Goal: Task Accomplishment & Management: Use online tool/utility

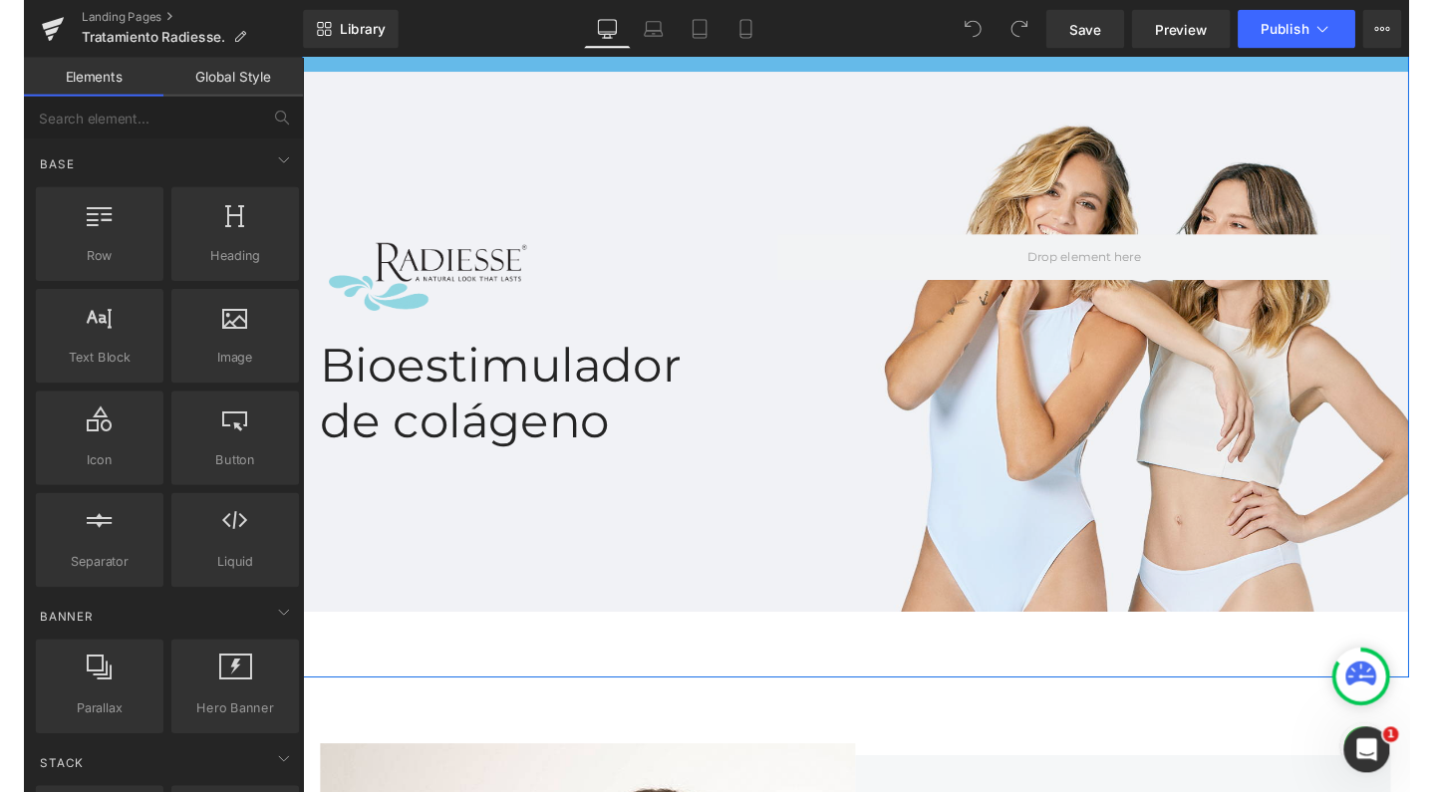
scroll to position [710, 0]
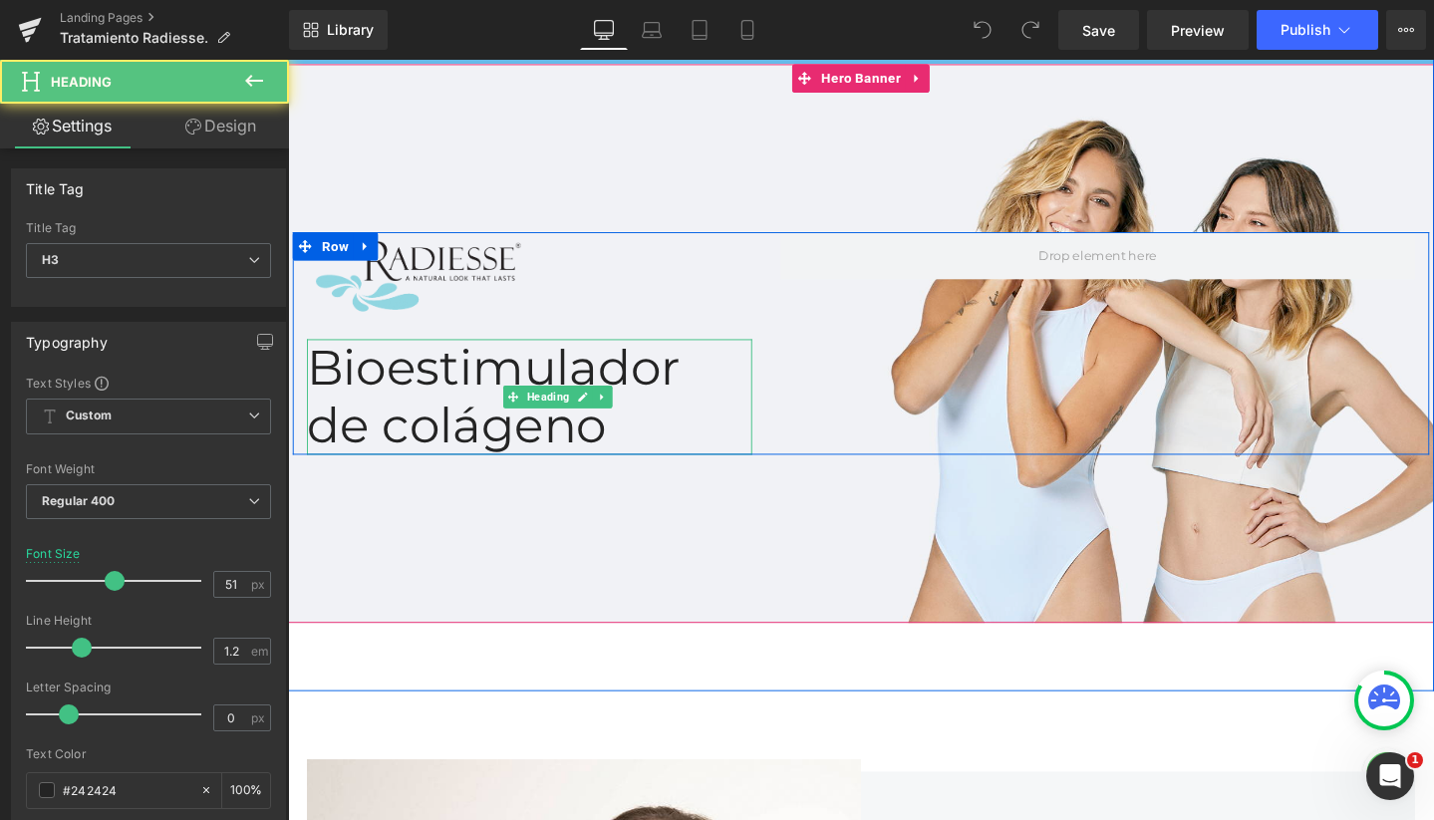
click at [685, 382] on div "Bioestimulador de colágeno" at bounding box center [542, 415] width 468 height 122
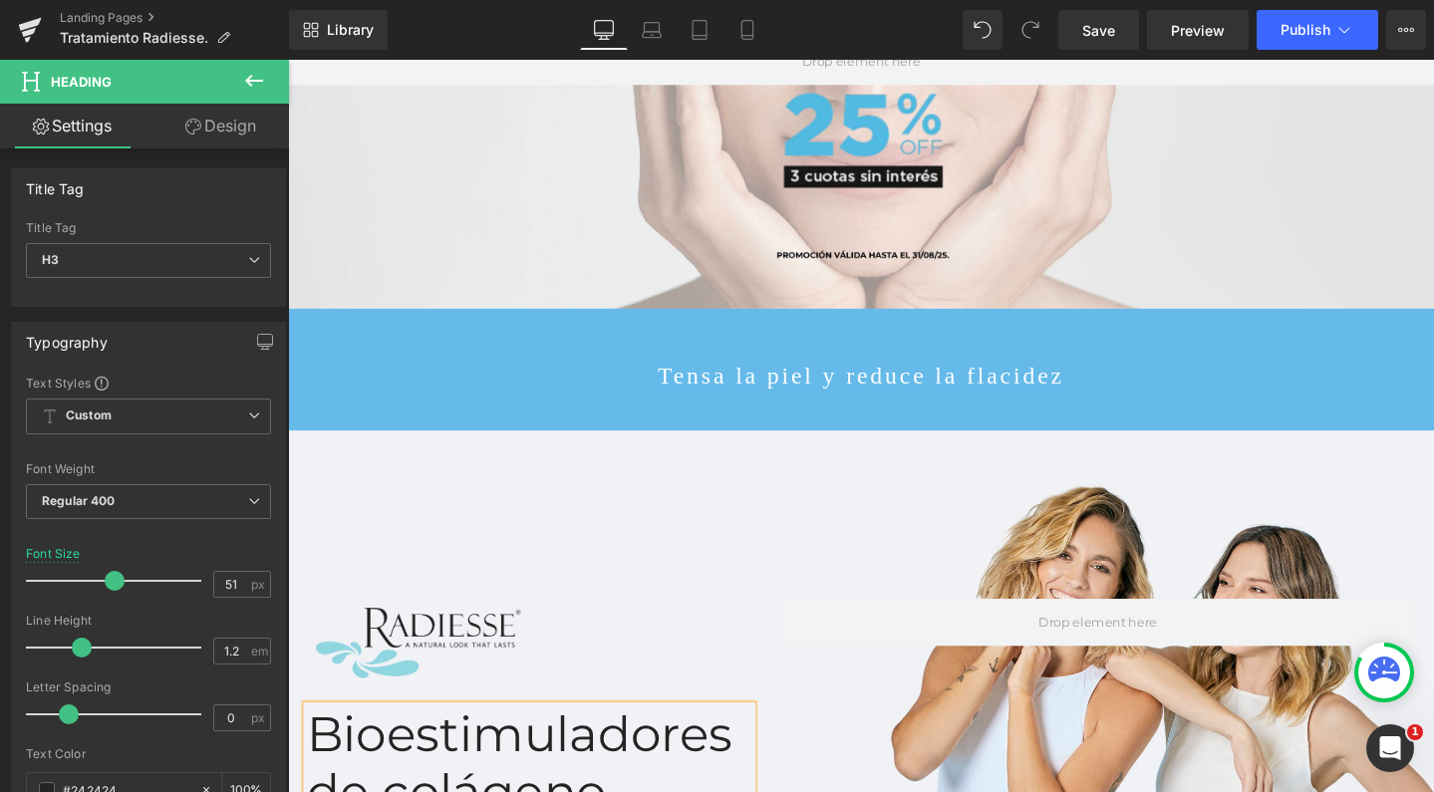
scroll to position [508, 0]
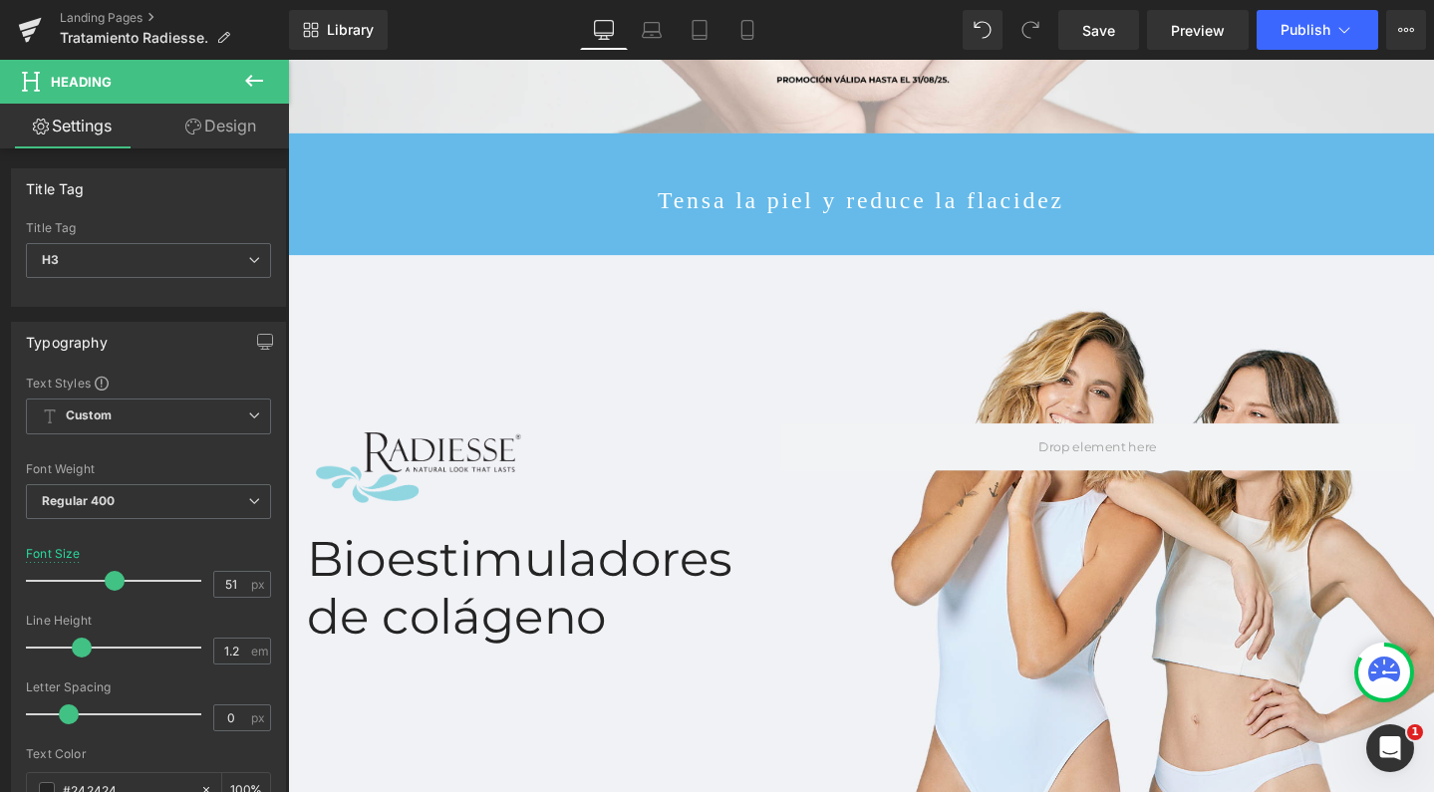
click at [265, 76] on icon at bounding box center [254, 81] width 24 height 24
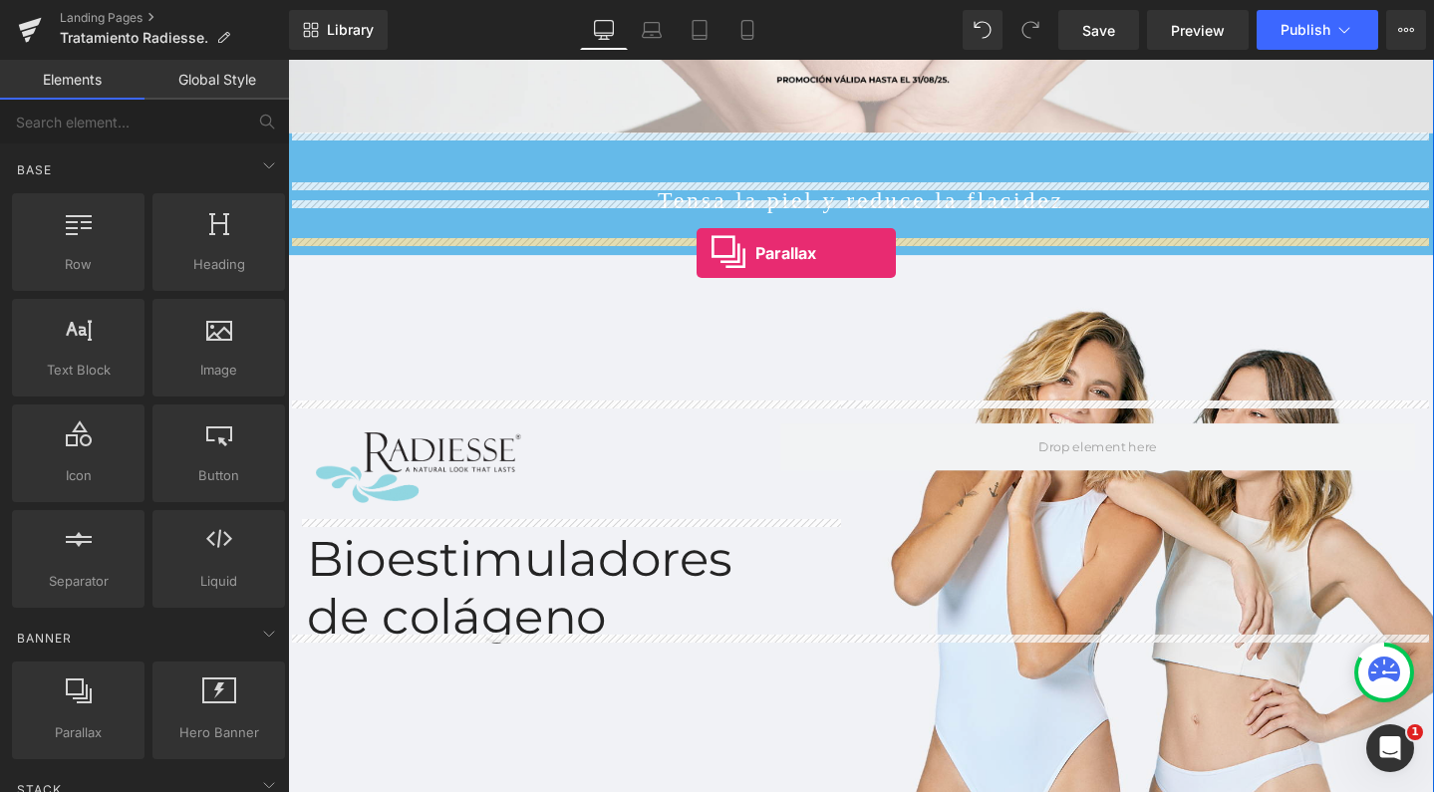
drag, startPoint x: 371, startPoint y: 749, endPoint x: 718, endPoint y: 263, distance: 596.6
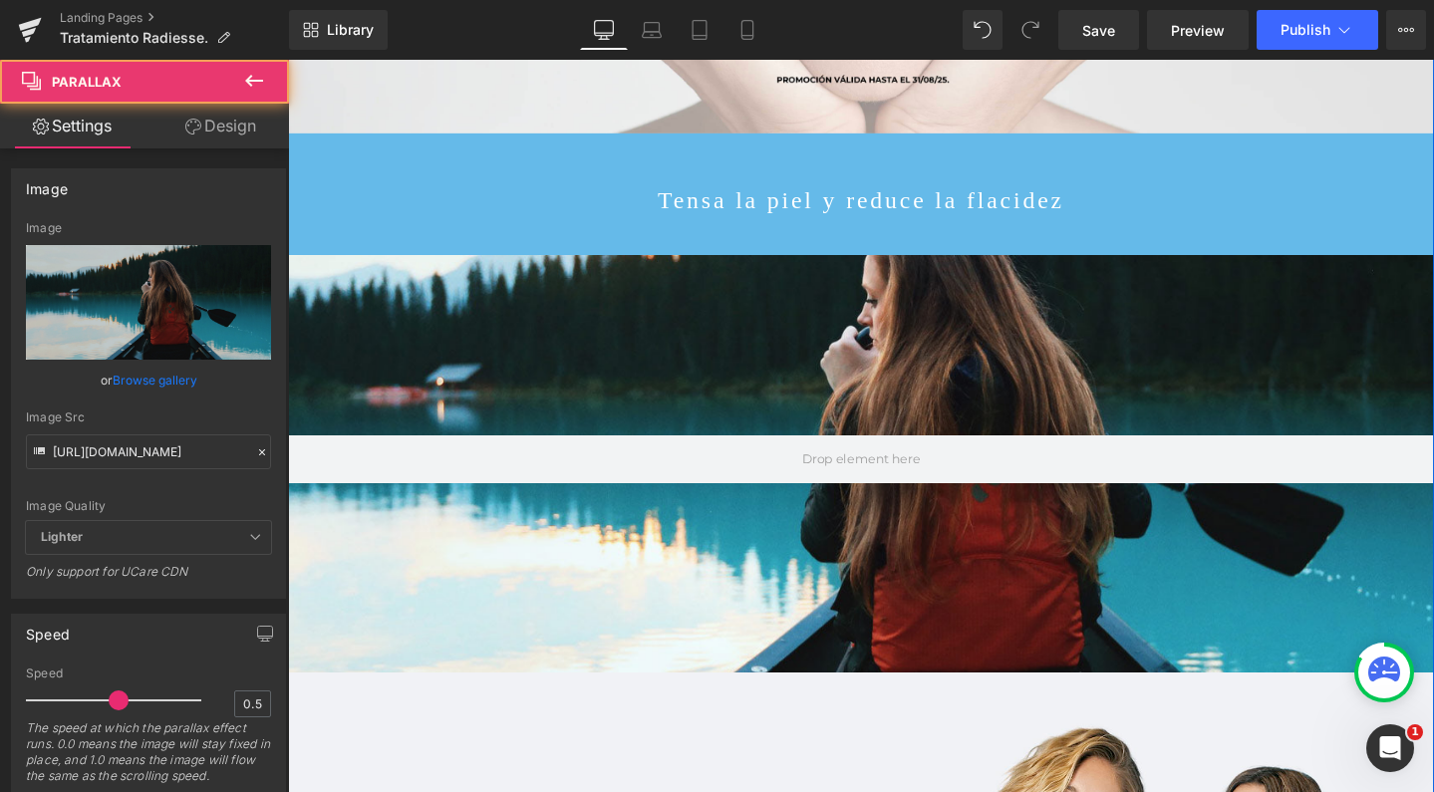
scroll to position [6398, 1186]
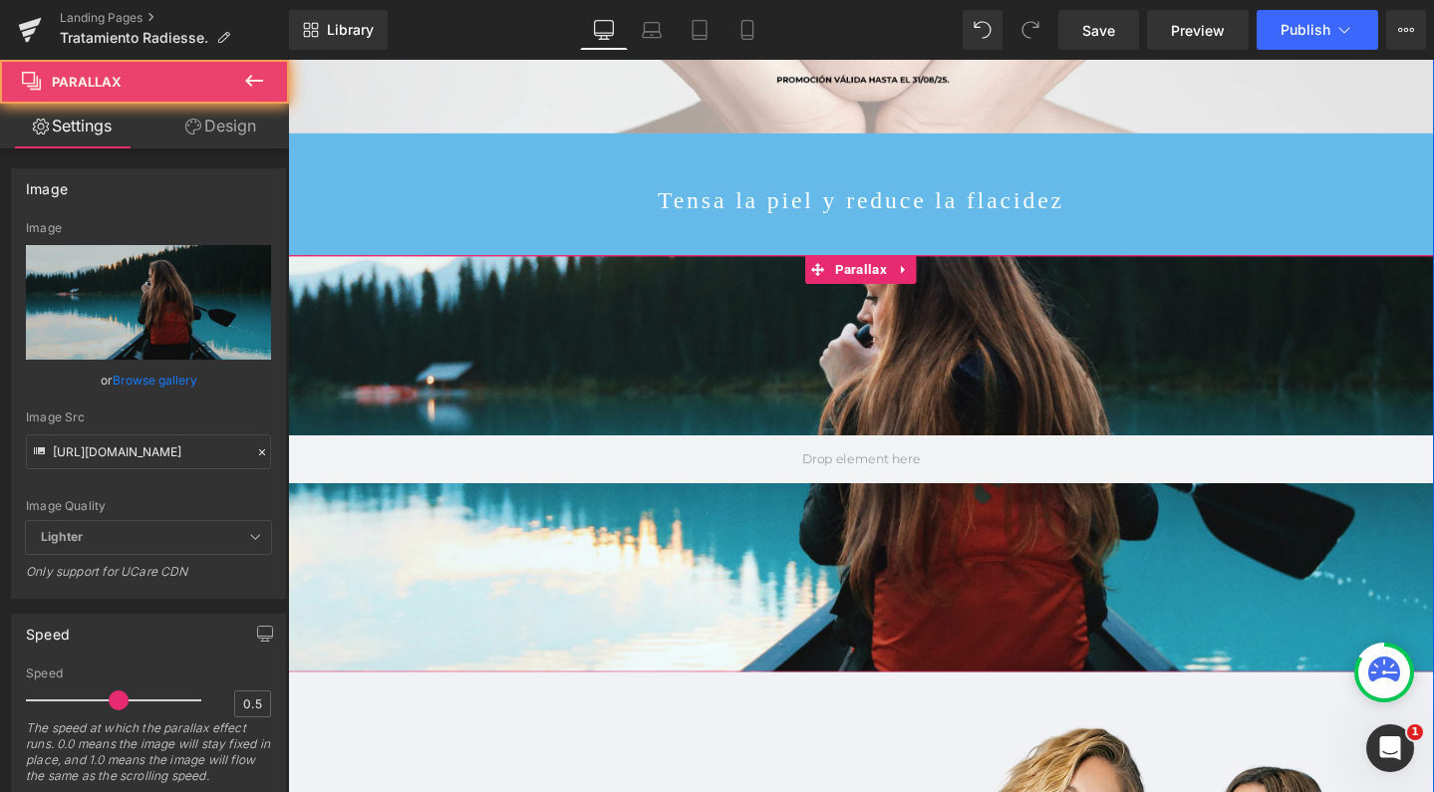
click at [652, 315] on div at bounding box center [891, 461] width 1206 height 908
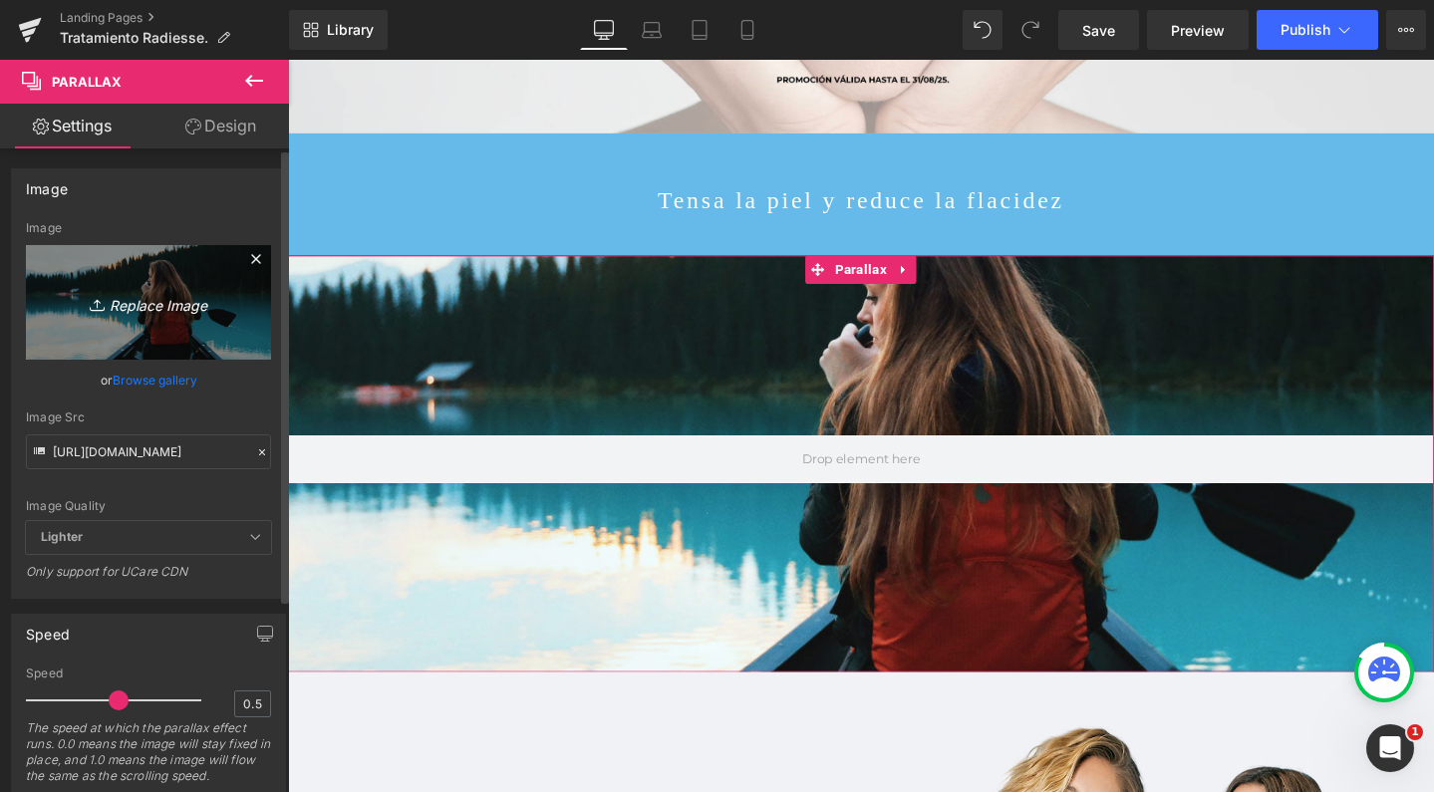
click at [162, 281] on link "Replace Image" at bounding box center [148, 302] width 245 height 115
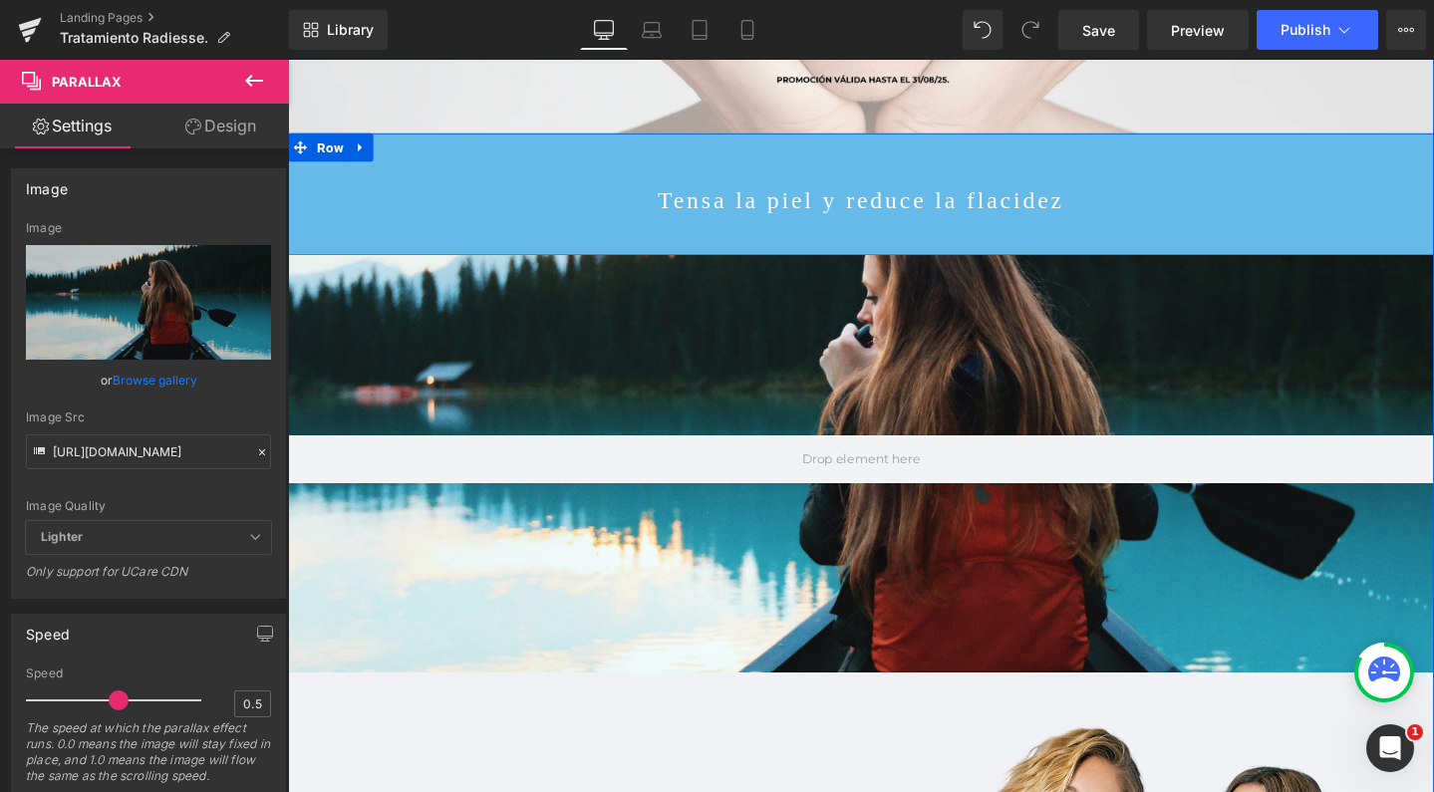
type input "C:\fakepath\parallaxdesktop.jpg"
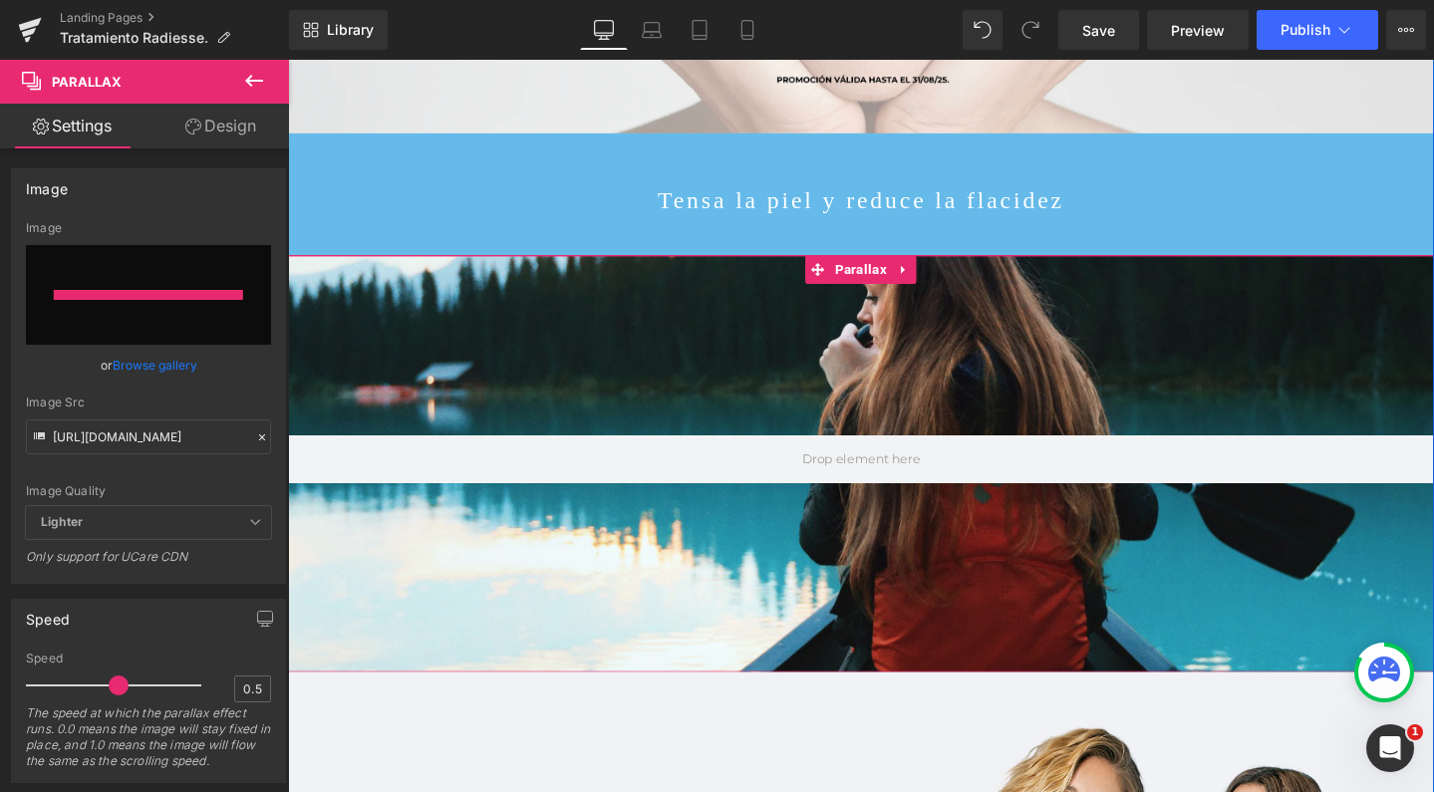
type input "[URL][DOMAIN_NAME]"
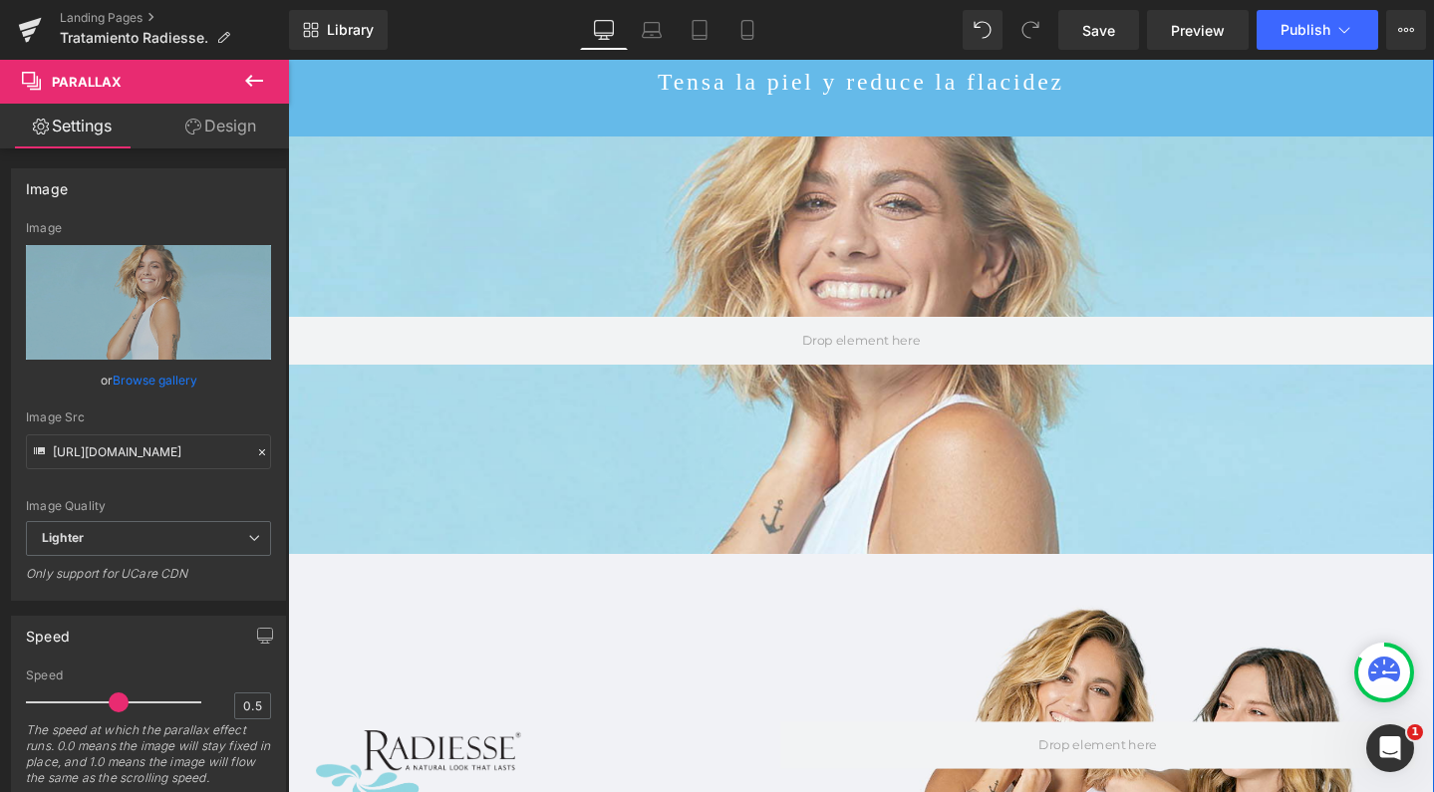
scroll to position [631, 0]
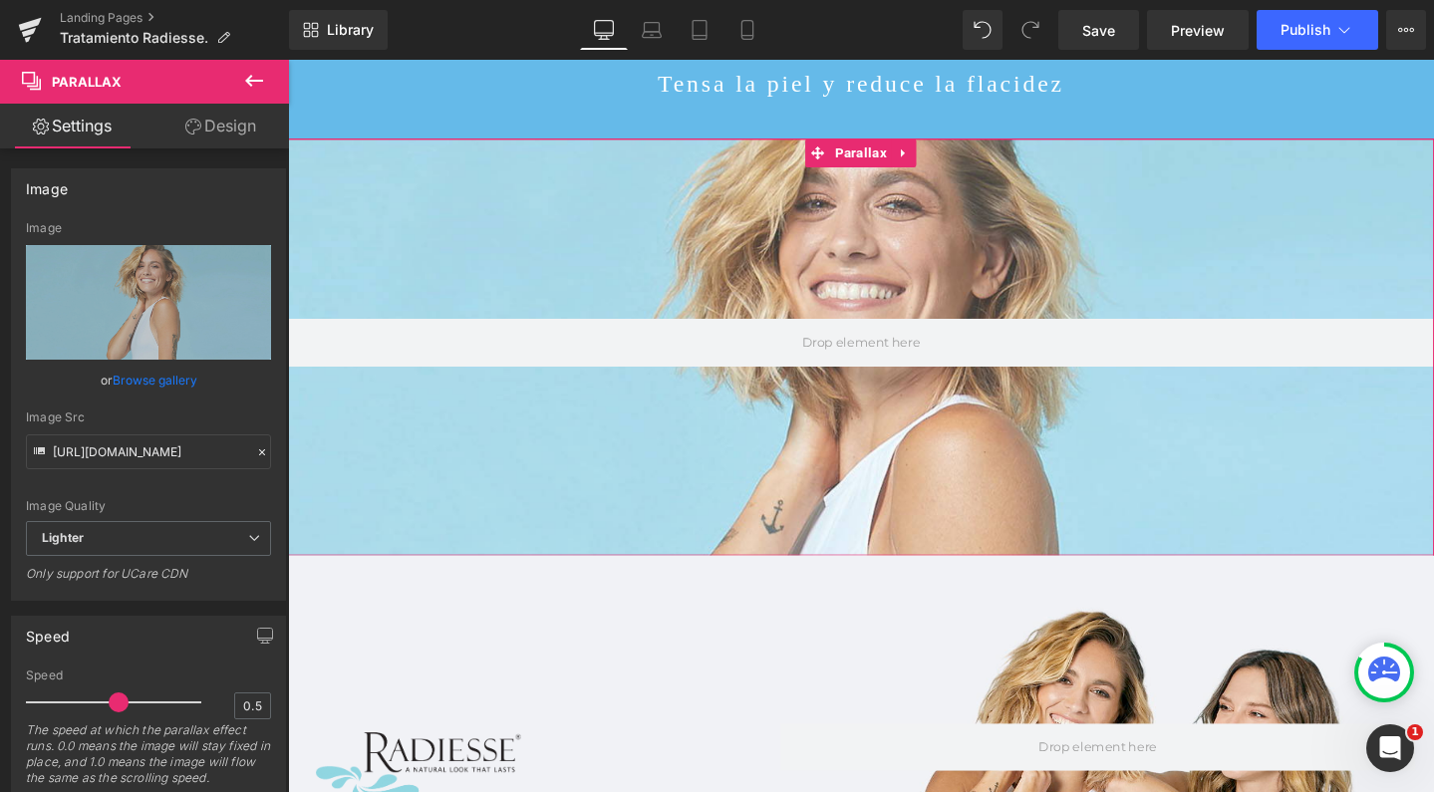
click at [270, 93] on button at bounding box center [254, 82] width 70 height 44
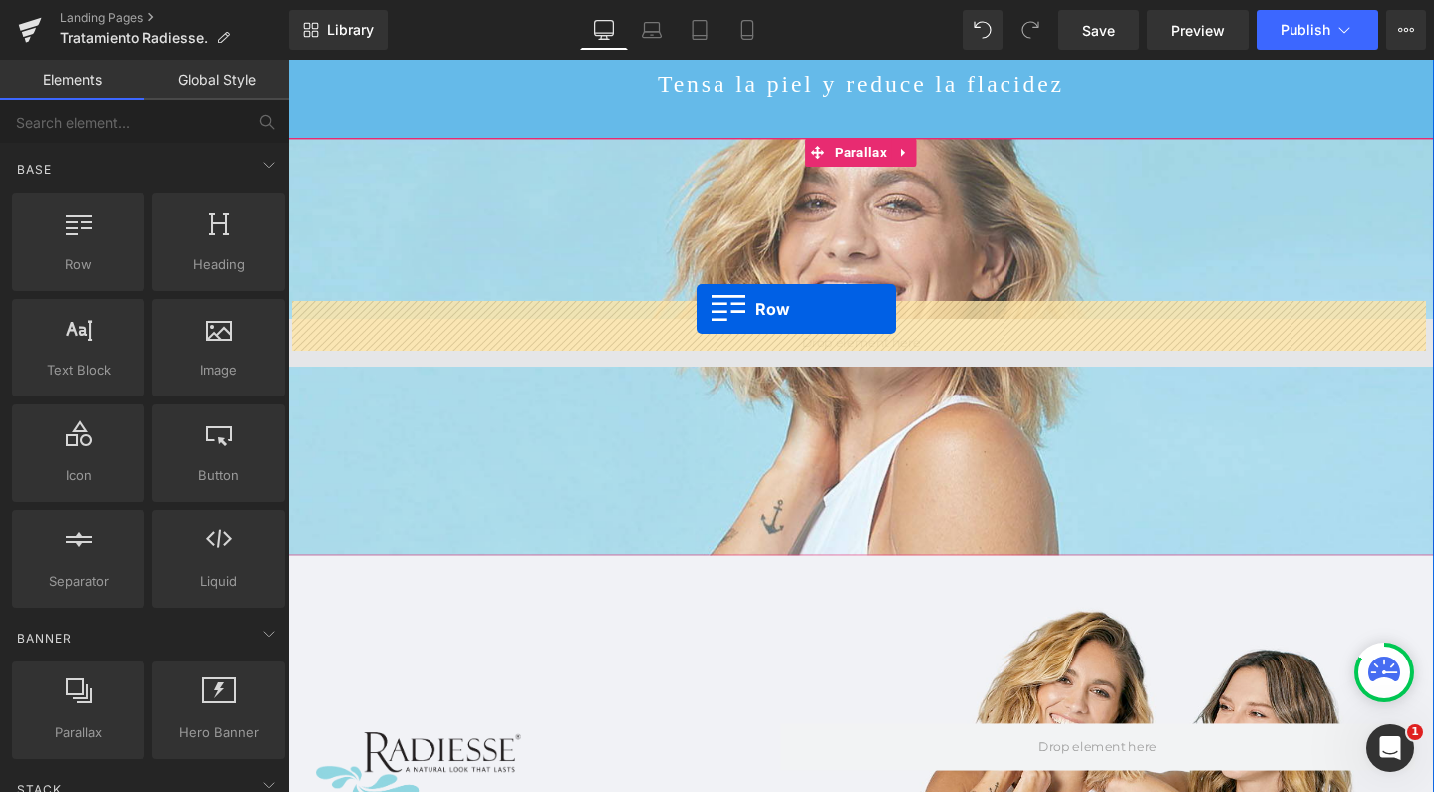
drag, startPoint x: 378, startPoint y: 297, endPoint x: 718, endPoint y: 322, distance: 340.8
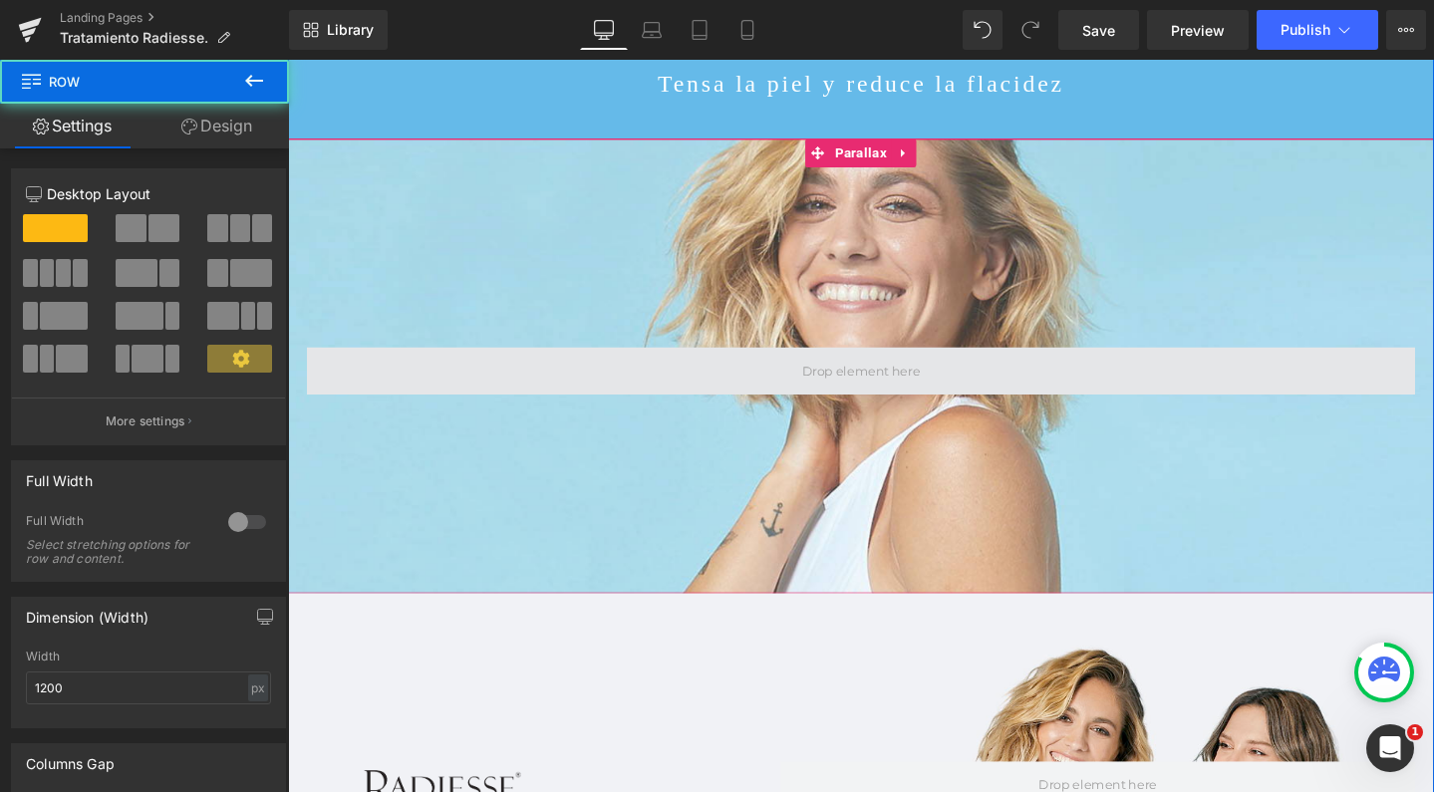
scroll to position [6438, 1186]
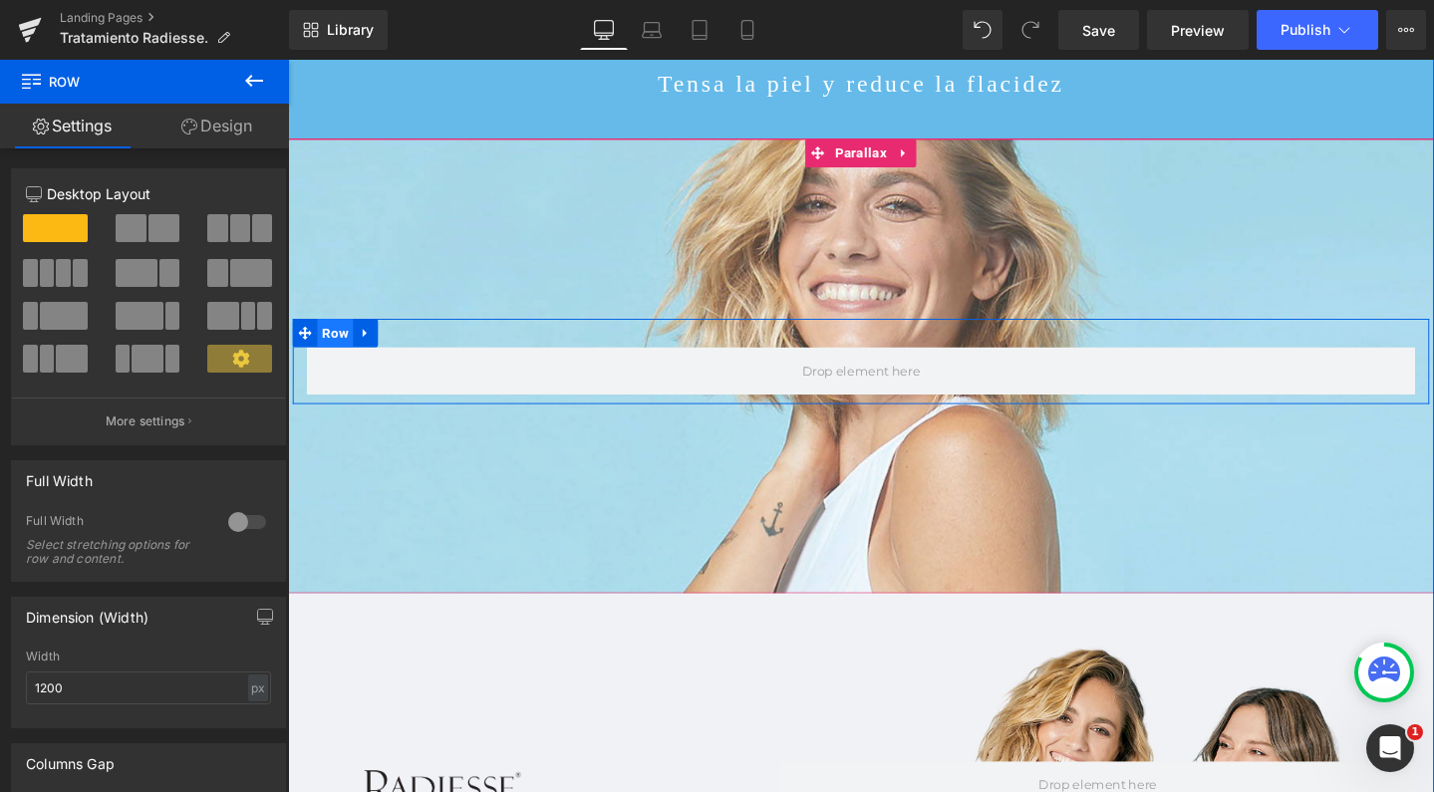
click at [335, 333] on span "Row" at bounding box center [338, 348] width 38 height 30
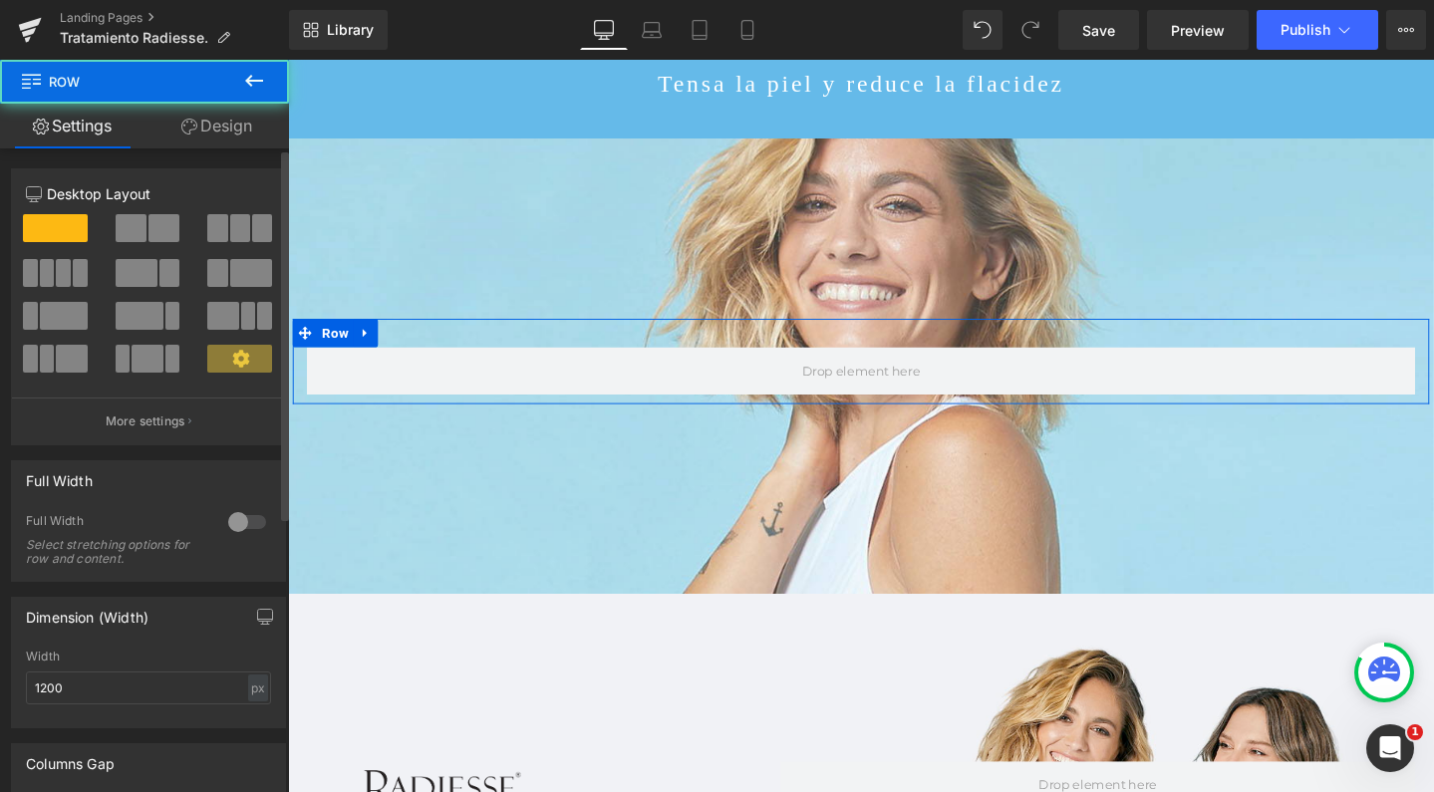
click at [135, 225] on span at bounding box center [131, 228] width 31 height 28
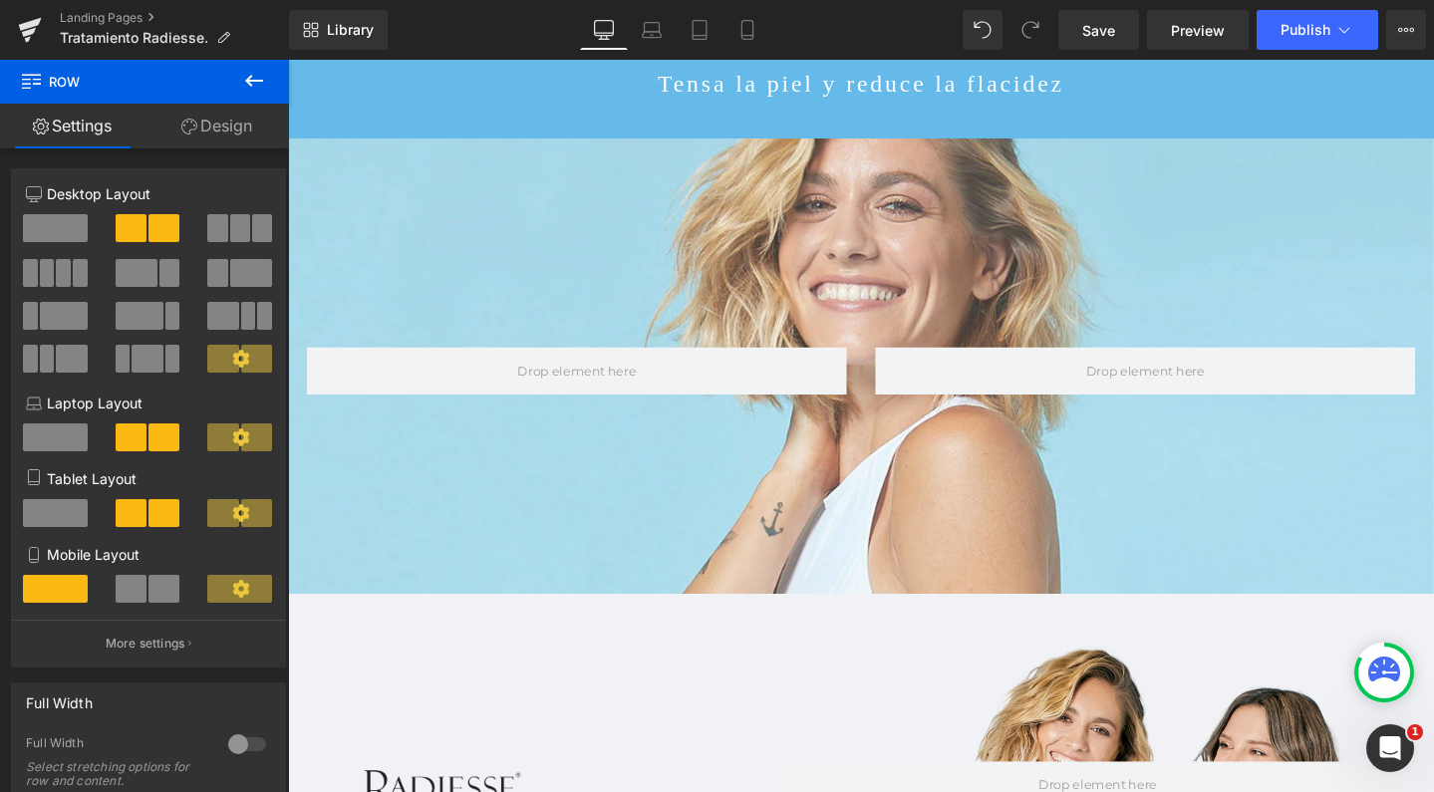
click at [261, 80] on icon at bounding box center [254, 81] width 18 height 12
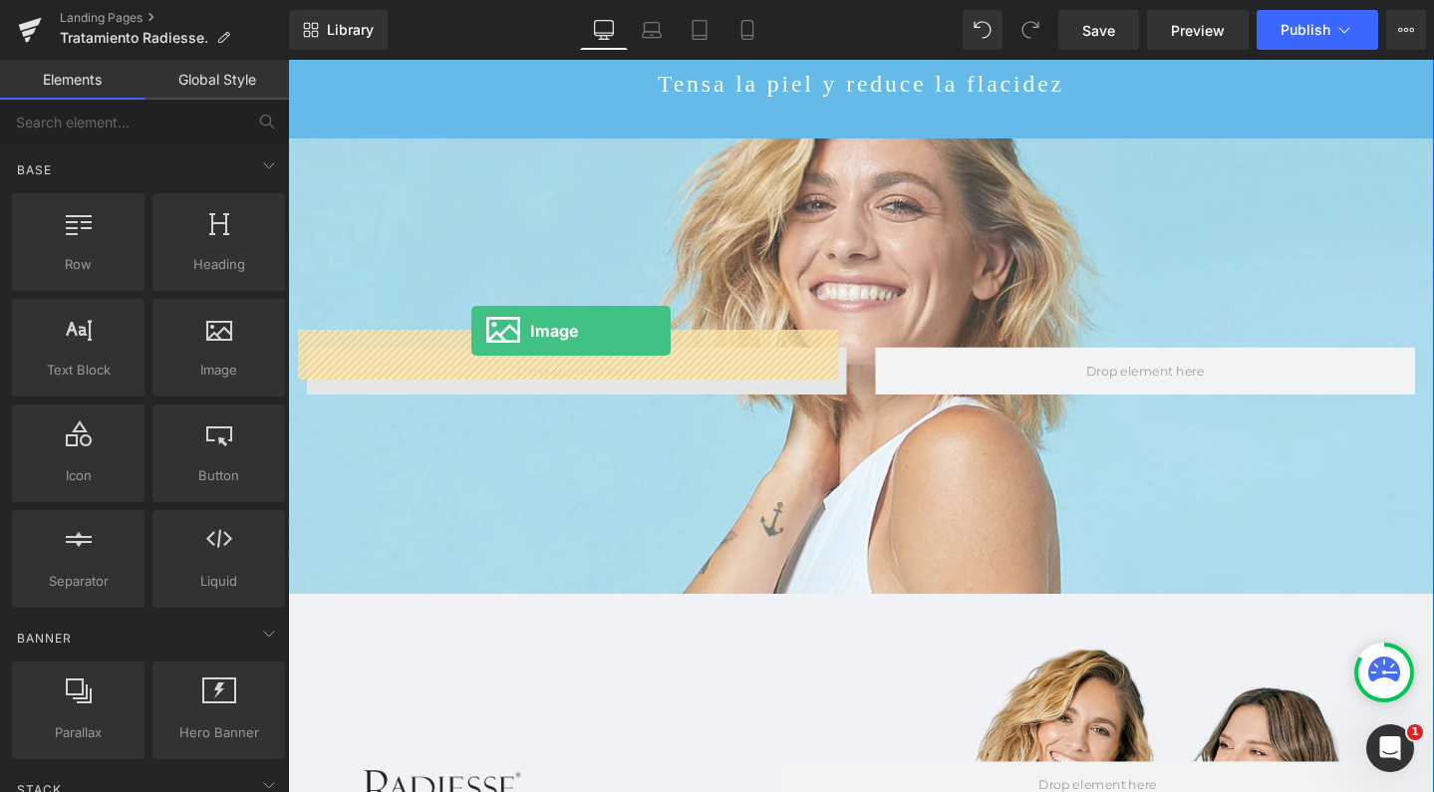
drag, startPoint x: 476, startPoint y: 446, endPoint x: 481, endPoint y: 345, distance: 100.8
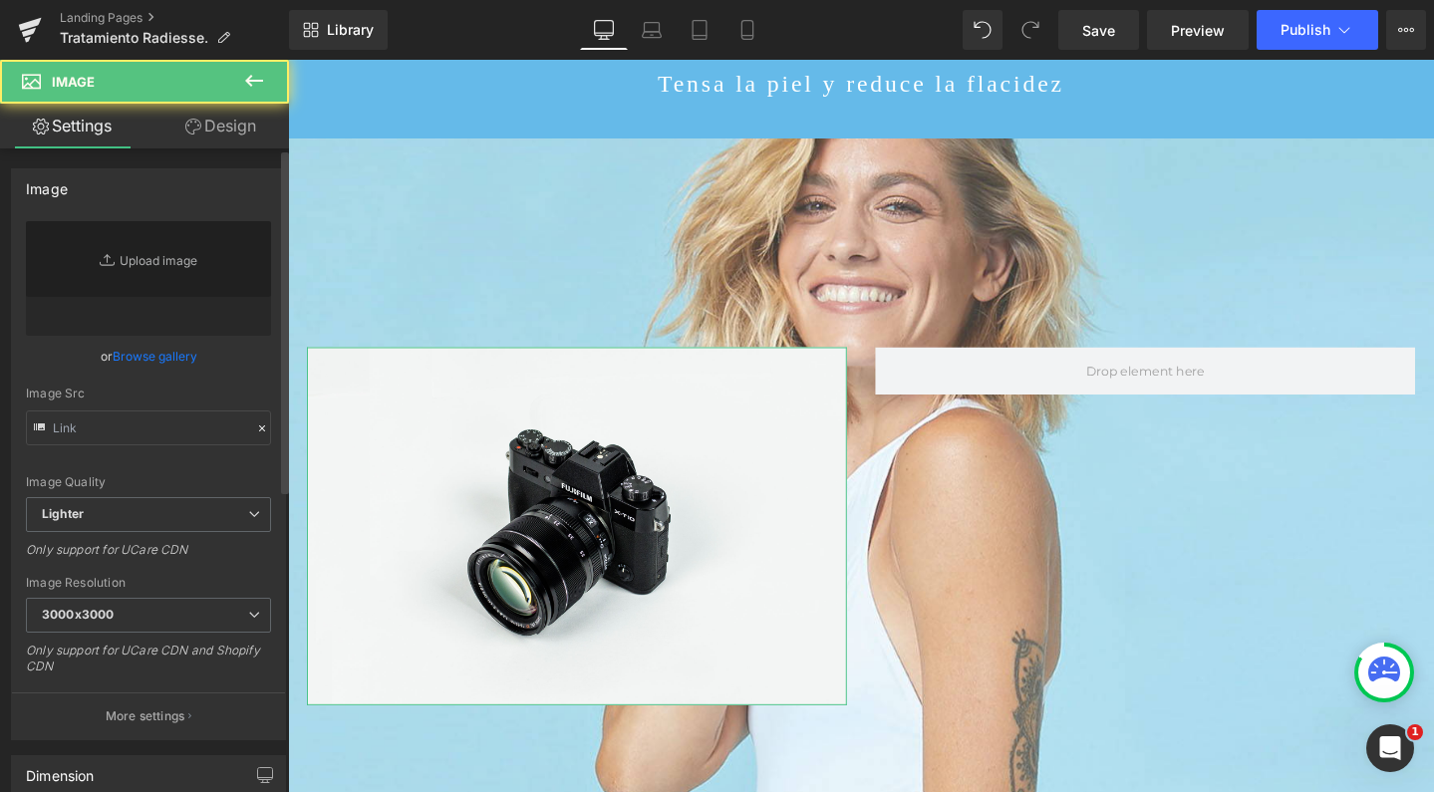
type input "//d1um8515vdn9kb.cloudfront.net/images/parallax.jpg"
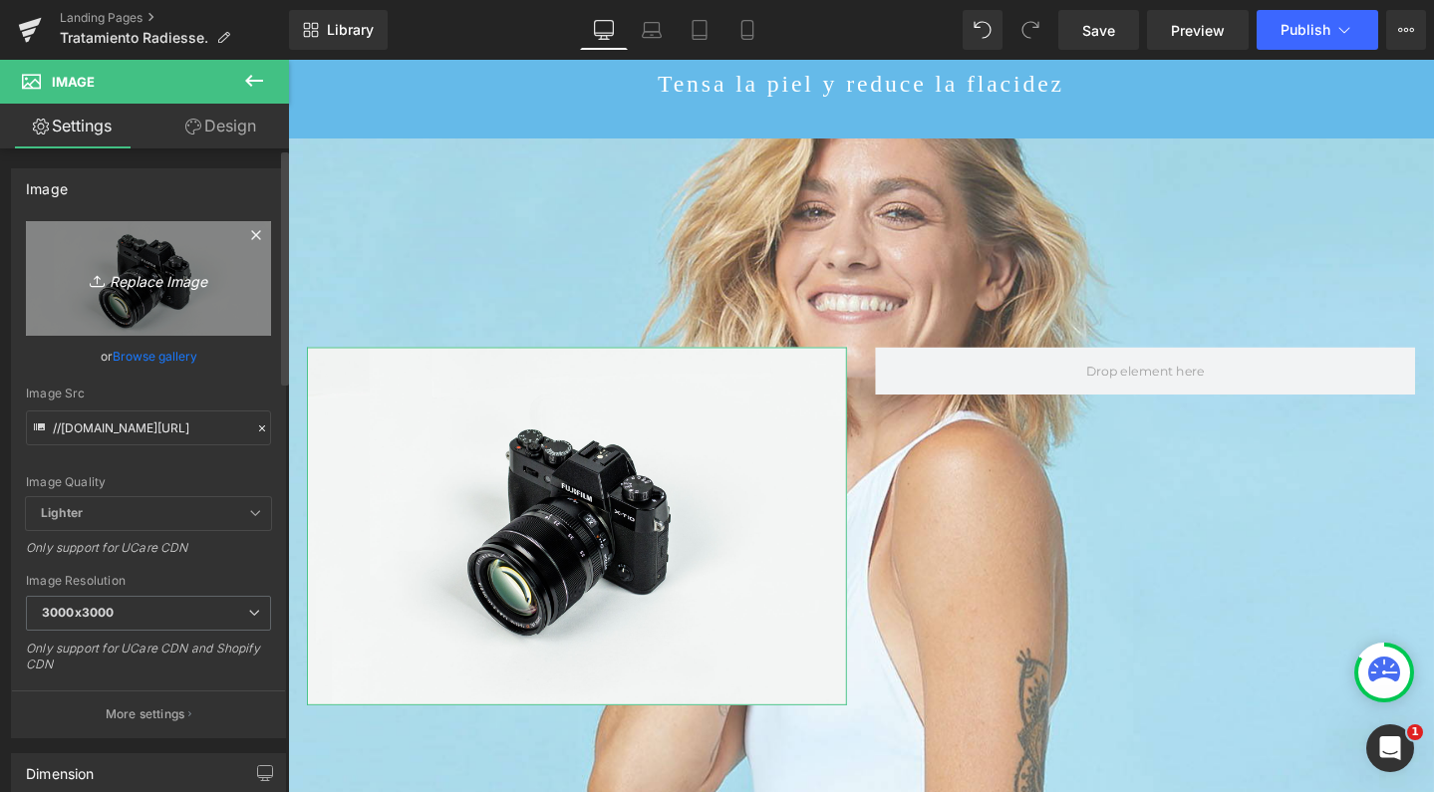
click at [177, 288] on icon "Replace Image" at bounding box center [148, 278] width 159 height 25
type input "C:\fakepath\Sculptra_Logo_RGB-768x501.png"
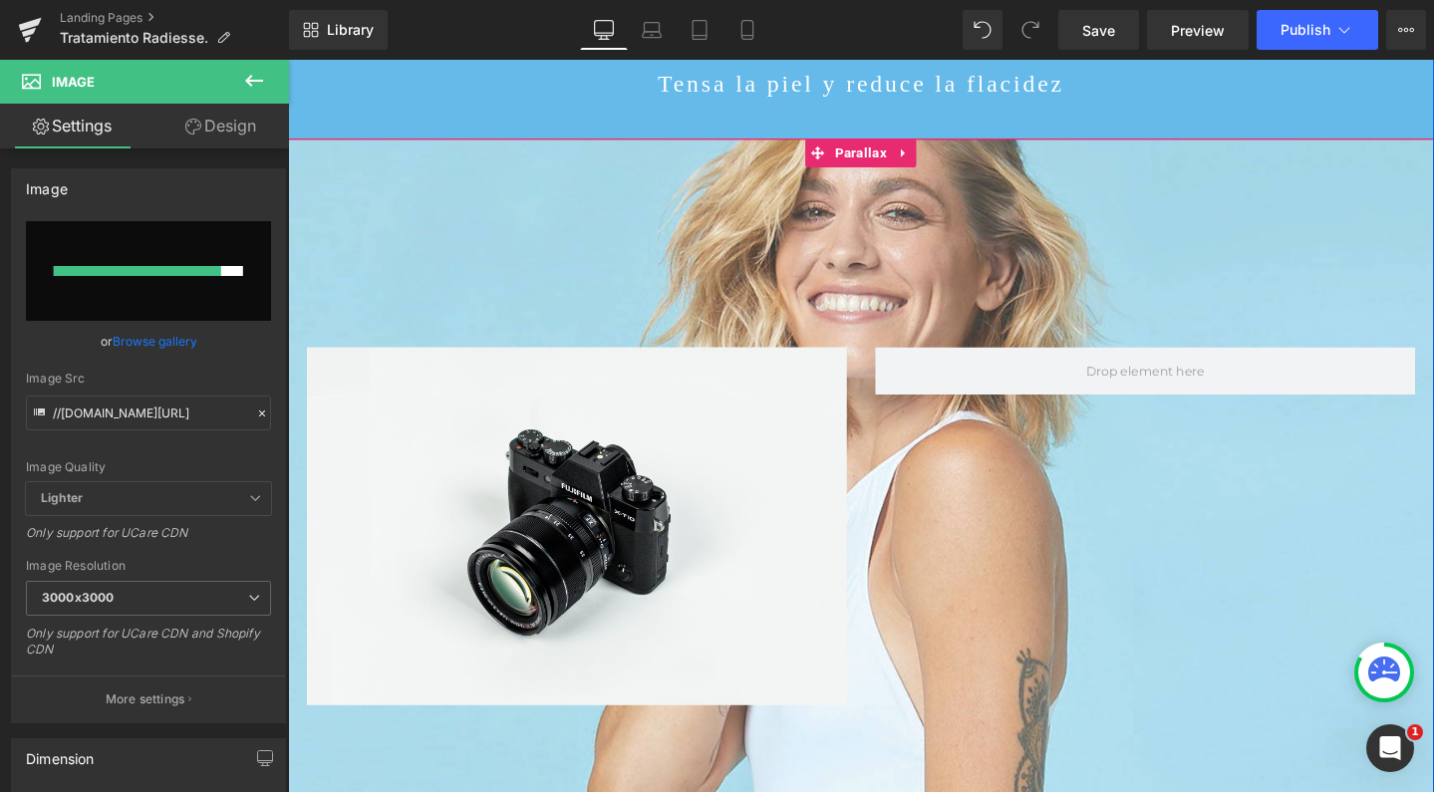
type input "https://ucarecdn.com/e822177e-e38d-45de-8510-8473c91055a4/-/format/auto/-/previ…"
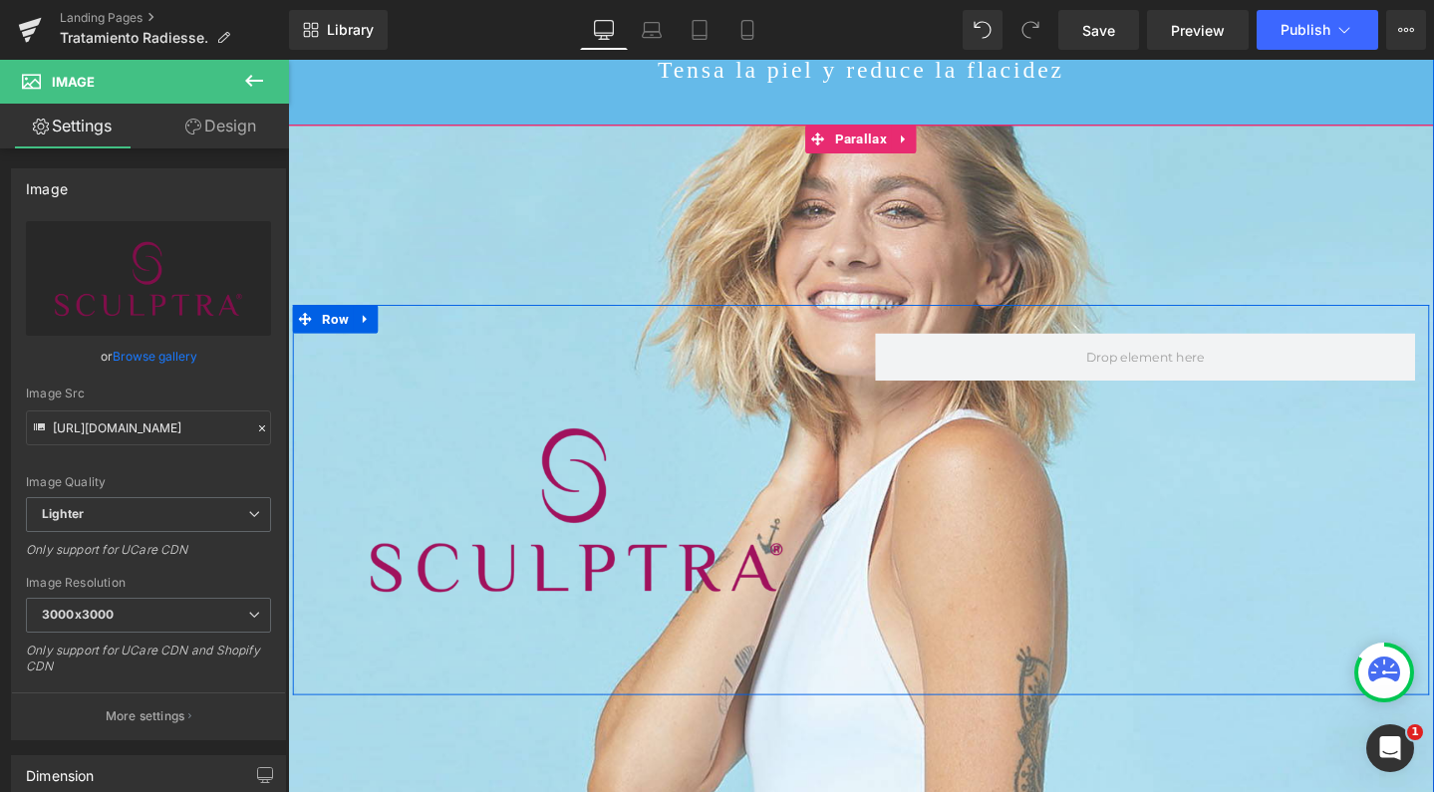
scroll to position [645, 0]
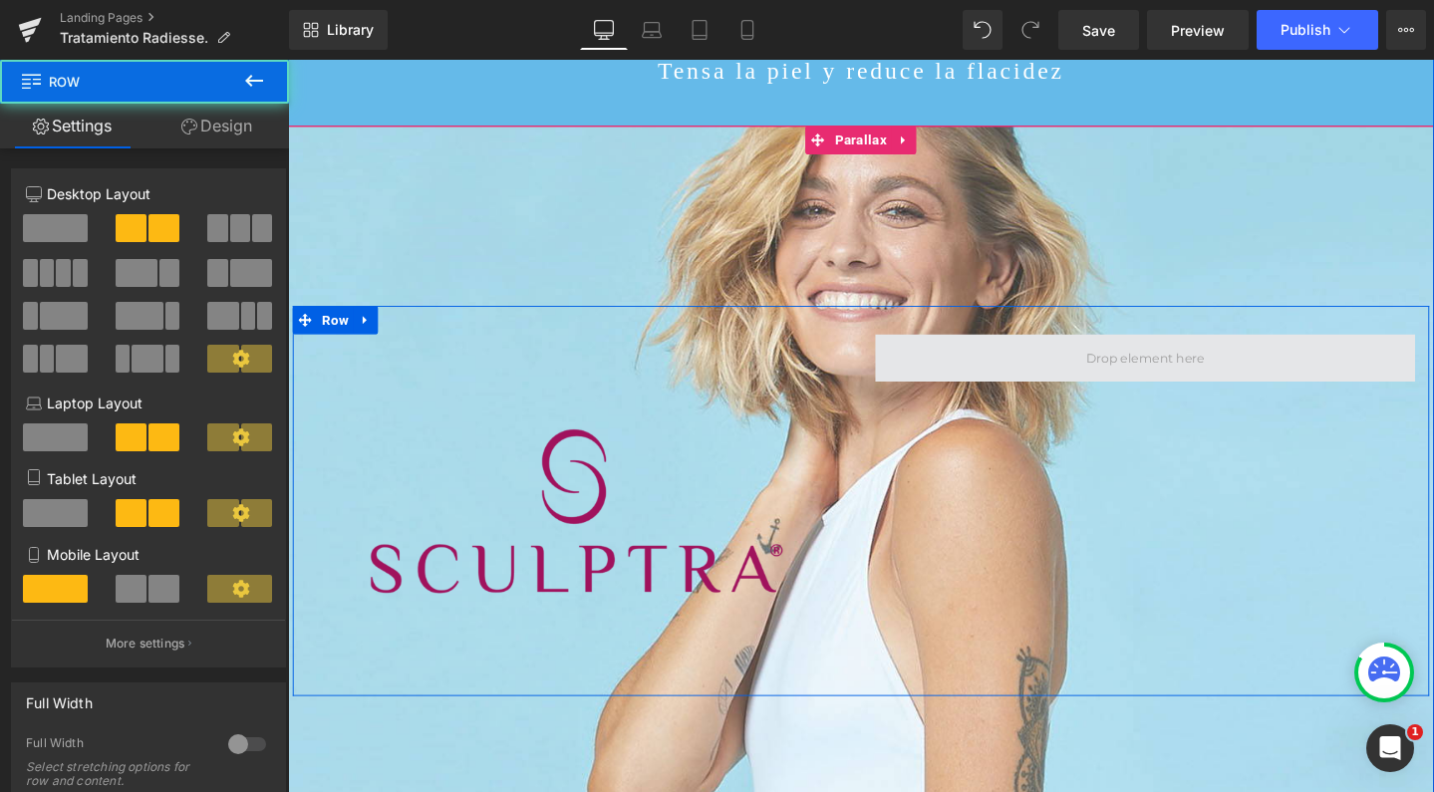
click at [1099, 351] on span at bounding box center [1190, 374] width 568 height 50
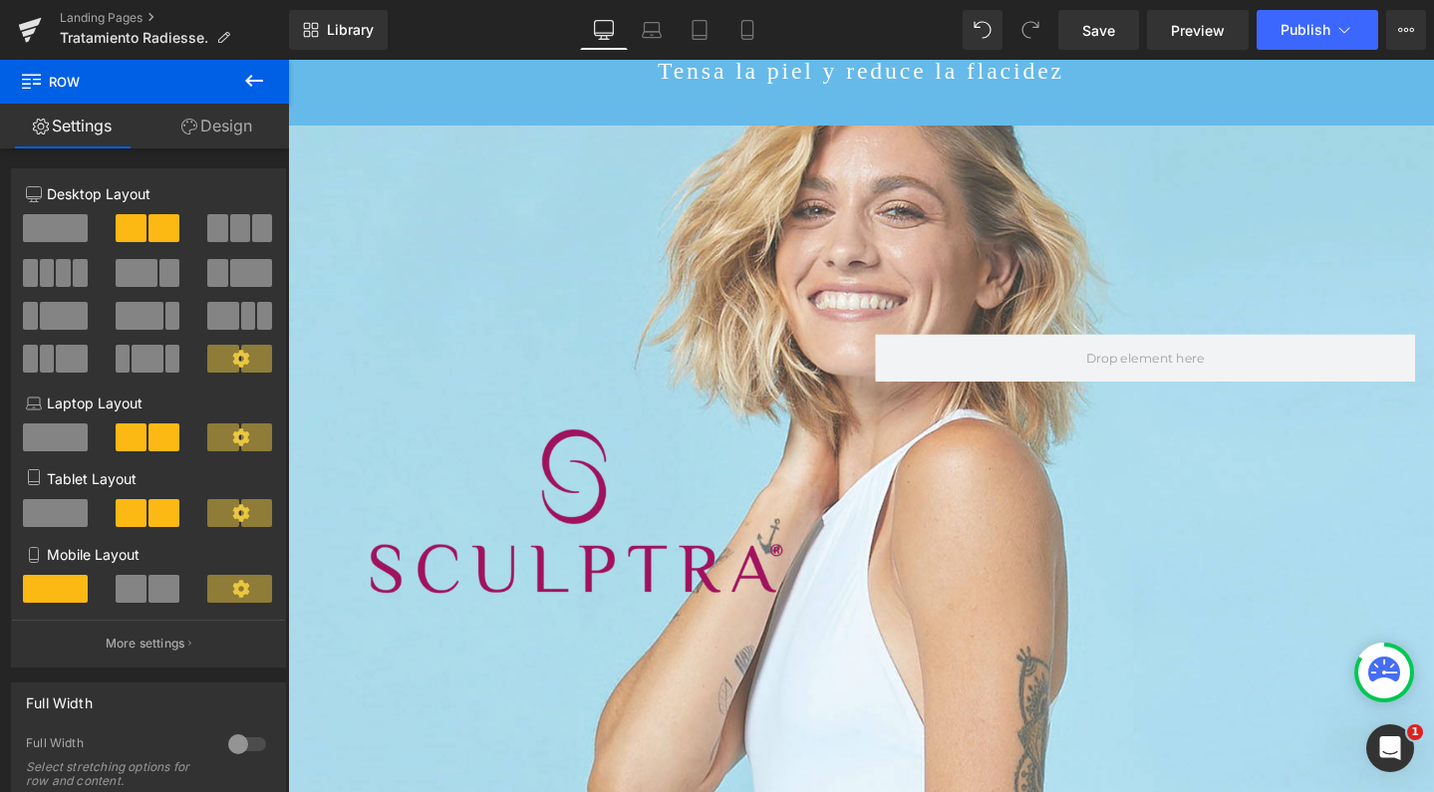
click at [263, 91] on icon at bounding box center [254, 81] width 24 height 24
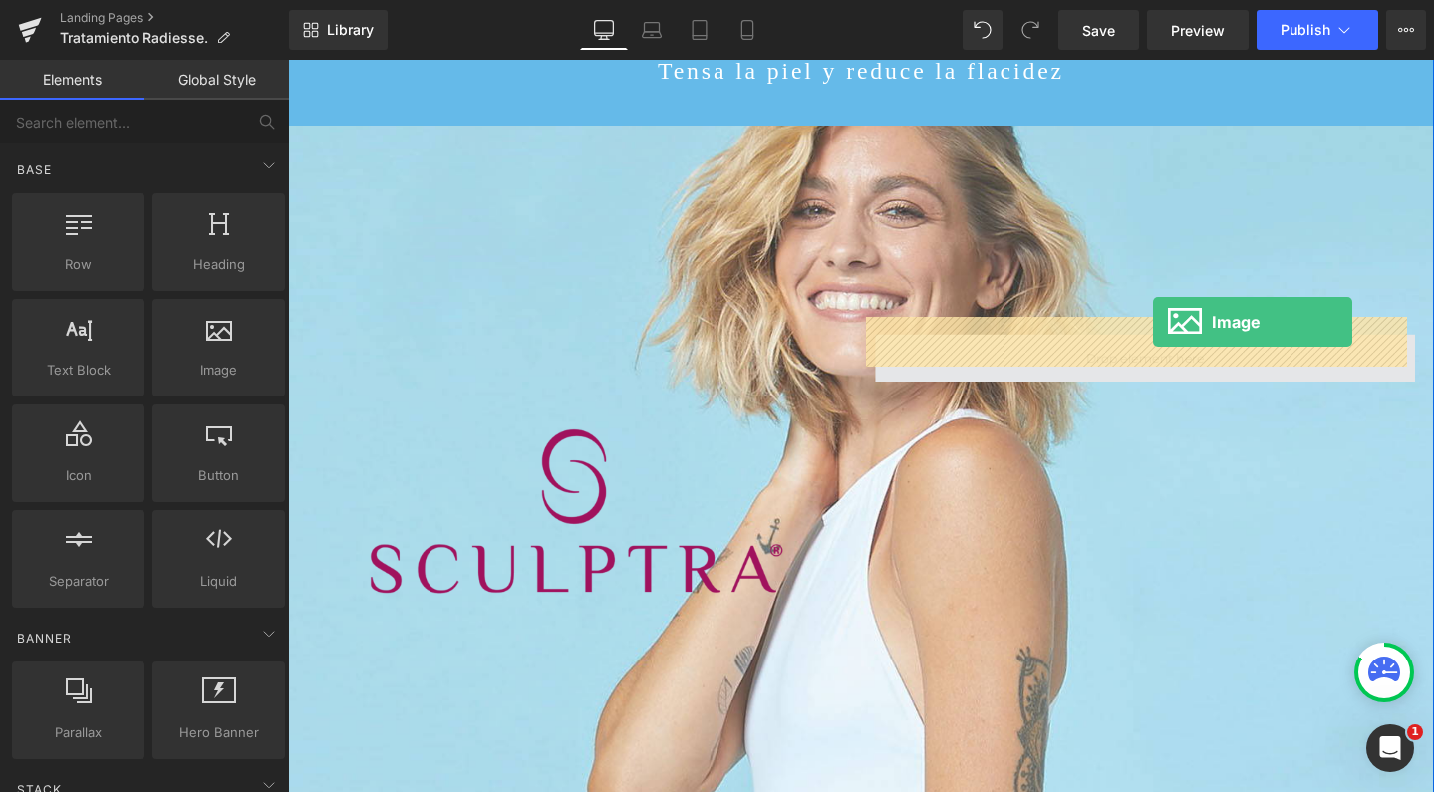
drag, startPoint x: 454, startPoint y: 395, endPoint x: 1197, endPoint y: 338, distance: 745.7
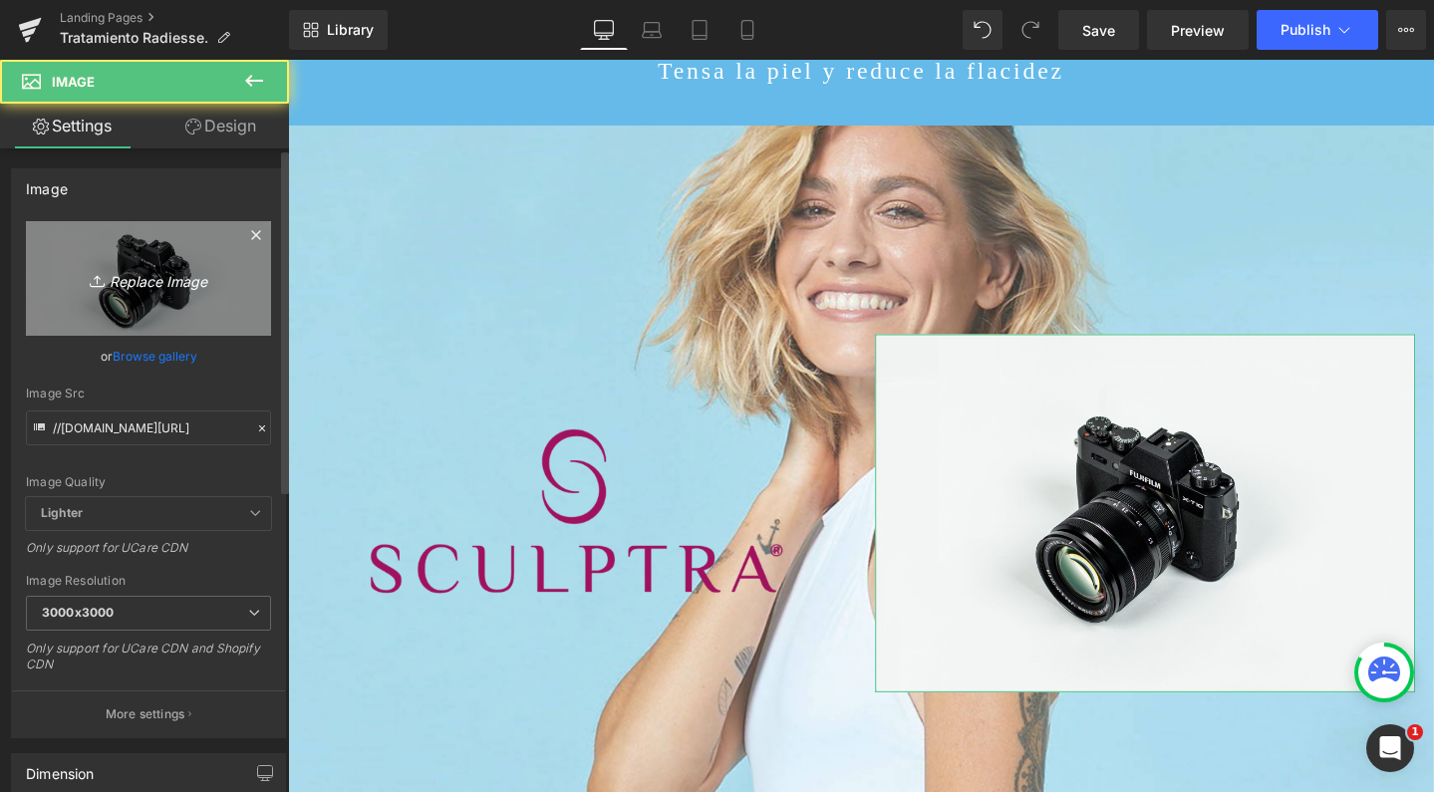
scroll to position [6765, 1186]
click at [142, 253] on link "Replace Image" at bounding box center [148, 278] width 245 height 115
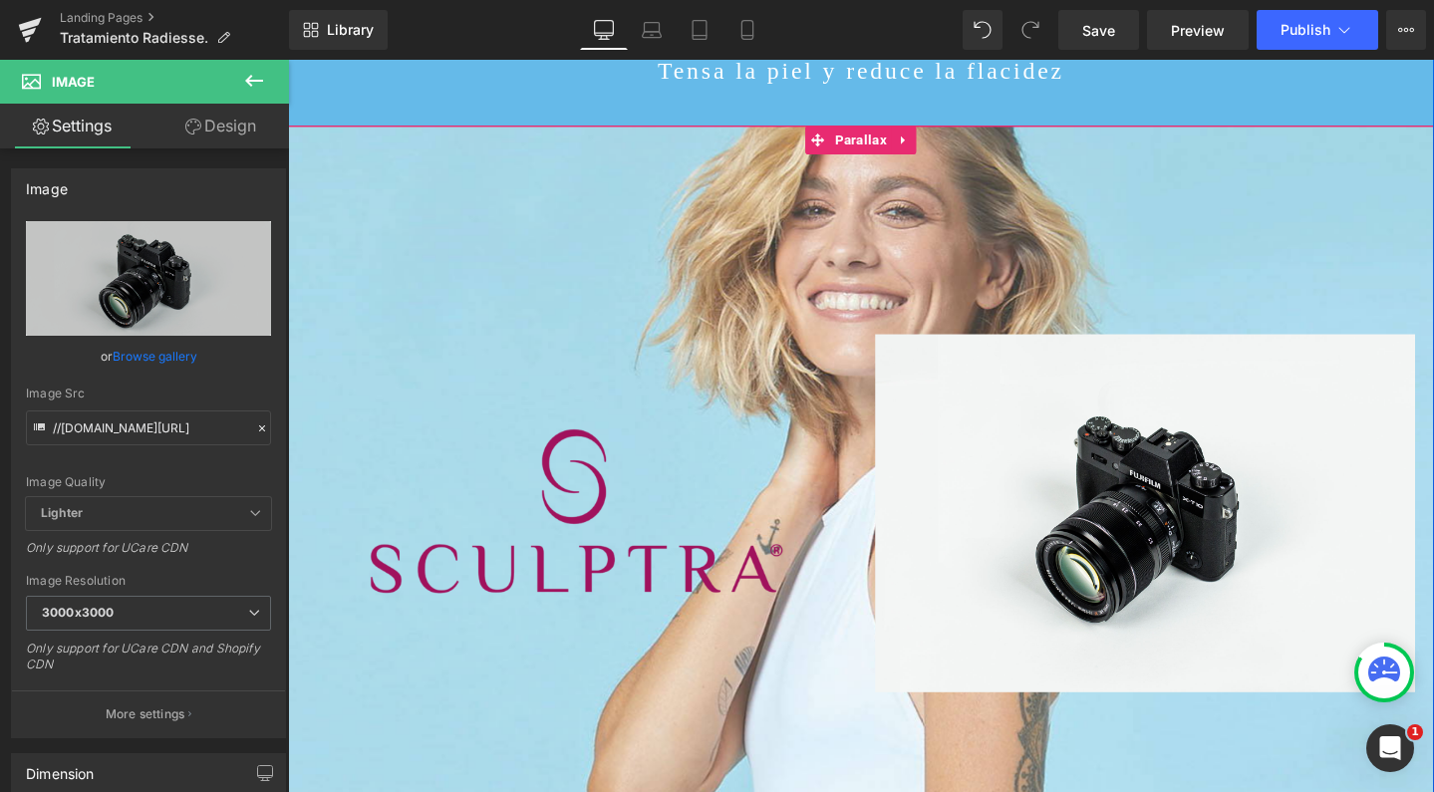
type input "C:\fakepath\radiesse-logo.png"
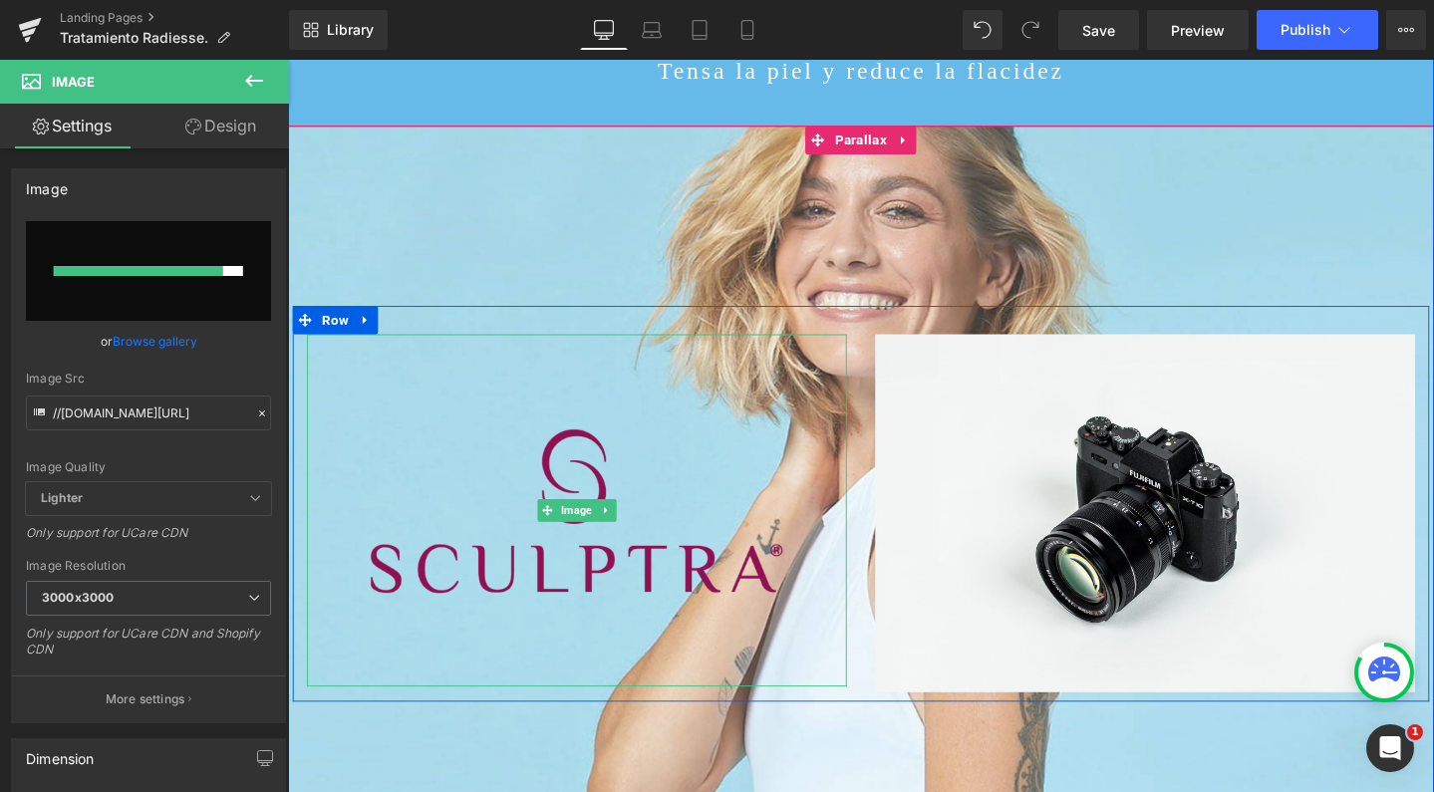
type input "https://ucarecdn.com/a179cf0c-3861-42fb-91d3-66c82e2d4c7e/-/format/auto/-/previ…"
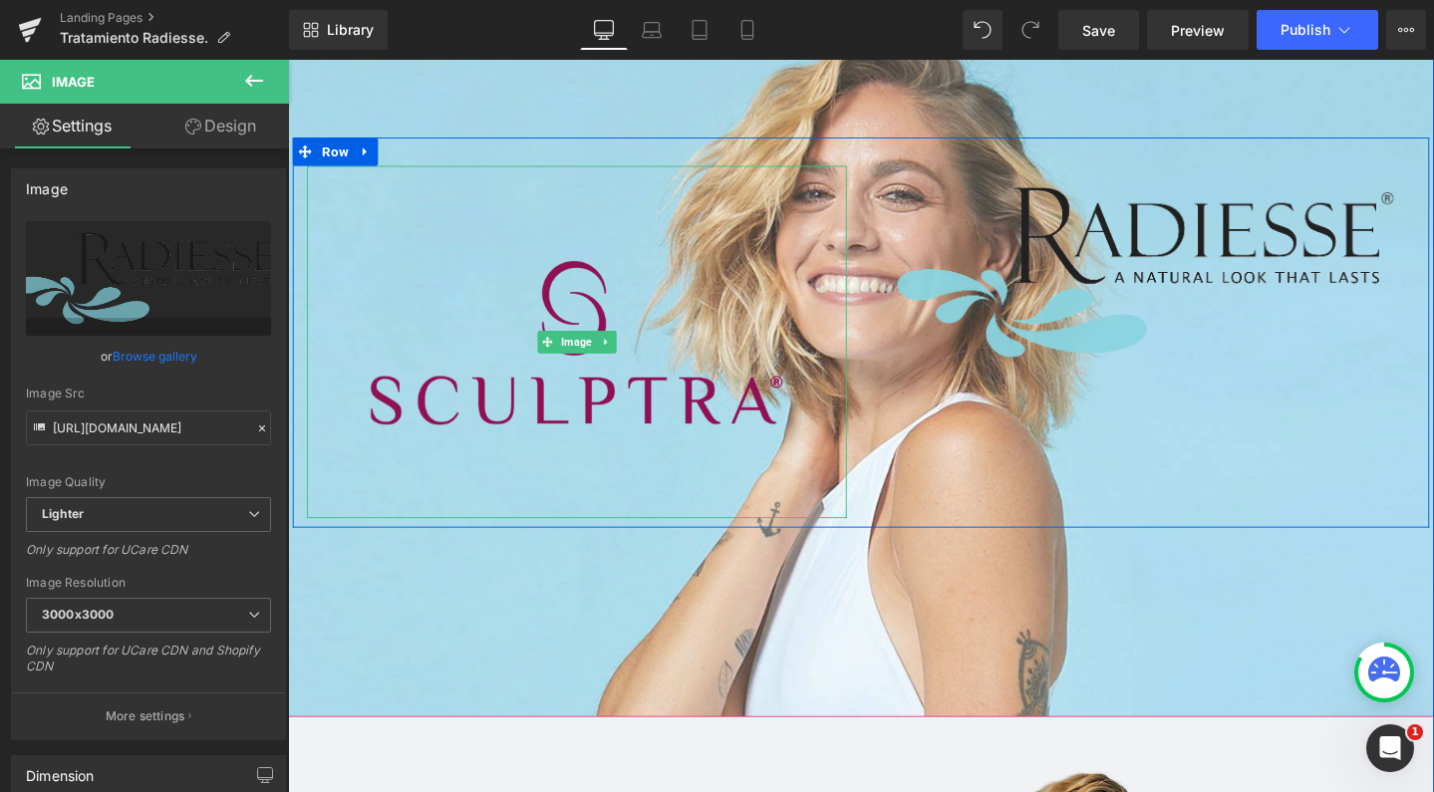
scroll to position [830, 0]
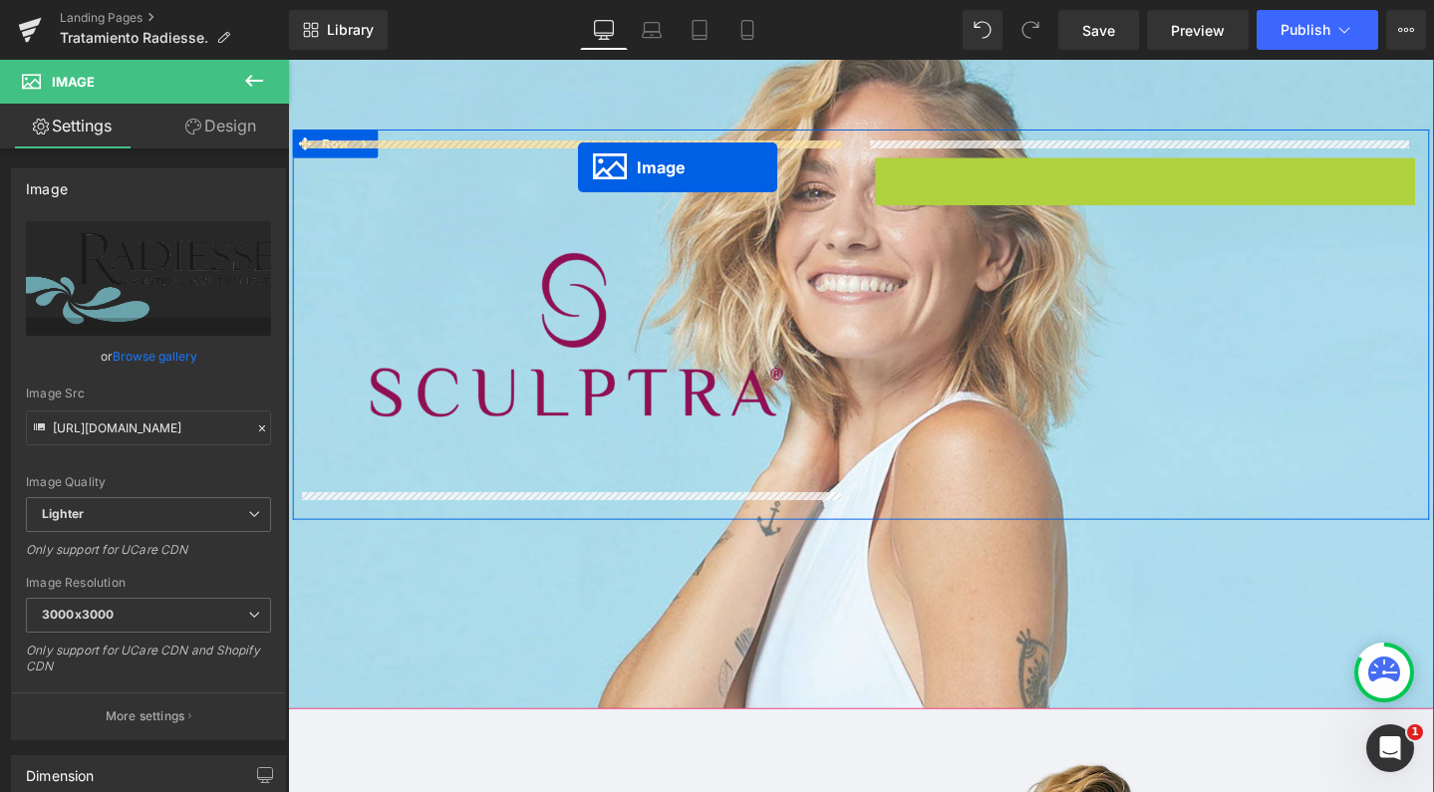
drag, startPoint x: 1155, startPoint y: 253, endPoint x: 594, endPoint y: 173, distance: 566.8
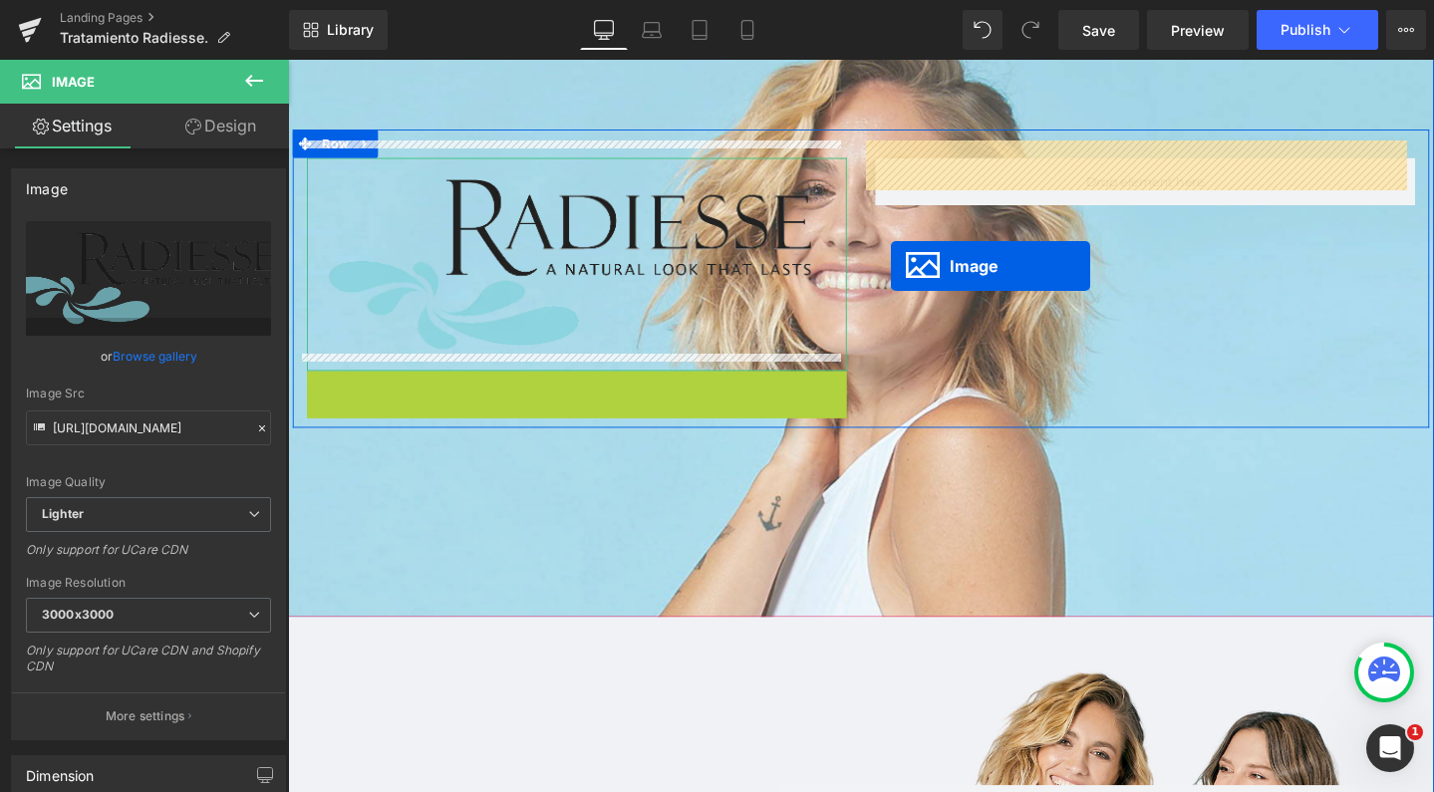
scroll to position [6662, 1186]
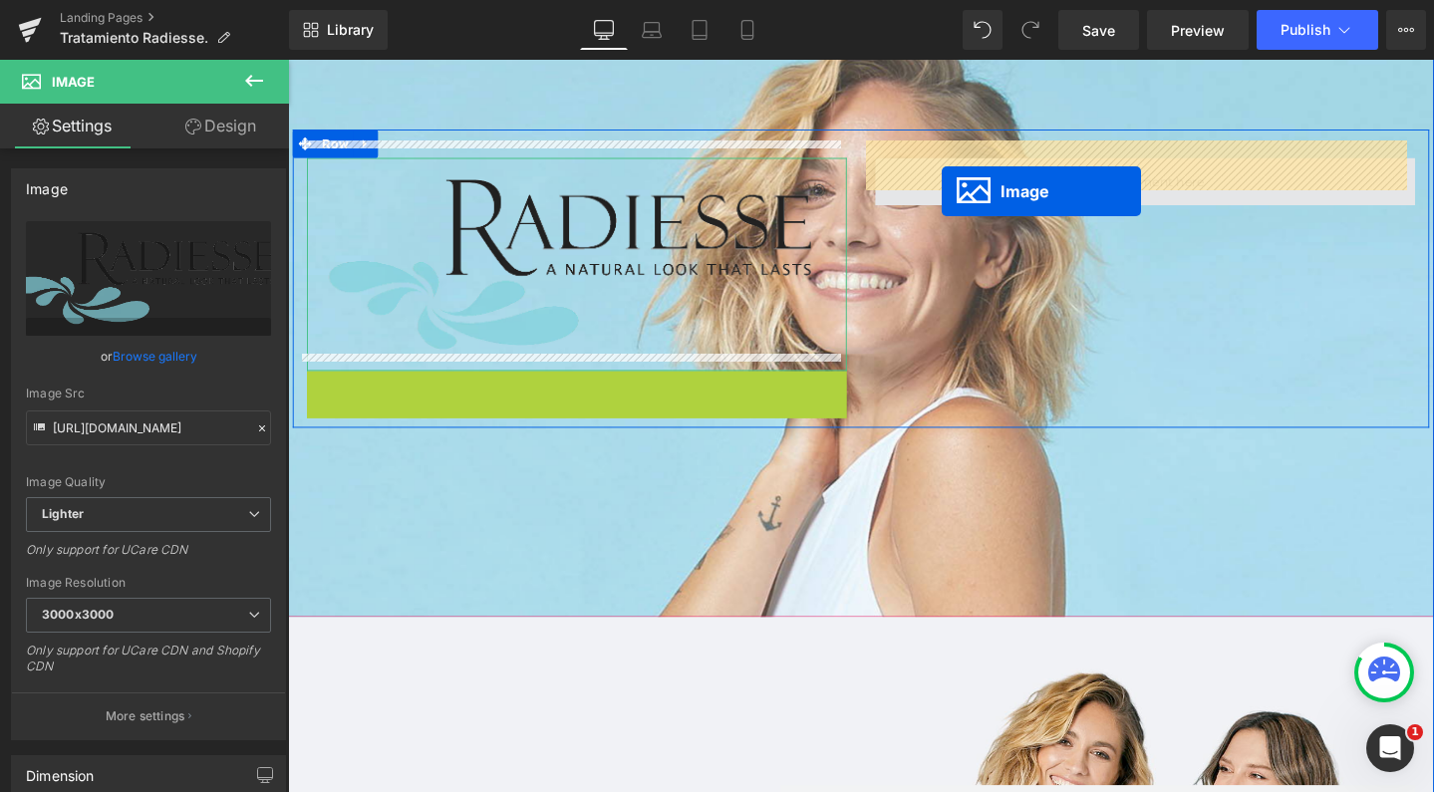
drag, startPoint x: 550, startPoint y: 554, endPoint x: 976, endPoint y: 186, distance: 562.5
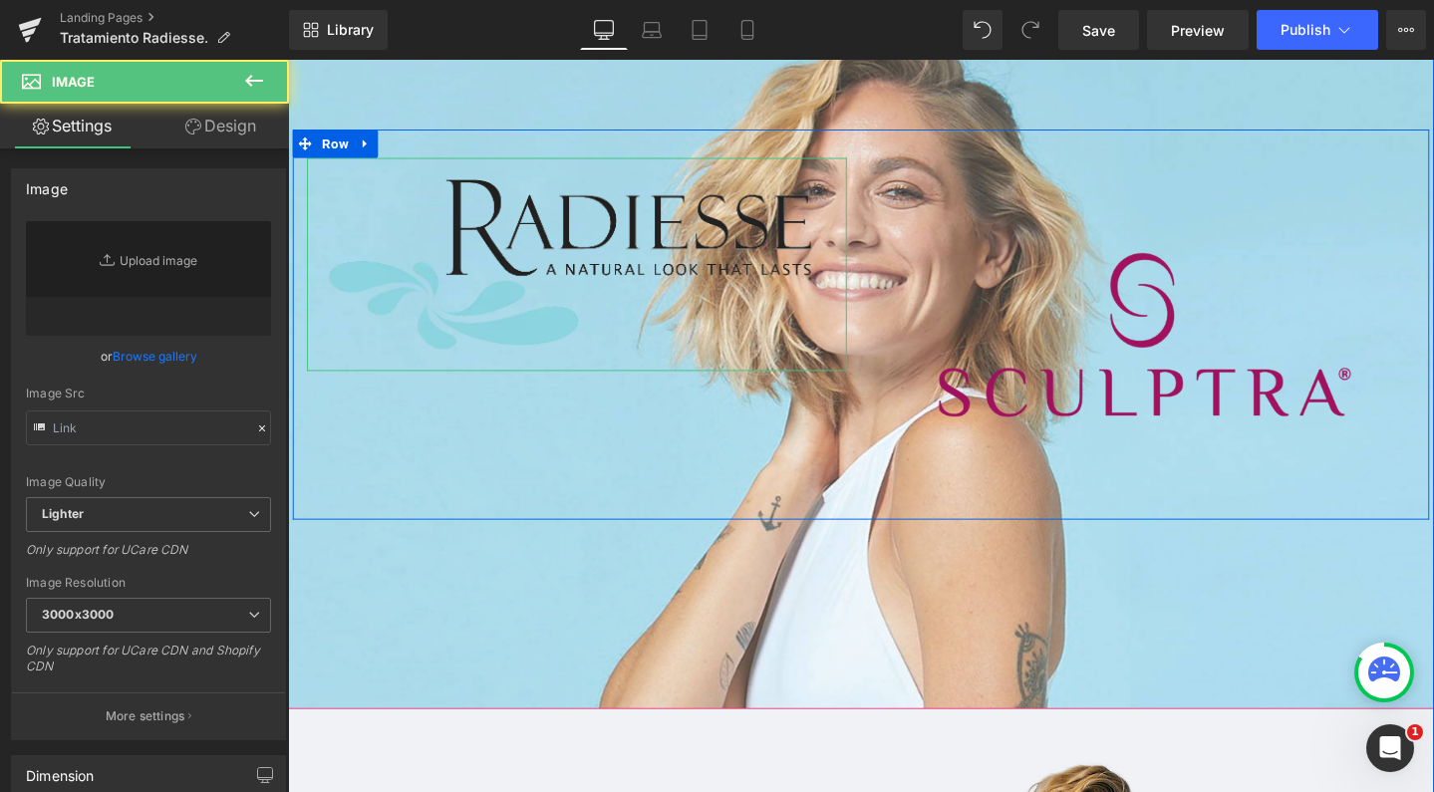
type input "https://ucarecdn.com/e822177e-e38d-45de-8510-8473c91055a4/-/format/auto/-/previ…"
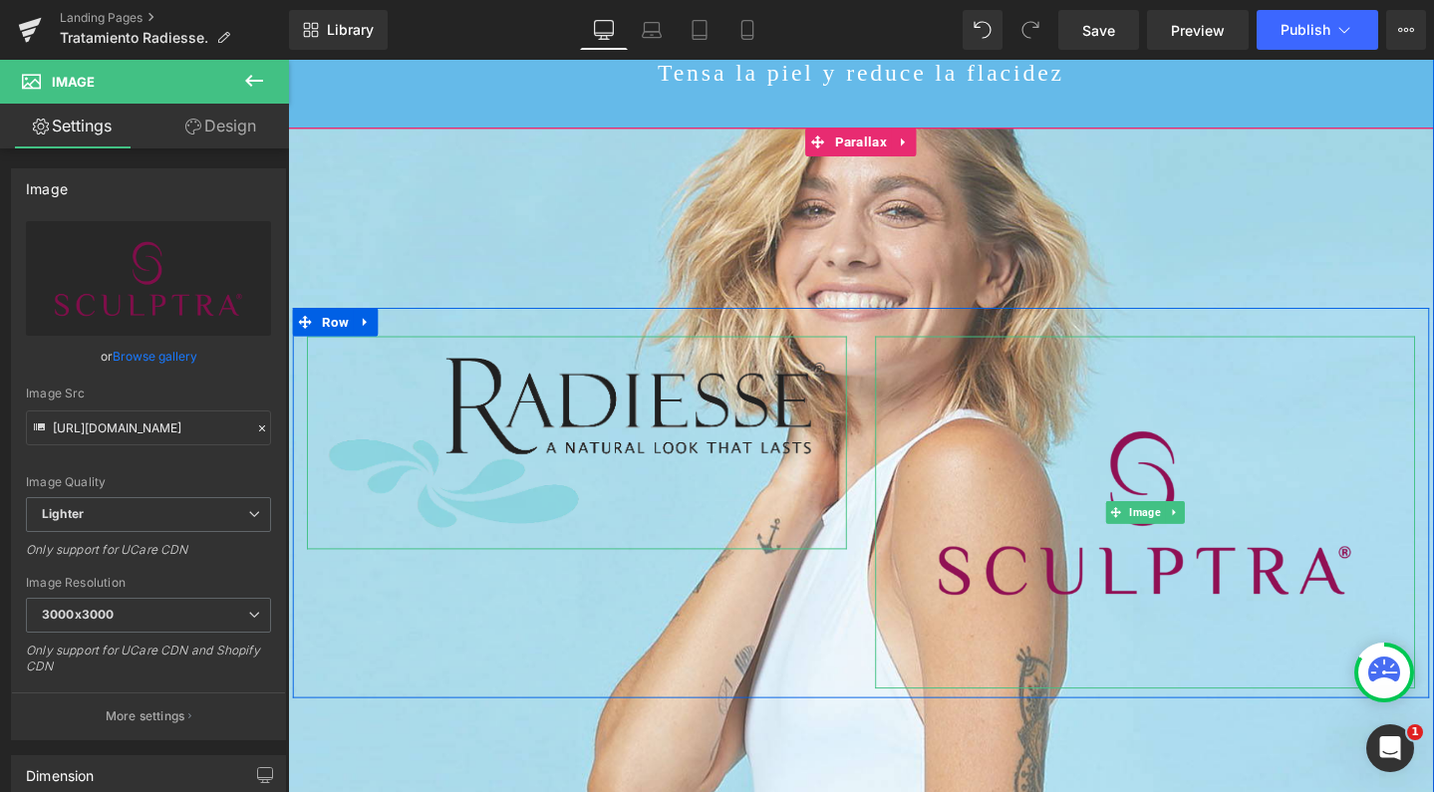
scroll to position [639, 0]
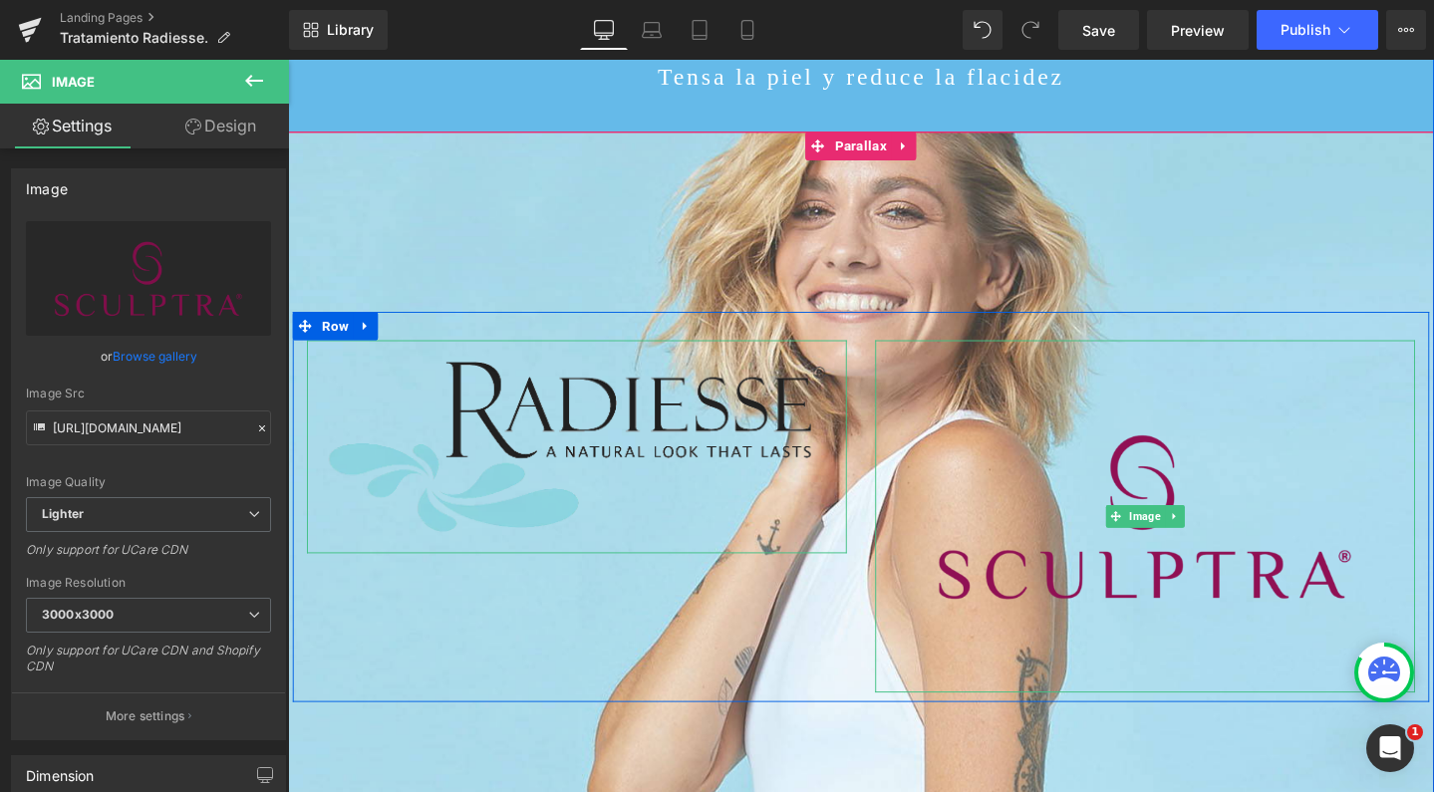
click at [1260, 454] on img at bounding box center [1190, 540] width 568 height 371
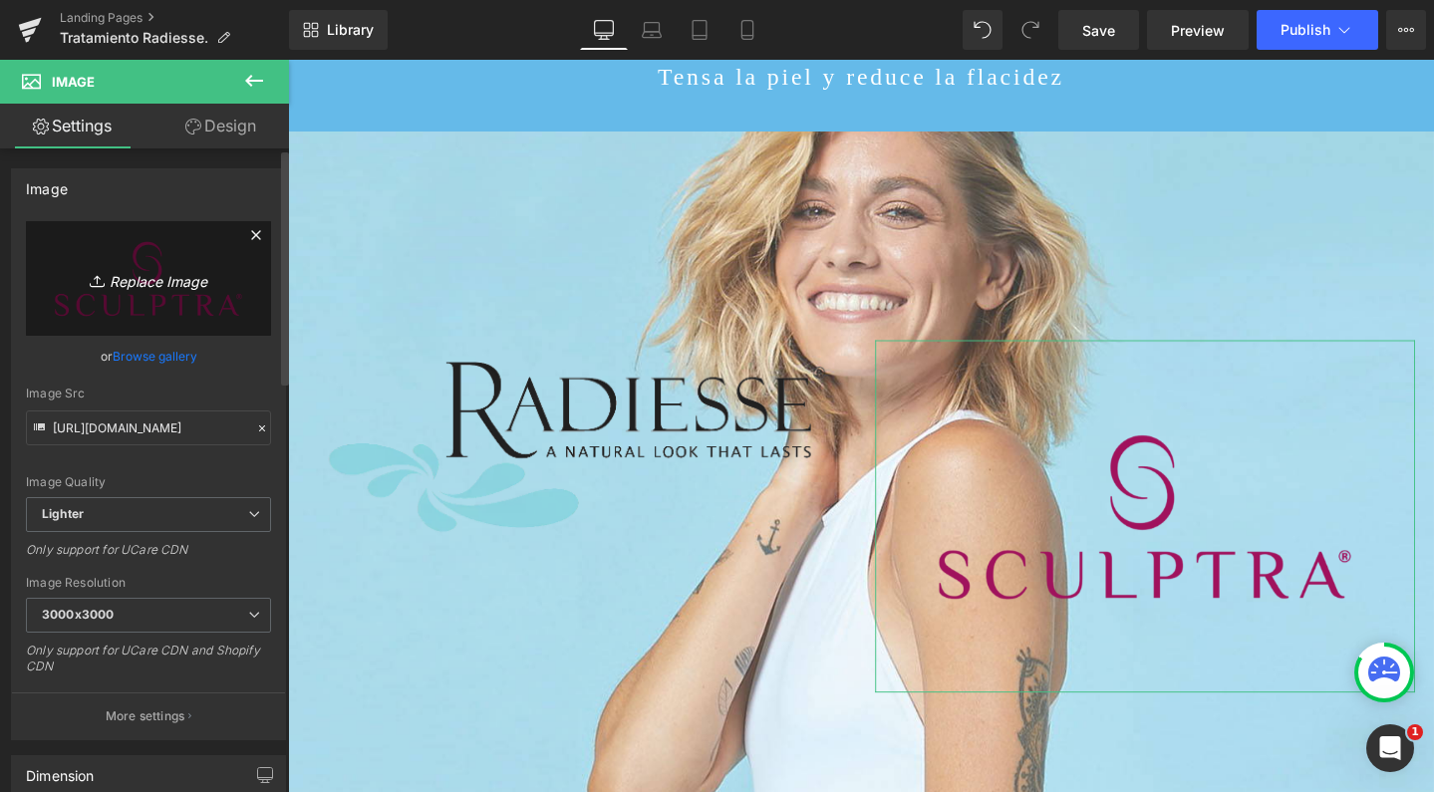
click at [151, 227] on link "Replace Image" at bounding box center [148, 278] width 245 height 115
type input "C:\fakepath\Sculptra_Logo_RGB-768x501.png"
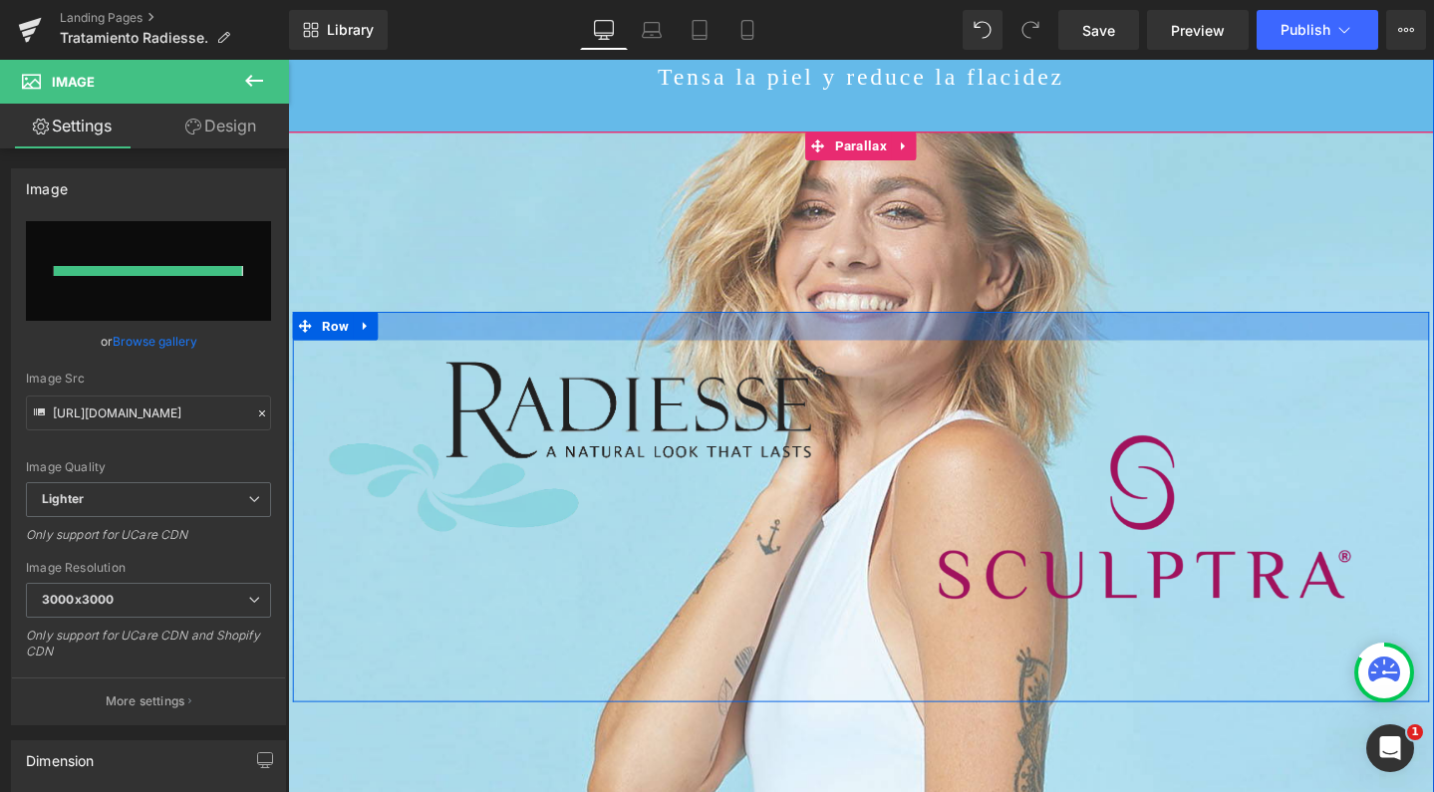
type input "https://ucarecdn.com/64536c62-0b77-4662-a006-e8efa2696ab3/-/format/auto/-/previ…"
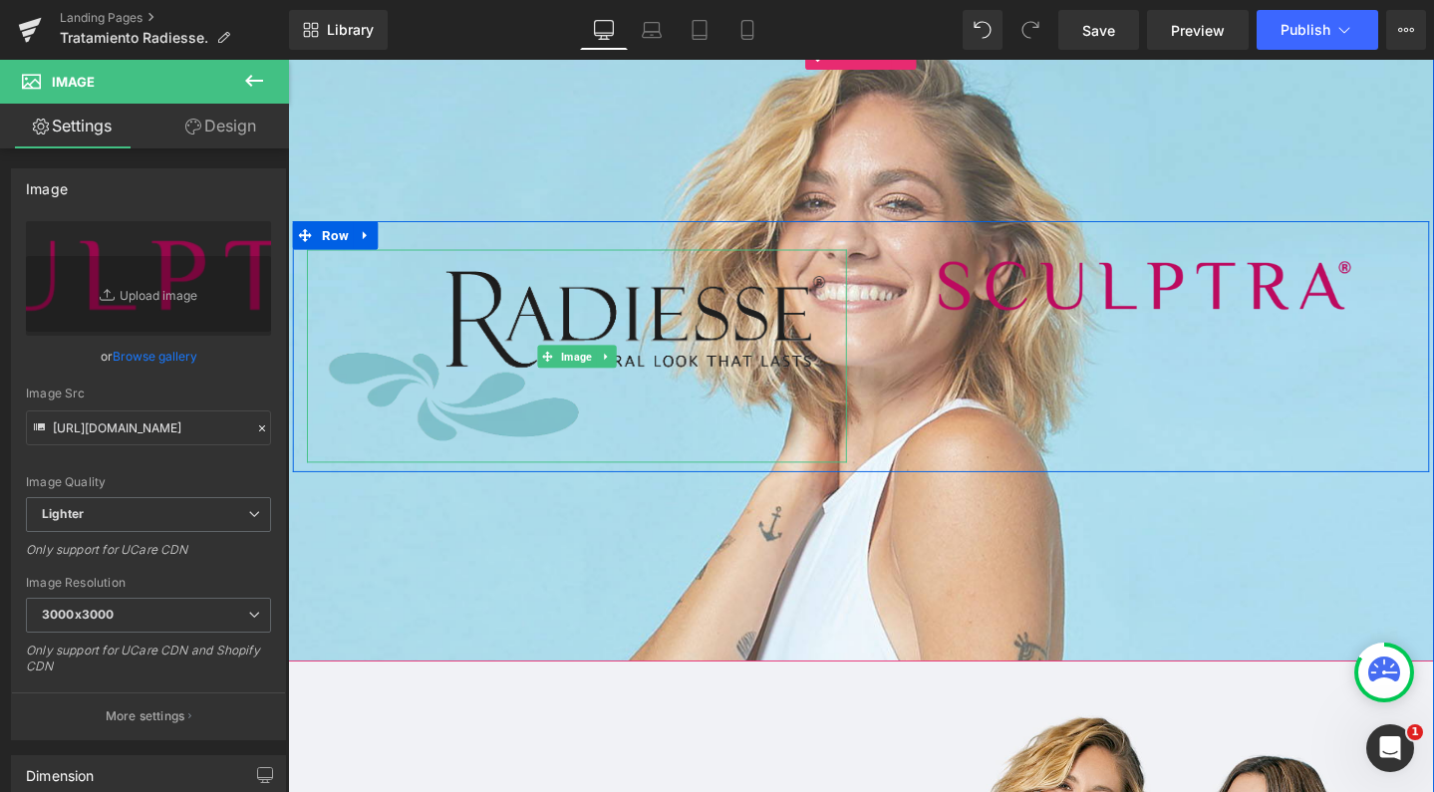
scroll to position [669, 0]
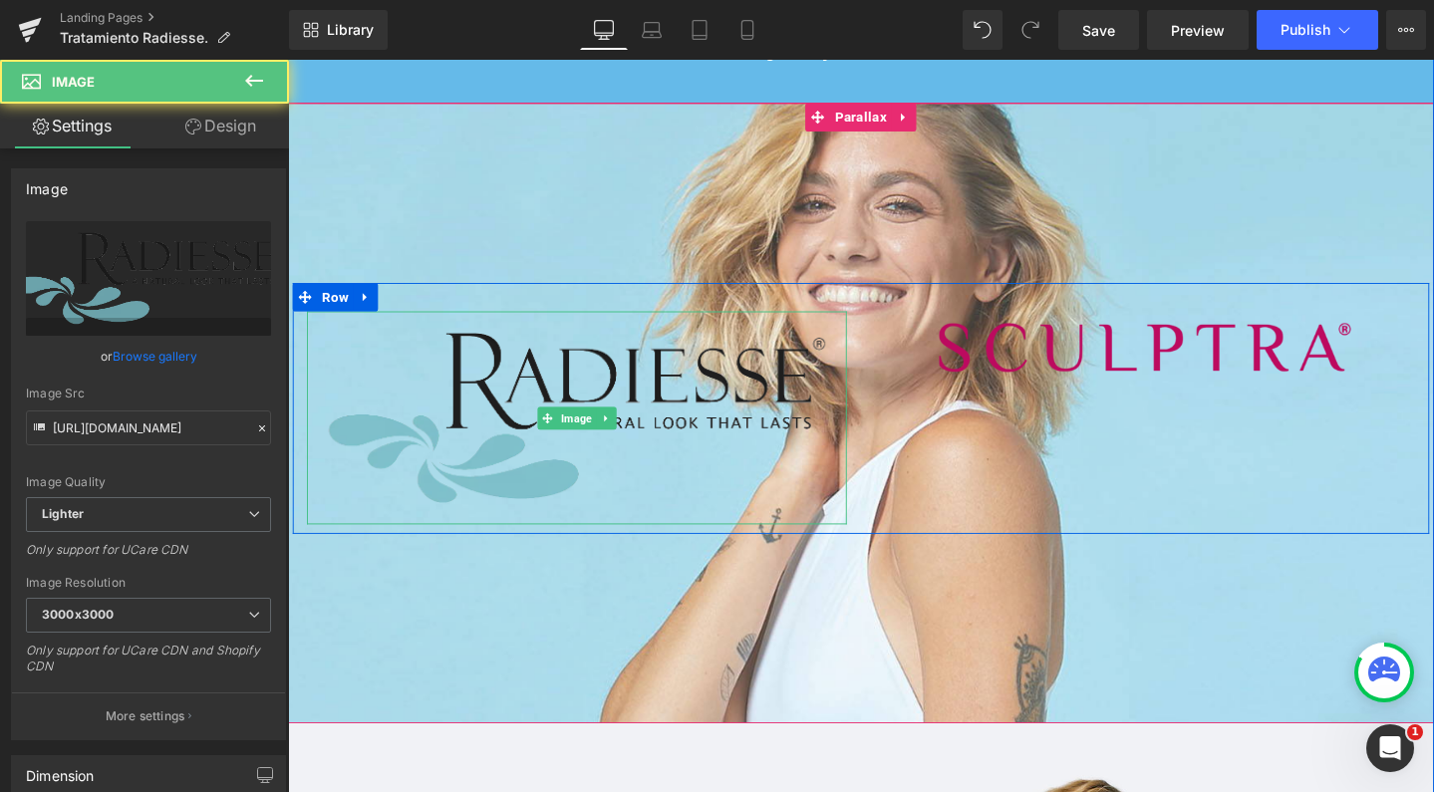
click at [785, 328] on img at bounding box center [592, 437] width 568 height 224
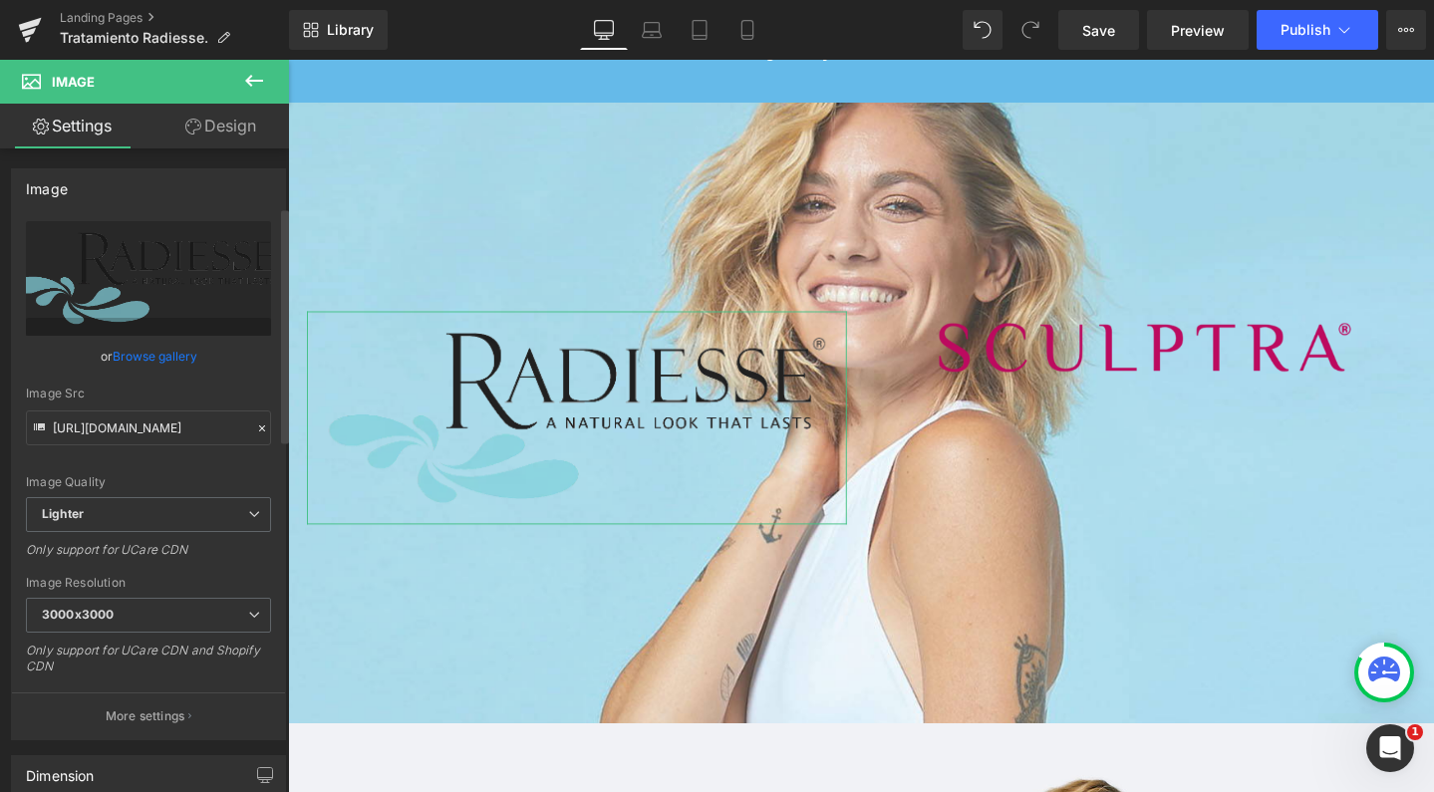
scroll to position [267, 0]
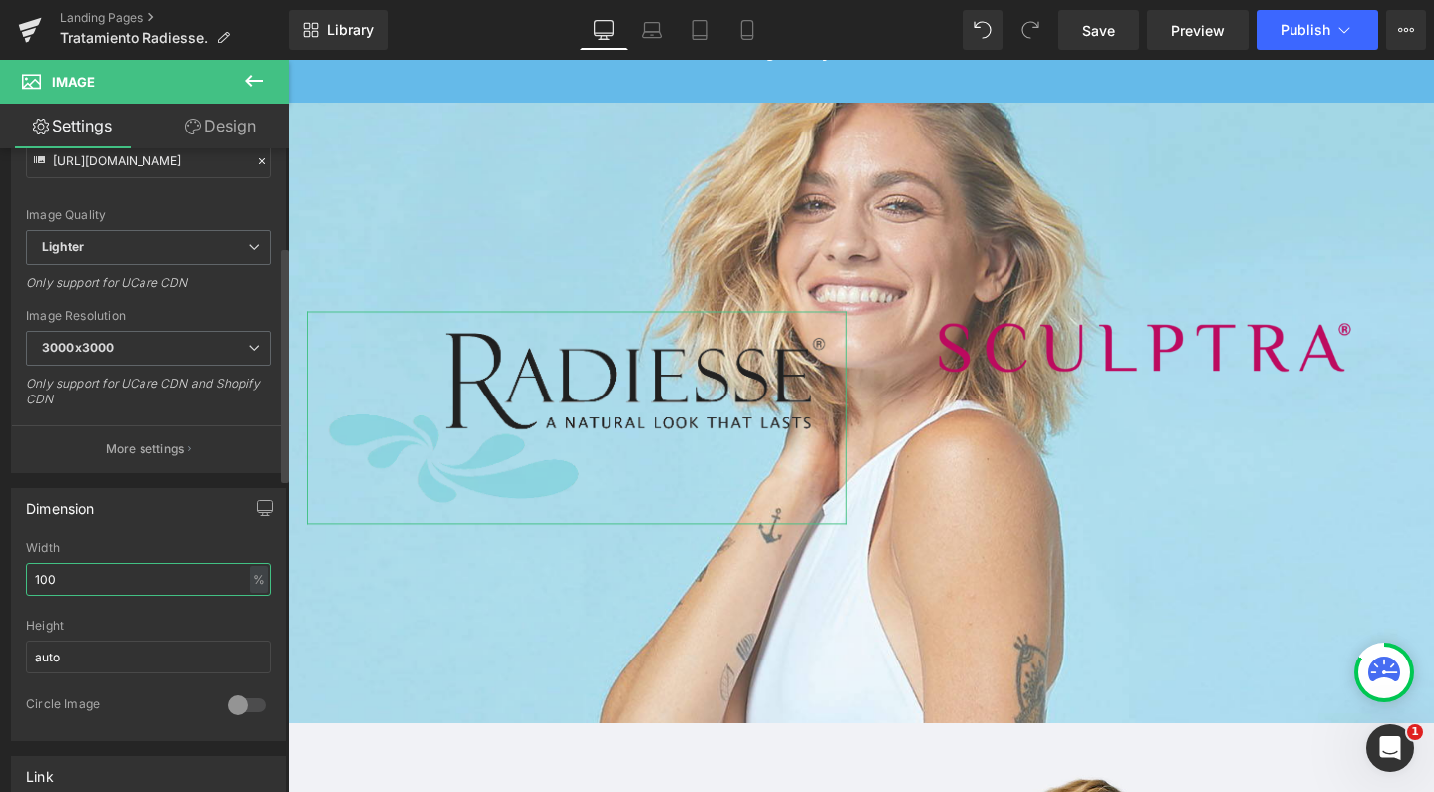
click at [98, 576] on input "100" at bounding box center [148, 579] width 245 height 33
type input "70"
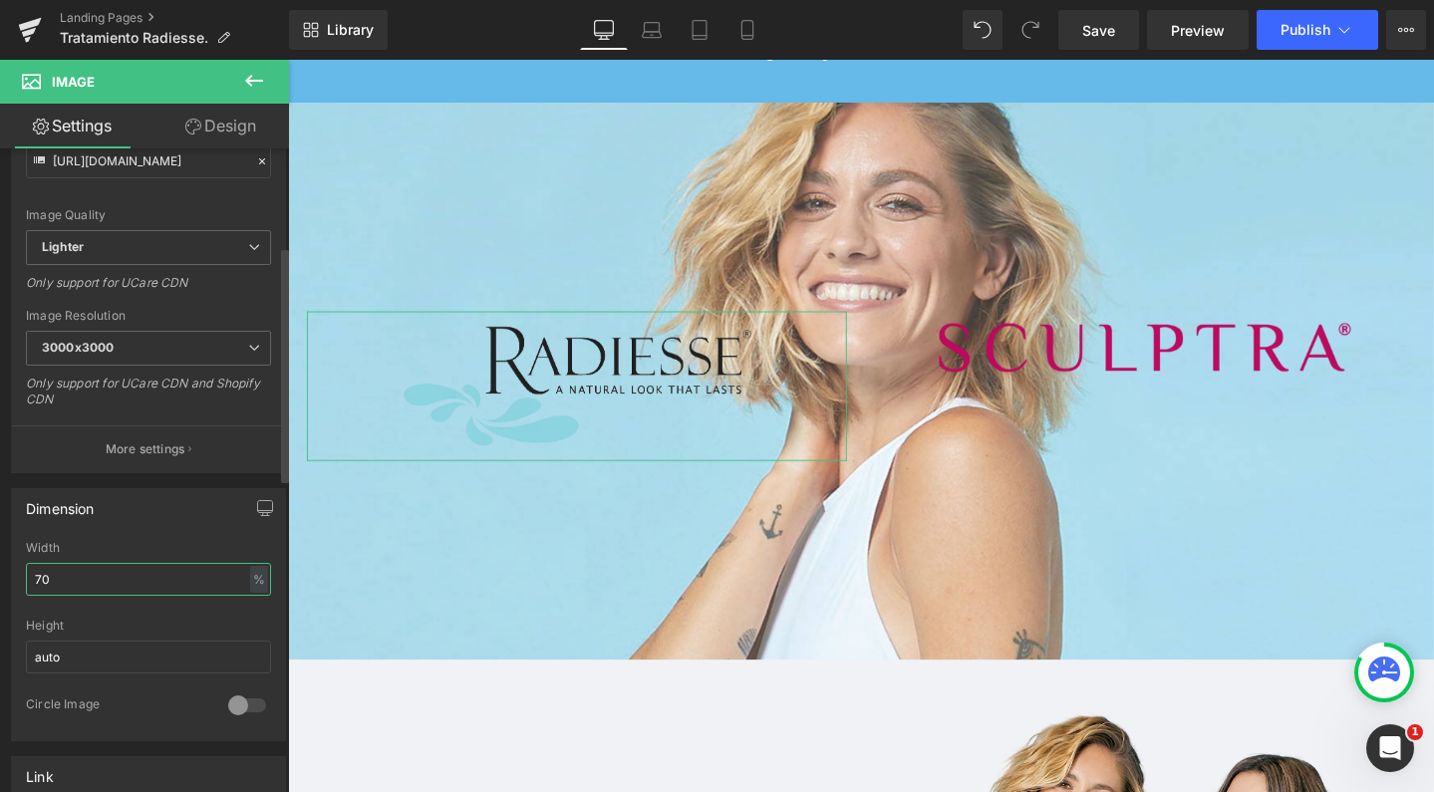
scroll to position [6545, 1186]
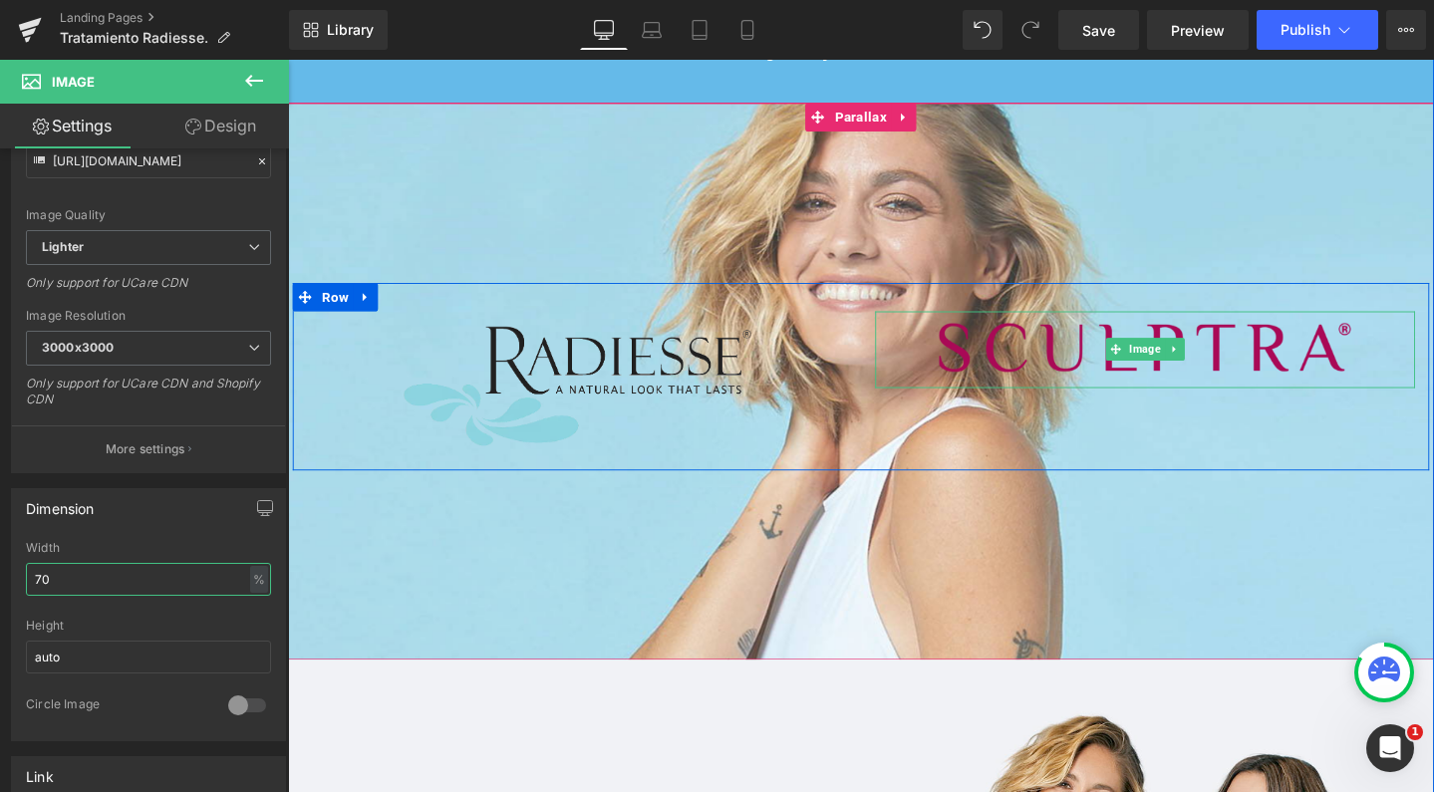
drag, startPoint x: 1174, startPoint y: 344, endPoint x: 1124, endPoint y: 351, distance: 50.3
click at [1174, 353] on span "Image" at bounding box center [1189, 365] width 41 height 24
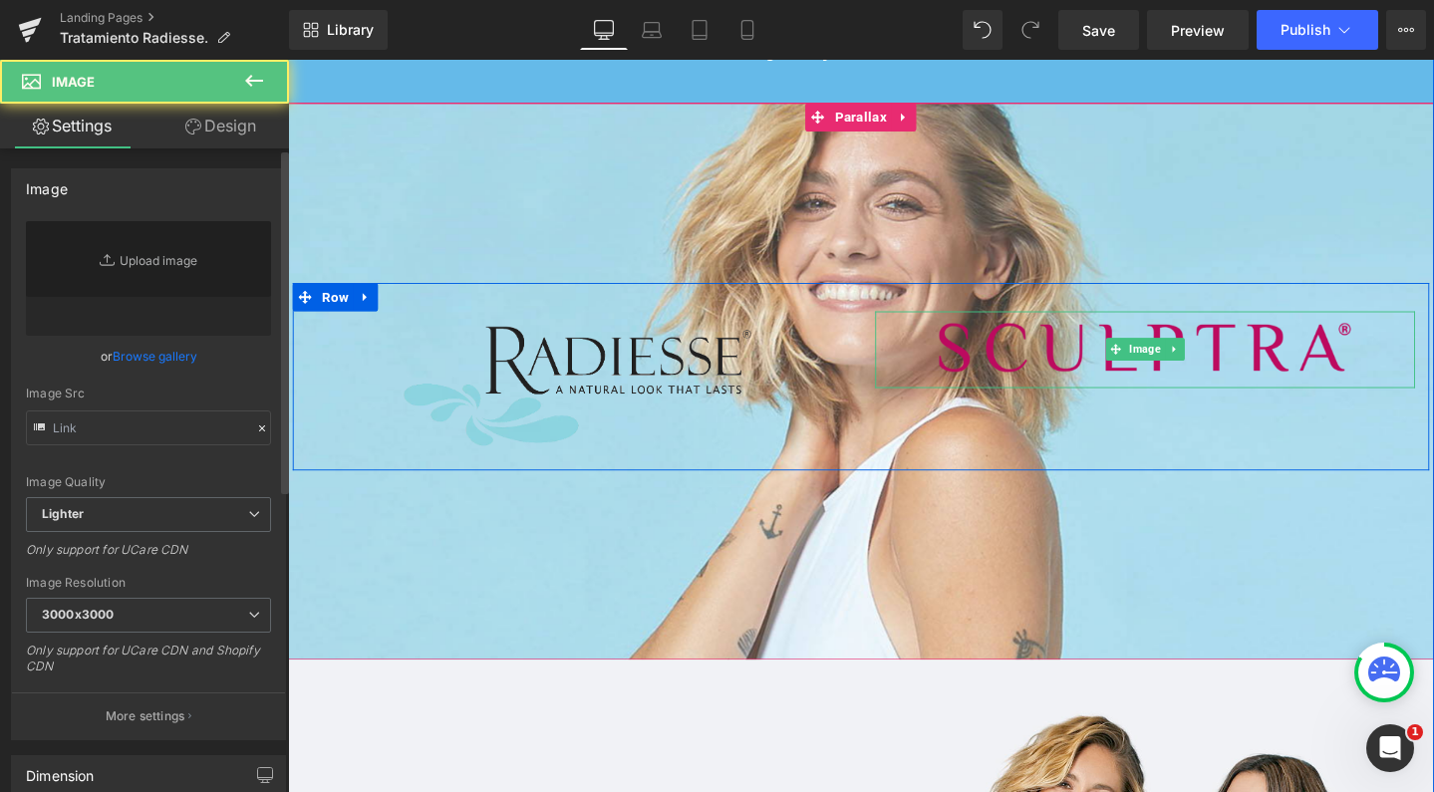
type input "https://ucarecdn.com/64536c62-0b77-4662-a006-e8efa2696ab3/-/format/auto/-/previ…"
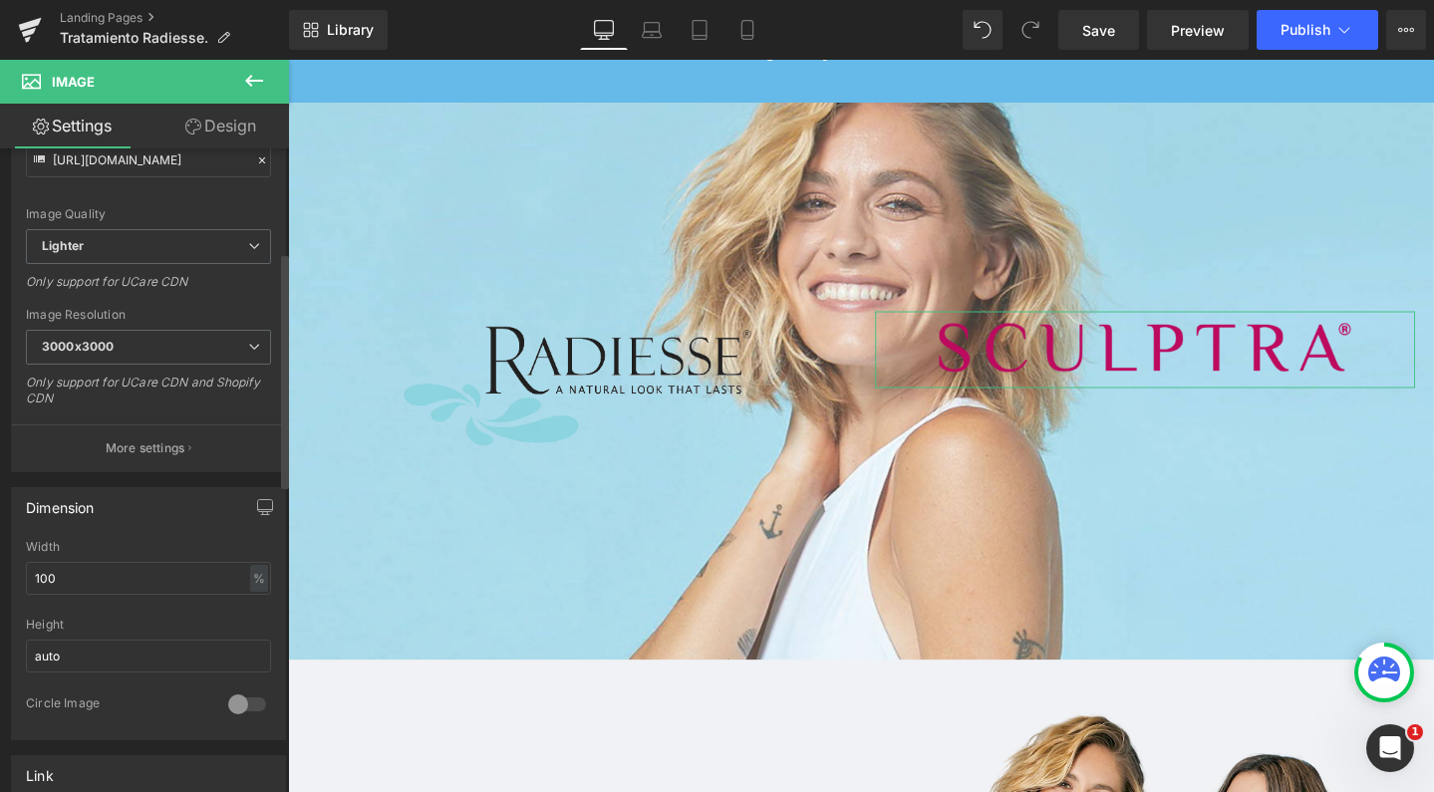
scroll to position [296, 0]
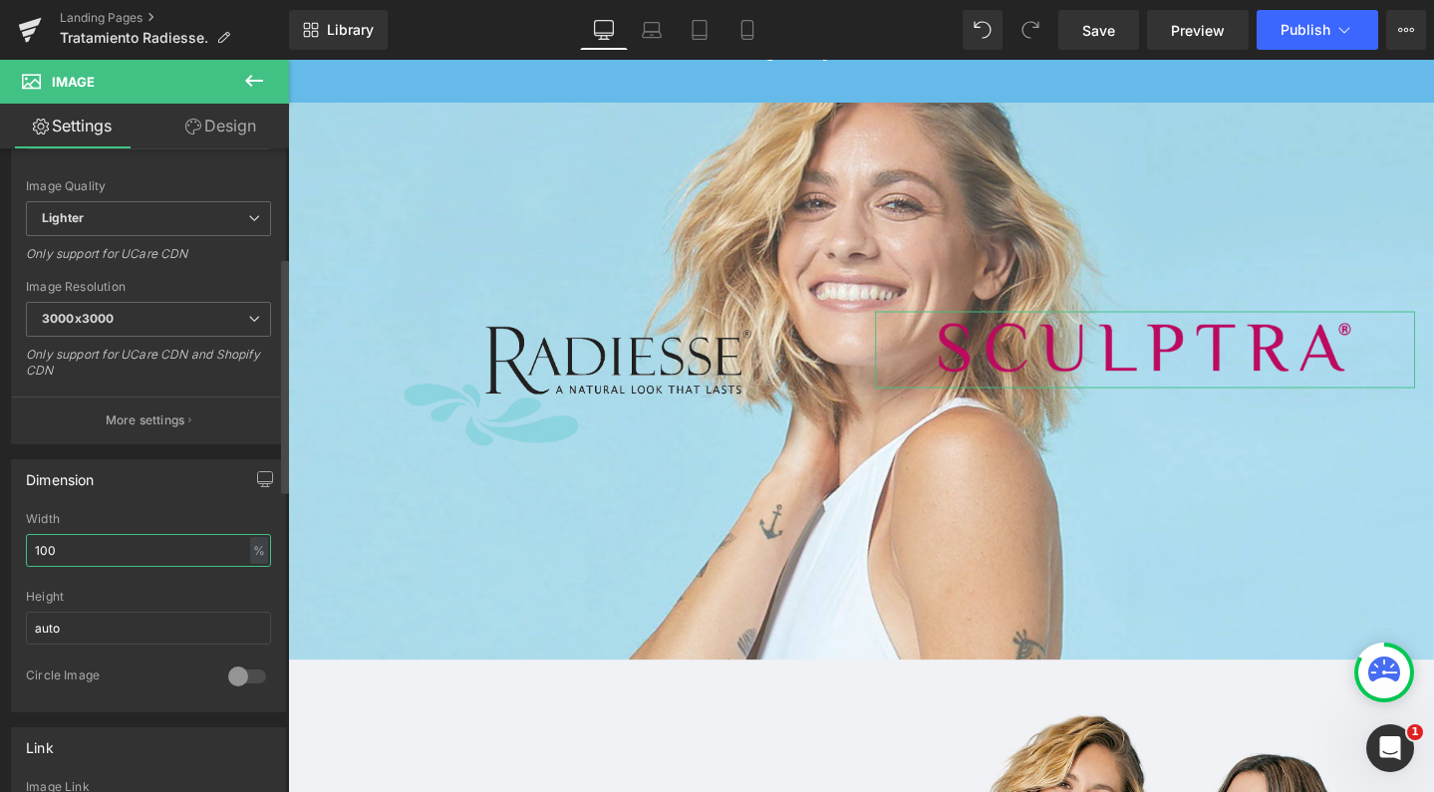
drag, startPoint x: 47, startPoint y: 548, endPoint x: 0, endPoint y: 548, distance: 46.8
click at [0, 548] on div "Dimension 100% Width 100 % % px auto Height auto 0 Circle Image" at bounding box center [149, 579] width 298 height 268
type input "90"
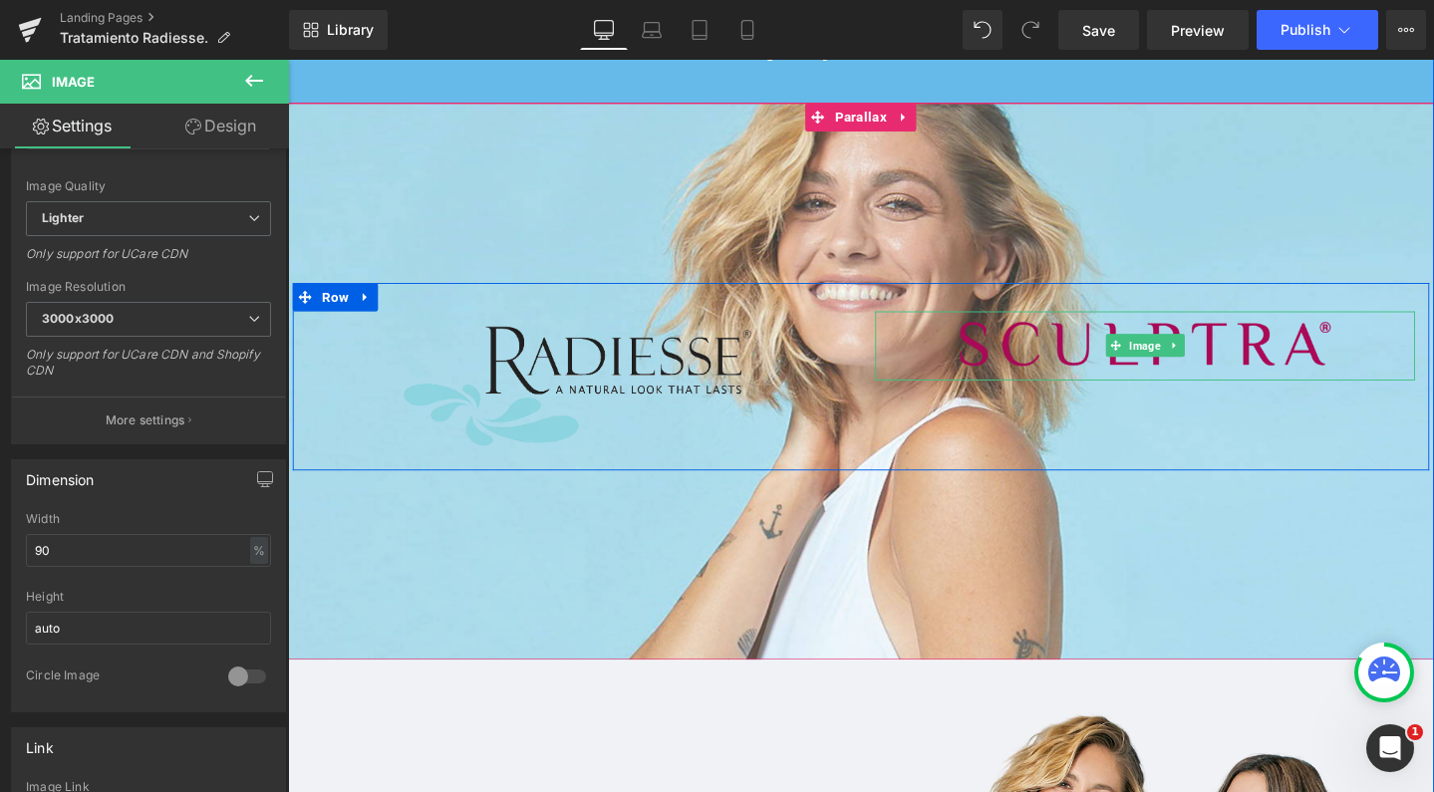
click at [1121, 325] on img at bounding box center [1190, 361] width 511 height 73
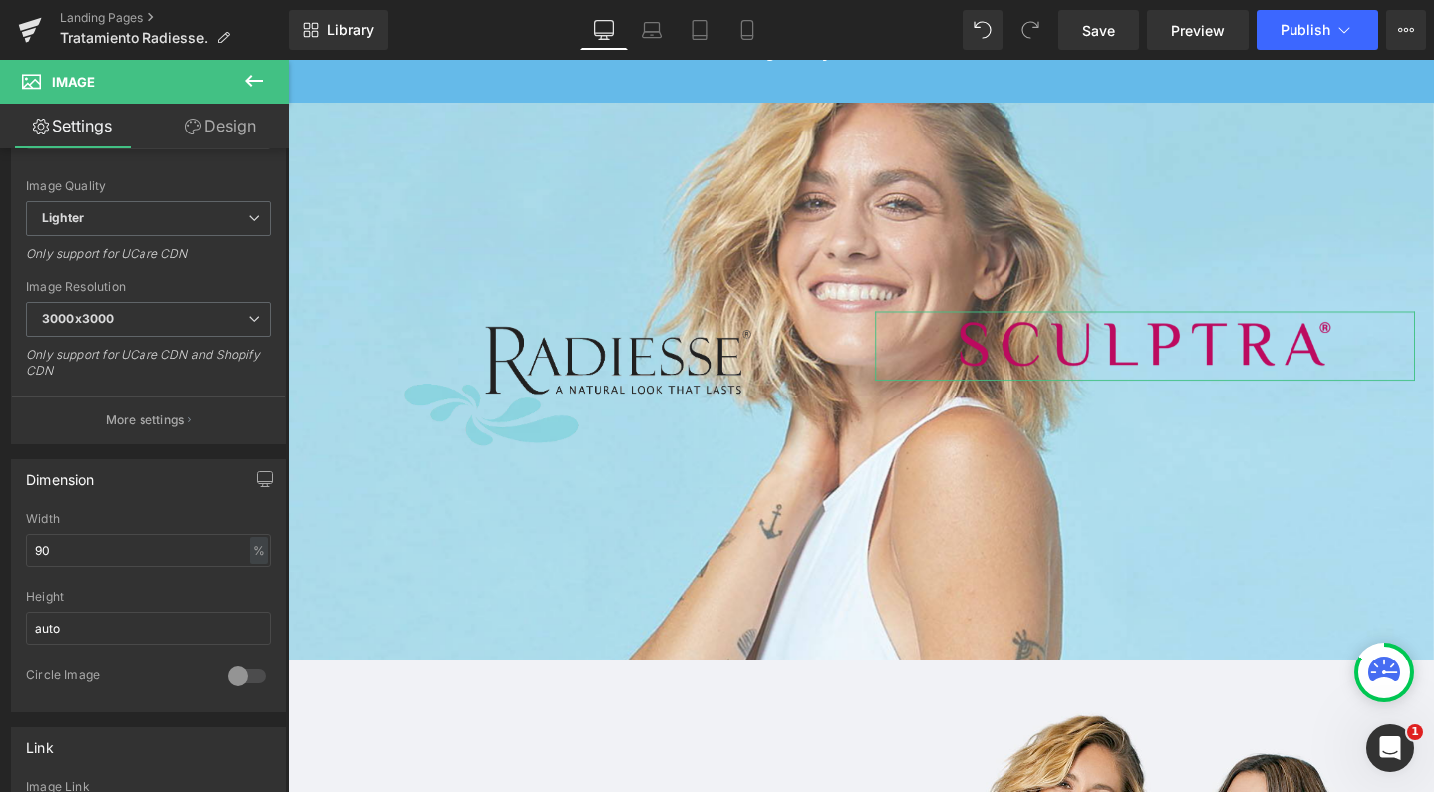
click at [224, 132] on link "Design" at bounding box center [221, 126] width 145 height 45
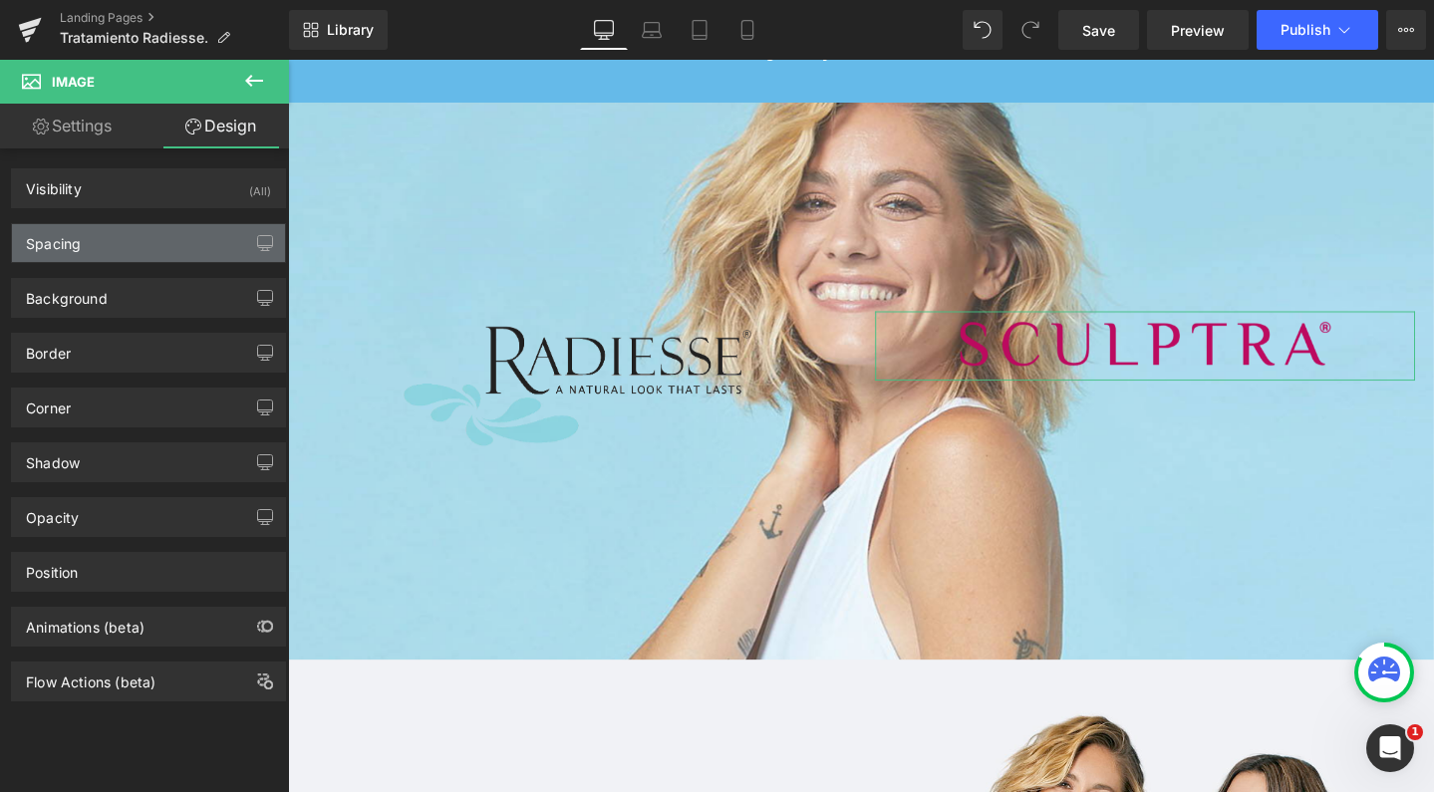
click at [152, 248] on div "Spacing" at bounding box center [148, 243] width 273 height 38
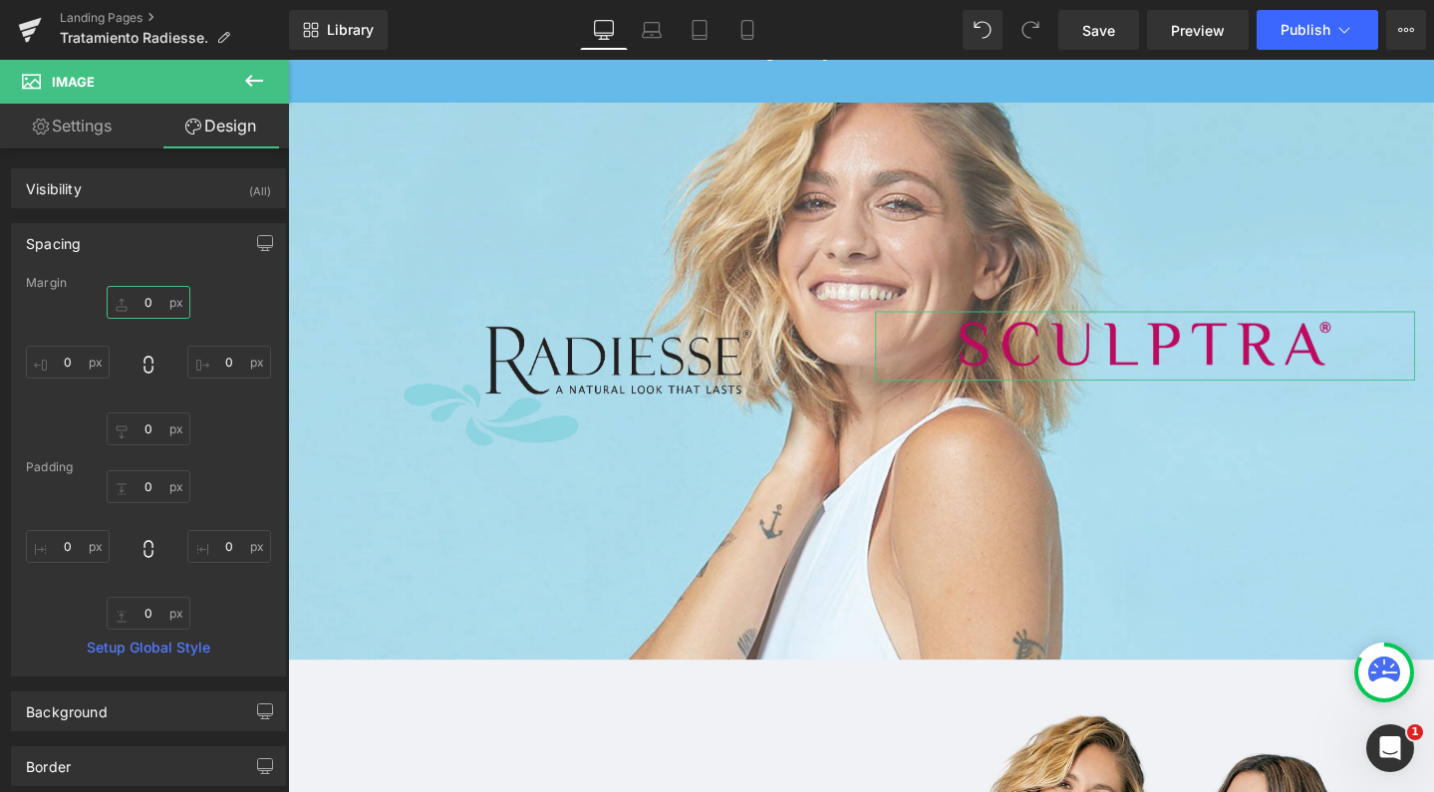
click at [157, 301] on input "0" at bounding box center [149, 302] width 84 height 33
click at [153, 307] on input "10" at bounding box center [149, 302] width 84 height 33
type input "15"
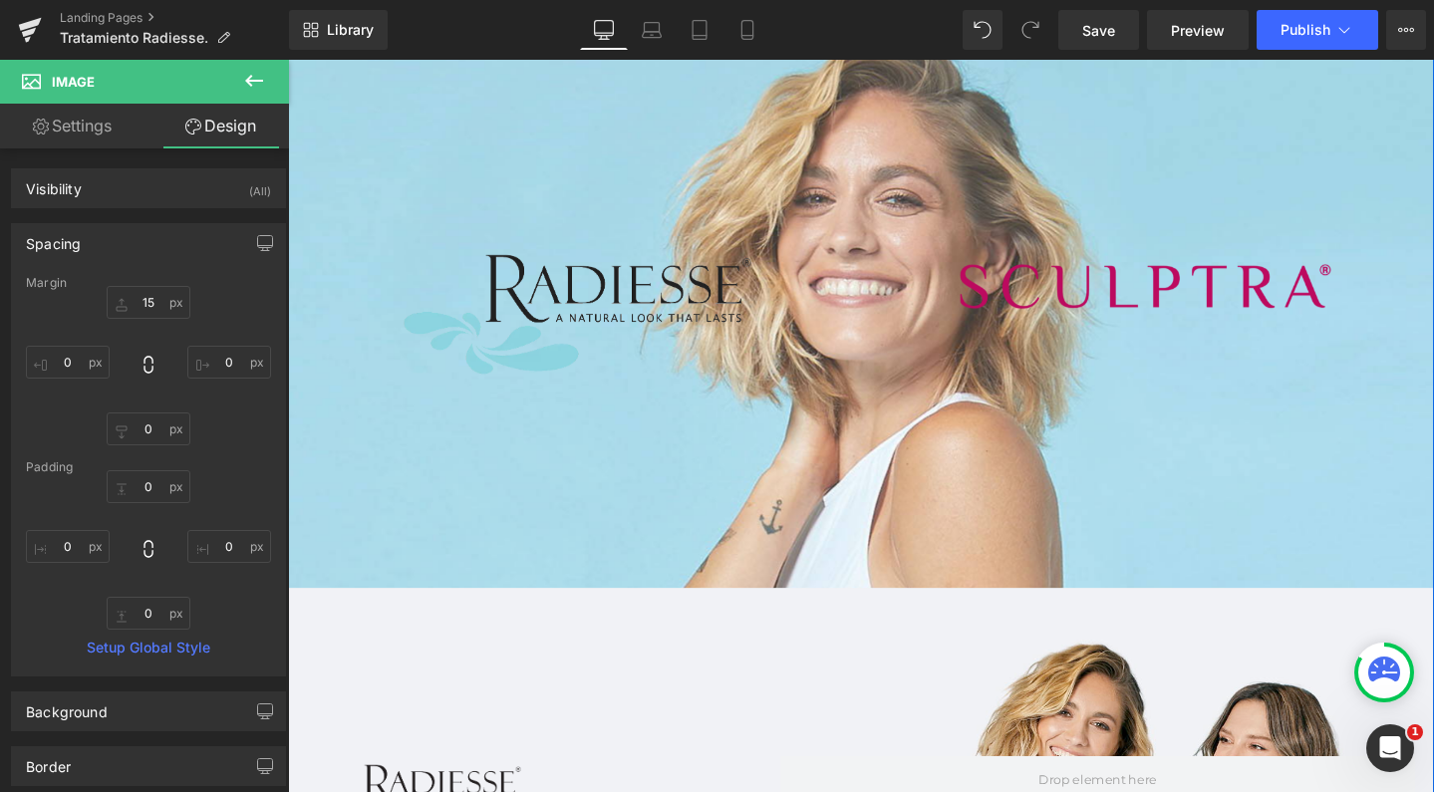
scroll to position [766, 0]
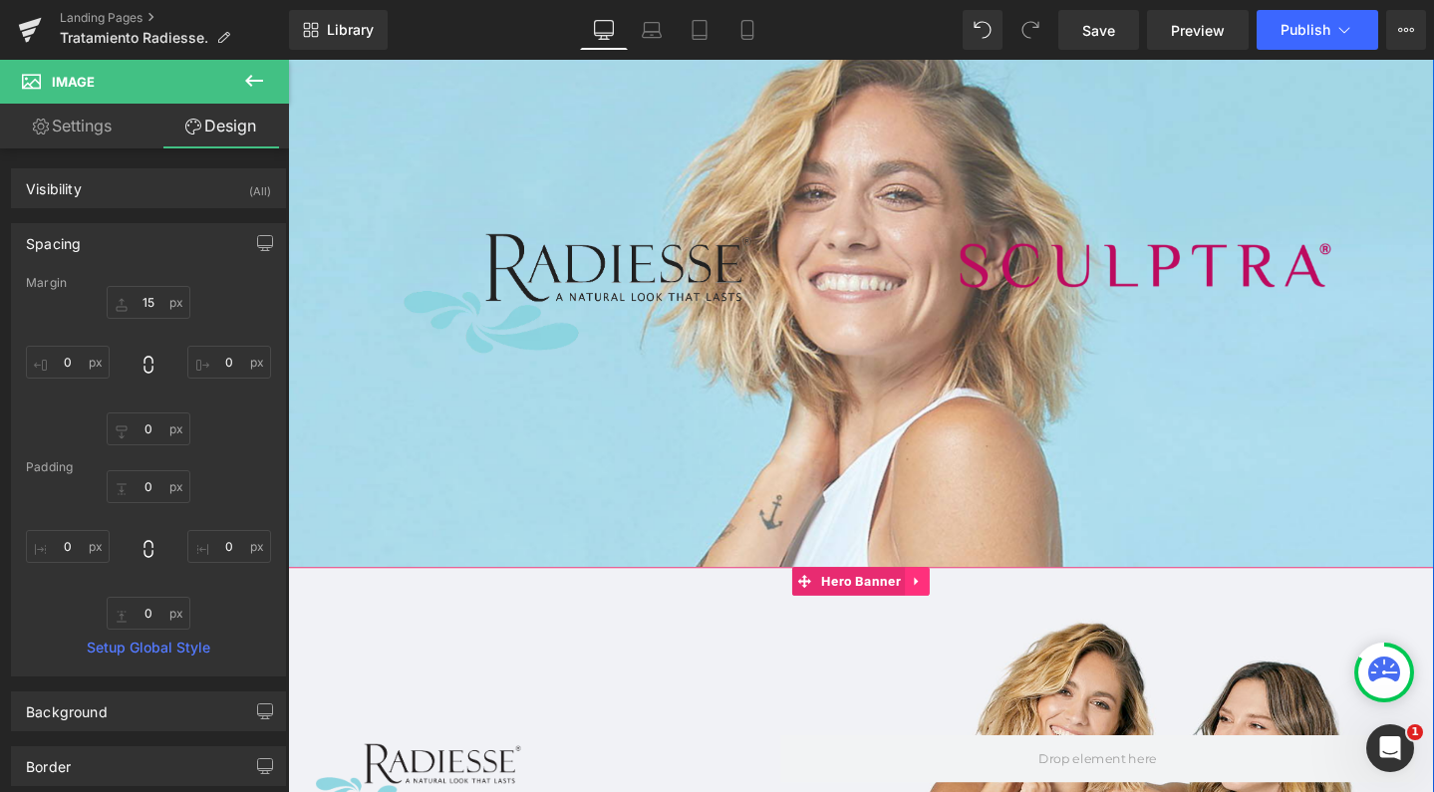
click at [949, 595] on link at bounding box center [951, 609] width 26 height 30
click at [957, 602] on icon at bounding box center [964, 609] width 14 height 14
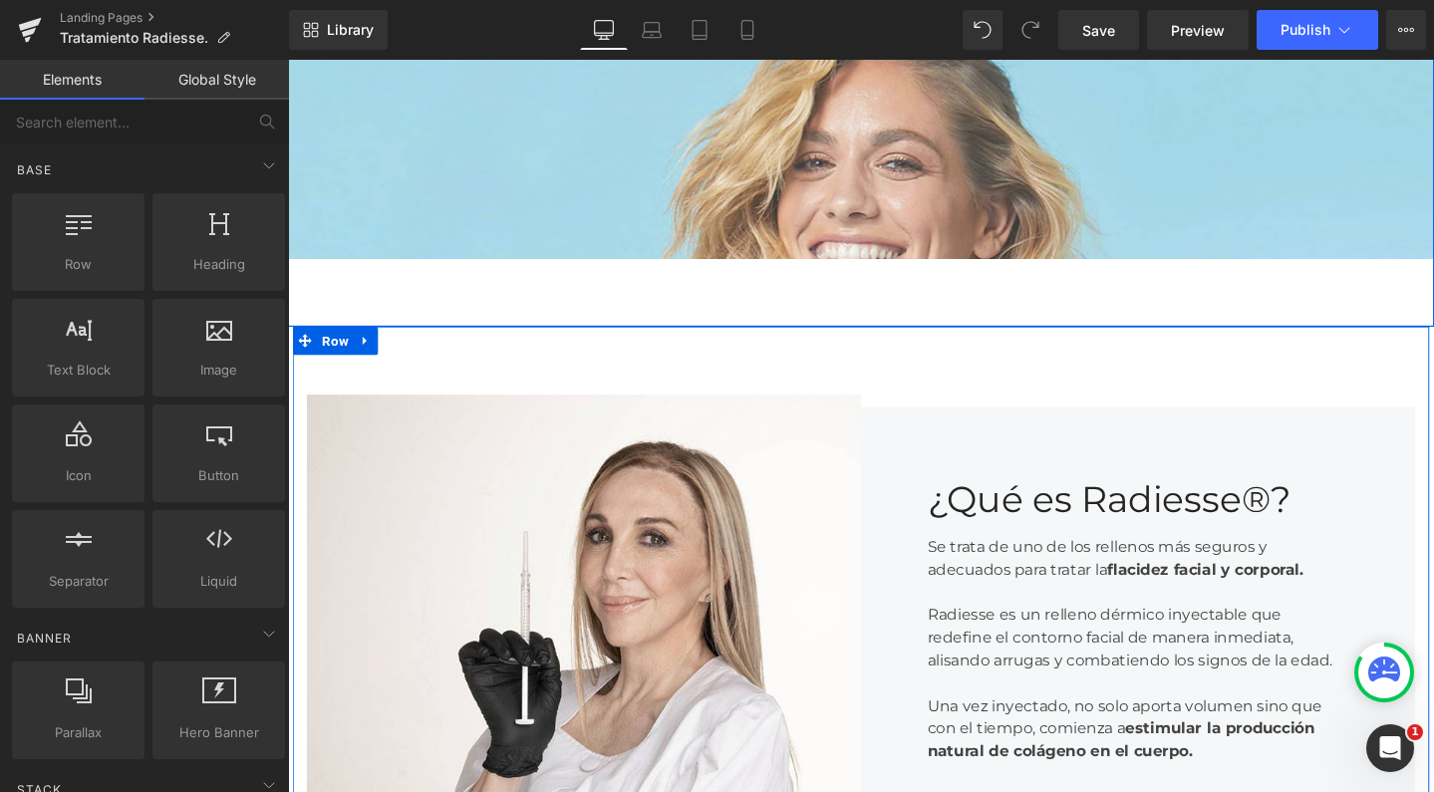
scroll to position [1093, 0]
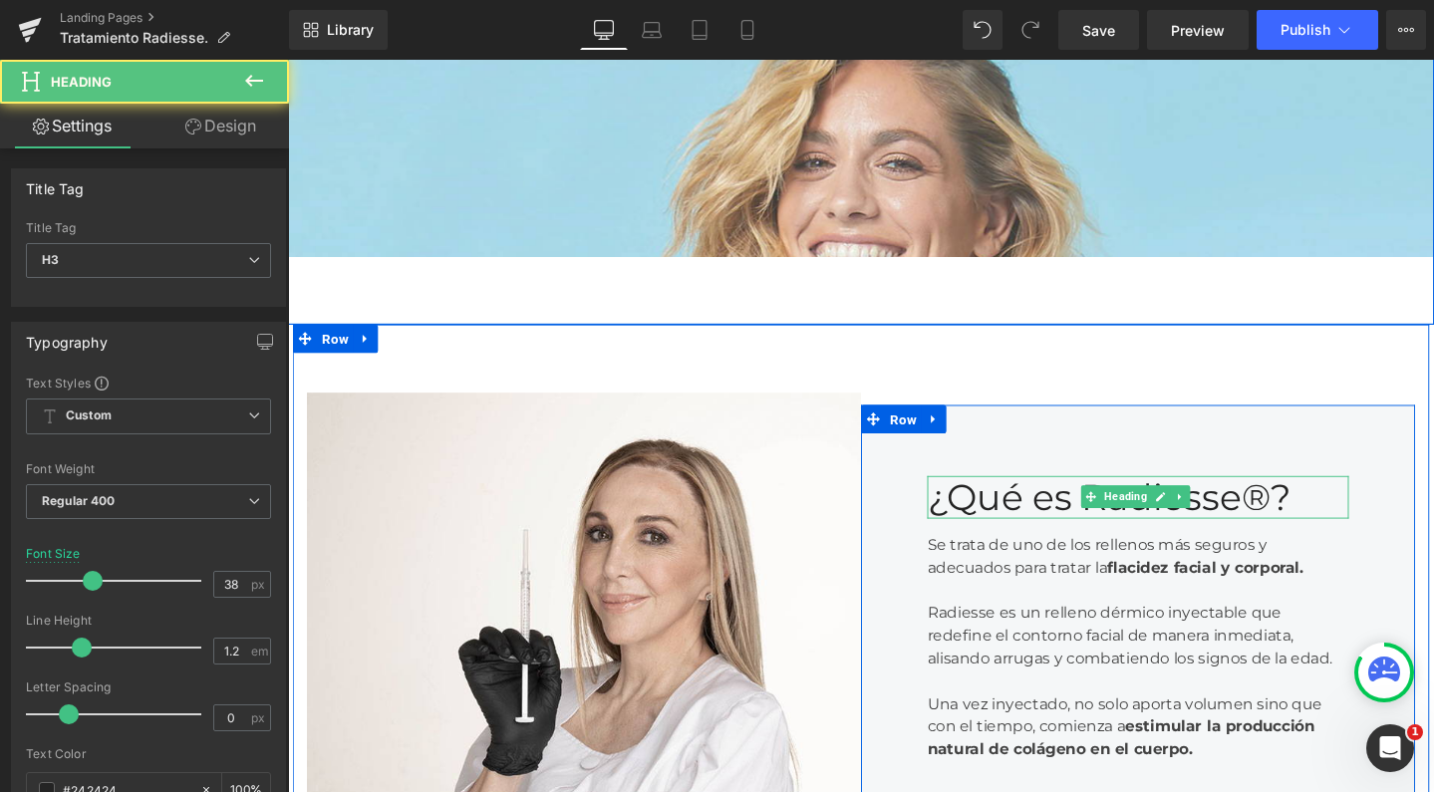
click at [1049, 501] on div "¿Qué es Radiesse®?" at bounding box center [1183, 521] width 444 height 46
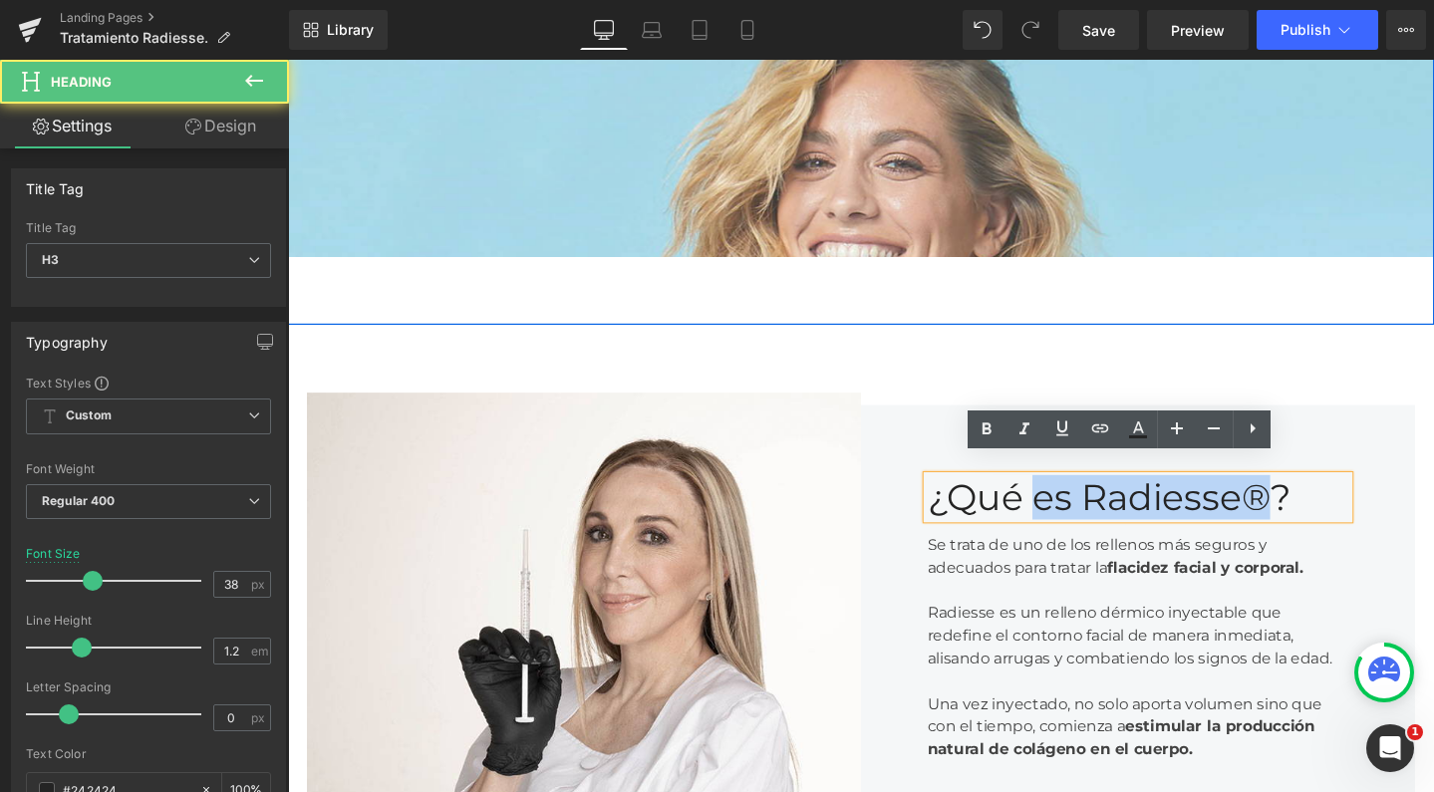
drag, startPoint x: 1065, startPoint y: 500, endPoint x: 1301, endPoint y: 495, distance: 235.3
click at [1301, 498] on div "¿Qué es Radiesse®?" at bounding box center [1183, 521] width 444 height 46
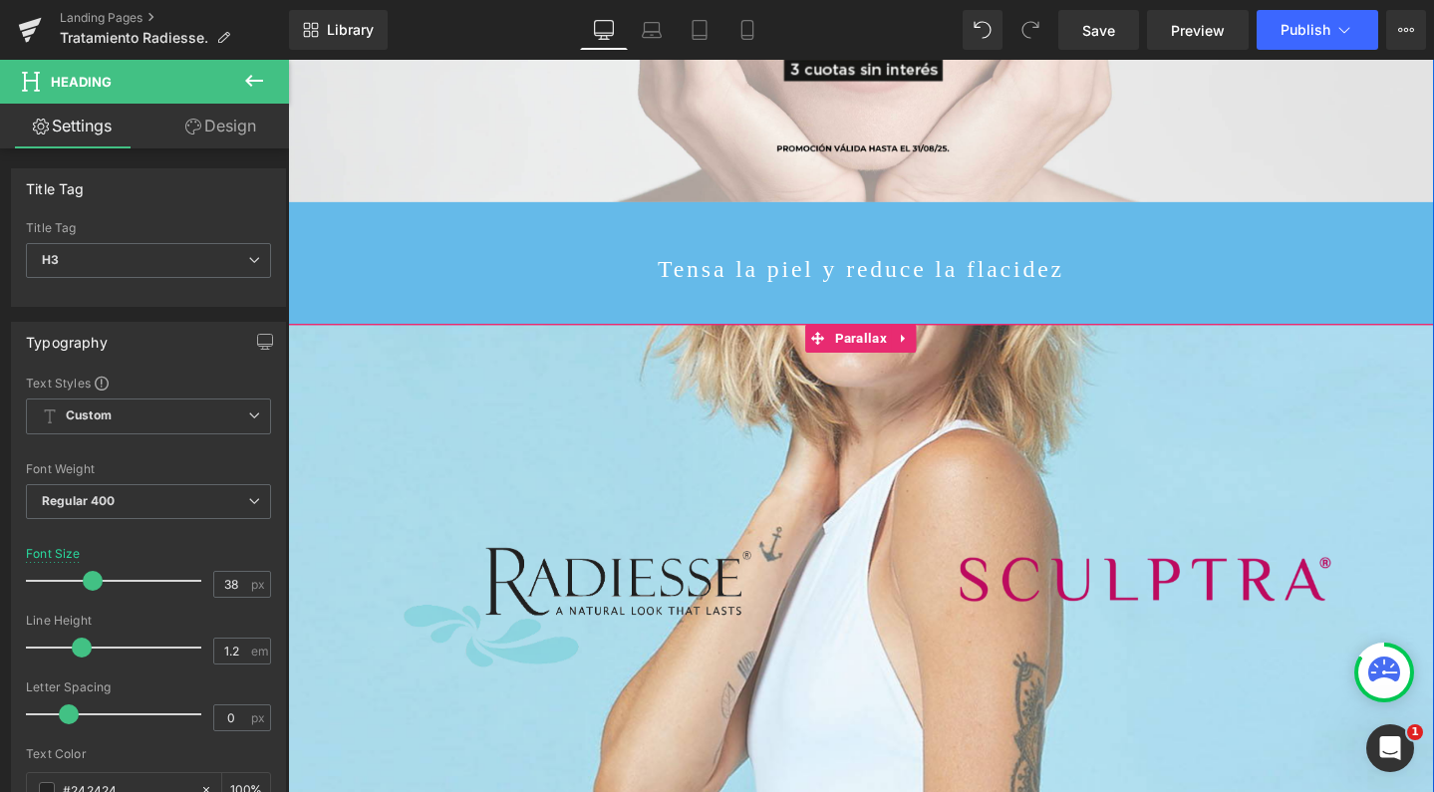
scroll to position [433, 0]
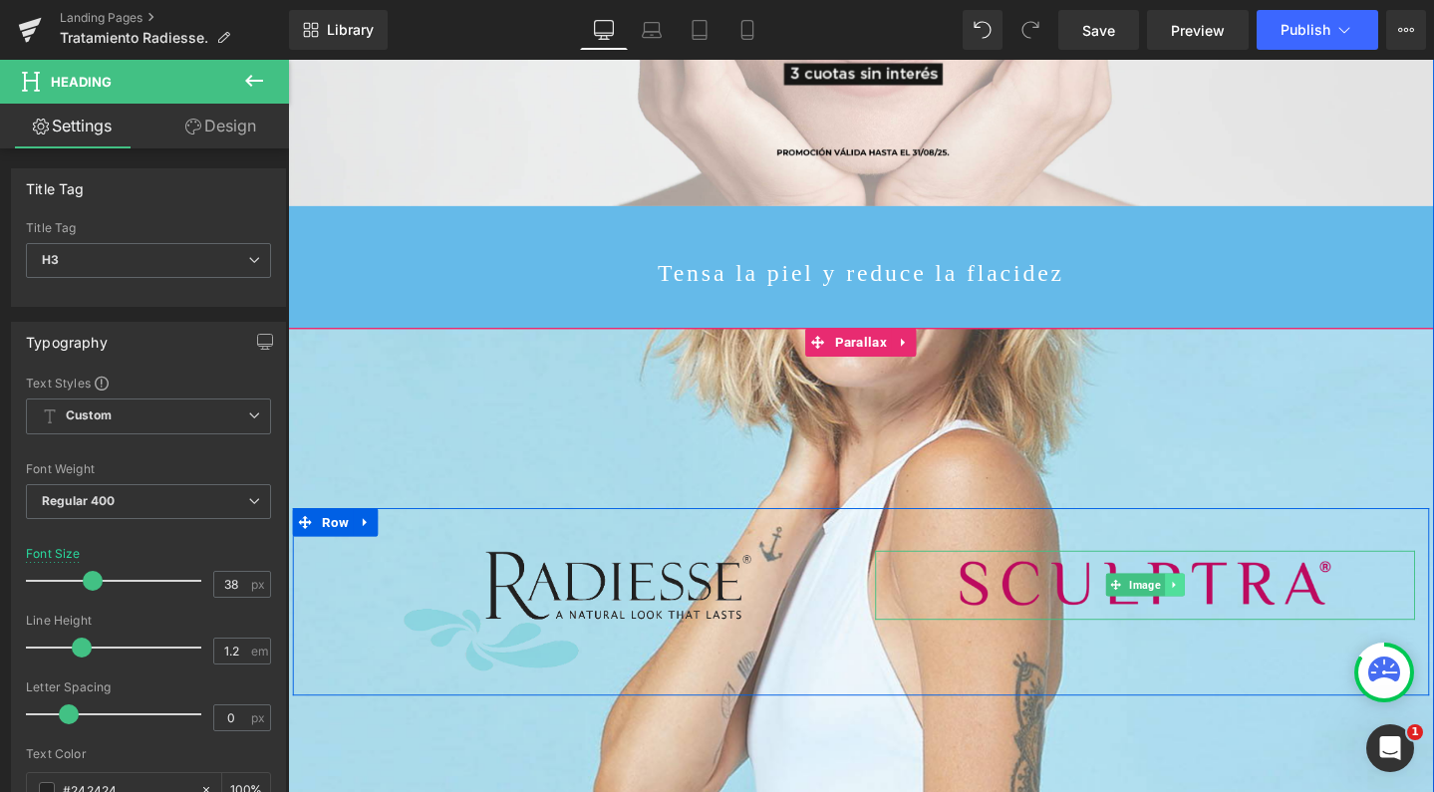
click at [1218, 609] on icon at bounding box center [1219, 612] width 3 height 7
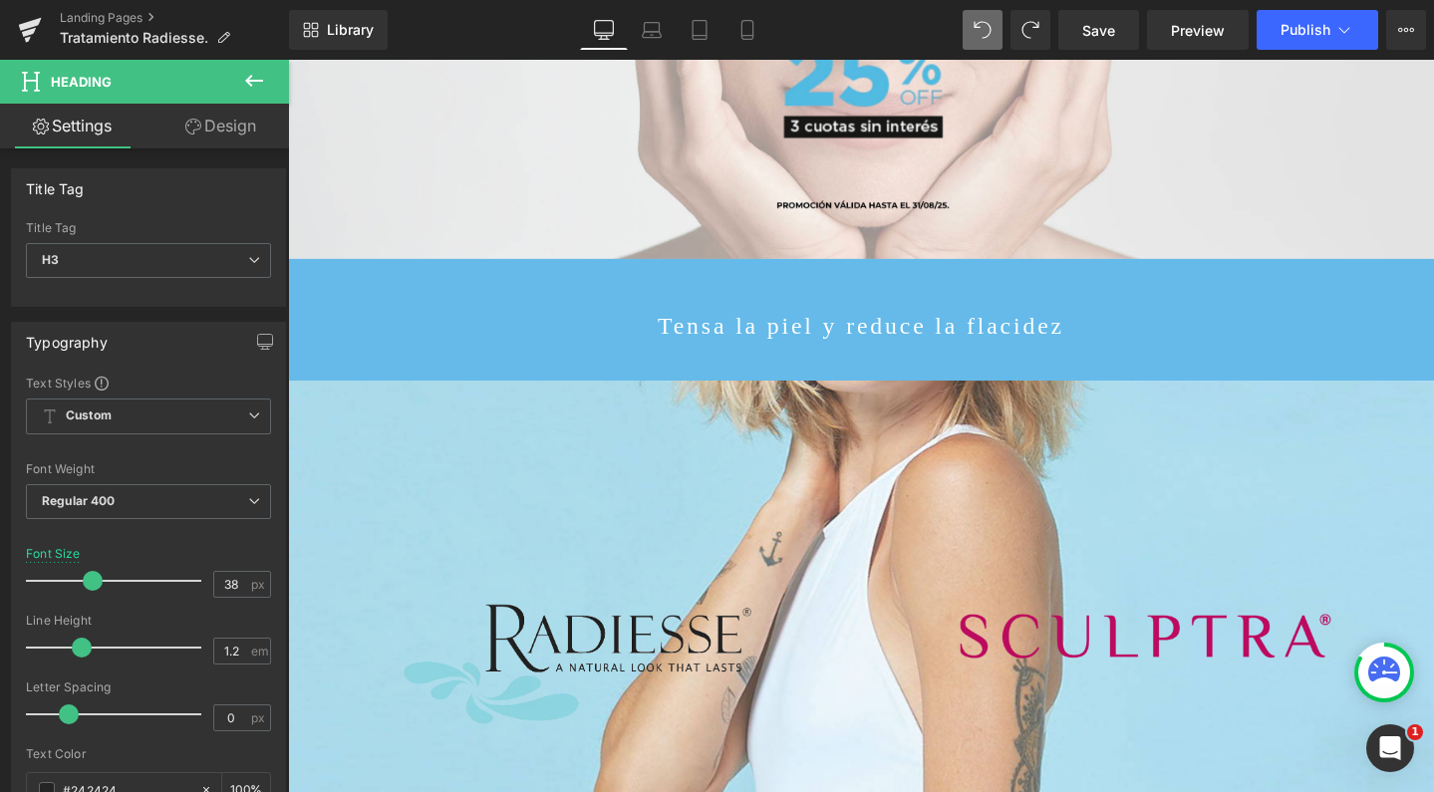
scroll to position [386, 0]
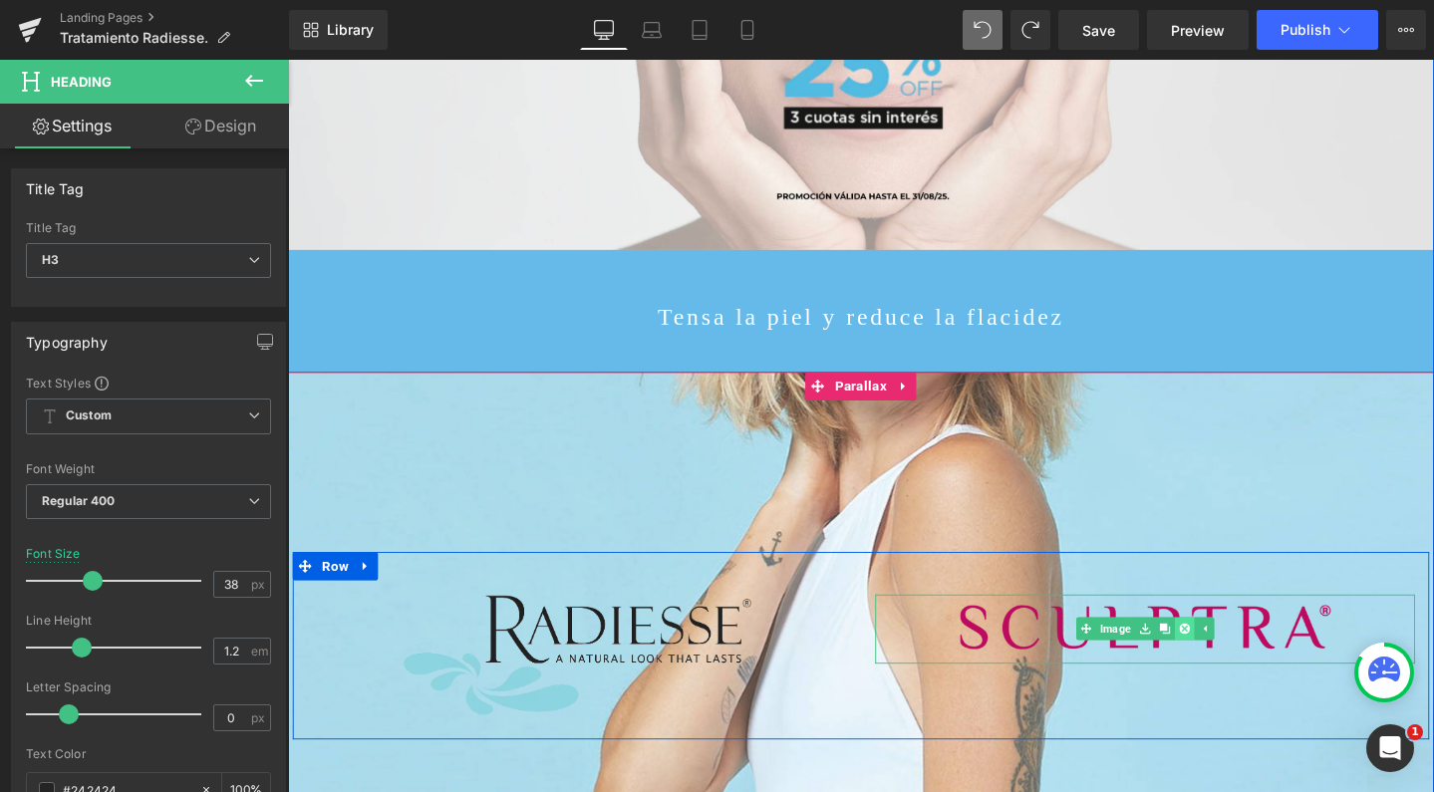
click at [1226, 654] on icon at bounding box center [1231, 659] width 11 height 11
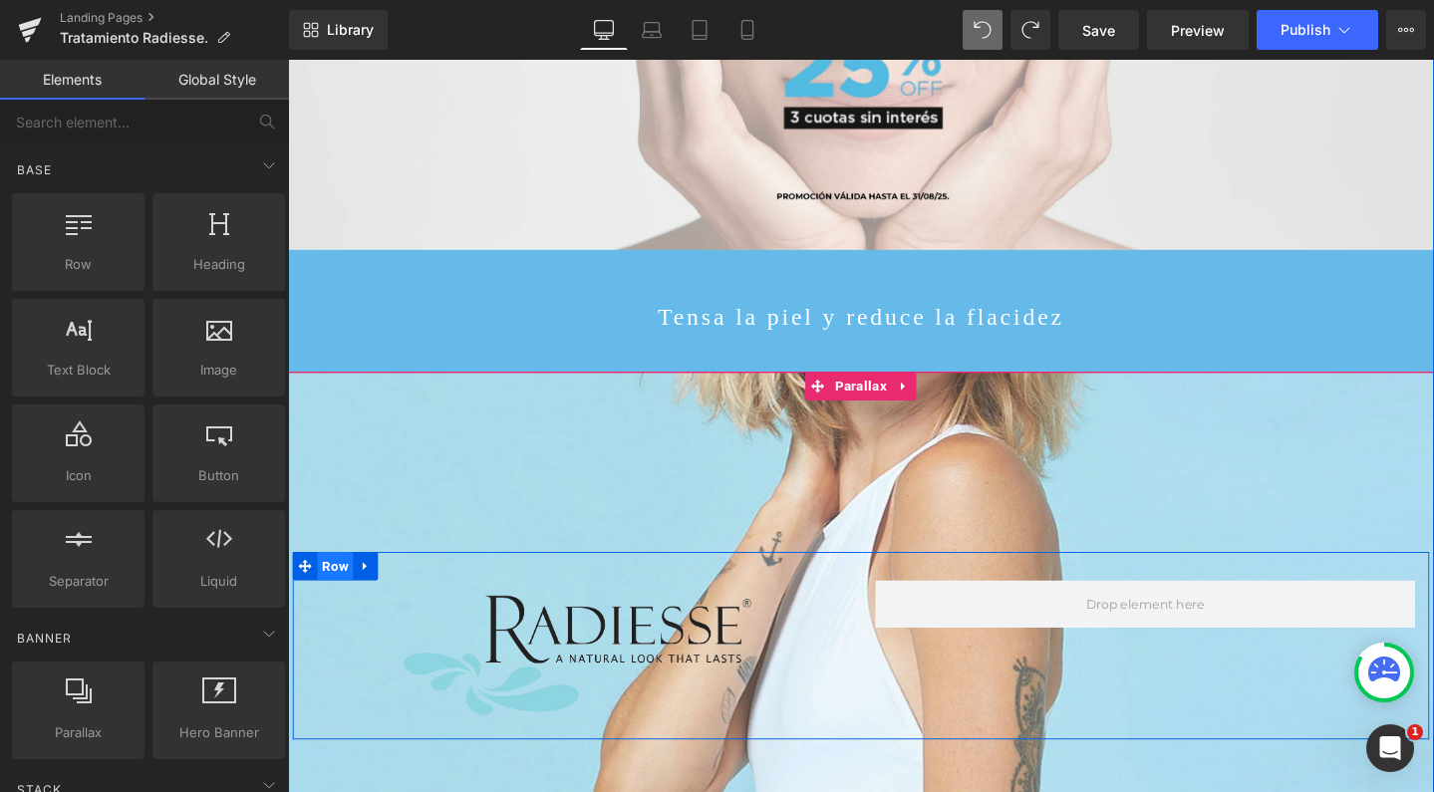
click at [323, 584] on span "Row" at bounding box center [338, 593] width 38 height 30
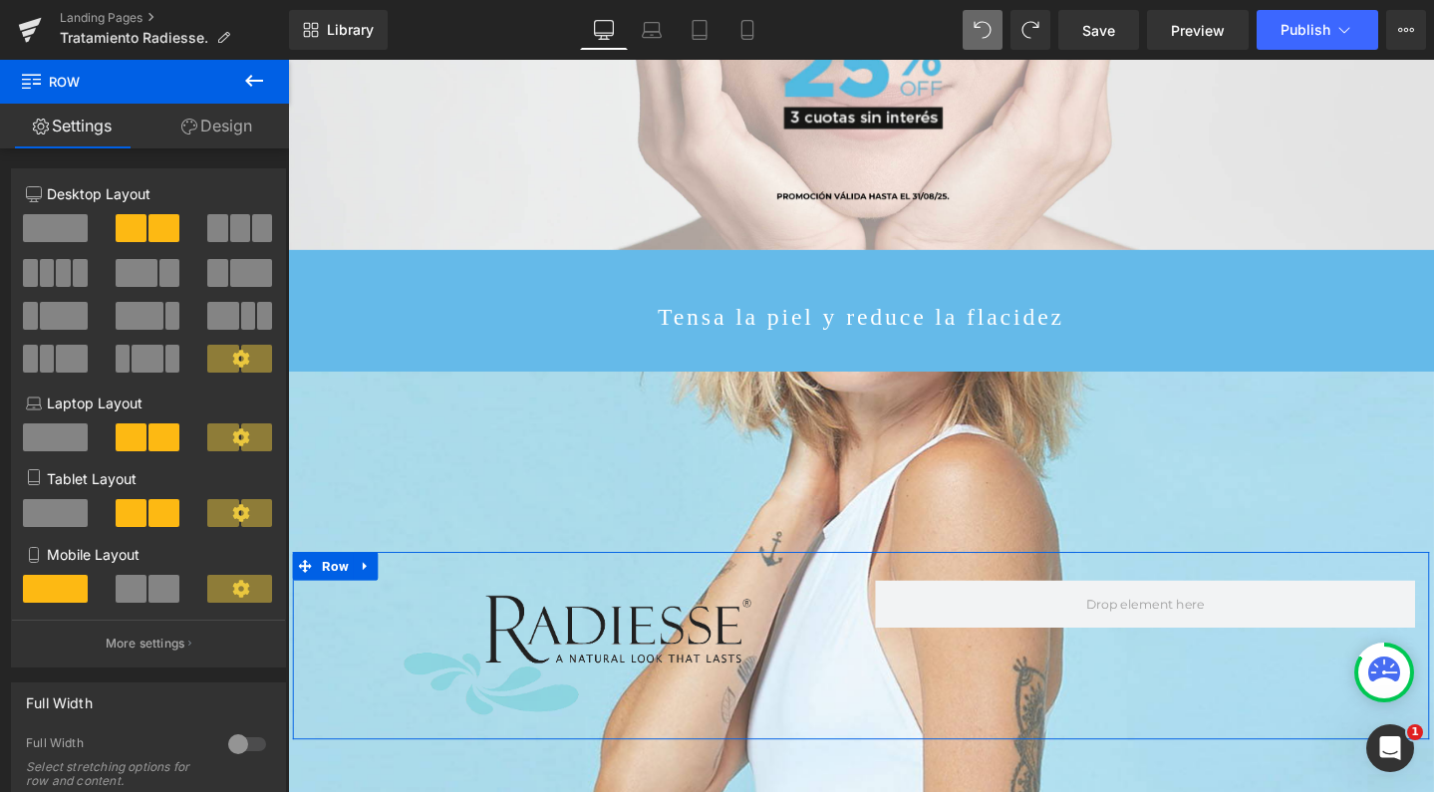
click at [55, 217] on span at bounding box center [55, 228] width 65 height 28
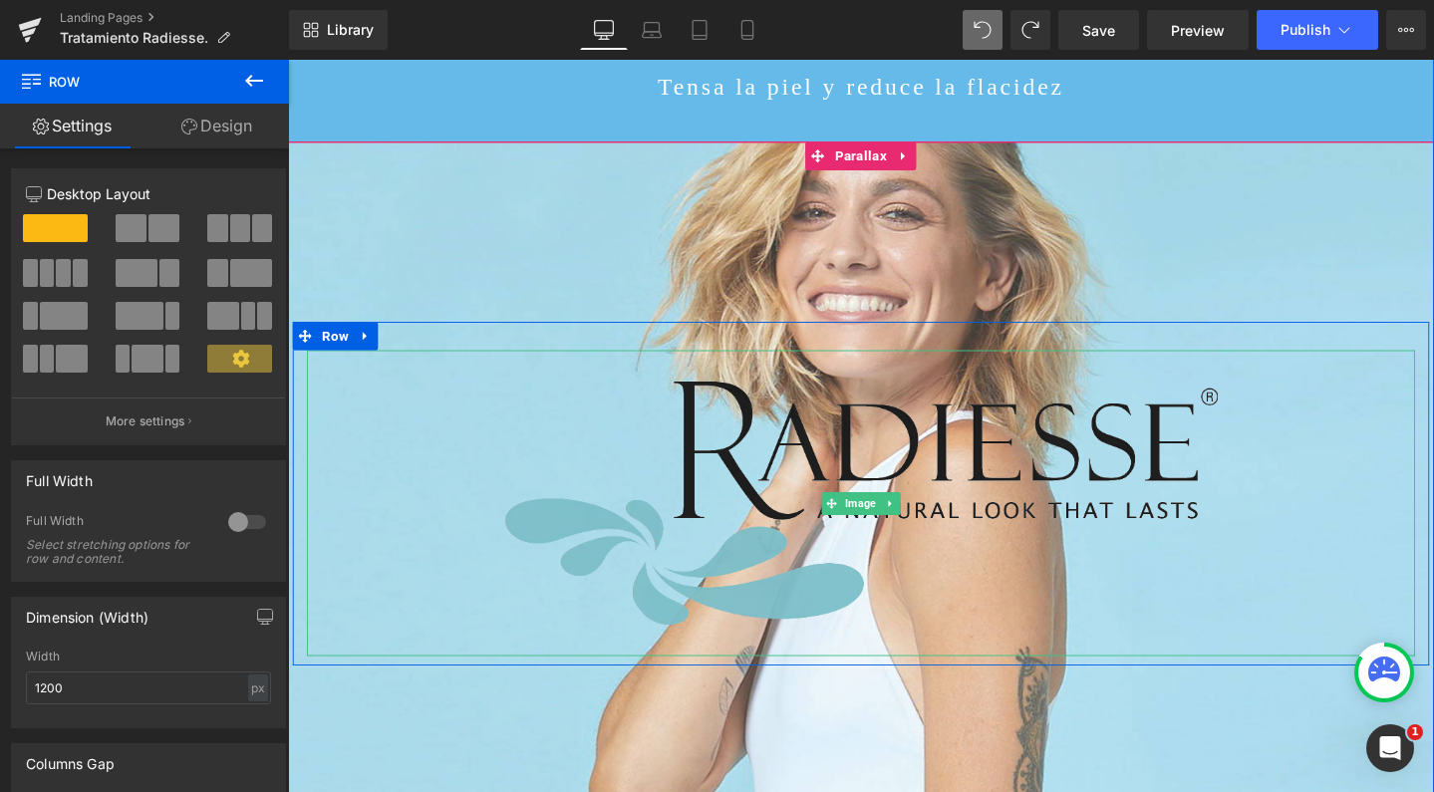
scroll to position [662, 0]
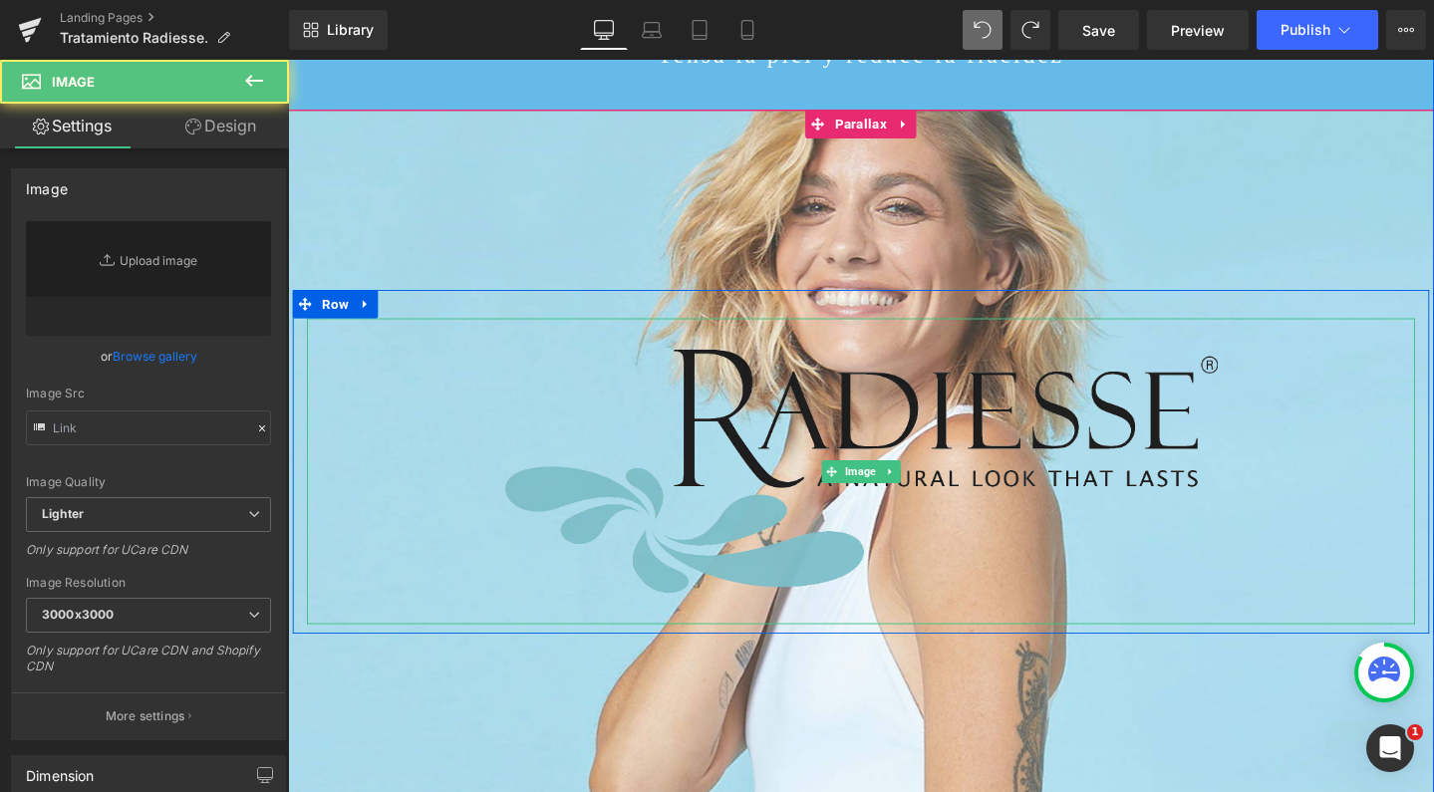
click at [974, 386] on img at bounding box center [891, 493] width 816 height 322
type input "https://ucarecdn.com/a179cf0c-3861-42fb-91d3-66c82e2d4c7e/-/format/auto/-/previ…"
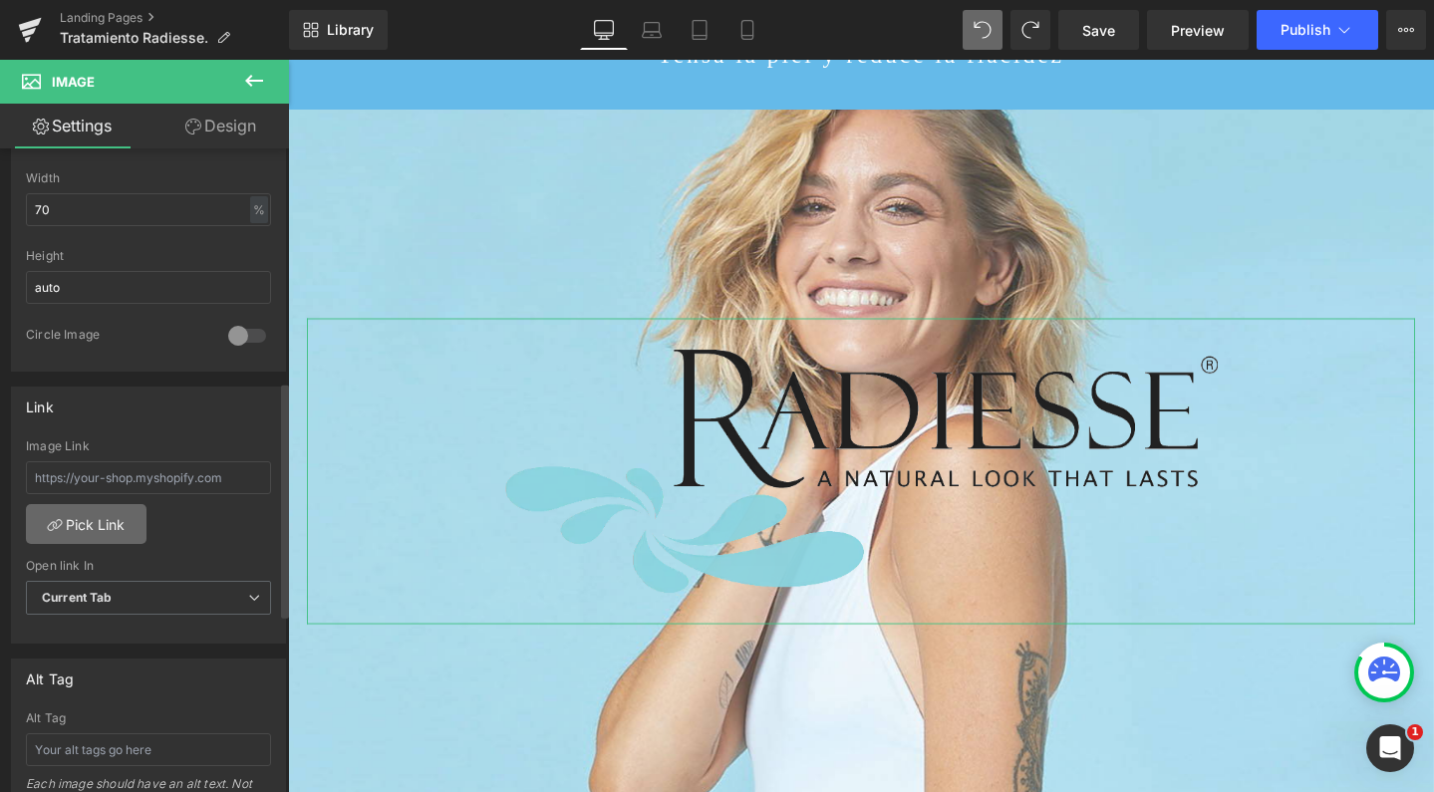
scroll to position [640, 0]
drag, startPoint x: 42, startPoint y: 203, endPoint x: 27, endPoint y: 203, distance: 15.0
click at [27, 203] on input "70" at bounding box center [148, 206] width 245 height 33
type input "40"
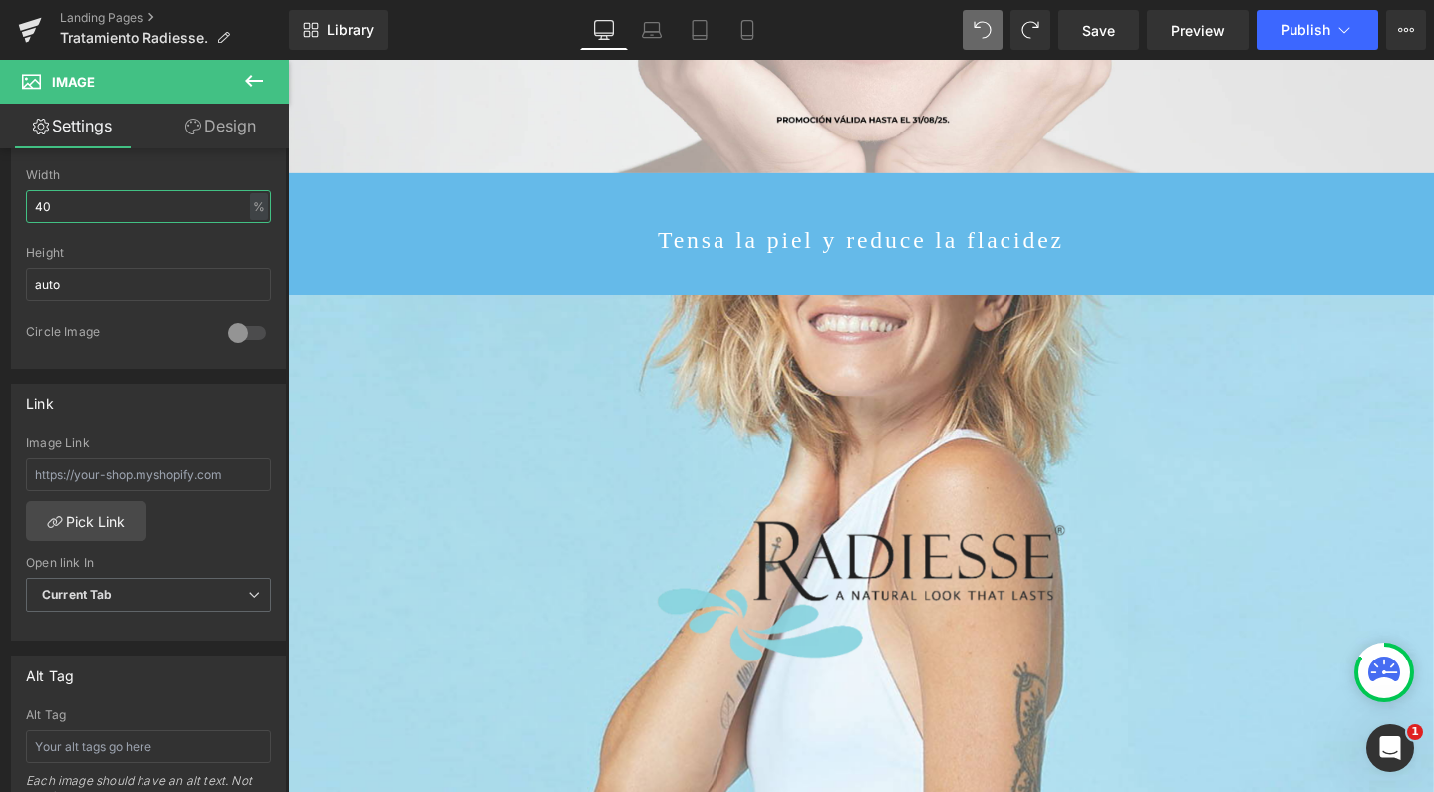
scroll to position [488, 0]
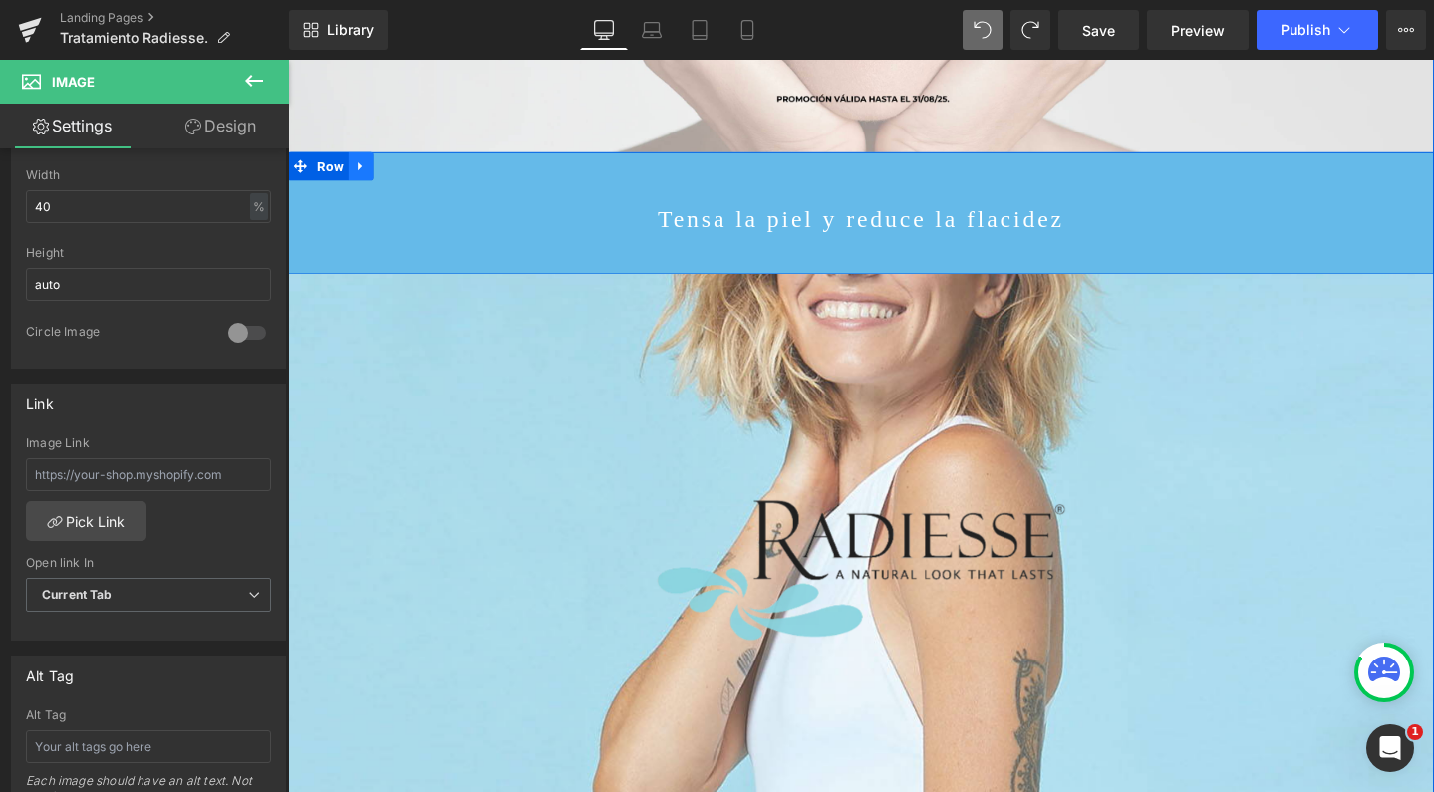
click at [362, 172] on icon at bounding box center [364, 171] width 4 height 9
click at [378, 174] on link at bounding box center [391, 172] width 26 height 30
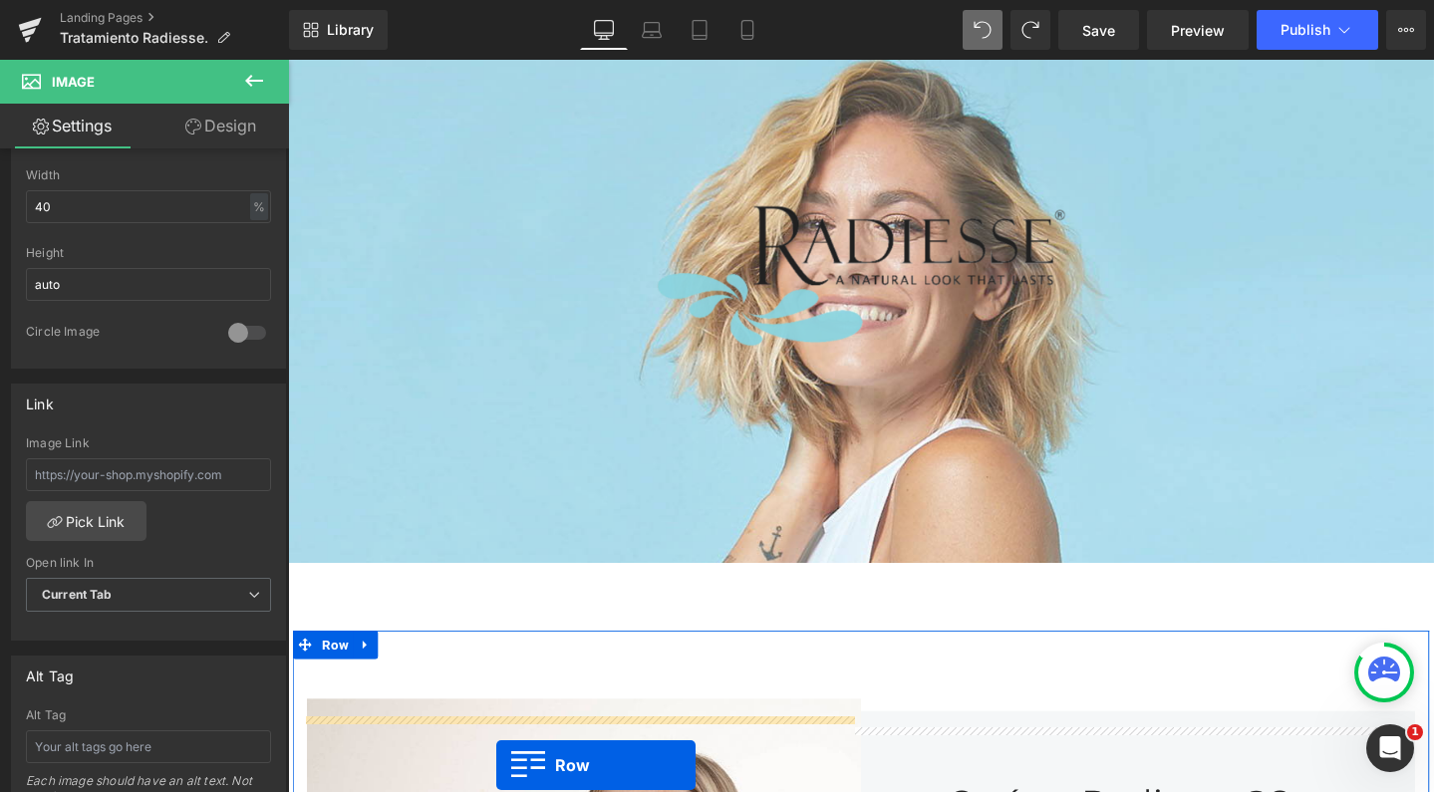
scroll to position [868, 0]
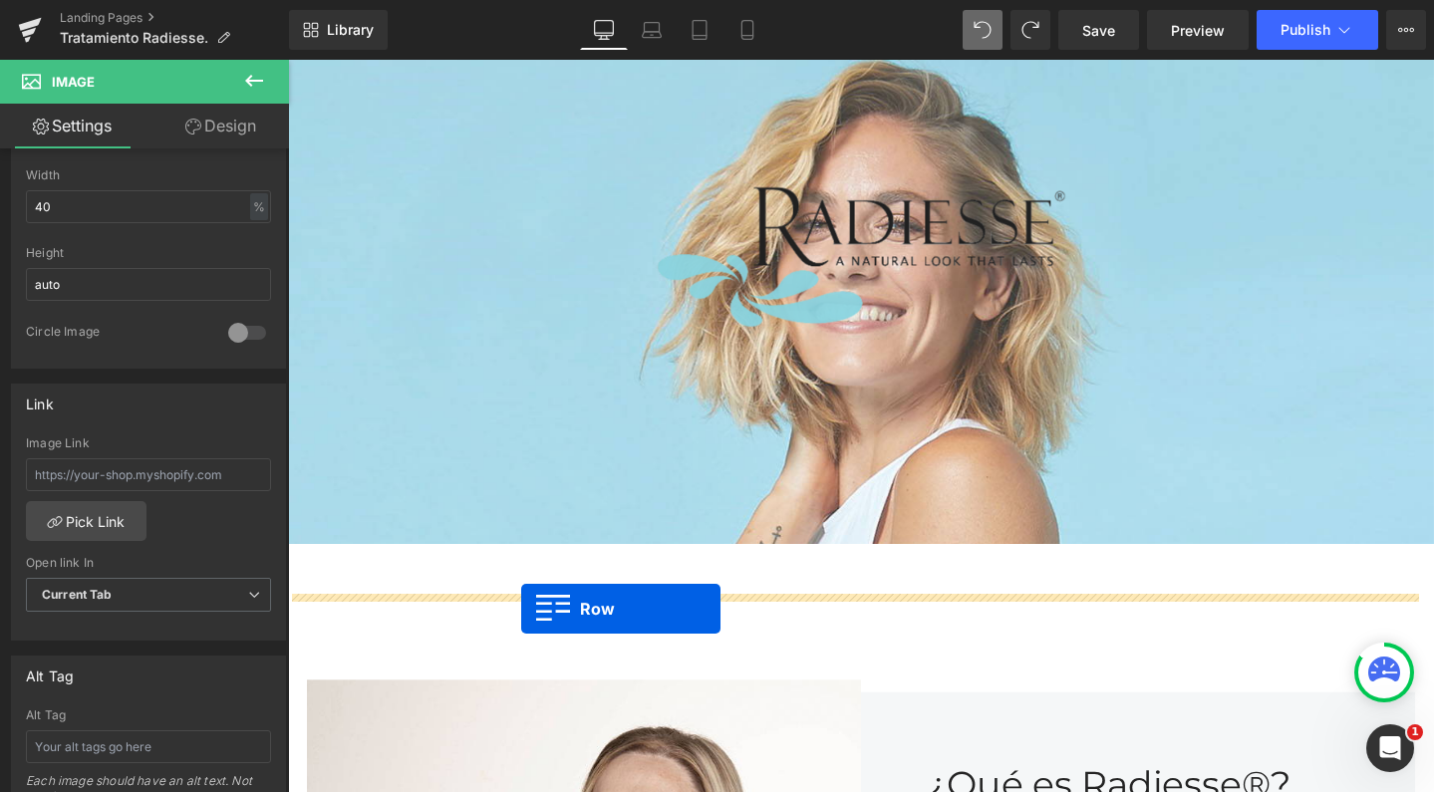
drag, startPoint x: 299, startPoint y: 165, endPoint x: 532, endPoint y: 636, distance: 525.1
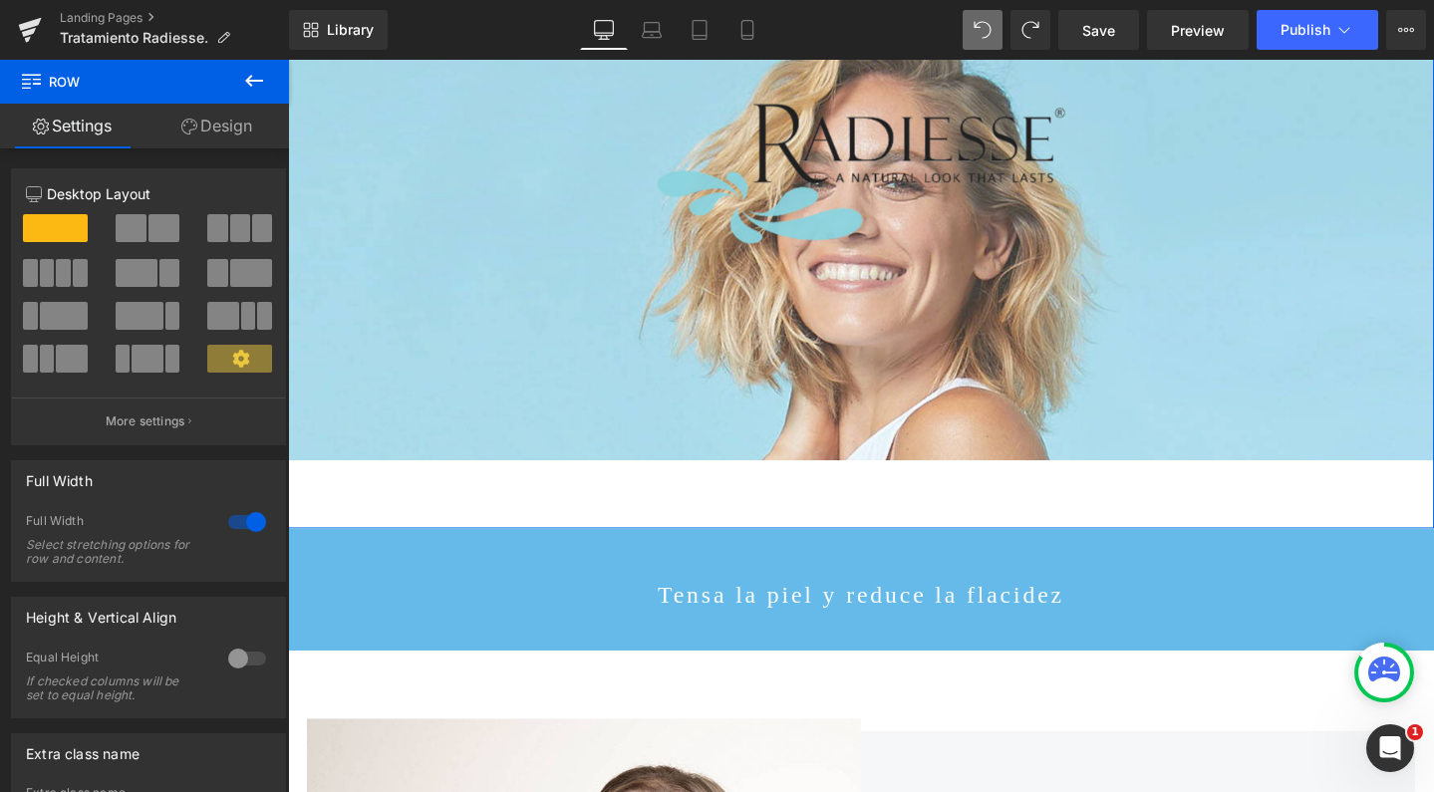
scroll to position [885, 0]
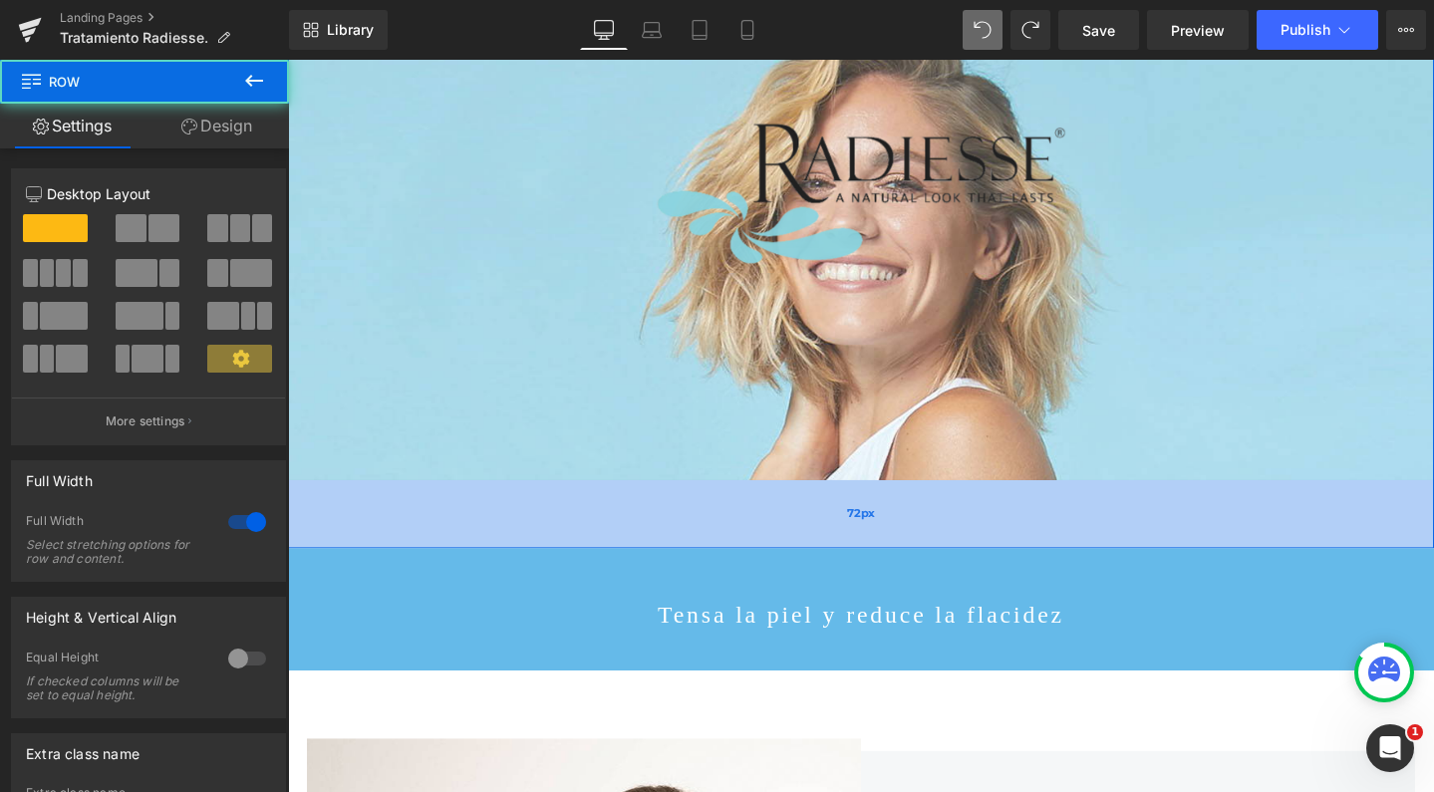
click at [676, 515] on div "72px" at bounding box center [891, 538] width 1206 height 72
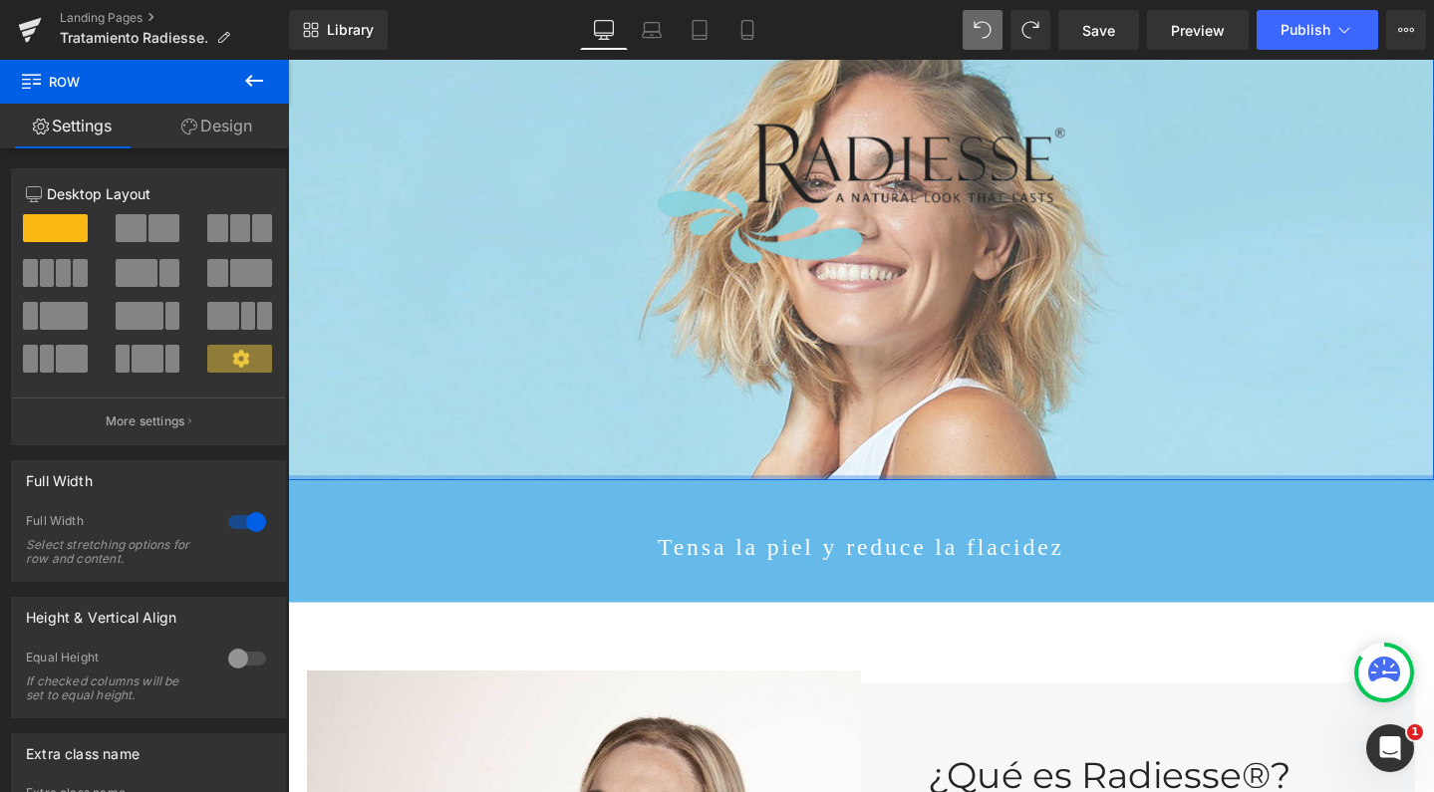
drag, startPoint x: 676, startPoint y: 515, endPoint x: 667, endPoint y: 356, distance: 159.7
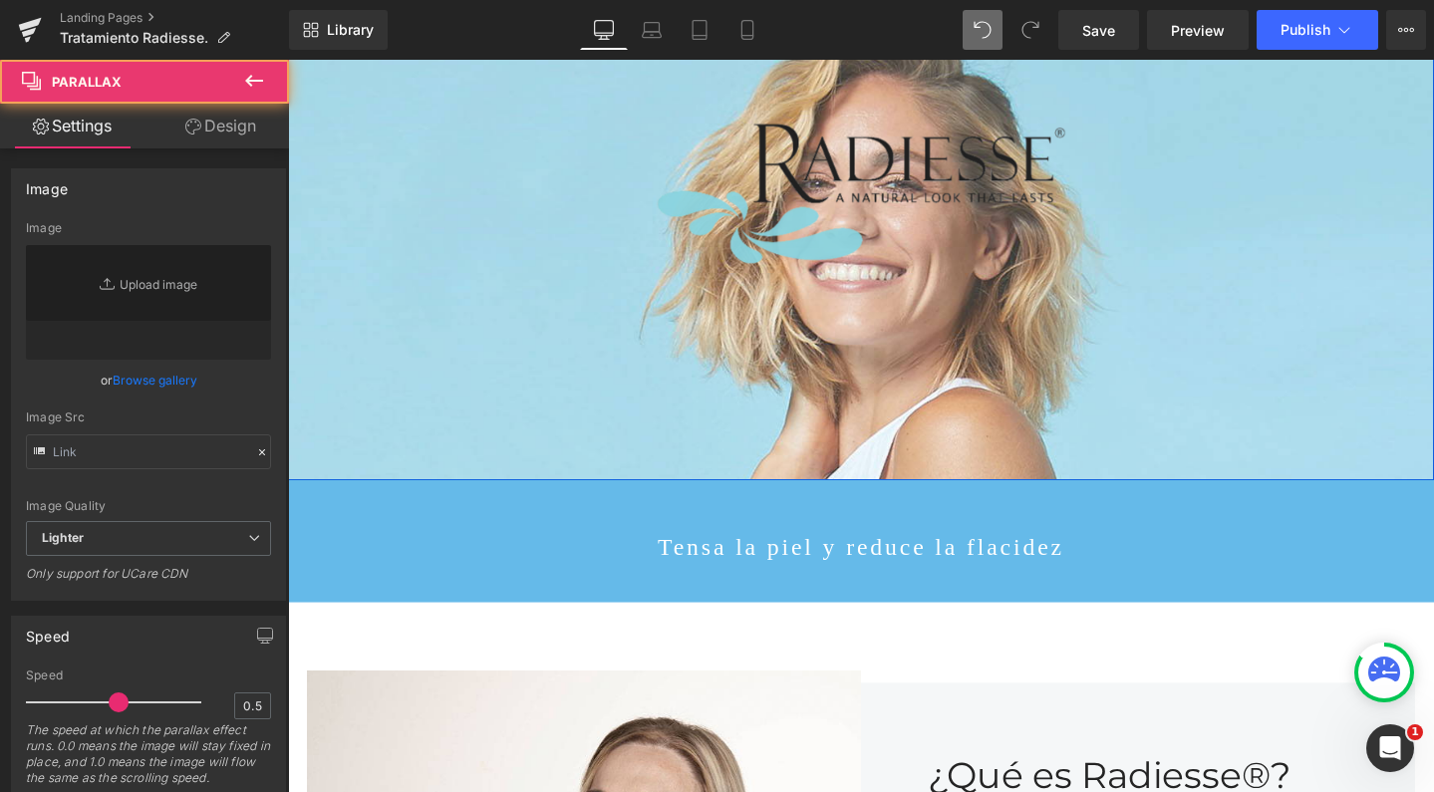
click at [731, 439] on div at bounding box center [891, 431] width 1206 height 925
type input "[URL][DOMAIN_NAME]"
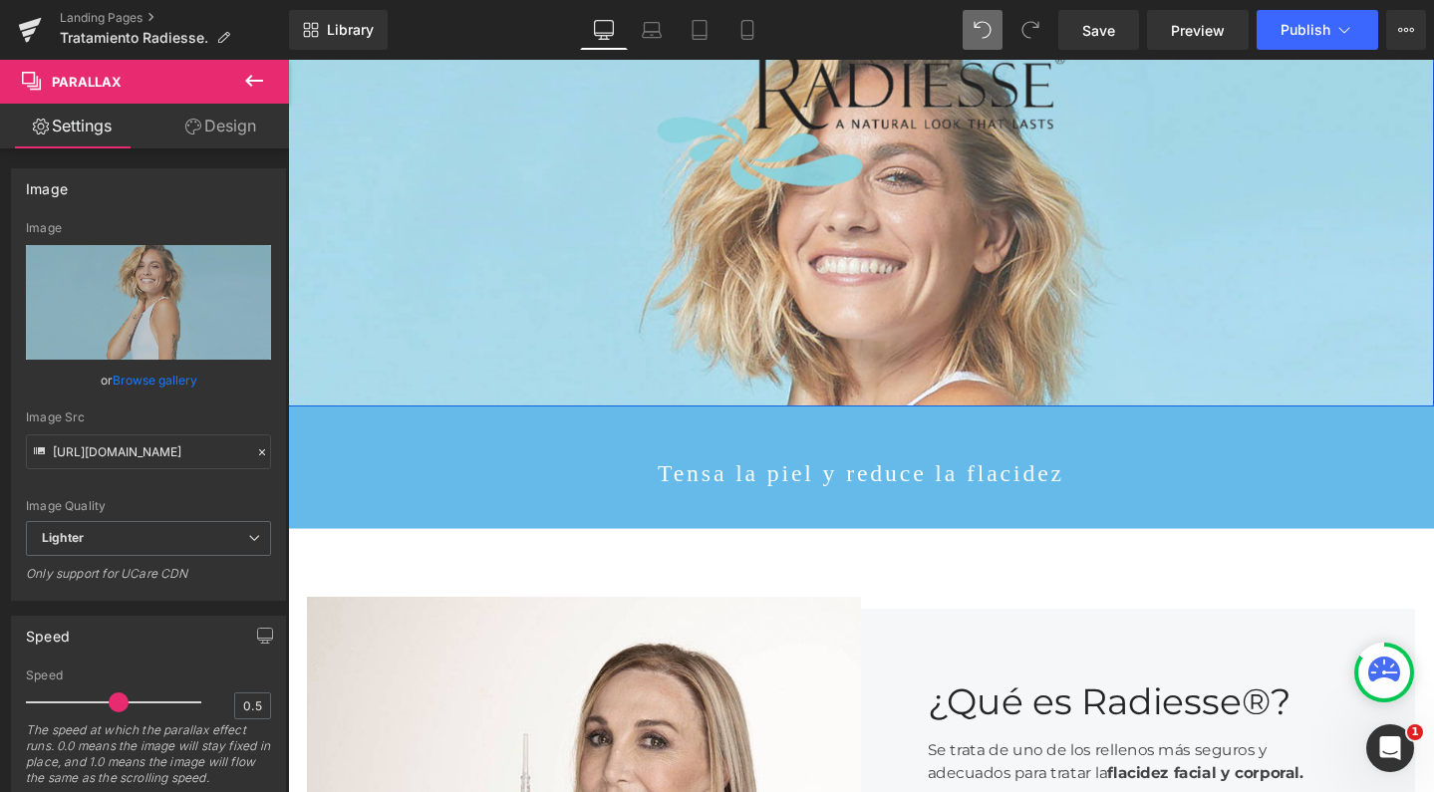
scroll to position [960, 0]
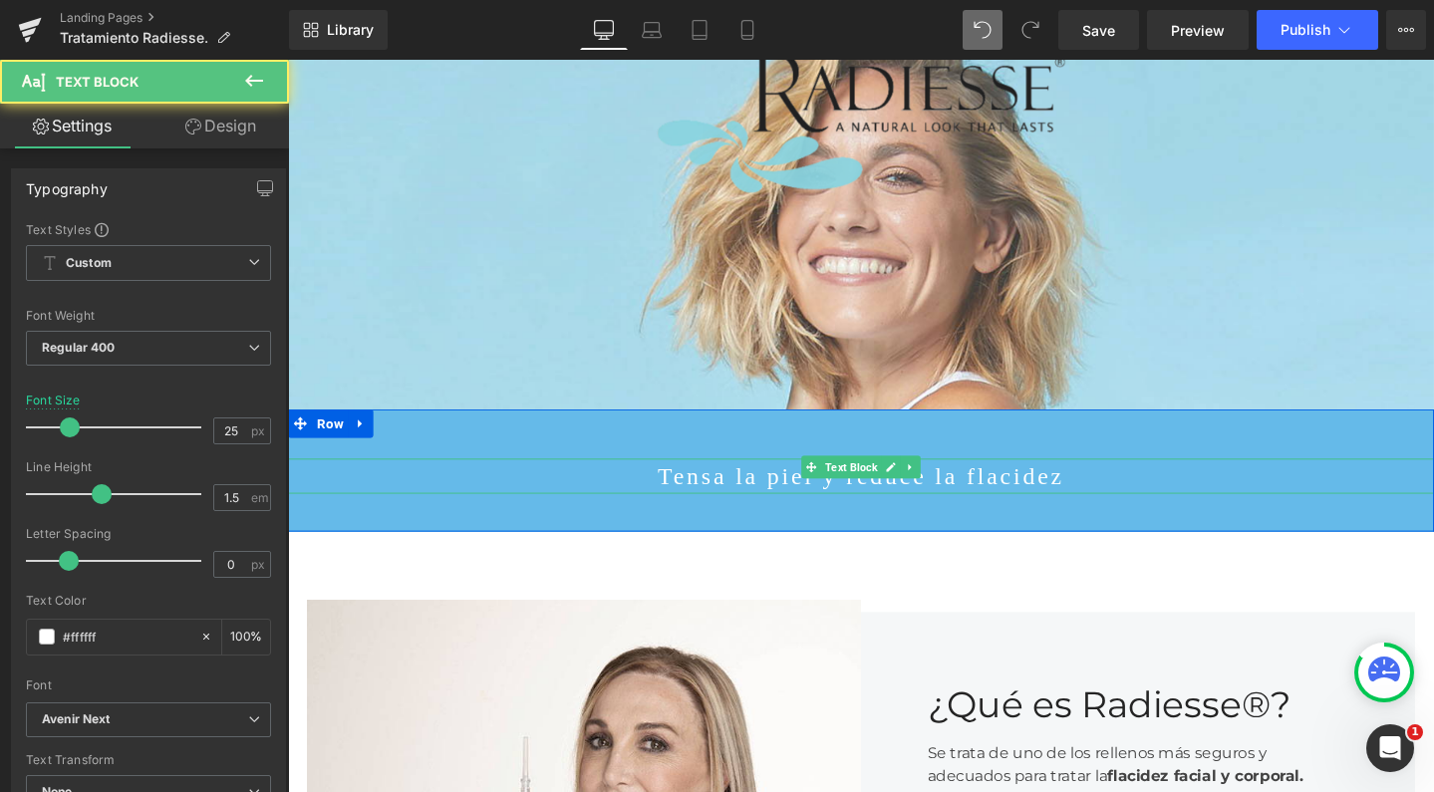
click at [782, 517] on p "Tensa la piel y reduce la flacidez" at bounding box center [891, 498] width 1206 height 38
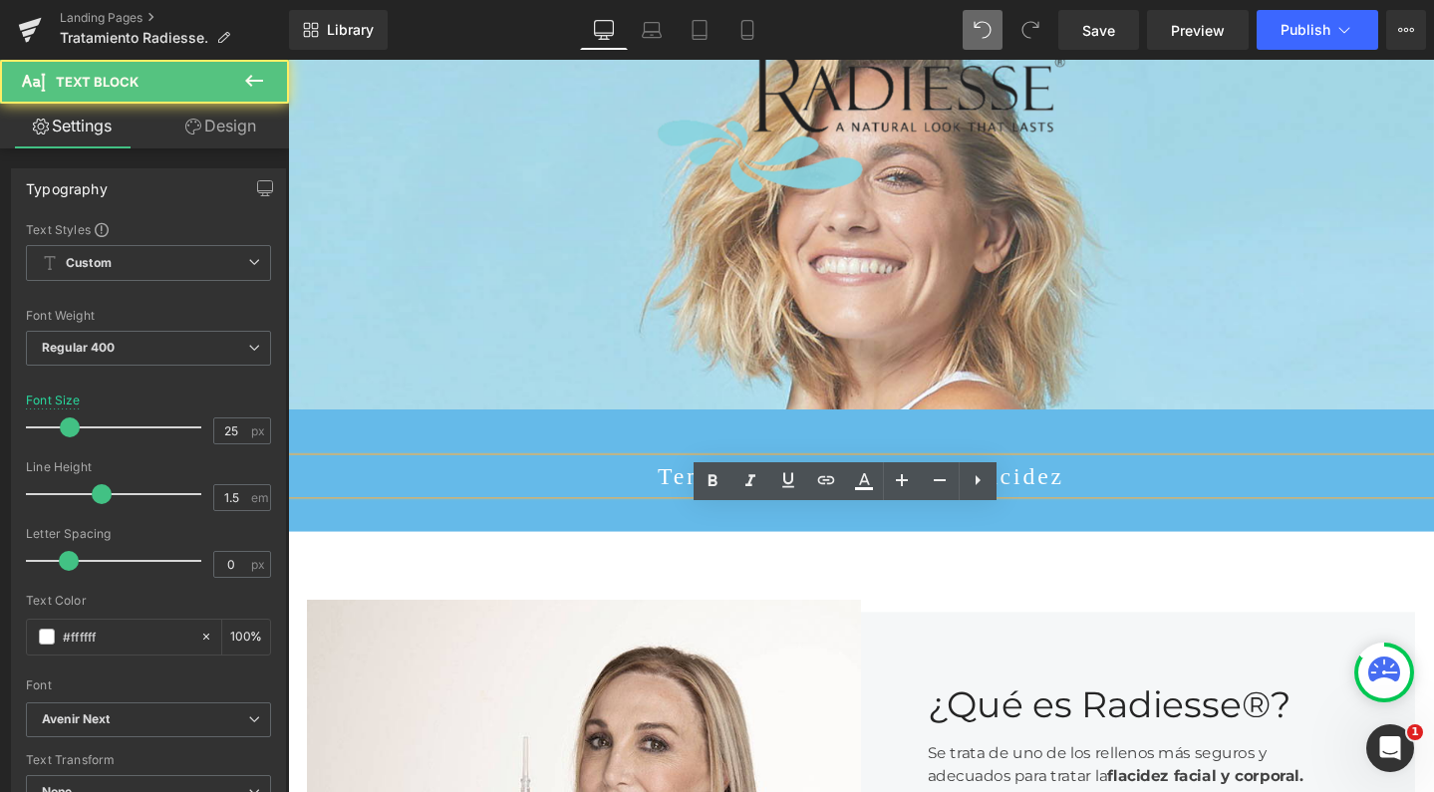
click at [750, 517] on p "Tensa la piel y reduce la flacidez" at bounding box center [891, 498] width 1206 height 38
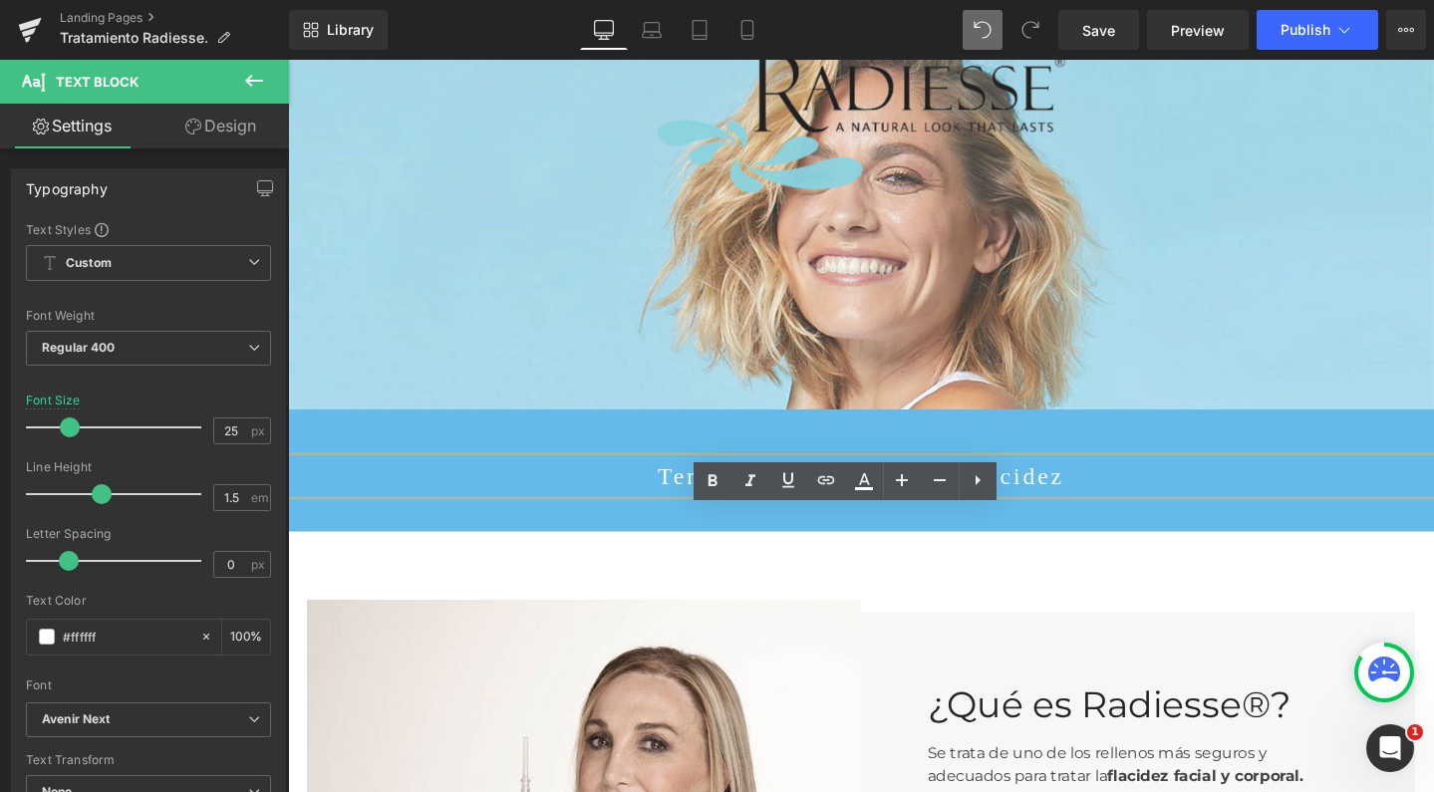
drag, startPoint x: 738, startPoint y: 542, endPoint x: 1171, endPoint y: 507, distance: 435.0
click at [1171, 507] on div "Tensa la piel y reduce la flacidez Text Block Row" at bounding box center [891, 493] width 1206 height 130
drag, startPoint x: 1023, startPoint y: 545, endPoint x: 738, endPoint y: 539, distance: 285.1
click at [738, 517] on p "Tensa la piel y reduce la flacidez" at bounding box center [891, 498] width 1206 height 38
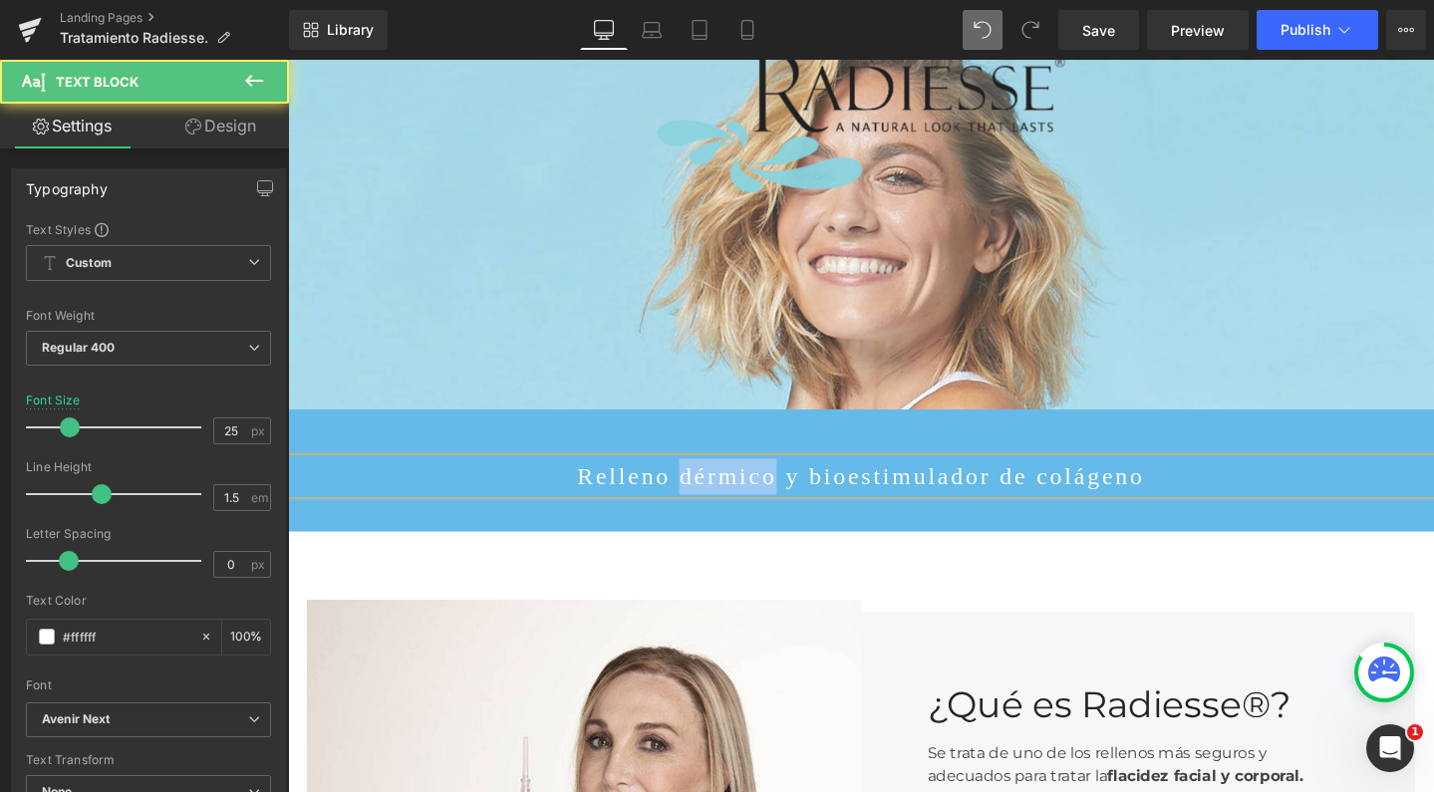
drag, startPoint x: 816, startPoint y: 542, endPoint x: 752, endPoint y: 540, distance: 64.8
click at [752, 517] on p "Relleno dérmico y bioestimulador de colágeno" at bounding box center [891, 498] width 1206 height 38
drag, startPoint x: 1040, startPoint y: 547, endPoint x: 961, endPoint y: 543, distance: 78.8
click at [961, 517] on p "Relleno bioestimulador de colágeno" at bounding box center [891, 498] width 1206 height 38
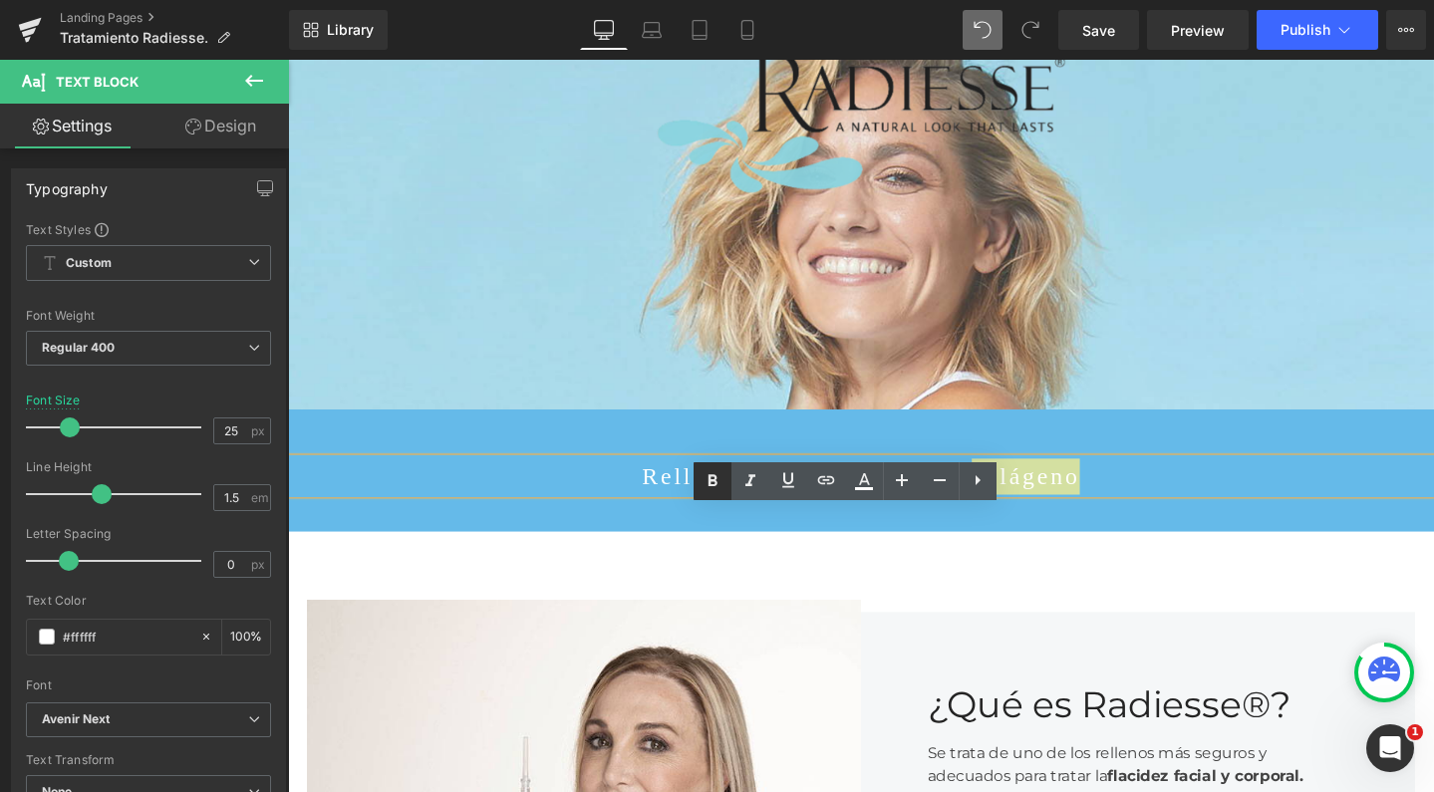
click at [708, 486] on icon at bounding box center [713, 481] width 24 height 24
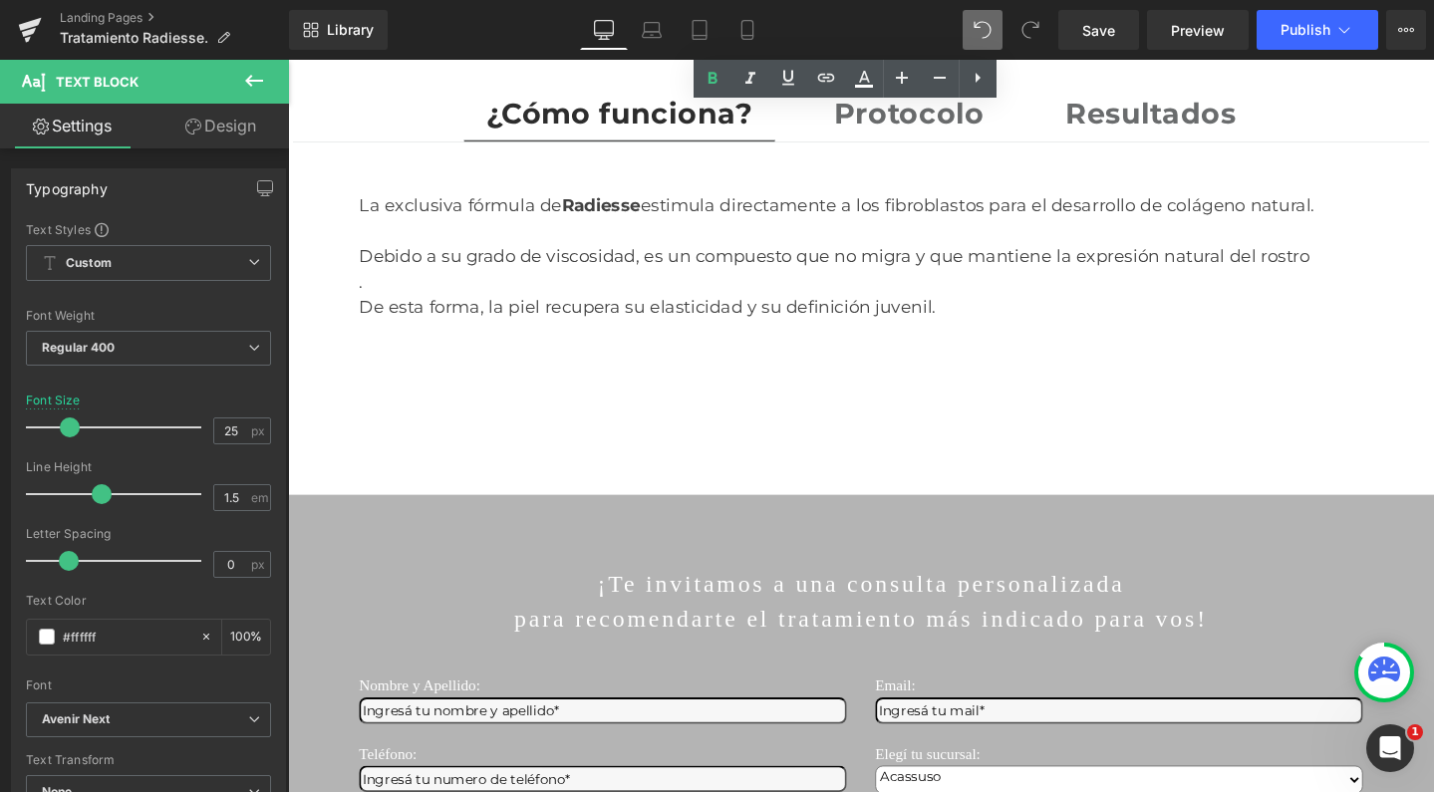
scroll to position [3391, 0]
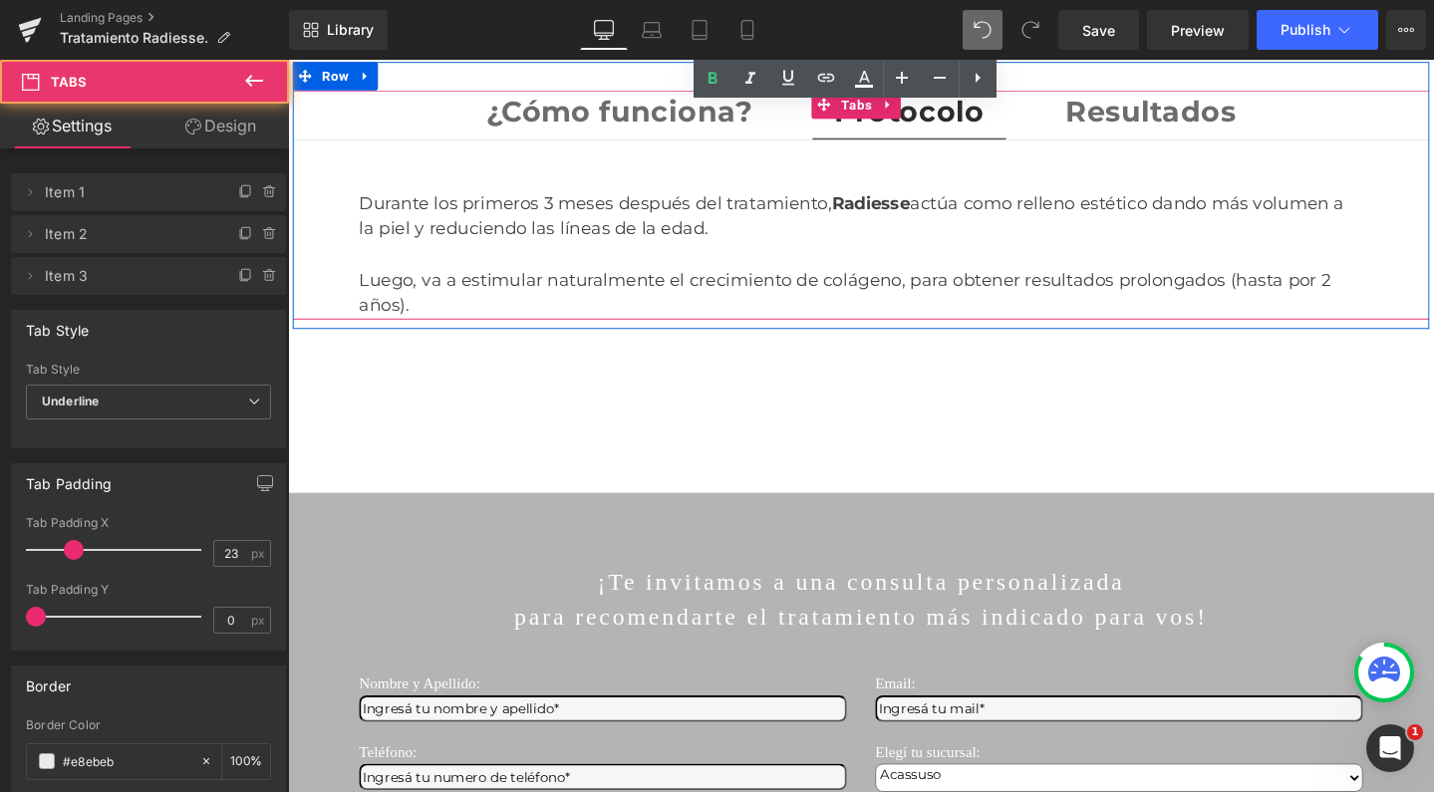
click at [842, 139] on span "Protocolo Text Block" at bounding box center [942, 117] width 204 height 50
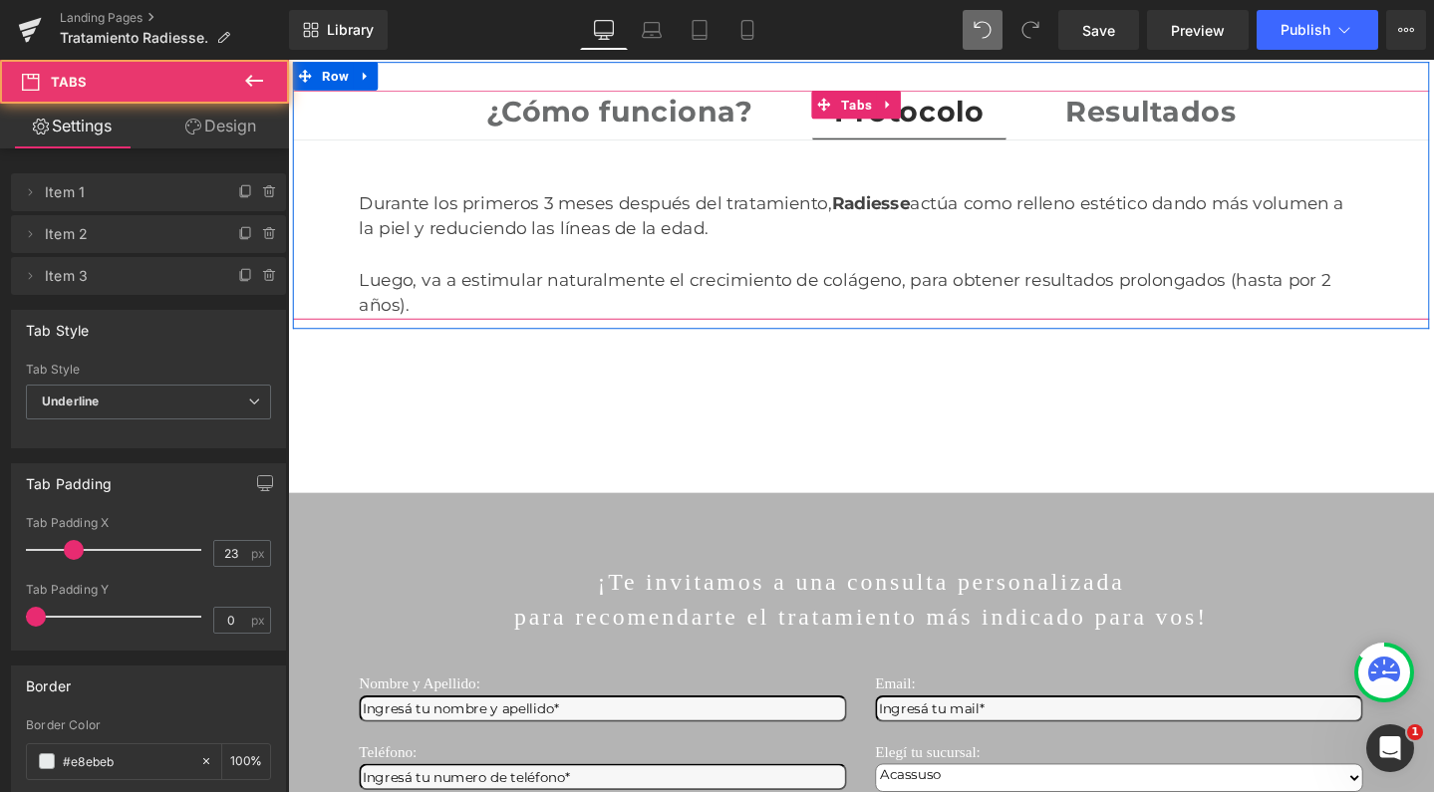
scroll to position [6071, 1186]
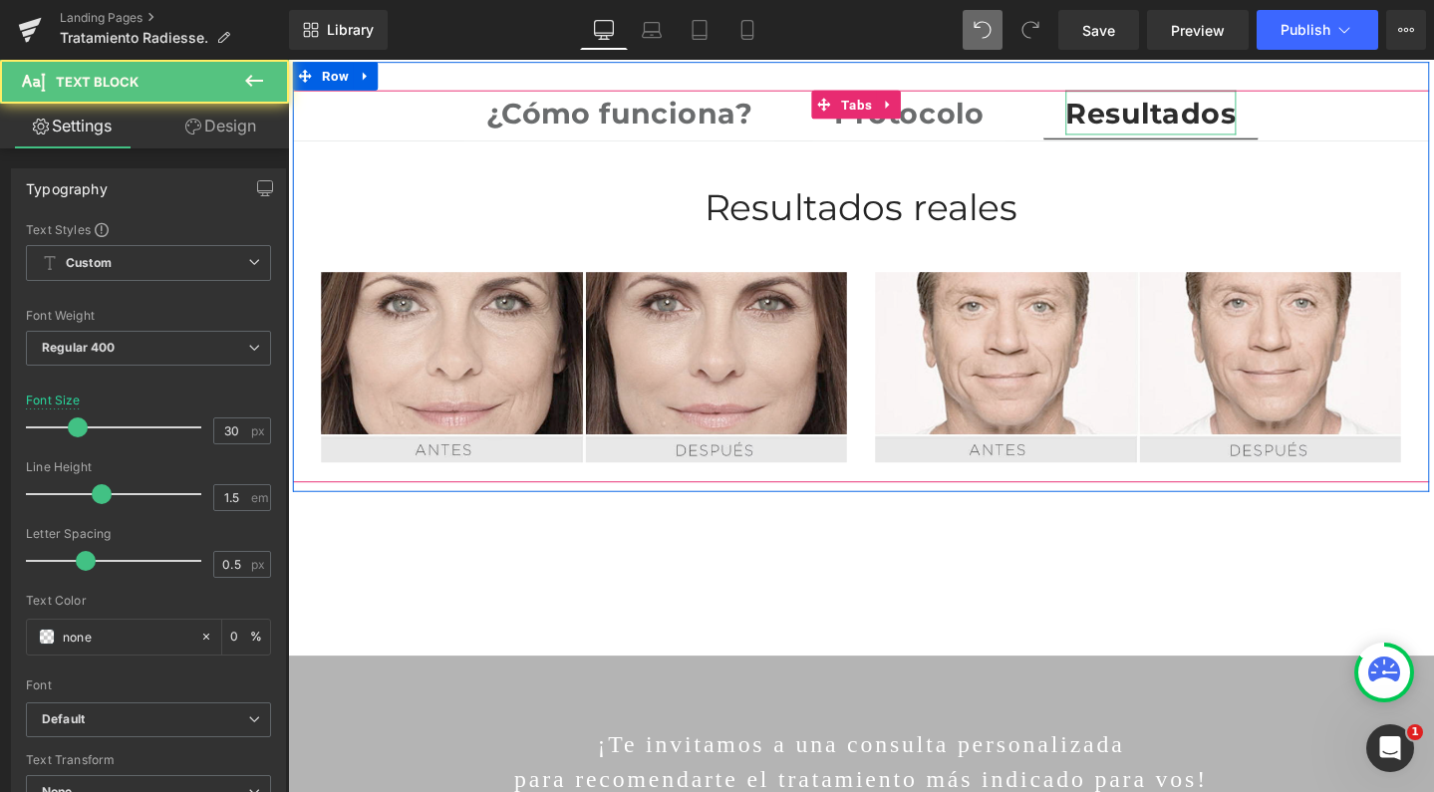
click at [1106, 132] on div "Resultados Text Block" at bounding box center [1195, 115] width 179 height 47
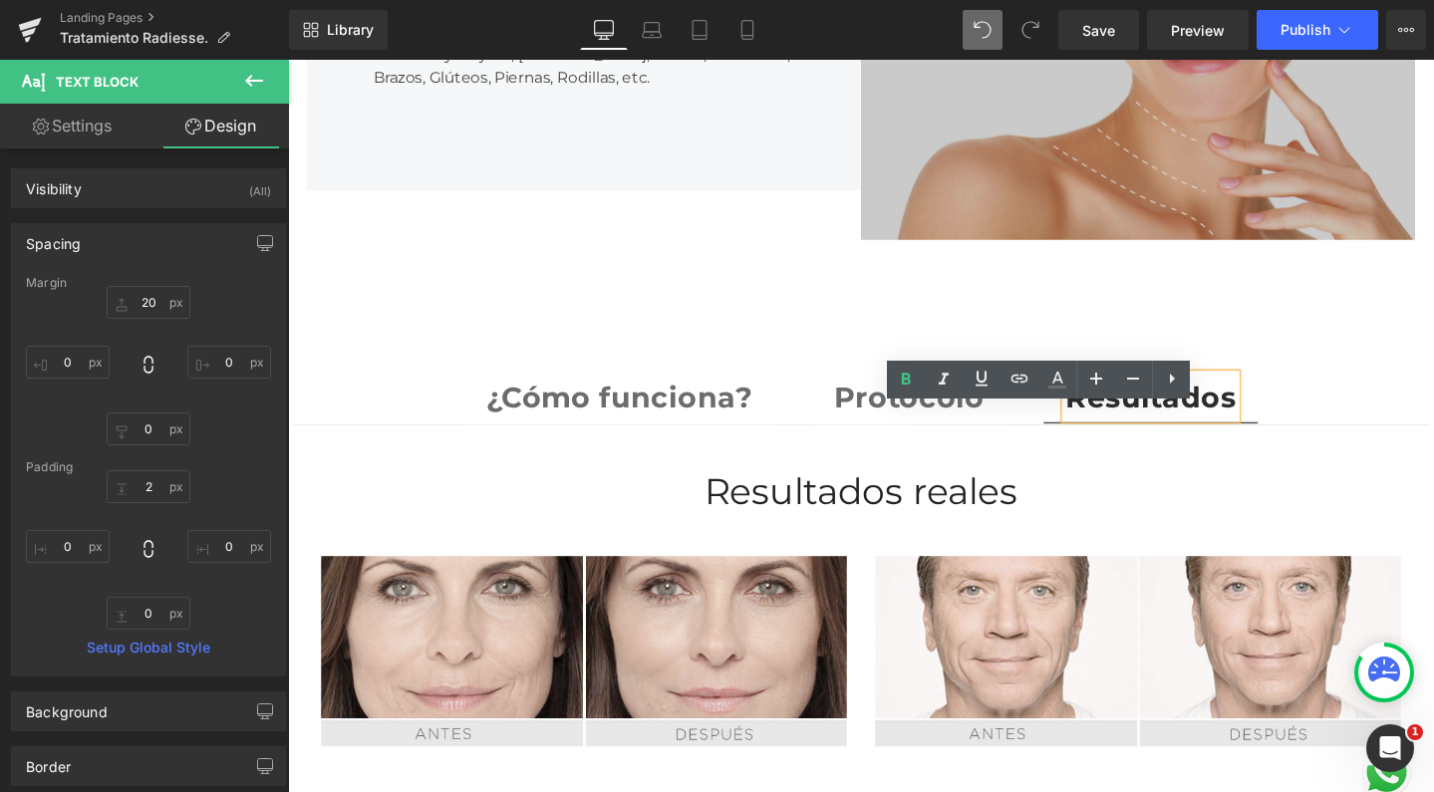
scroll to position [3094, 0]
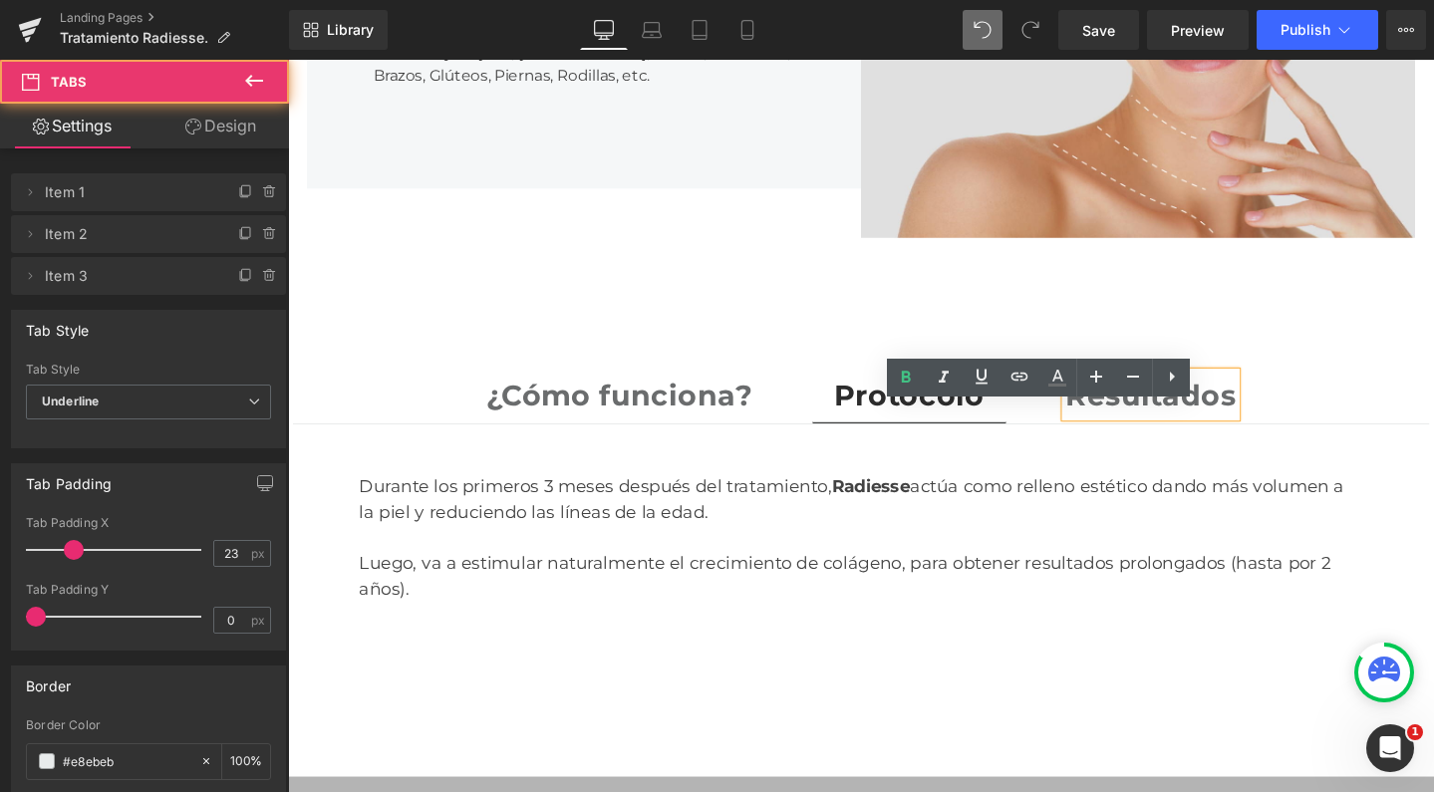
click at [898, 441] on span "Protocolo Text Block" at bounding box center [942, 416] width 204 height 50
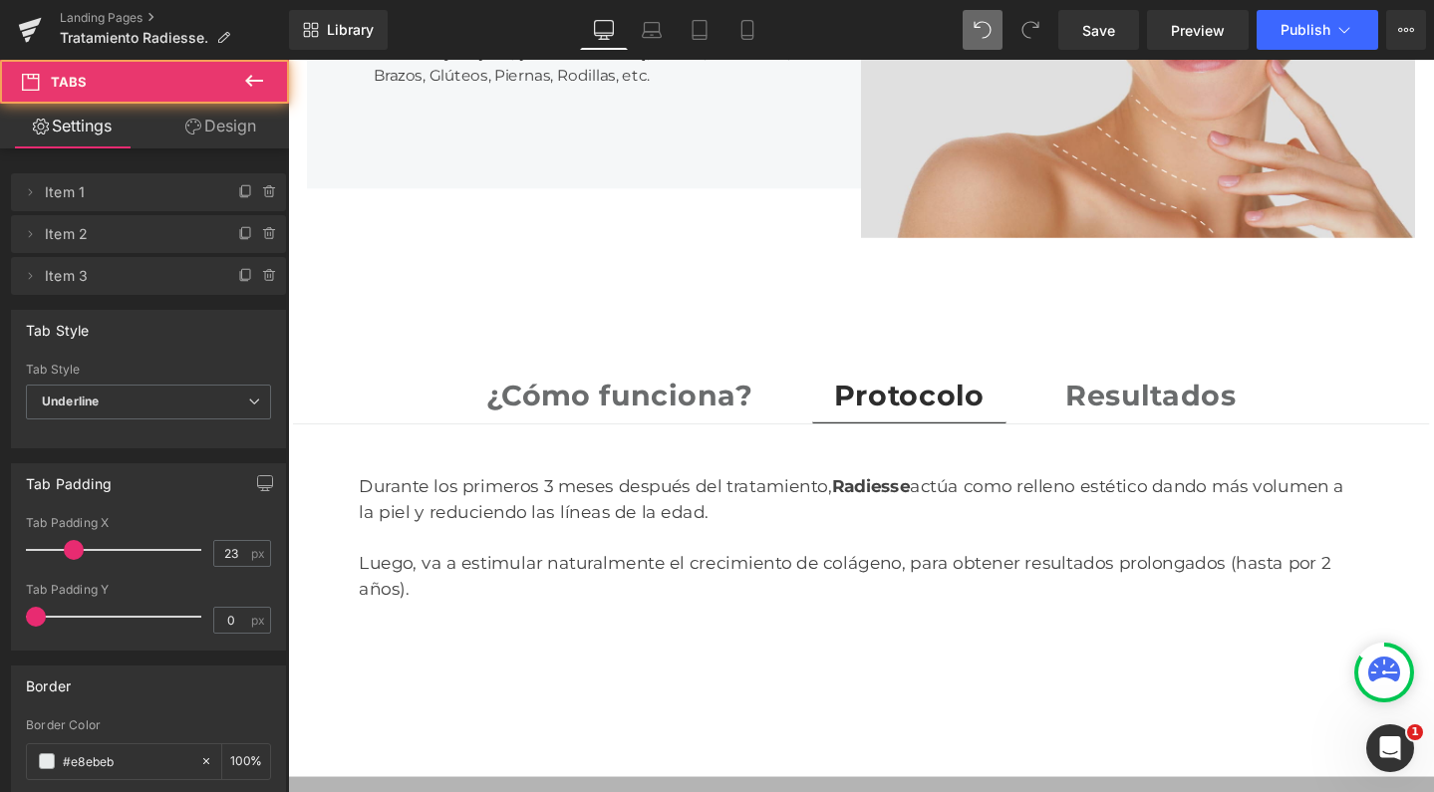
scroll to position [6073, 1186]
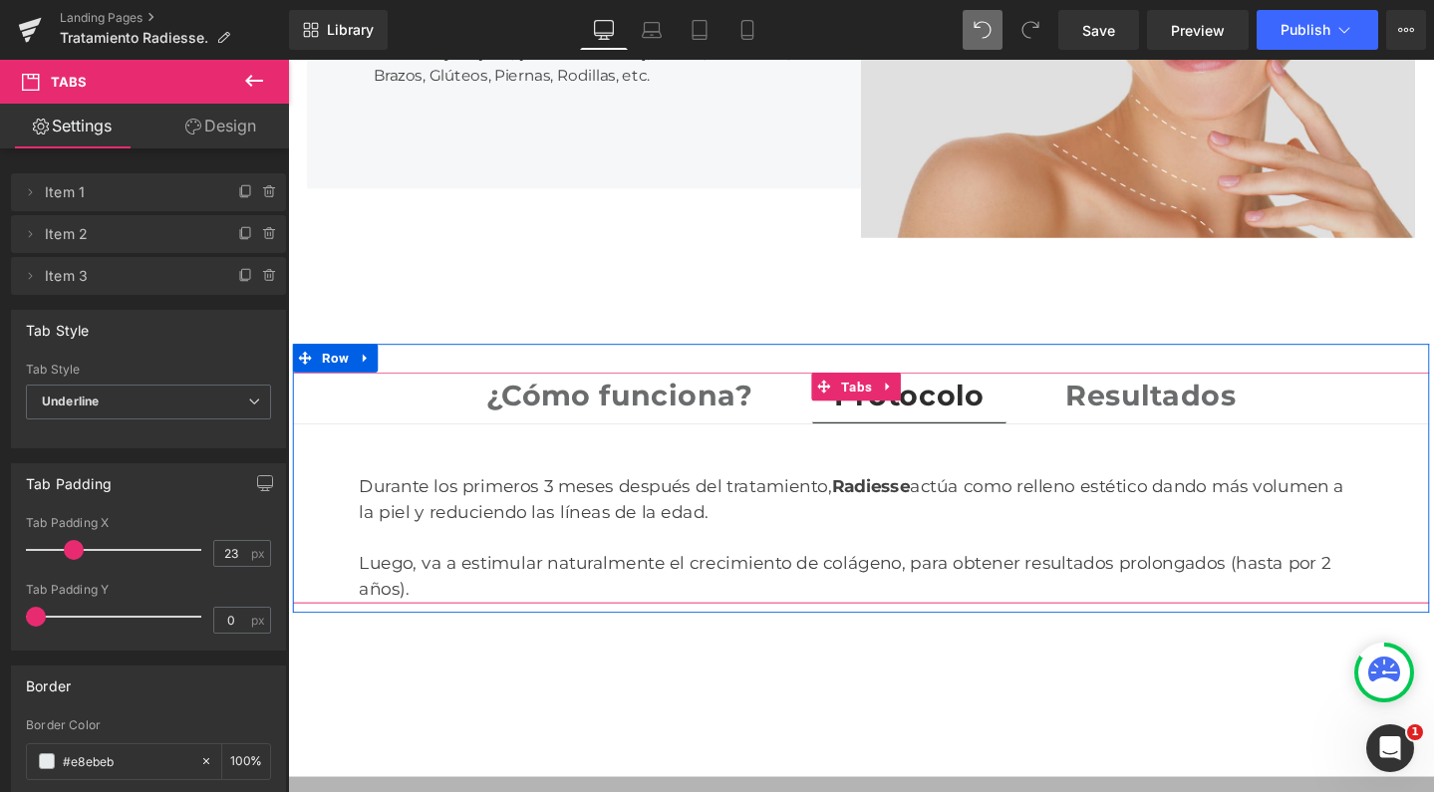
click at [744, 441] on span "¿Cómo funciona? Text Block" at bounding box center [636, 416] width 327 height 50
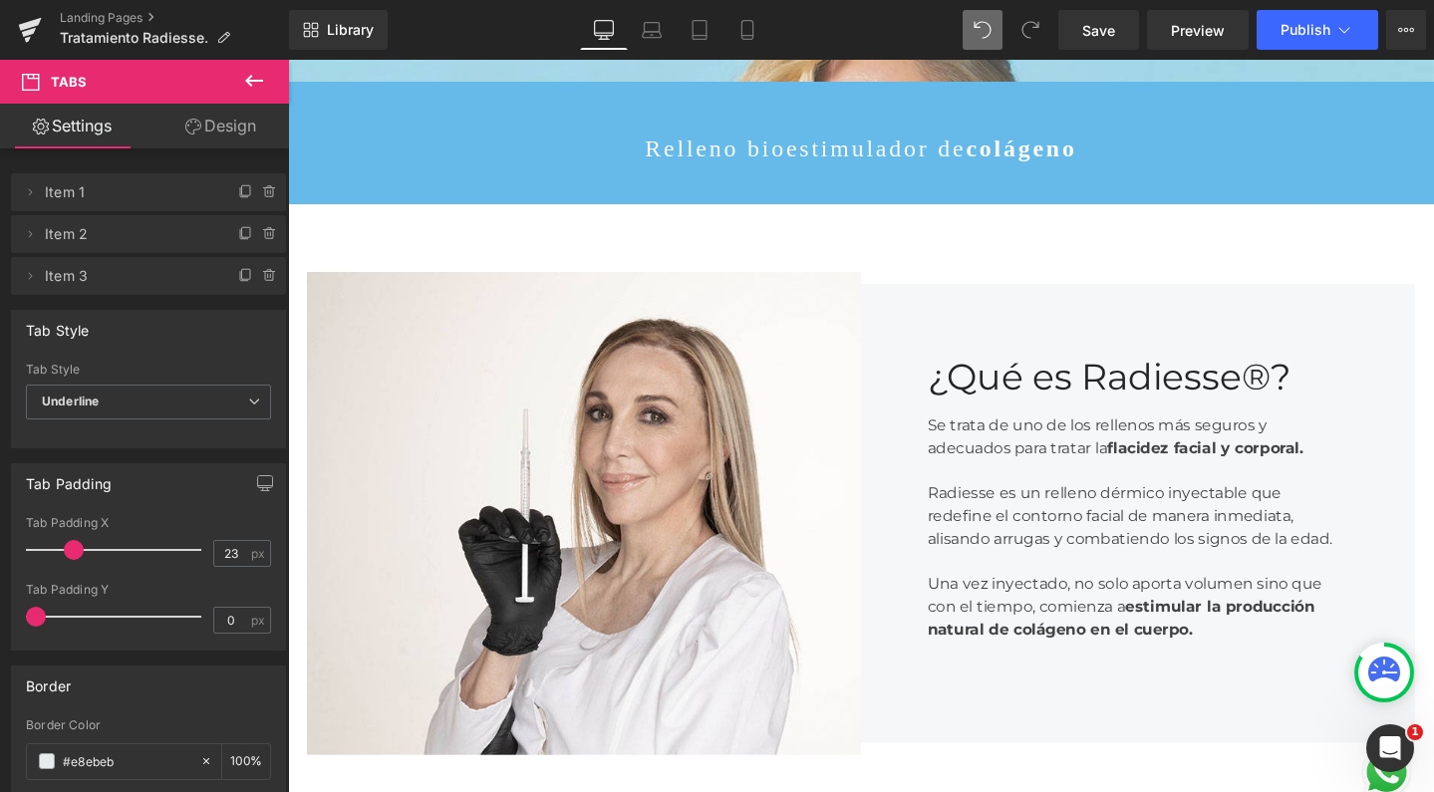
scroll to position [1273, 0]
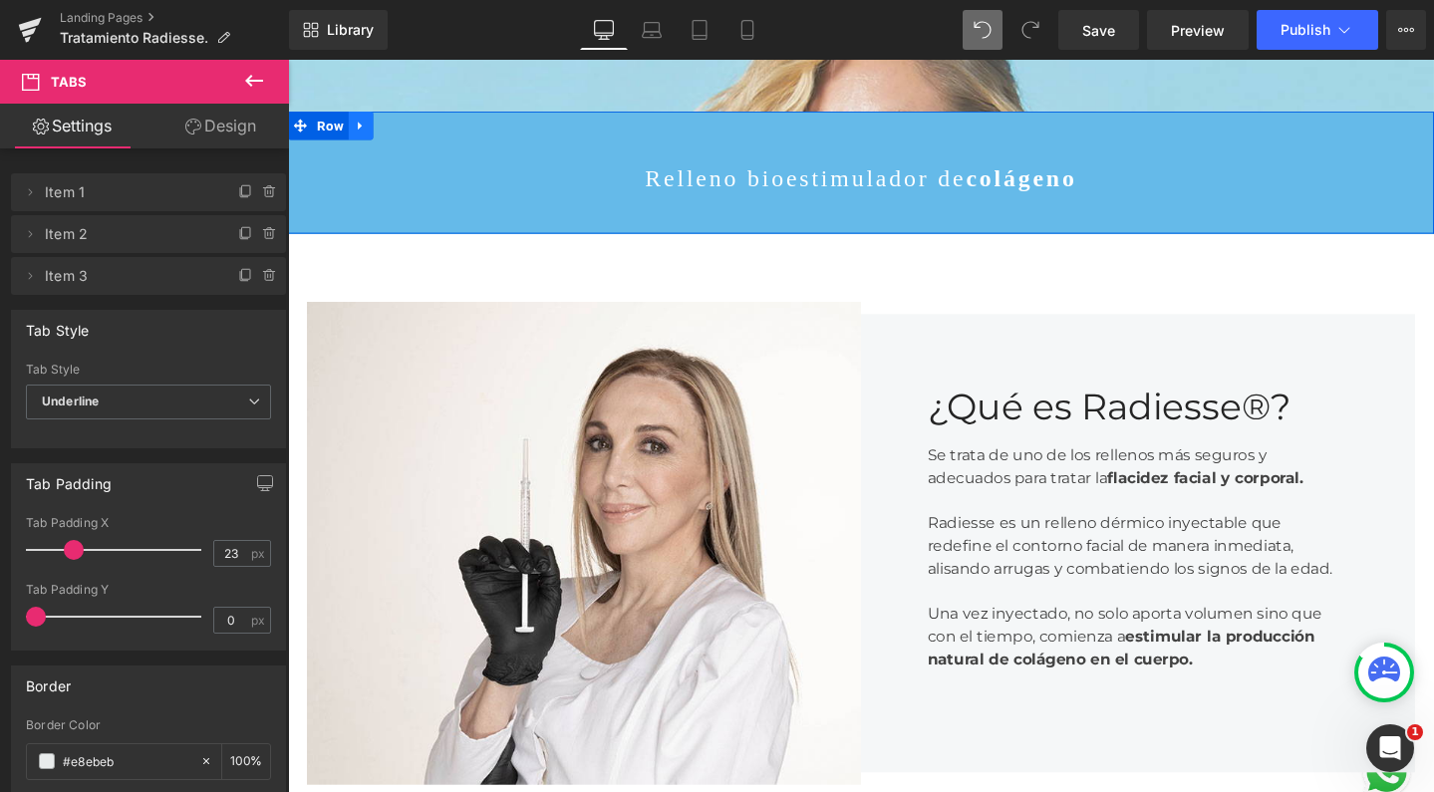
click at [358, 137] on icon at bounding box center [365, 129] width 14 height 15
click at [386, 137] on icon at bounding box center [391, 130] width 14 height 14
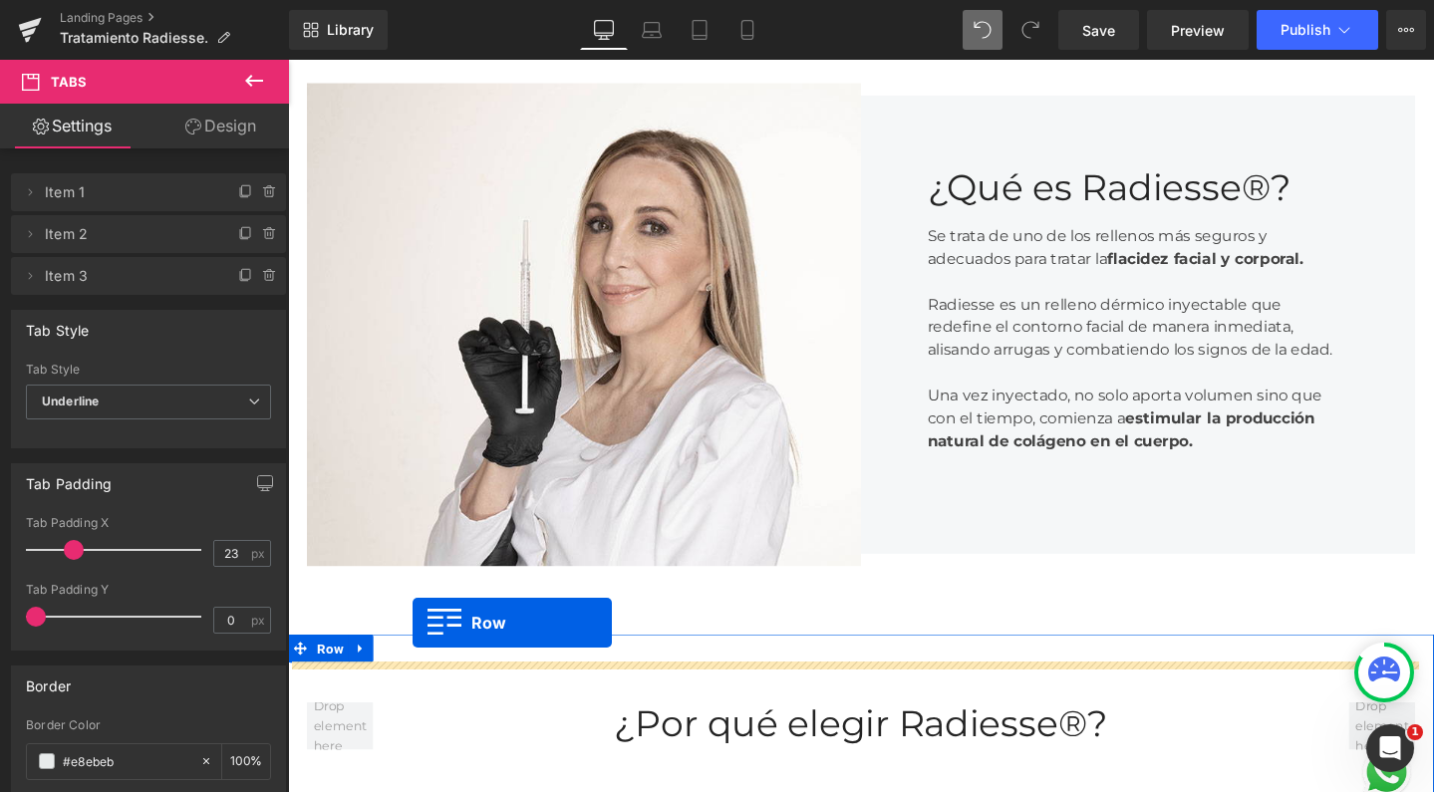
scroll to position [1556, 0]
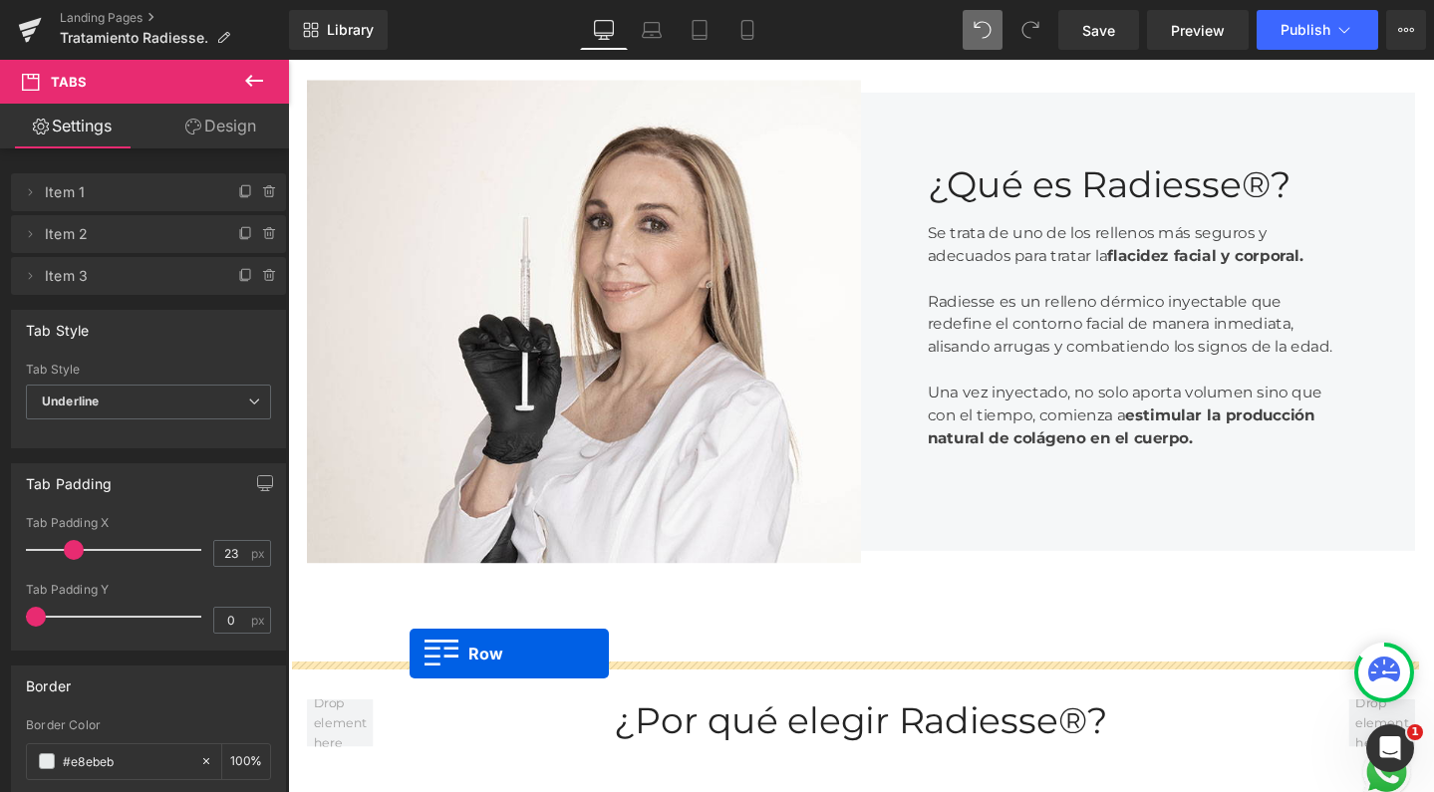
drag, startPoint x: 296, startPoint y: 289, endPoint x: 416, endPoint y: 685, distance: 413.4
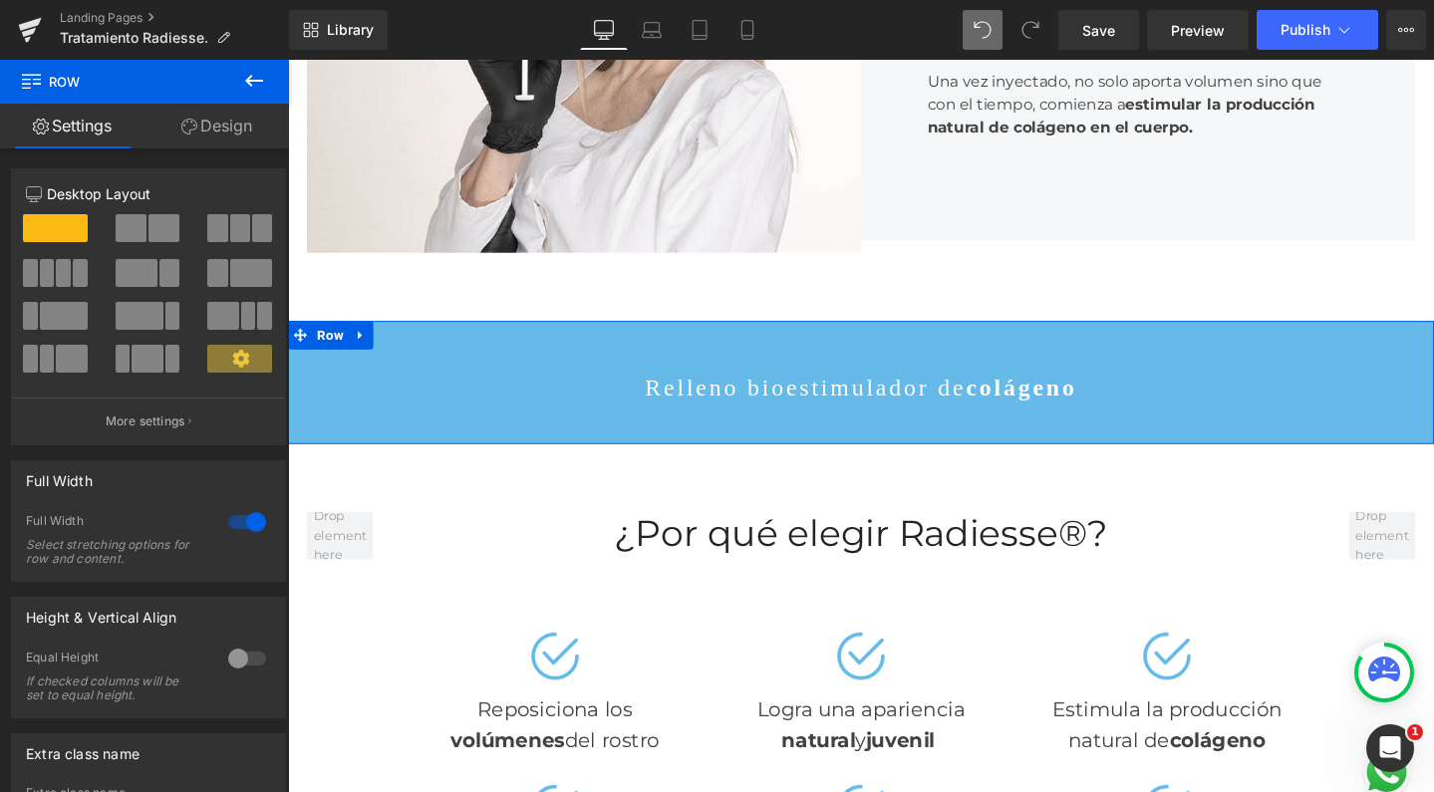
scroll to position [1872, 0]
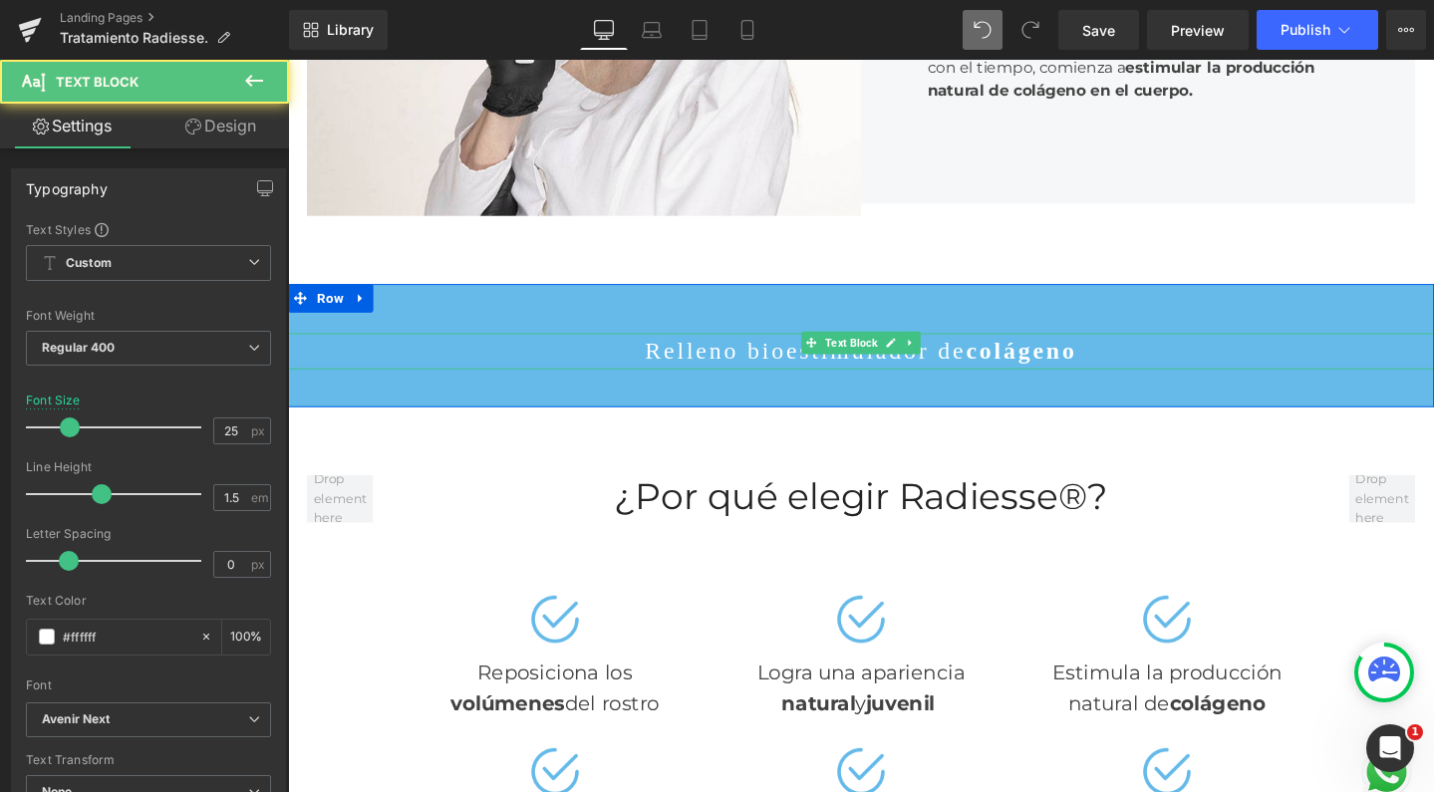
click at [746, 386] on p "Relleno bioestimulador de colágeno" at bounding box center [891, 367] width 1206 height 38
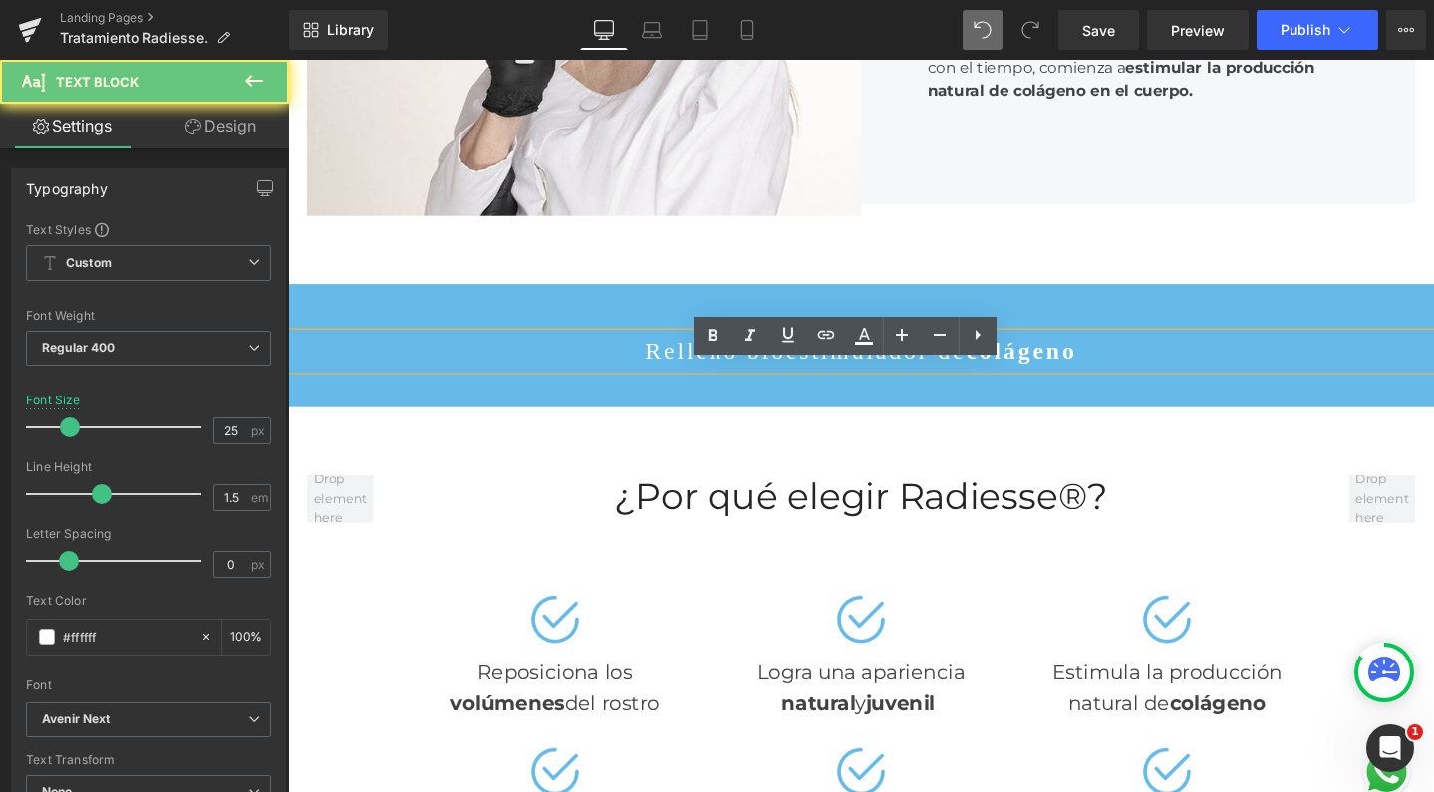
click at [746, 386] on p "Relleno bioestimulador de colágeno" at bounding box center [891, 367] width 1206 height 38
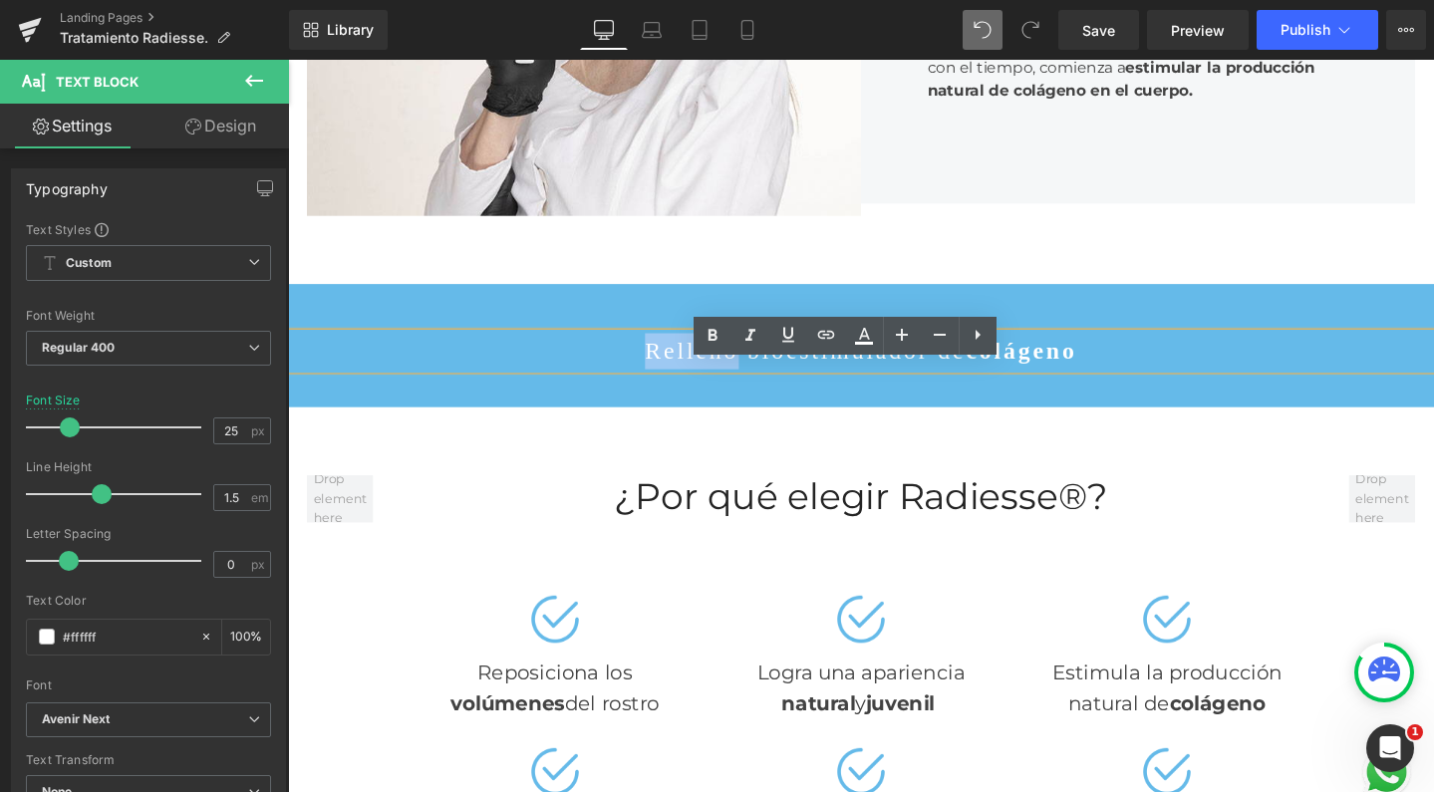
click at [746, 386] on p "Relleno bioestimulador de colágeno" at bounding box center [891, 367] width 1206 height 38
drag, startPoint x: 952, startPoint y: 385, endPoint x: 713, endPoint y: 378, distance: 239.3
click at [713, 378] on div "Relleno bioestimulador de colágeno" at bounding box center [891, 367] width 1206 height 38
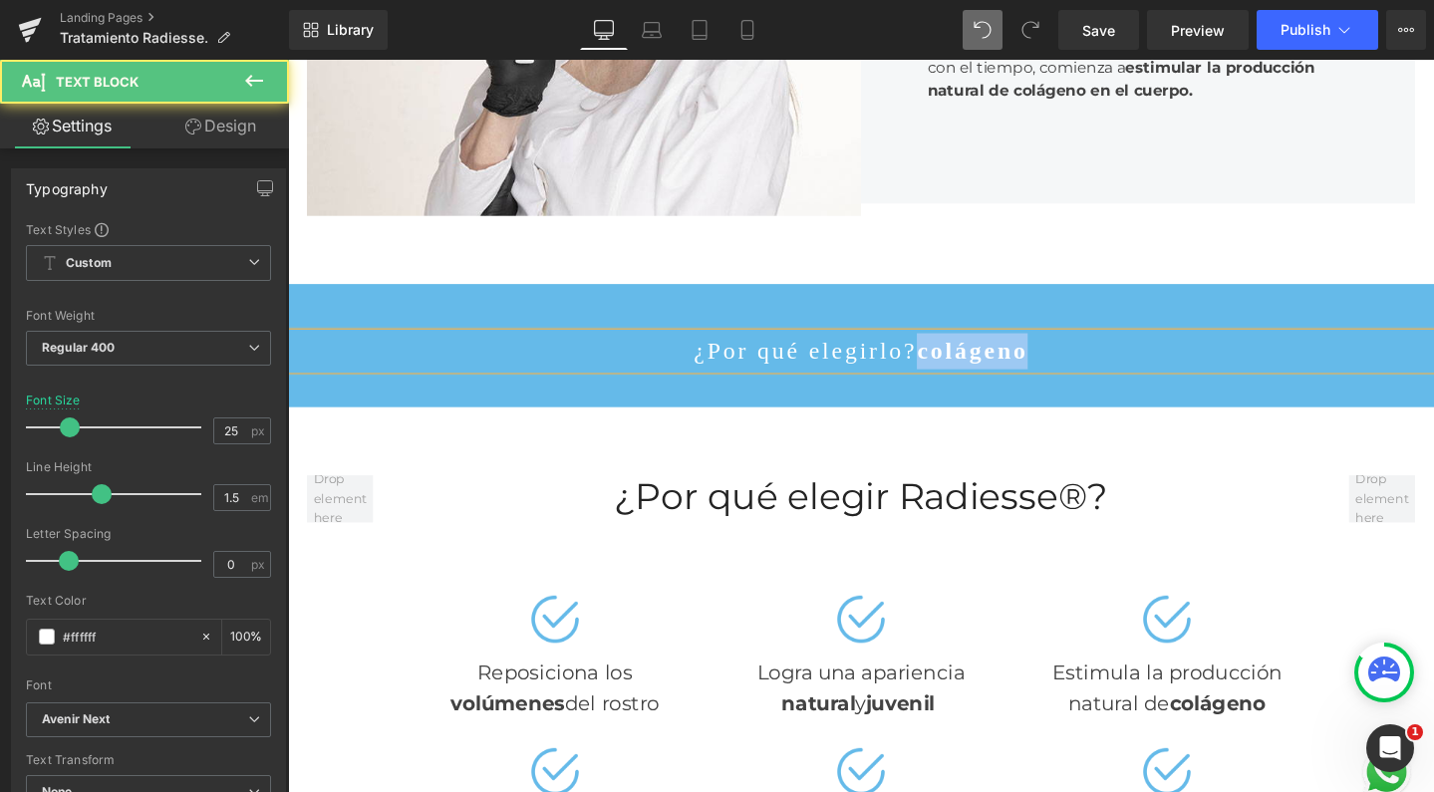
drag, startPoint x: 920, startPoint y: 390, endPoint x: 1033, endPoint y: 389, distance: 112.6
click at [1033, 386] on p "¿Por qué elegirlo? colágeno" at bounding box center [891, 367] width 1206 height 38
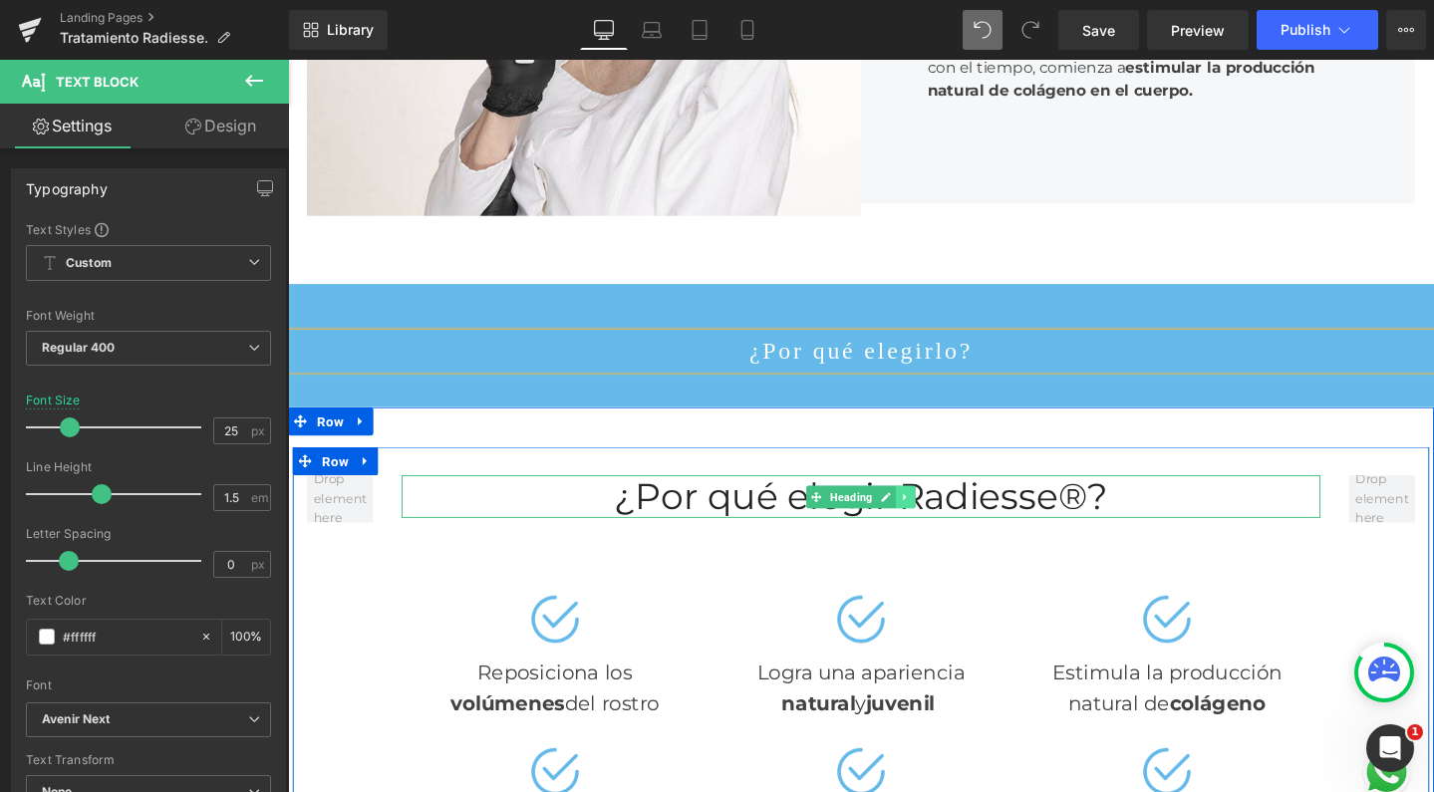
click at [933, 526] on icon at bounding box center [938, 520] width 11 height 12
click at [943, 526] on icon at bounding box center [948, 520] width 11 height 12
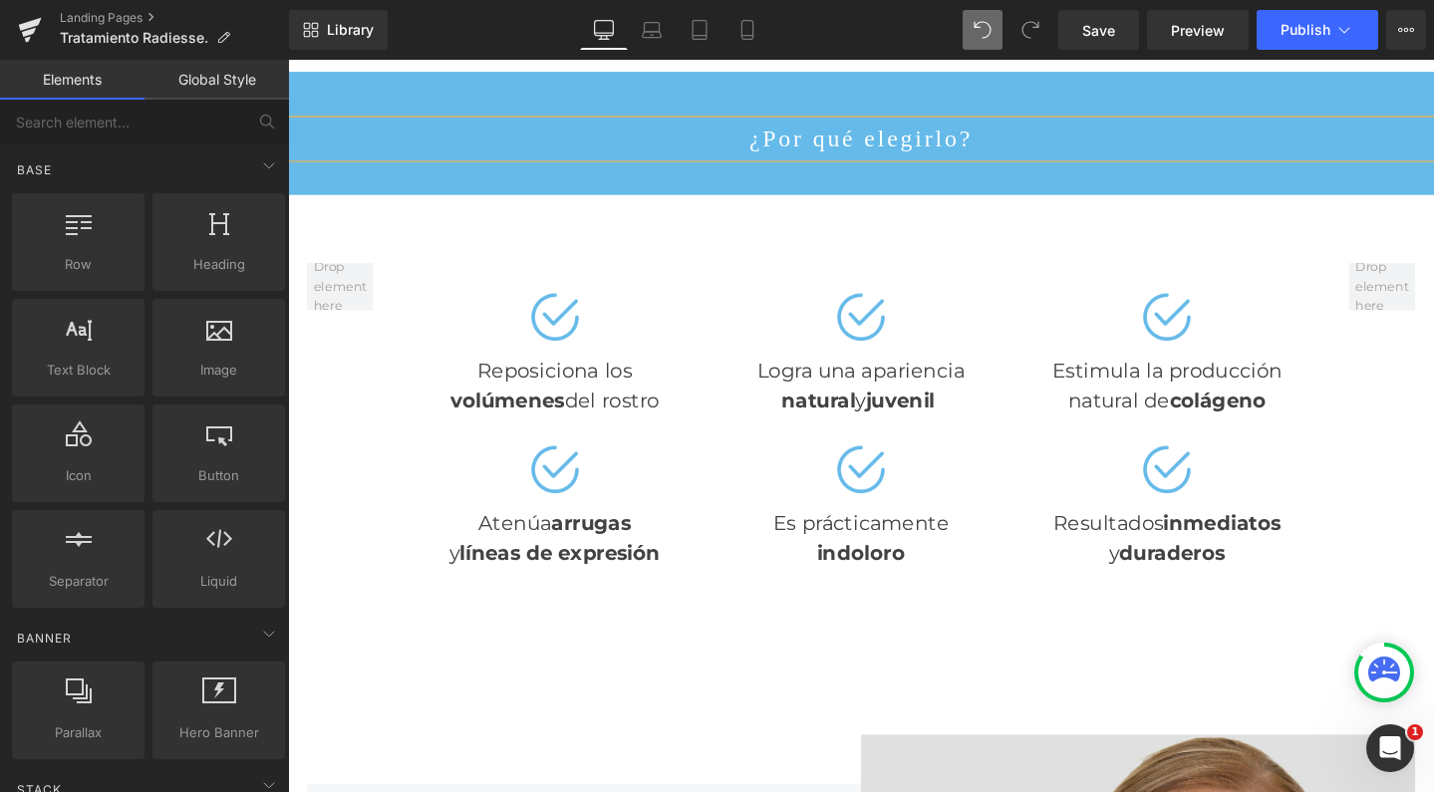
scroll to position [2058, 0]
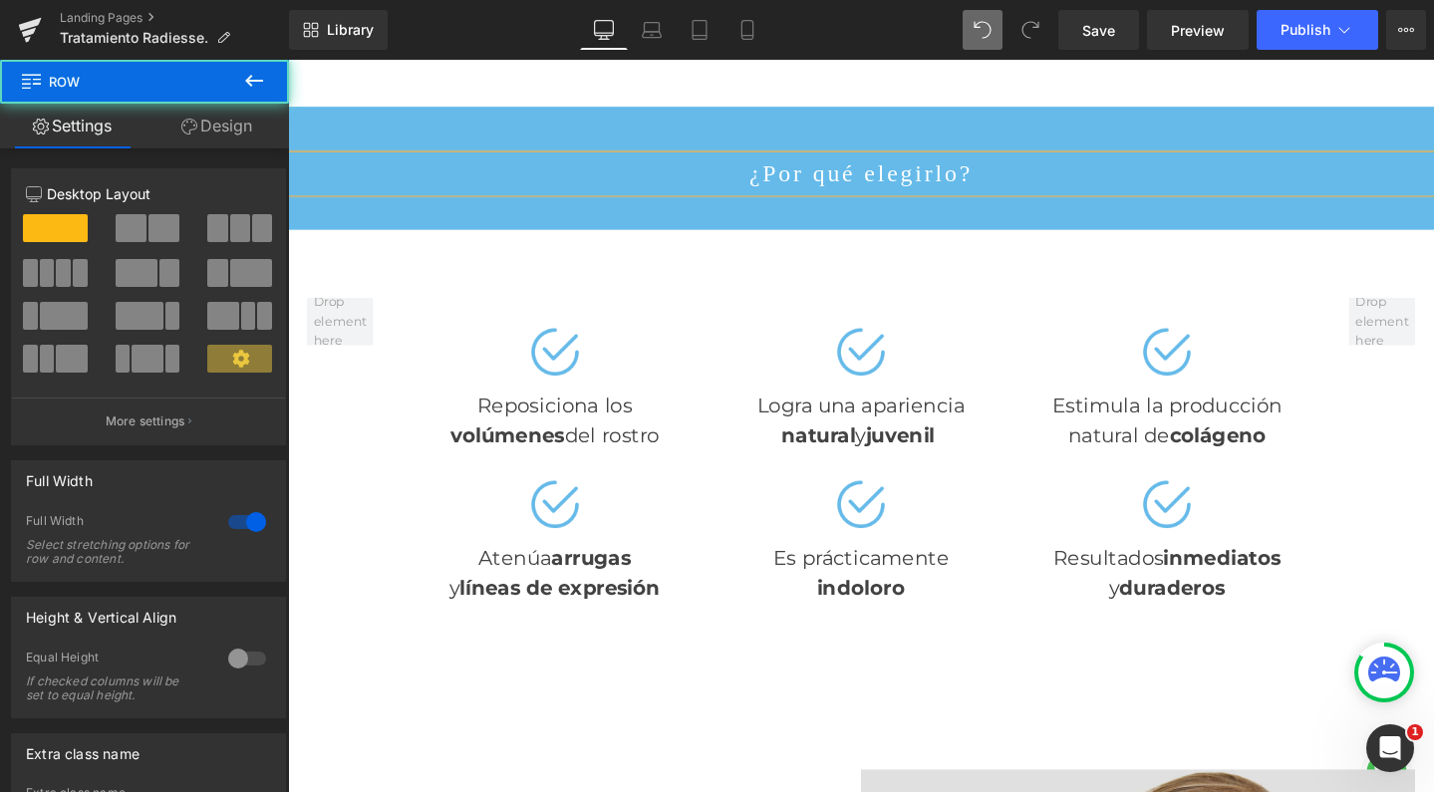
click at [349, 149] on div "¿Por qué elegirlo? Text Block Row 52px 40px" at bounding box center [891, 175] width 1206 height 130
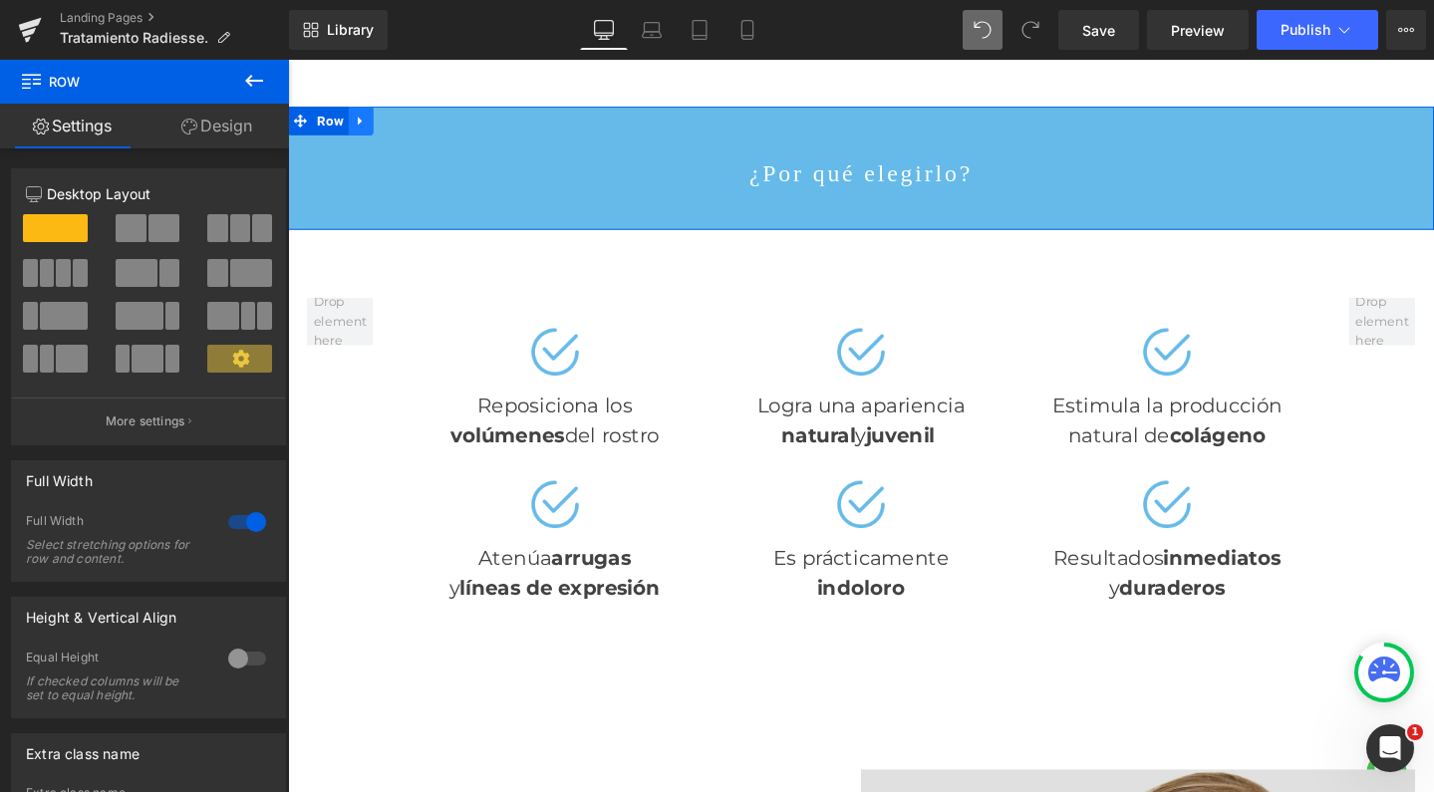
click at [358, 133] on icon at bounding box center [365, 125] width 14 height 15
click at [384, 132] on icon at bounding box center [391, 125] width 14 height 14
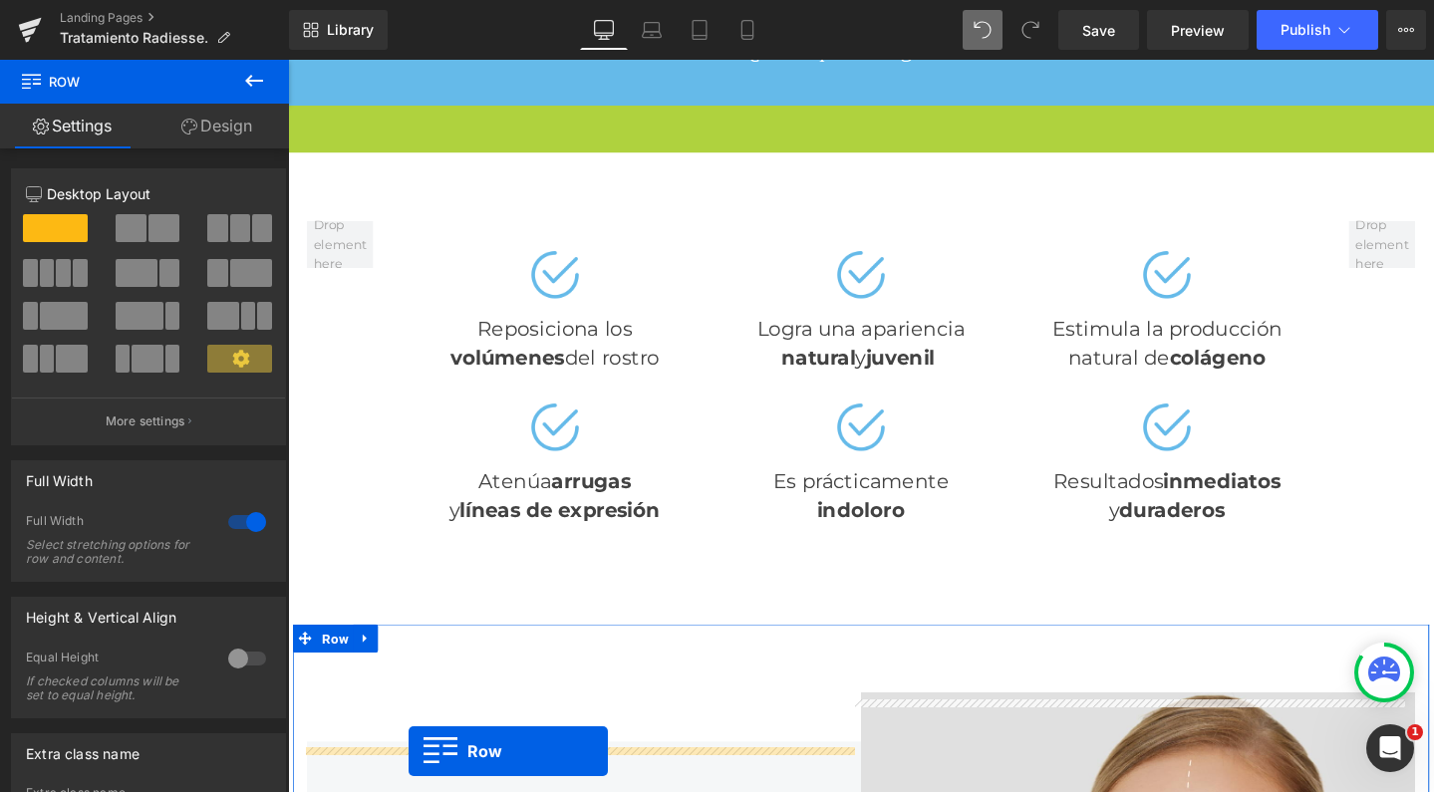
scroll to position [2210, 0]
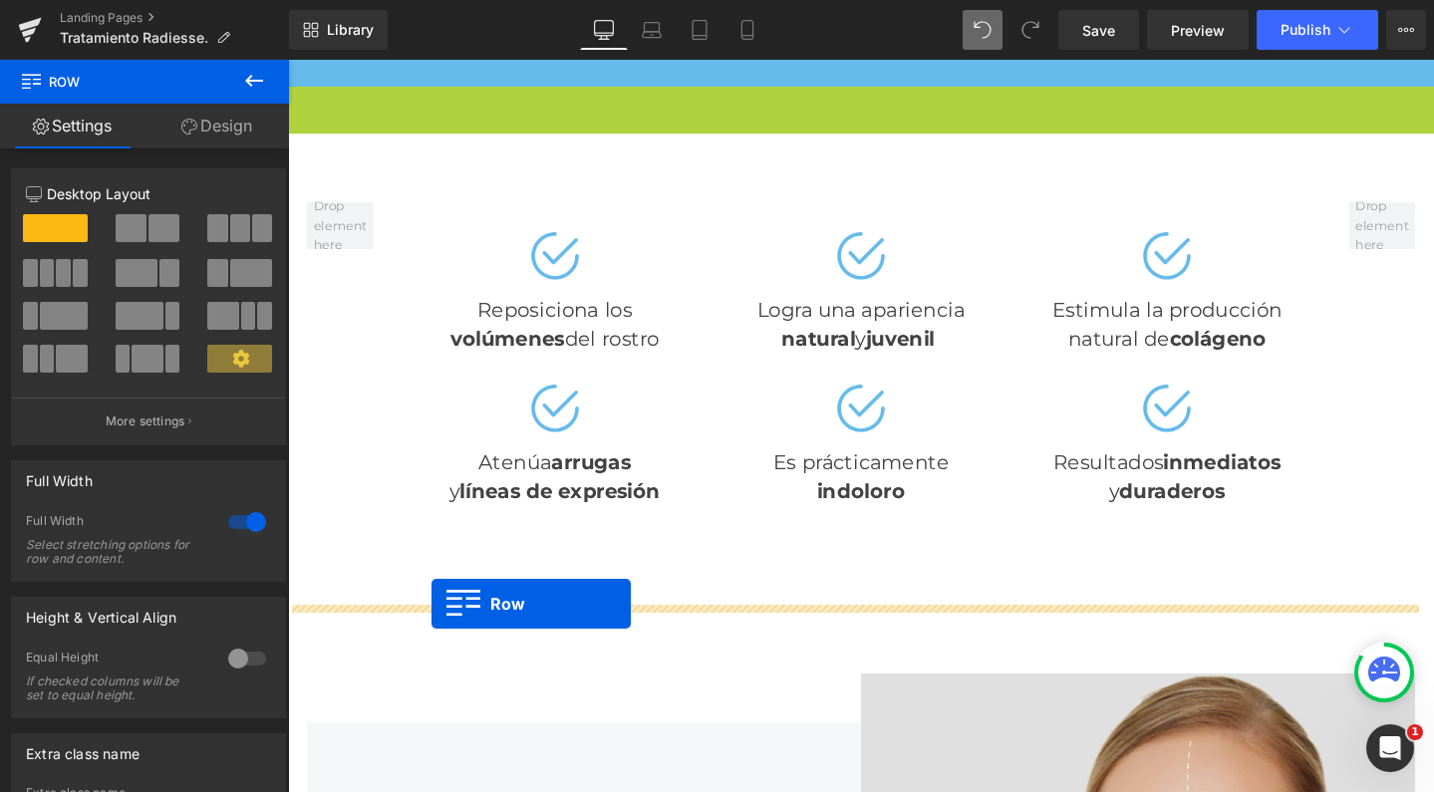
drag, startPoint x: 300, startPoint y: 266, endPoint x: 440, endPoint y: 632, distance: 391.5
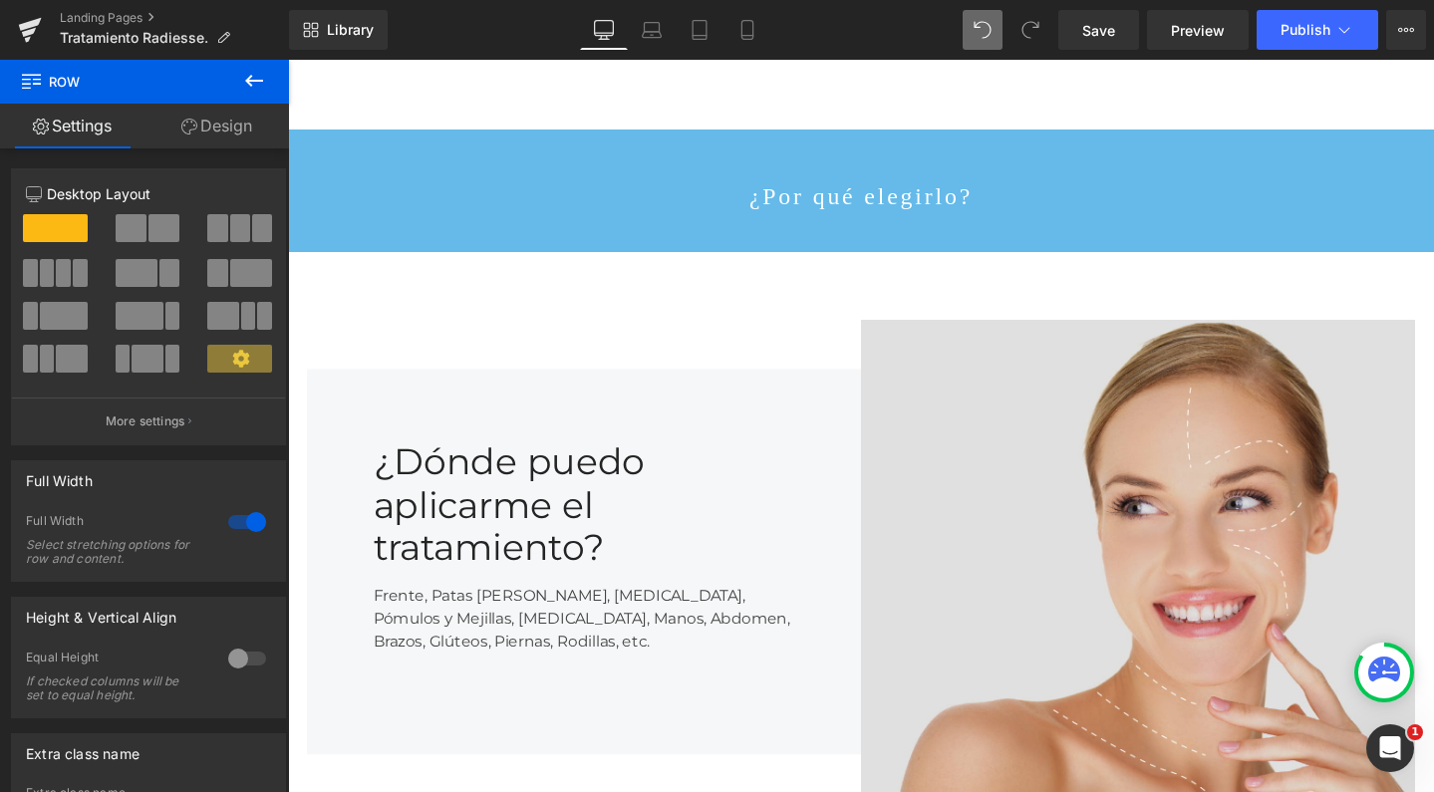
scroll to position [2657, 0]
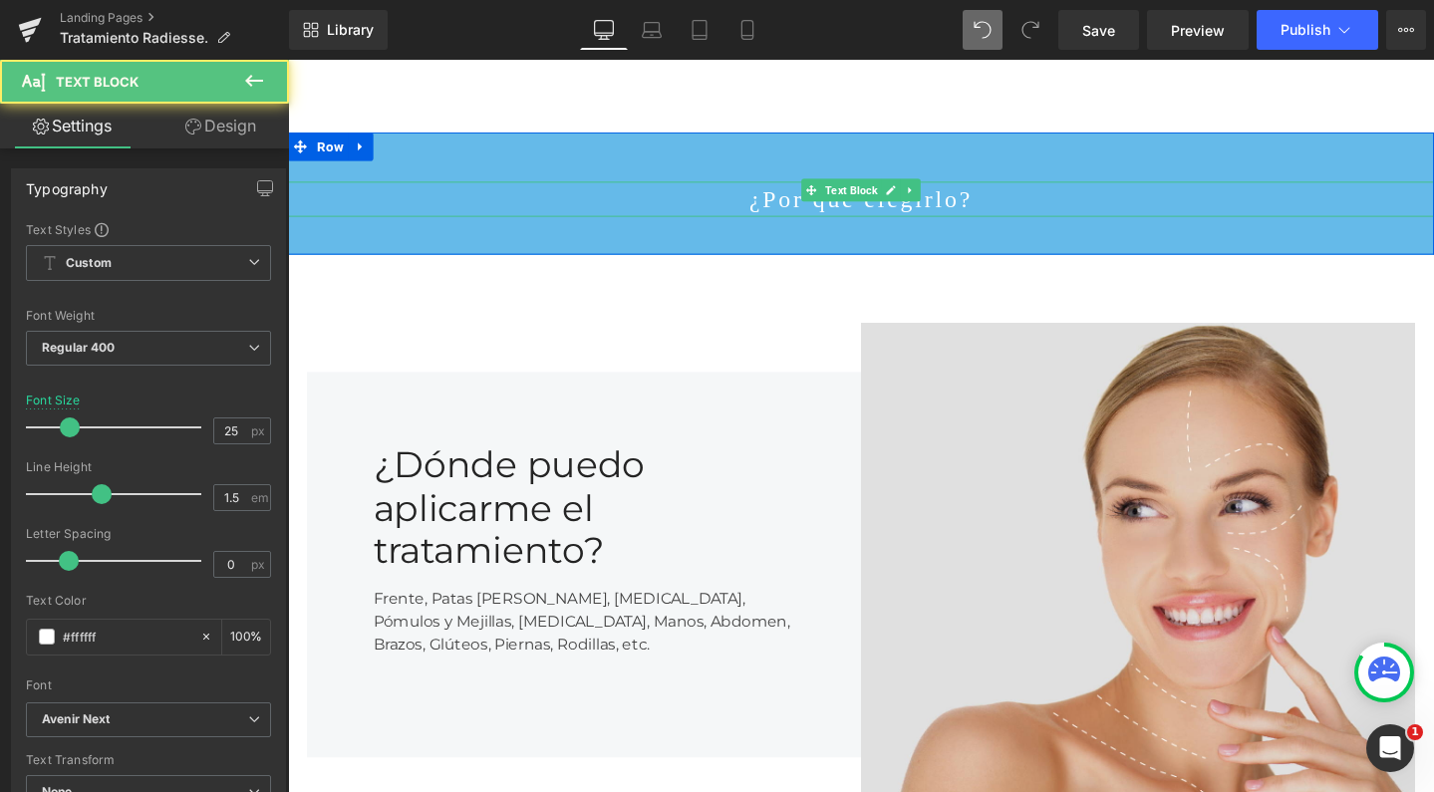
click at [811, 195] on p "¿Por qué elegirlo?" at bounding box center [891, 207] width 1206 height 38
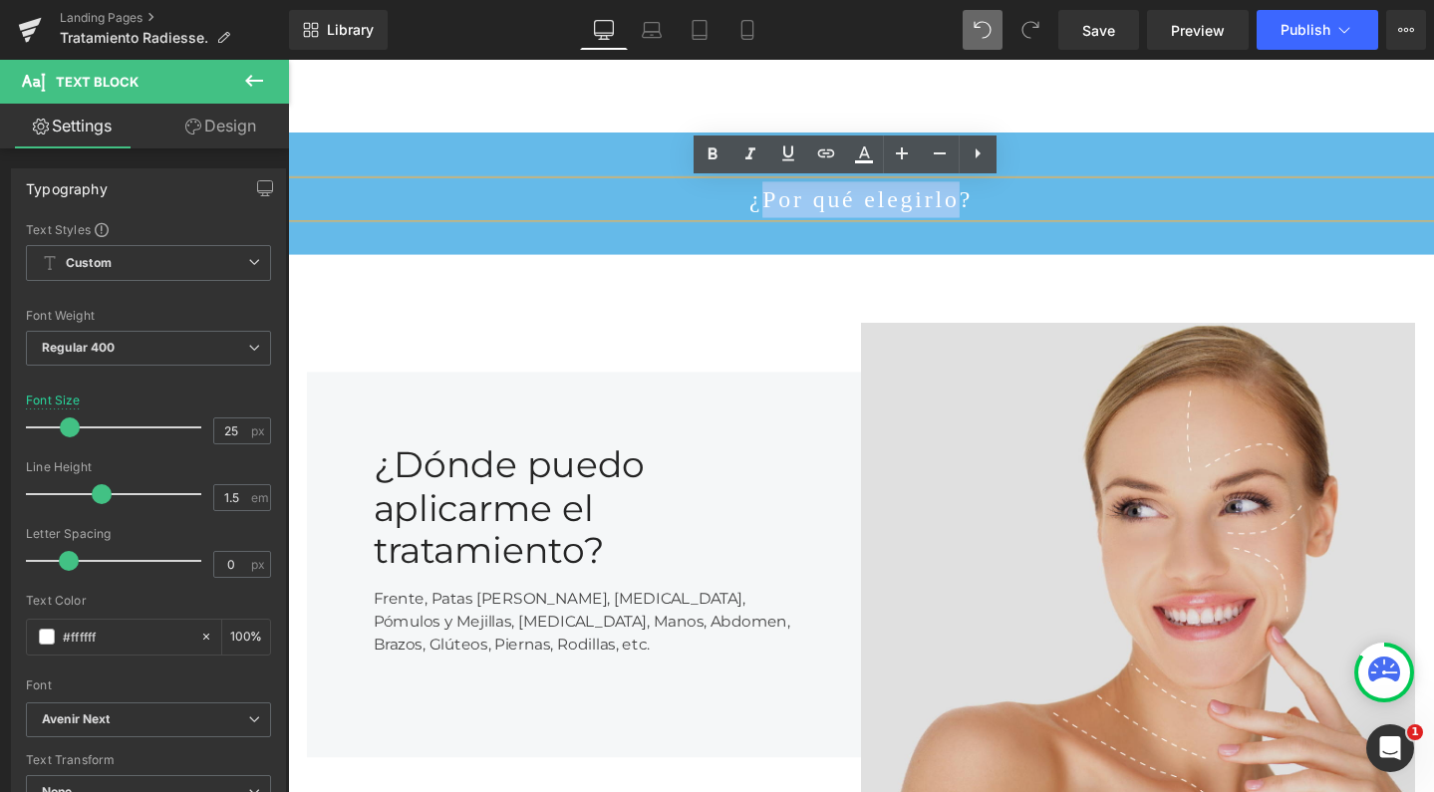
drag, startPoint x: 809, startPoint y: 196, endPoint x: 950, endPoint y: 198, distance: 140.6
click at [950, 198] on p "¿Por qué elegirlo?" at bounding box center [891, 207] width 1206 height 38
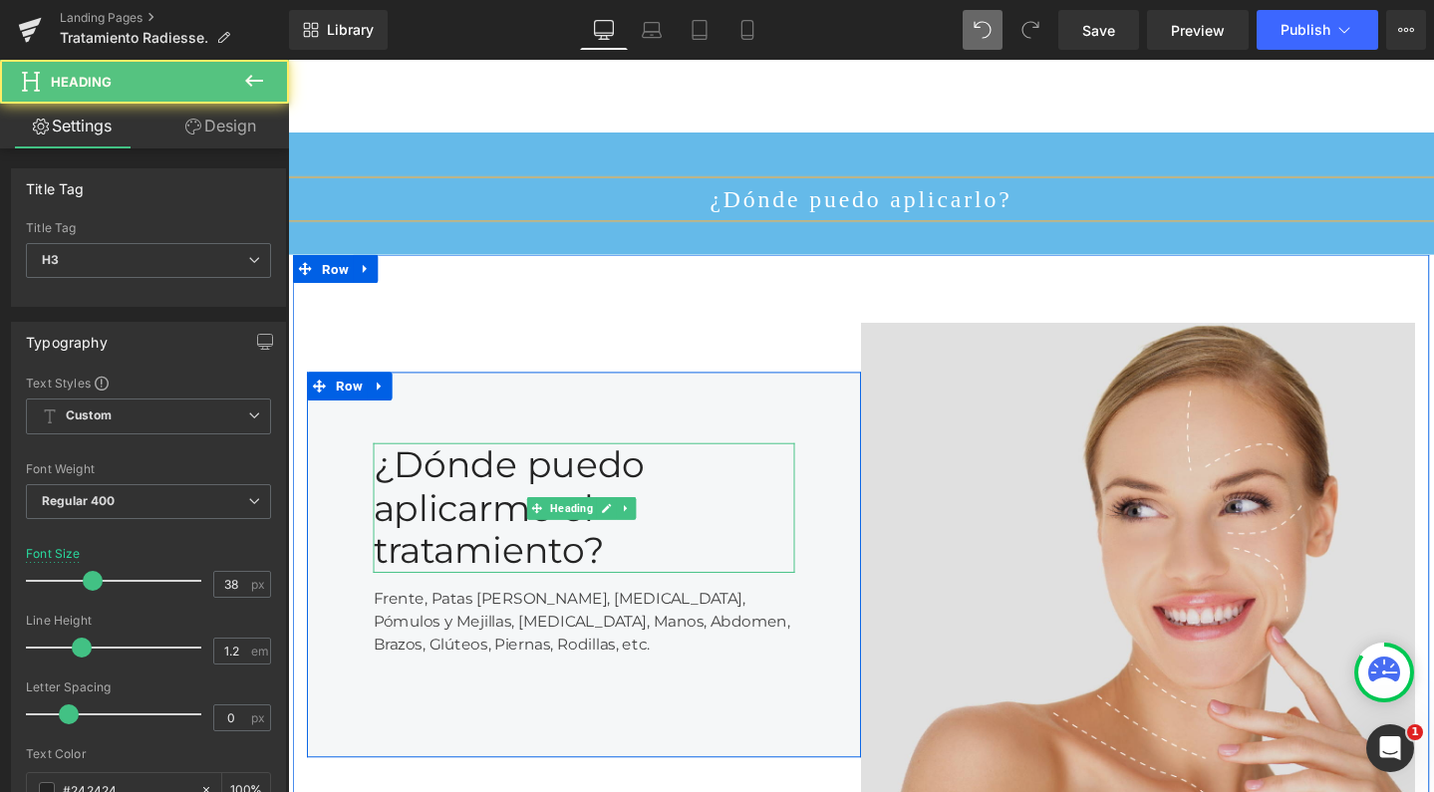
click at [503, 509] on div "¿Dónde puedo aplicarme el tratamiento?" at bounding box center [600, 531] width 444 height 137
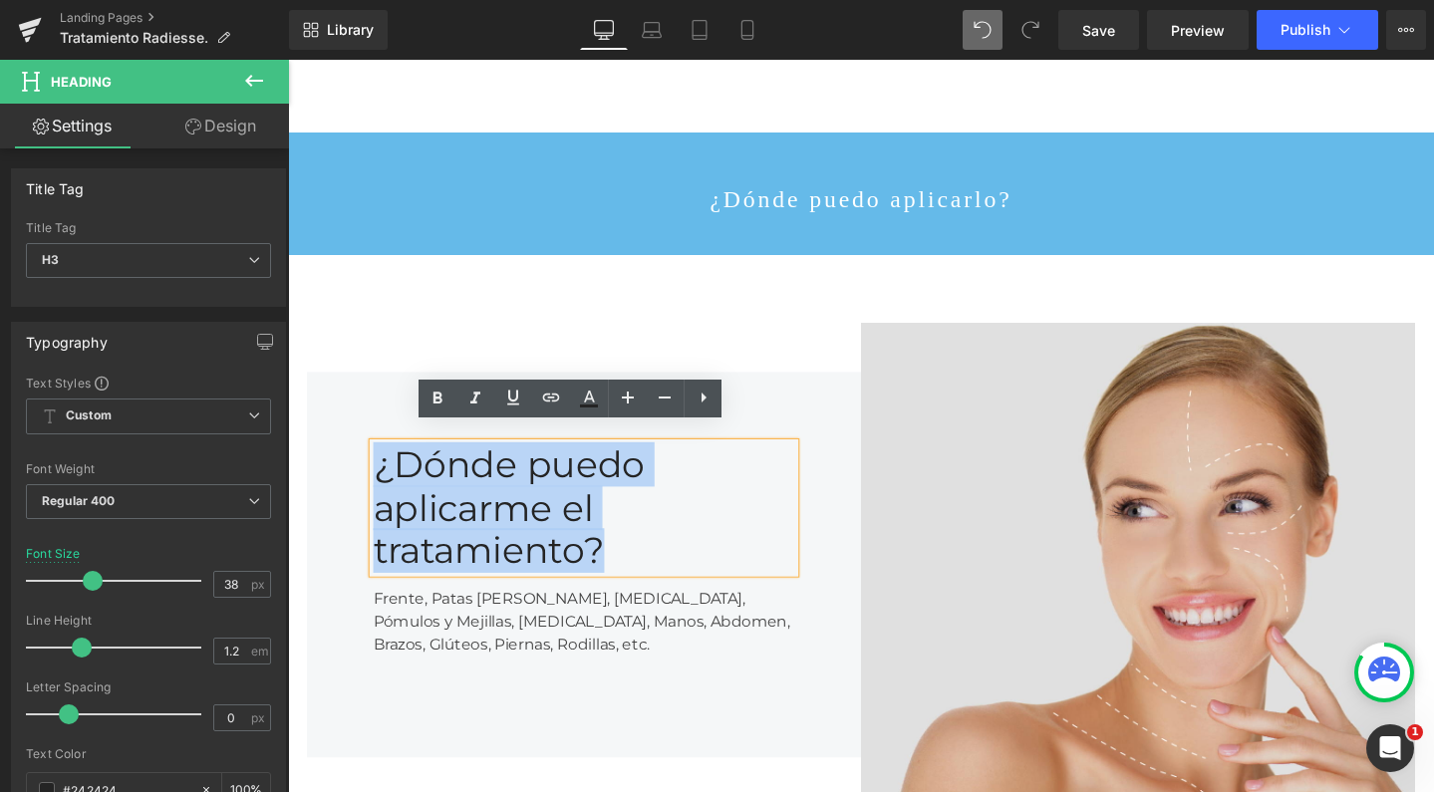
drag, startPoint x: 656, startPoint y: 558, endPoint x: 362, endPoint y: 468, distance: 307.4
click at [362, 468] on div "¿Dónde puedo aplicarme el tratamiento? Heading Frente, Patas de Gallo, Ojeras, …" at bounding box center [599, 592] width 583 height 406
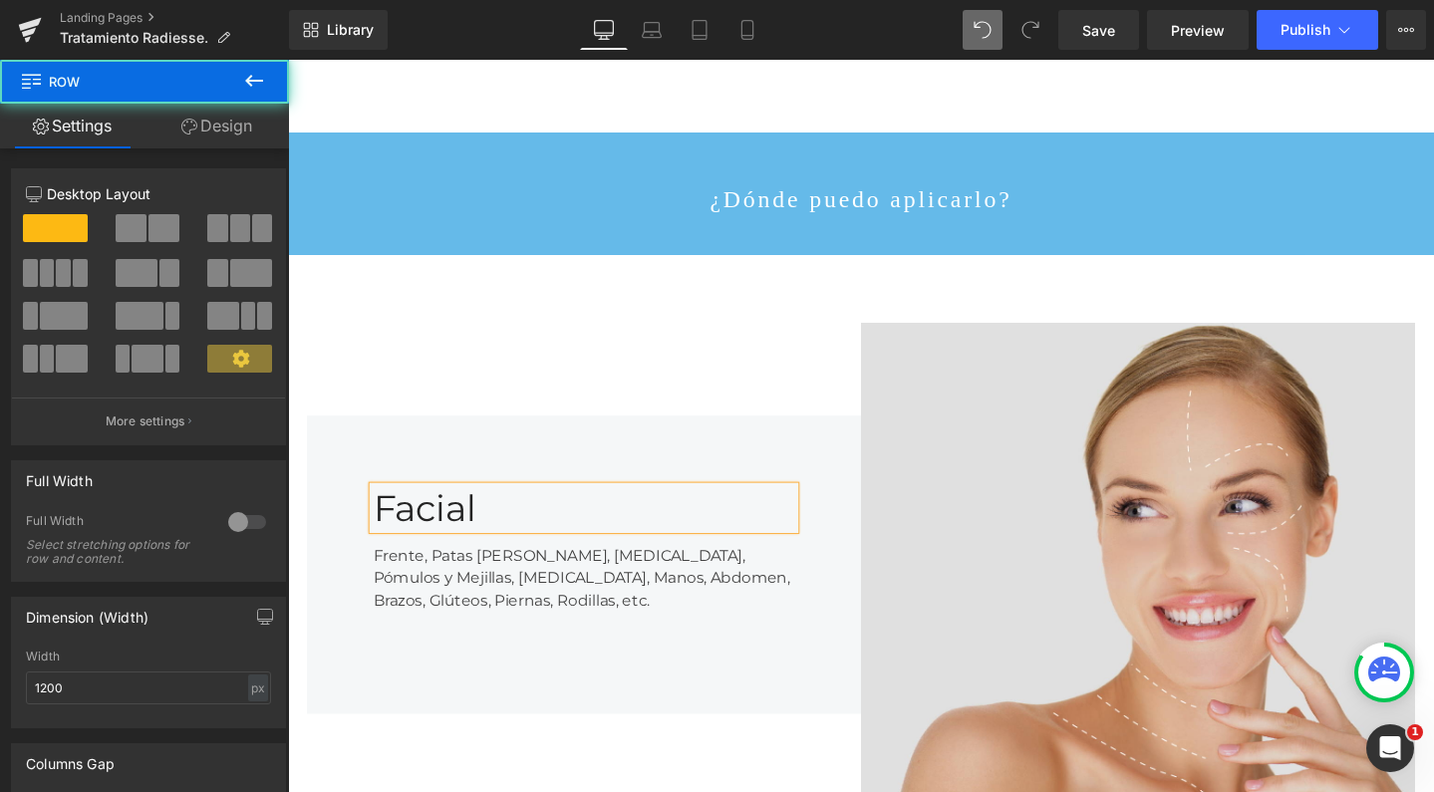
click at [566, 435] on div "Facial Heading Frente, Patas de Gallo, Ojeras, Pómulos y Mejillas, Escote, Mano…" at bounding box center [599, 592] width 583 height 315
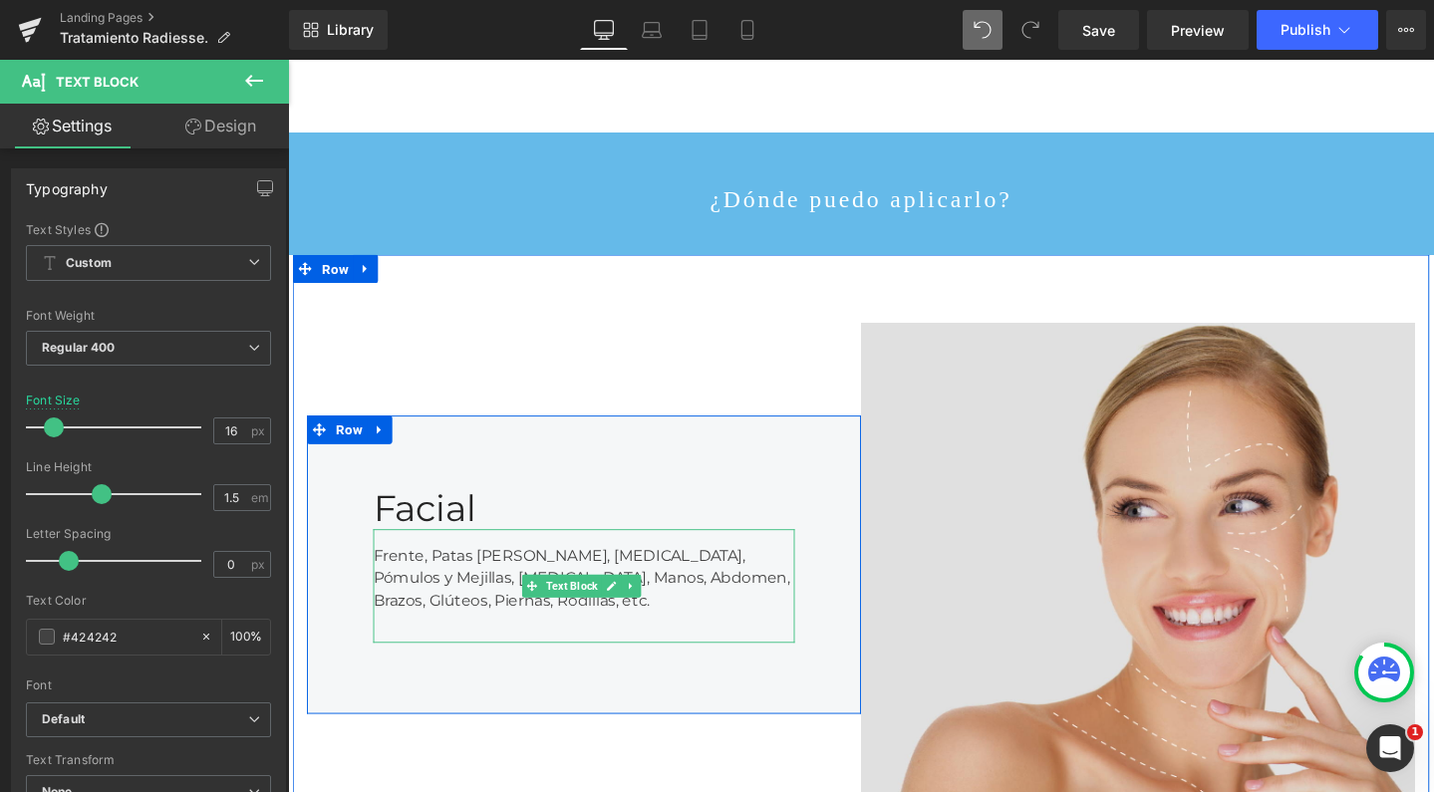
click at [516, 579] on div "Frente, Patas de Gallo, Ojeras, Pómulos y Mejillas, Escote, Manos, Abdomen, Bra…" at bounding box center [600, 614] width 444 height 120
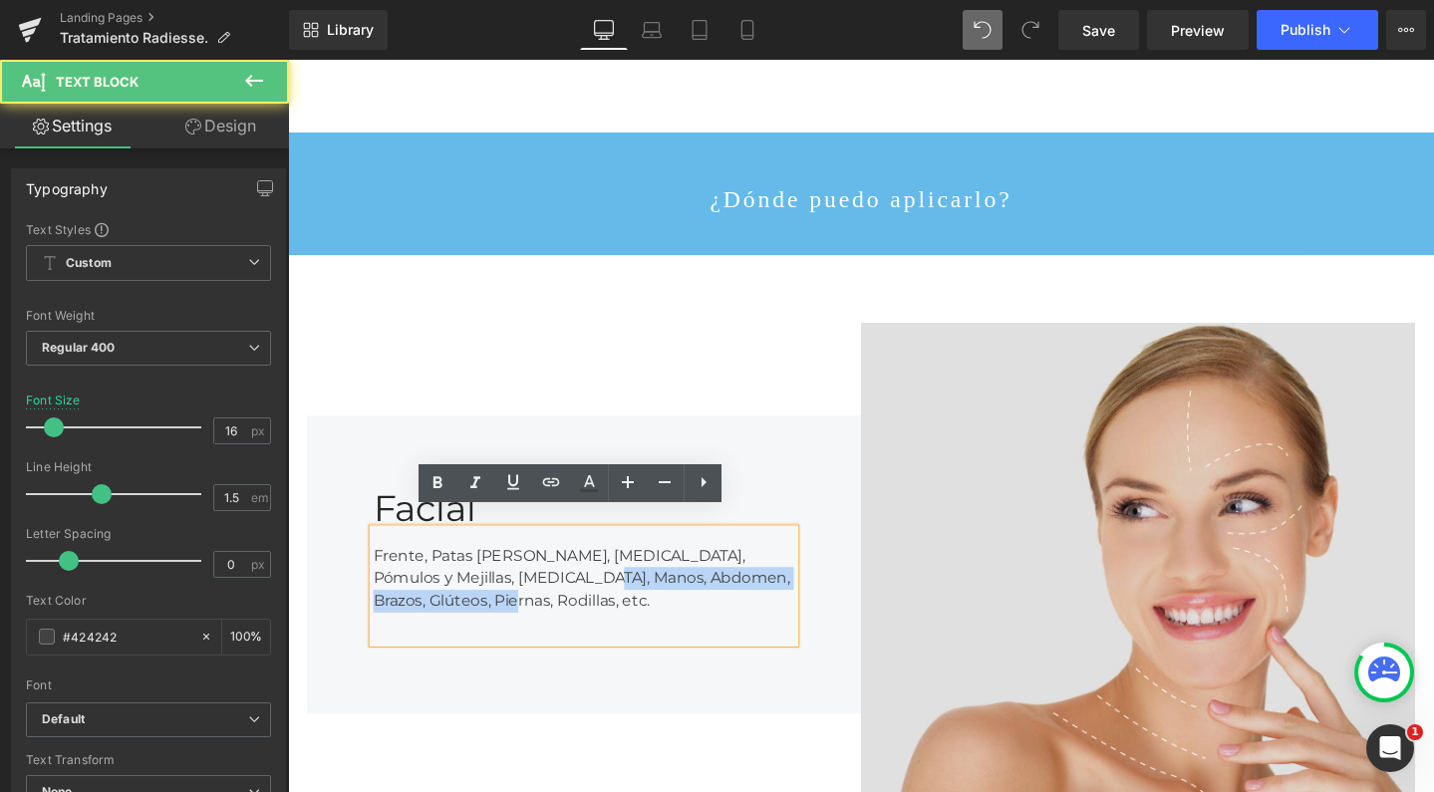
drag, startPoint x: 587, startPoint y: 583, endPoint x: 619, endPoint y: 610, distance: 41.7
click at [619, 610] on div "Frente, Patas de Gallo, Ojeras, Pómulos y Mejillas, Escote, Manos, Abdomen, Bra…" at bounding box center [600, 614] width 444 height 120
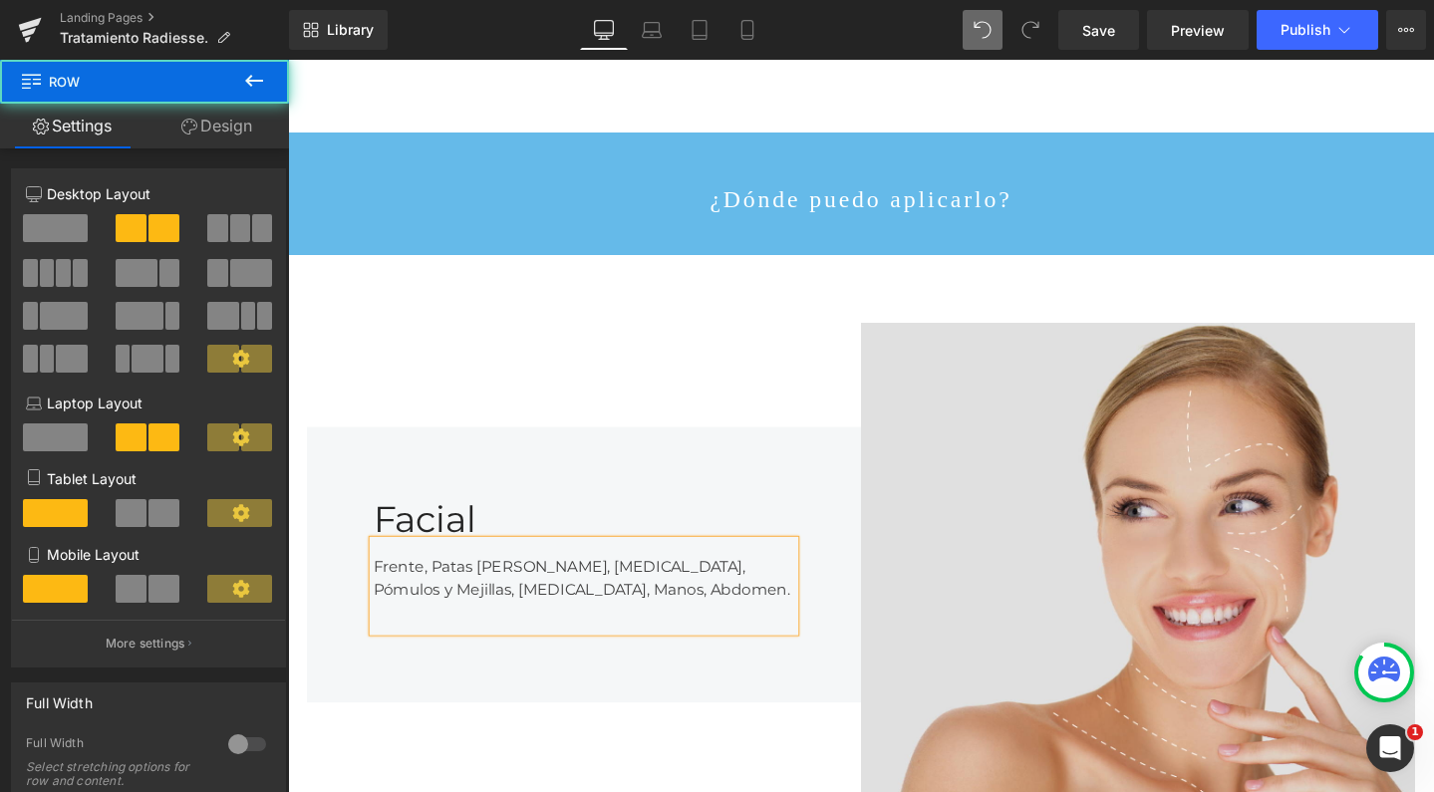
click at [576, 377] on div "Facial Heading Frente, Patas de Gallo, Ojeras, Pómulos y Mejillas, Escote, Mano…" at bounding box center [599, 591] width 583 height 509
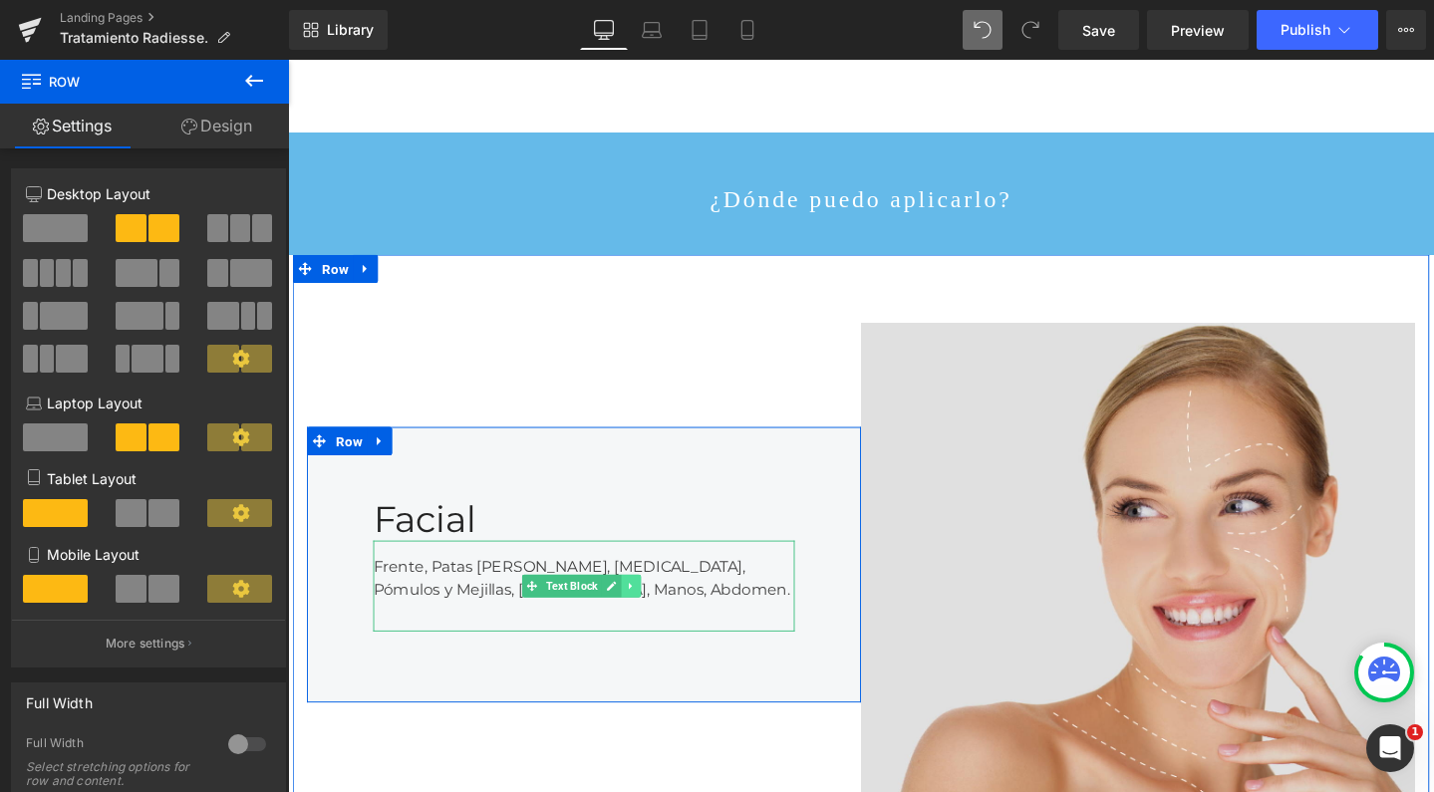
click at [650, 608] on icon at bounding box center [649, 614] width 11 height 12
click at [633, 609] on icon at bounding box center [638, 614] width 11 height 11
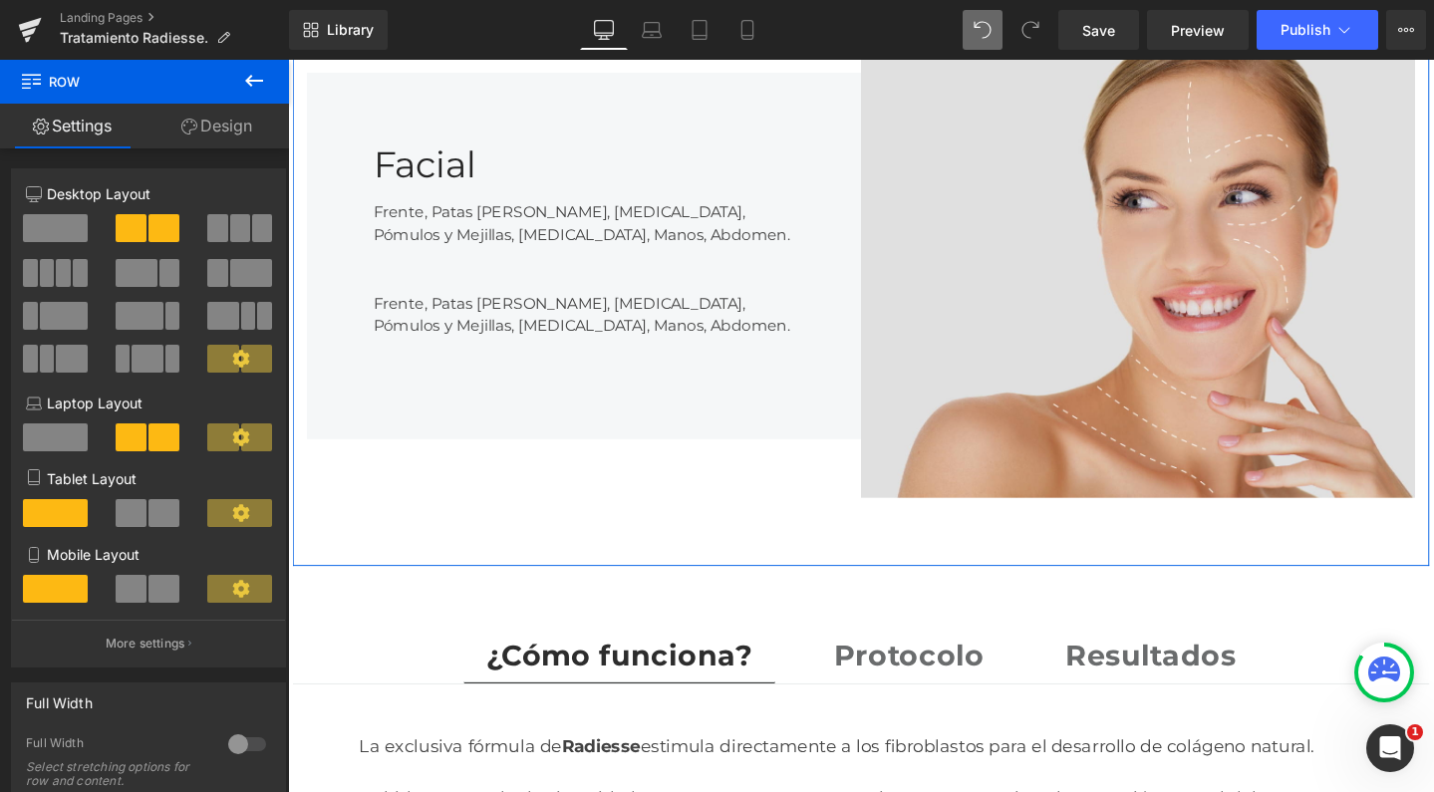
scroll to position [2978, 0]
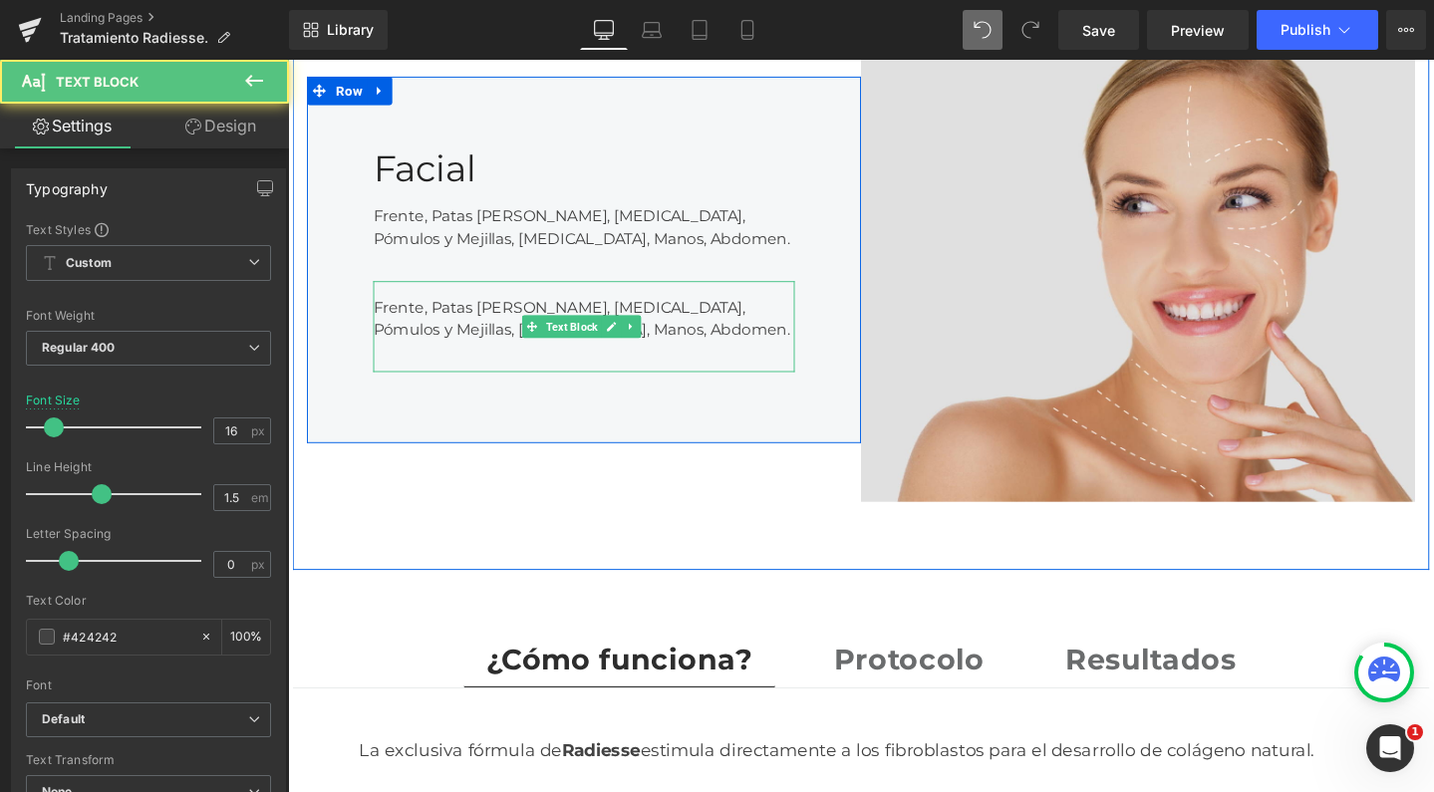
click at [532, 304] on div "Frente, Patas de Gallo, Ojeras, Pómulos y Mejillas, Escote, Manos, Abdomen." at bounding box center [600, 341] width 444 height 96
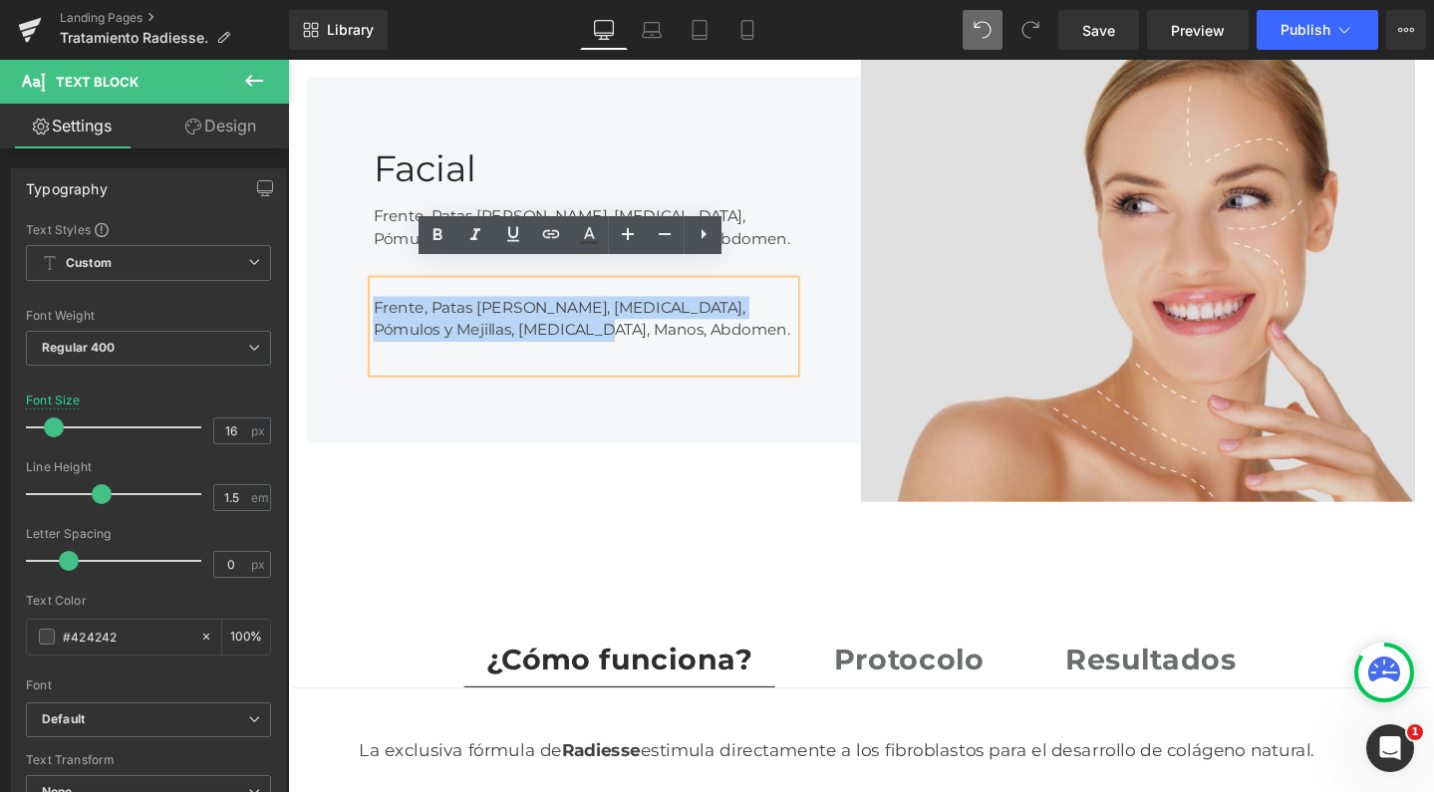
drag, startPoint x: 597, startPoint y: 332, endPoint x: 329, endPoint y: 306, distance: 269.4
click at [329, 306] on div "Facial Heading Frente, Patas de Gallo, Ojeras, Pómulos y Mejillas, Escote, Mano…" at bounding box center [599, 271] width 583 height 387
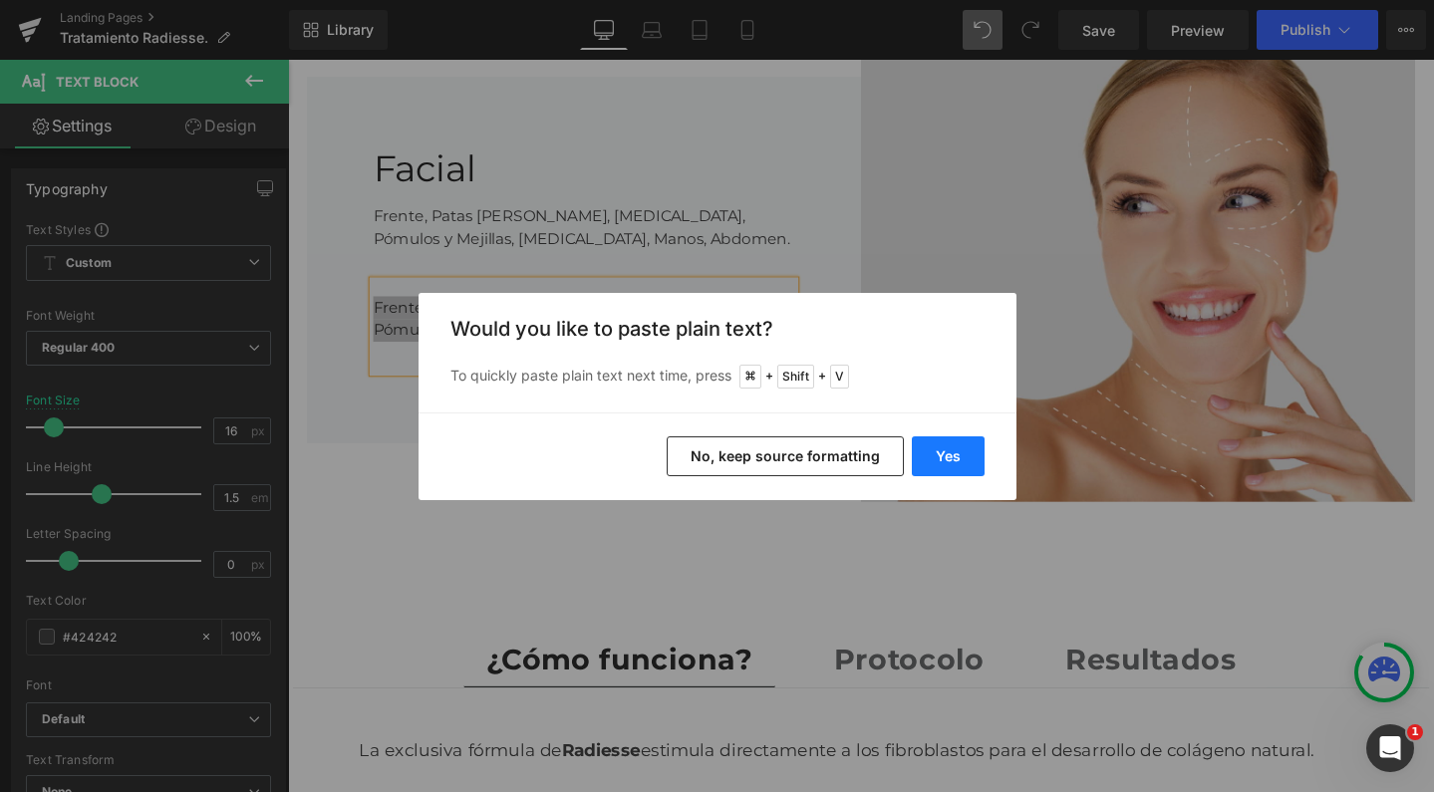
click at [944, 456] on button "Yes" at bounding box center [948, 457] width 73 height 40
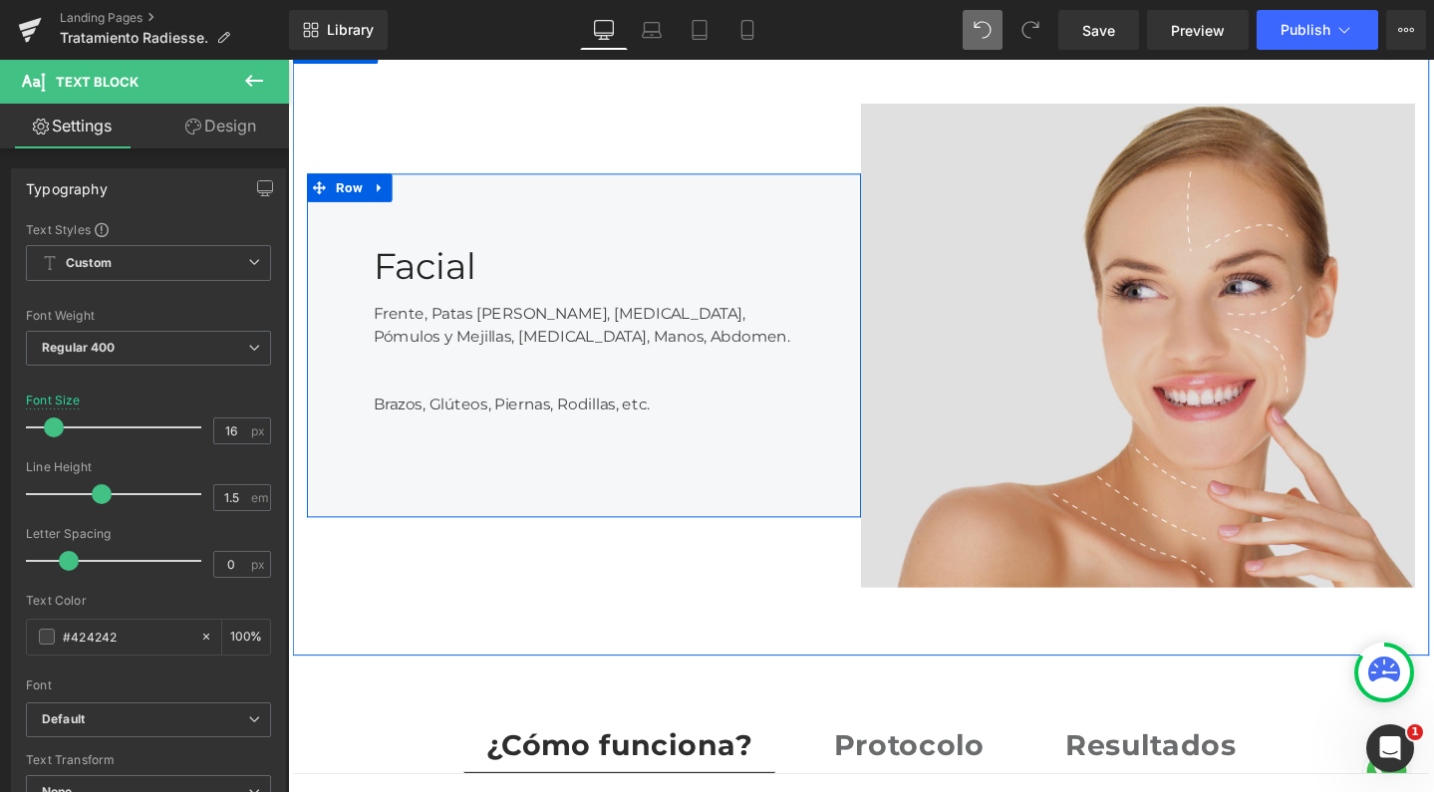
scroll to position [2850, 0]
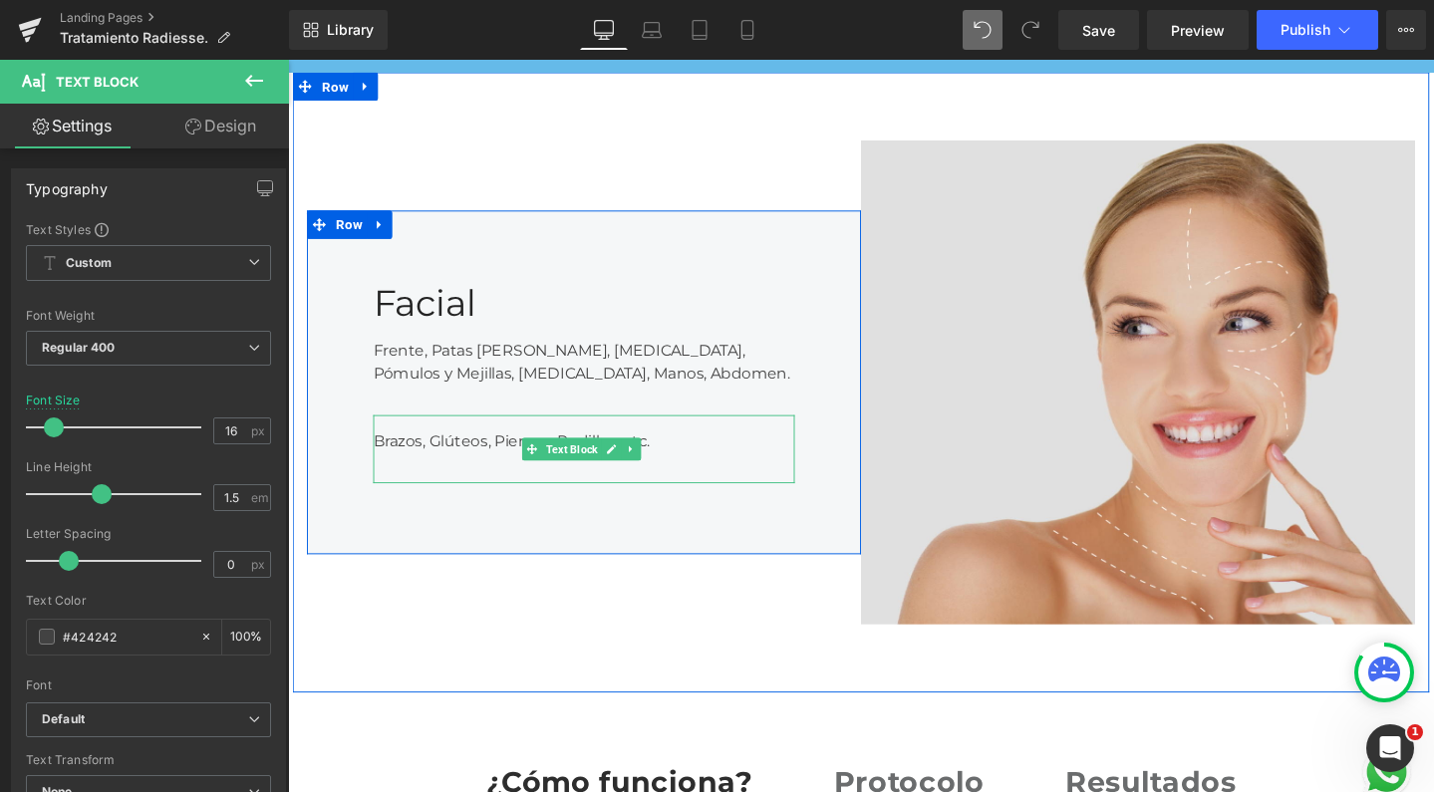
click at [670, 439] on div "Brazos, Glúteos, Piernas, Rodillas, etc." at bounding box center [600, 470] width 444 height 72
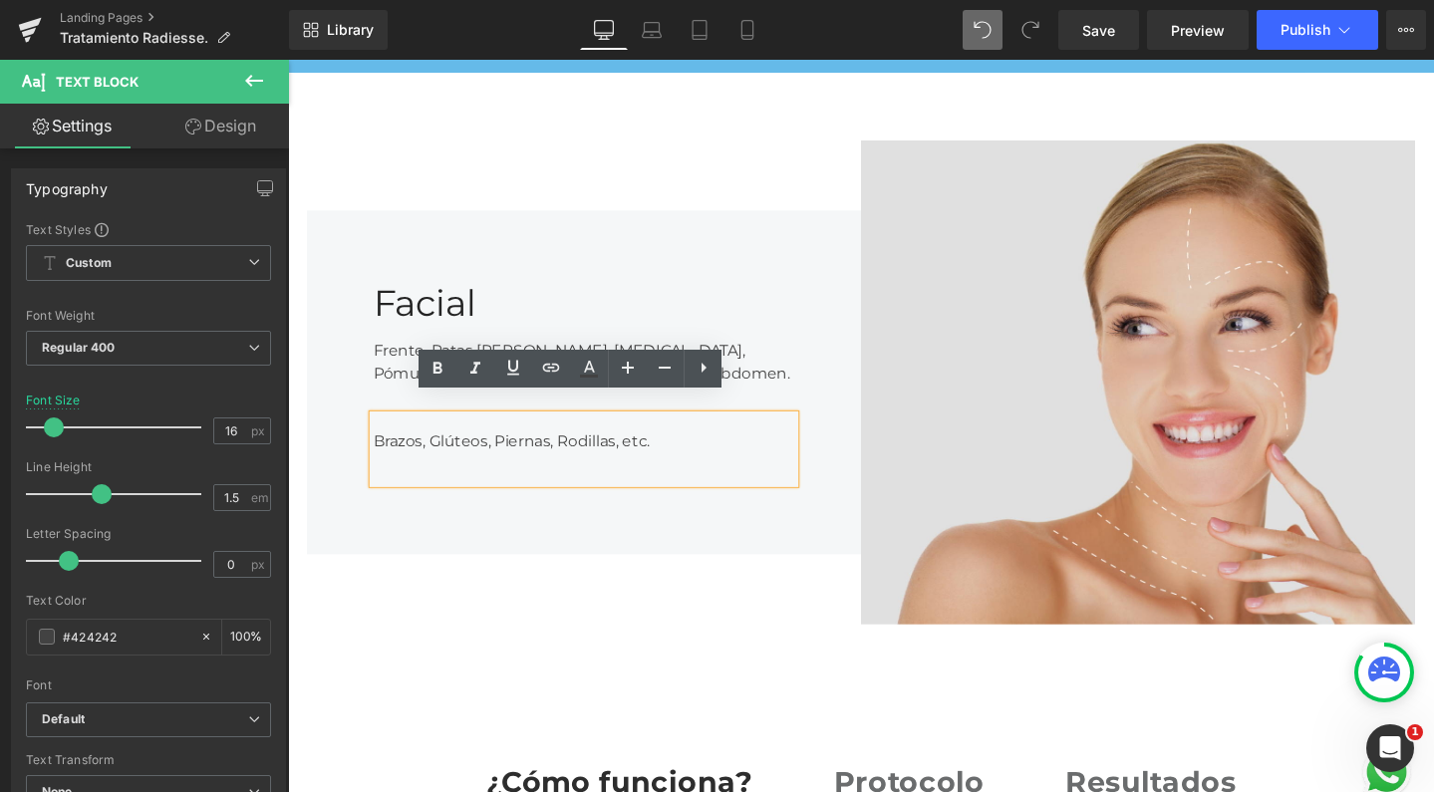
click at [378, 438] on div "Brazos, Glúteos, Piernas, Rodillas, etc." at bounding box center [600, 470] width 444 height 72
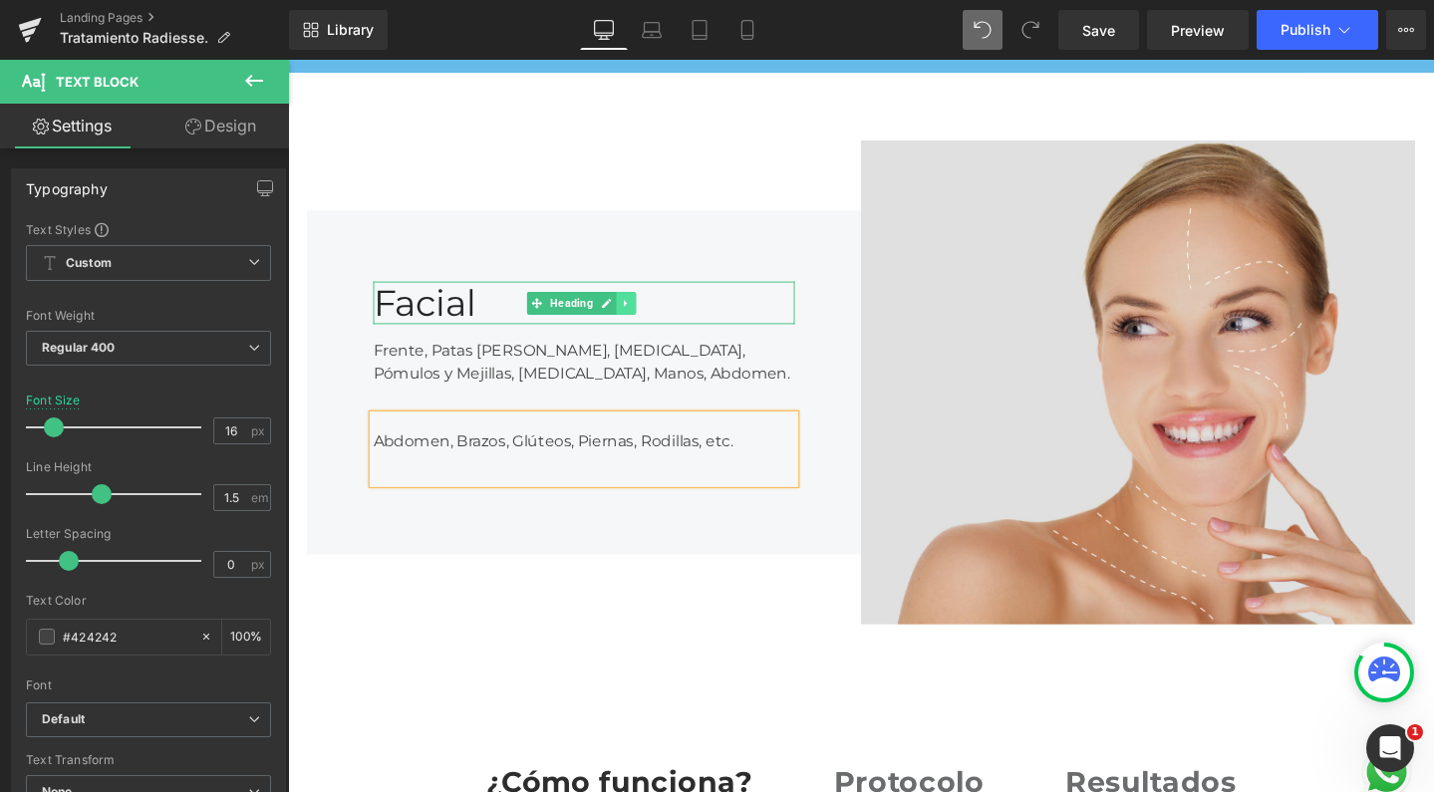
click at [639, 310] on icon at bounding box center [644, 316] width 11 height 12
click at [628, 310] on icon at bounding box center [633, 316] width 11 height 12
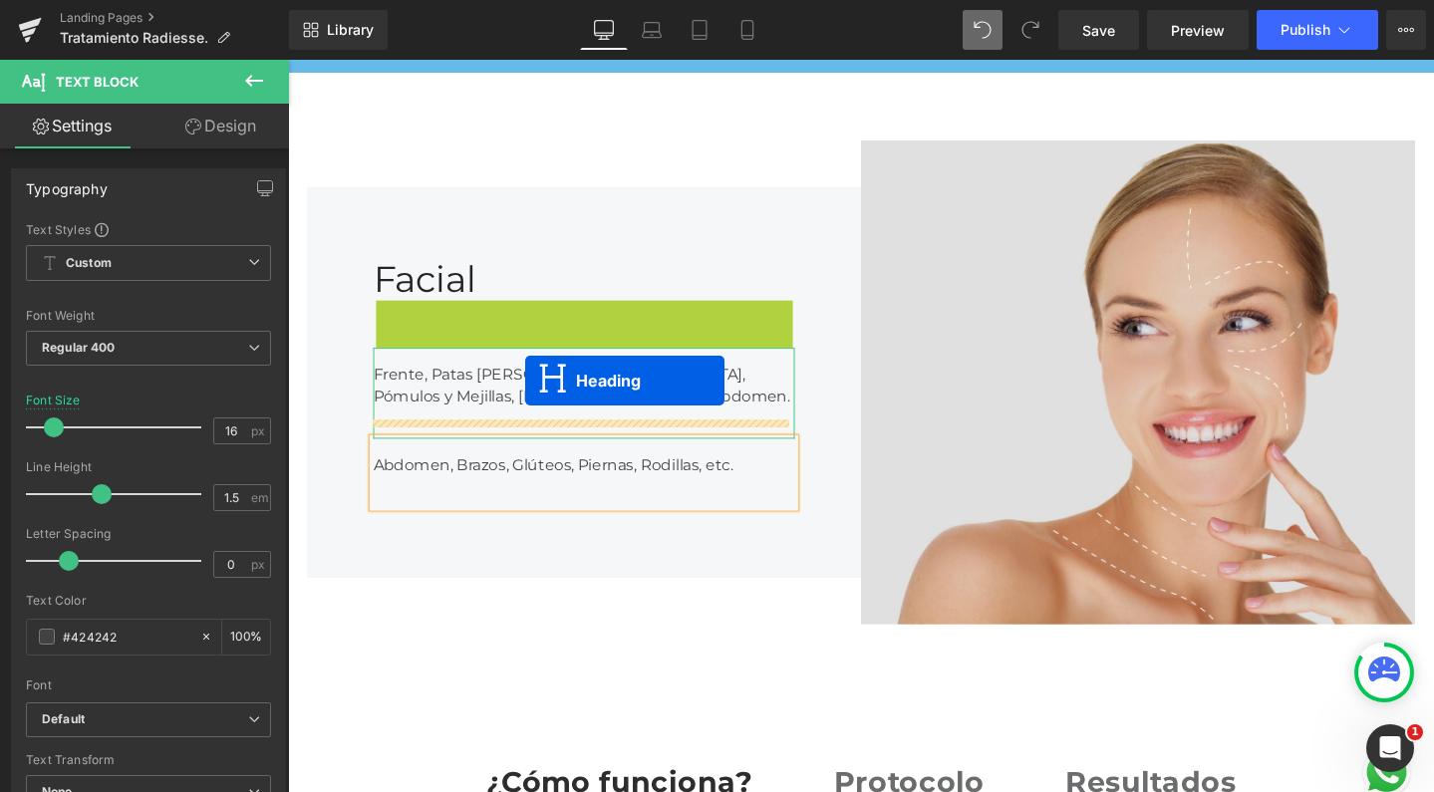
drag, startPoint x: 540, startPoint y: 313, endPoint x: 537, endPoint y: 398, distance: 84.8
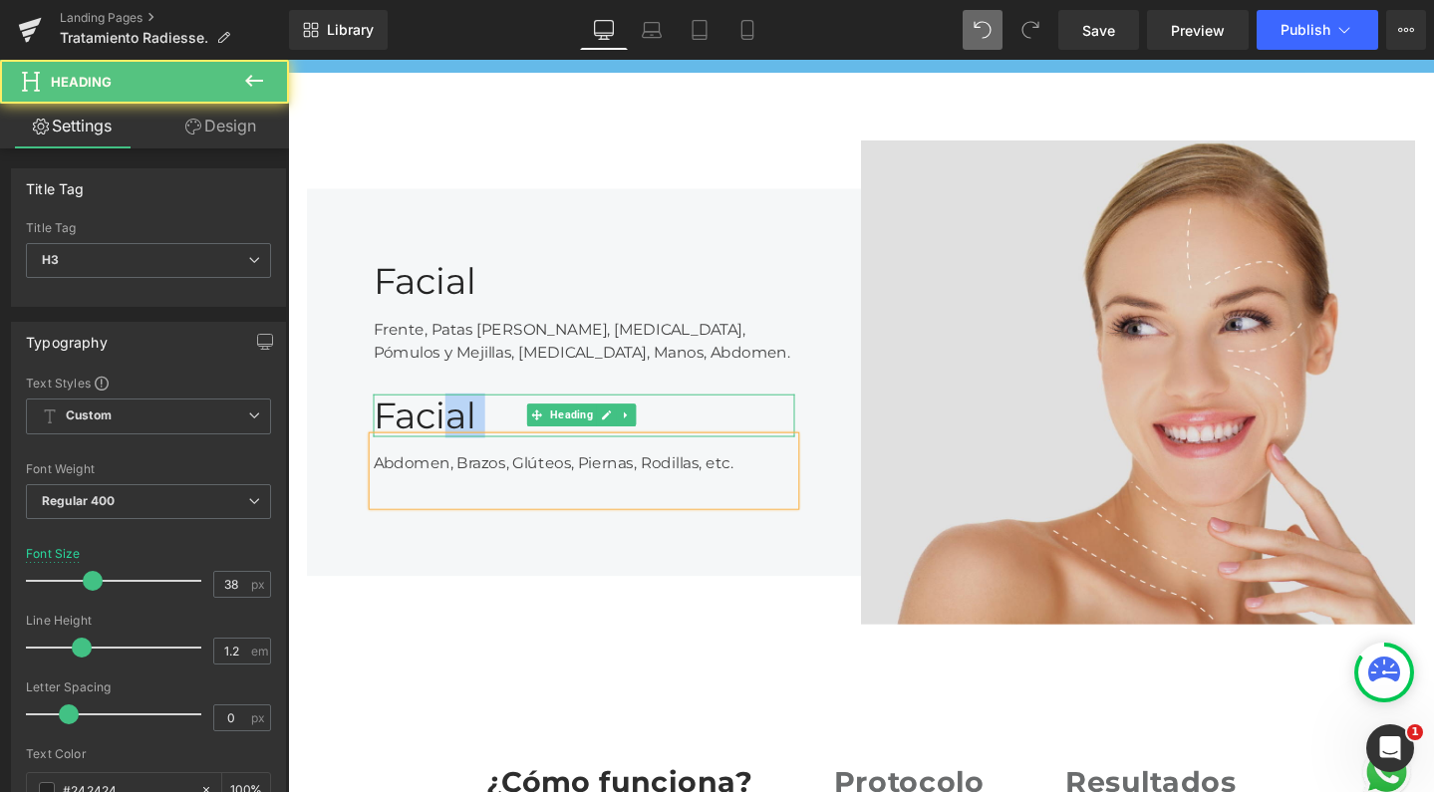
drag, startPoint x: 454, startPoint y: 410, endPoint x: 375, endPoint y: 414, distance: 78.8
click at [378, 414] on div "Facial Heading" at bounding box center [600, 435] width 444 height 46
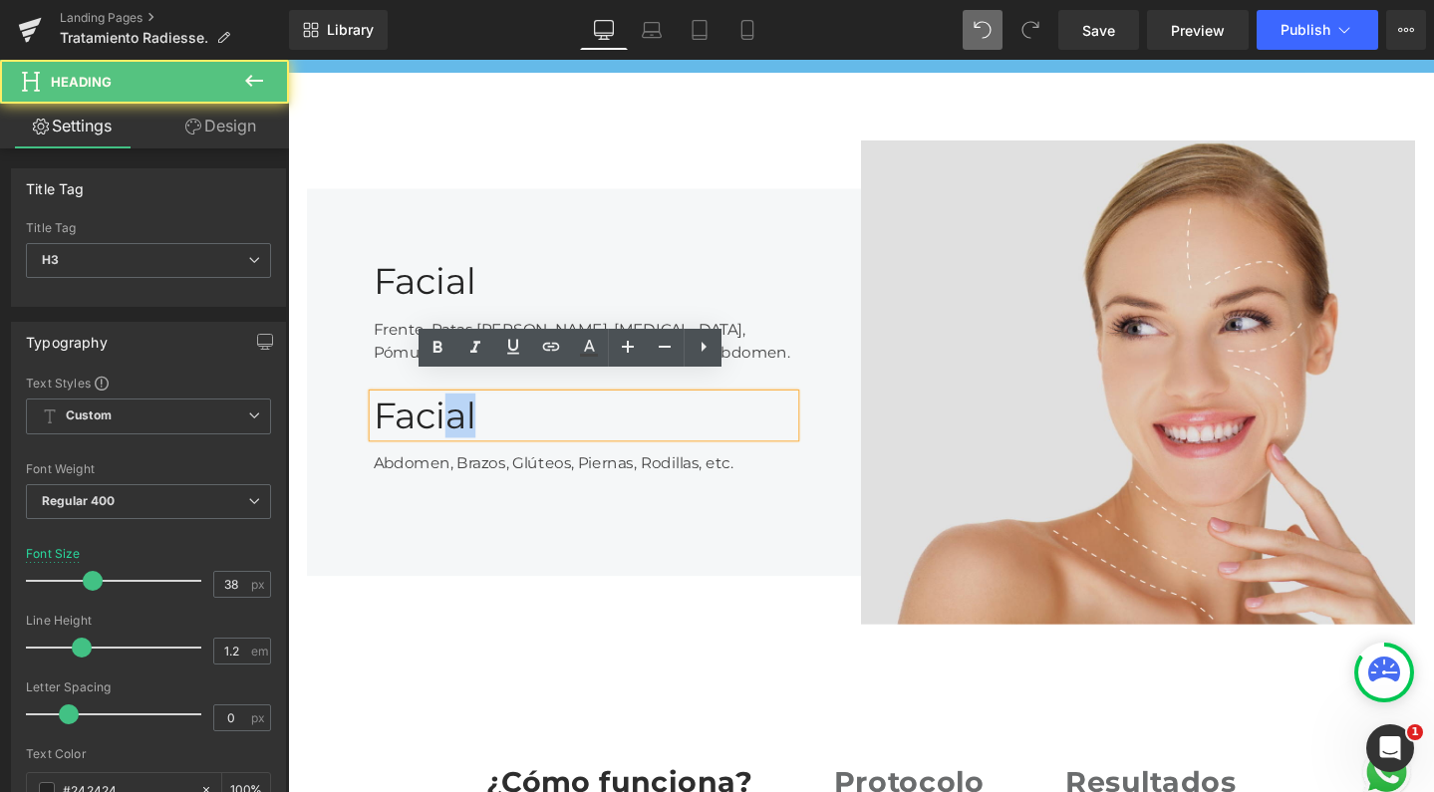
click at [466, 415] on div "Facial" at bounding box center [600, 435] width 444 height 46
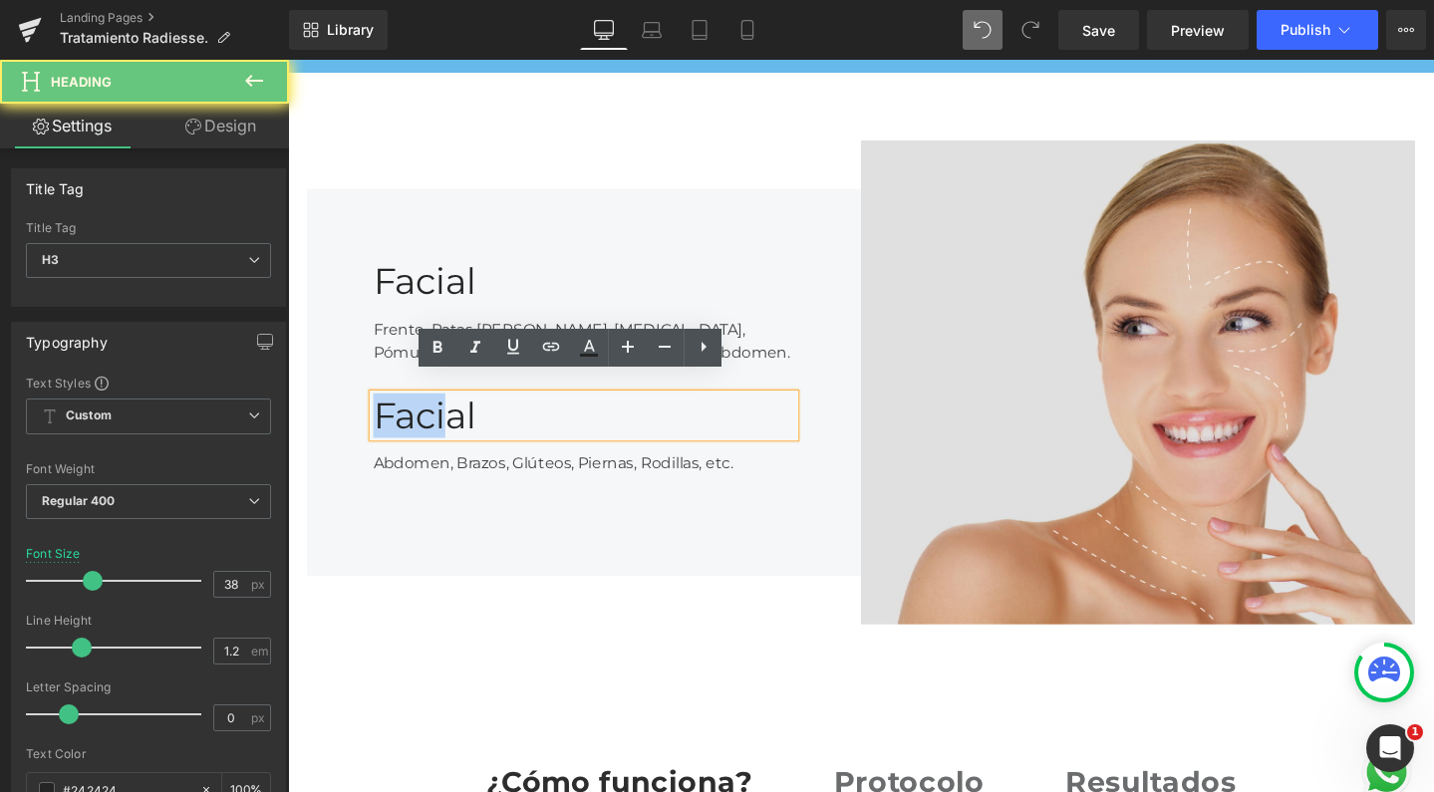
drag, startPoint x: 452, startPoint y: 415, endPoint x: 356, endPoint y: 414, distance: 95.7
click at [356, 414] on div "Facial Heading Frente, Patas de Gallo, Ojeras, Pómulos y Mejillas, Escote, Mano…" at bounding box center [599, 399] width 583 height 408
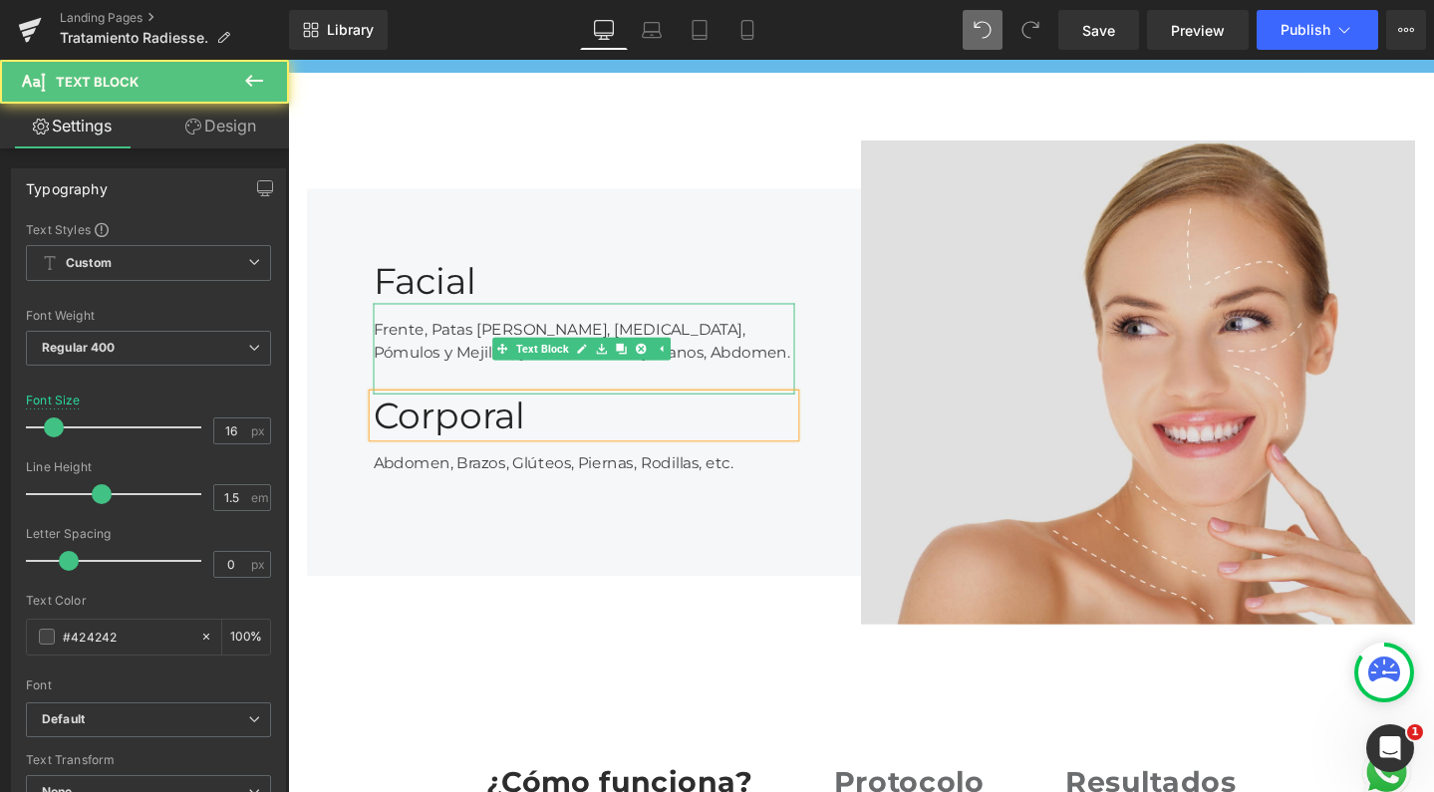
click at [464, 341] on div "Frente, Patas de Gallo, Ojeras, Pómulos y Mejillas, Escote, Manos, Abdomen." at bounding box center [600, 364] width 444 height 96
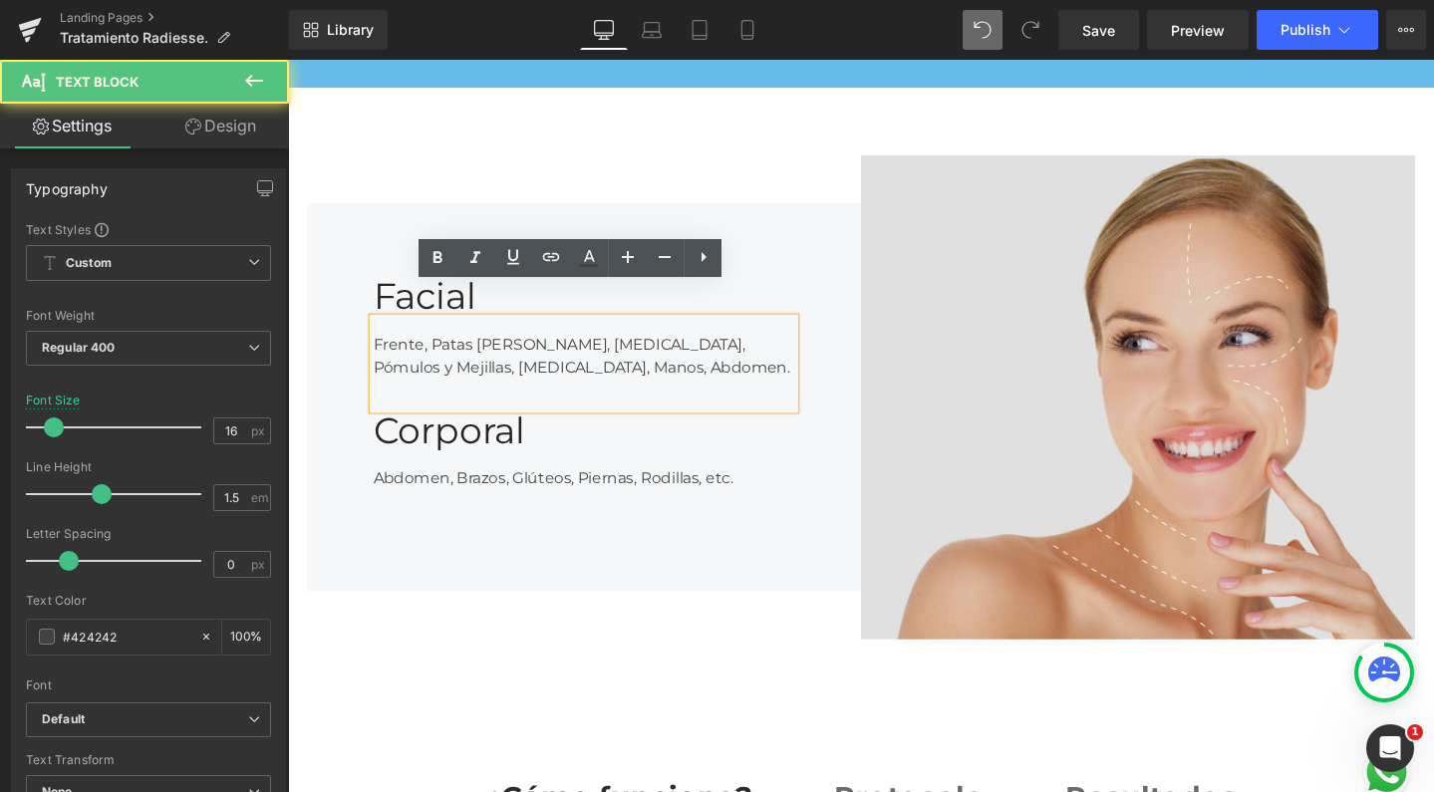
scroll to position [2816, 0]
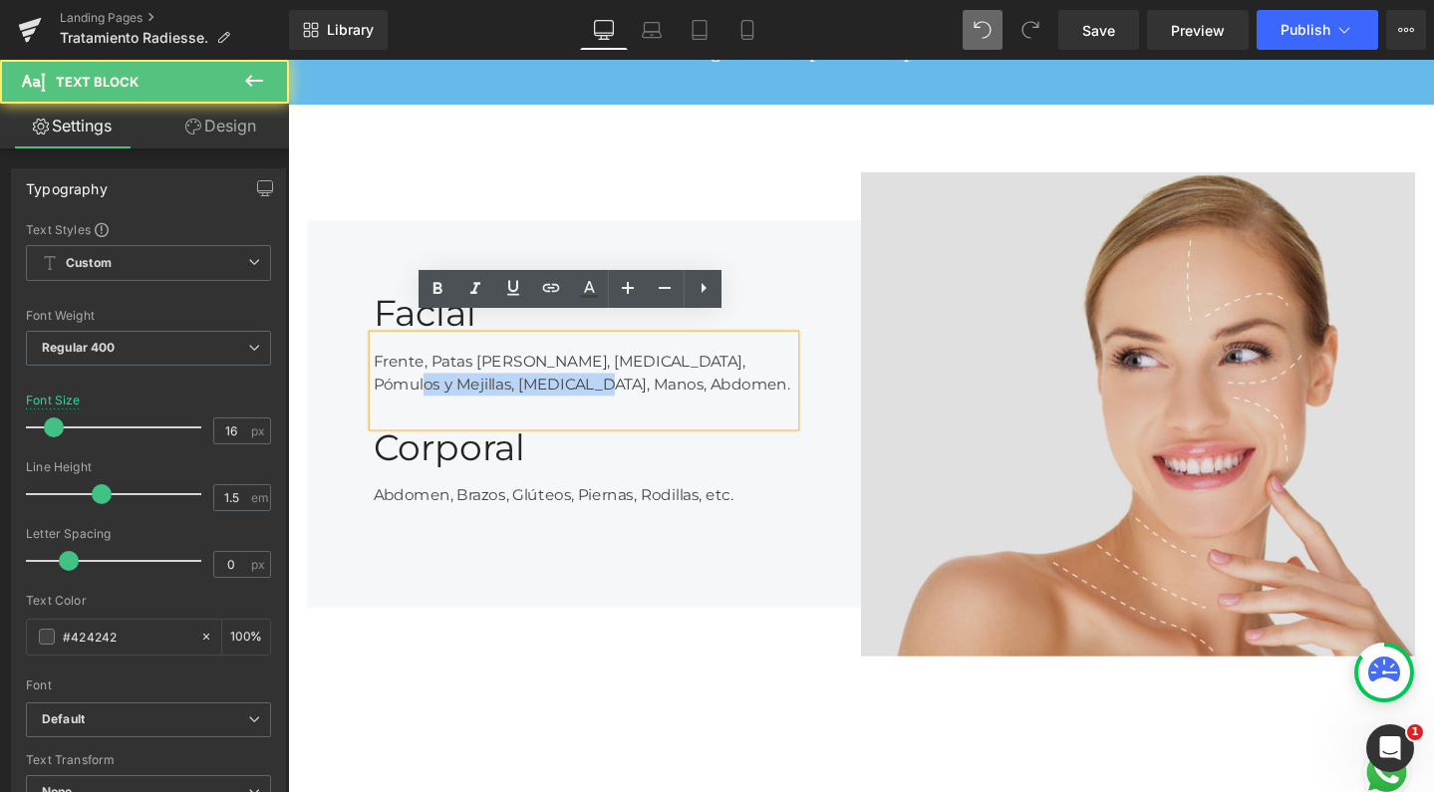
drag, startPoint x: 757, startPoint y: 362, endPoint x: 759, endPoint y: 380, distance: 18.1
click at [759, 380] on div "Frente, Patas de Gallo, Ojeras, Pómulos y Mejillas, Escote, Manos, Abdomen." at bounding box center [600, 398] width 444 height 96
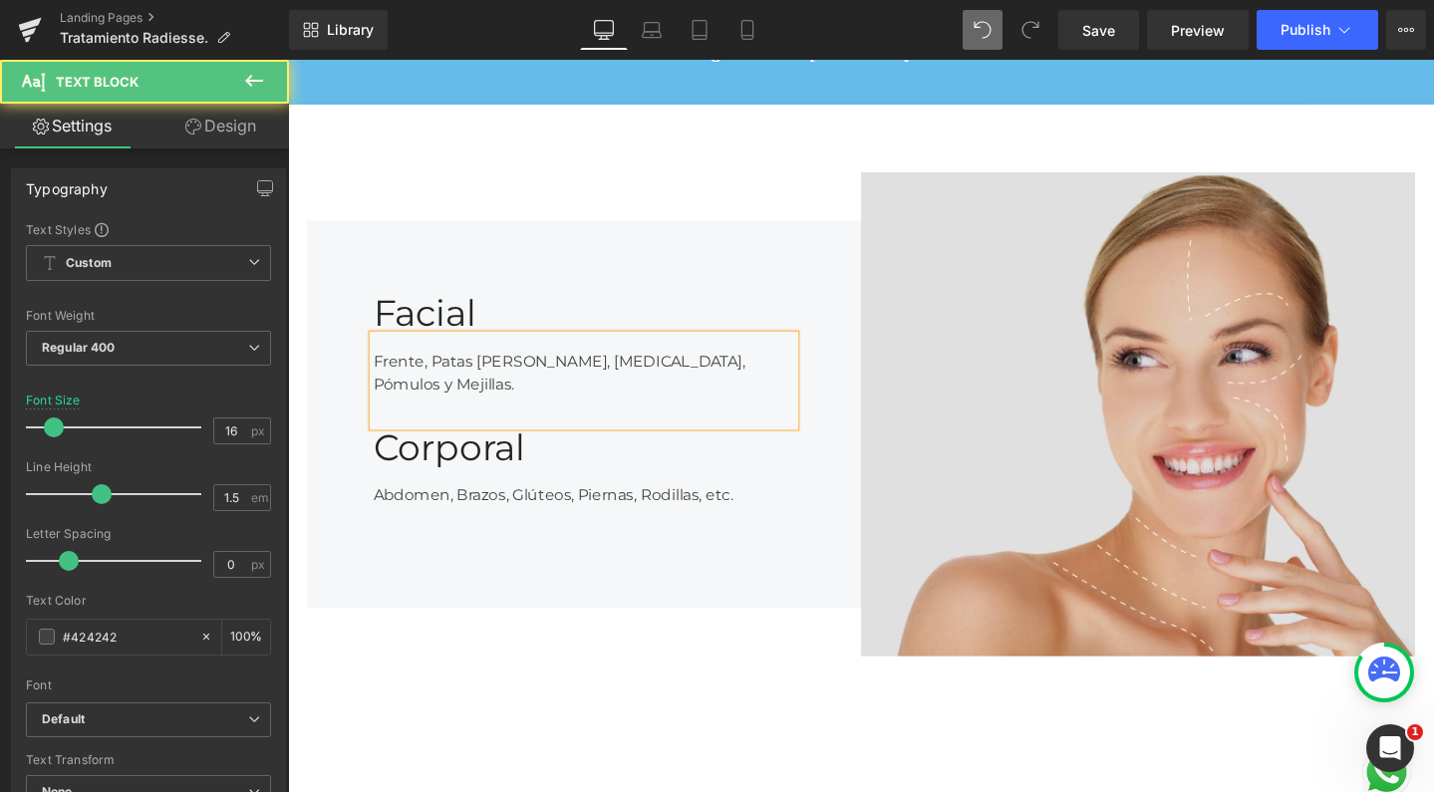
click at [695, 369] on div "Frente, Patas de Gallo, Ojeras, Pómulos y Mejillas." at bounding box center [600, 398] width 444 height 96
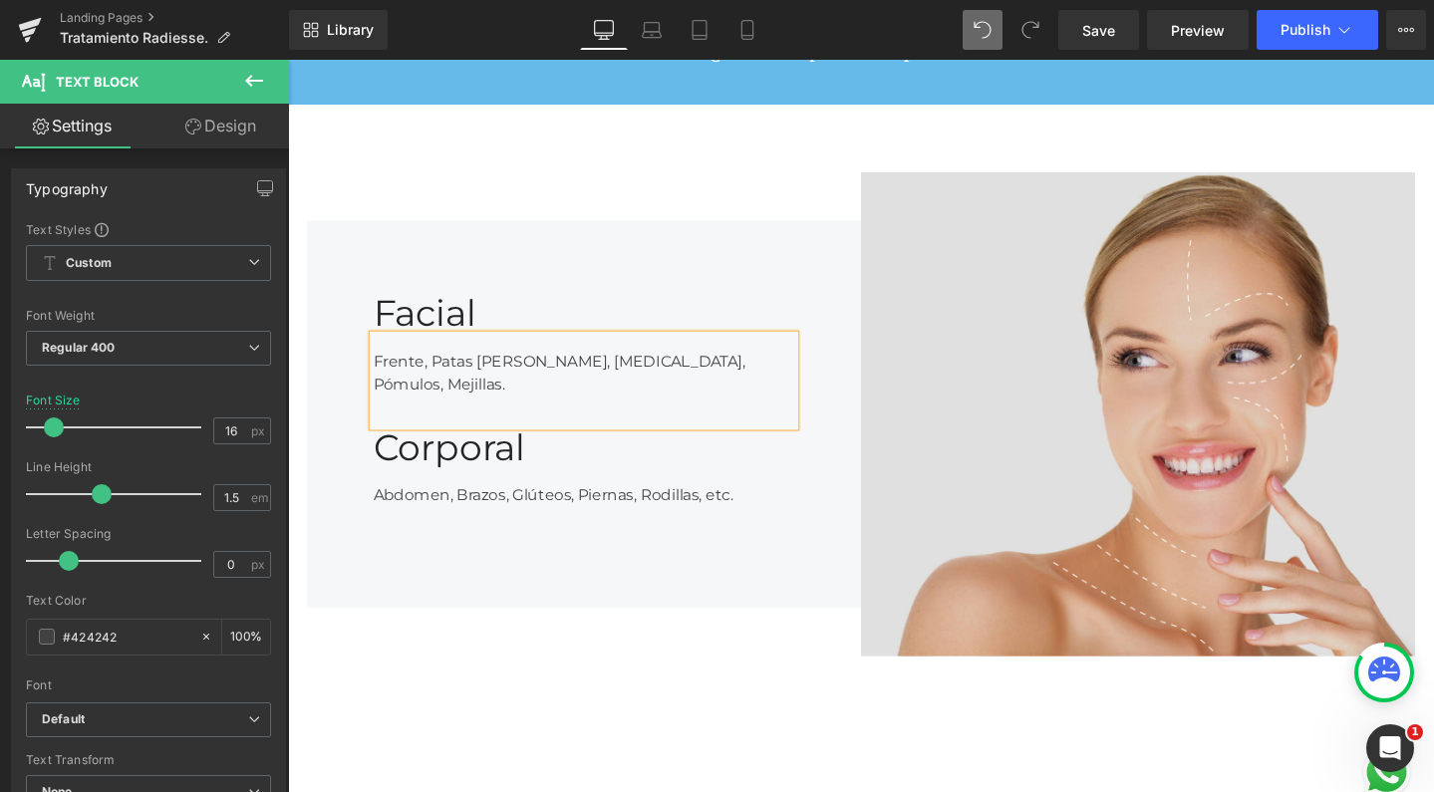
click at [793, 375] on div "Frente, Patas [PERSON_NAME], [MEDICAL_DATA], Pómulos, Mejillas." at bounding box center [600, 398] width 444 height 96
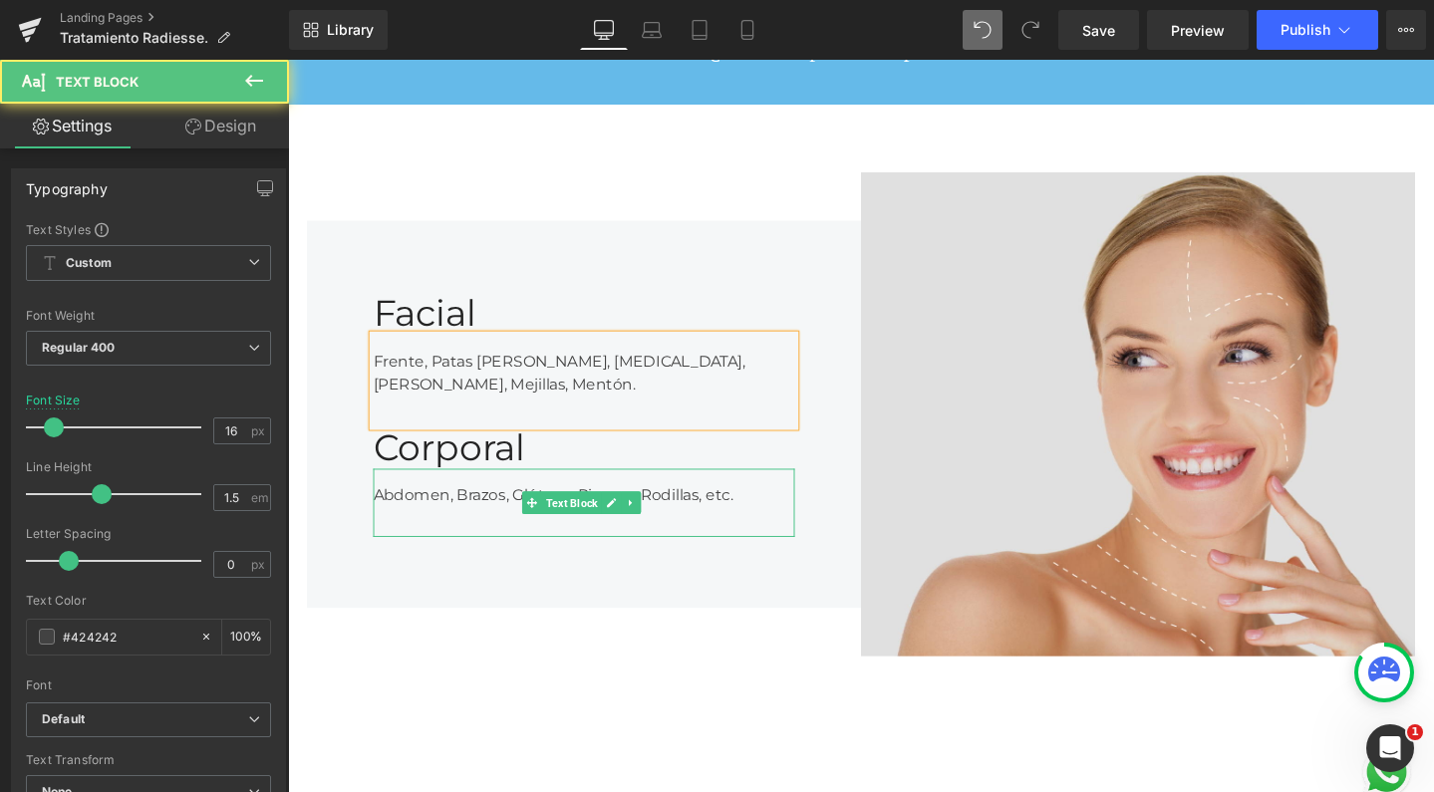
click at [384, 495] on div "Abdomen, Brazos, Glúteos, Piernas, Rodillas, etc." at bounding box center [600, 526] width 444 height 72
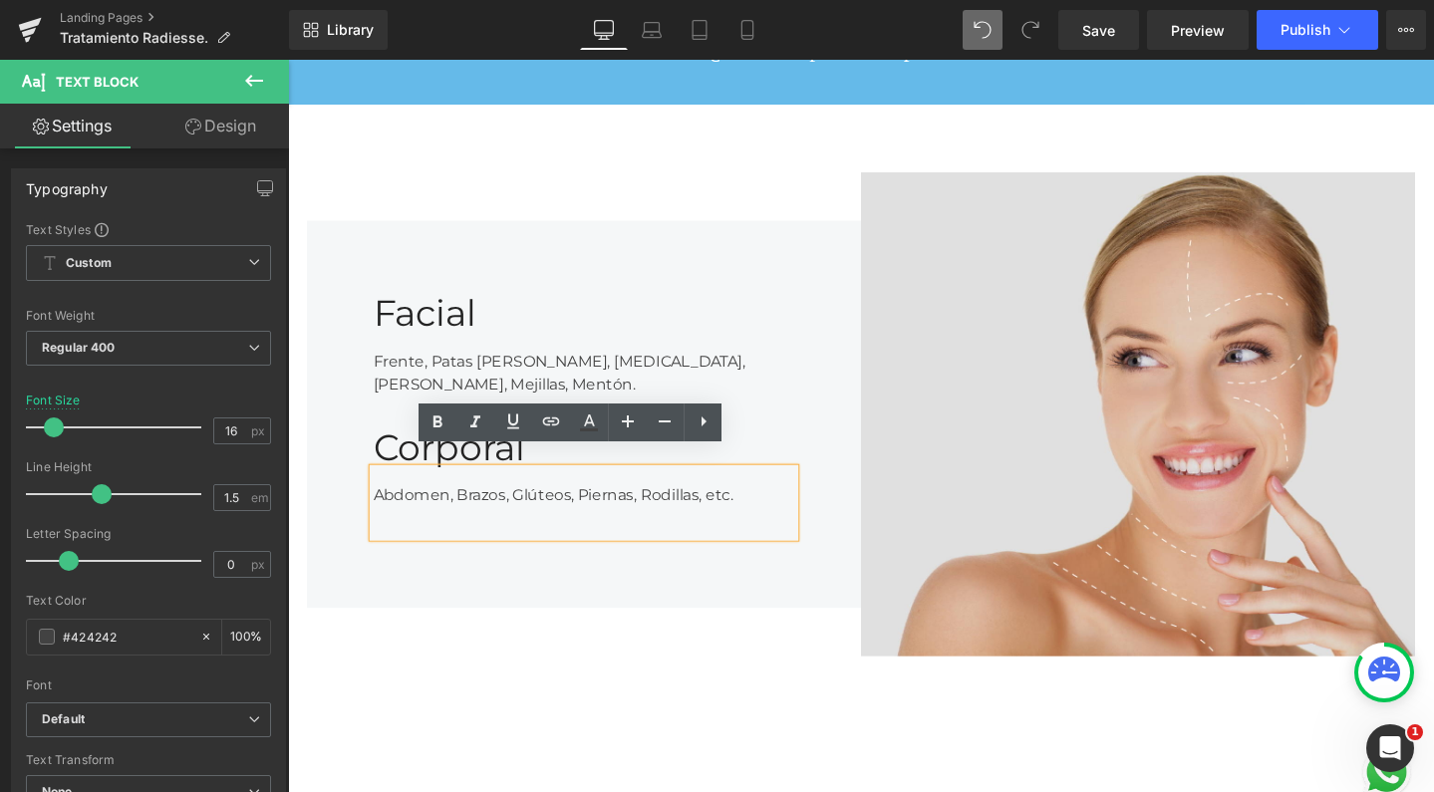
click at [459, 494] on div "Abdomen, Brazos, Glúteos, Piernas, Rodillas, etc." at bounding box center [600, 526] width 444 height 72
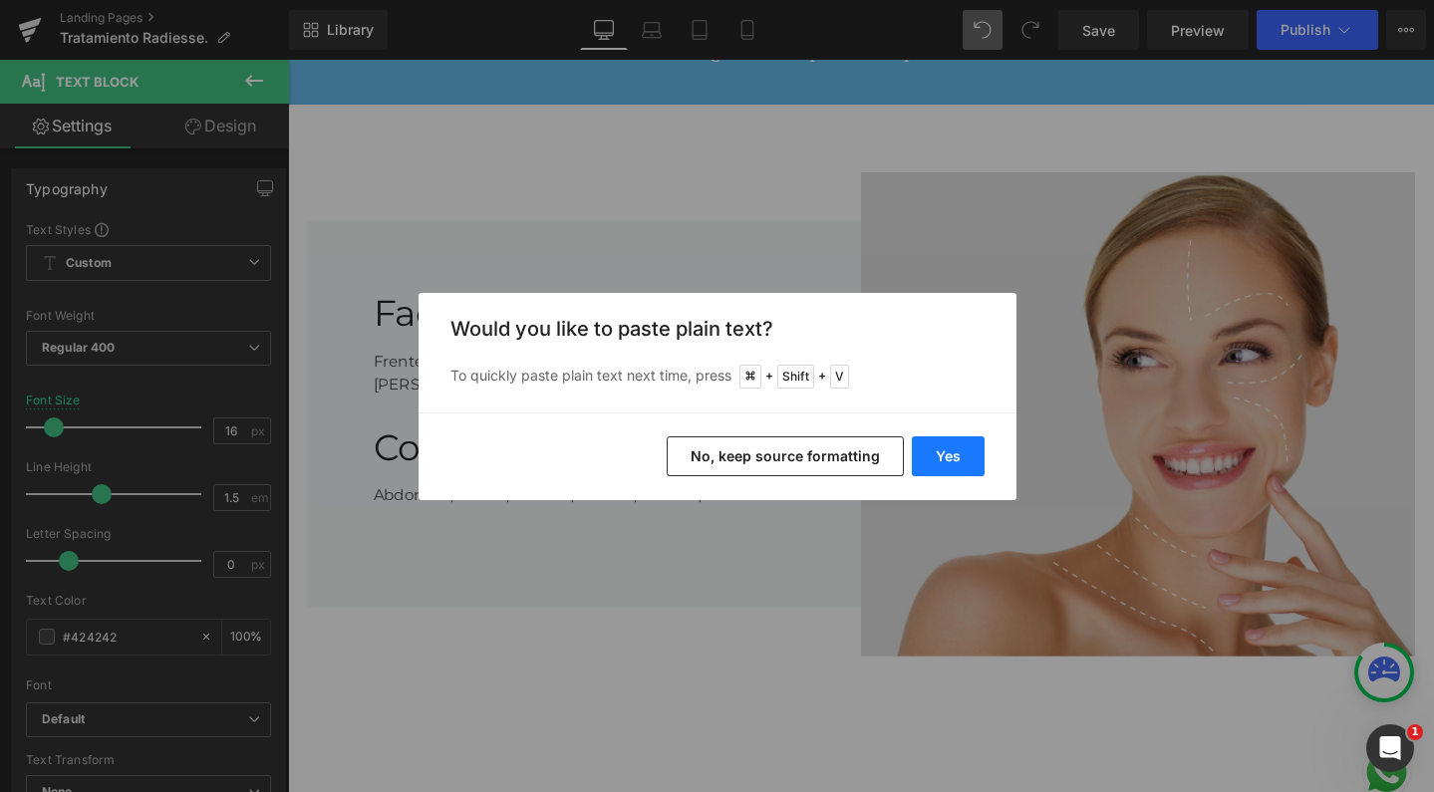
click at [951, 456] on button "Yes" at bounding box center [948, 457] width 73 height 40
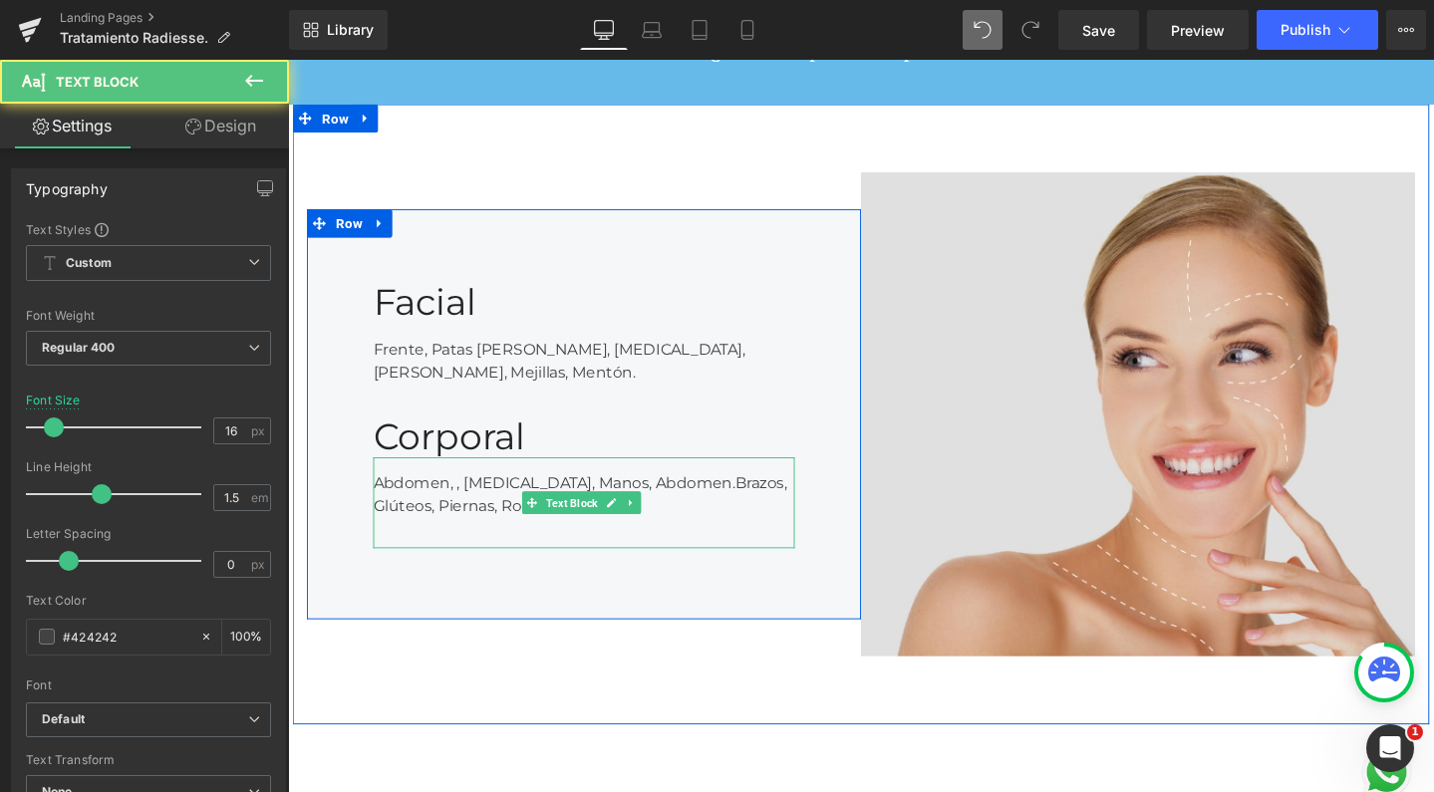
click at [468, 486] on div "Abdomen, , Escote, Manos, Abdomen.Brazos, Glúteos, Piernas, Rodillas, etc." at bounding box center [600, 526] width 444 height 96
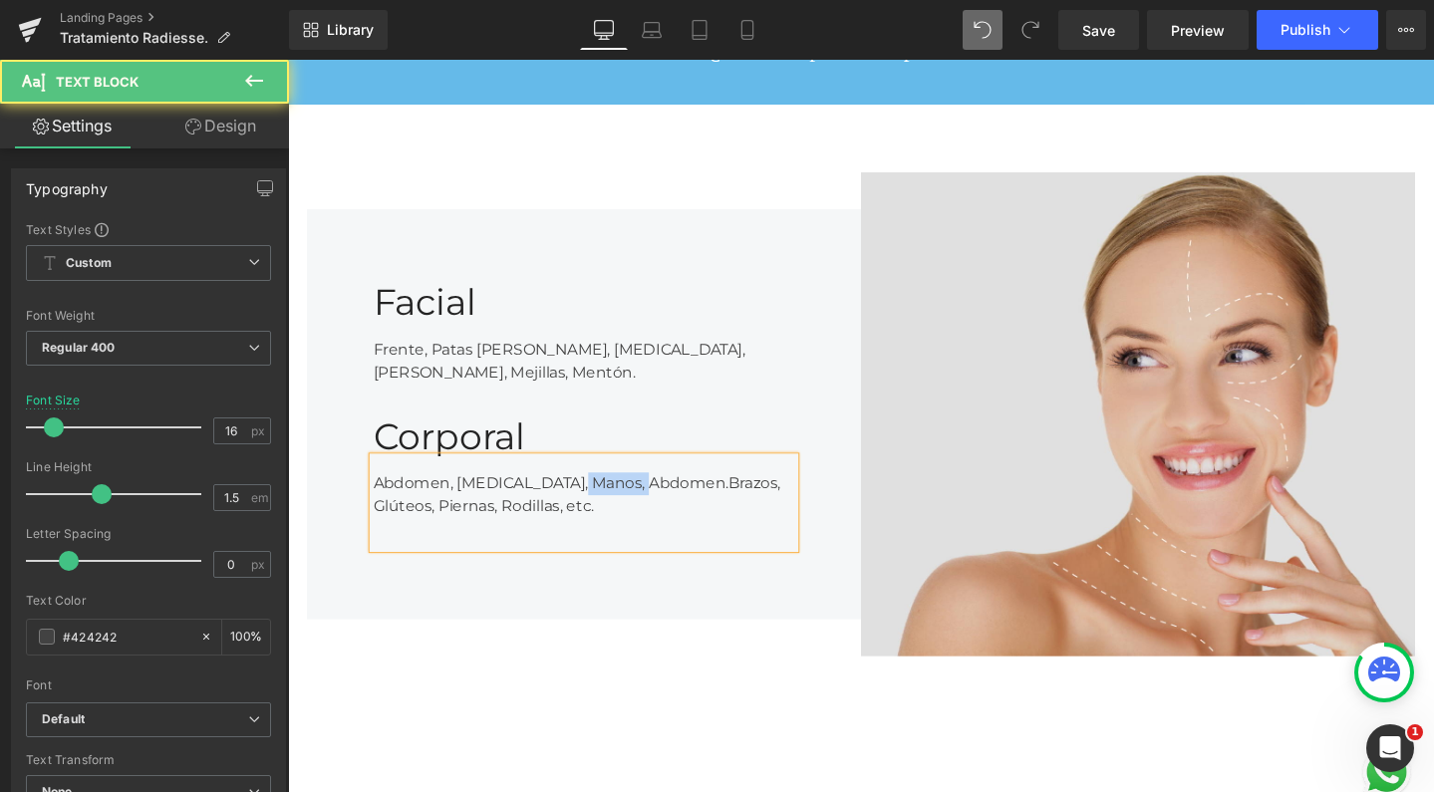
drag, startPoint x: 597, startPoint y: 484, endPoint x: 666, endPoint y: 486, distance: 68.8
click at [666, 486] on div "Abdomen, Escote, Manos, Abdomen.Brazos, Glúteos, Piernas, Rodillas, etc." at bounding box center [600, 526] width 444 height 96
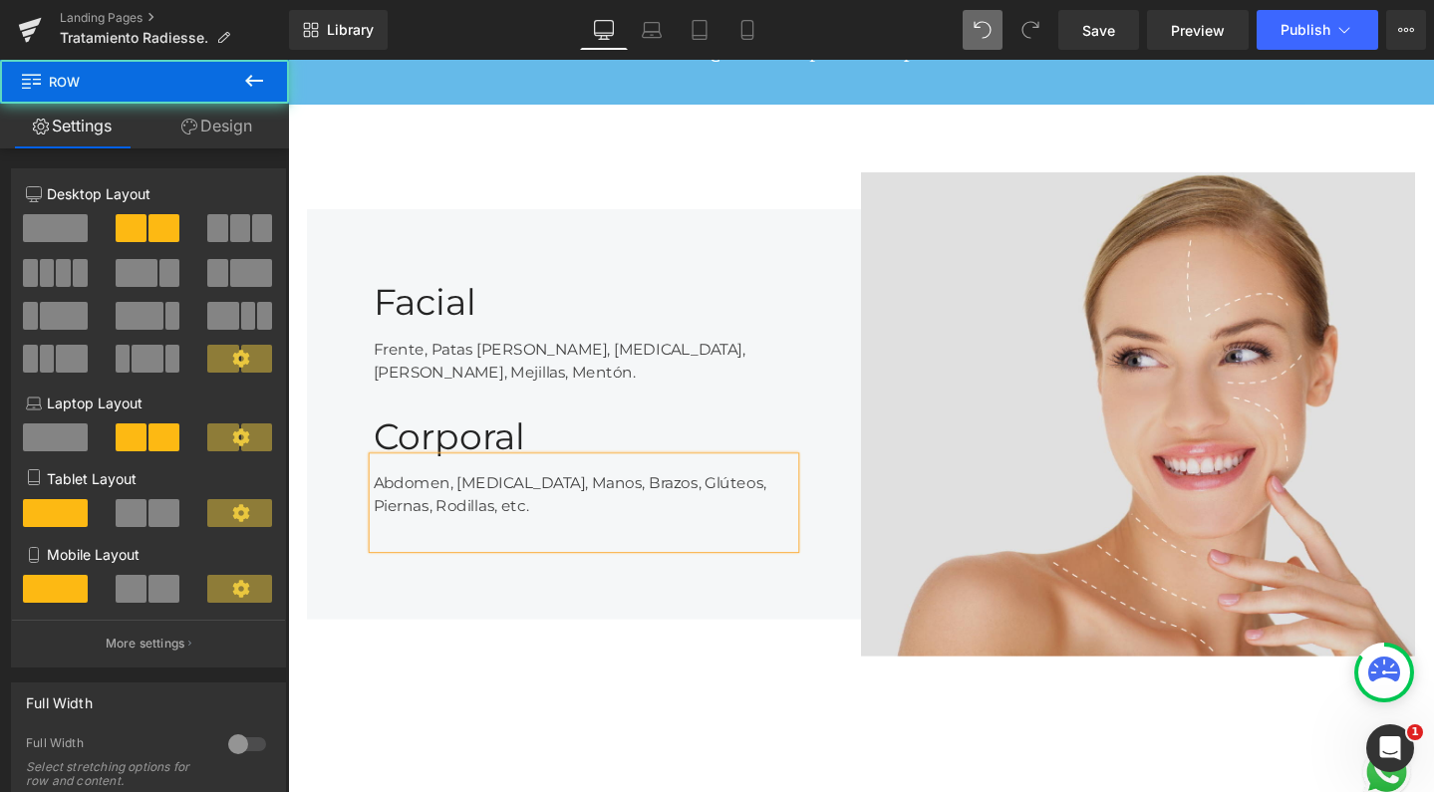
click at [384, 663] on div "Facial Heading Frente, Patas de Gallo, Ojeras, Pómulos, Mejillas, Mentón. Text …" at bounding box center [599, 432] width 583 height 509
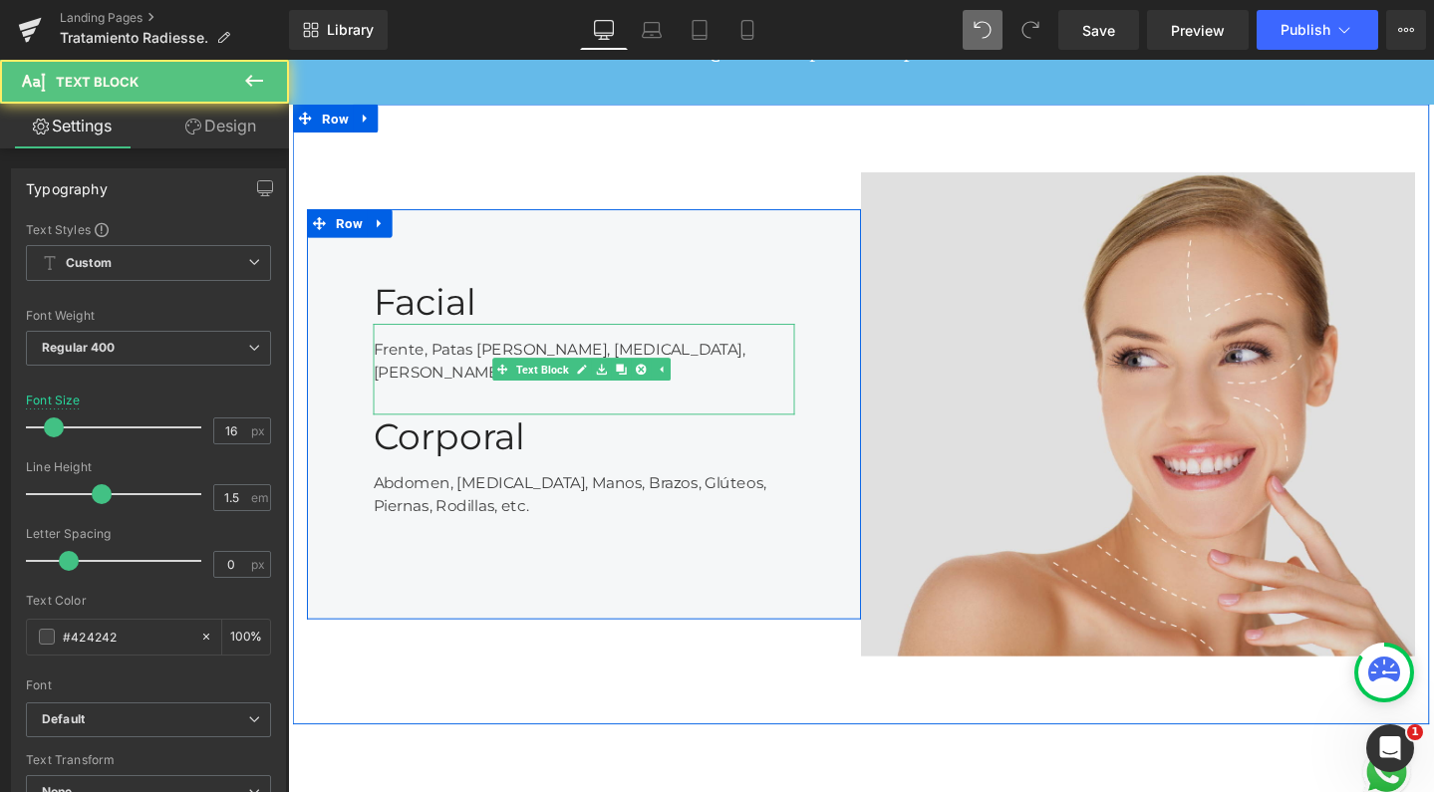
click at [662, 347] on div "Frente, Patas de Gallo, Ojeras, Pómulos, Mejillas, Mentón." at bounding box center [600, 386] width 444 height 96
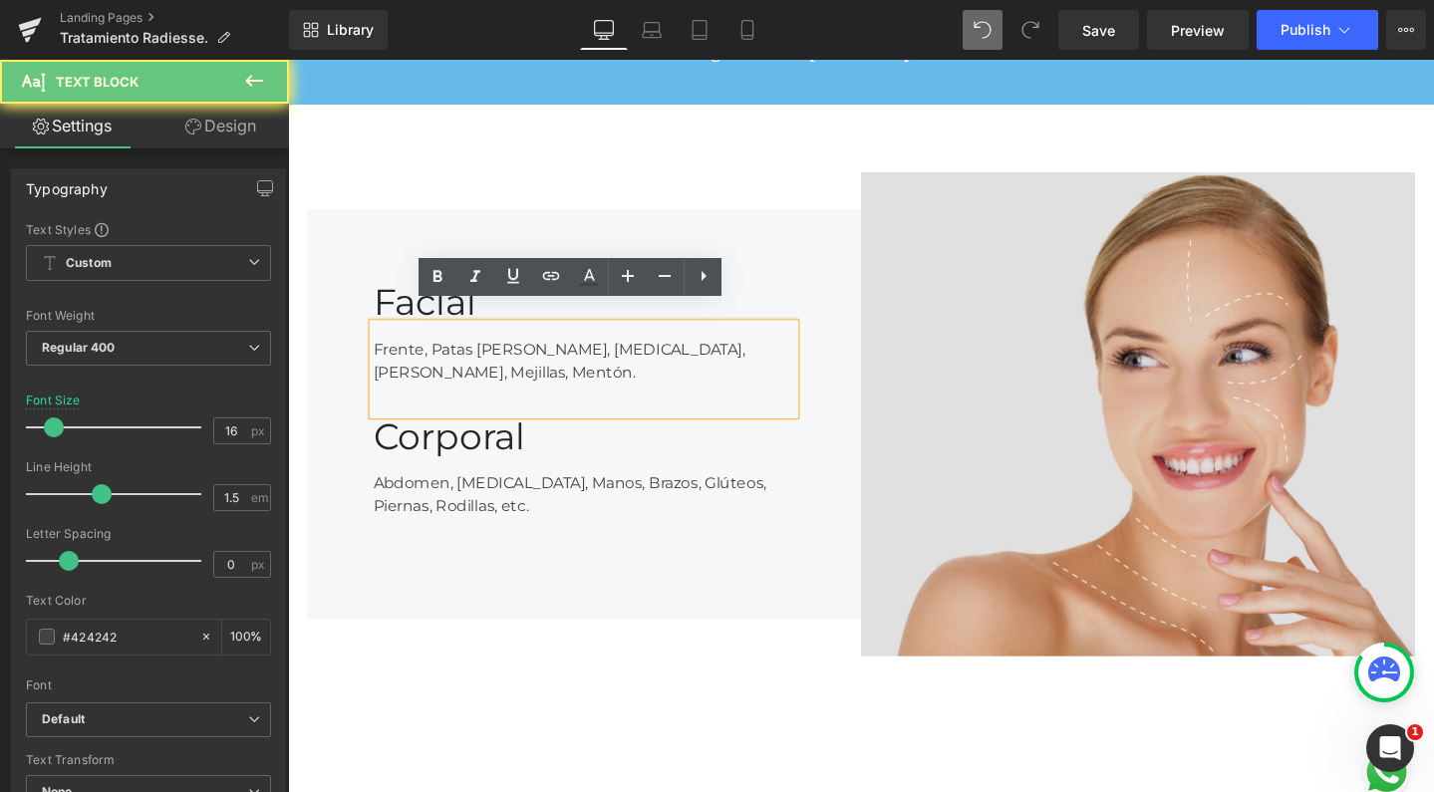
click at [751, 351] on div "Frente, Patas de Gallo, Ojeras, Pómulos, Mejillas, Mentón." at bounding box center [600, 386] width 444 height 96
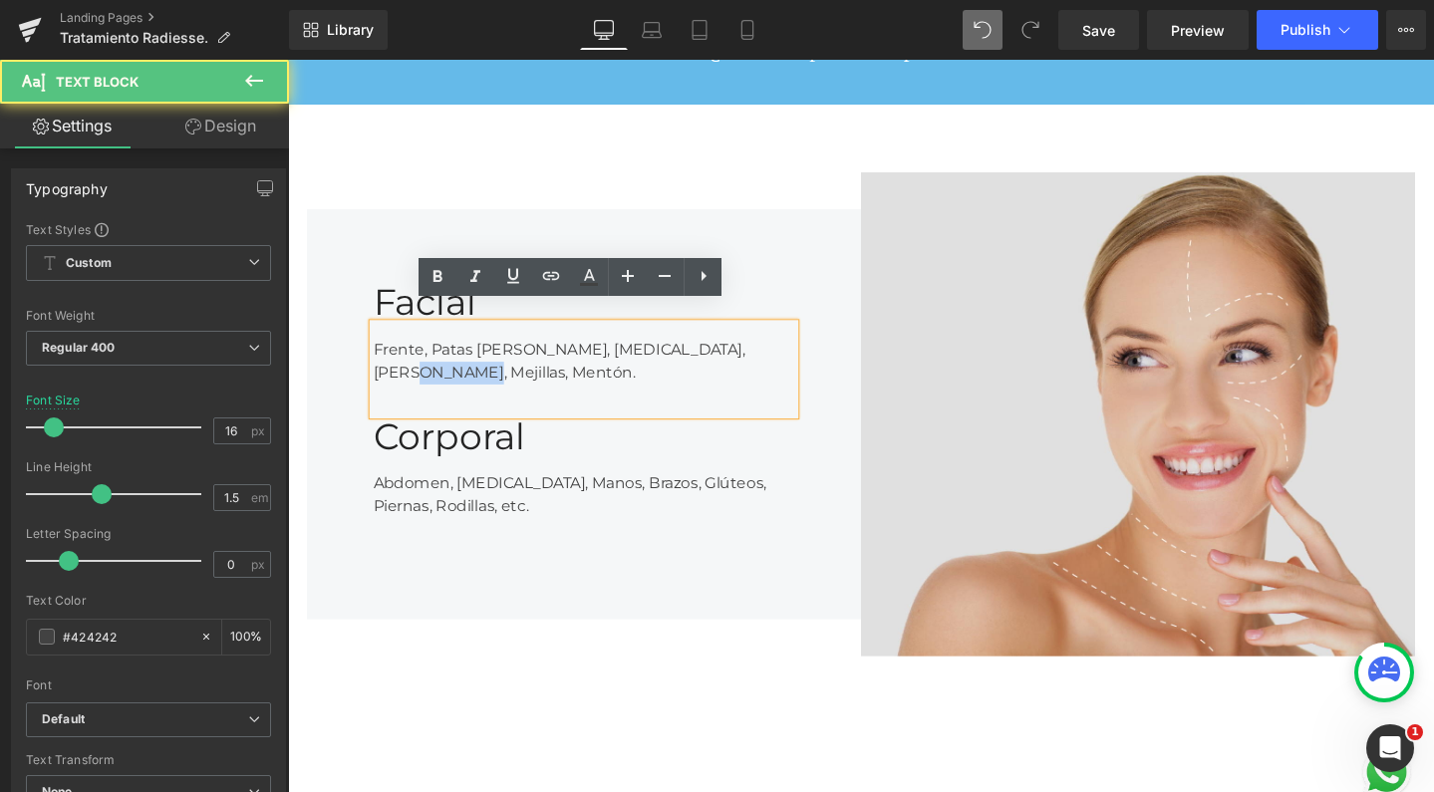
drag, startPoint x: 751, startPoint y: 351, endPoint x: 770, endPoint y: 371, distance: 28.2
click at [770, 371] on div "Frente, Patas de Gallo, Ojeras, Pómulos, Mejillas, Mentón." at bounding box center [600, 386] width 444 height 96
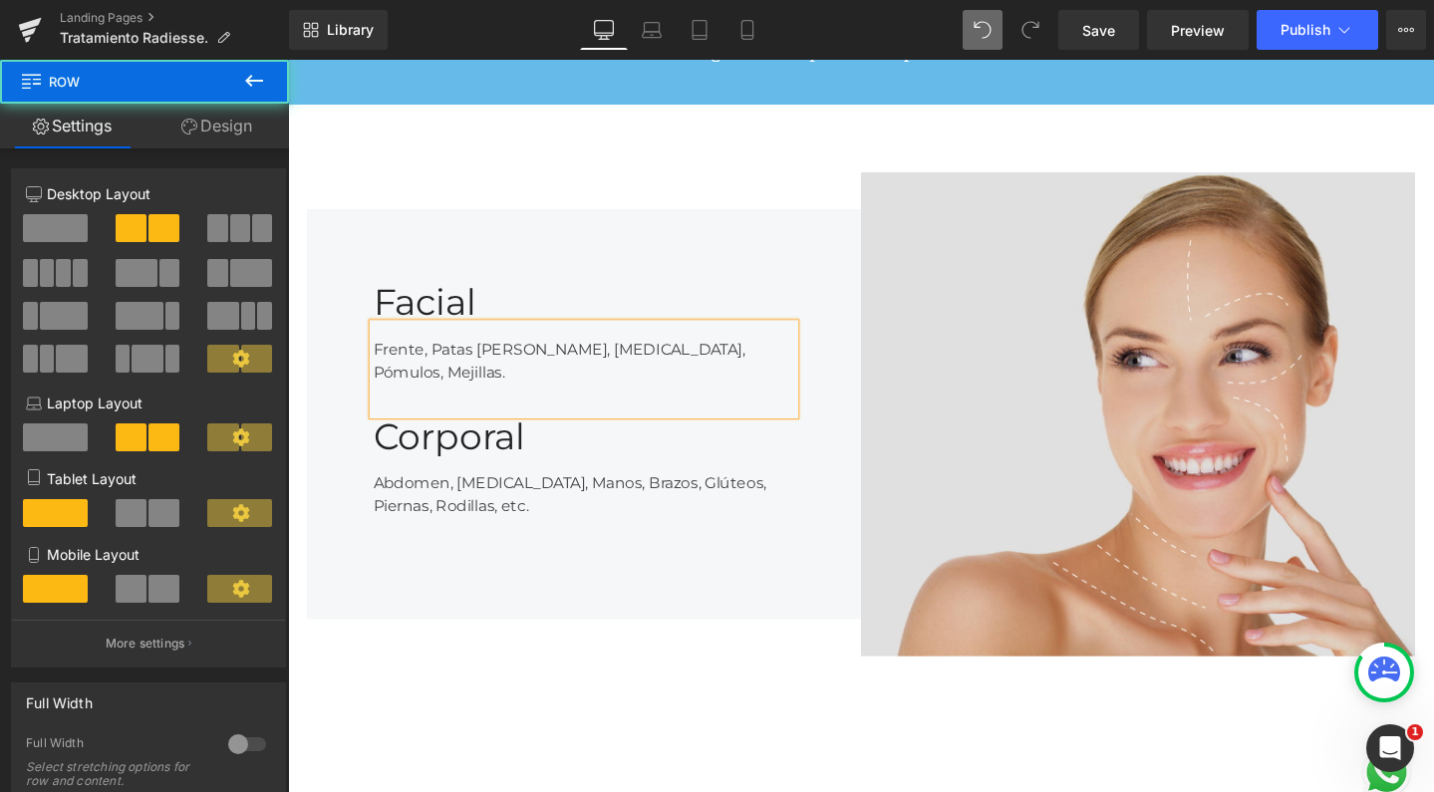
click at [626, 715] on div "Image Facial Heading Frente, Patas de Gallo, Ojeras, Pómulos, Mejillas. Text Bl…" at bounding box center [891, 433] width 1196 height 653
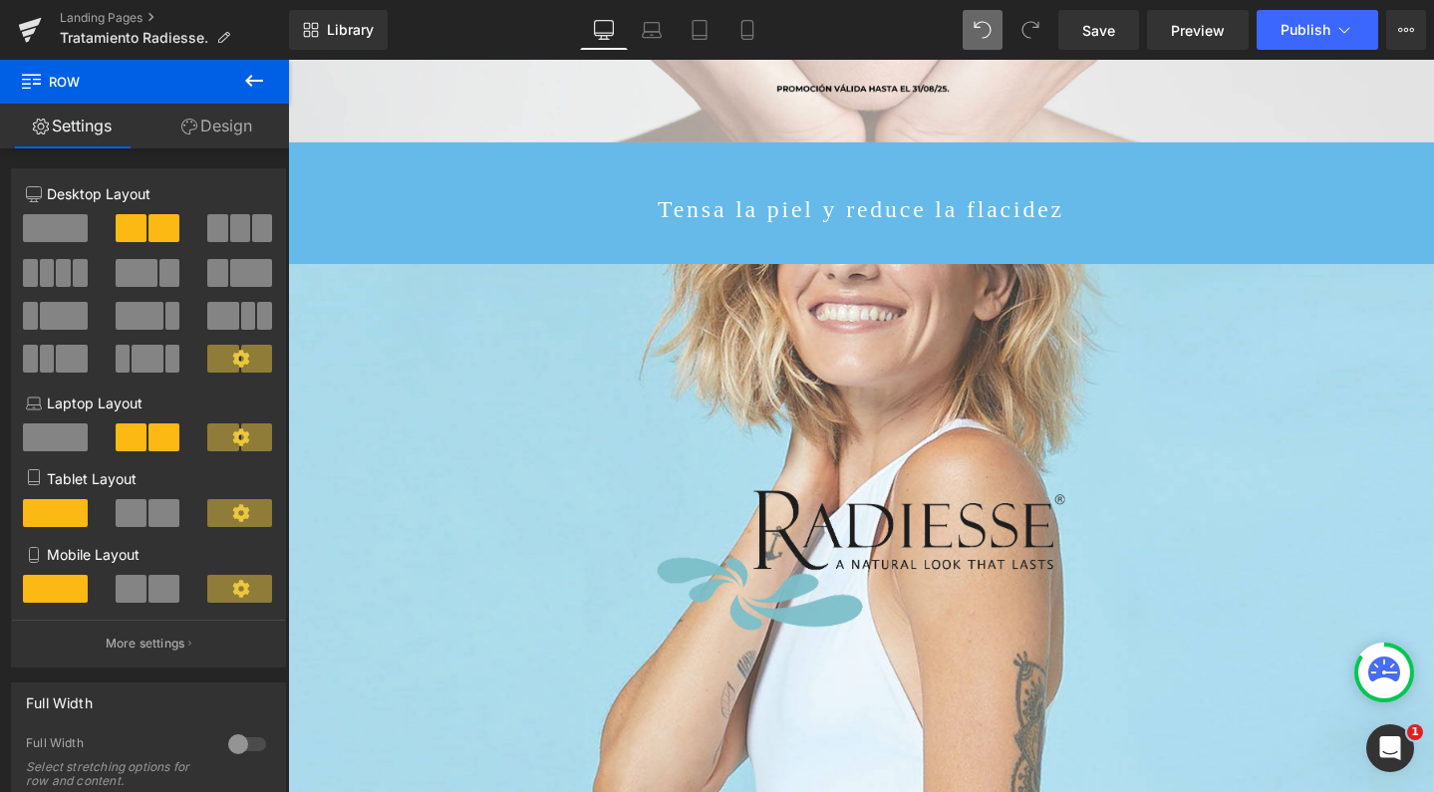
scroll to position [512, 0]
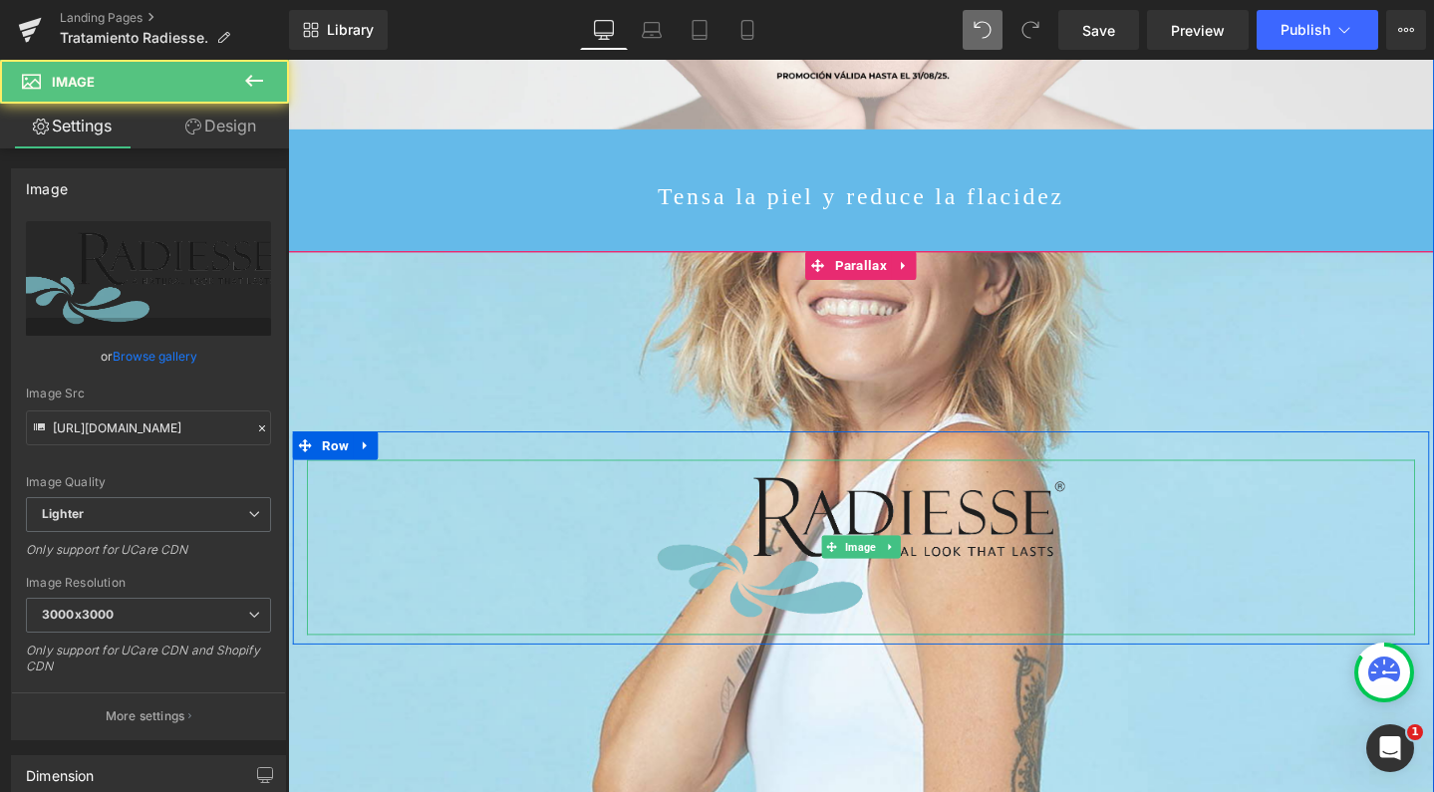
click at [969, 502] on img at bounding box center [891, 573] width 466 height 184
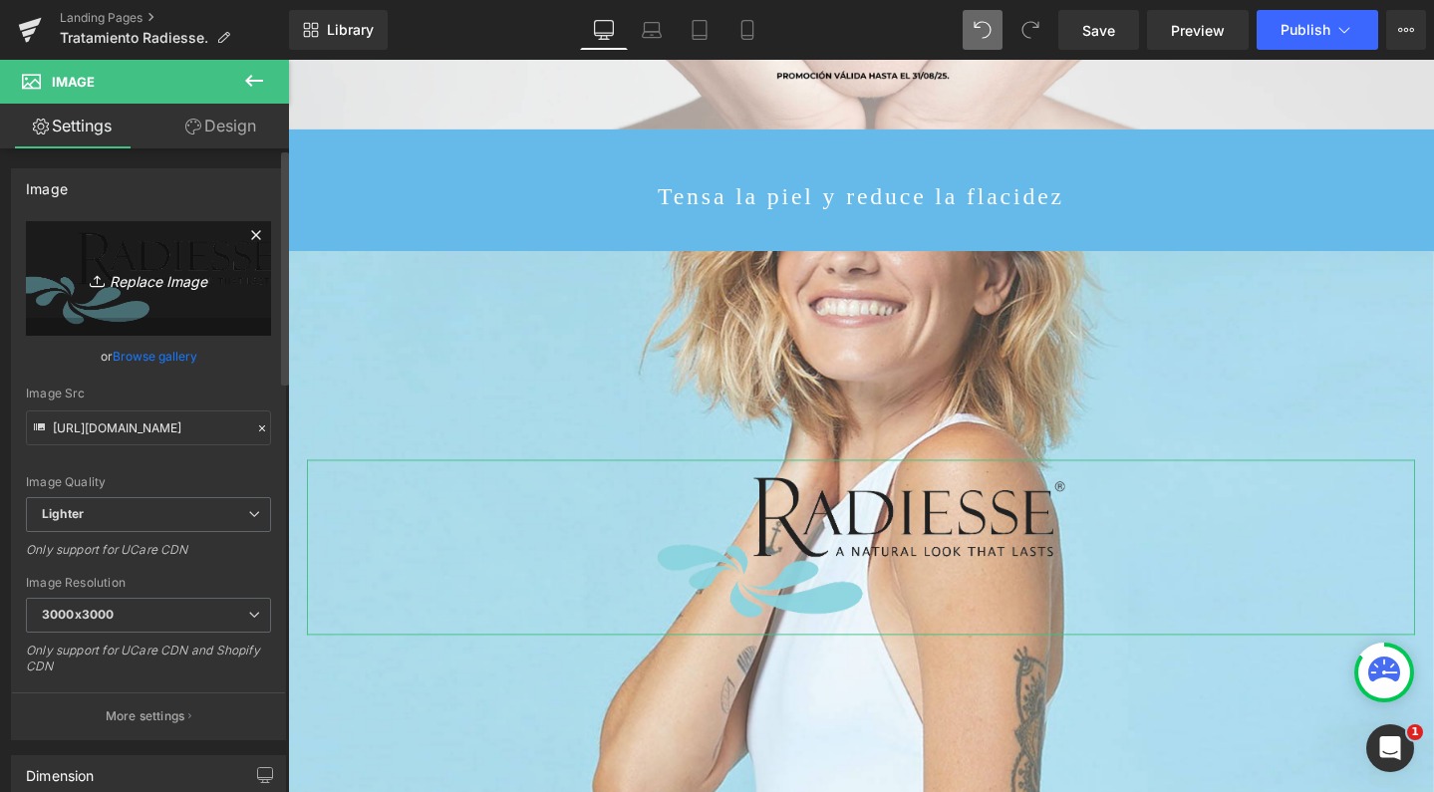
click at [127, 265] on link "Replace Image" at bounding box center [148, 278] width 245 height 115
type input "C:\fakepath\cropped-Group-69.png"
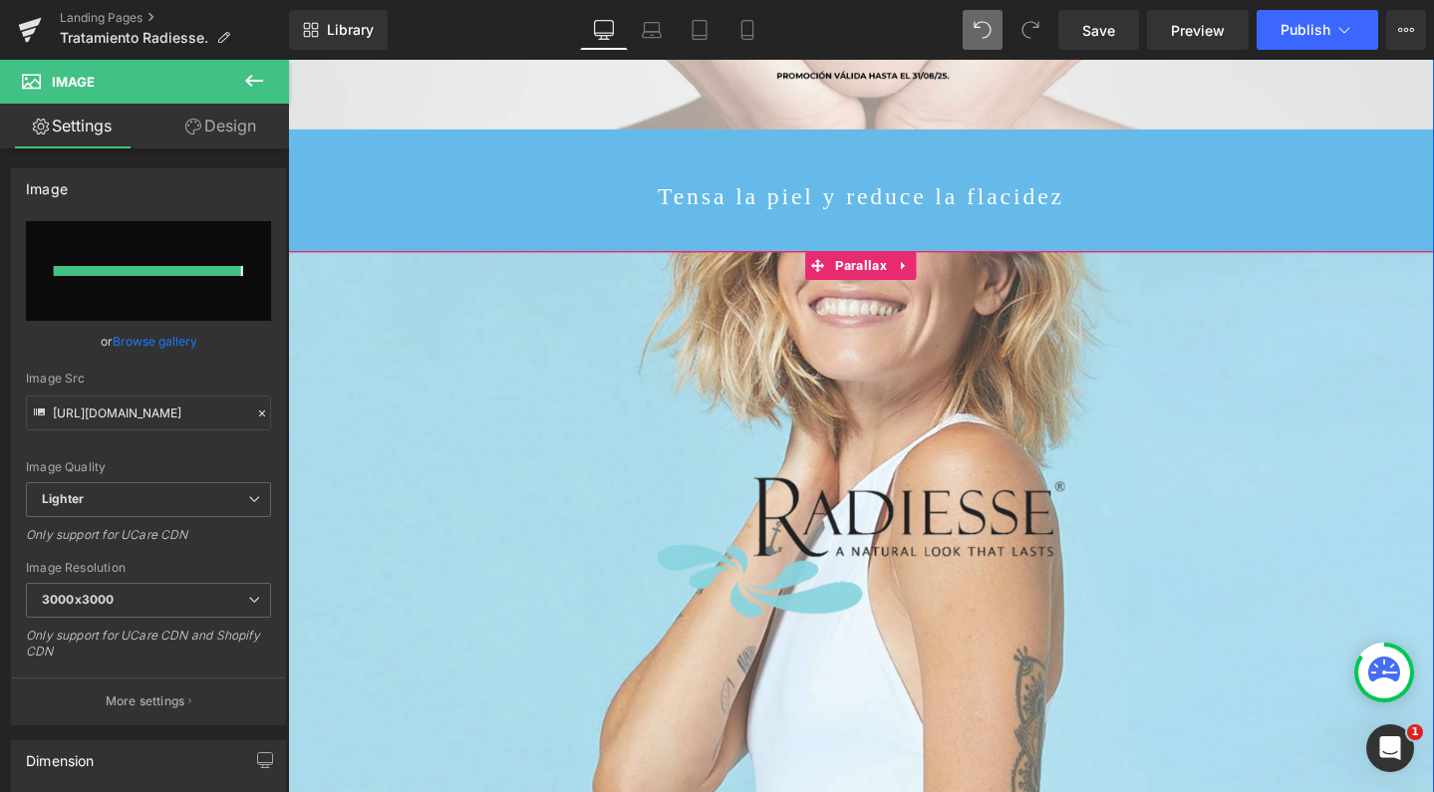
type input "https://ucarecdn.com/d1a802a7-1924-4644-b9ec-9e7c071d9fe6/-/format/auto/-/previ…"
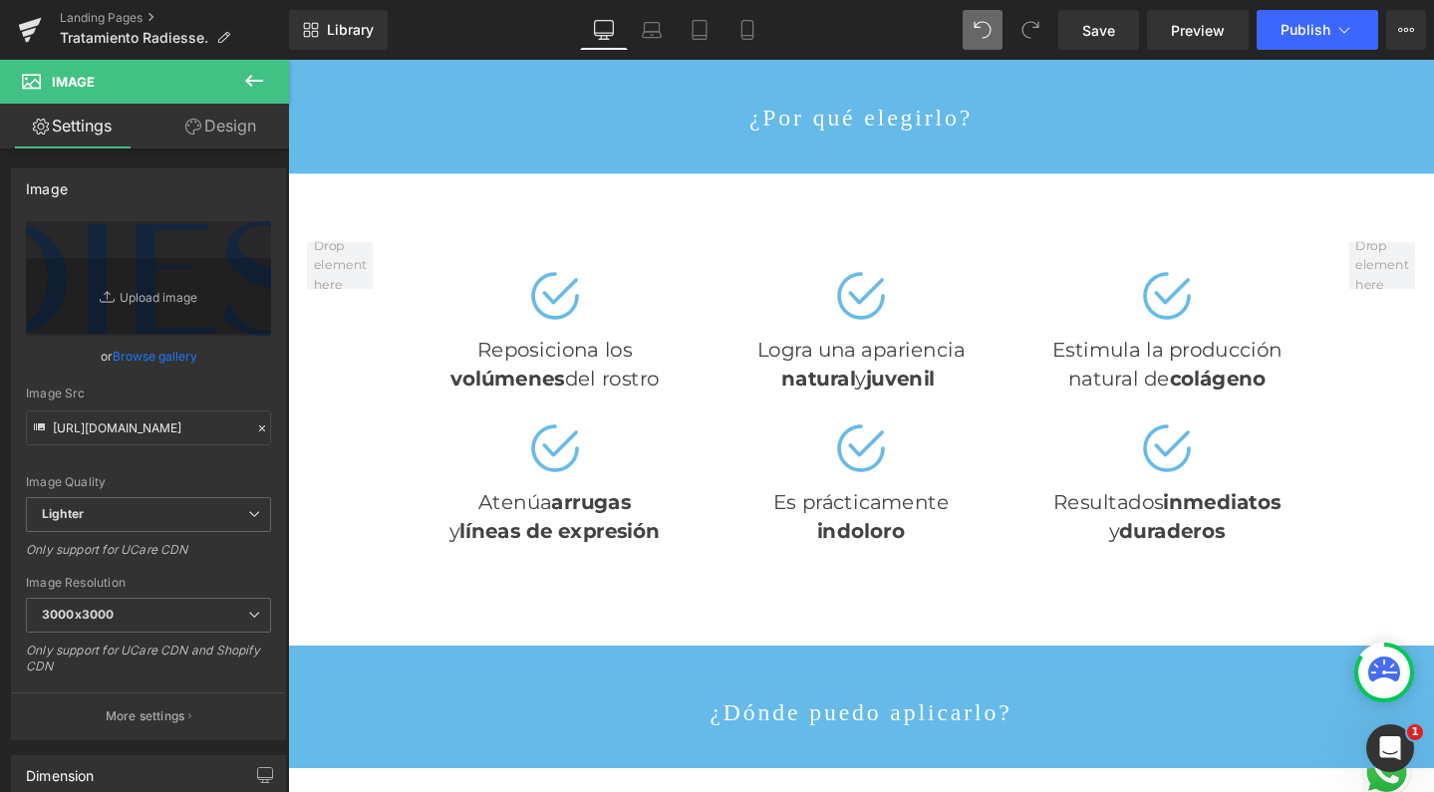
scroll to position [2020, 0]
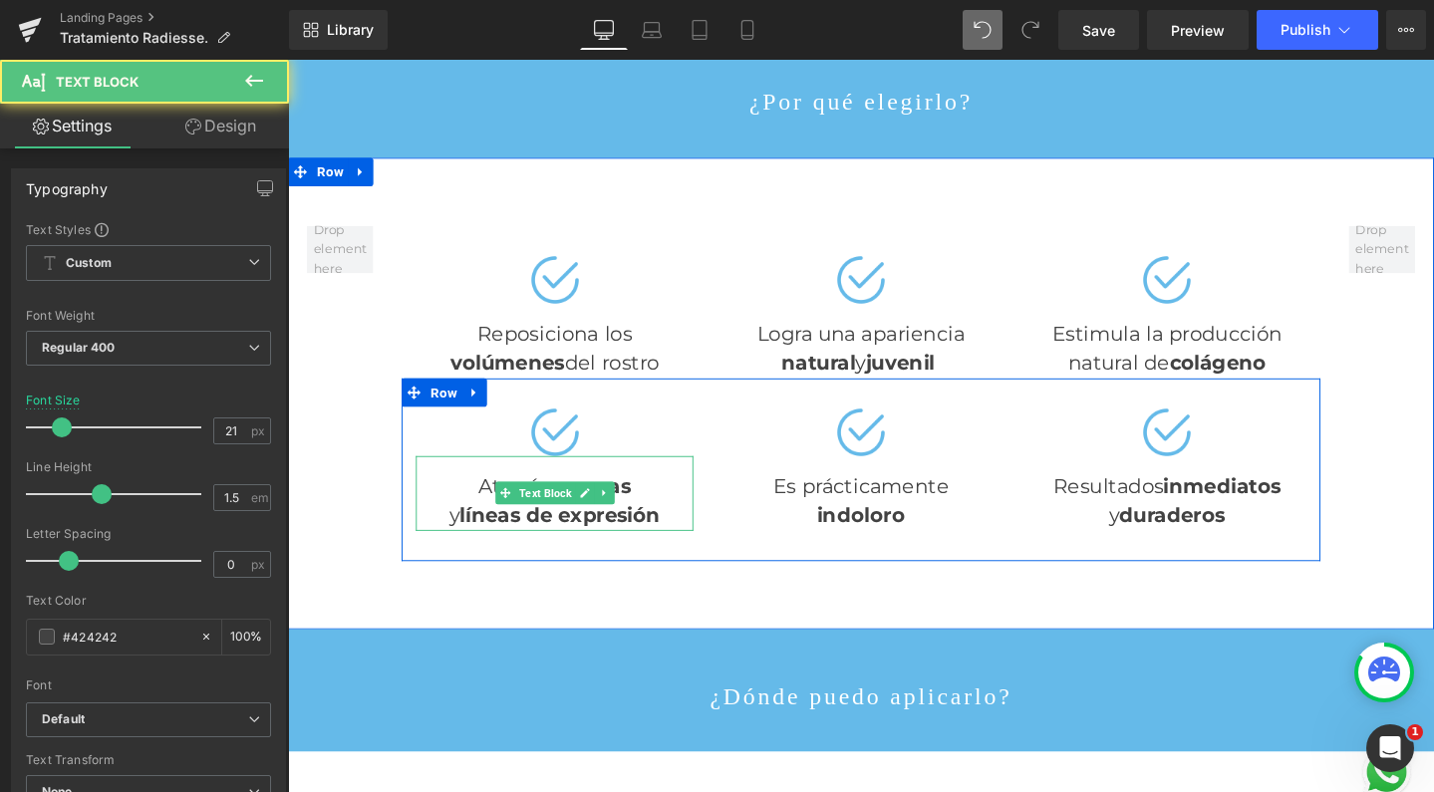
click at [635, 508] on strong "arrugas" at bounding box center [607, 507] width 84 height 25
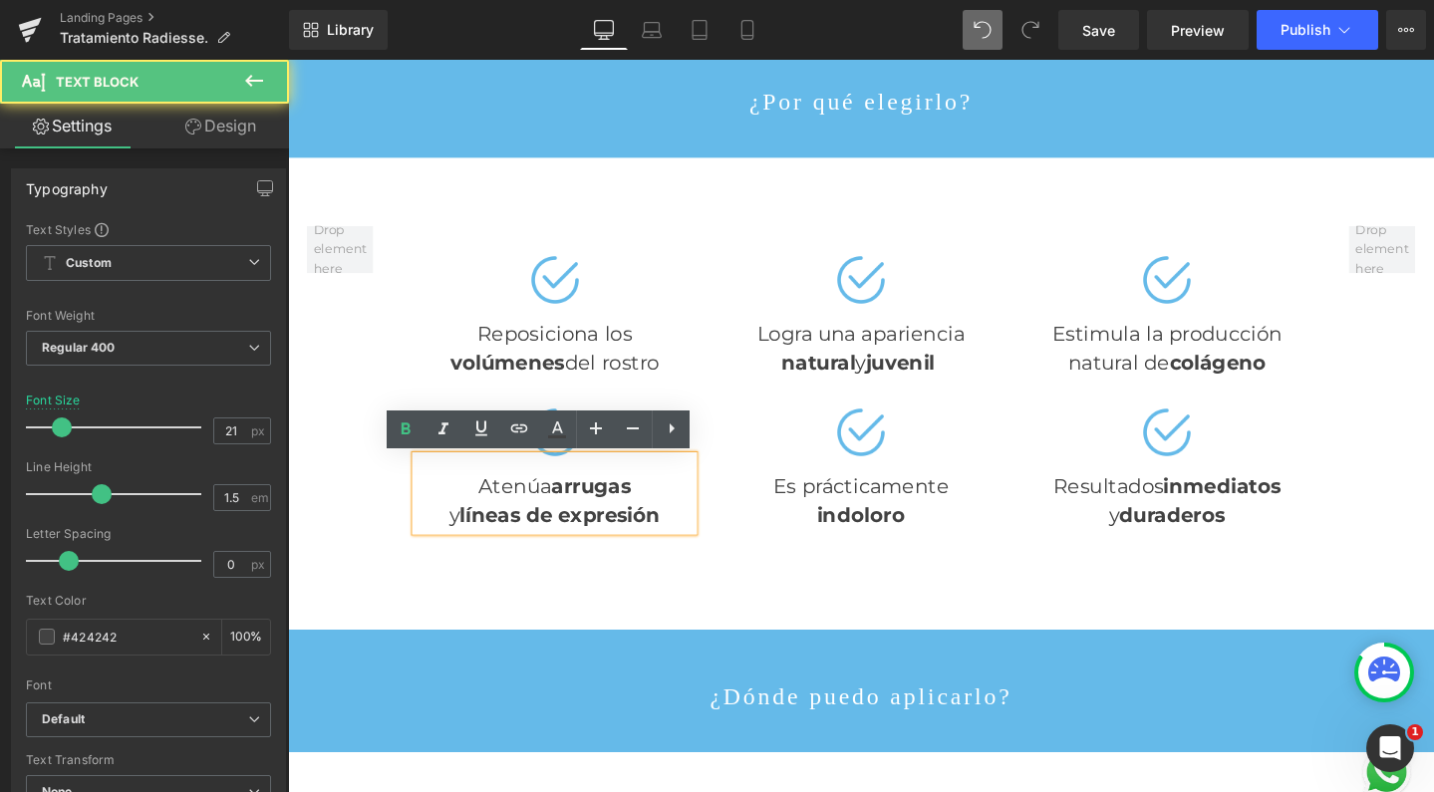
drag, startPoint x: 645, startPoint y: 508, endPoint x: 562, endPoint y: 505, distance: 82.8
click at [562, 505] on div "Atenúa arrugas y líneas de expresión" at bounding box center [569, 515] width 292 height 79
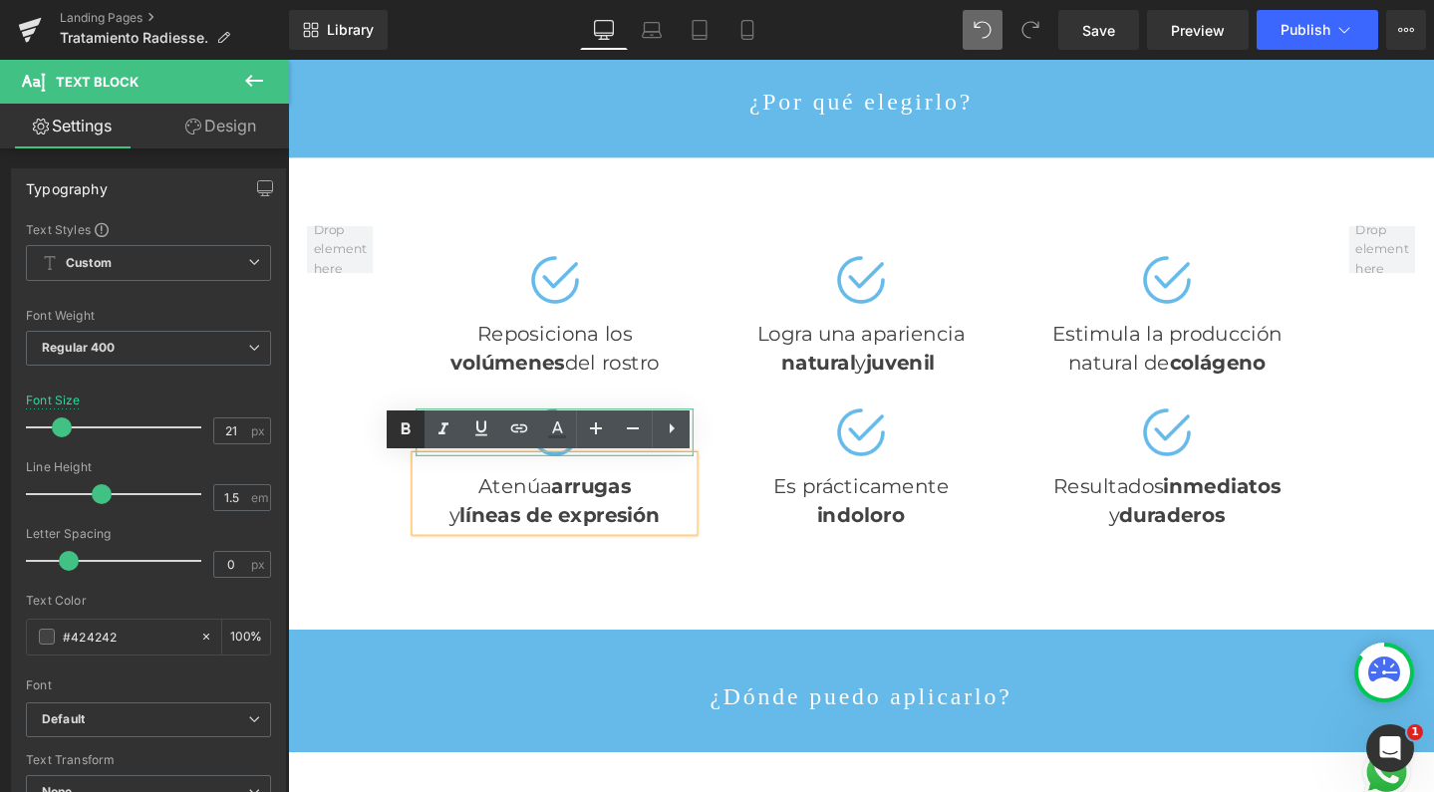
click at [406, 433] on icon at bounding box center [406, 429] width 9 height 12
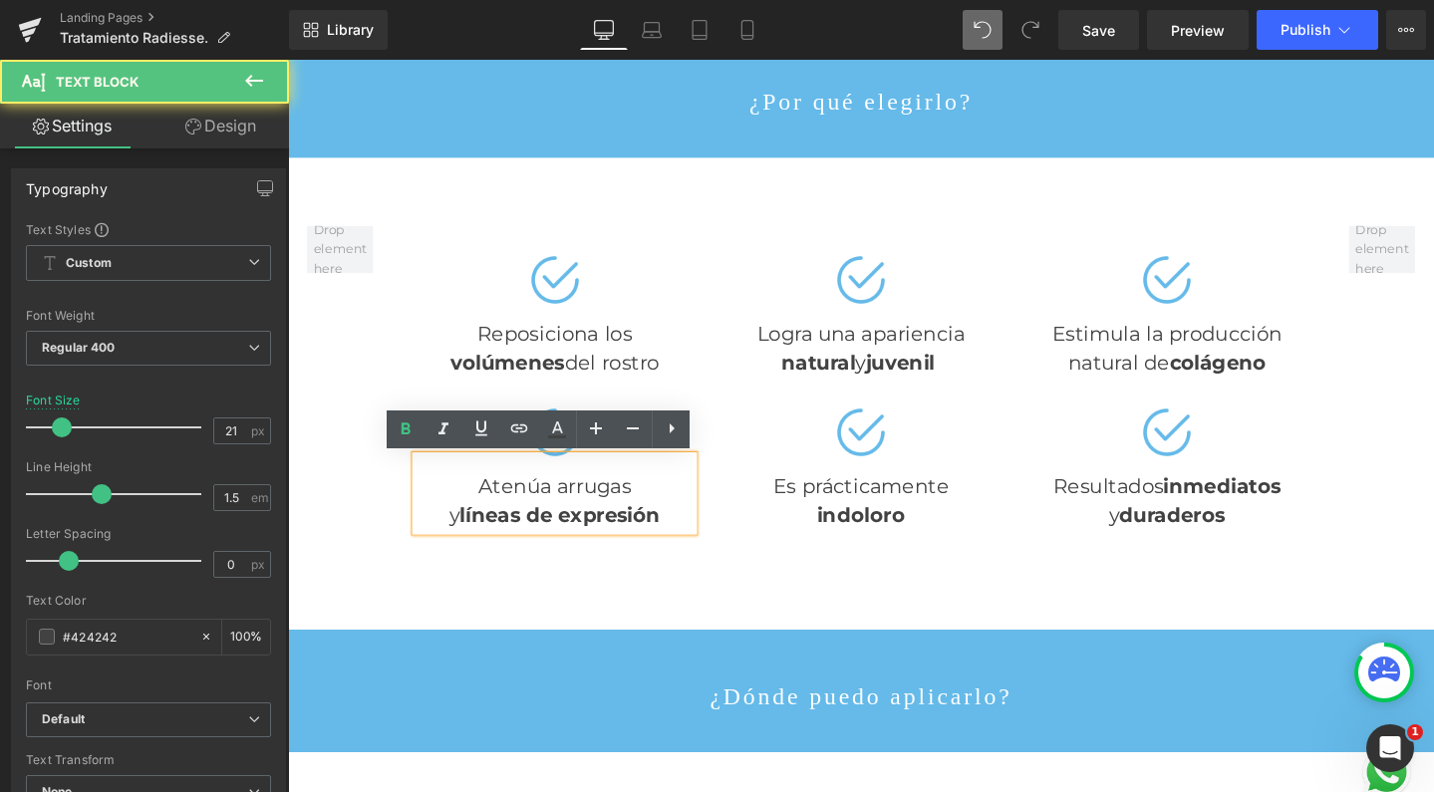
drag, startPoint x: 456, startPoint y: 543, endPoint x: 445, endPoint y: 543, distance: 12.0
click at [445, 543] on div "y líneas de expresión" at bounding box center [569, 539] width 292 height 32
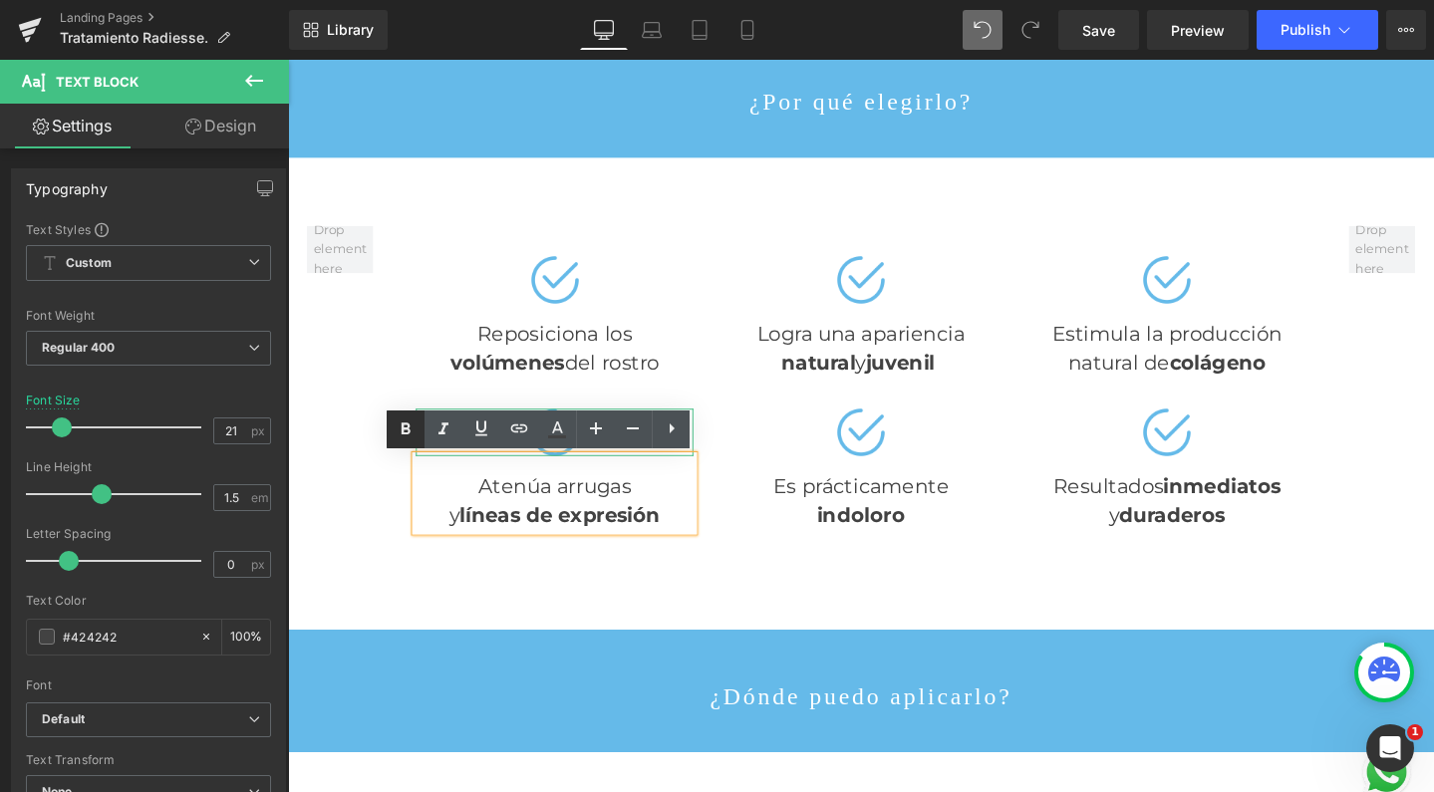
click at [410, 430] on icon at bounding box center [406, 429] width 9 height 12
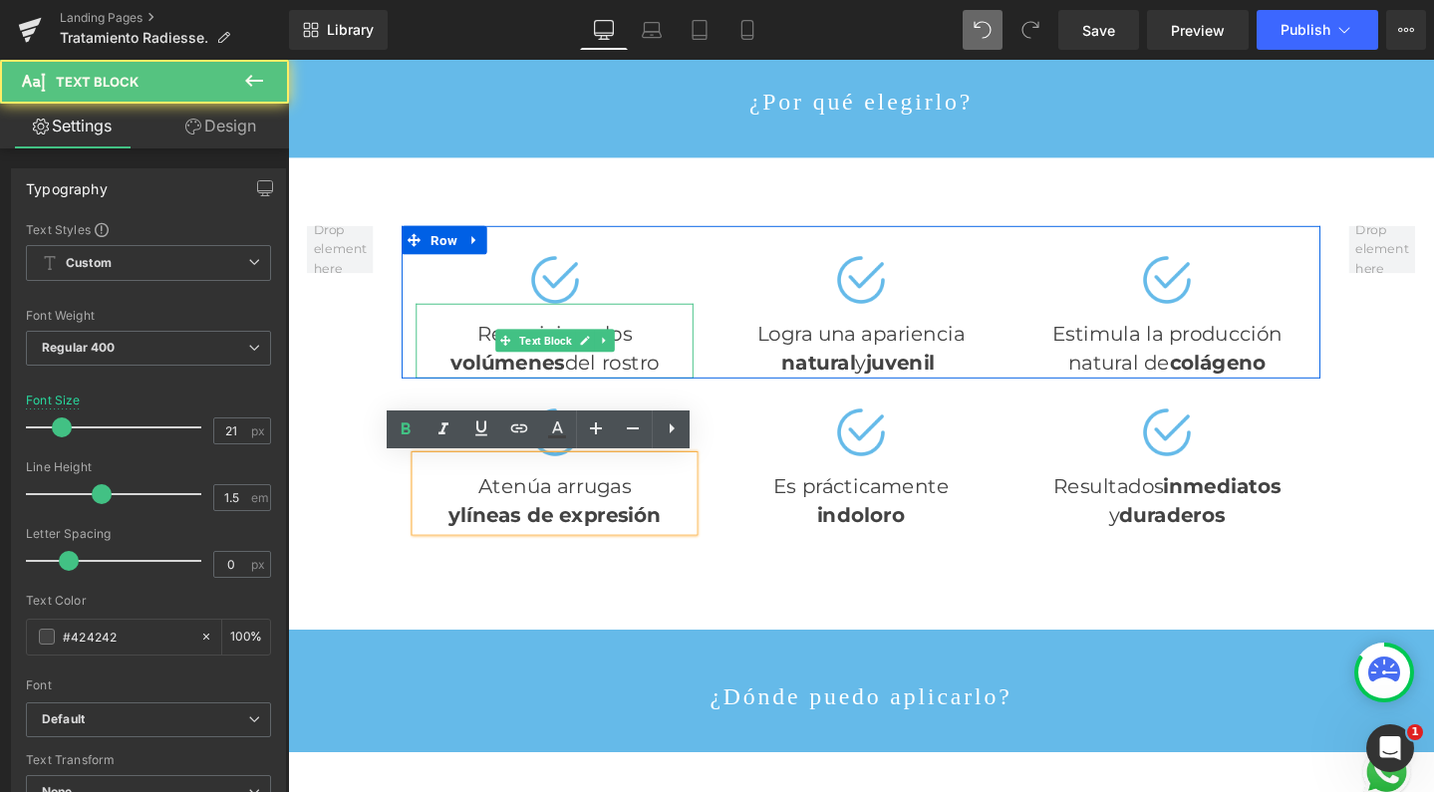
click at [603, 381] on div "volúmenes del rostro" at bounding box center [569, 379] width 292 height 32
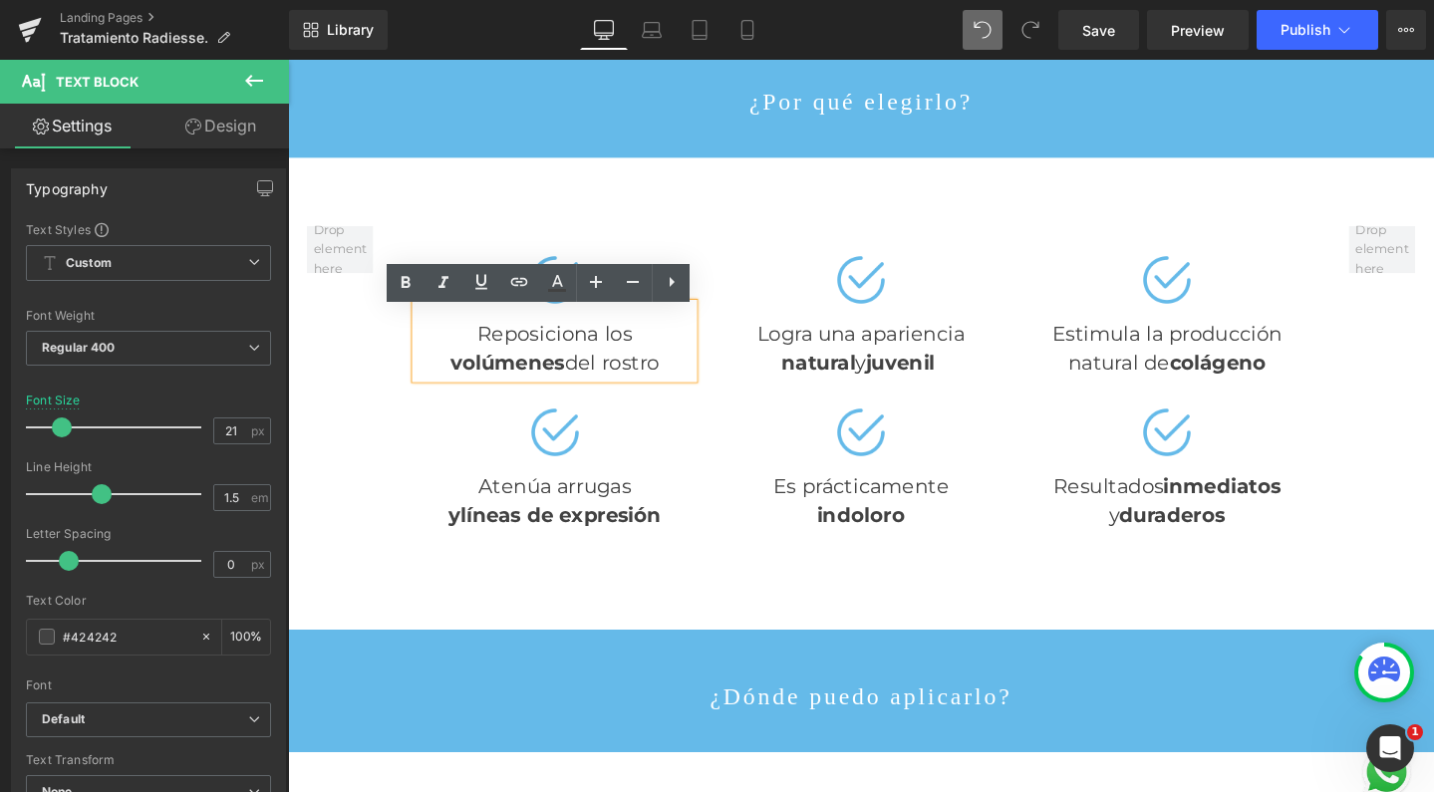
drag, startPoint x: 617, startPoint y: 383, endPoint x: 670, endPoint y: 386, distance: 52.9
click at [670, 386] on div "volúmenes del rostro" at bounding box center [569, 379] width 292 height 32
click at [408, 286] on icon at bounding box center [406, 282] width 9 height 12
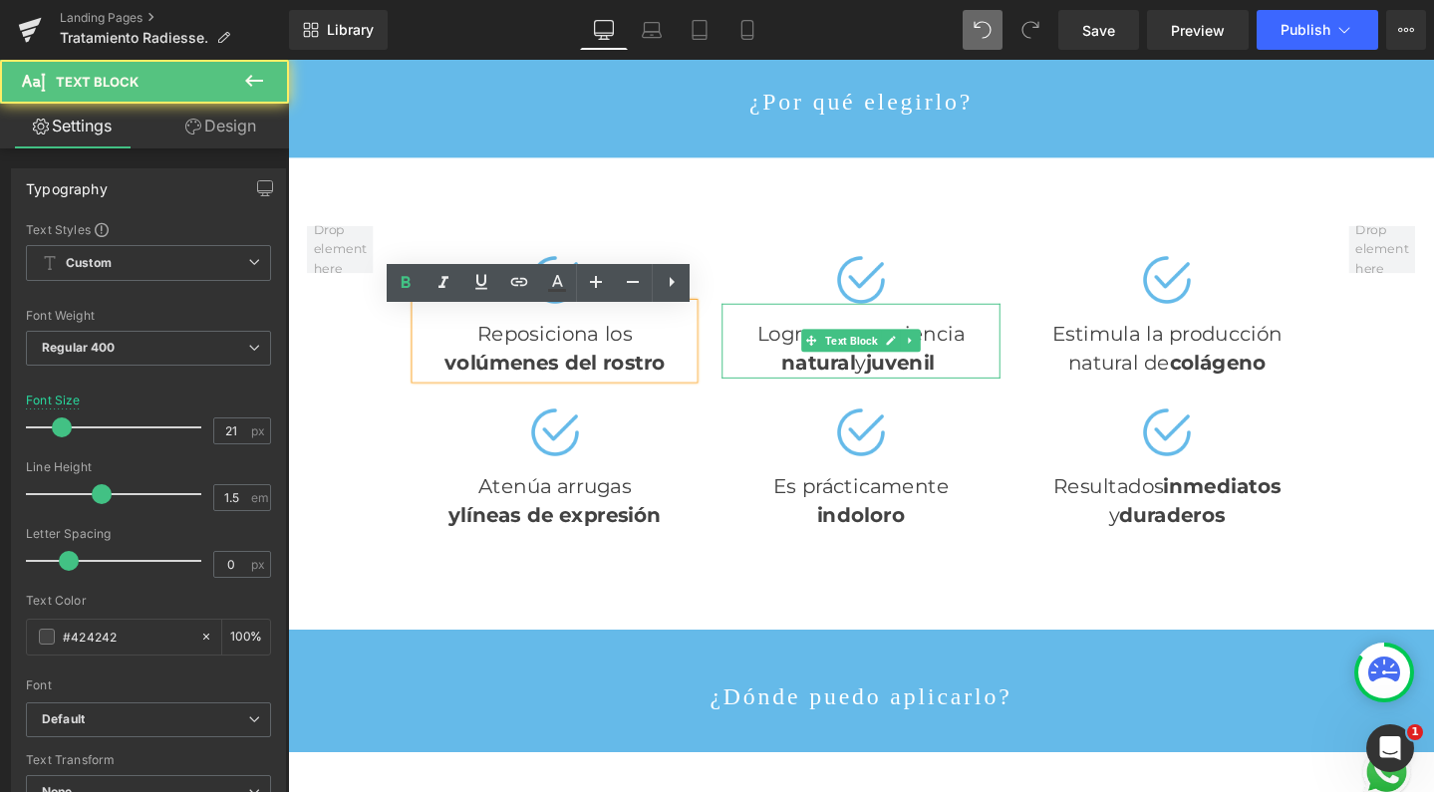
click at [903, 389] on strong "juvenil" at bounding box center [932, 378] width 73 height 25
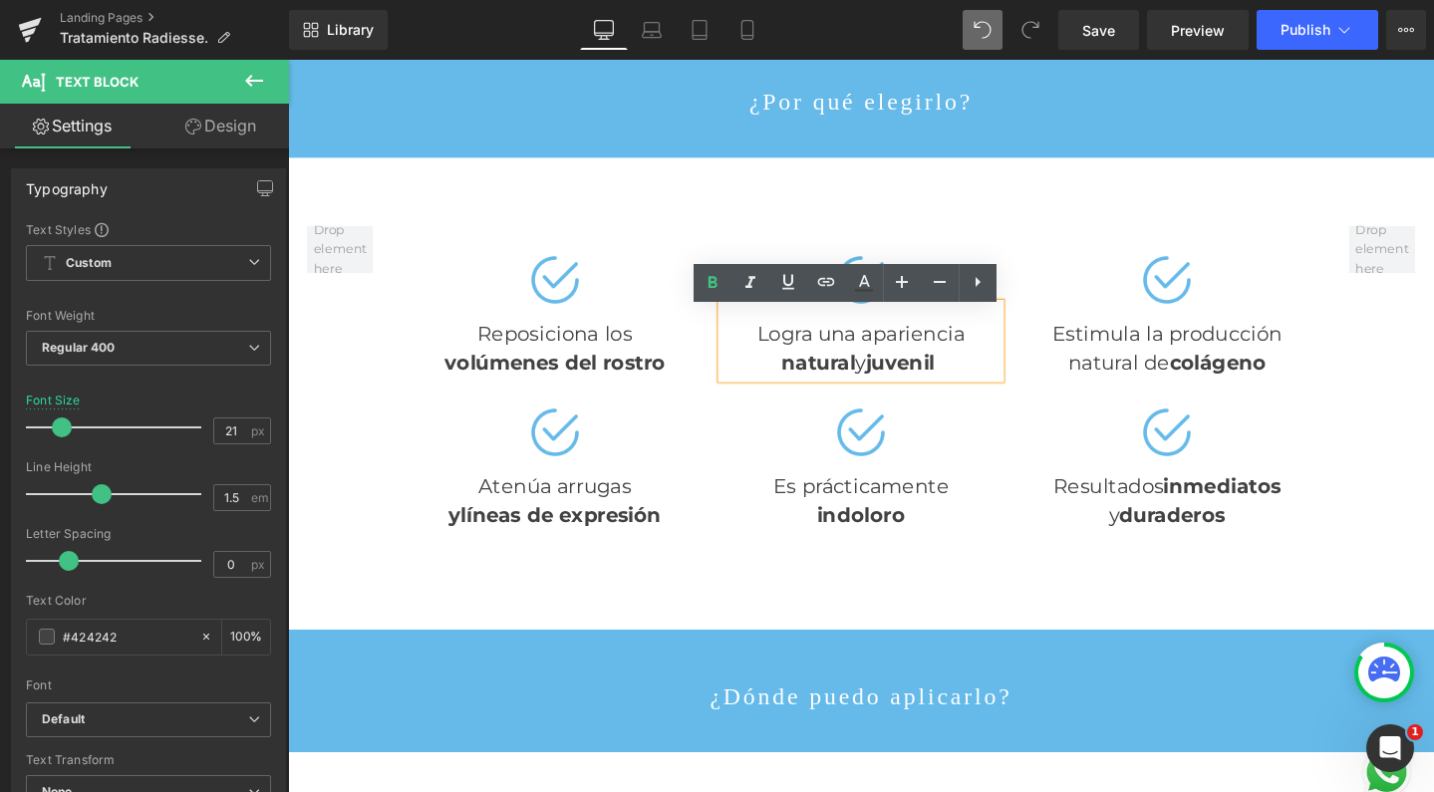
click at [880, 388] on div "natural y juvenil" at bounding box center [891, 379] width 292 height 32
click at [711, 286] on icon at bounding box center [712, 282] width 9 height 12
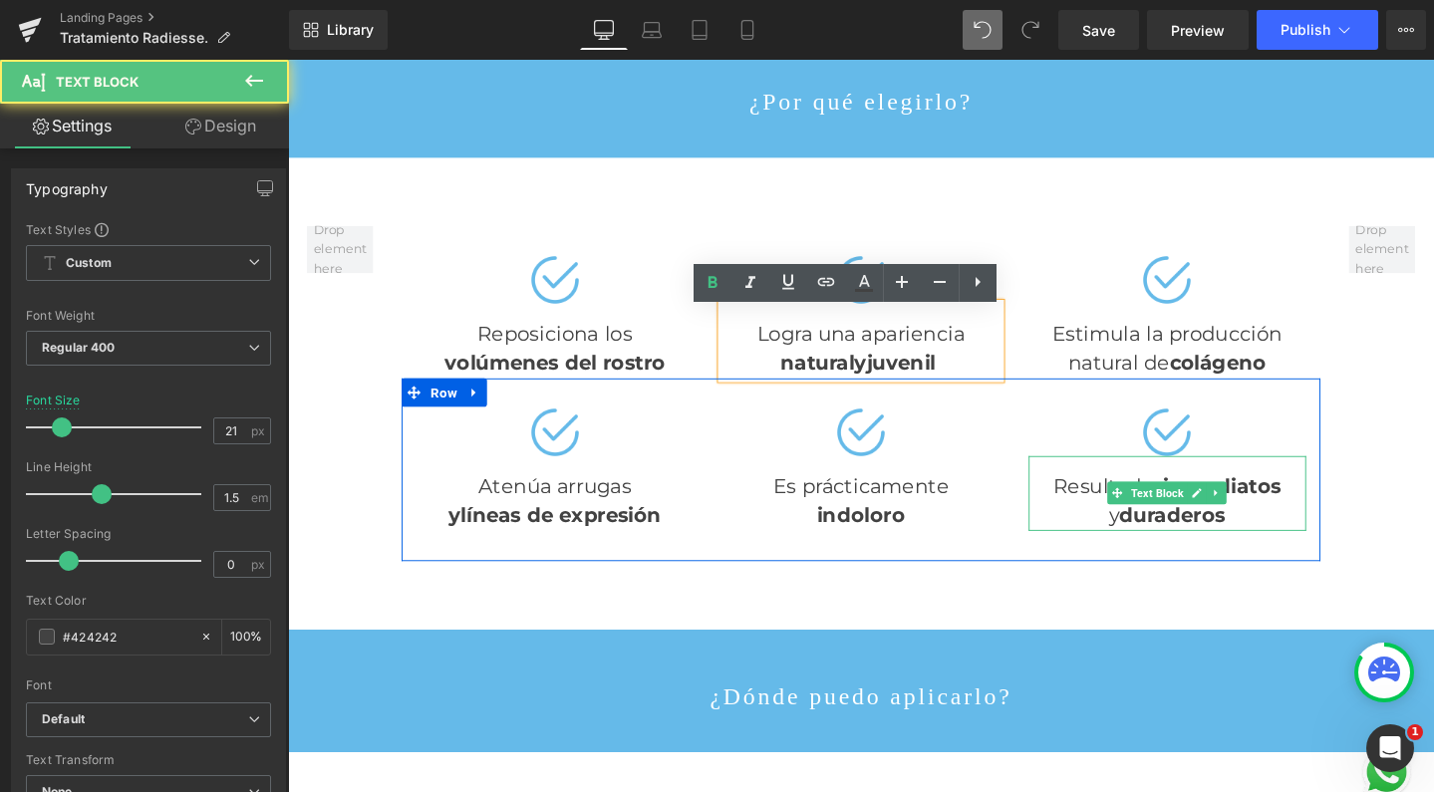
click at [1209, 501] on strong "inmediatos" at bounding box center [1271, 507] width 124 height 25
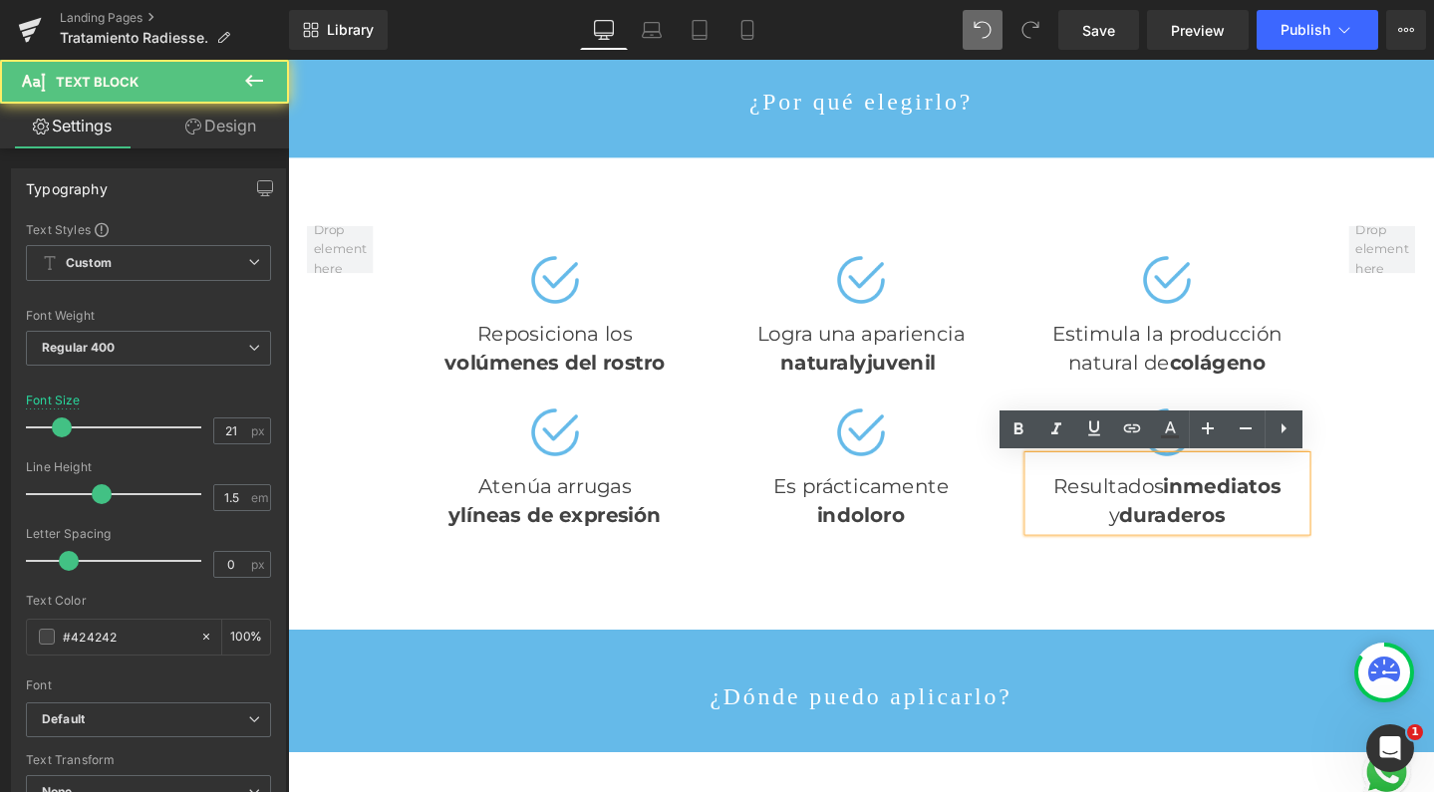
drag, startPoint x: 1328, startPoint y: 509, endPoint x: 1205, endPoint y: 509, distance: 122.6
click at [1205, 509] on div "Resultados inmediatos y duraderos" at bounding box center [1213, 515] width 292 height 79
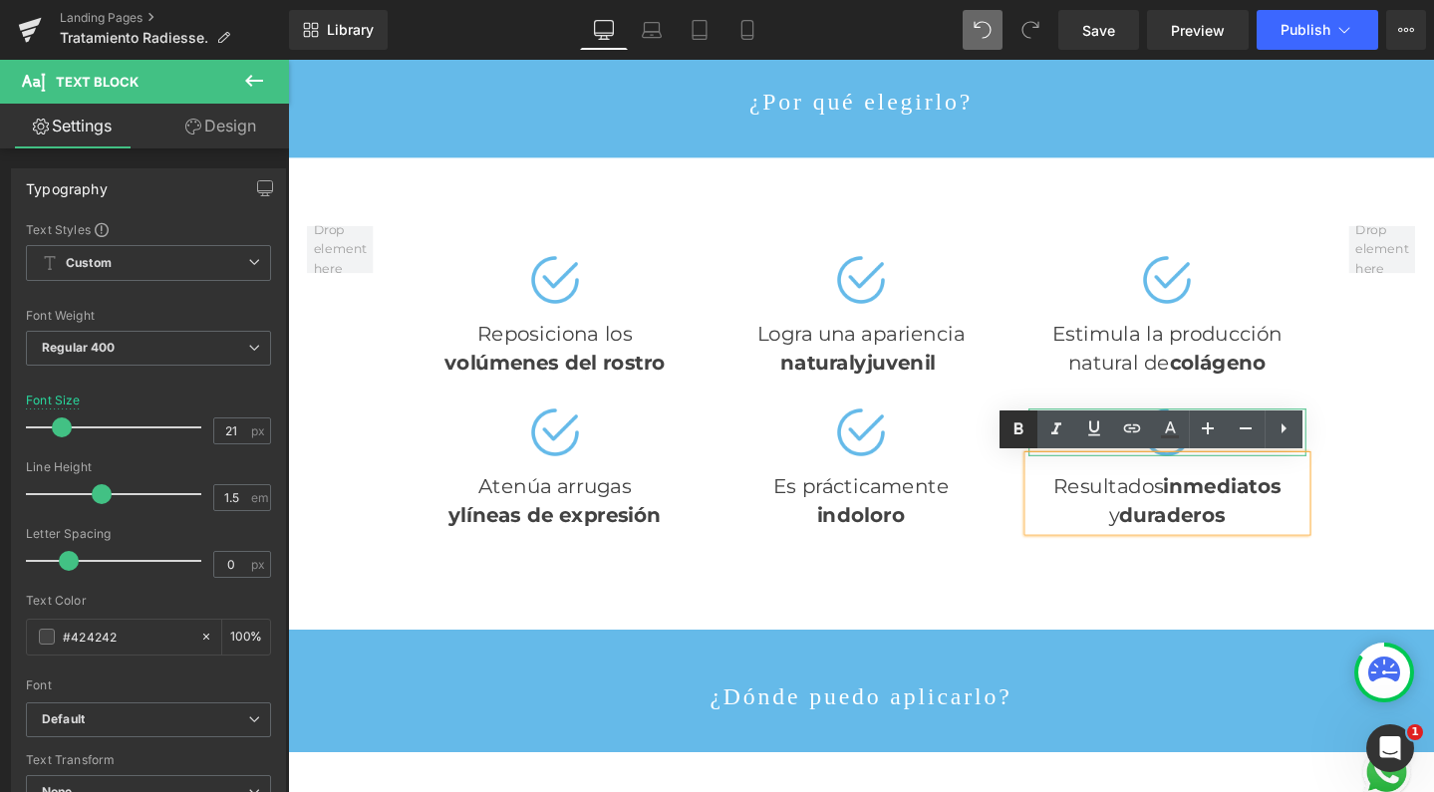
click at [1029, 430] on icon at bounding box center [1019, 430] width 24 height 24
click at [1268, 539] on div "y duraderos" at bounding box center [1213, 539] width 292 height 32
drag, startPoint x: 1268, startPoint y: 540, endPoint x: 1154, endPoint y: 540, distance: 113.6
click at [1154, 540] on div "y duraderos" at bounding box center [1213, 539] width 292 height 32
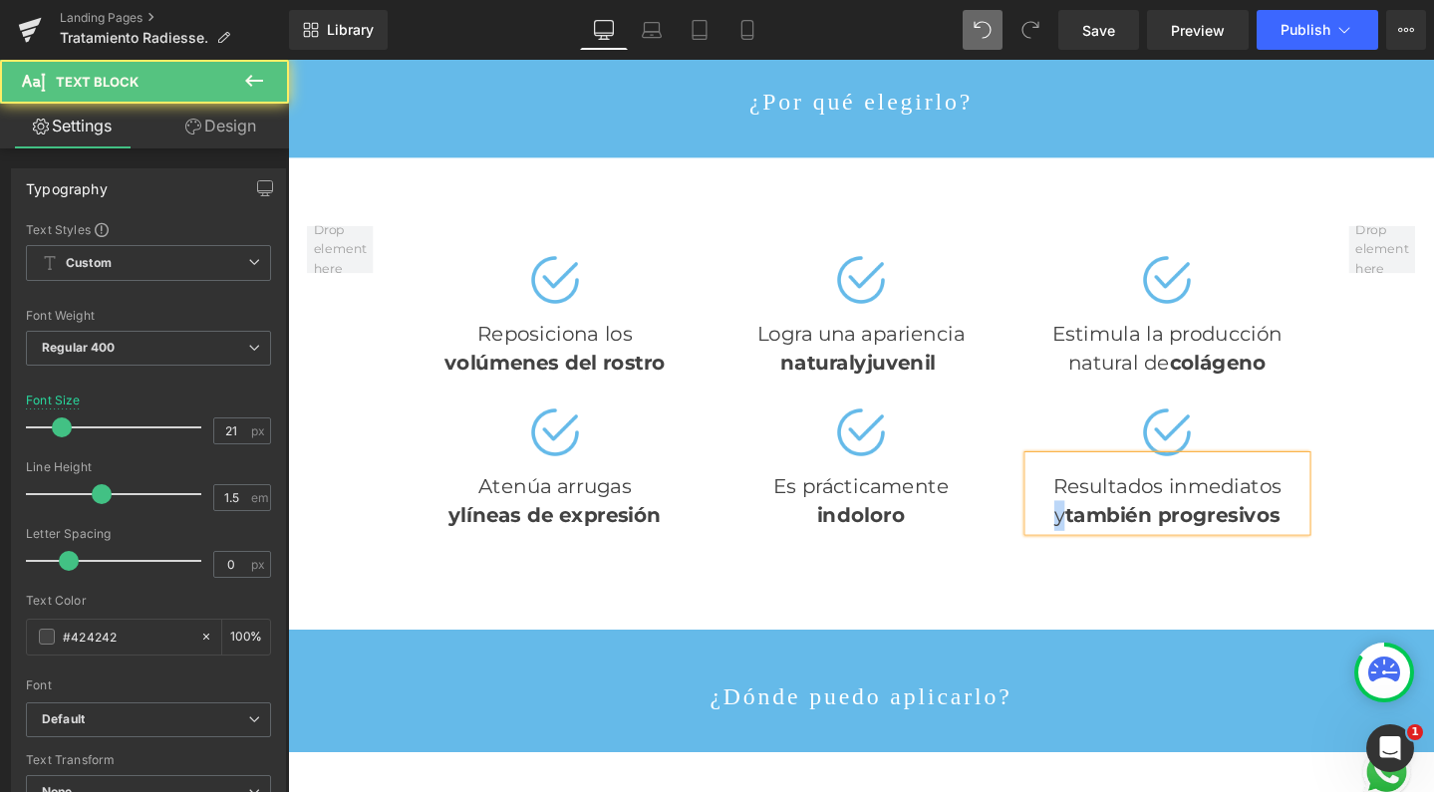
click at [1083, 539] on div "y también progresivos" at bounding box center [1213, 539] width 292 height 32
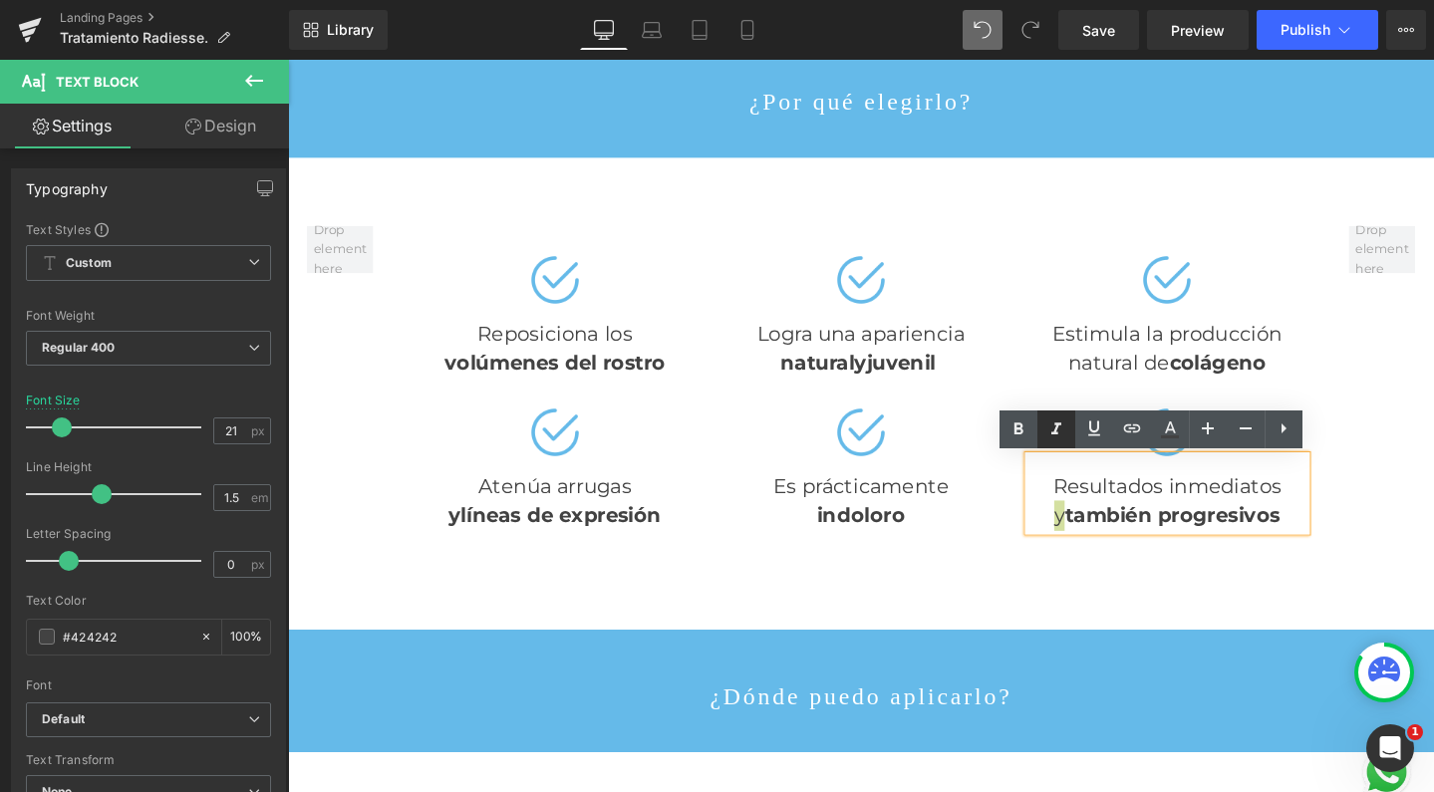
click at [1056, 438] on icon at bounding box center [1057, 430] width 24 height 24
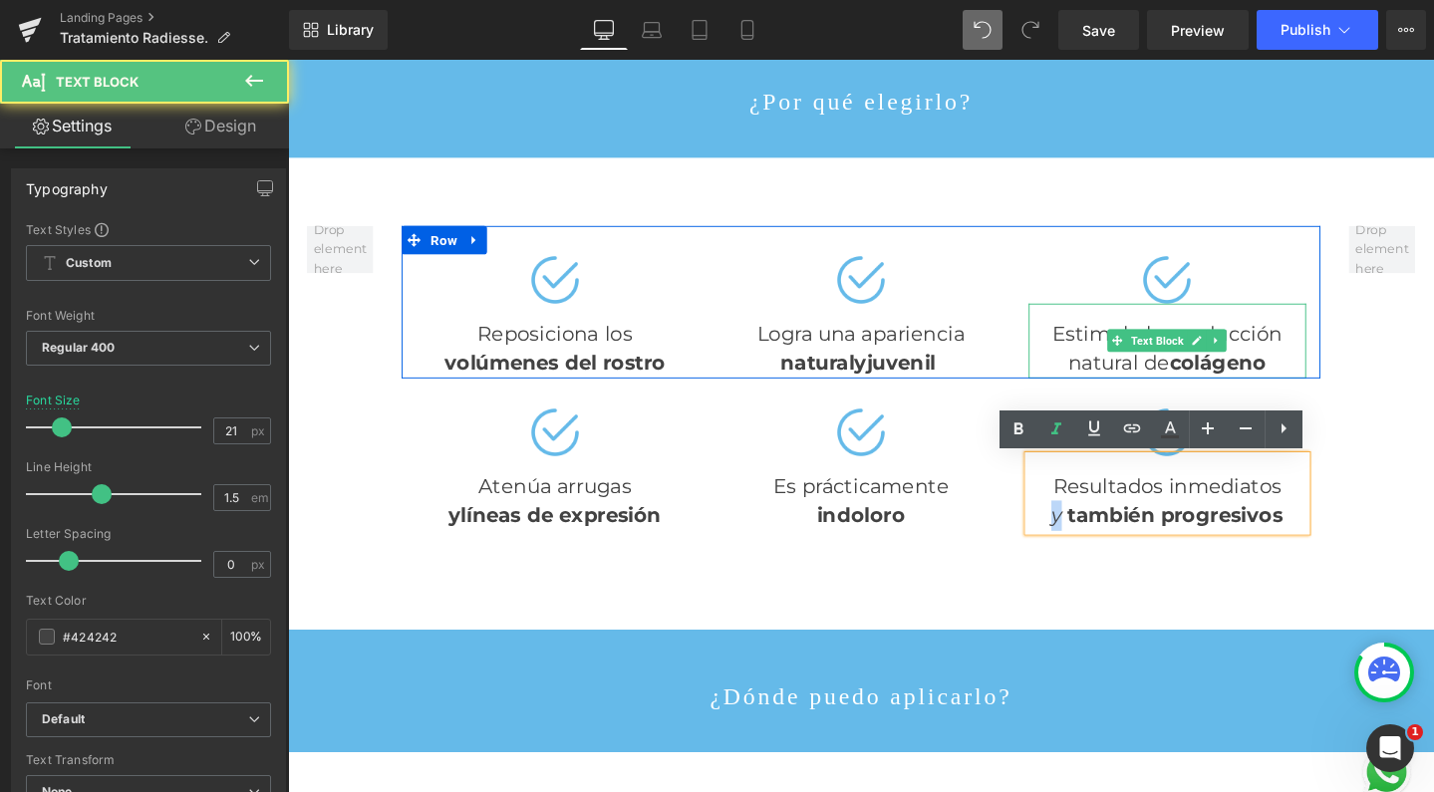
click at [1123, 383] on div "natural de colágeno" at bounding box center [1213, 379] width 292 height 32
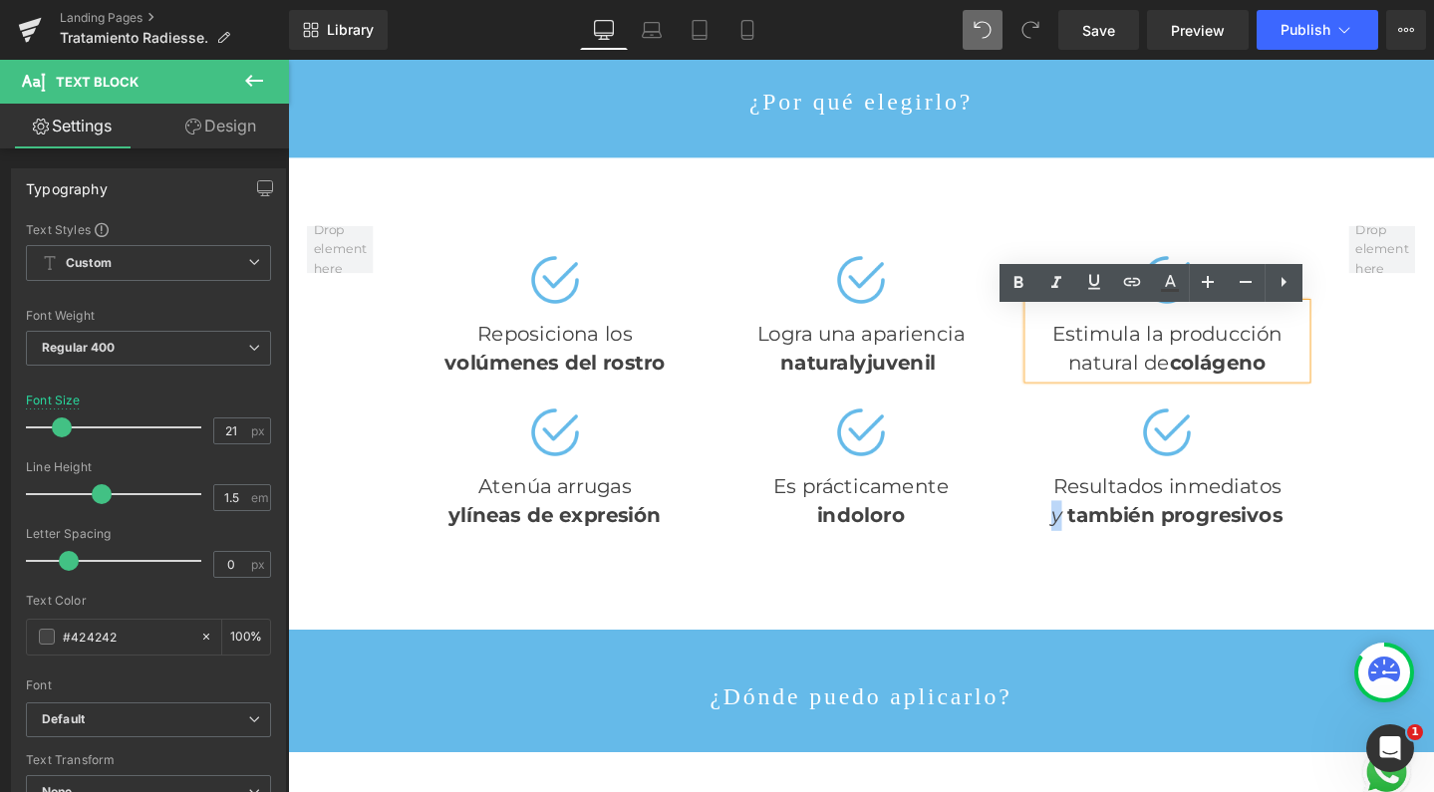
drag, startPoint x: 1097, startPoint y: 384, endPoint x: 1210, endPoint y: 380, distance: 112.7
click at [1210, 380] on div "natural de colágeno" at bounding box center [1213, 379] width 292 height 32
click at [1027, 281] on icon at bounding box center [1019, 283] width 24 height 24
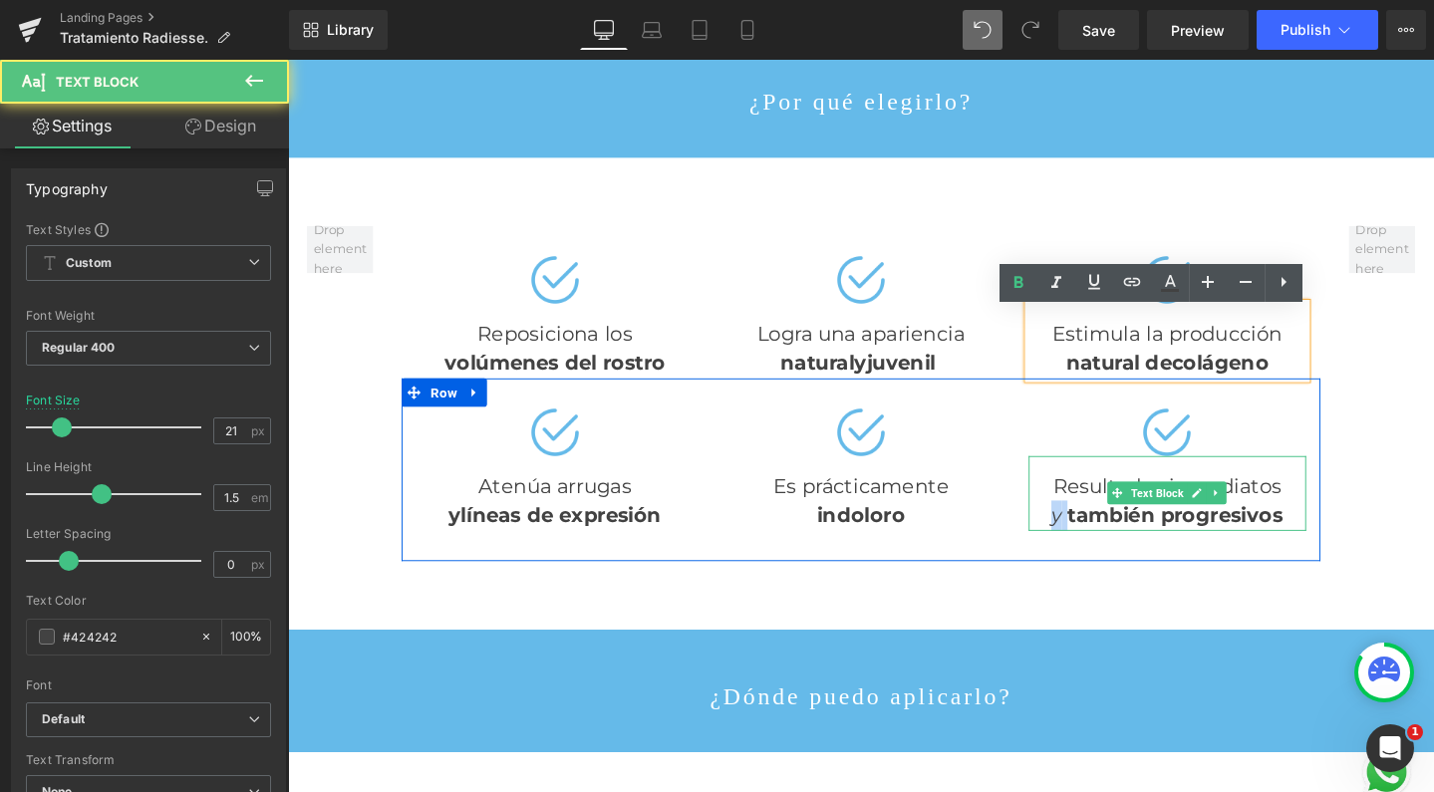
drag, startPoint x: 1098, startPoint y: 542, endPoint x: 1076, endPoint y: 541, distance: 22.0
click at [1076, 541] on div "y también progresivos" at bounding box center [1213, 539] width 292 height 32
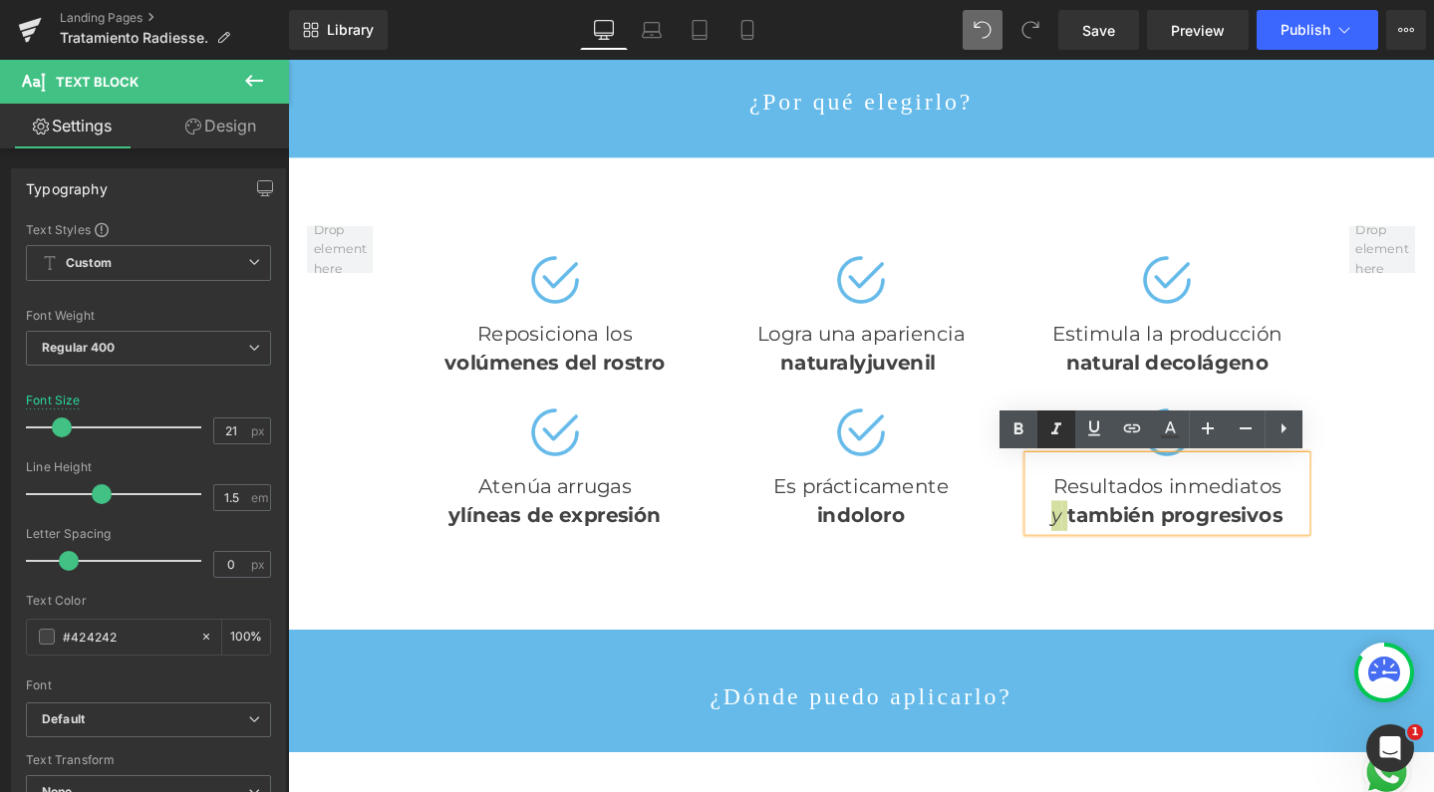
click at [1056, 427] on icon at bounding box center [1057, 430] width 24 height 24
click at [1017, 425] on icon at bounding box center [1019, 429] width 9 height 12
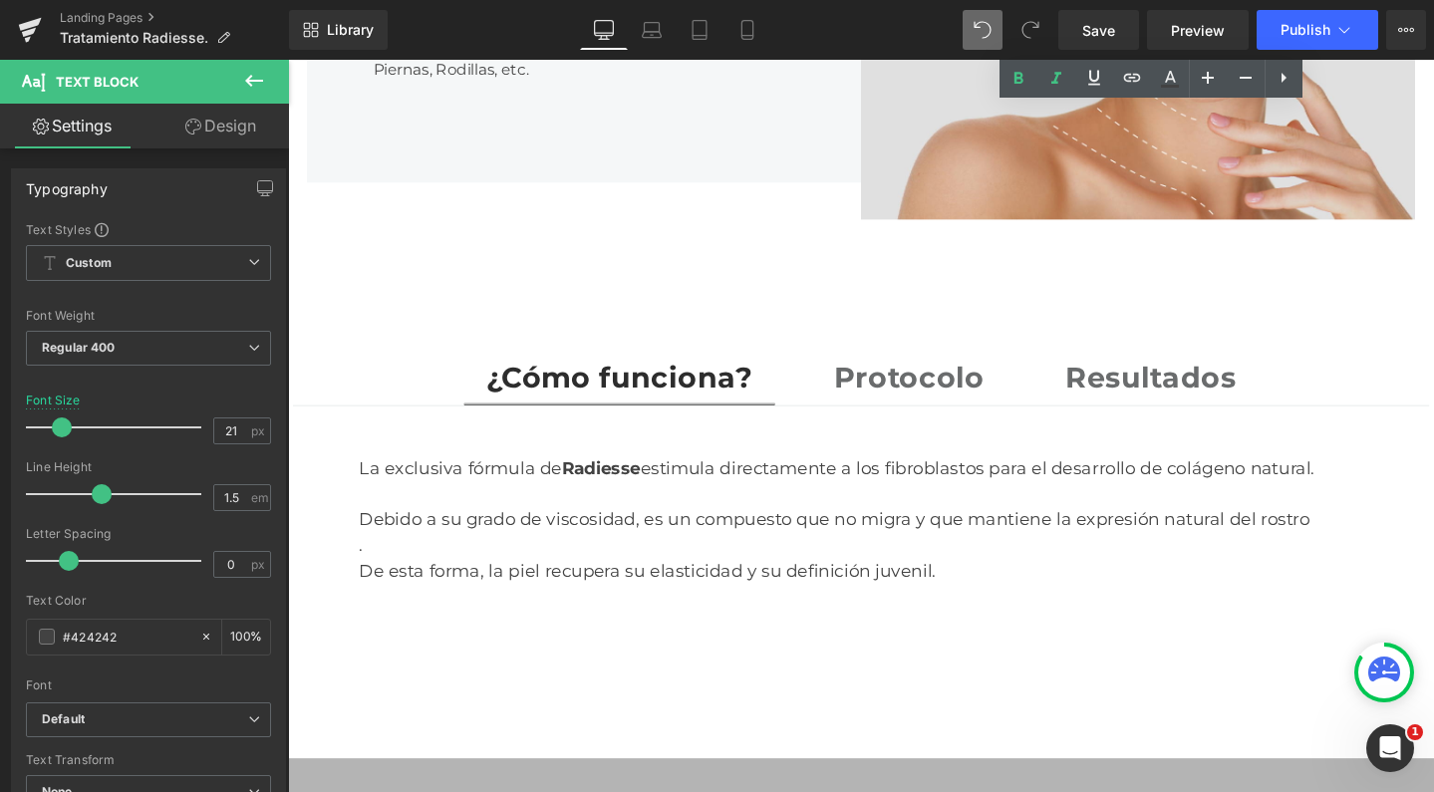
scroll to position [3172, 0]
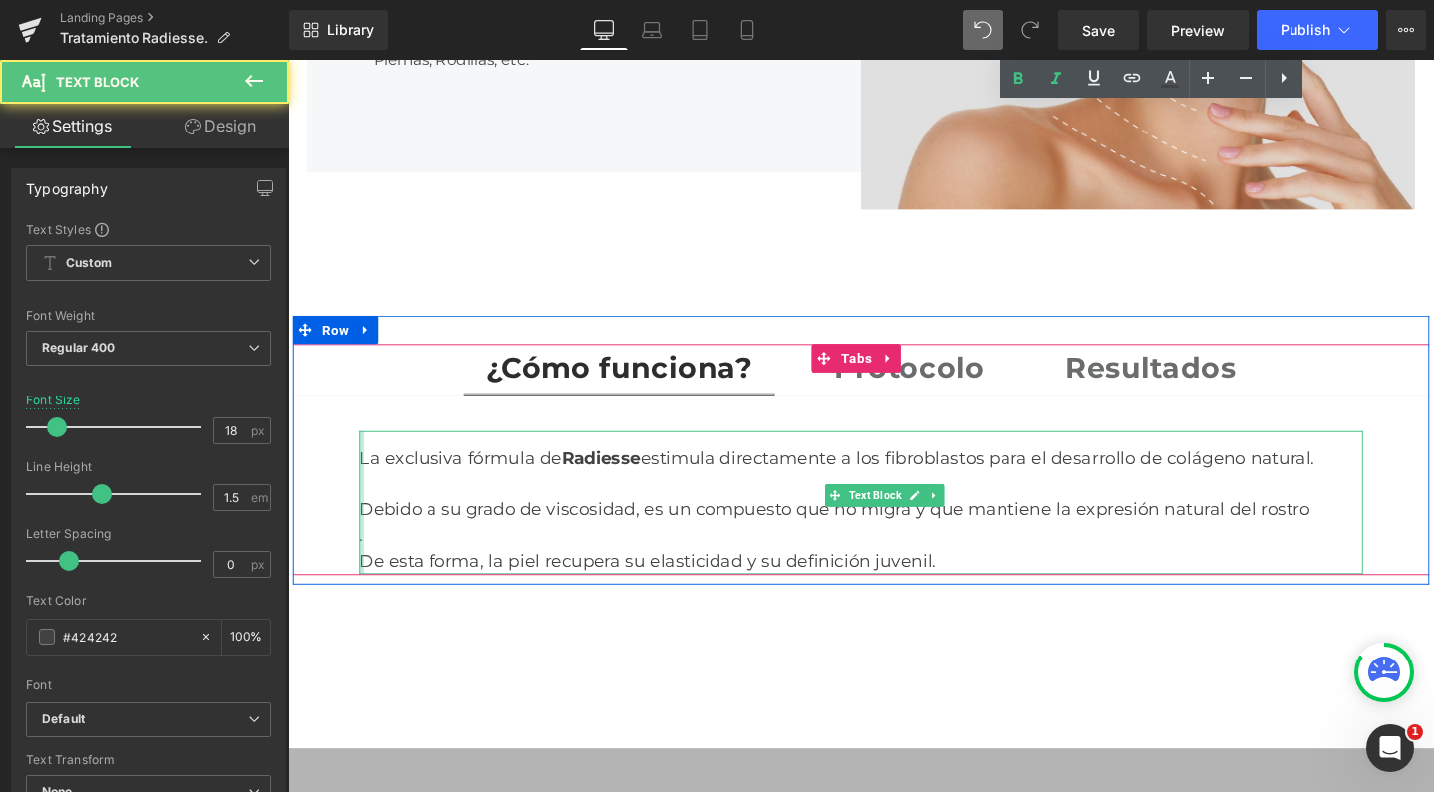
click at [363, 530] on div at bounding box center [365, 526] width 5 height 151
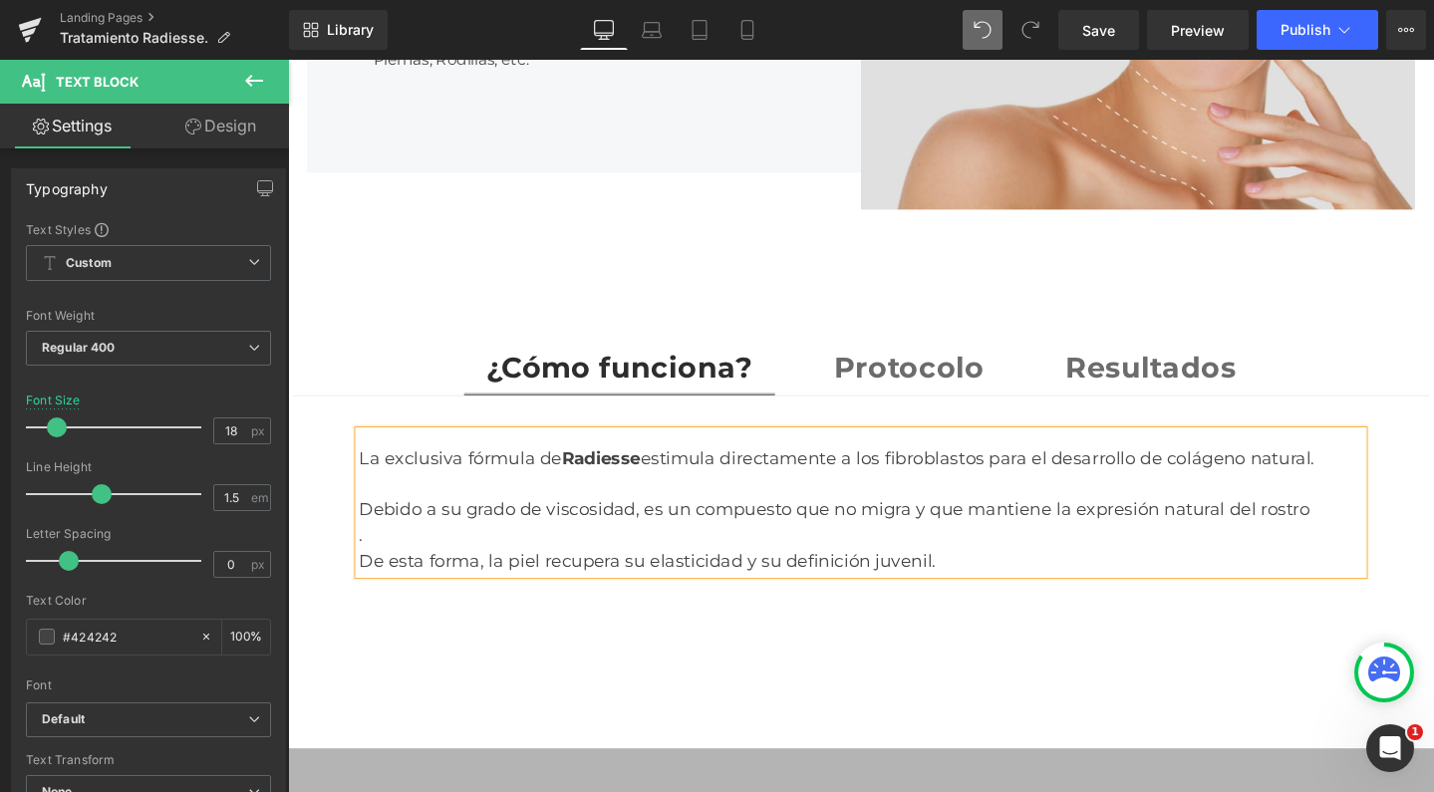
click at [403, 547] on div ". De esta forma, la piel recupera su elasticidad y su definición juvenil." at bounding box center [891, 574] width 1057 height 54
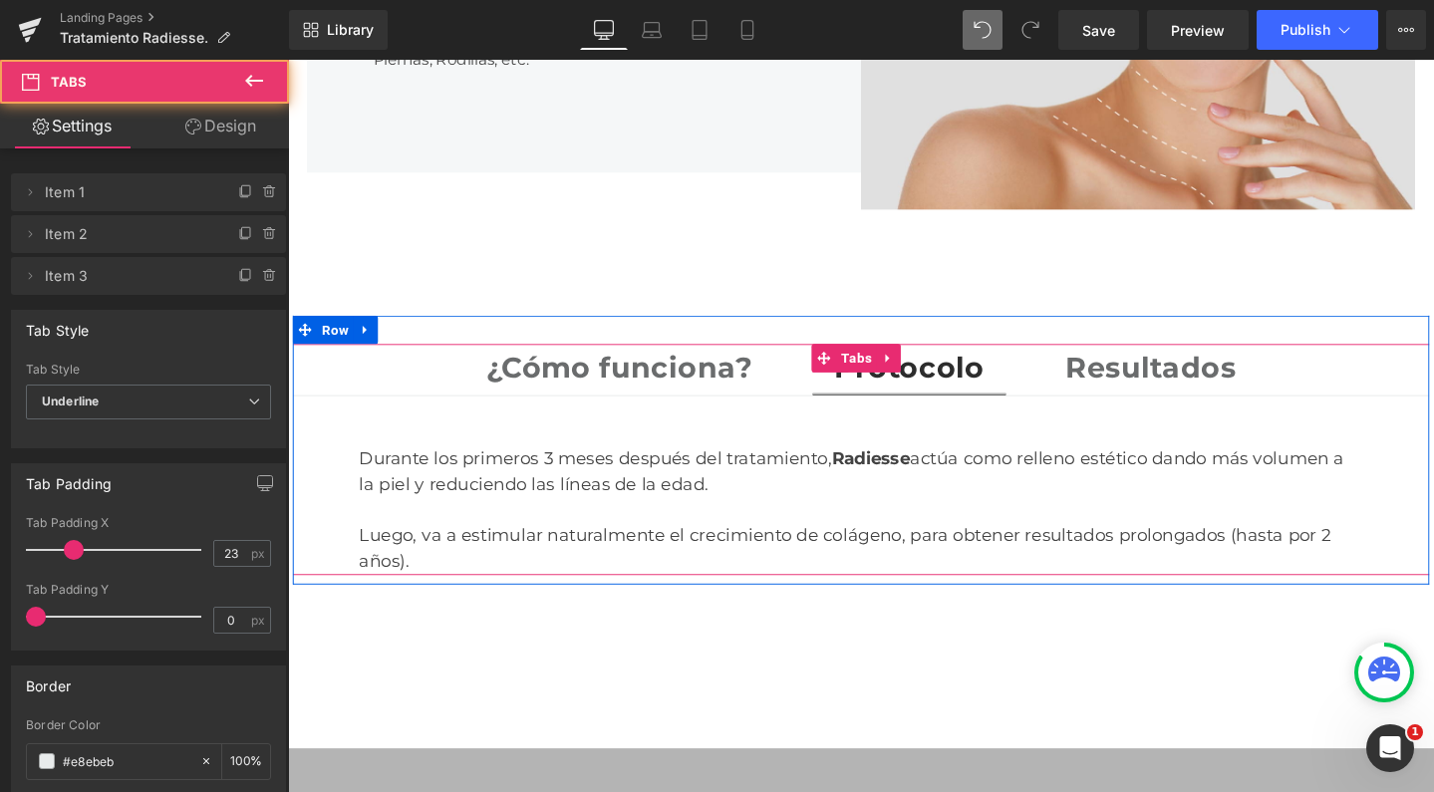
click at [895, 359] on div "¿Cómo funciona? Text Block Protocolo Text Block Resultados Text Block Durante l…" at bounding box center [891, 480] width 1196 height 243
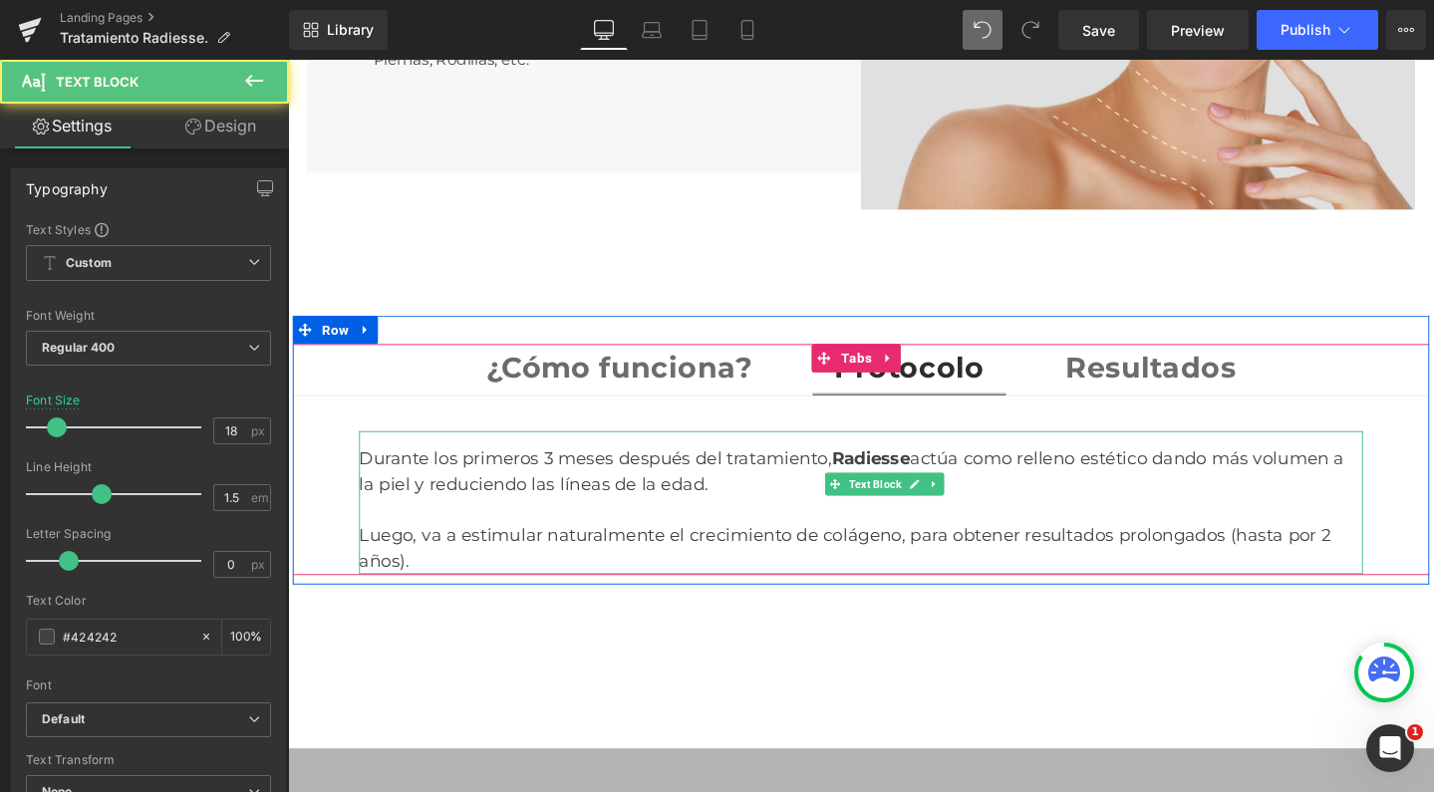
click at [634, 467] on div "Durante los primeros 3 meses después del tratamiento, Radiesse actúa como relle…" at bounding box center [891, 526] width 1057 height 151
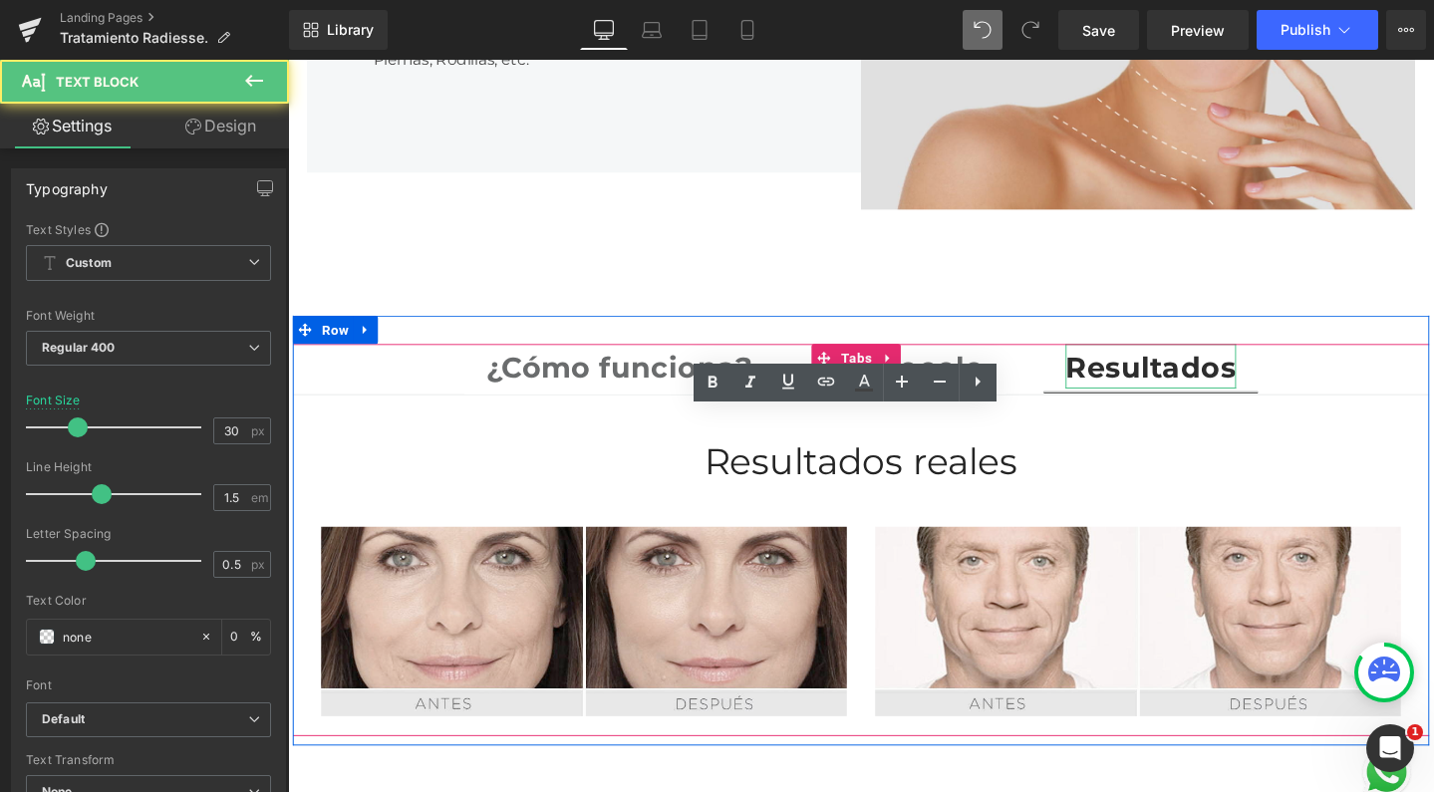
click at [1106, 366] on strong "Resultados" at bounding box center [1195, 383] width 179 height 37
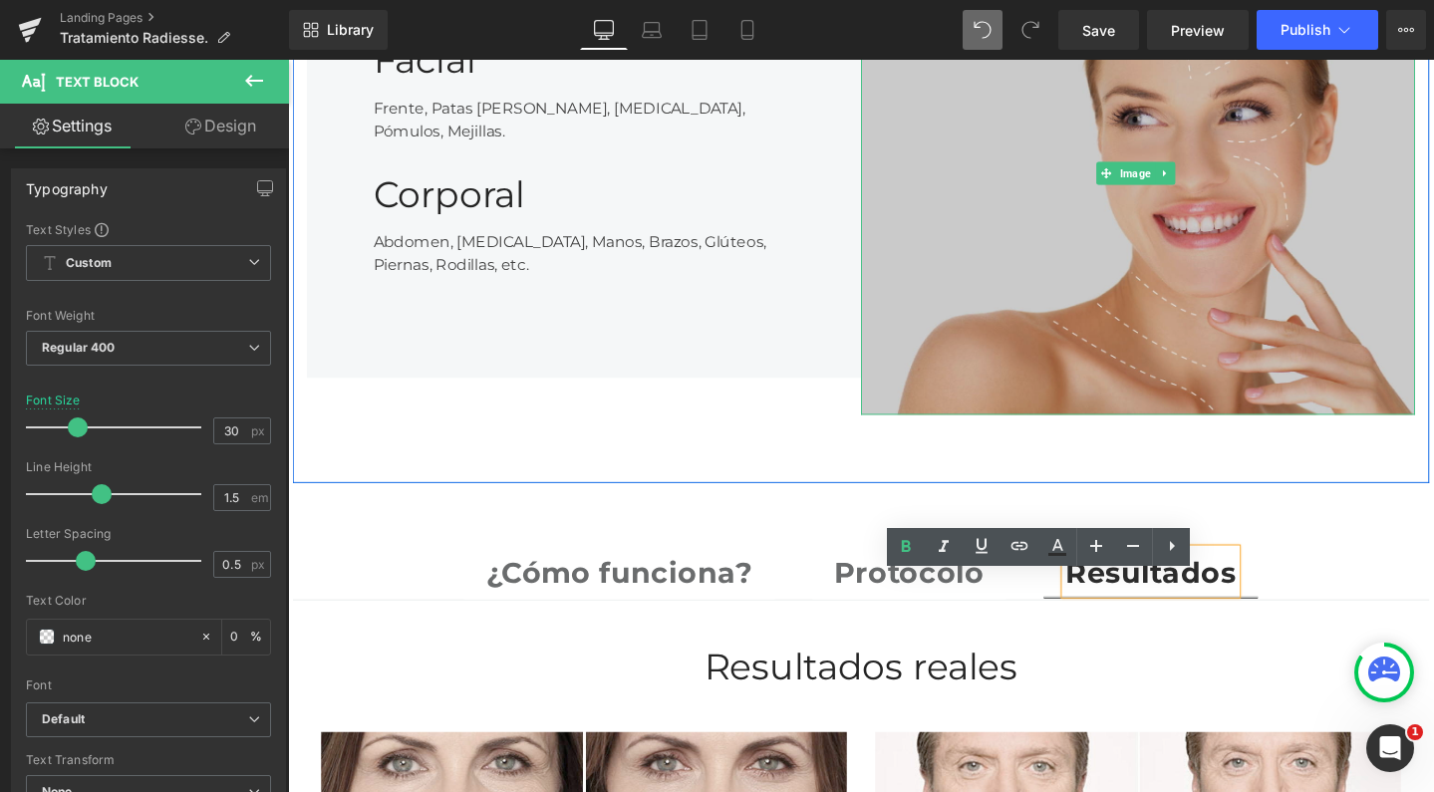
scroll to position [2745, 0]
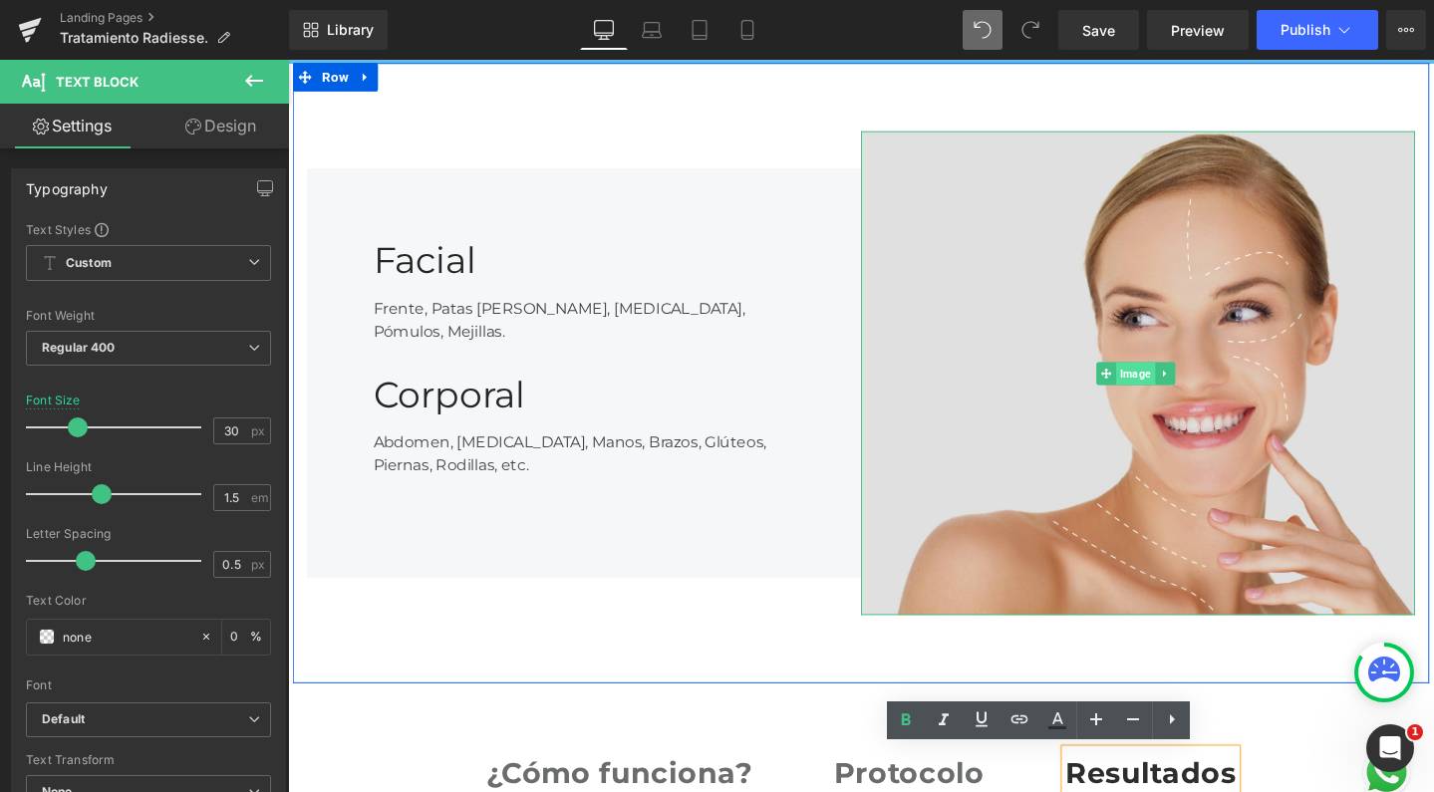
click at [1170, 378] on span "Image" at bounding box center [1179, 390] width 41 height 24
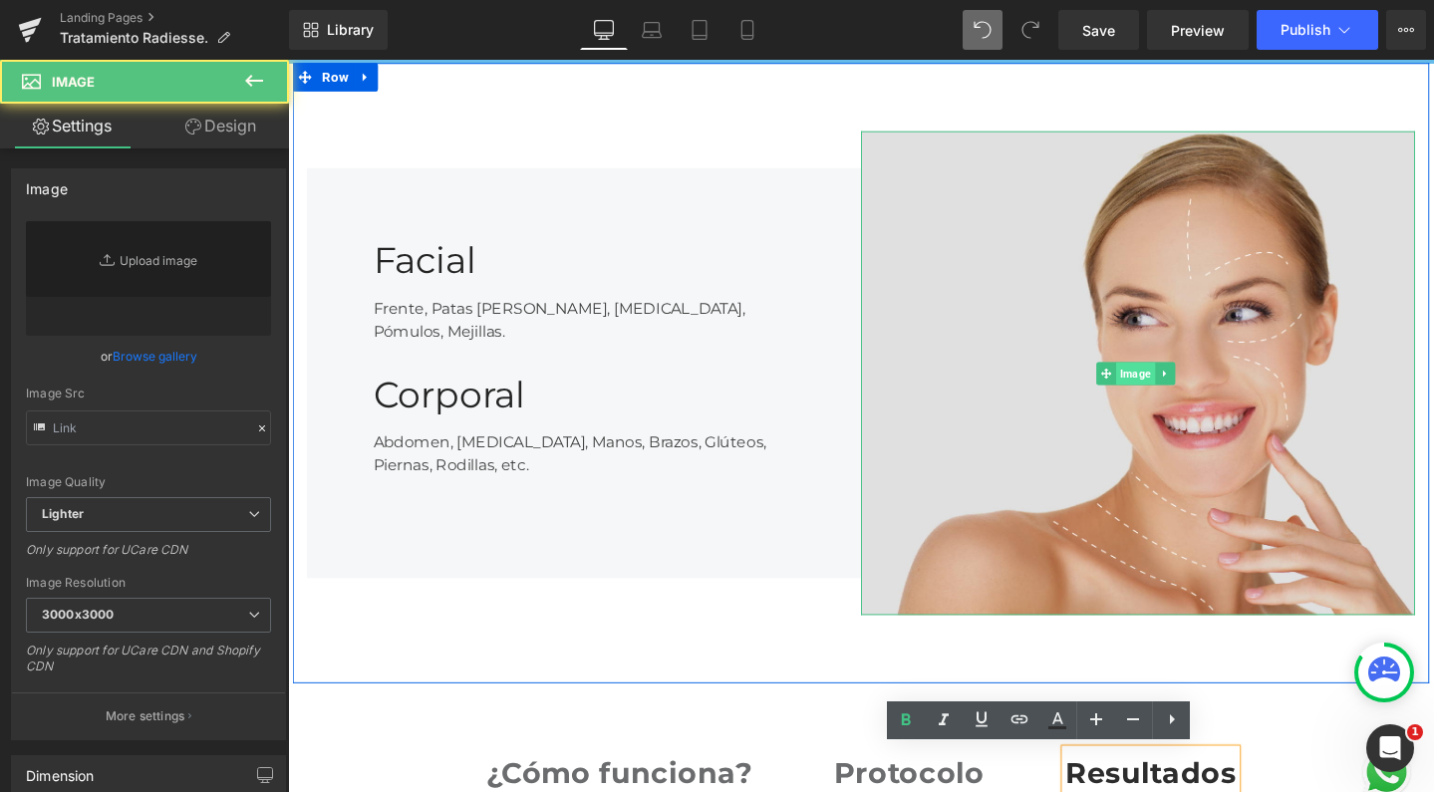
type input "https://ucarecdn.com/49aff056-915d-41dc-b5ee-d1280944bea5/-/format/auto/-/previ…"
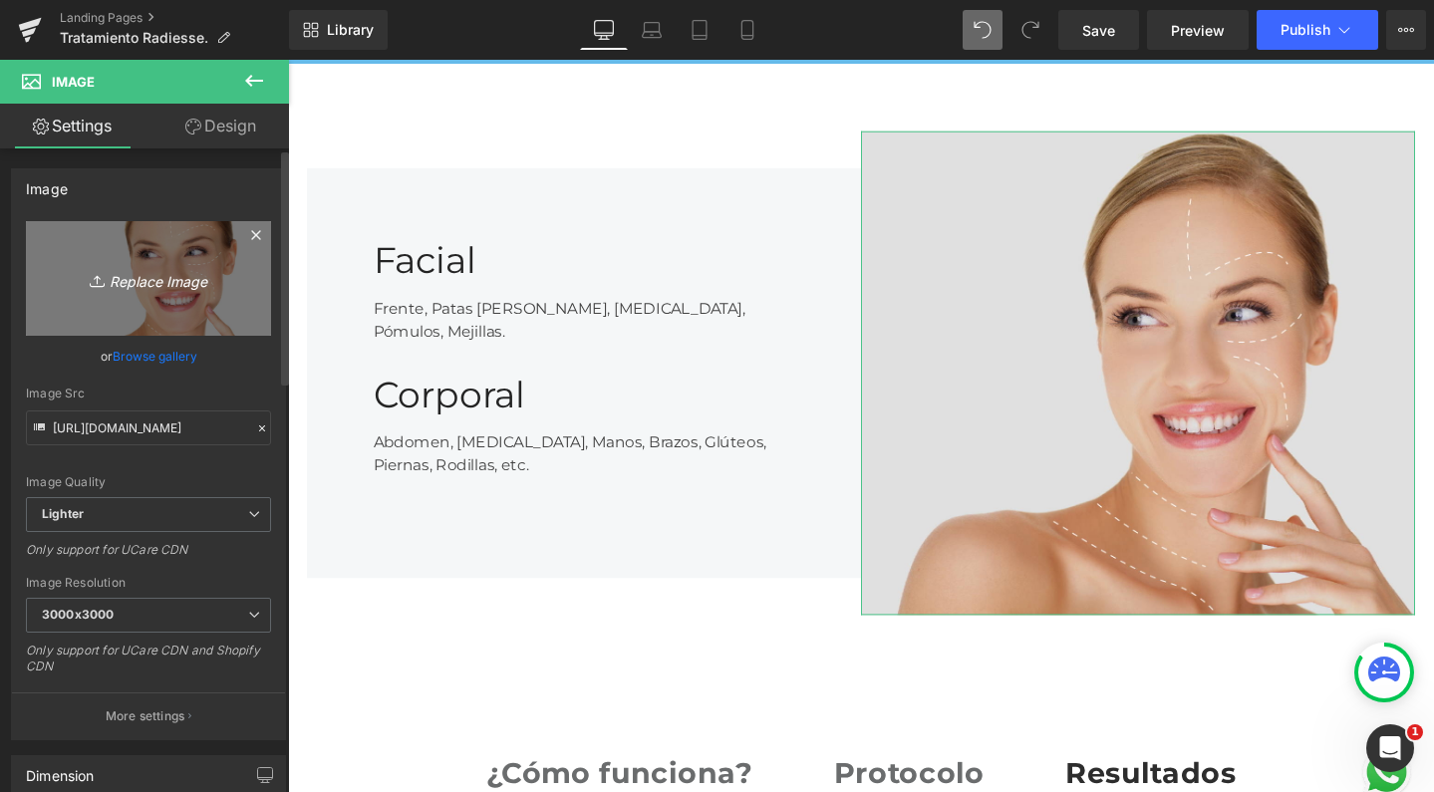
click at [180, 262] on link "Replace Image" at bounding box center [148, 278] width 245 height 115
type input "C:\fakepath\POST RADIESSE-03.jpg"
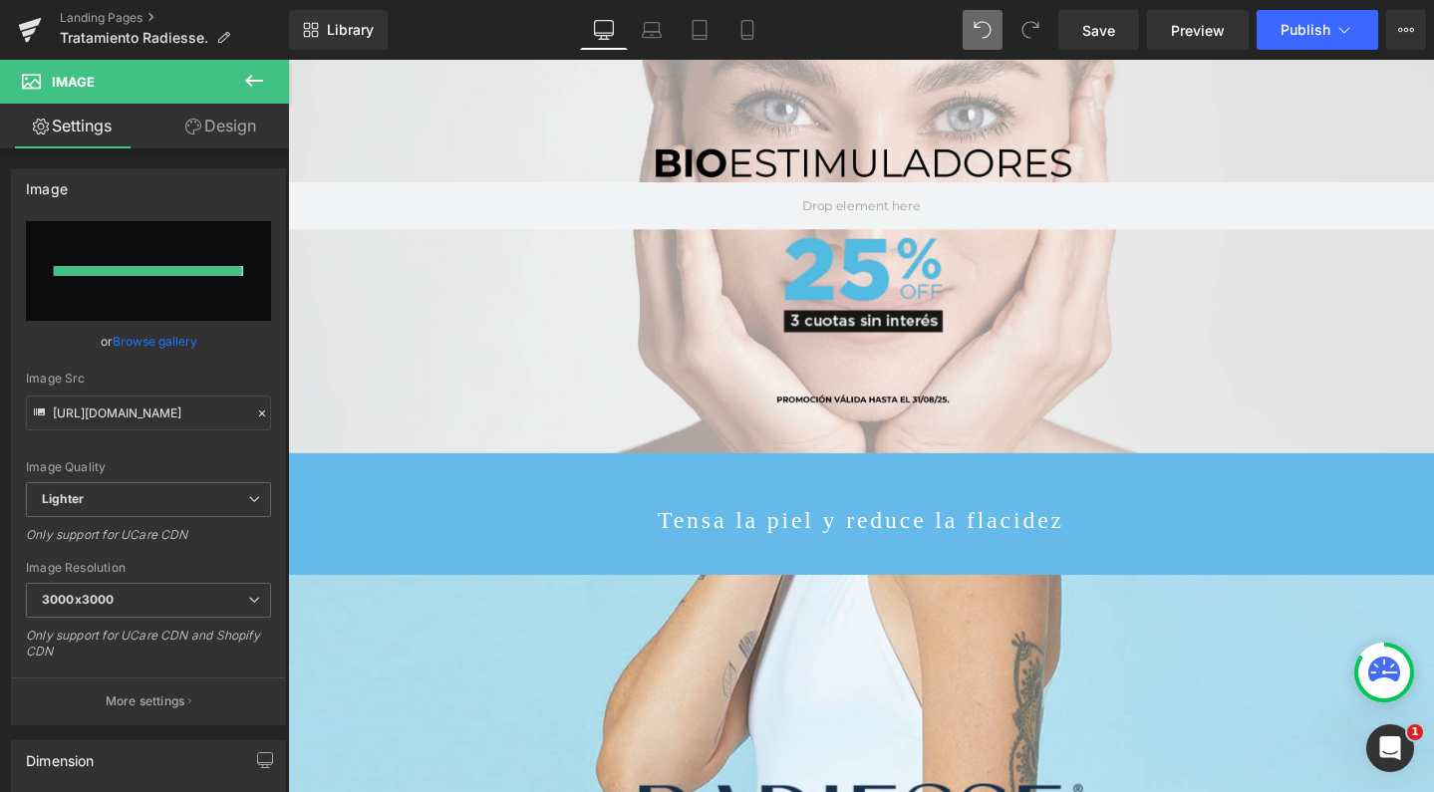
type input "https://ucarecdn.com/3561ee8a-5087-4aa0-b9c9-b10c1f3ef631/-/format/auto/-/previ…"
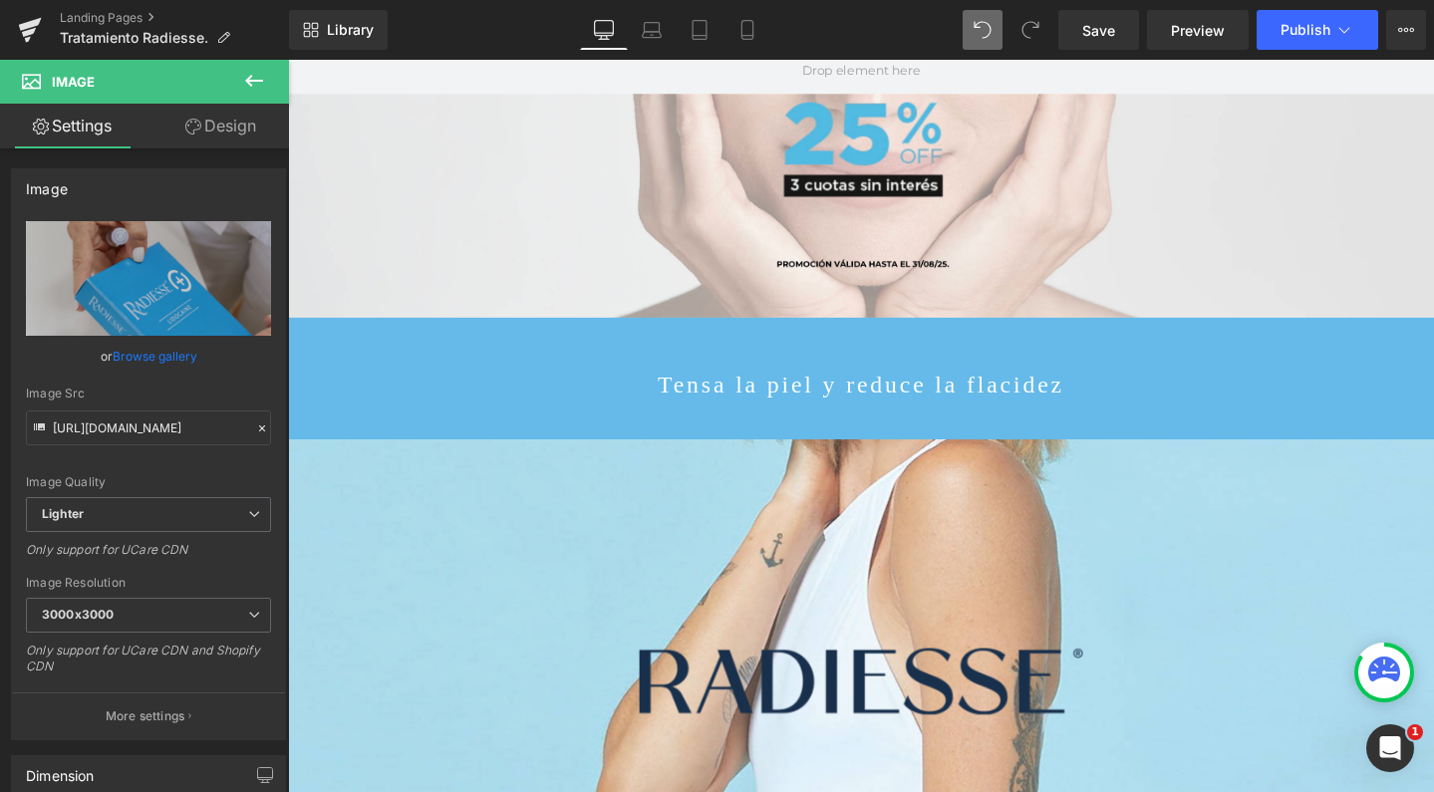
scroll to position [92, 0]
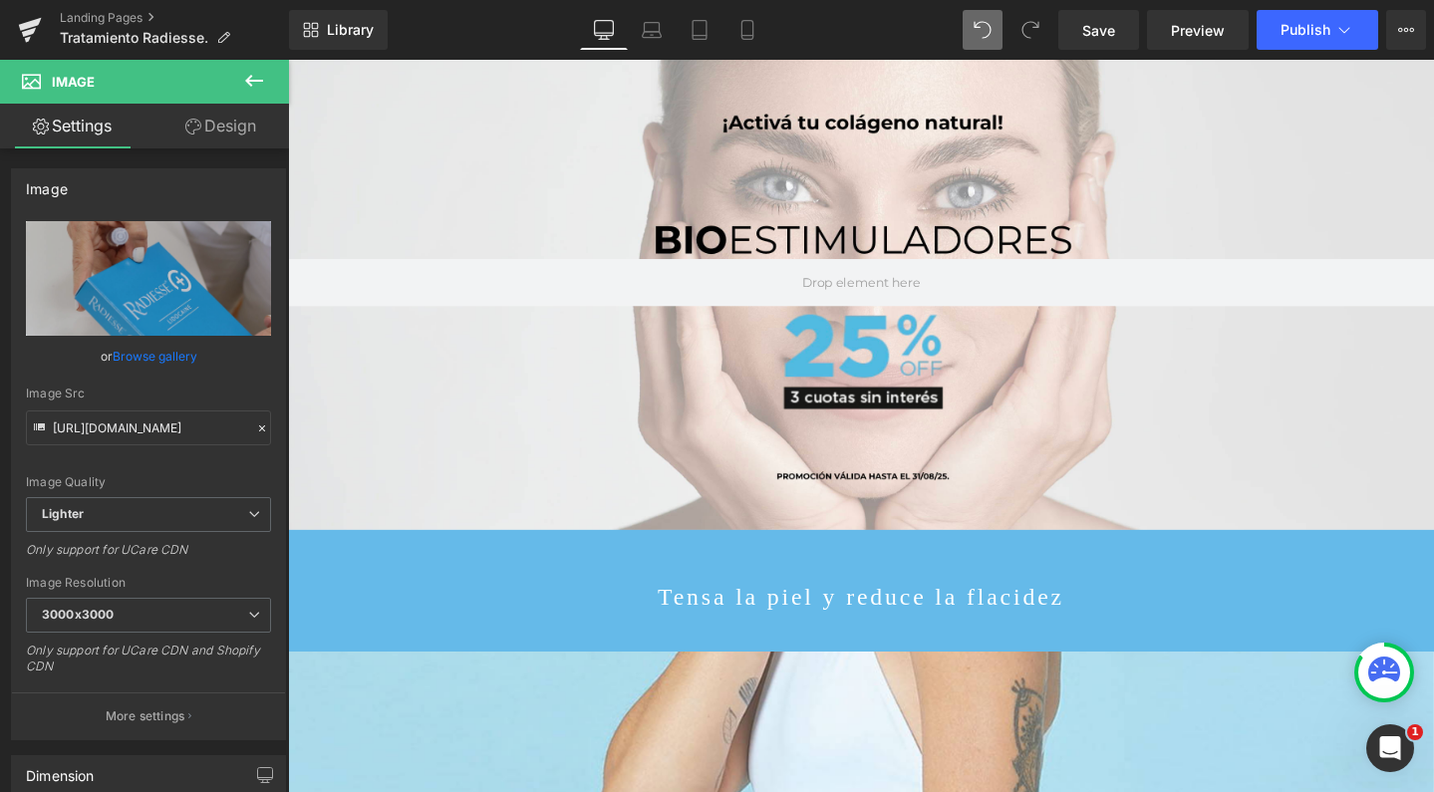
click at [263, 93] on button at bounding box center [254, 82] width 70 height 44
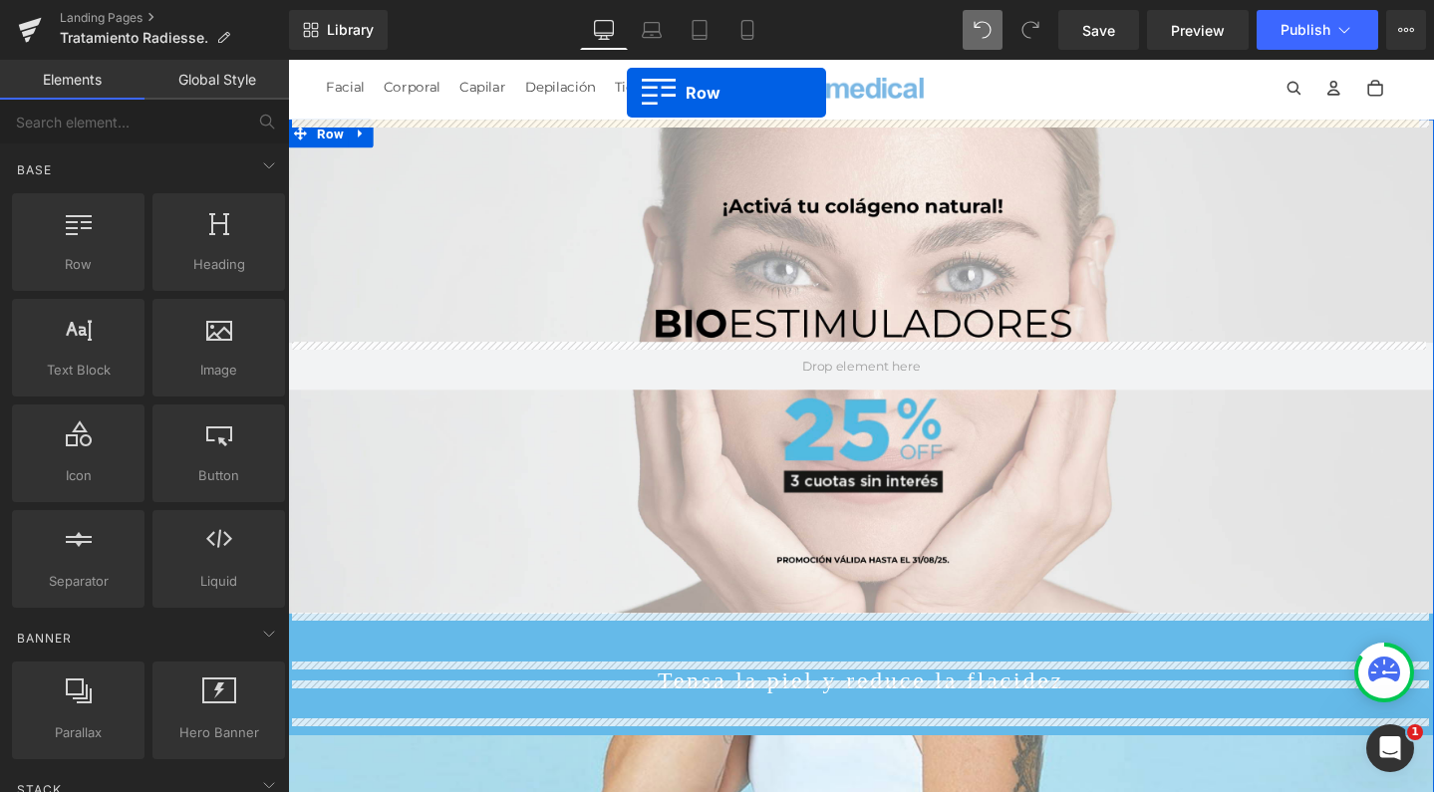
scroll to position [0, 0]
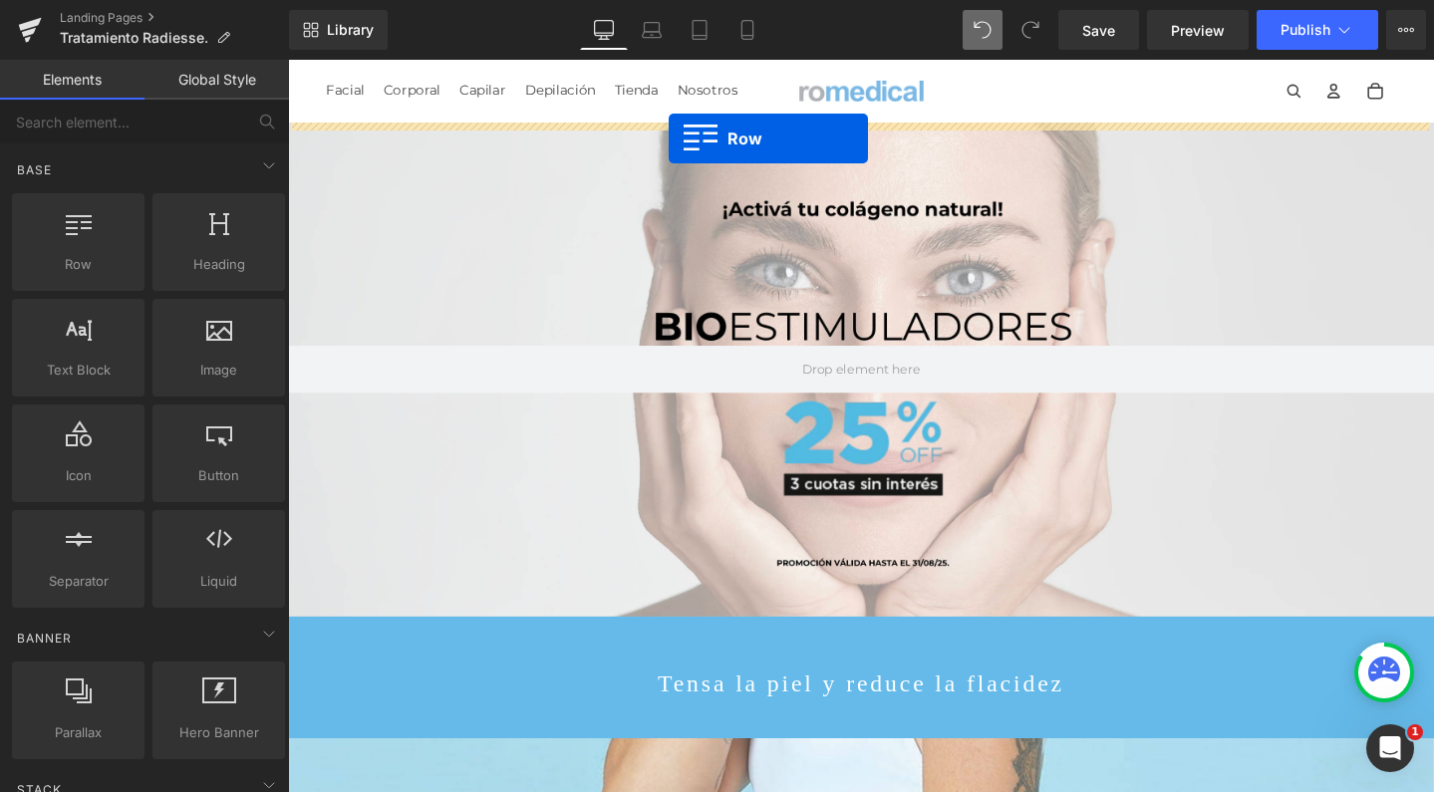
drag, startPoint x: 347, startPoint y: 323, endPoint x: 689, endPoint y: 143, distance: 386.6
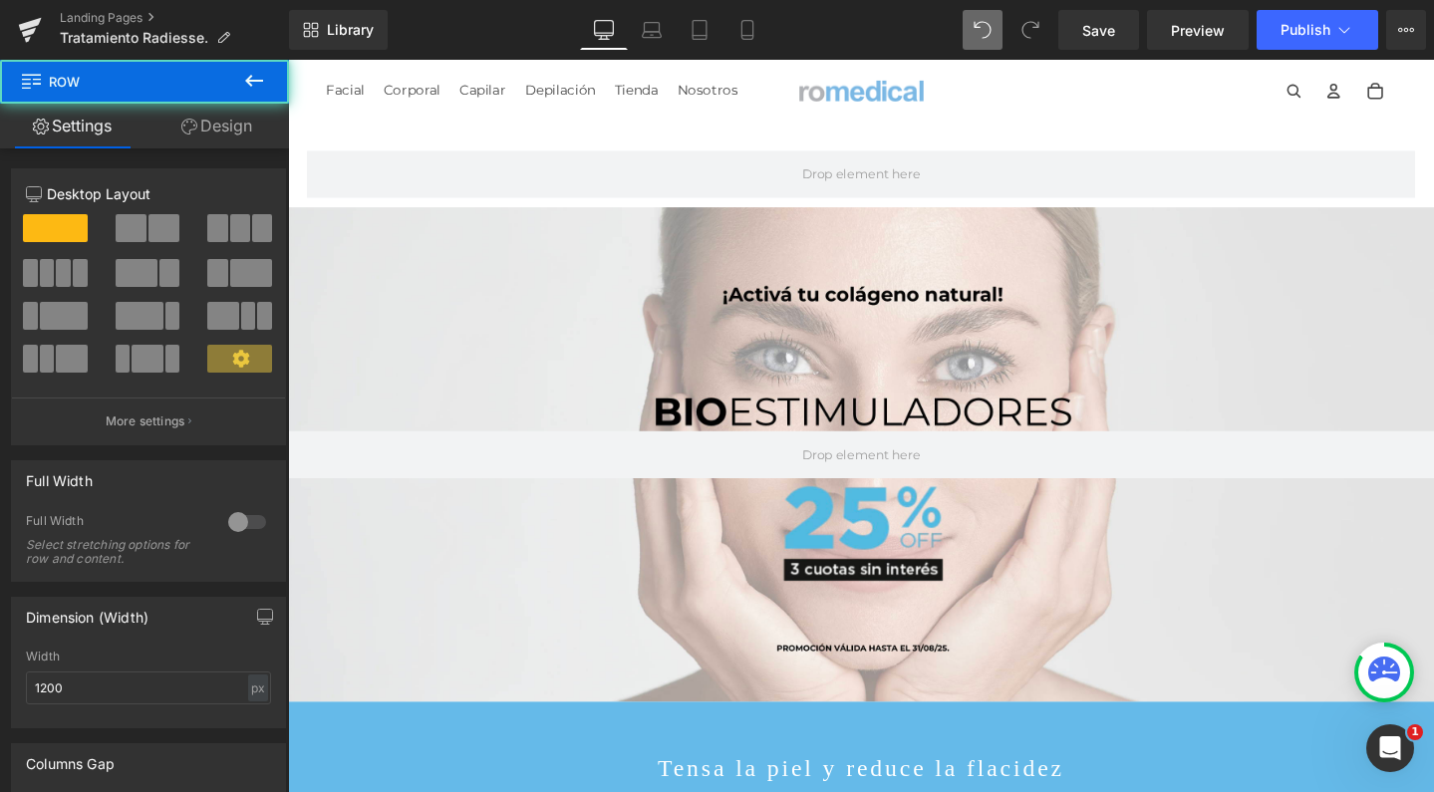
scroll to position [6454, 1186]
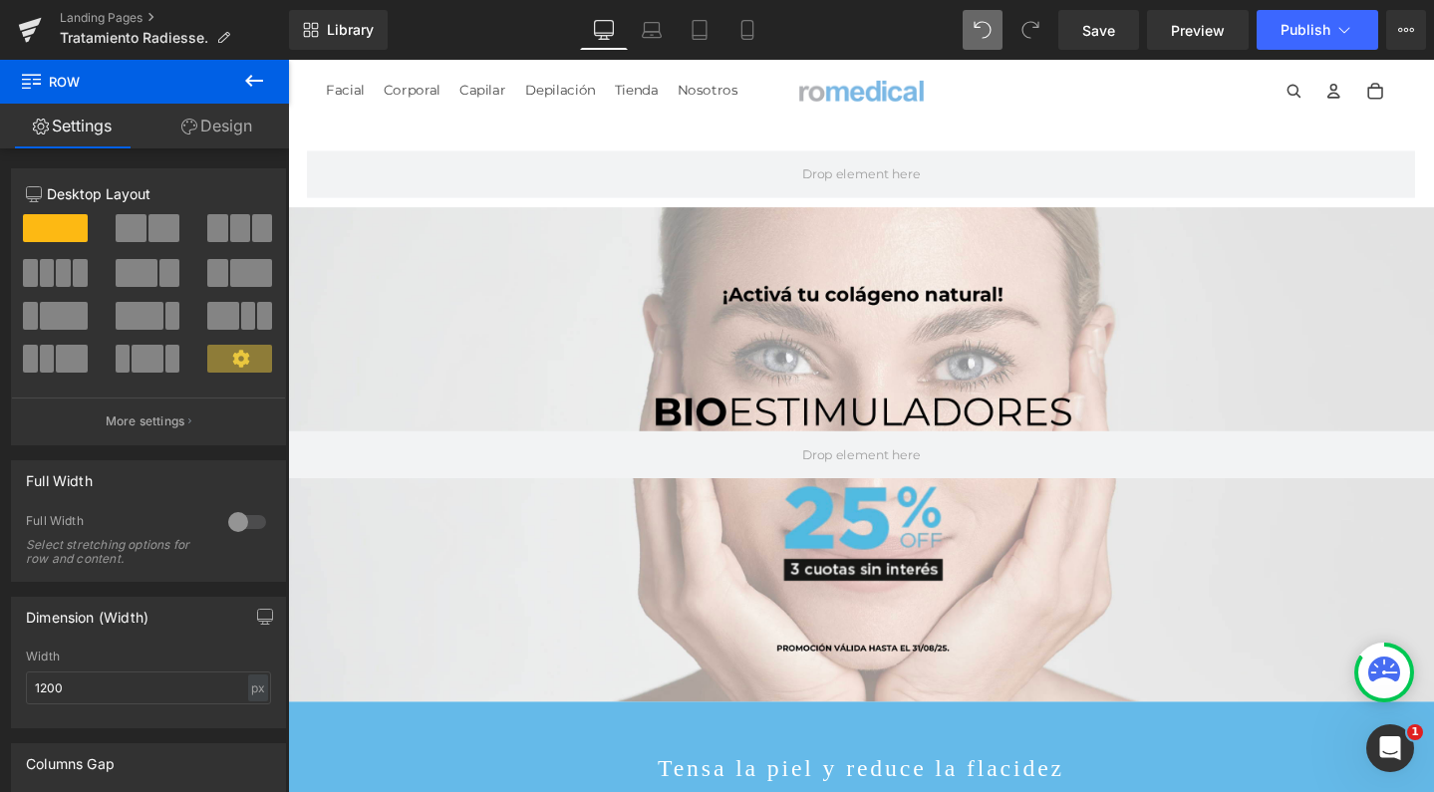
click at [245, 81] on icon at bounding box center [254, 81] width 18 height 12
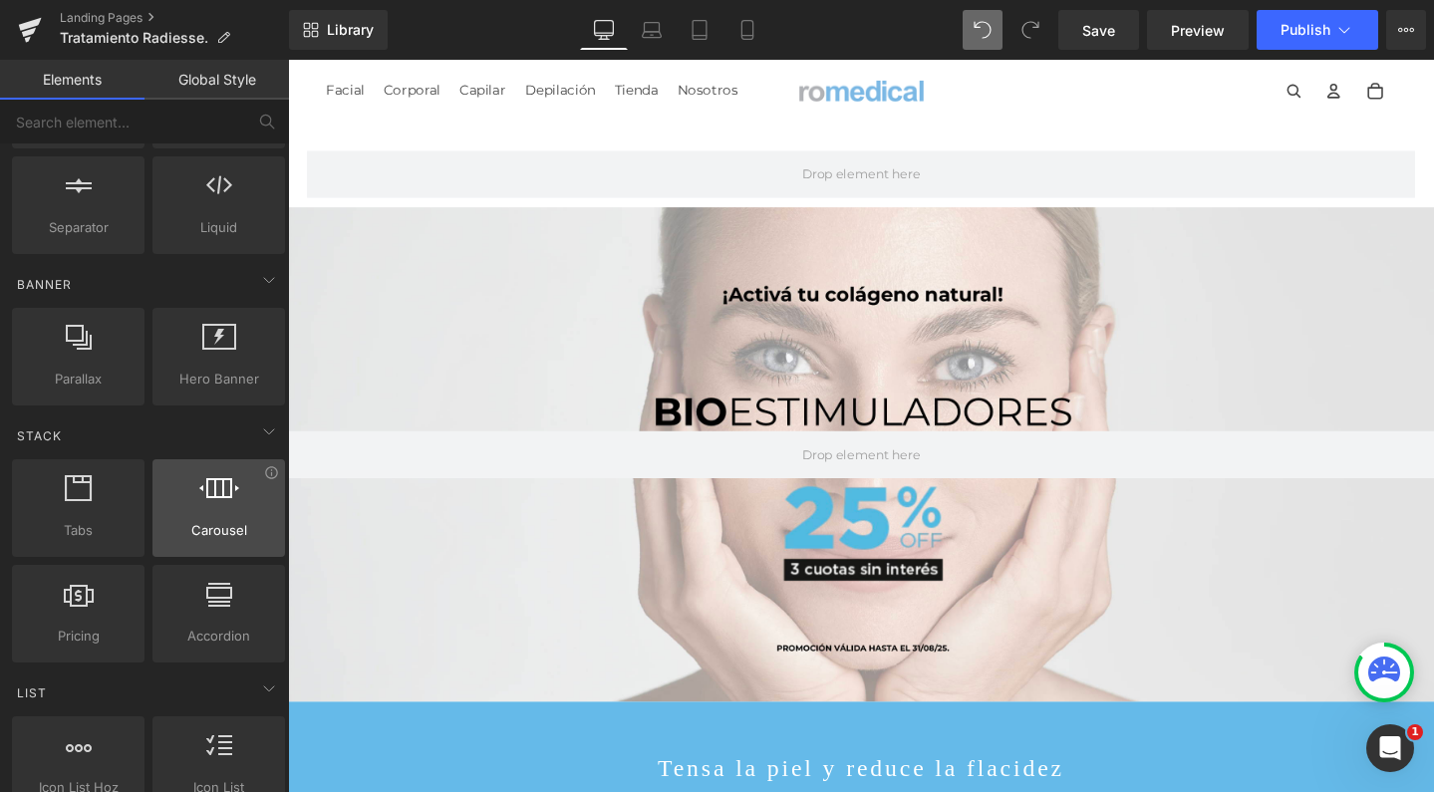
scroll to position [355, 0]
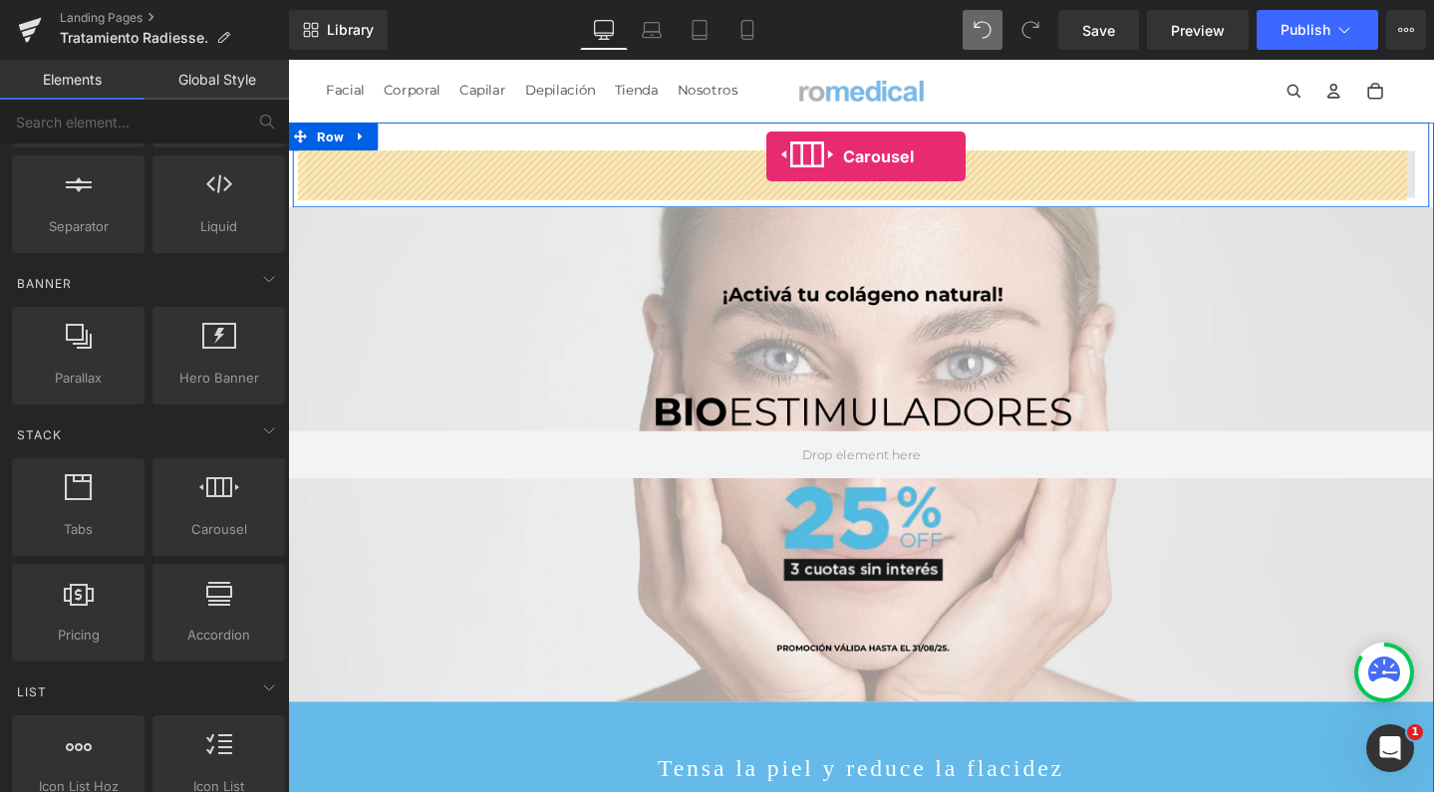
drag, startPoint x: 488, startPoint y: 585, endPoint x: 789, endPoint y: 167, distance: 514.8
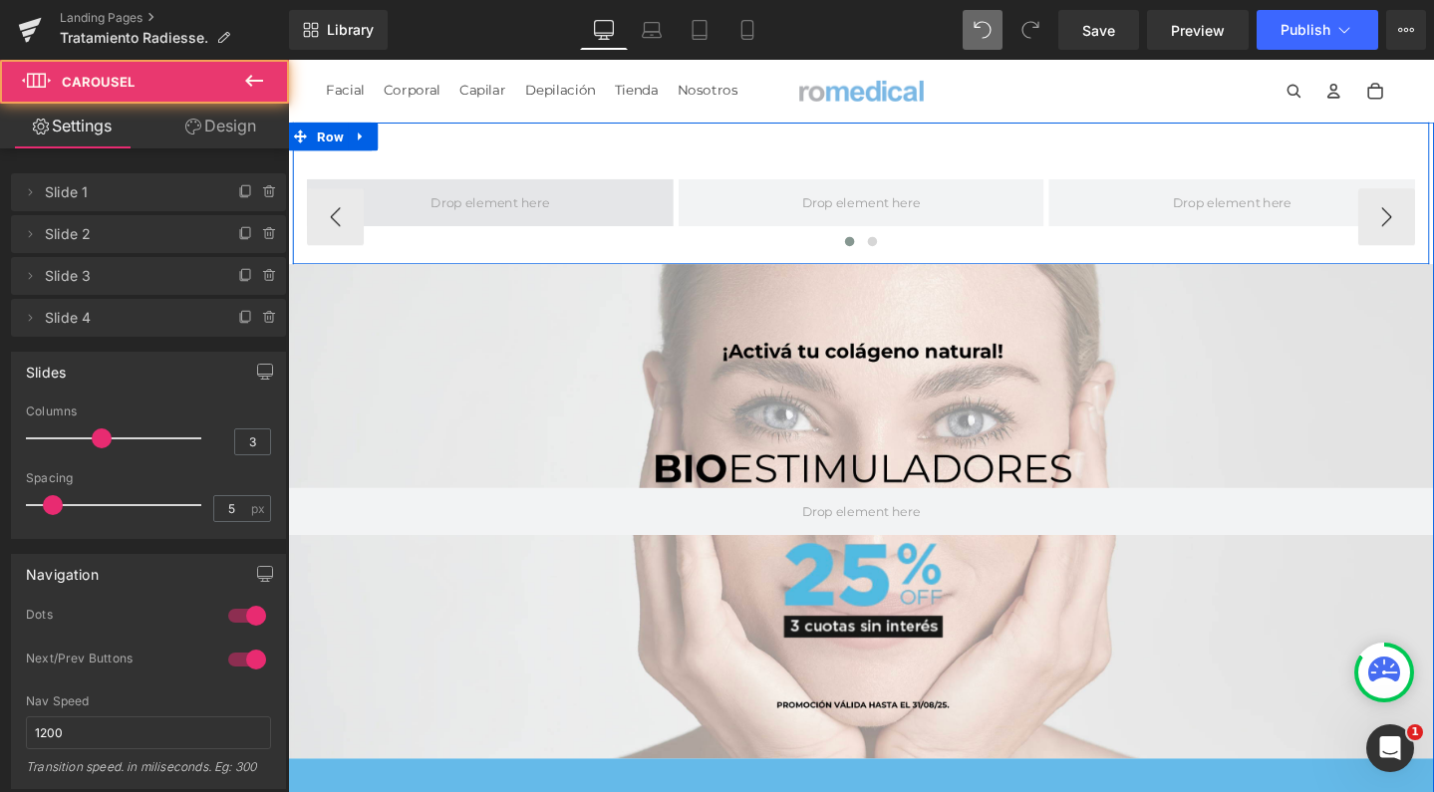
scroll to position [6514, 1186]
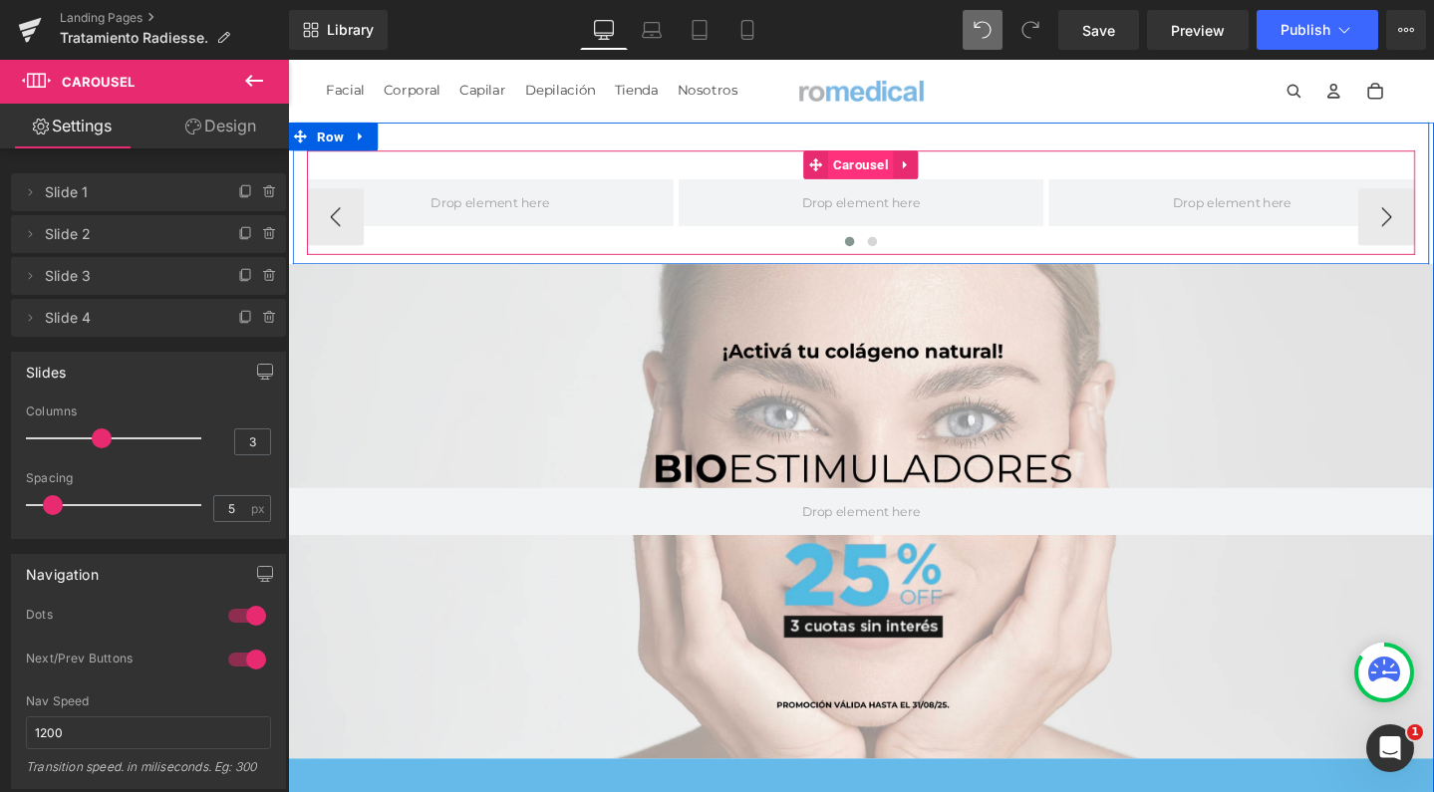
click at [879, 178] on span "Carousel" at bounding box center [890, 170] width 69 height 30
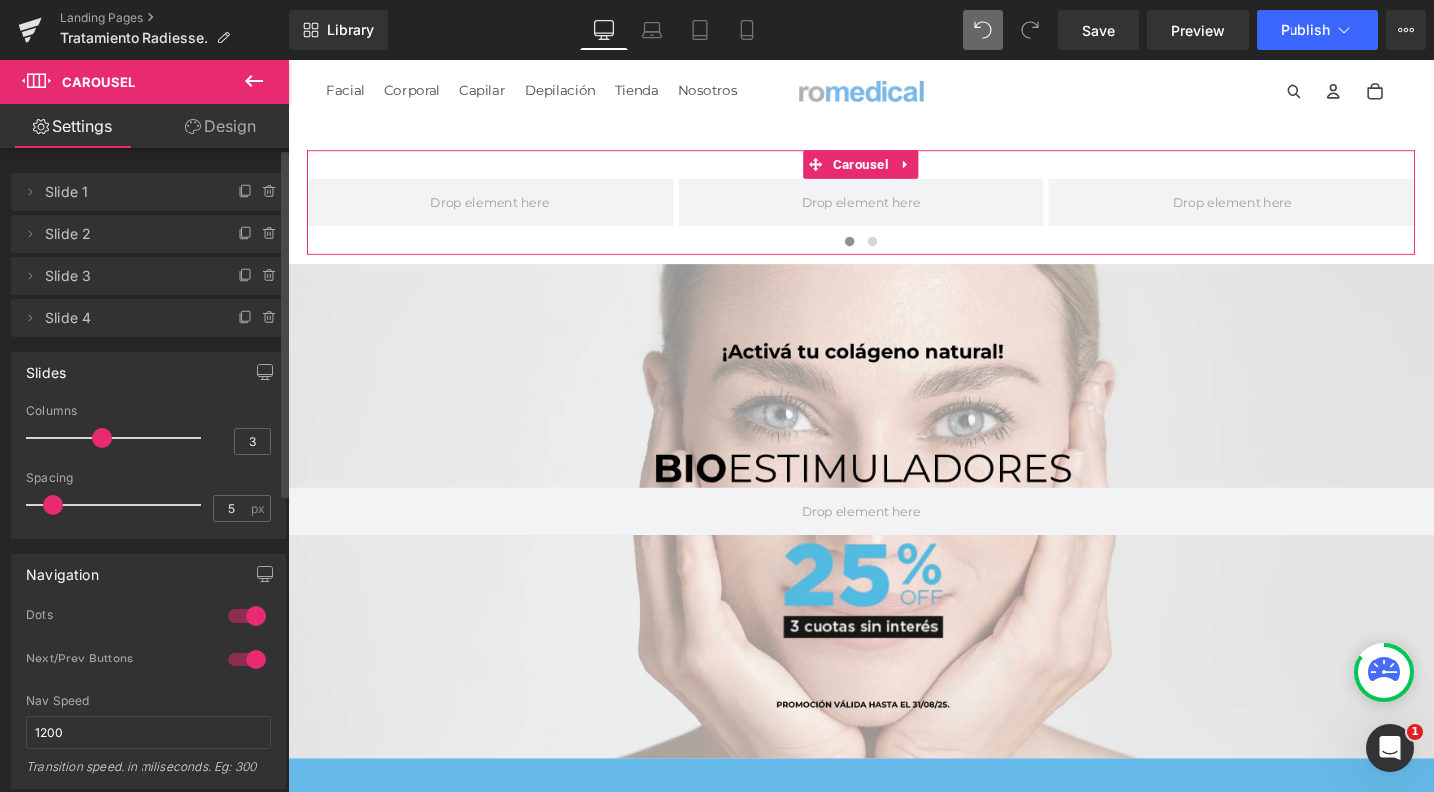
type input "1"
click at [24, 438] on div "1 Columns 1 3 Columns 3 3 Columns 3 1 Columns 1 5px Spacing 5 px 5px Spacing 5 …" at bounding box center [148, 472] width 273 height 134
click at [264, 276] on icon at bounding box center [270, 276] width 16 height 16
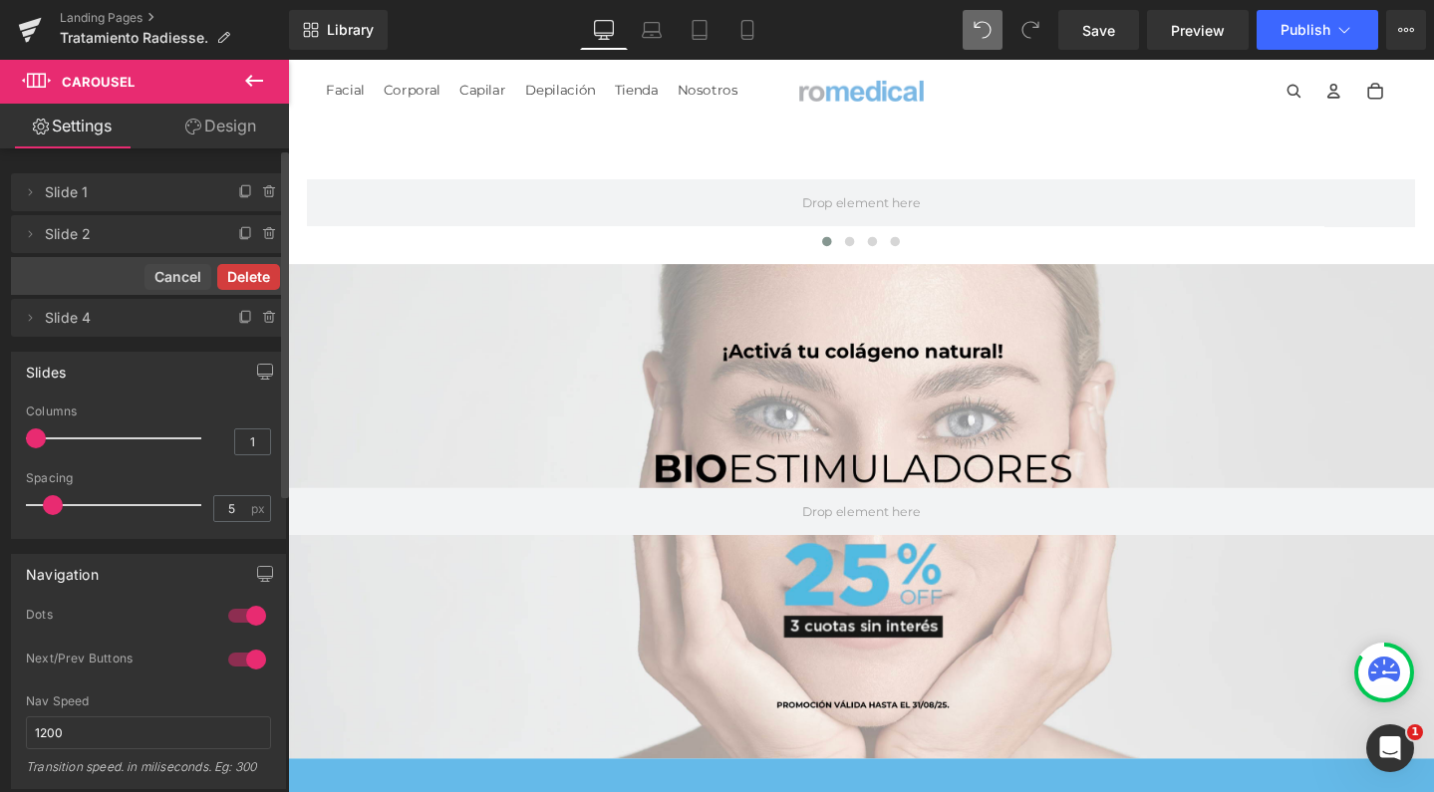
click at [255, 274] on button "Delete" at bounding box center [248, 277] width 63 height 26
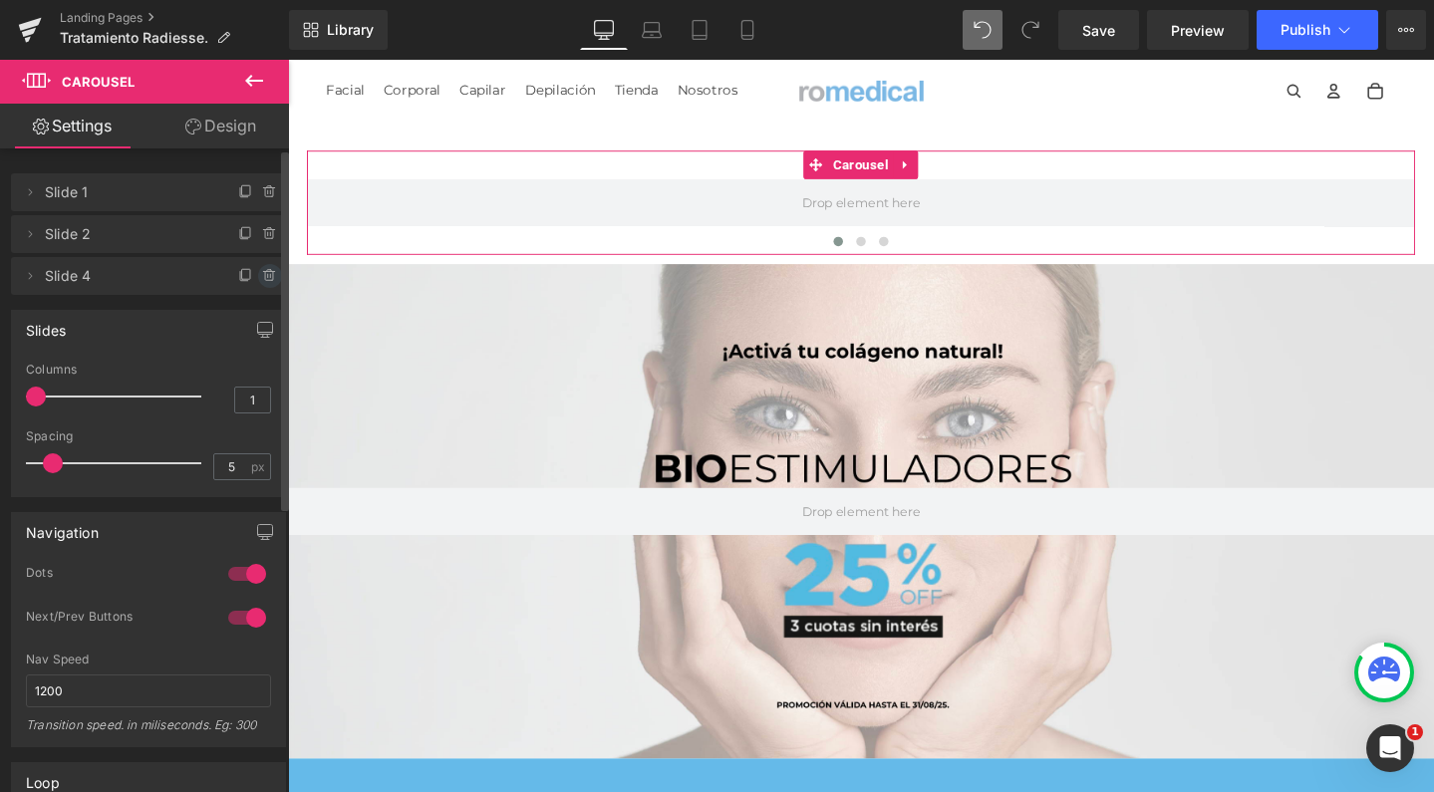
click at [270, 276] on icon at bounding box center [270, 276] width 0 height 4
click at [262, 276] on button "Delete" at bounding box center [248, 277] width 63 height 26
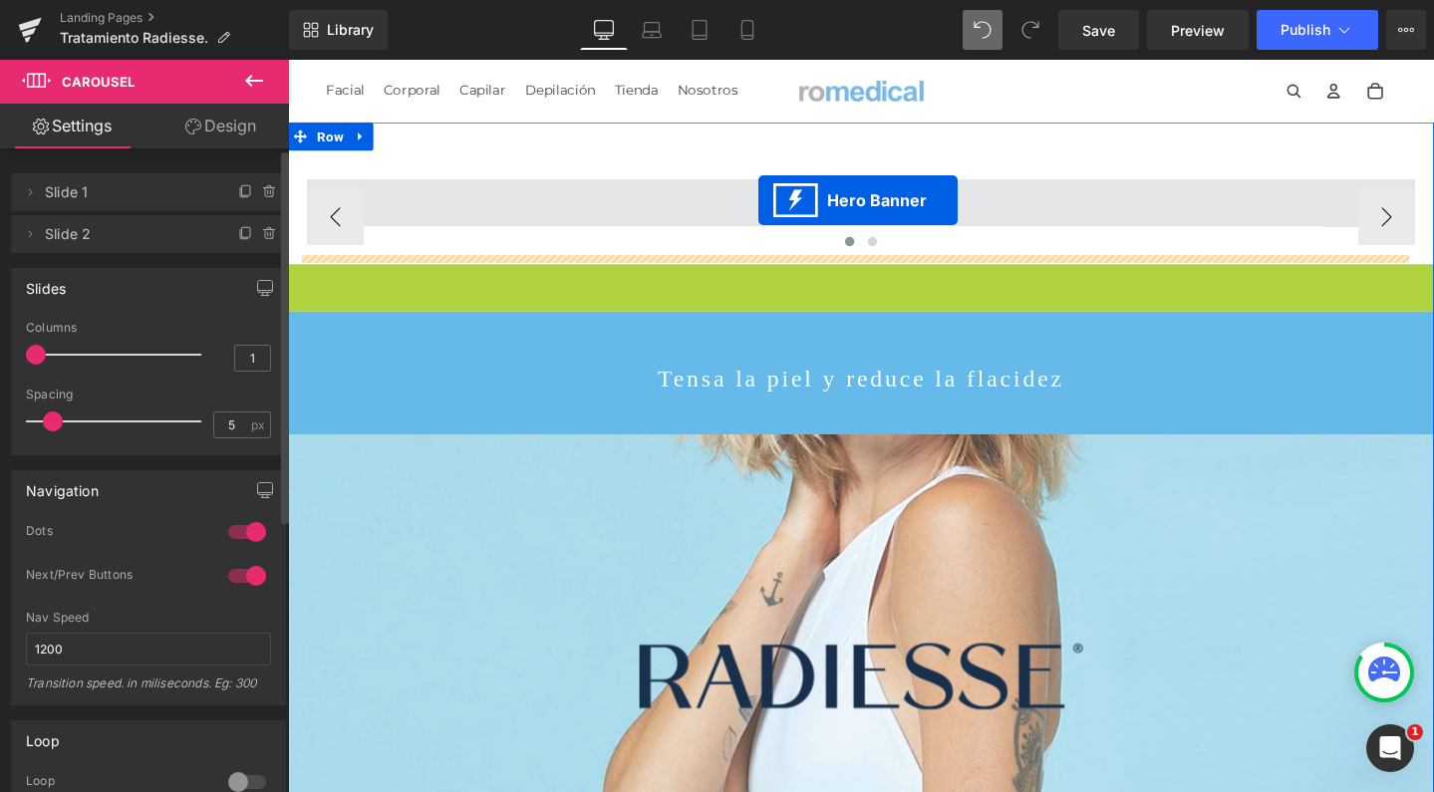
scroll to position [6045, 1186]
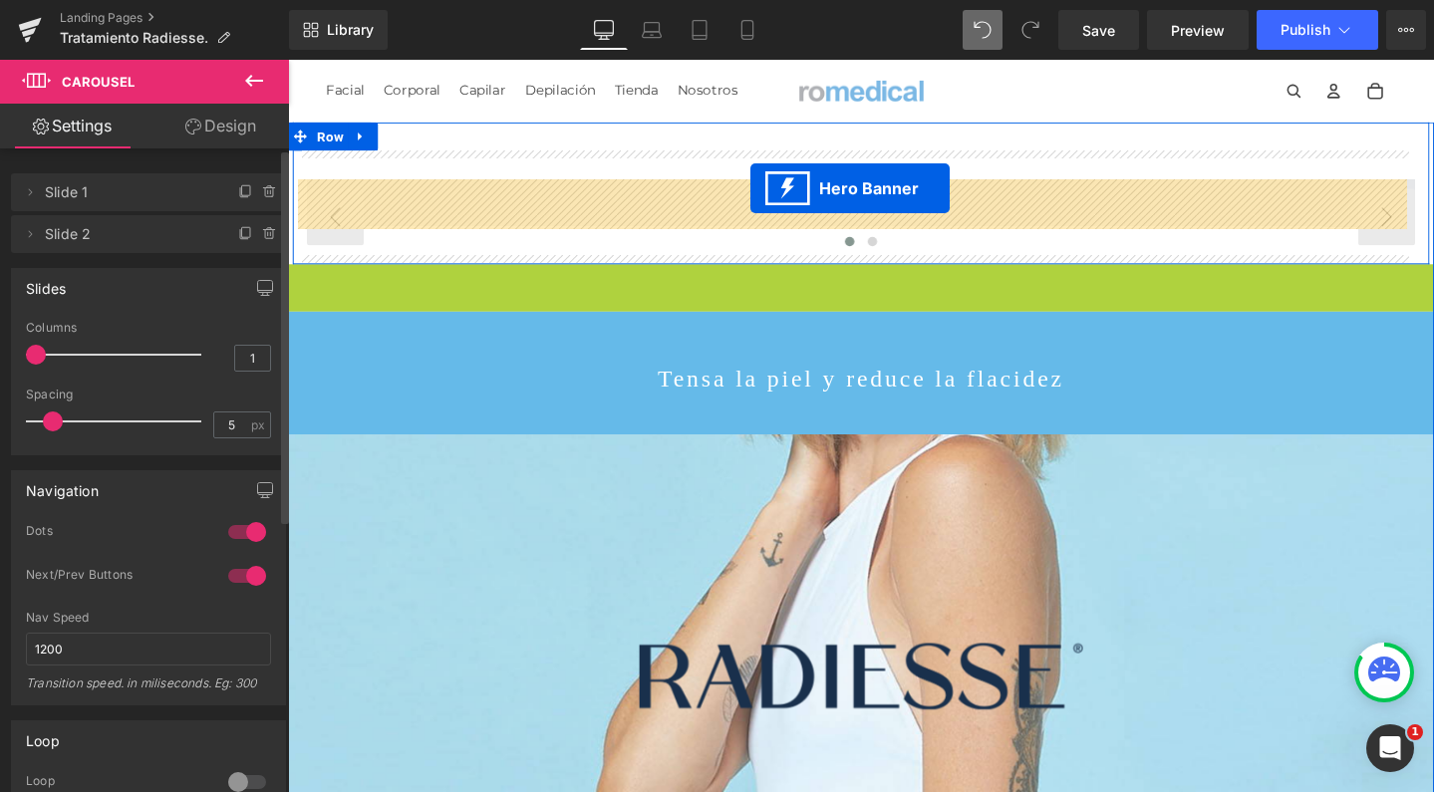
drag, startPoint x: 817, startPoint y: 290, endPoint x: 774, endPoint y: 195, distance: 103.9
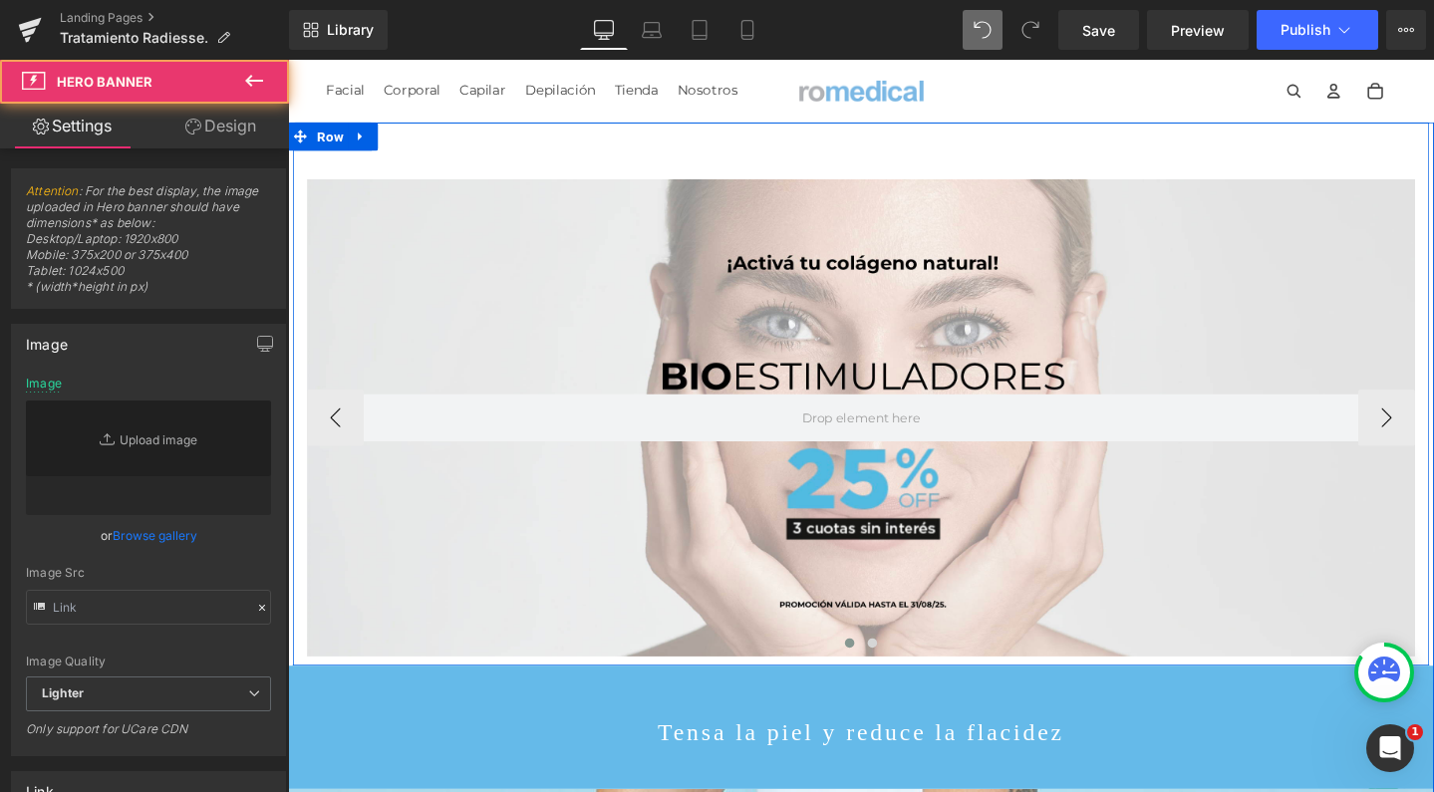
type input "[URL][DOMAIN_NAME]"
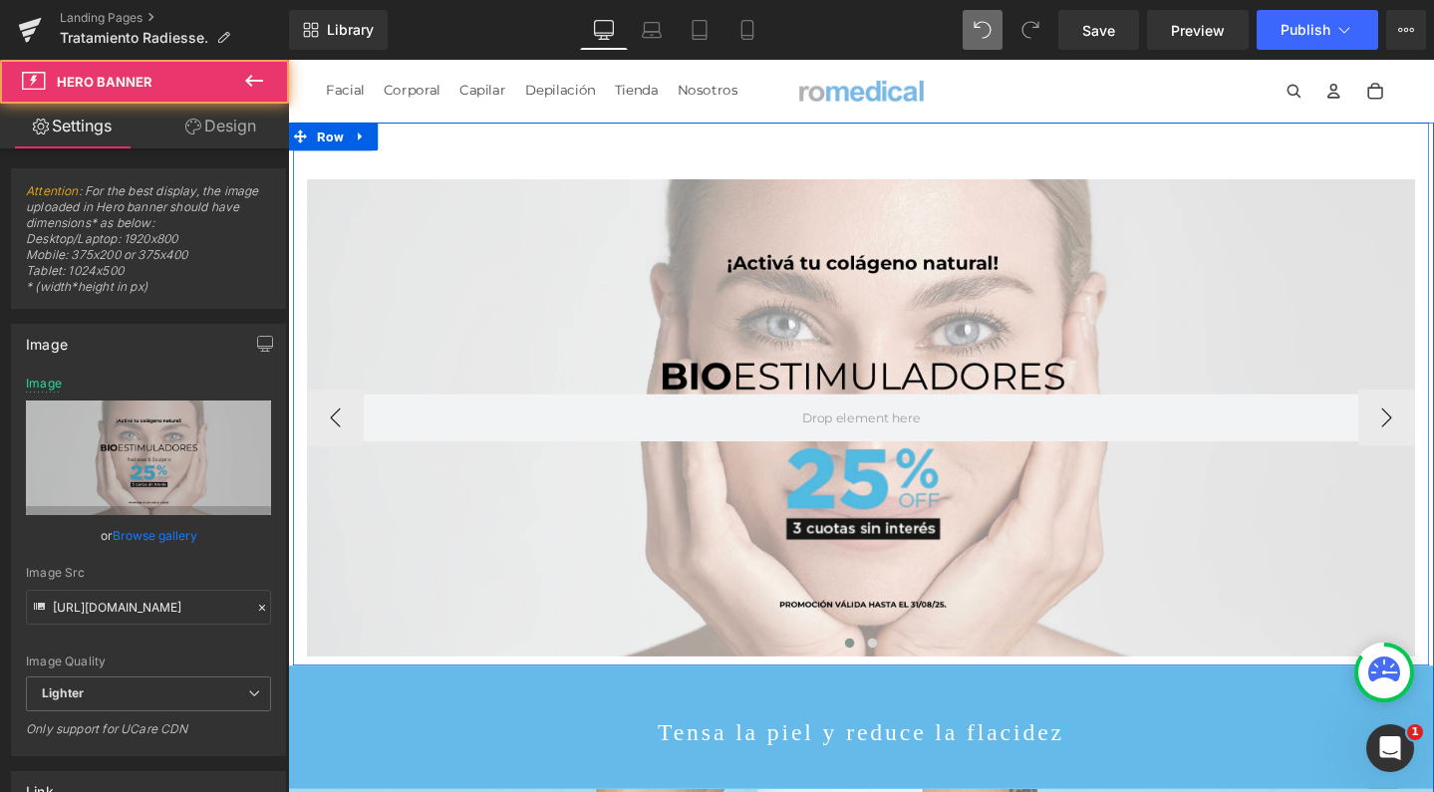
scroll to position [6418, 1186]
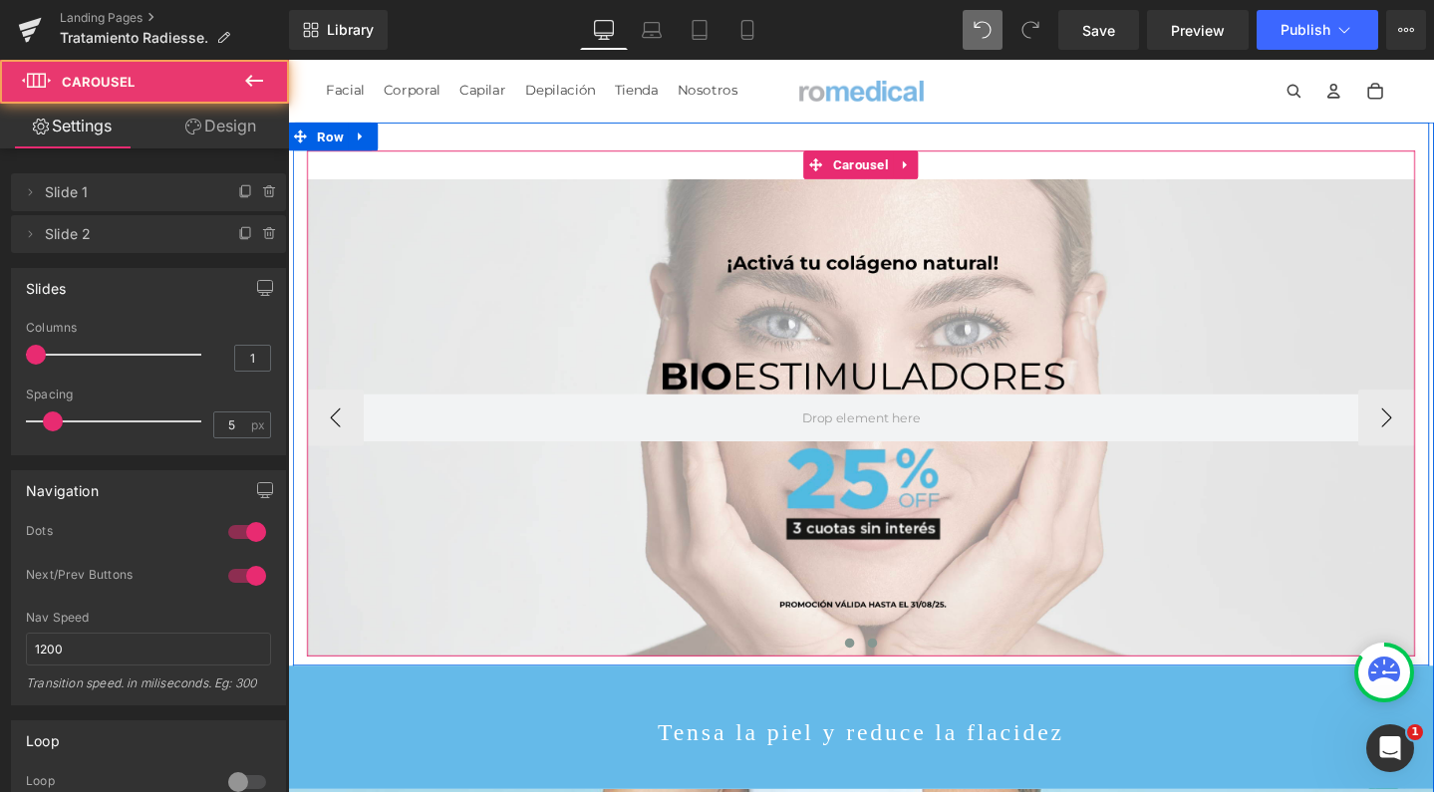
click at [898, 671] on span at bounding box center [903, 674] width 10 height 10
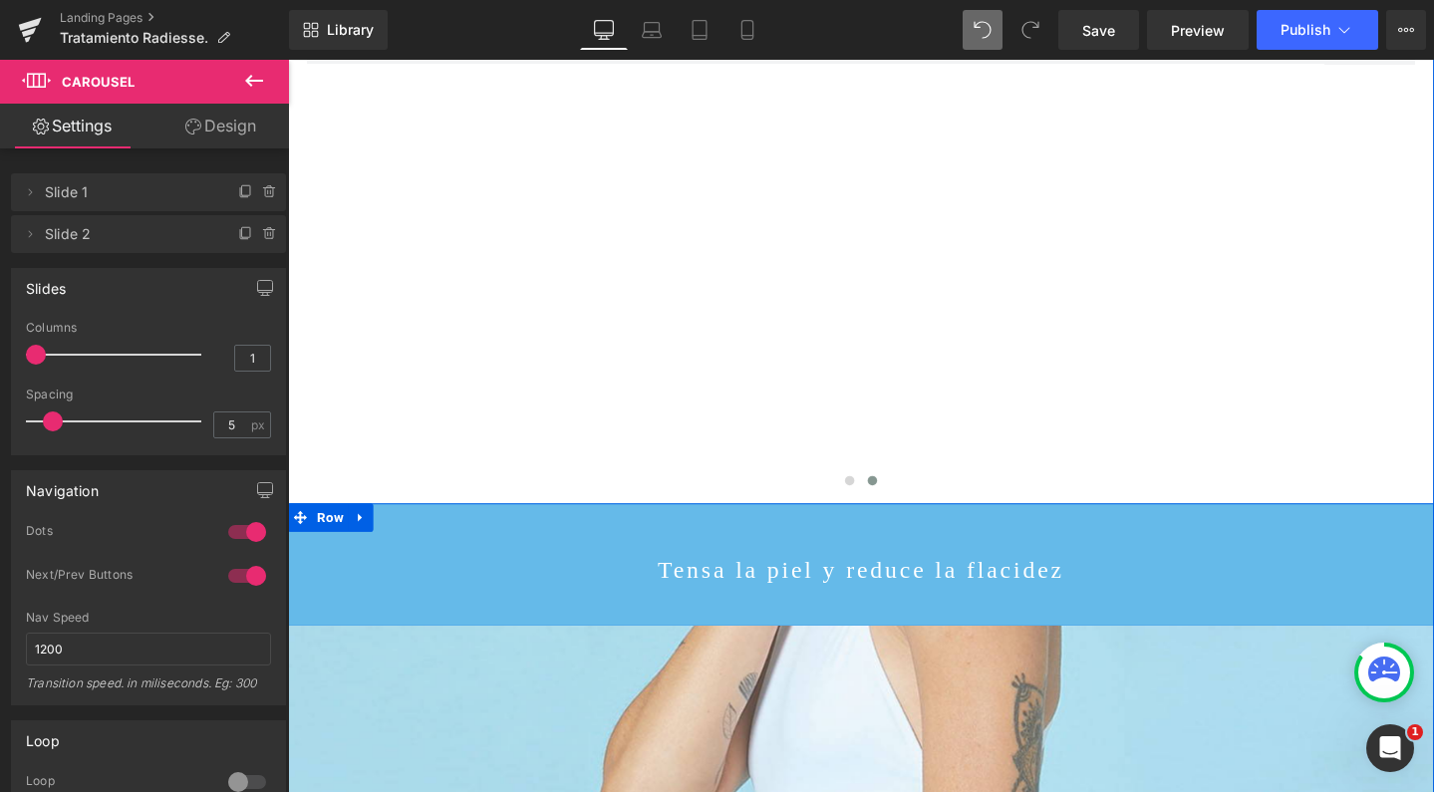
scroll to position [210, 0]
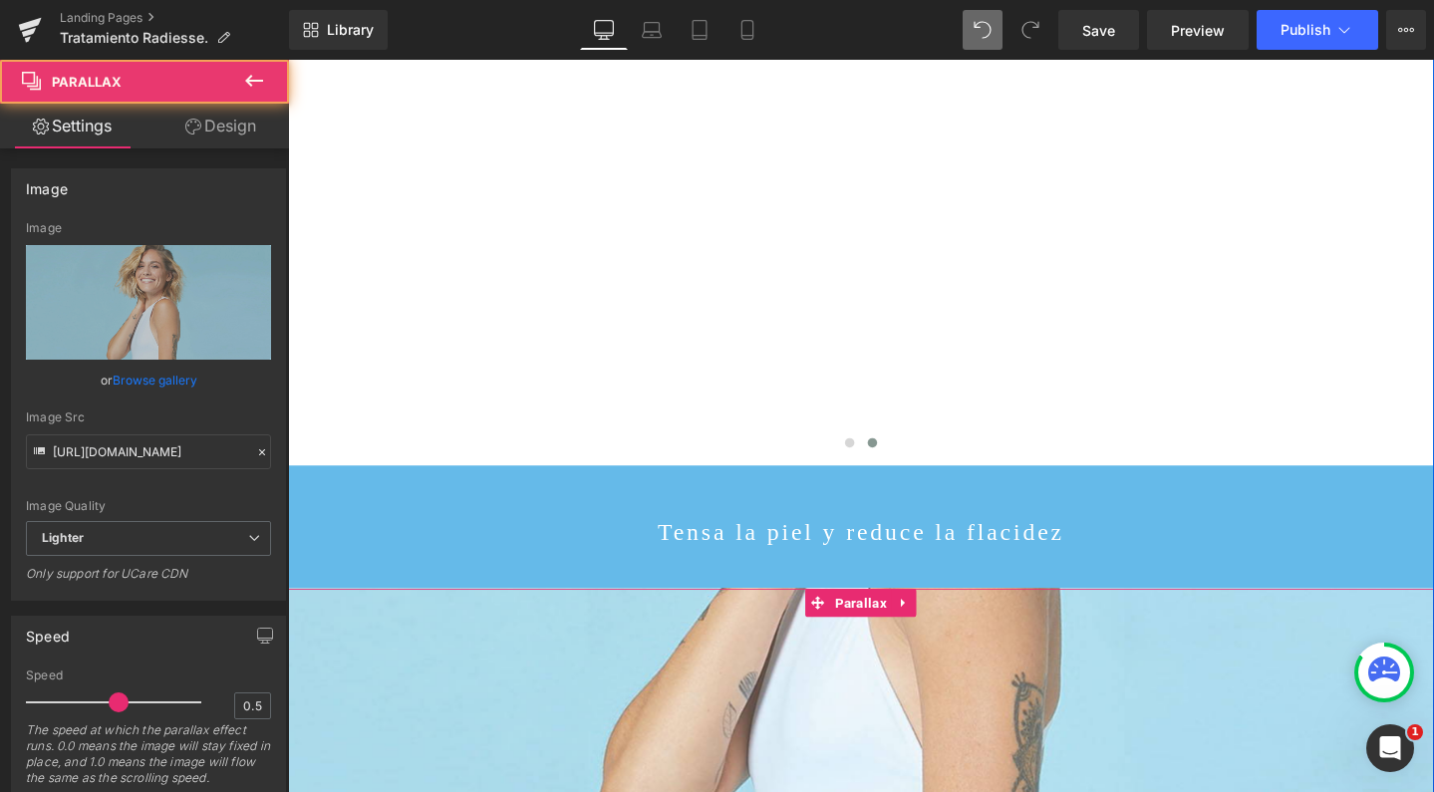
click at [352, 611] on div at bounding box center [891, 499] width 1206 height 914
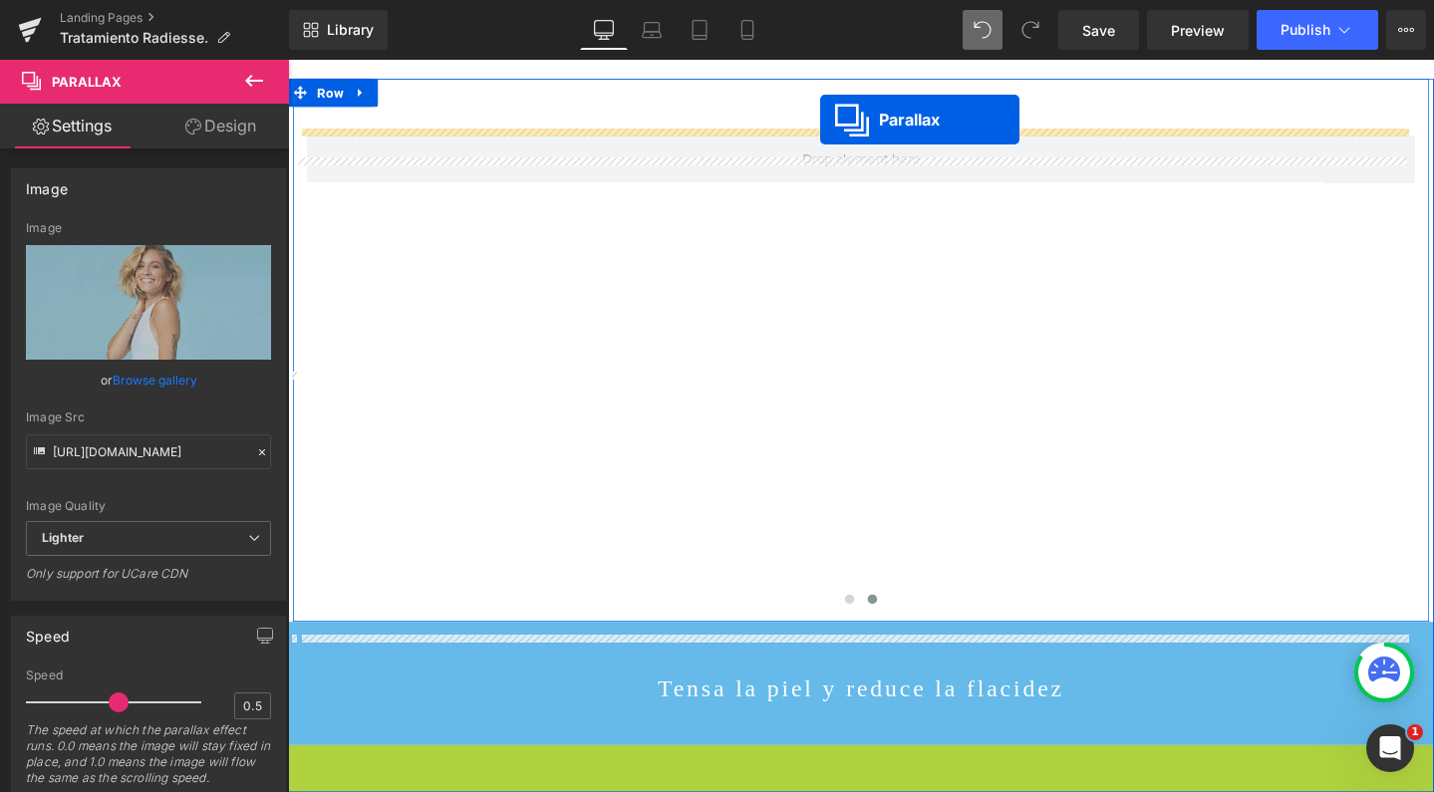
scroll to position [0, 0]
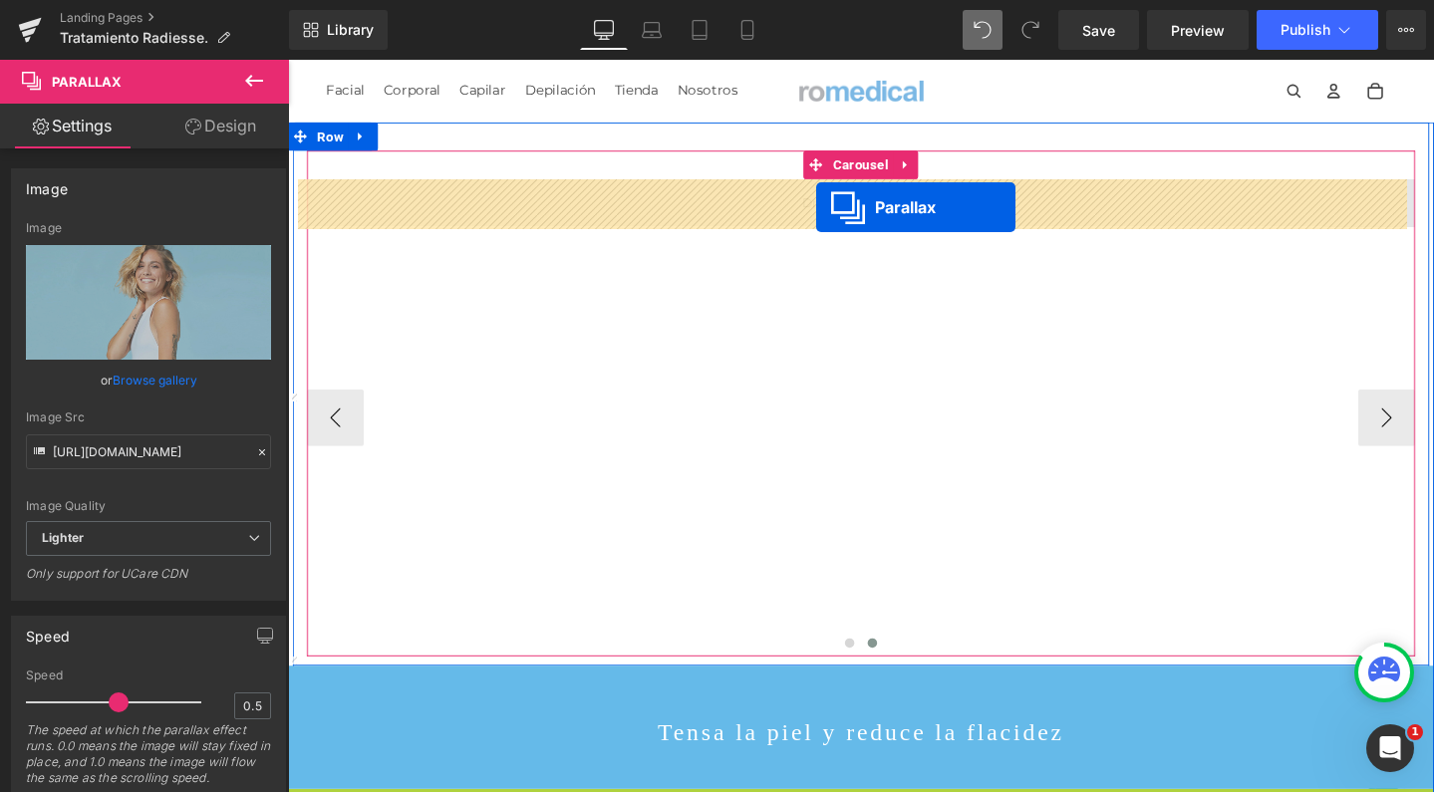
drag, startPoint x: 831, startPoint y: 617, endPoint x: 844, endPoint y: 215, distance: 401.9
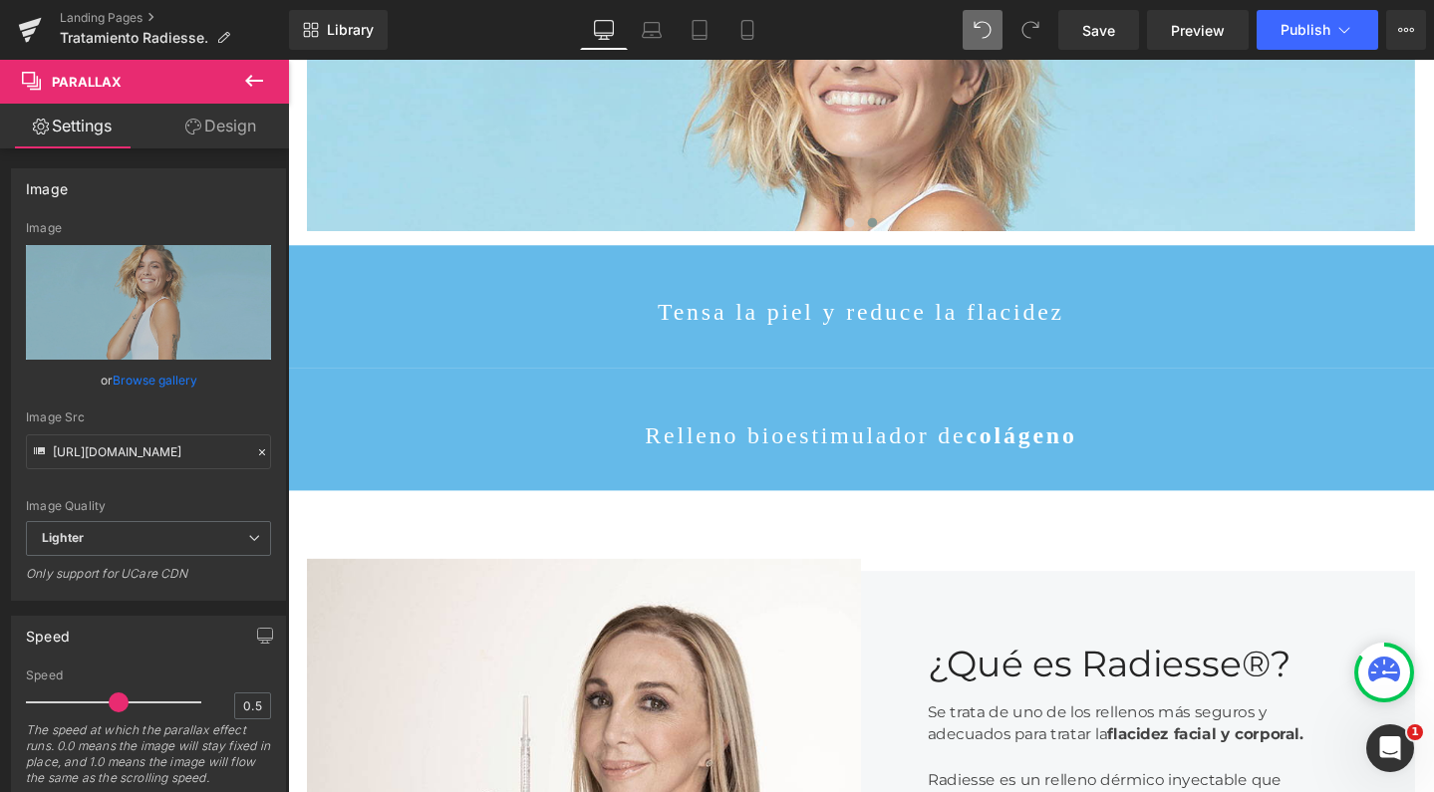
scroll to position [404, 0]
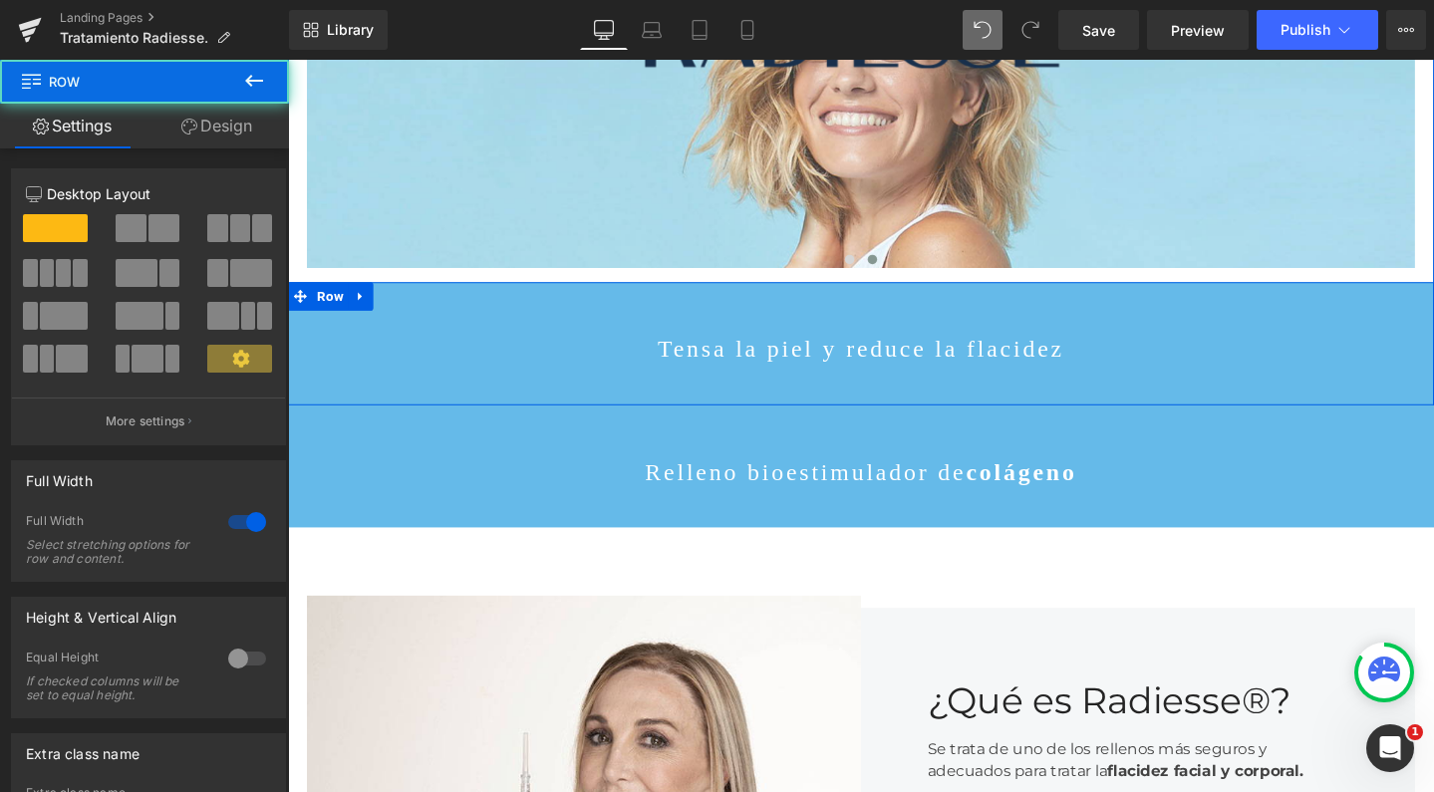
click at [411, 304] on div "Tensa la piel y reduce la flacidez Text Block Row" at bounding box center [891, 359] width 1206 height 130
click at [362, 308] on icon at bounding box center [364, 309] width 4 height 9
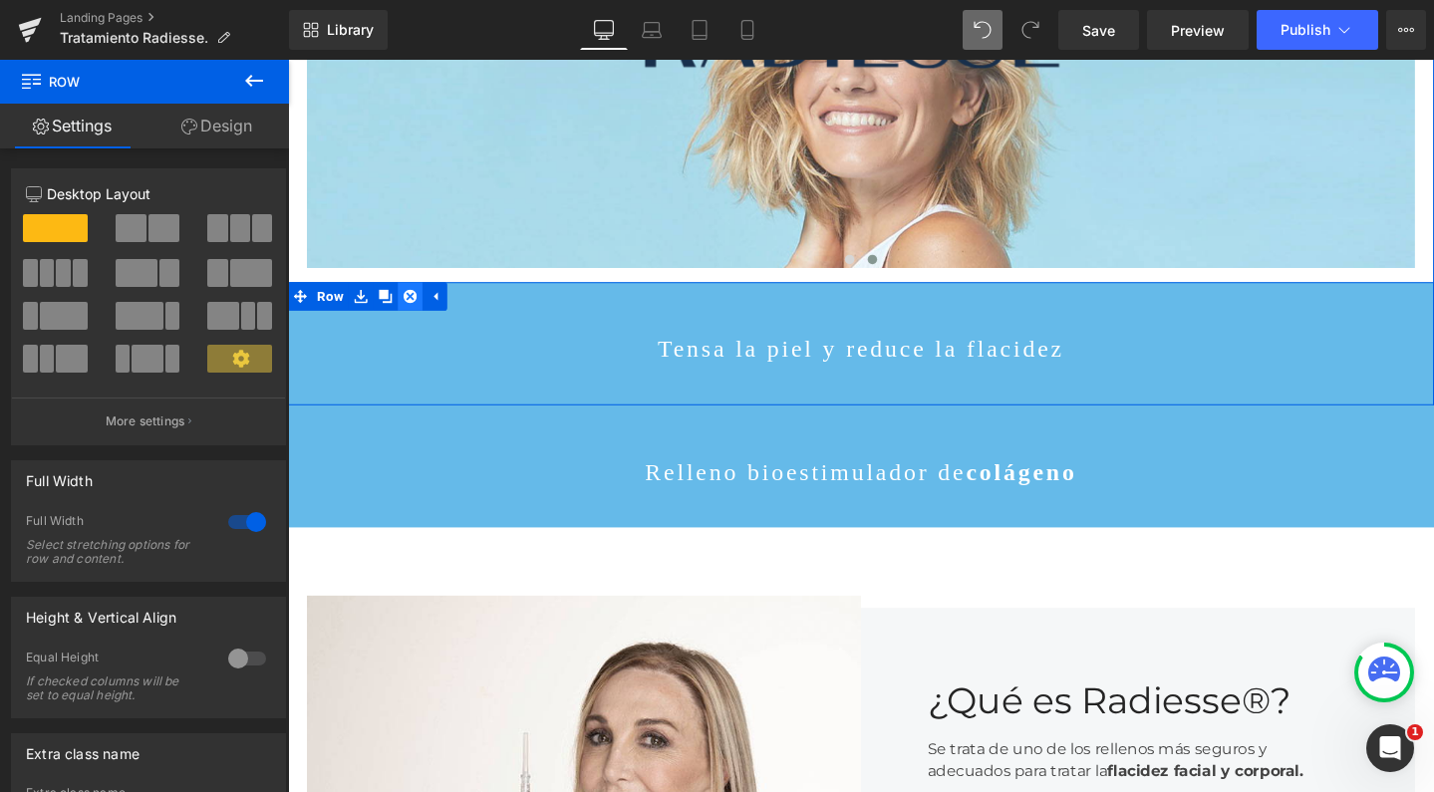
click at [410, 310] on icon at bounding box center [417, 309] width 14 height 15
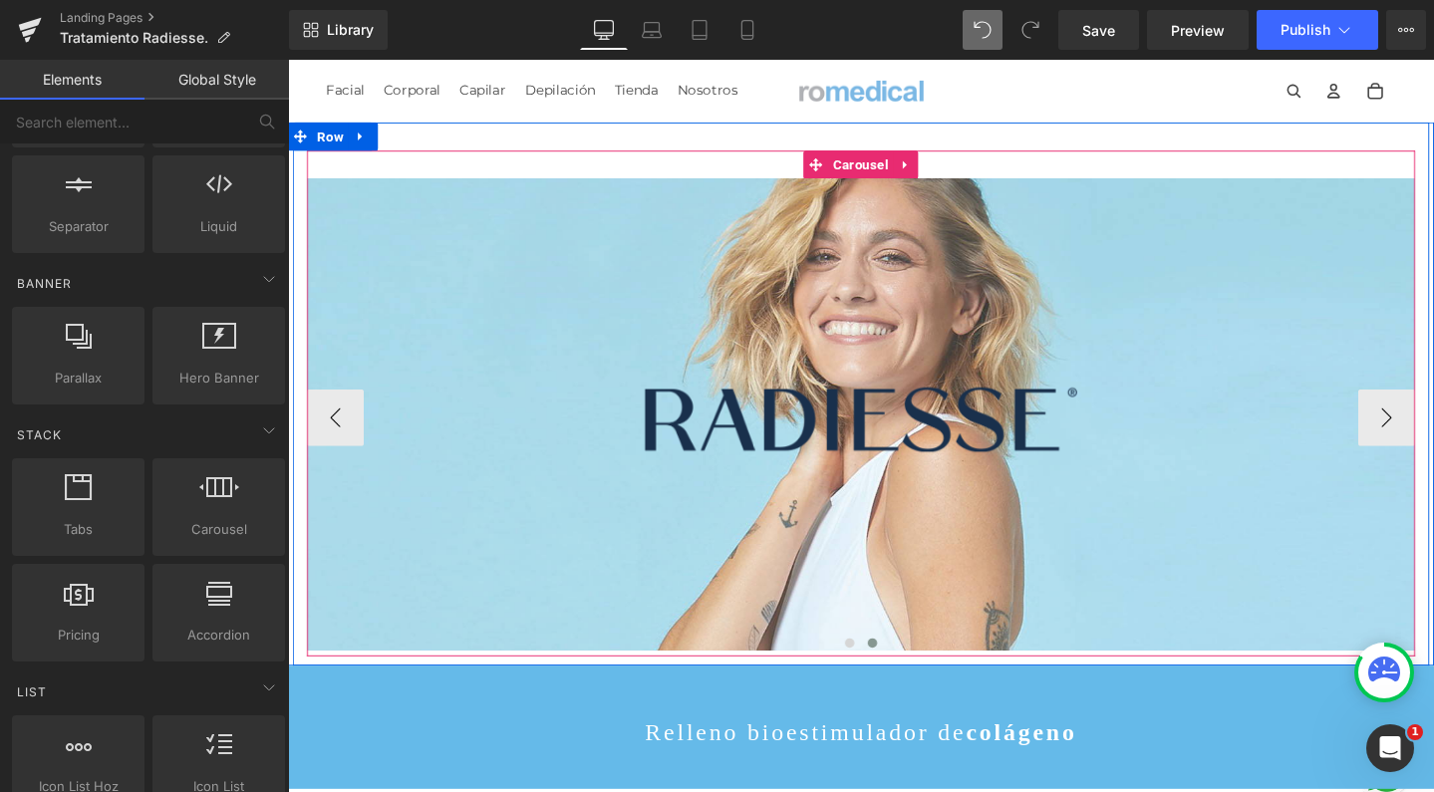
scroll to position [0, 0]
click at [880, 173] on span "Carousel" at bounding box center [890, 170] width 69 height 30
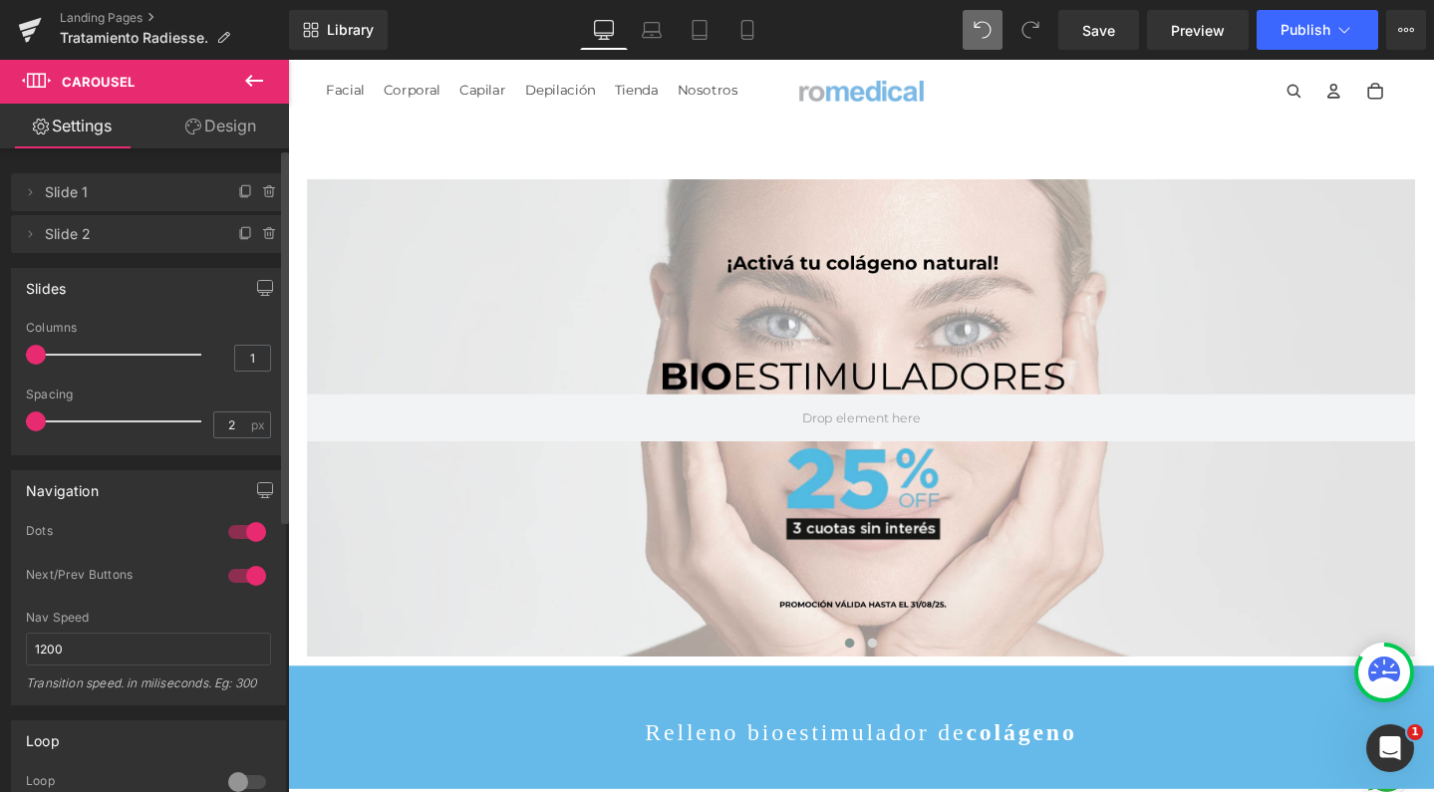
type input "0"
drag, startPoint x: 47, startPoint y: 421, endPoint x: 4, endPoint y: 420, distance: 42.9
click at [4, 420] on div "Slides 1 Columns 1 3 Columns 3 3 Columns 3 1 Columns 1 0px Spacing 0 px 5px Spa…" at bounding box center [149, 354] width 298 height 202
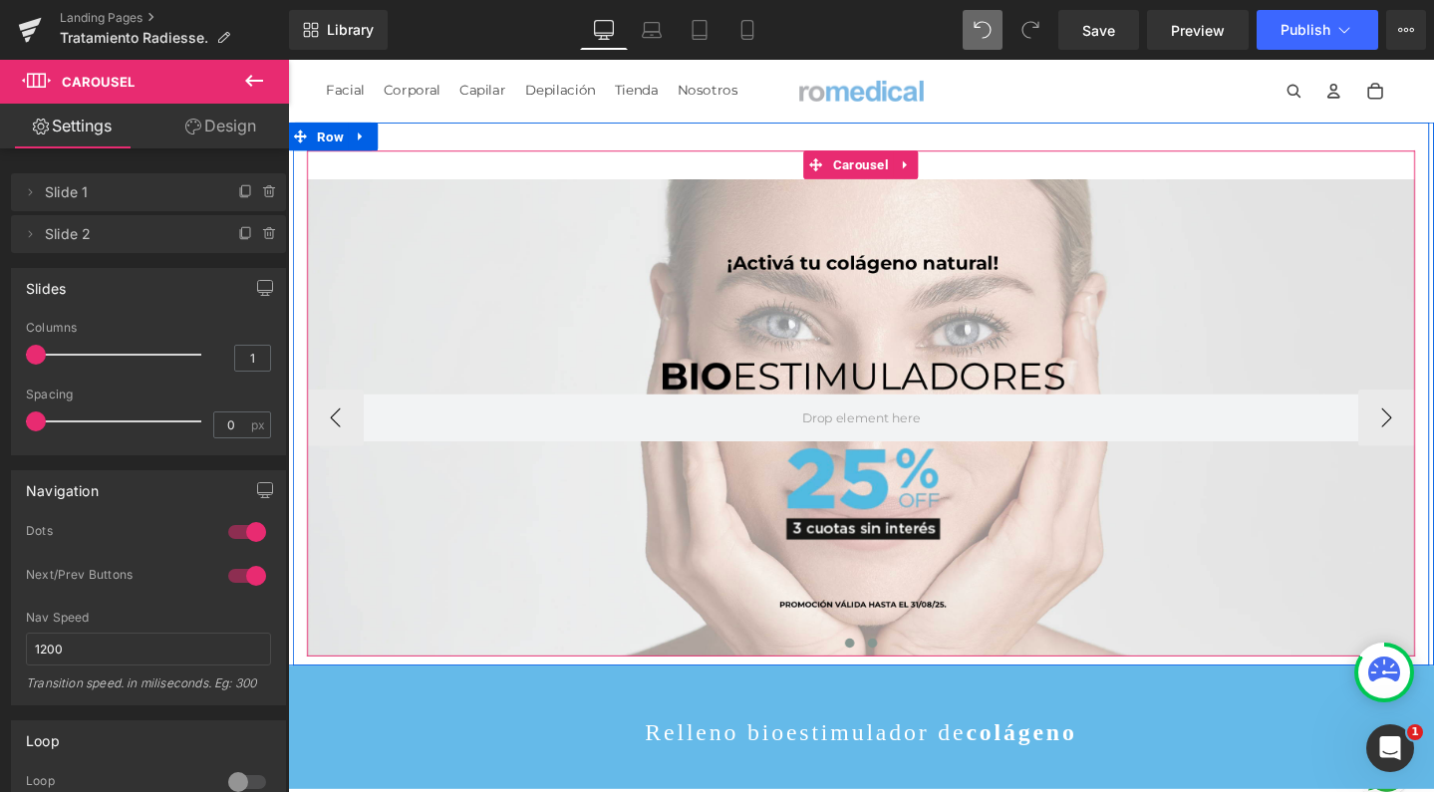
click at [898, 677] on span at bounding box center [903, 674] width 10 height 10
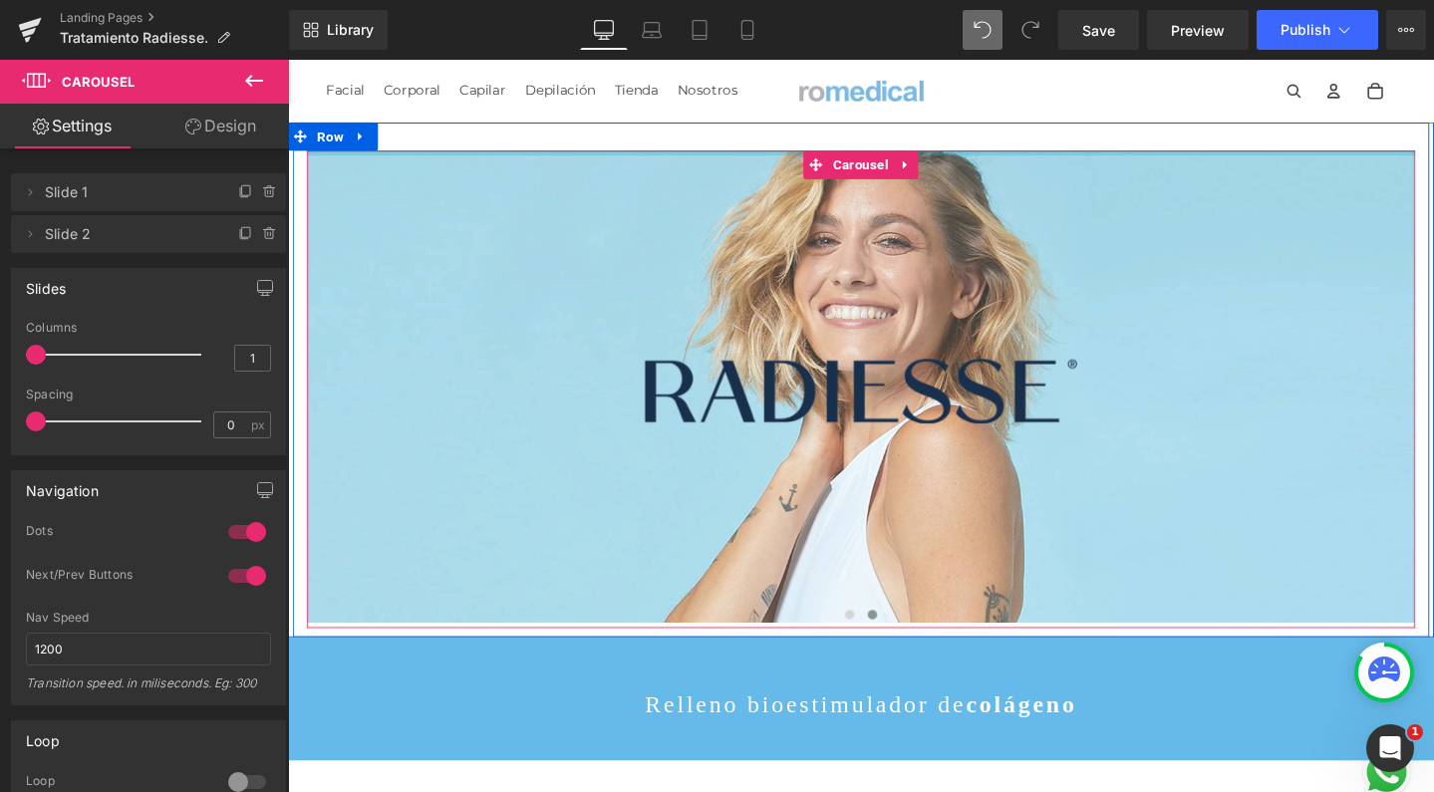
drag, startPoint x: 652, startPoint y: 160, endPoint x: 667, endPoint y: -1, distance: 162.2
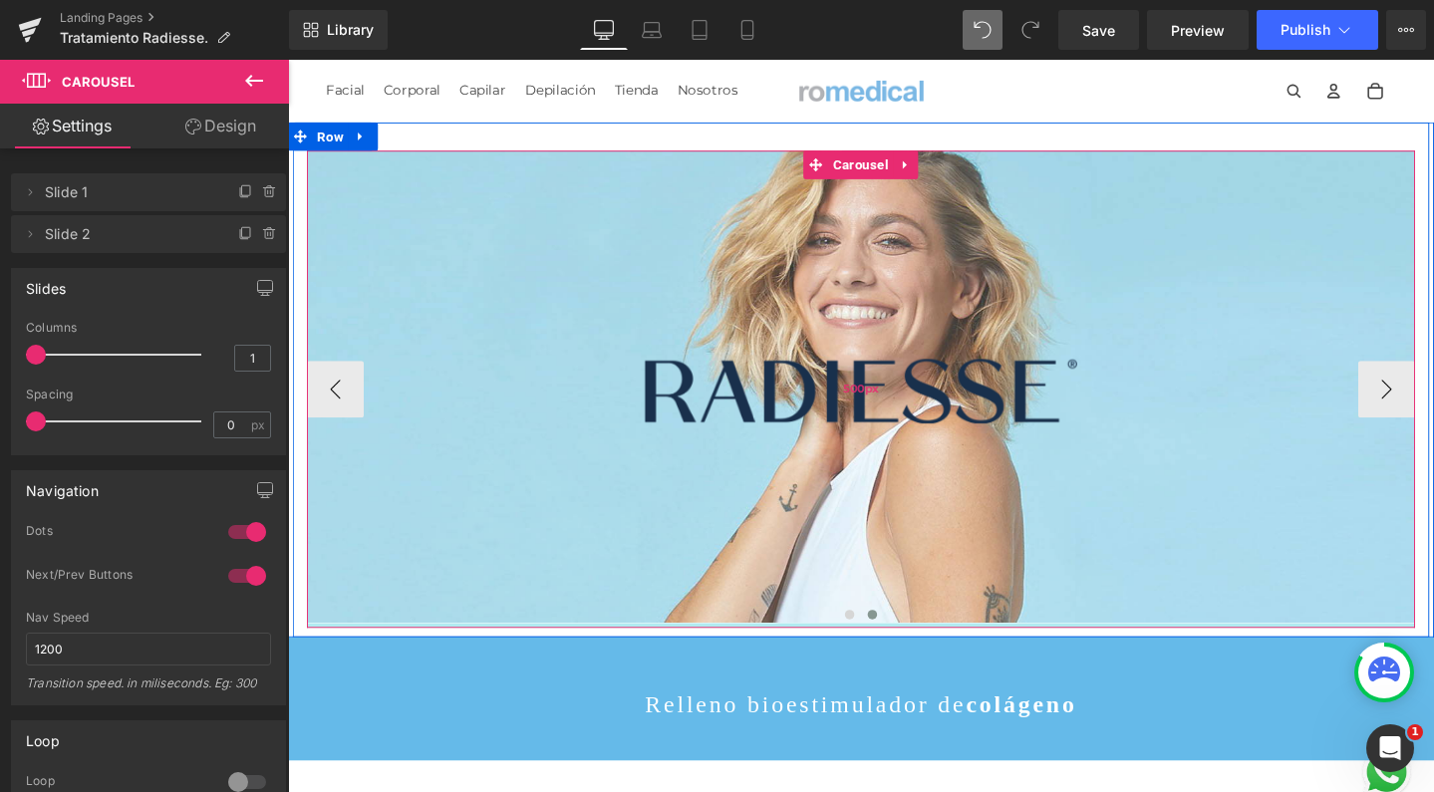
drag, startPoint x: 739, startPoint y: 654, endPoint x: 737, endPoint y: 379, distance: 275.1
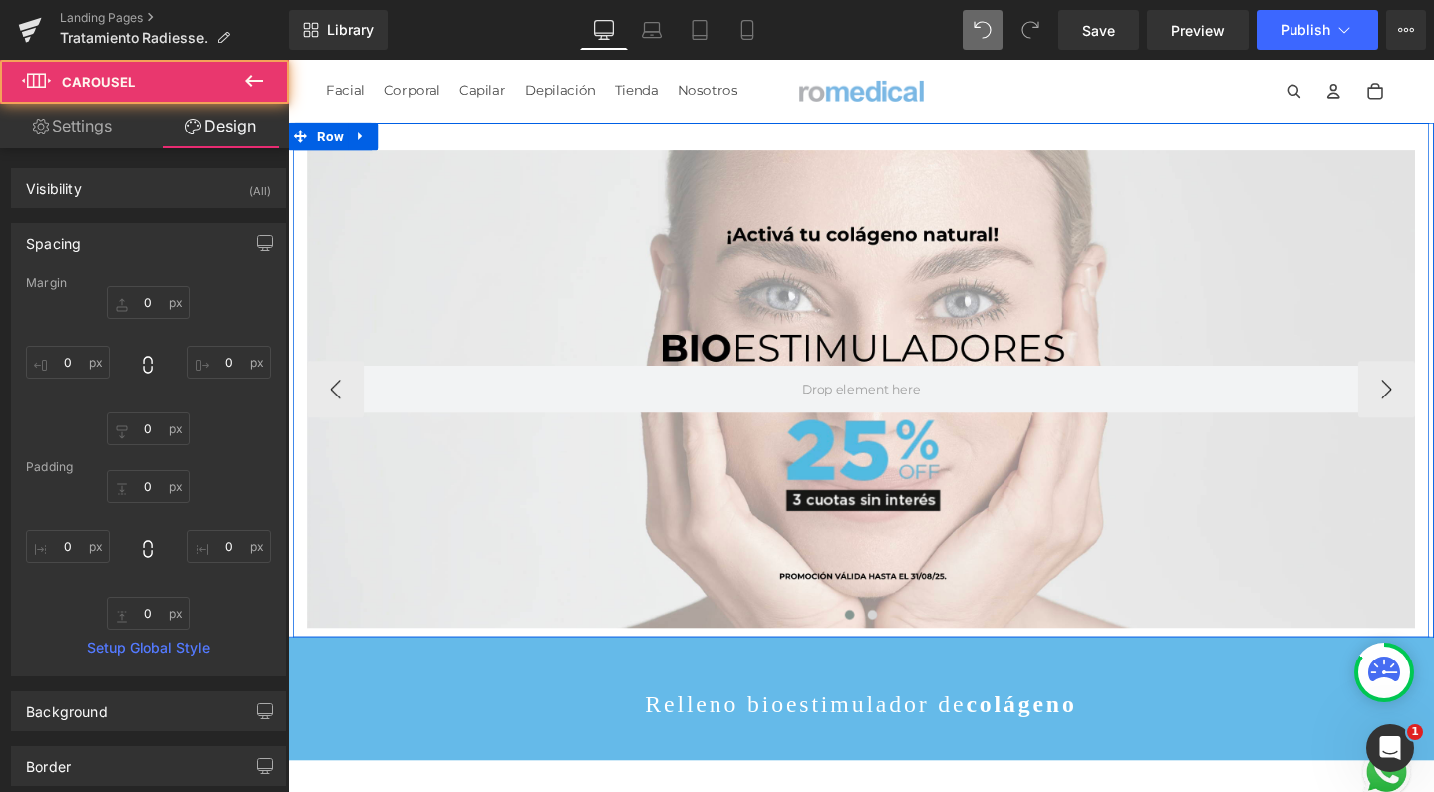
scroll to position [10, 10]
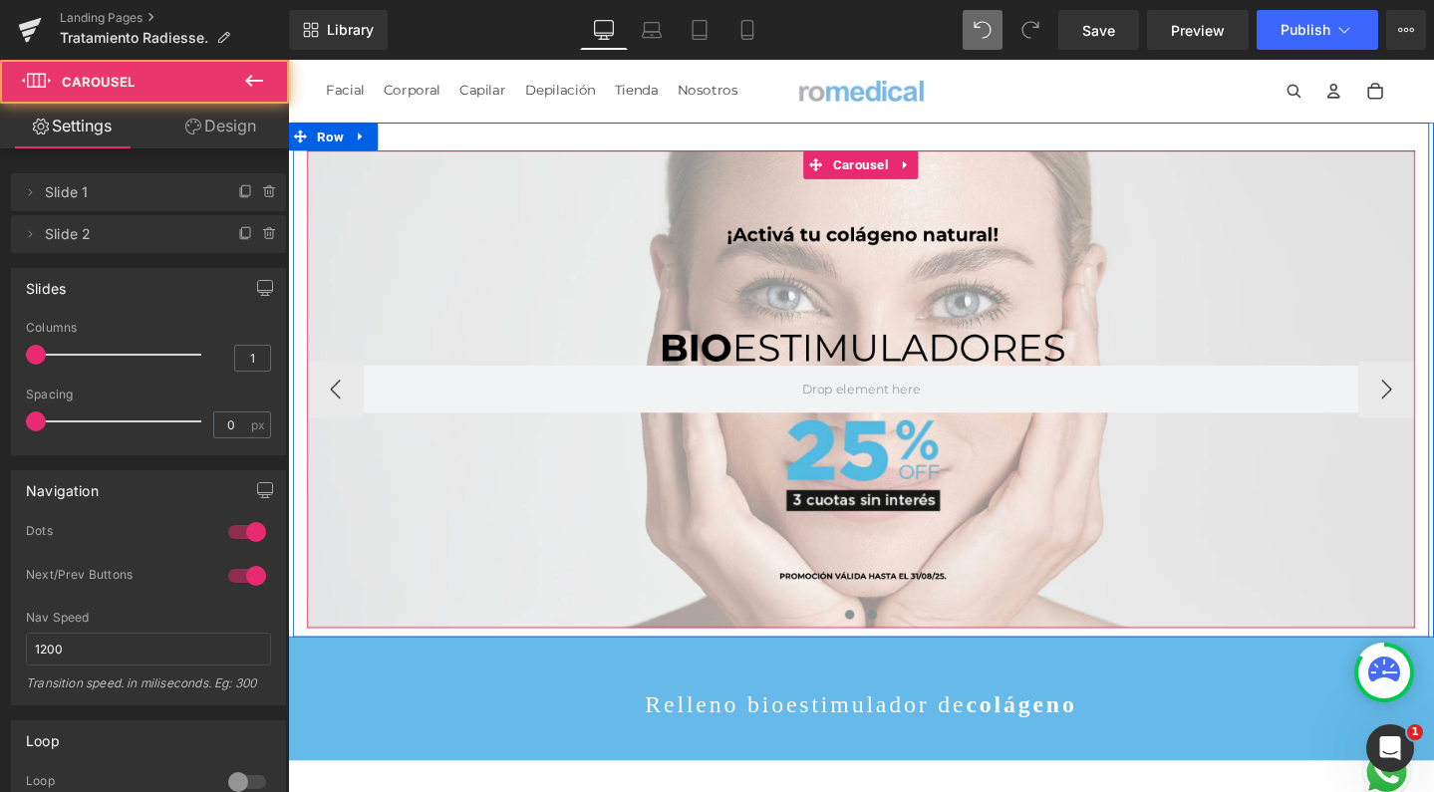
click at [898, 645] on span at bounding box center [903, 644] width 10 height 10
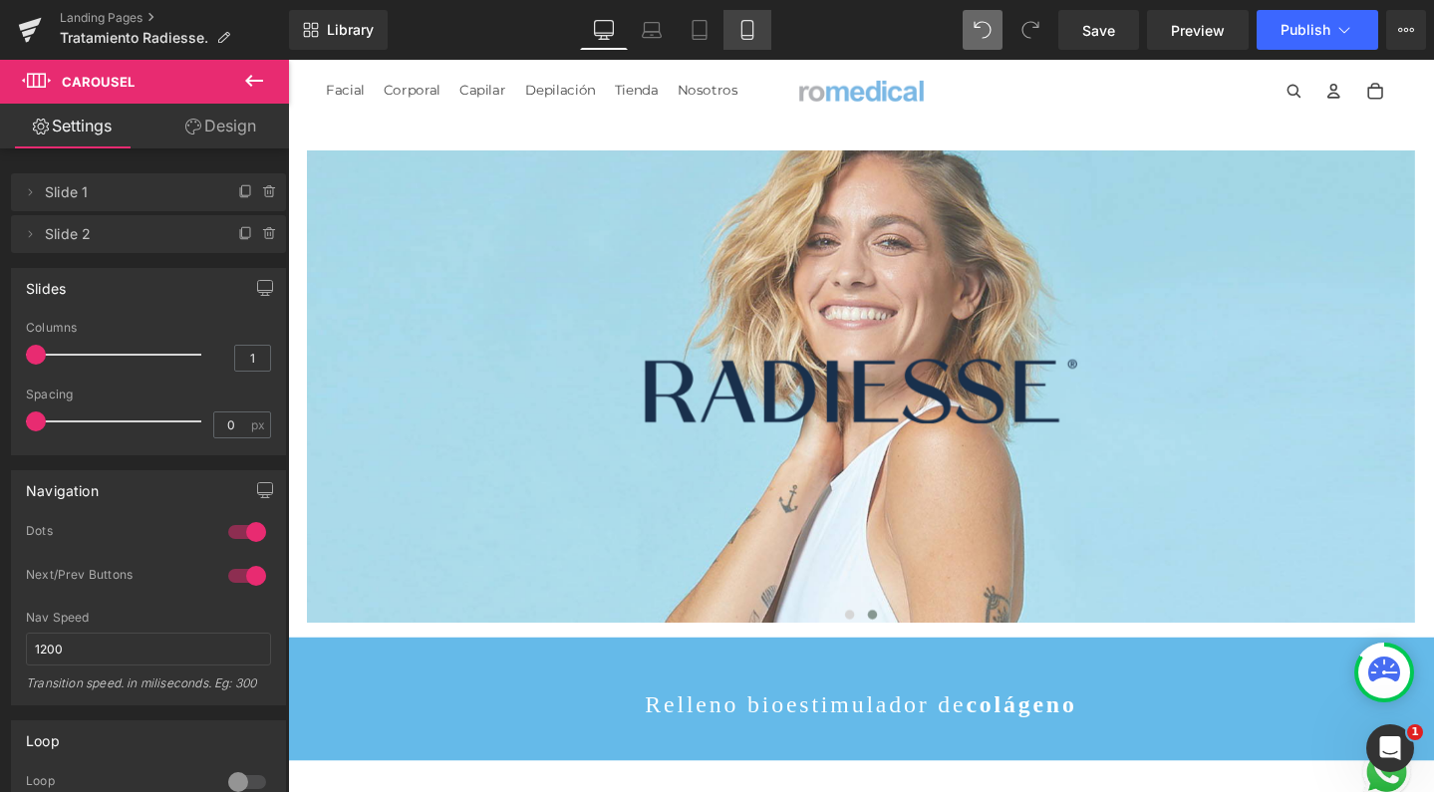
click at [740, 38] on icon at bounding box center [748, 30] width 20 height 20
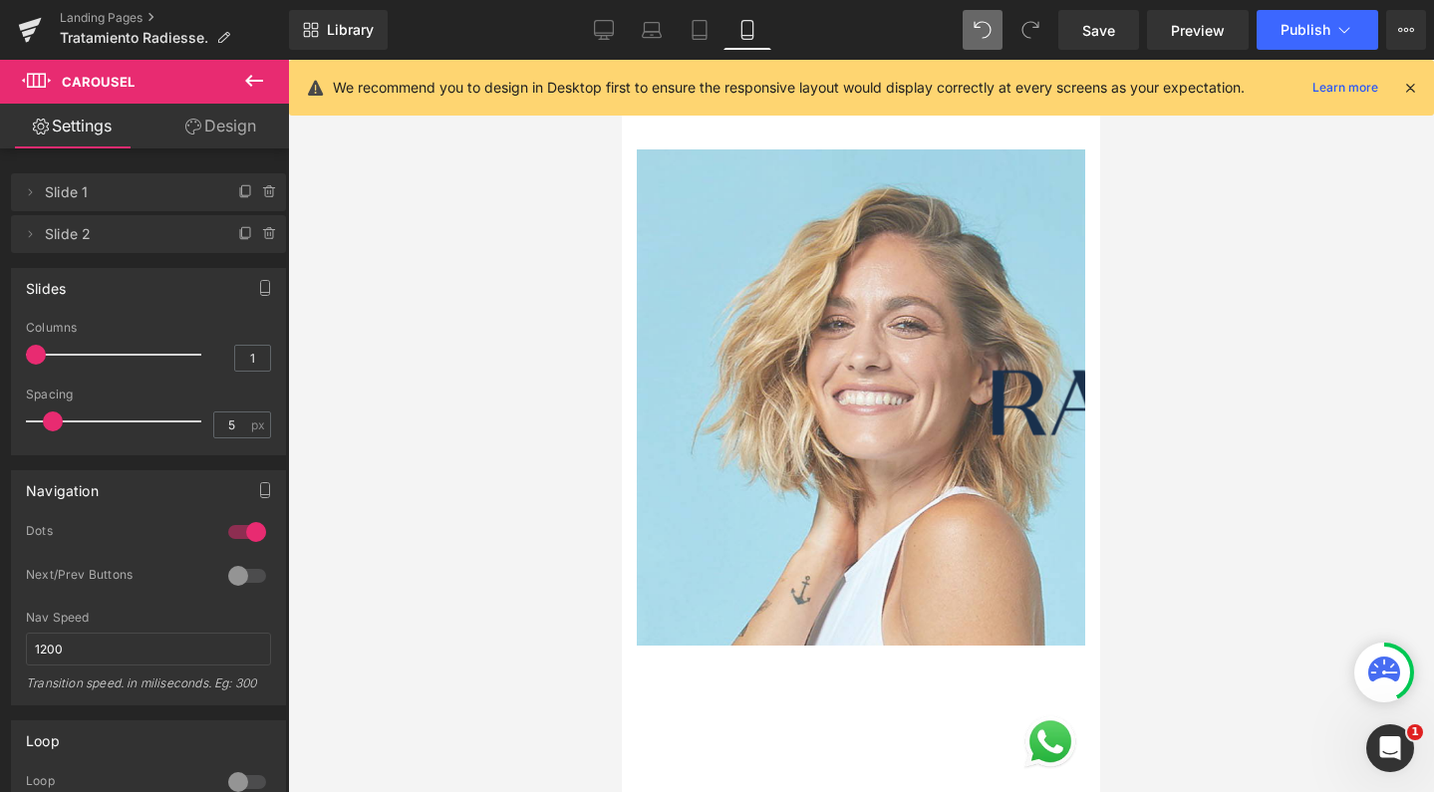
scroll to position [8281, 458]
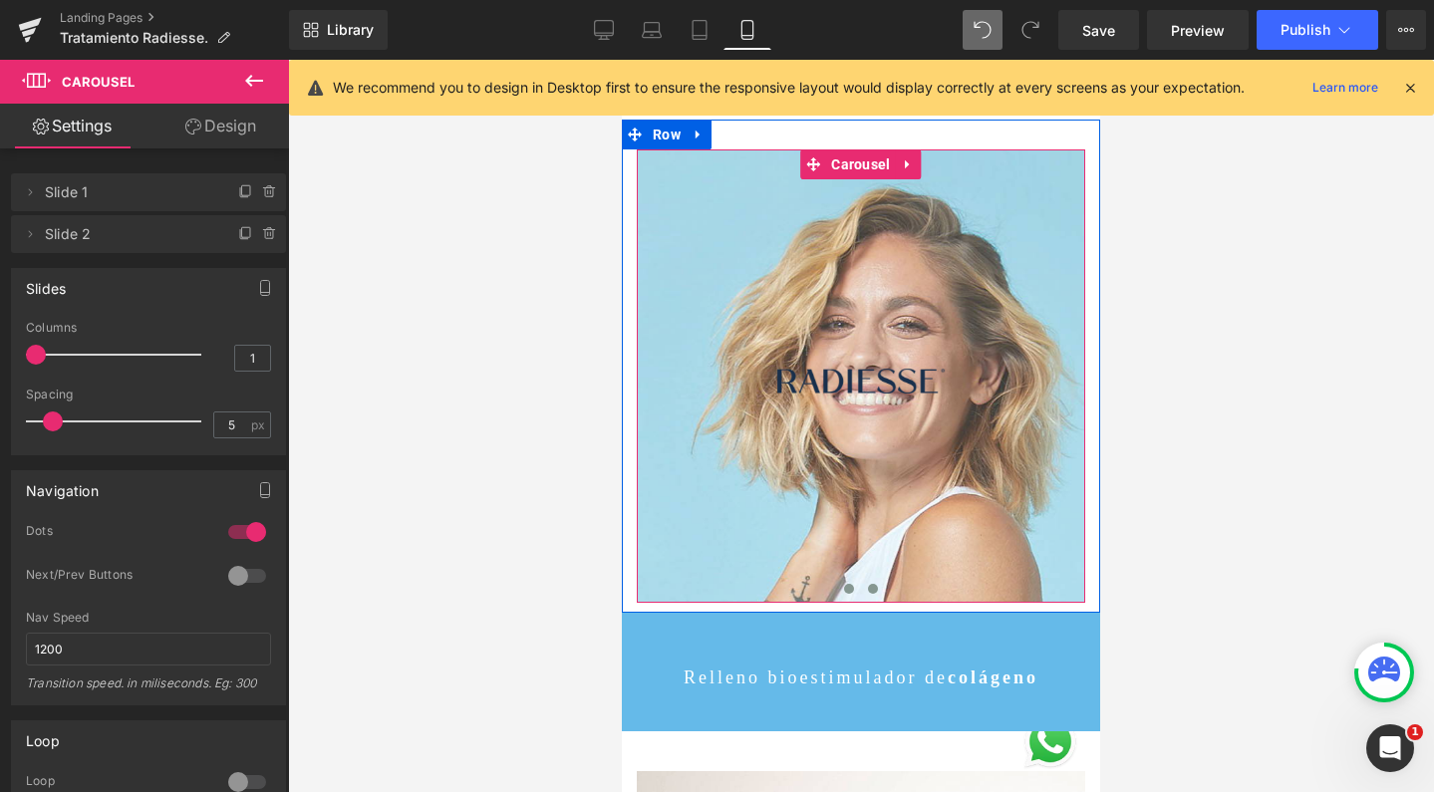
click at [844, 588] on span at bounding box center [849, 589] width 10 height 10
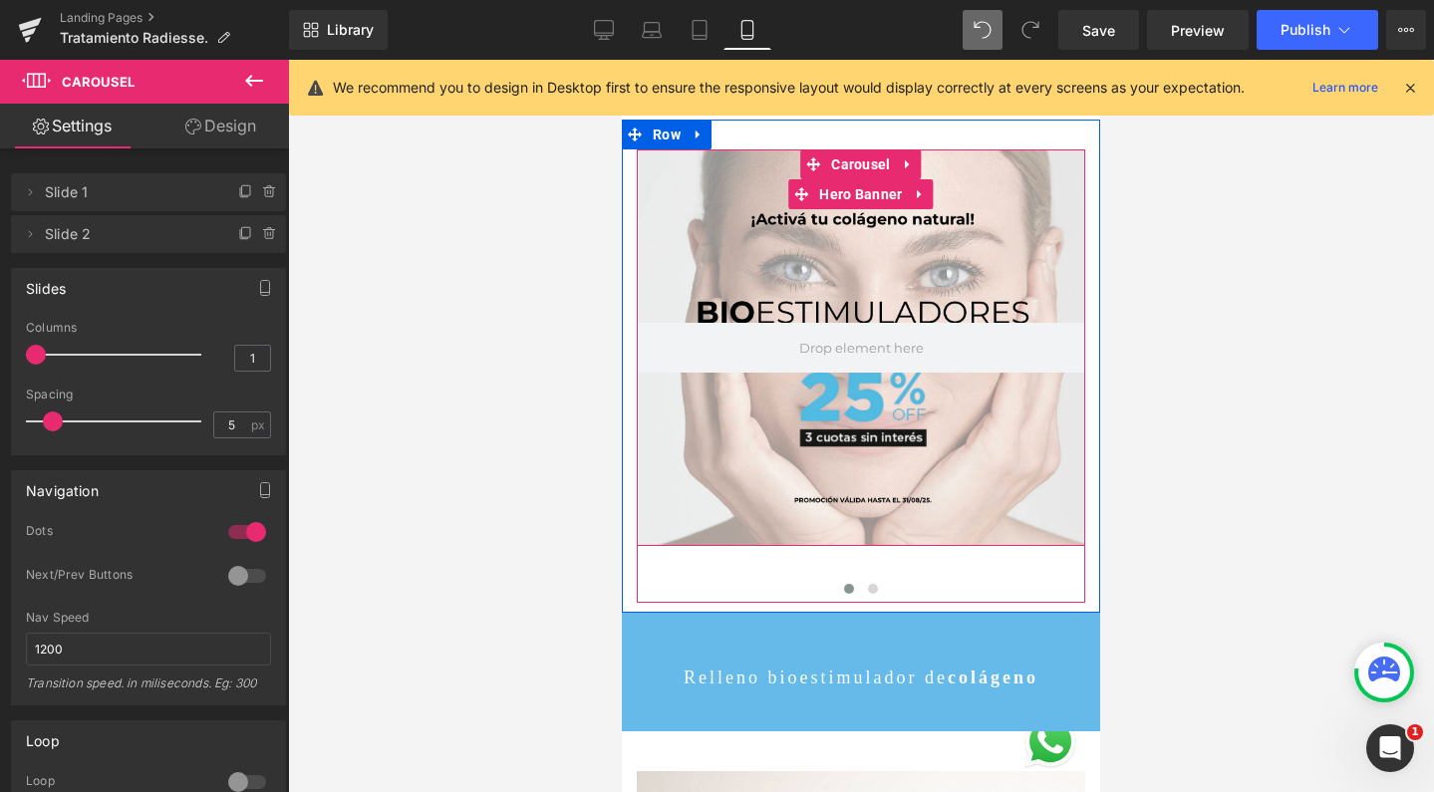
drag, startPoint x: 896, startPoint y: 600, endPoint x: 880, endPoint y: 488, distance: 112.8
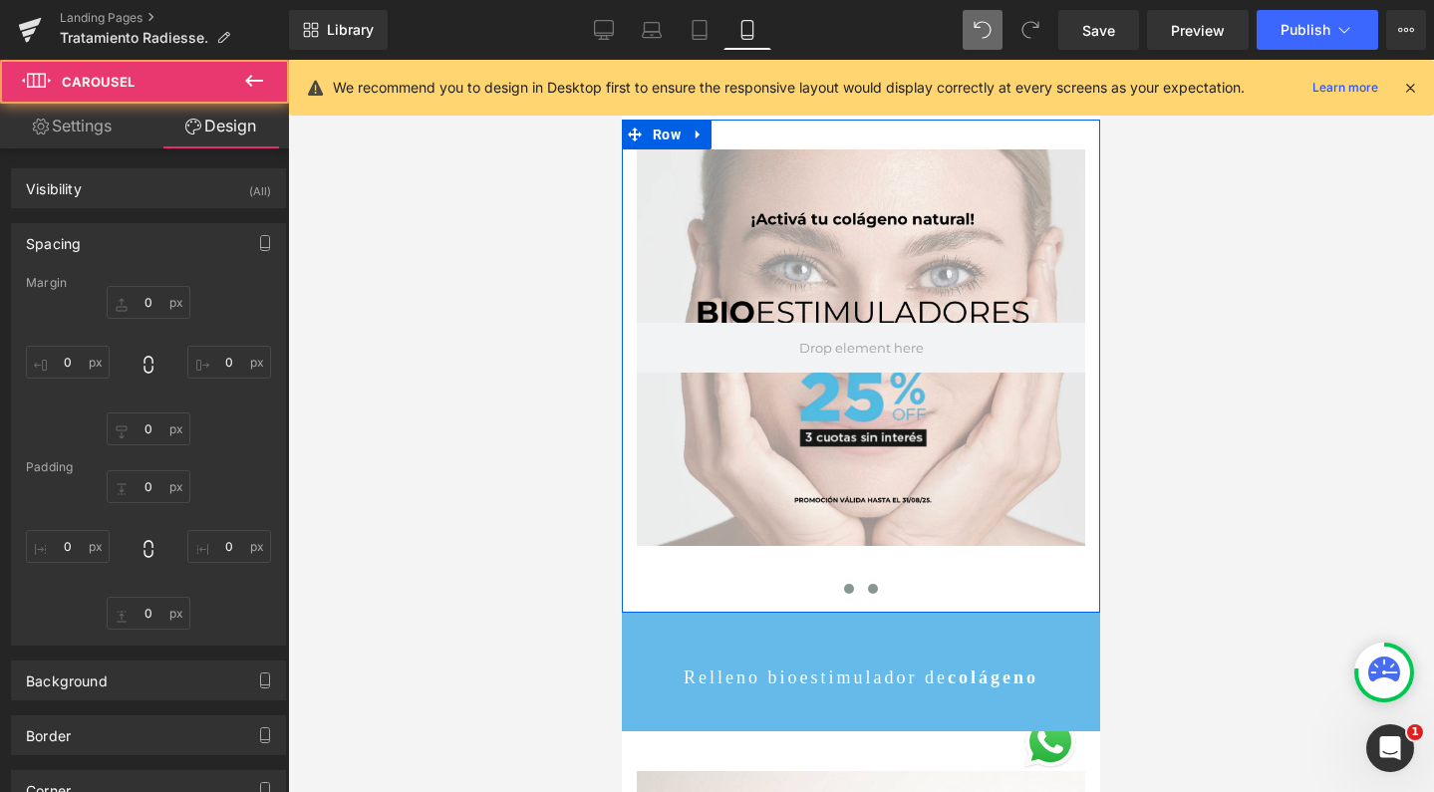
type input "0"
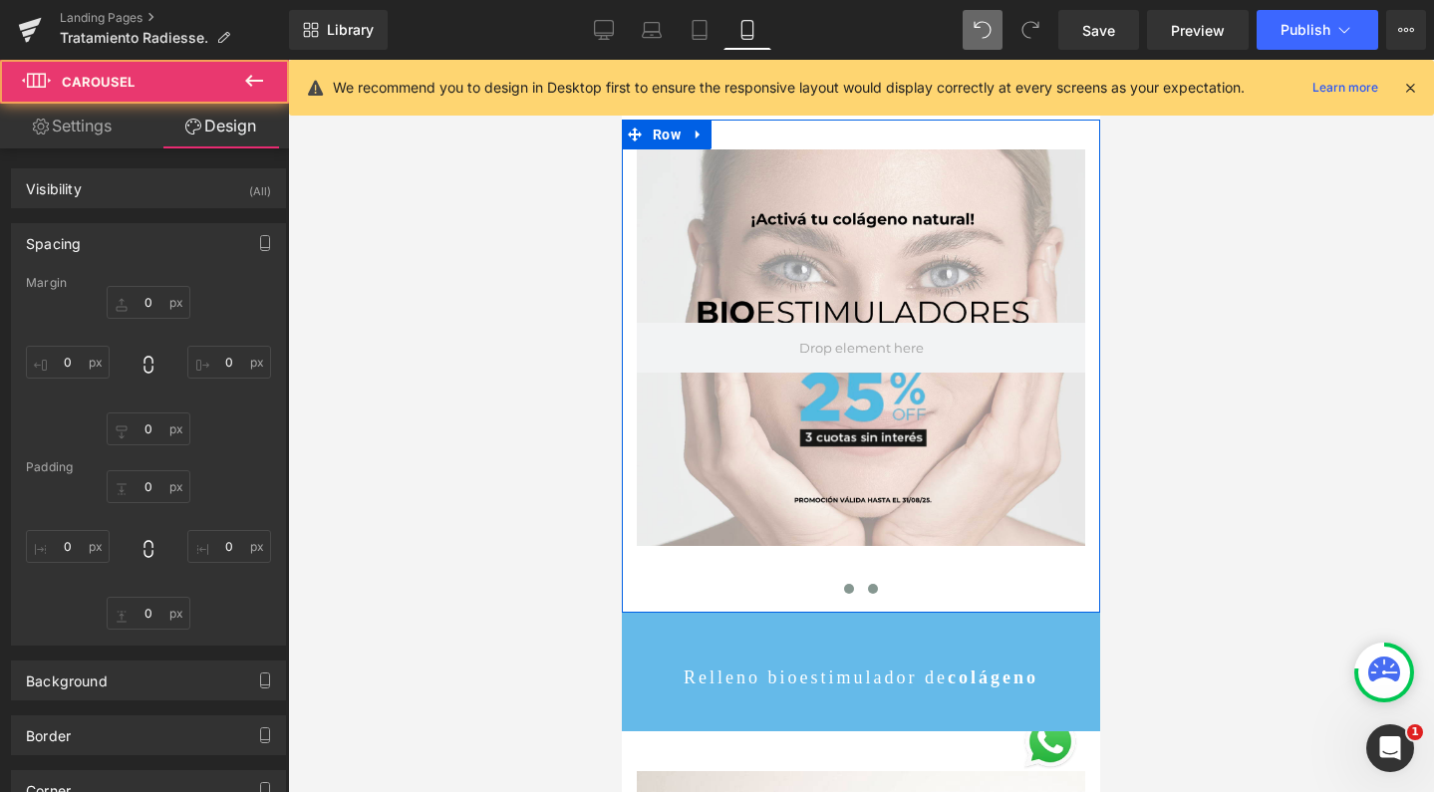
type input "0"
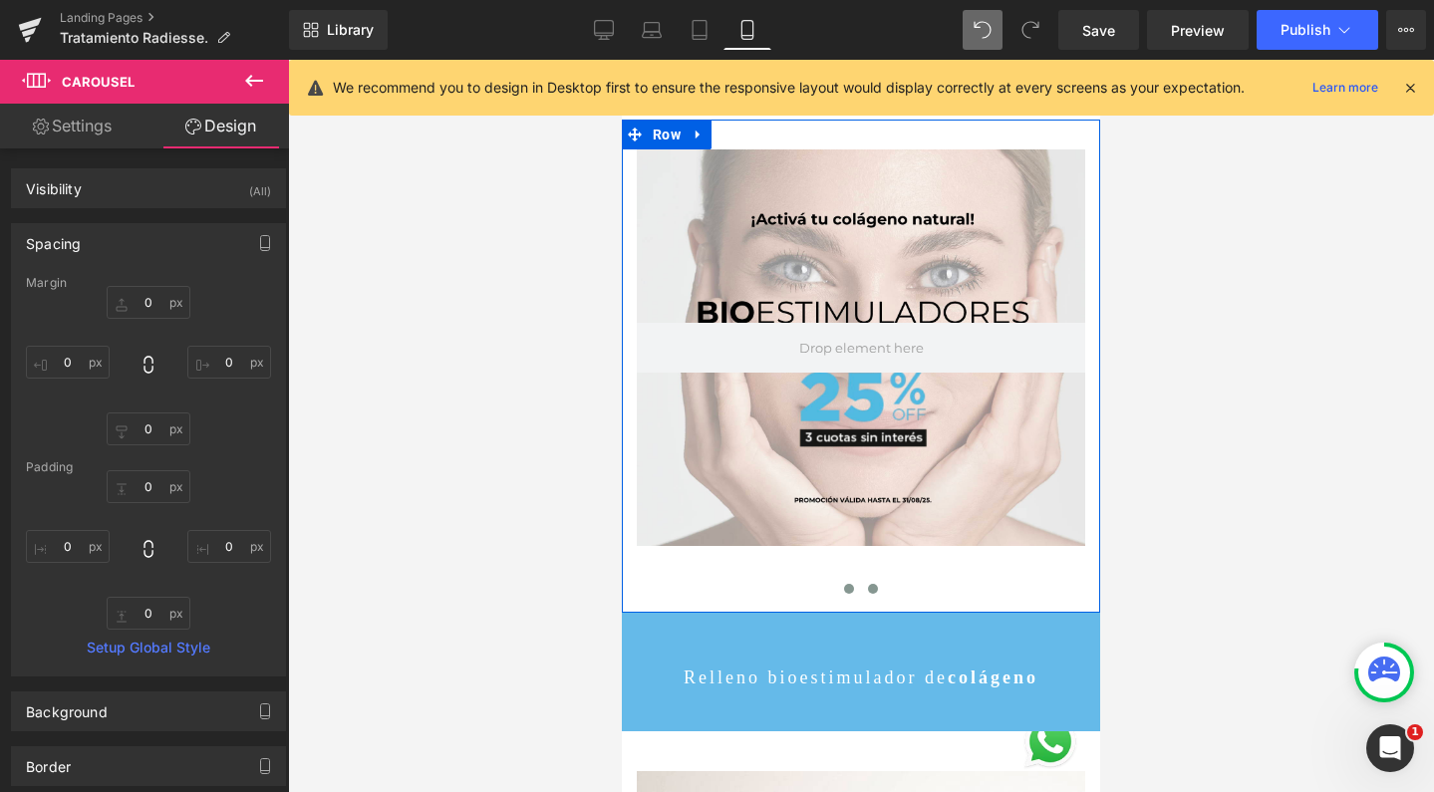
scroll to position [10, 10]
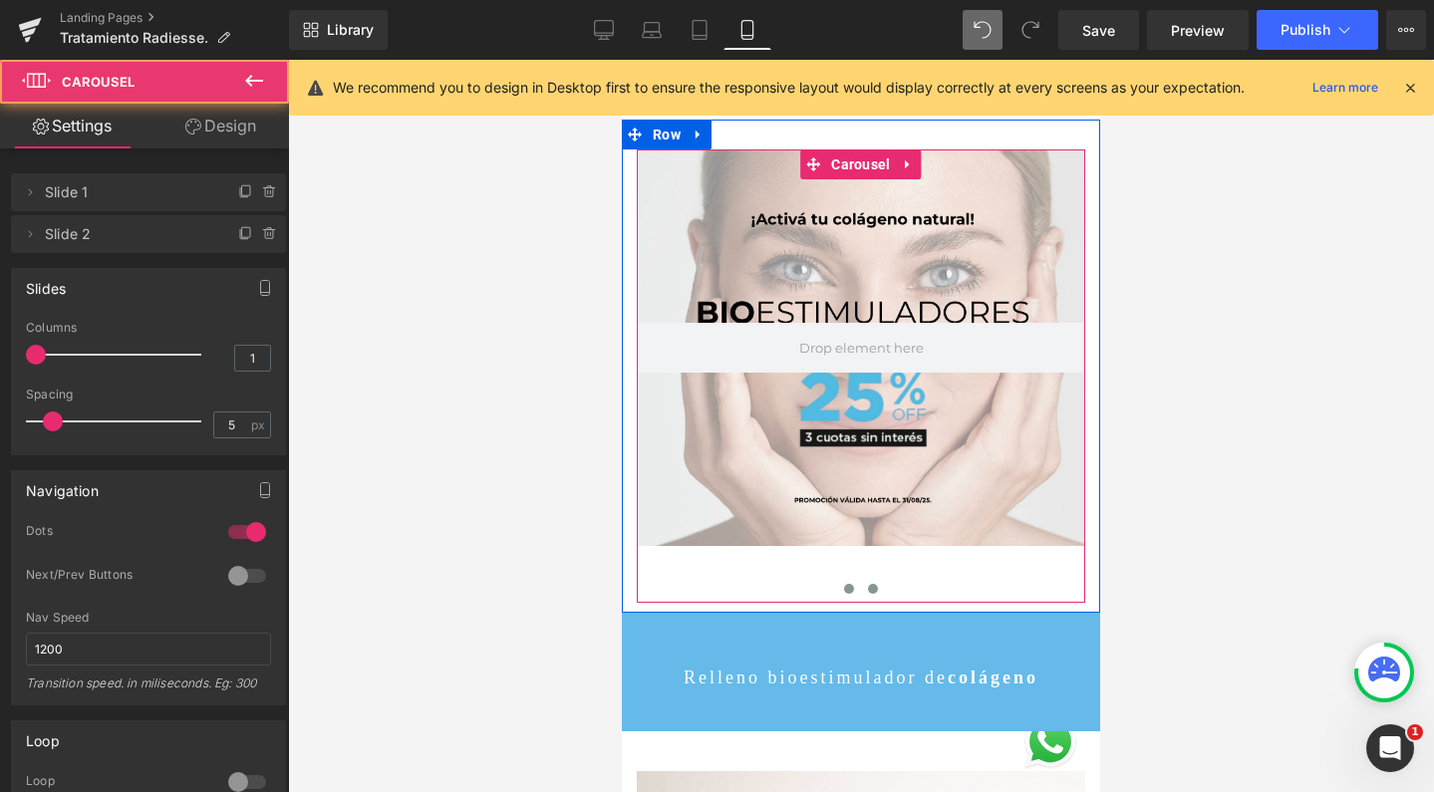
click at [868, 590] on span at bounding box center [873, 589] width 10 height 10
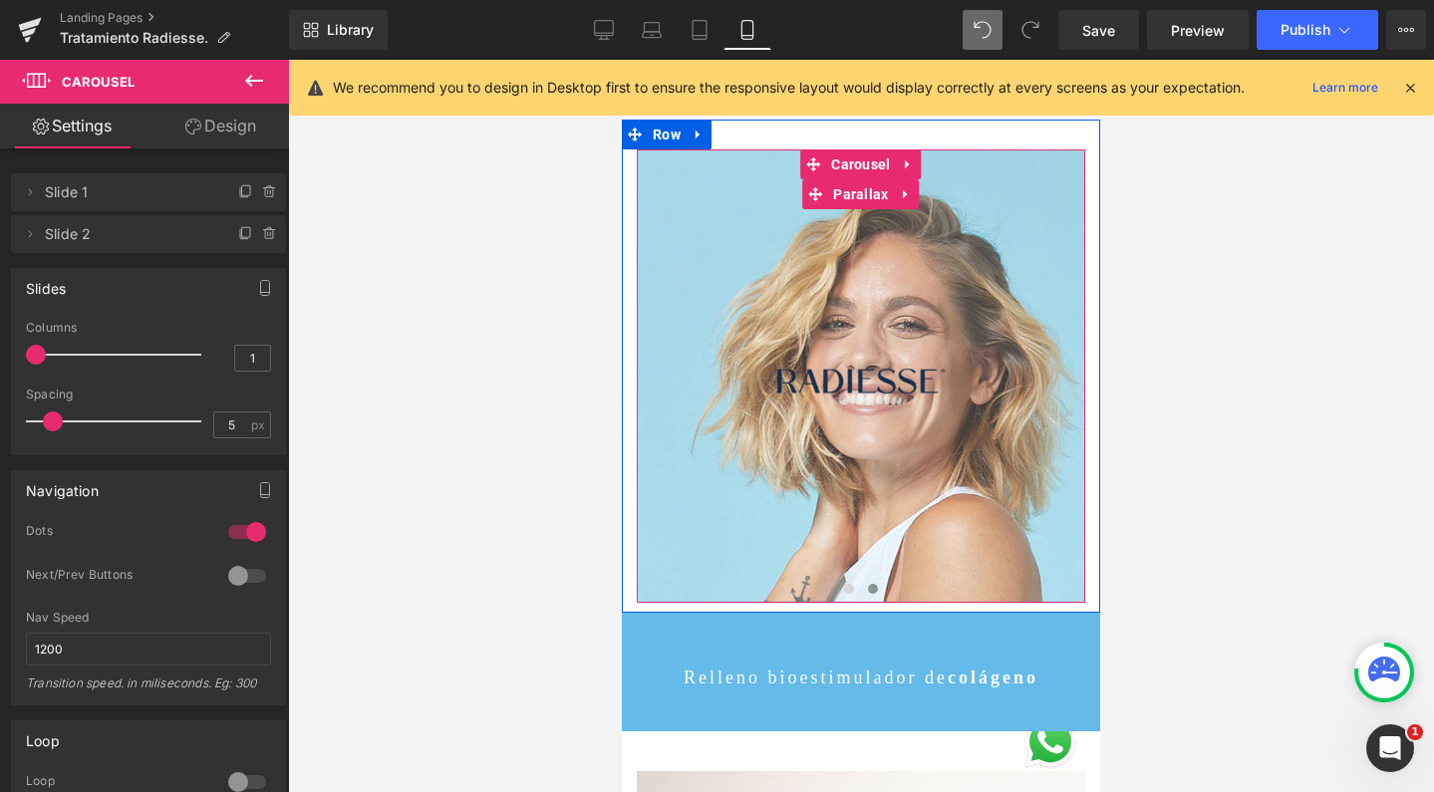
scroll to position [0, 0]
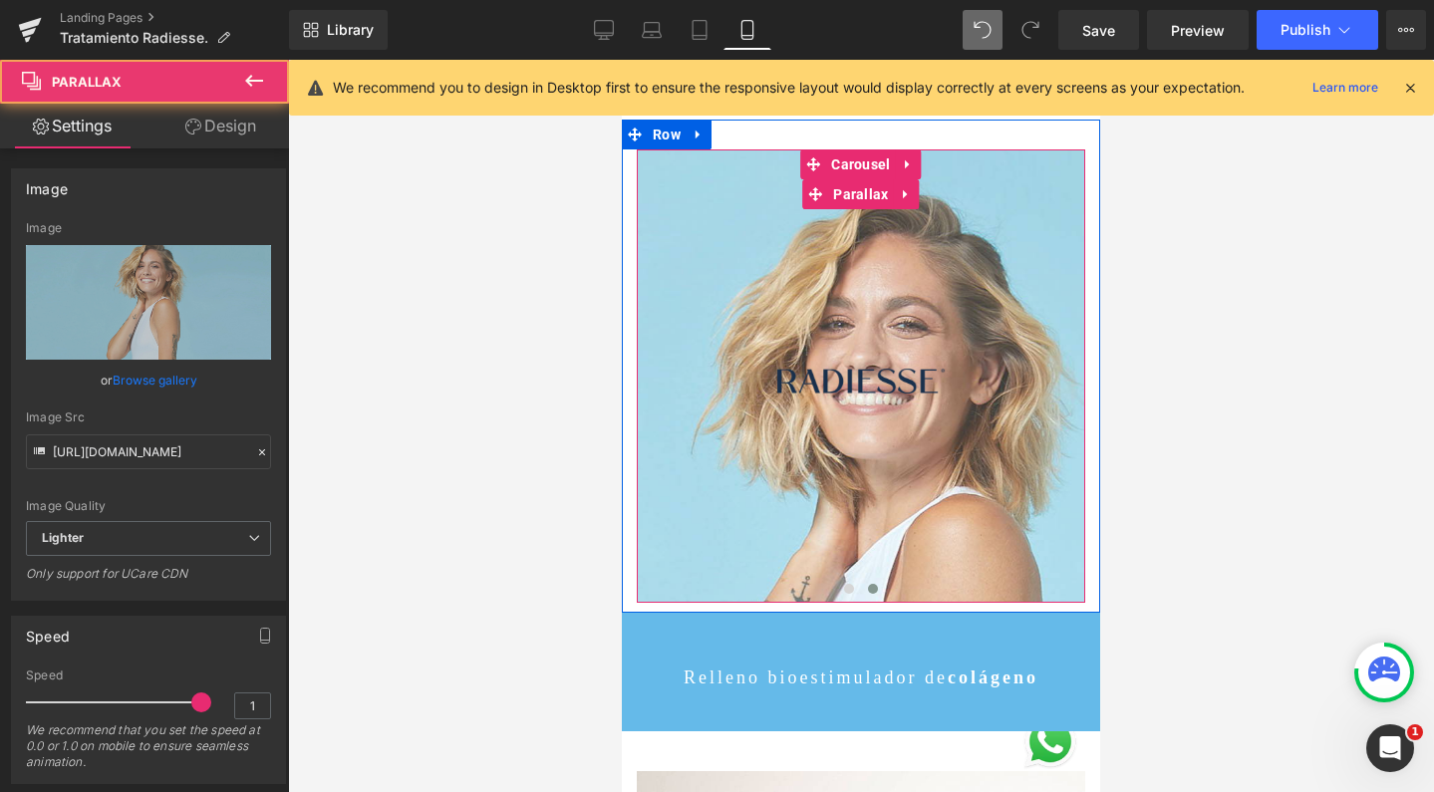
click at [917, 207] on div at bounding box center [876, 516] width 478 height 733
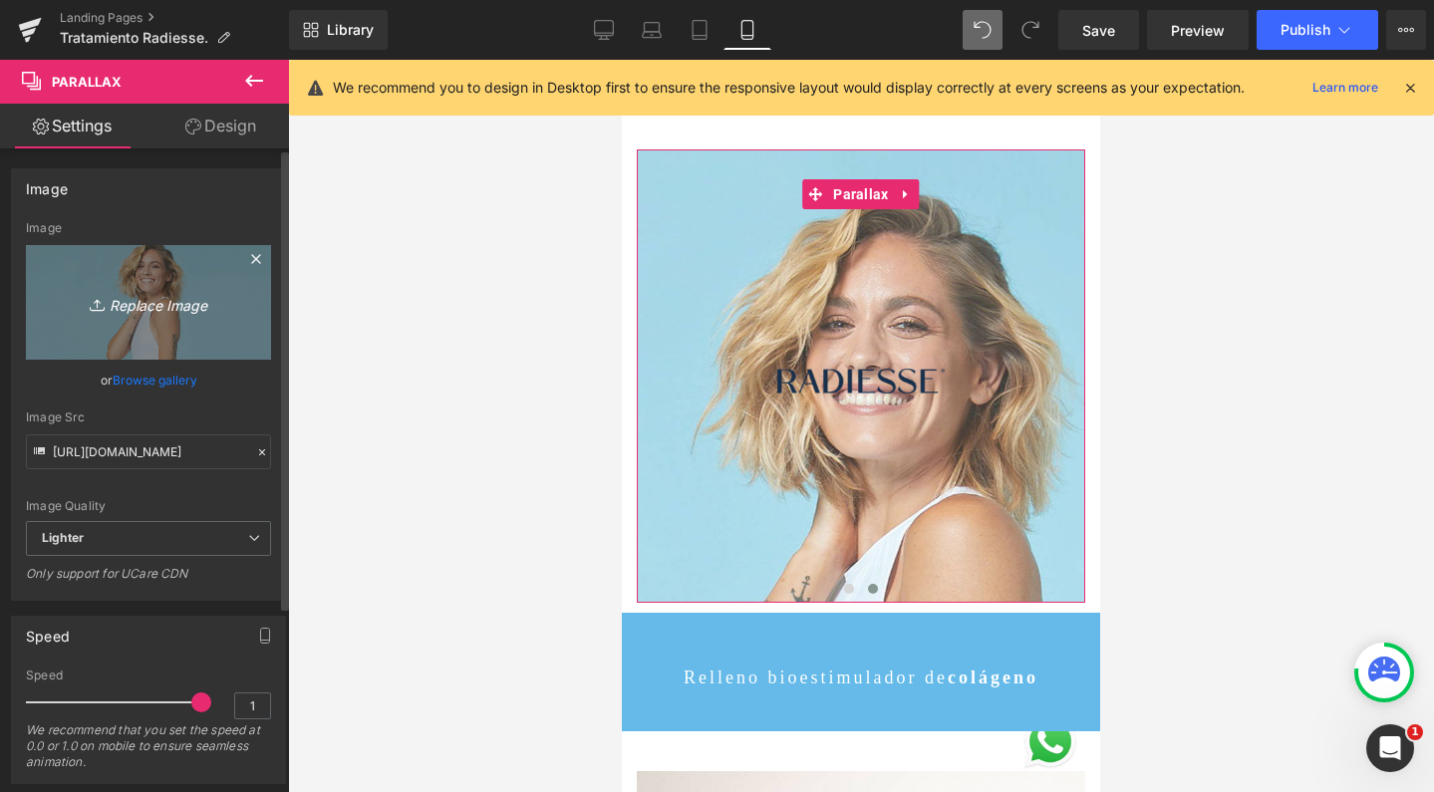
click at [182, 267] on link "Replace Image" at bounding box center [148, 302] width 245 height 115
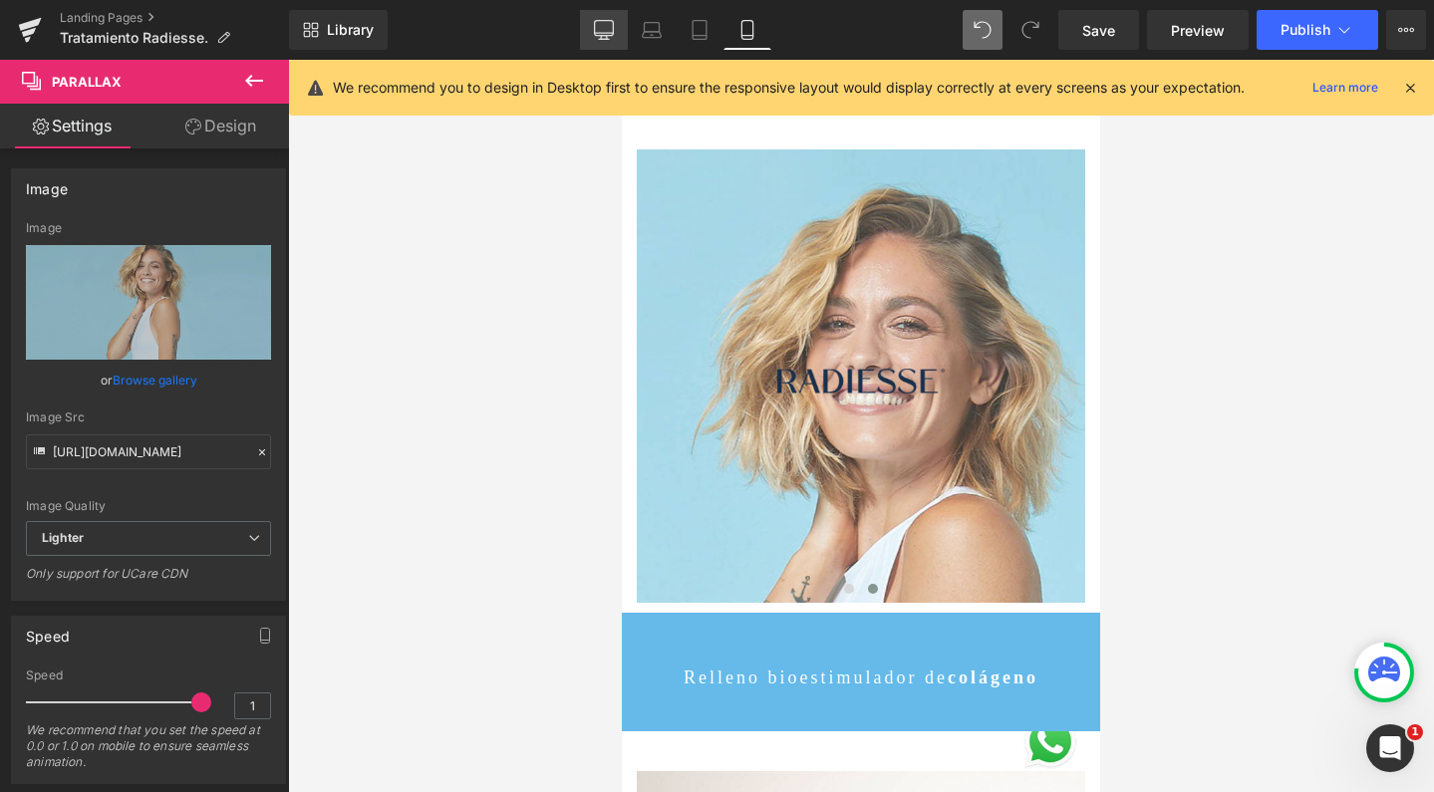
click at [600, 23] on icon at bounding box center [604, 30] width 20 height 20
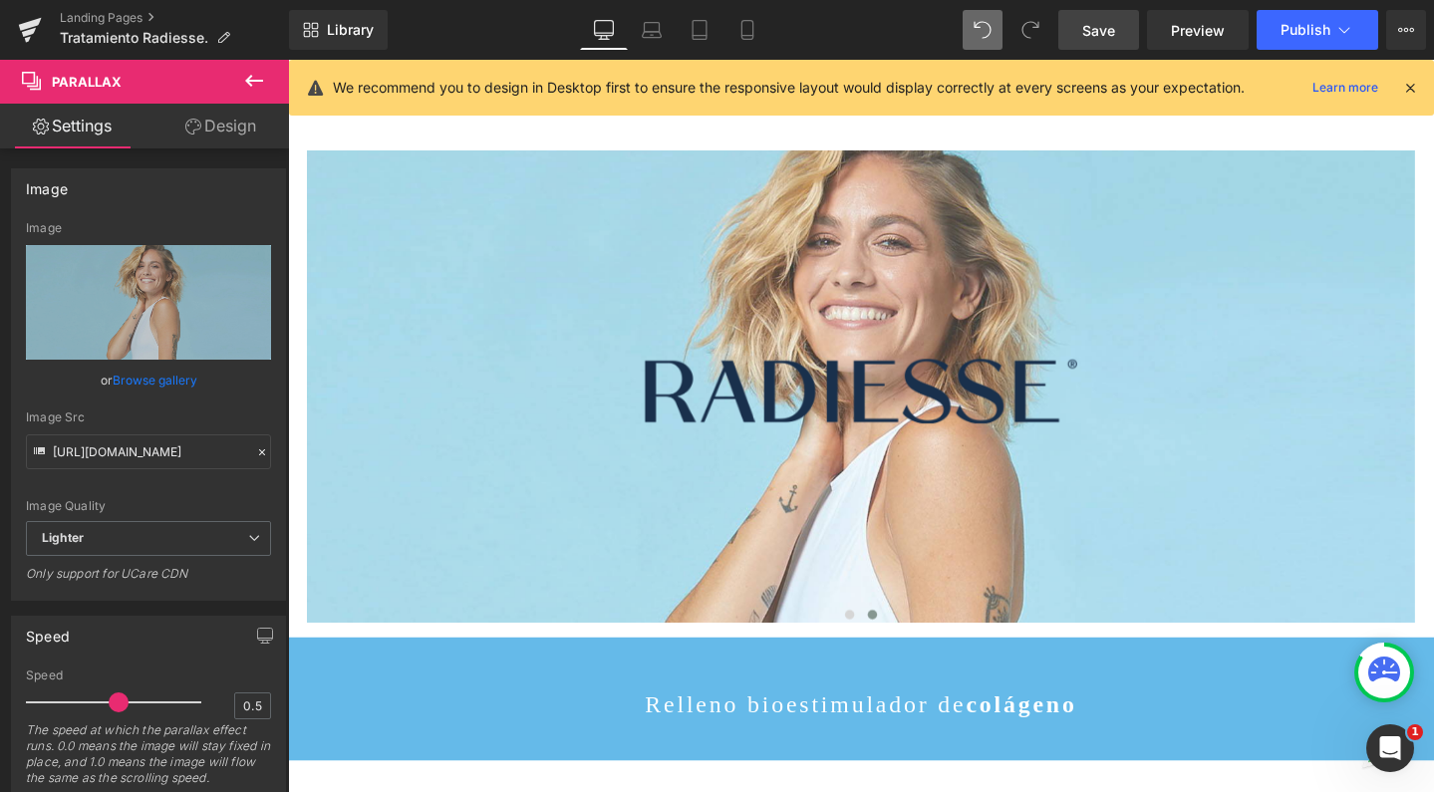
click at [1105, 32] on span "Save" at bounding box center [1098, 30] width 33 height 21
click at [1310, 33] on span "Publish" at bounding box center [1306, 30] width 50 height 16
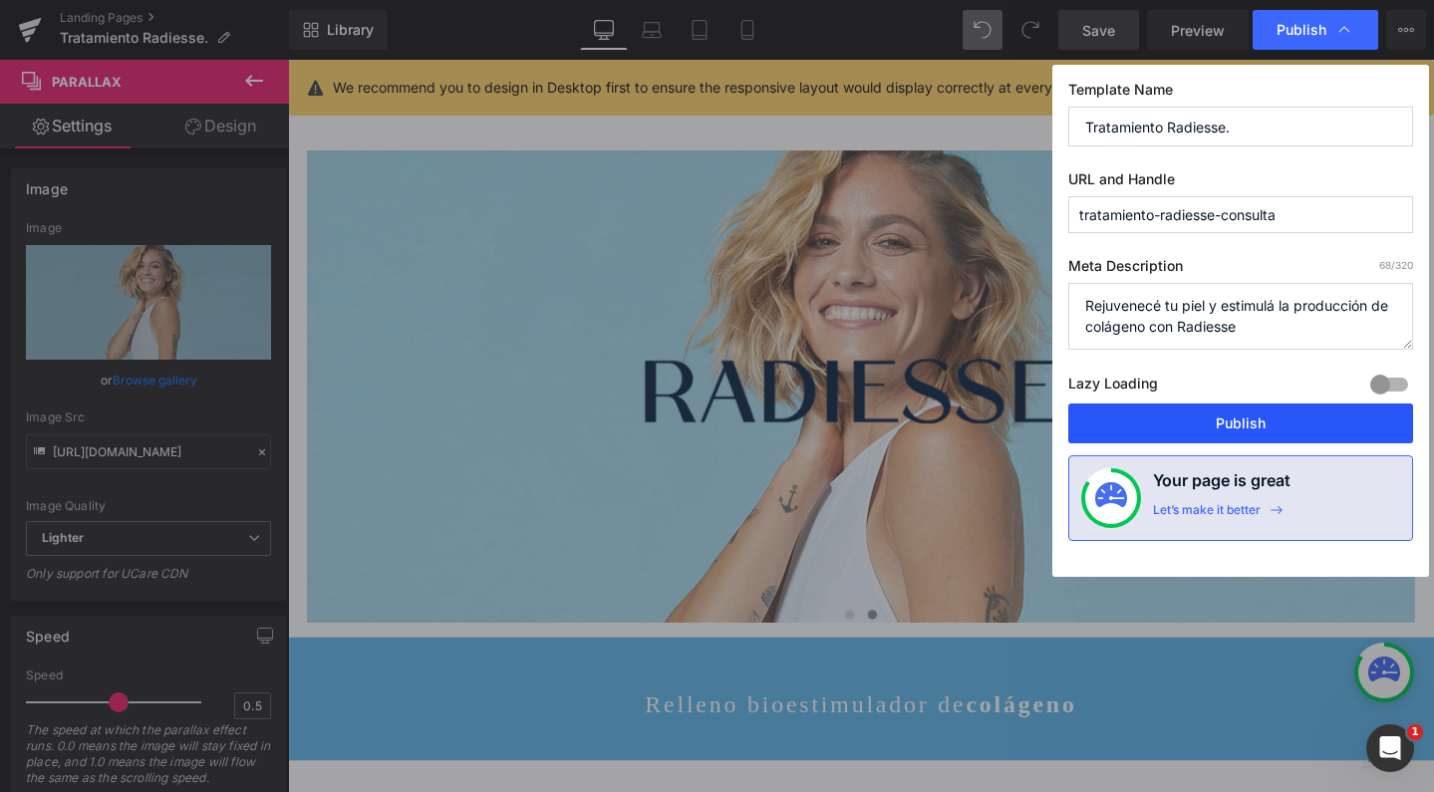
click at [1177, 423] on button "Publish" at bounding box center [1240, 424] width 345 height 40
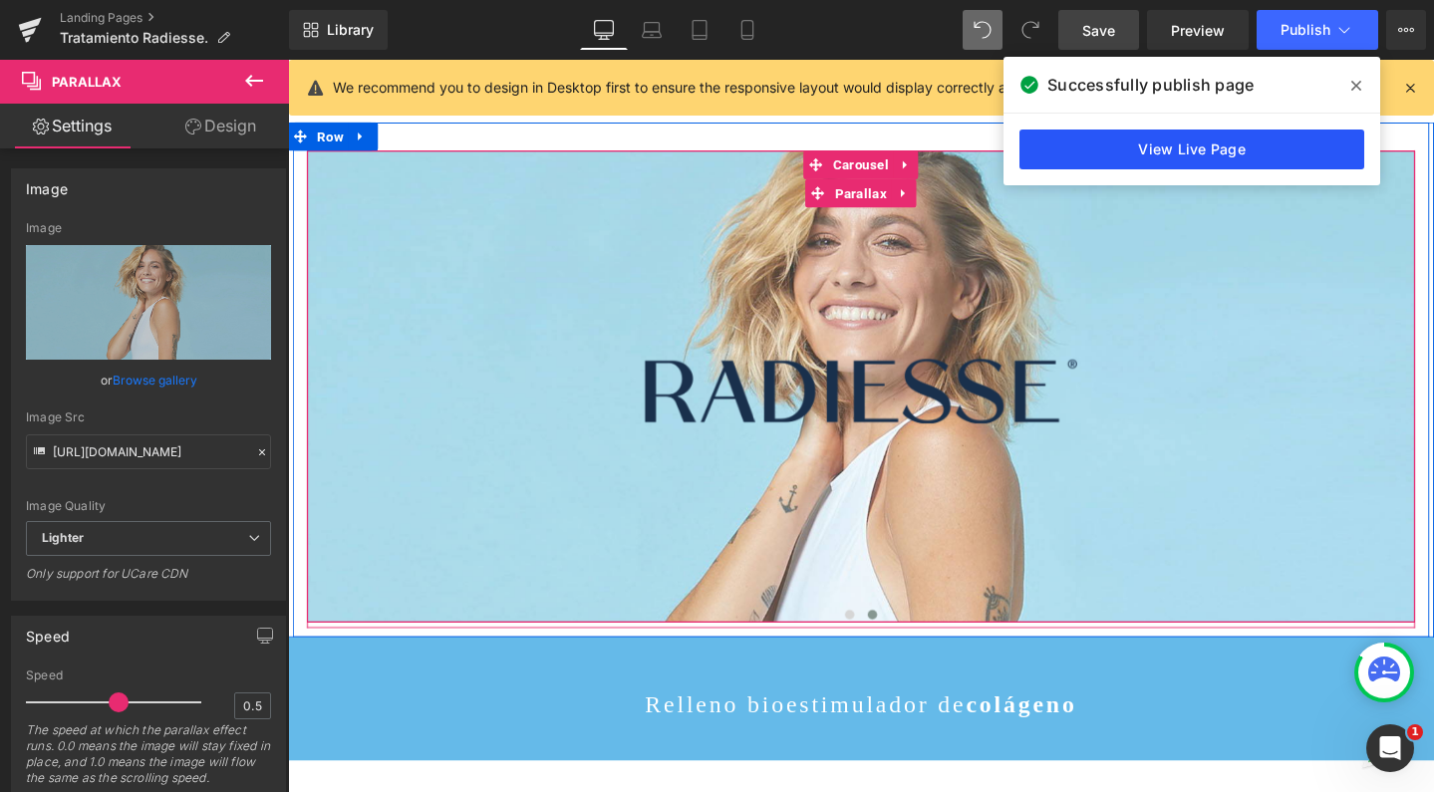
click at [1249, 155] on link "View Live Page" at bounding box center [1192, 150] width 345 height 40
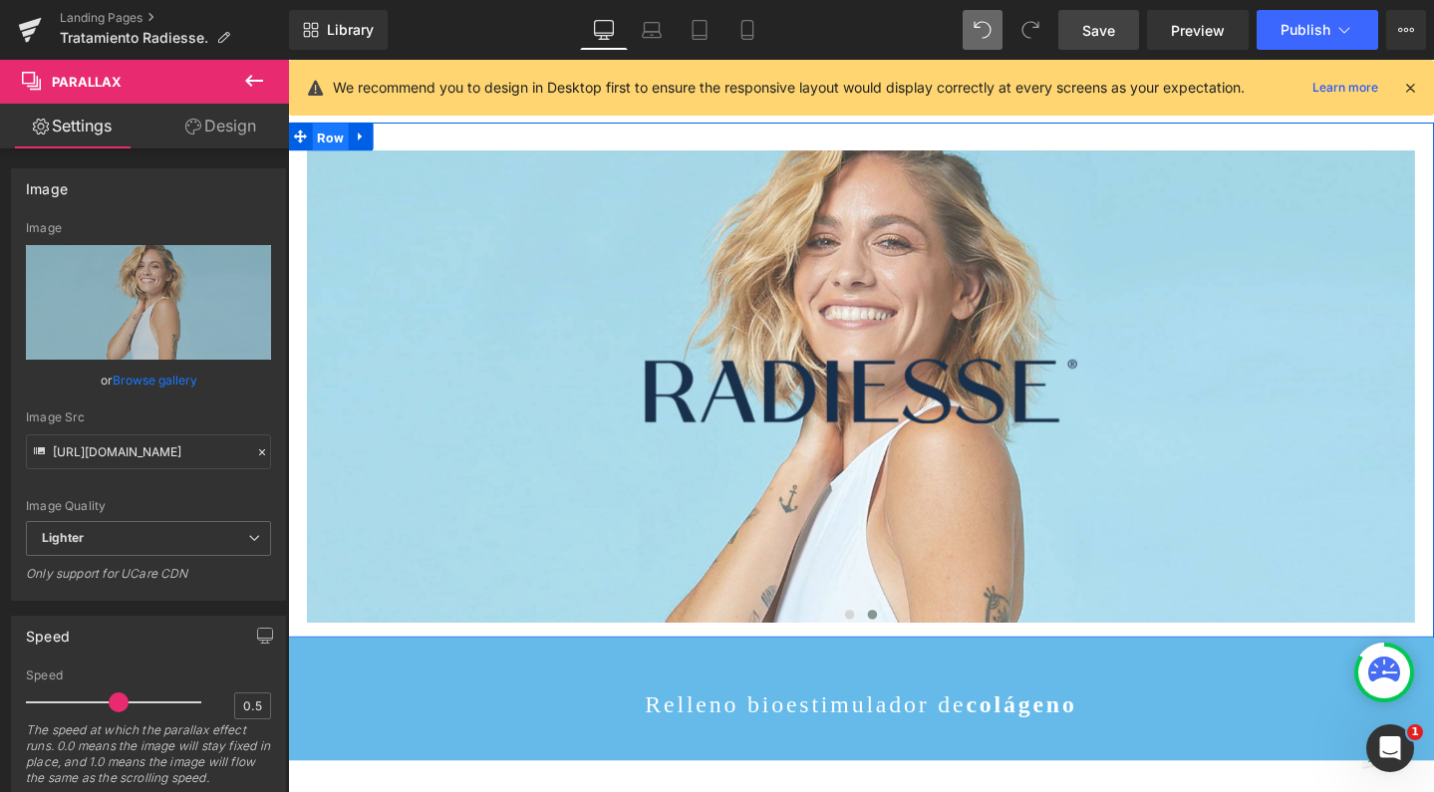
click at [325, 139] on span "Row" at bounding box center [333, 142] width 38 height 30
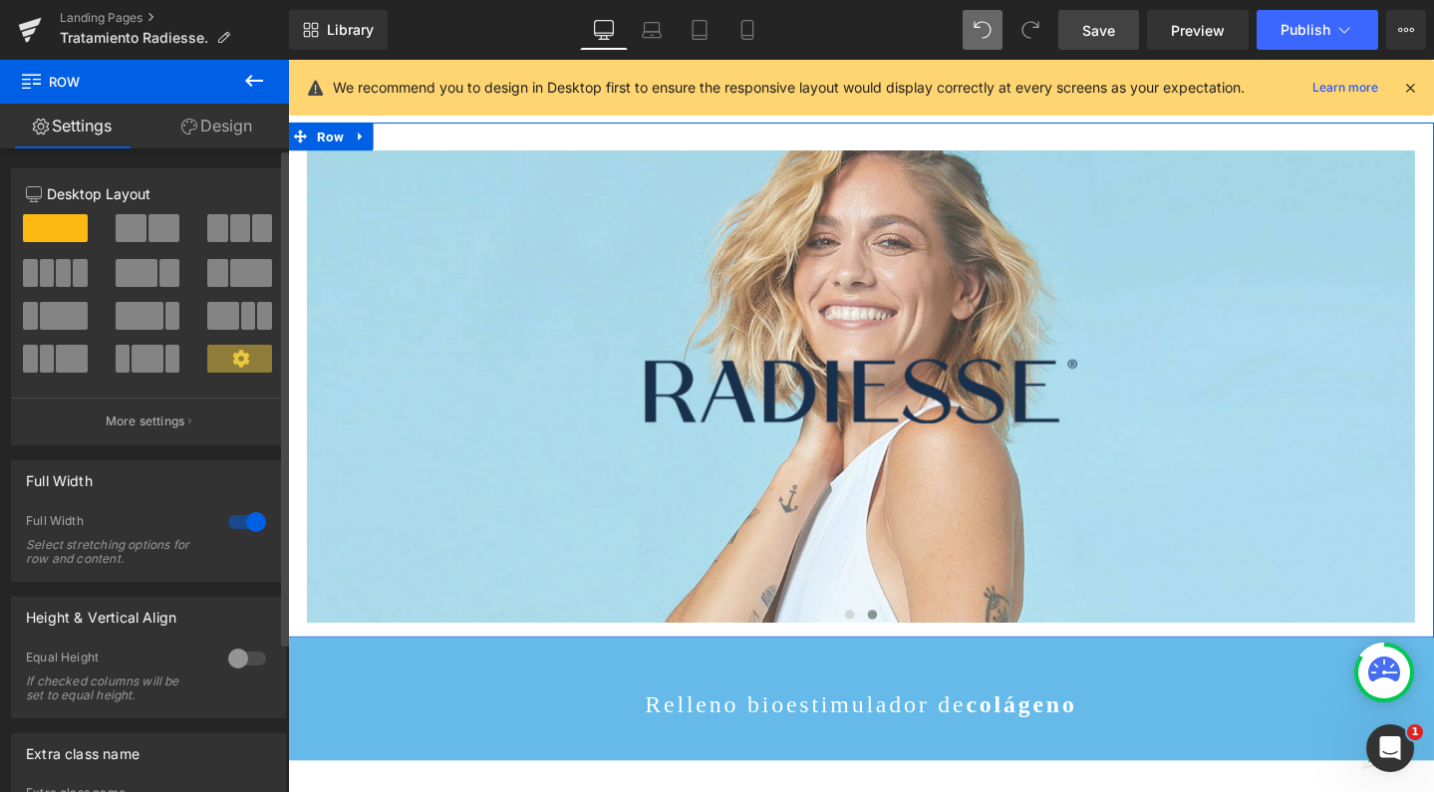
click at [243, 521] on div at bounding box center [247, 522] width 48 height 32
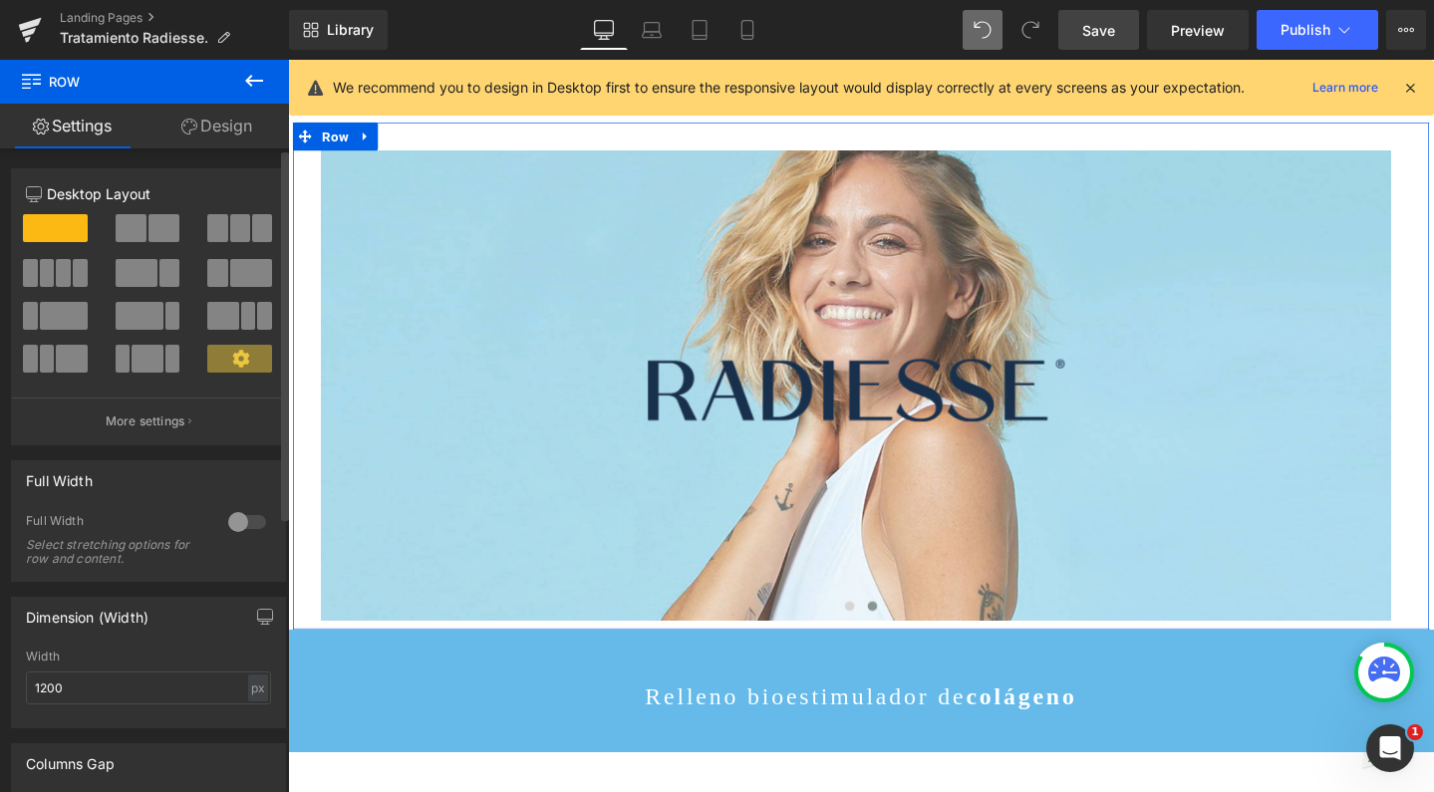
scroll to position [5770, 1186]
click at [243, 521] on div at bounding box center [247, 522] width 48 height 32
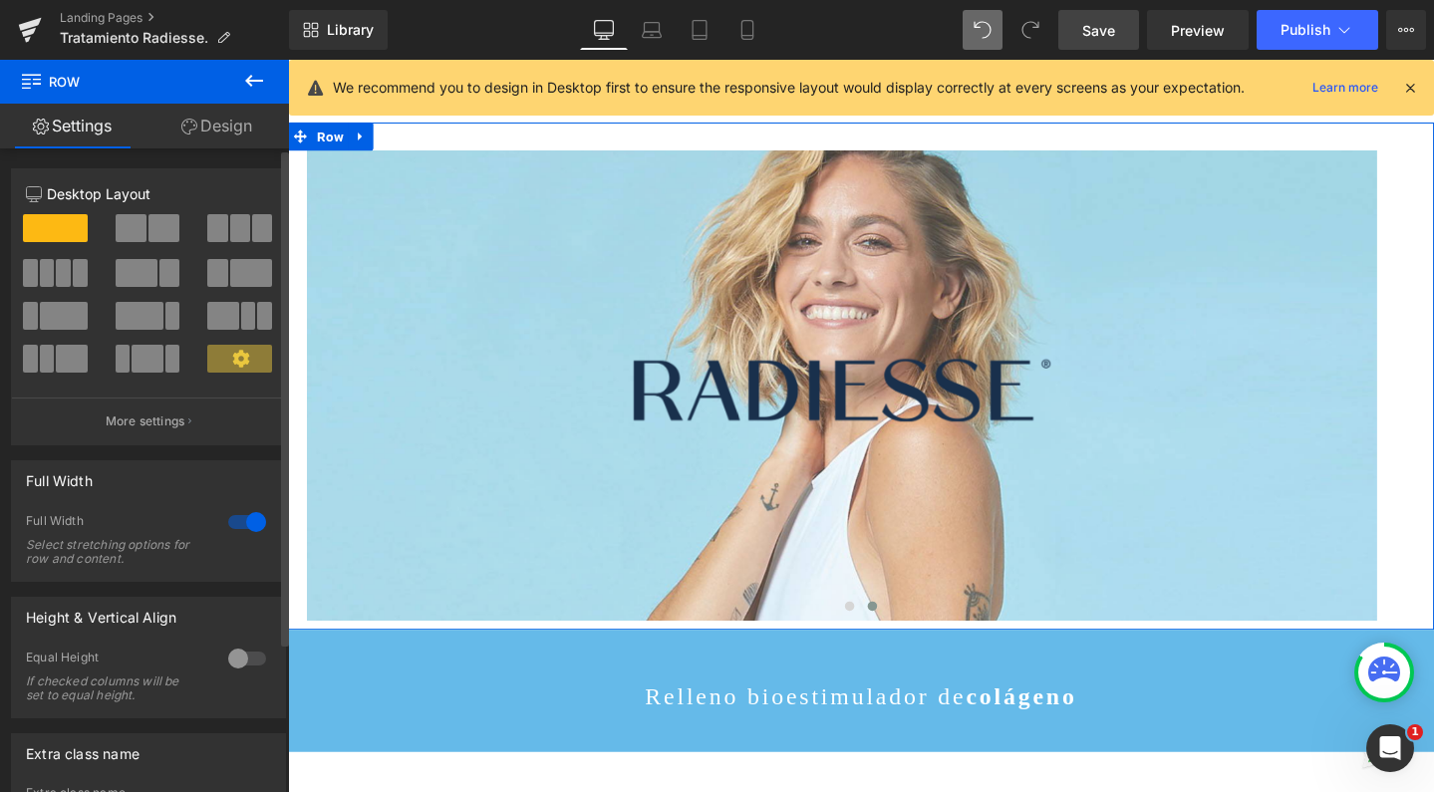
scroll to position [5779, 1186]
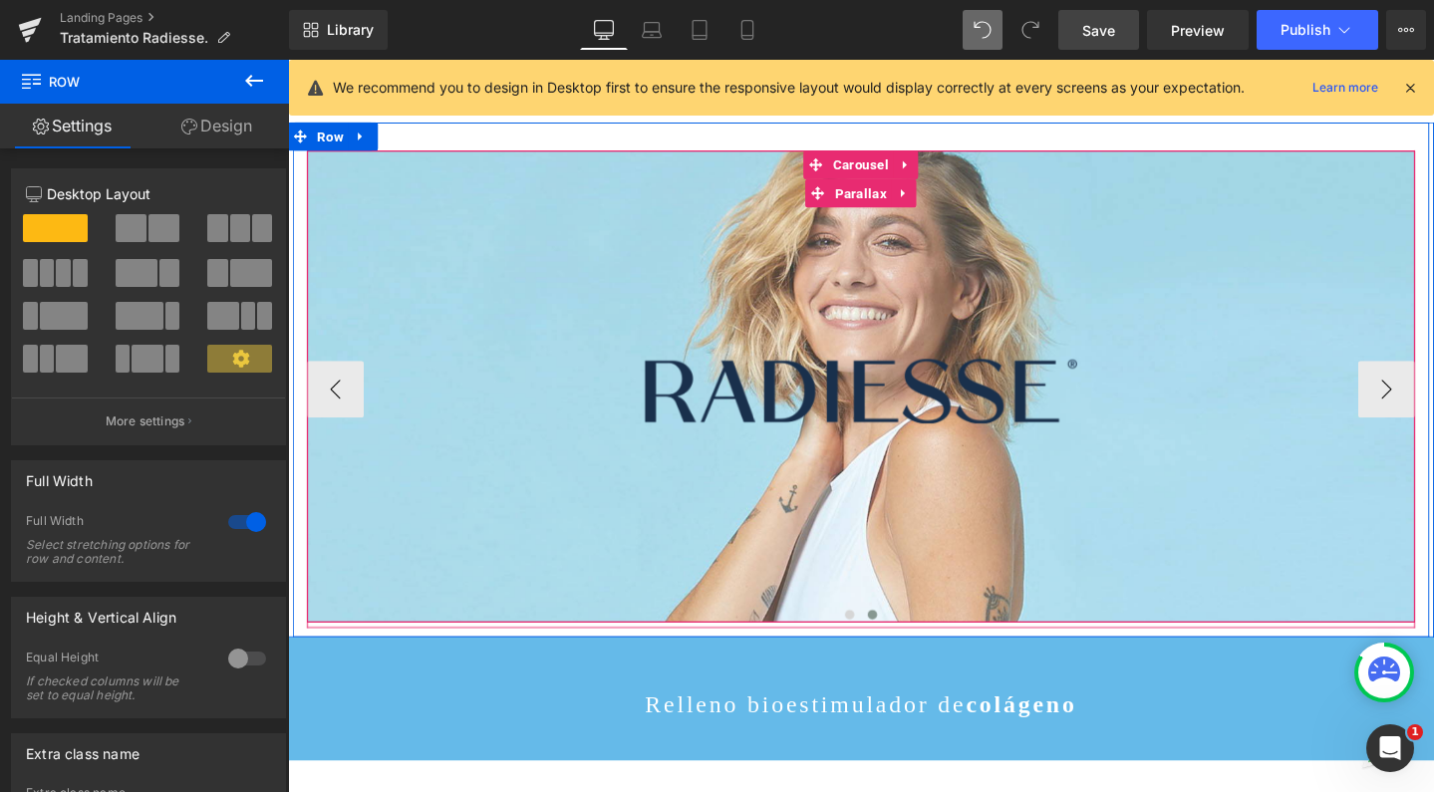
click at [507, 189] on div at bounding box center [891, 446] width 1166 height 745
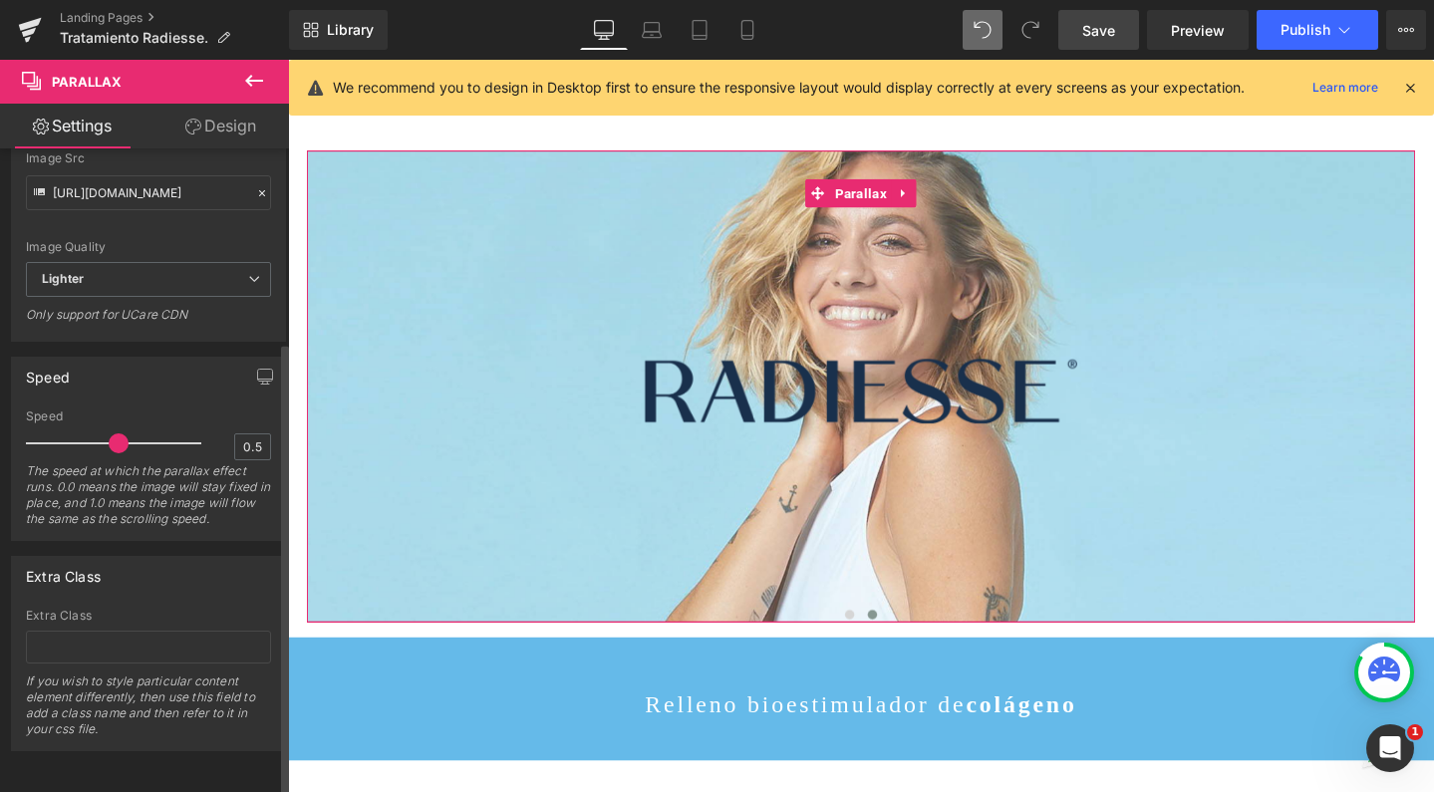
scroll to position [274, 0]
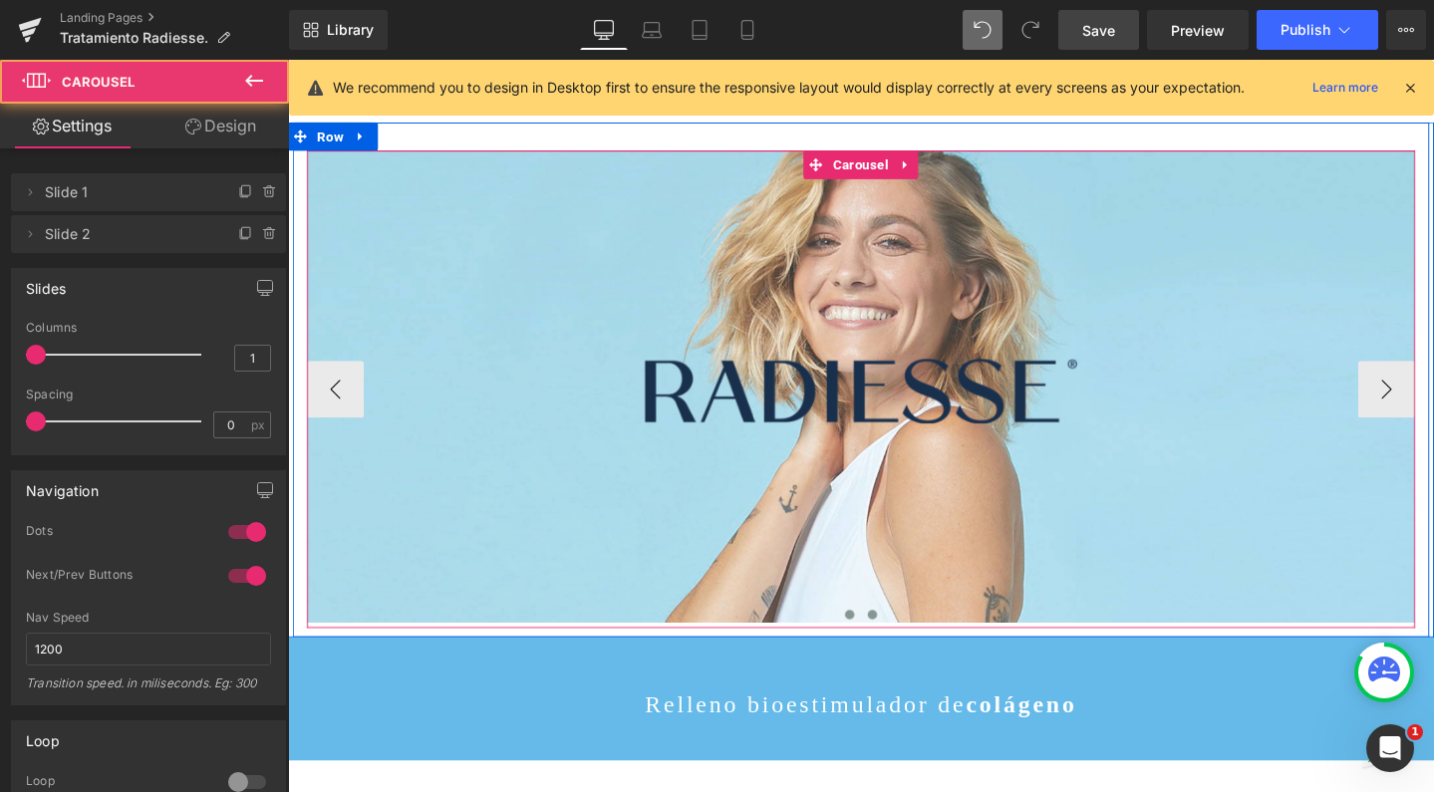
click at [874, 641] on span at bounding box center [879, 644] width 10 height 10
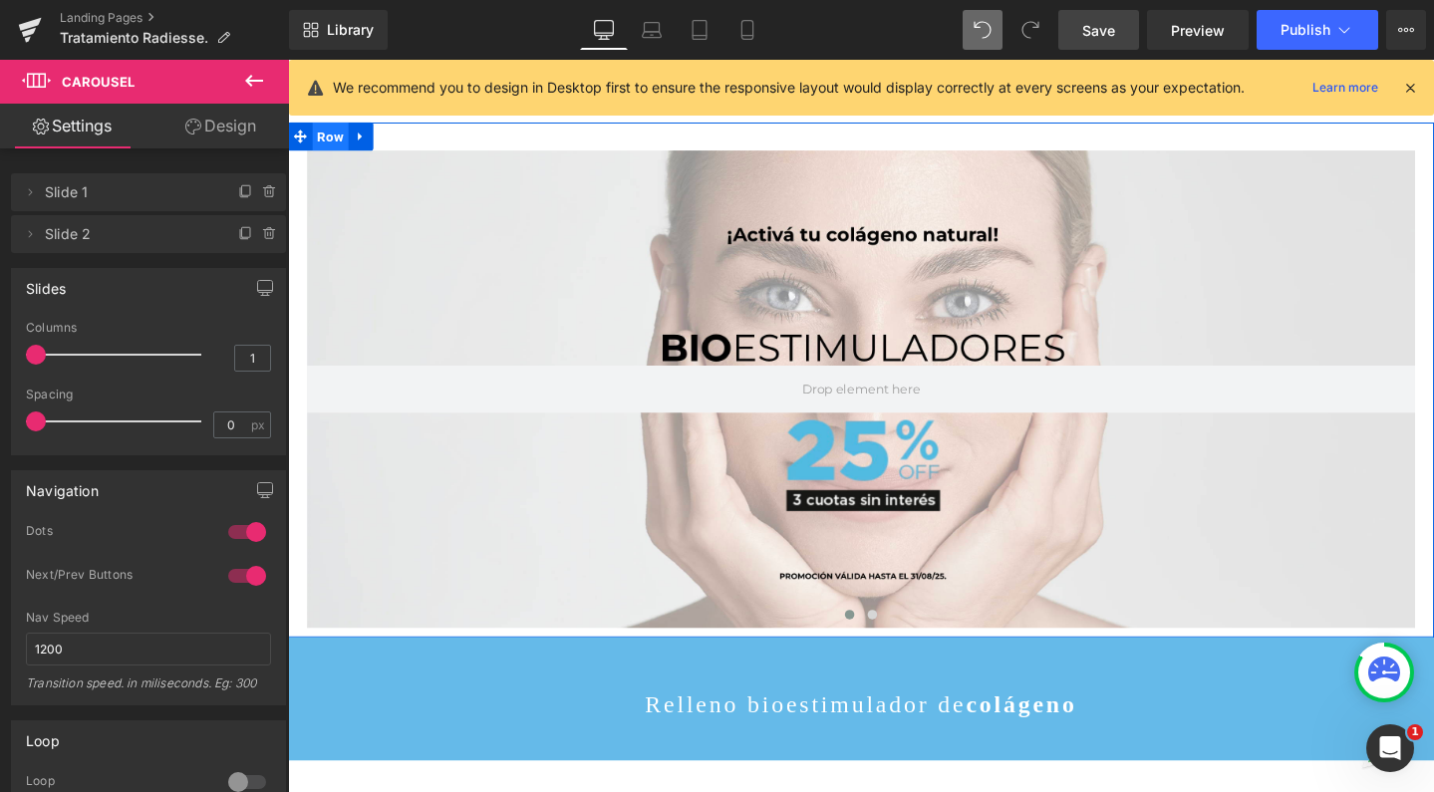
click at [328, 140] on span "Row" at bounding box center [333, 141] width 38 height 30
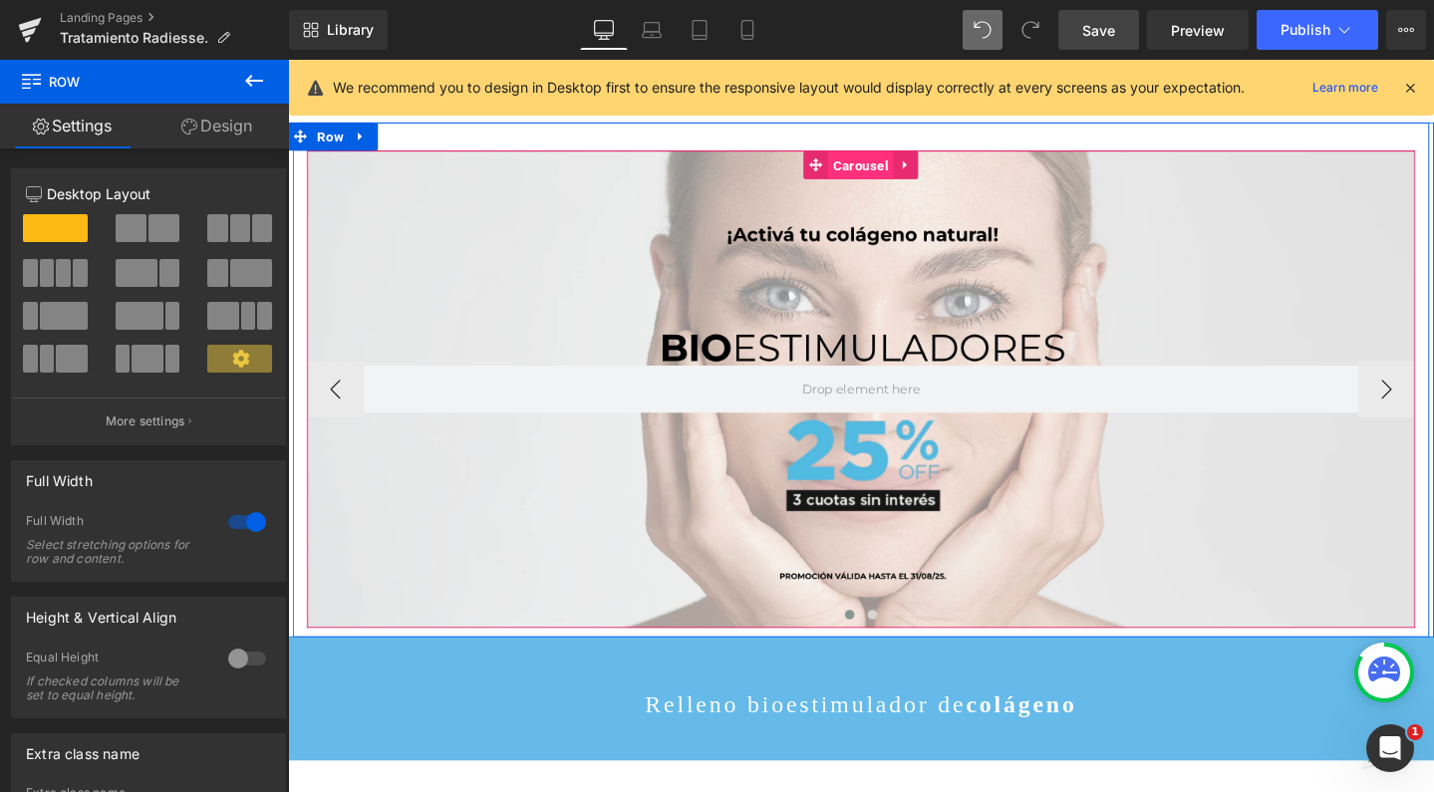
click at [903, 173] on span "Carousel" at bounding box center [890, 171] width 69 height 30
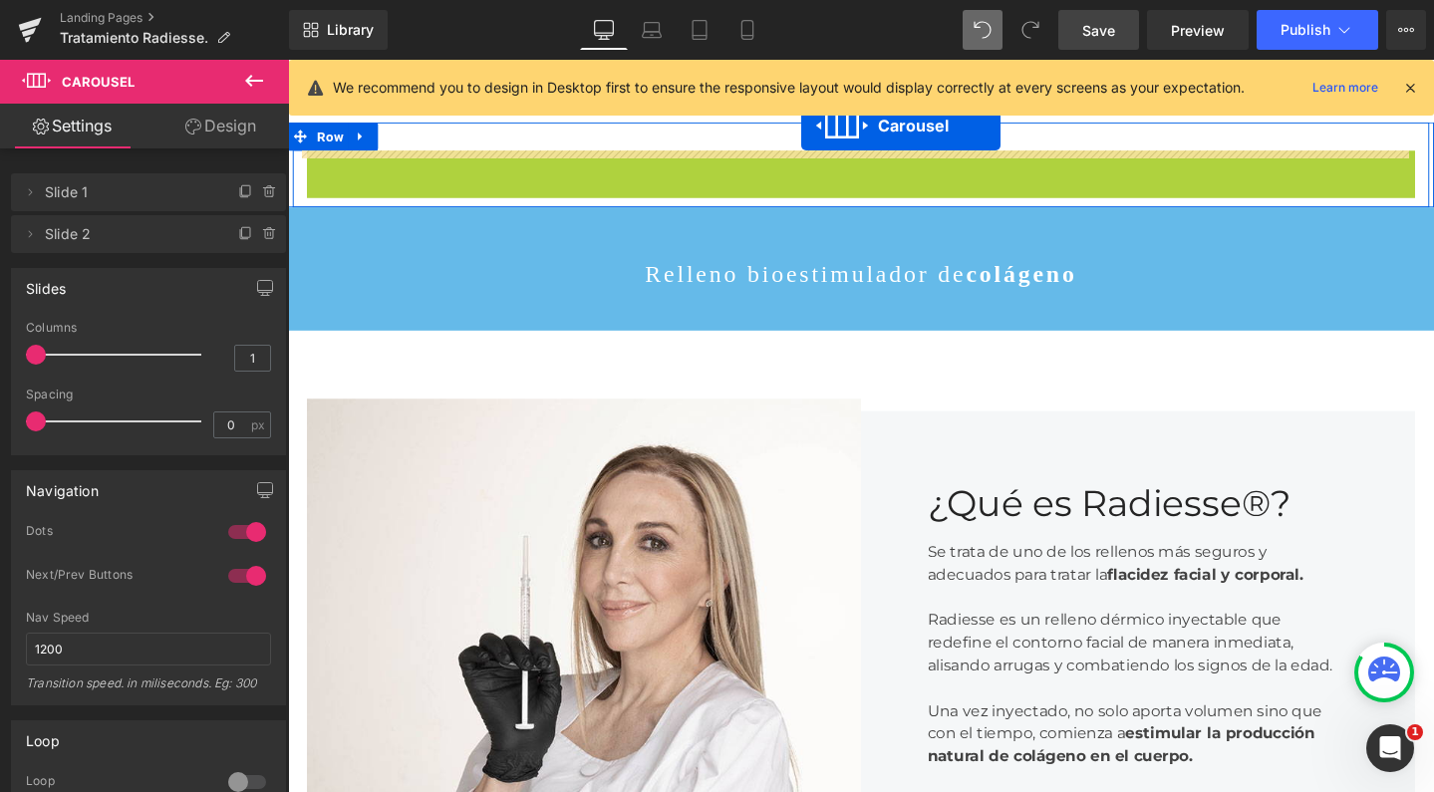
scroll to position [5326, 1186]
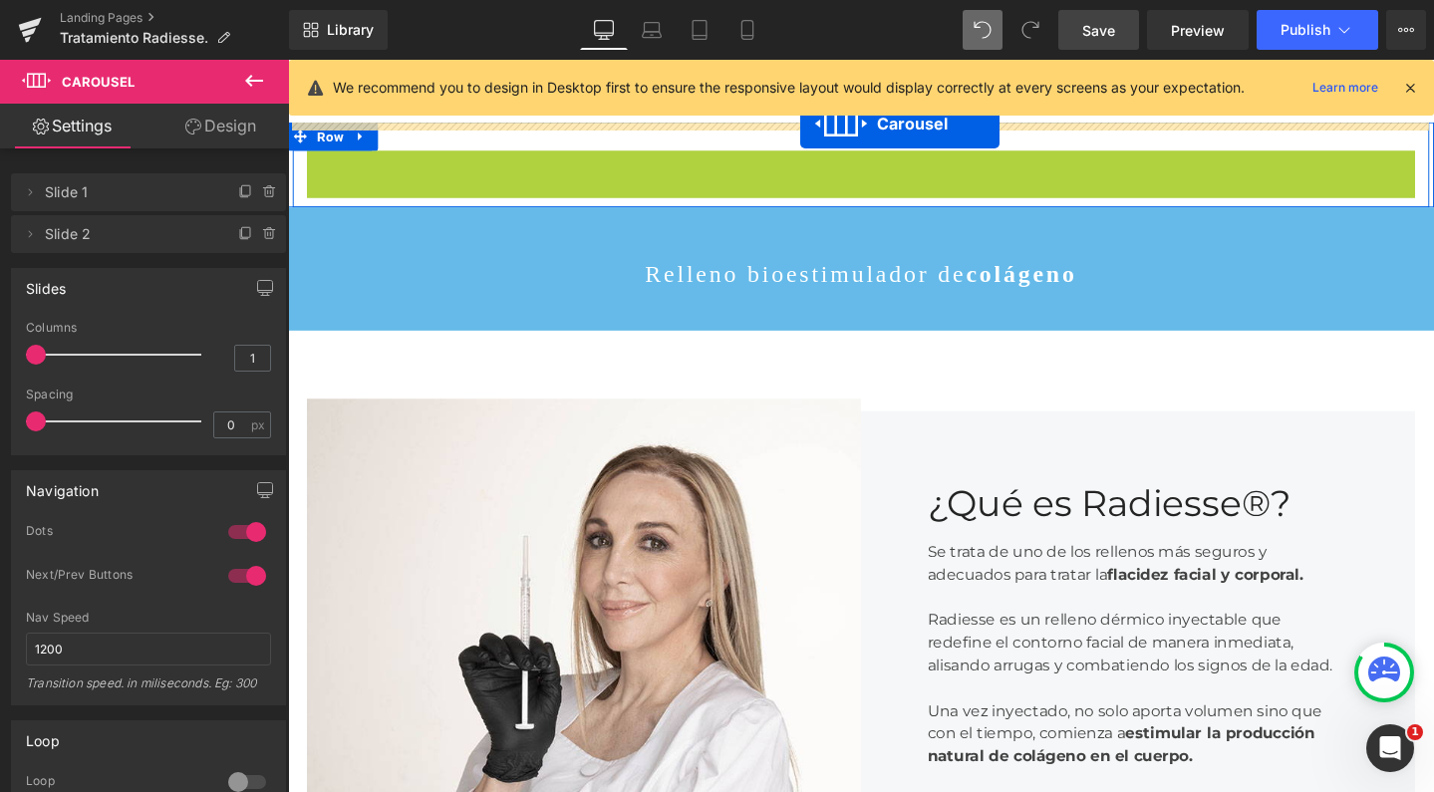
drag, startPoint x: 835, startPoint y: 172, endPoint x: 827, endPoint y: 127, distance: 46.5
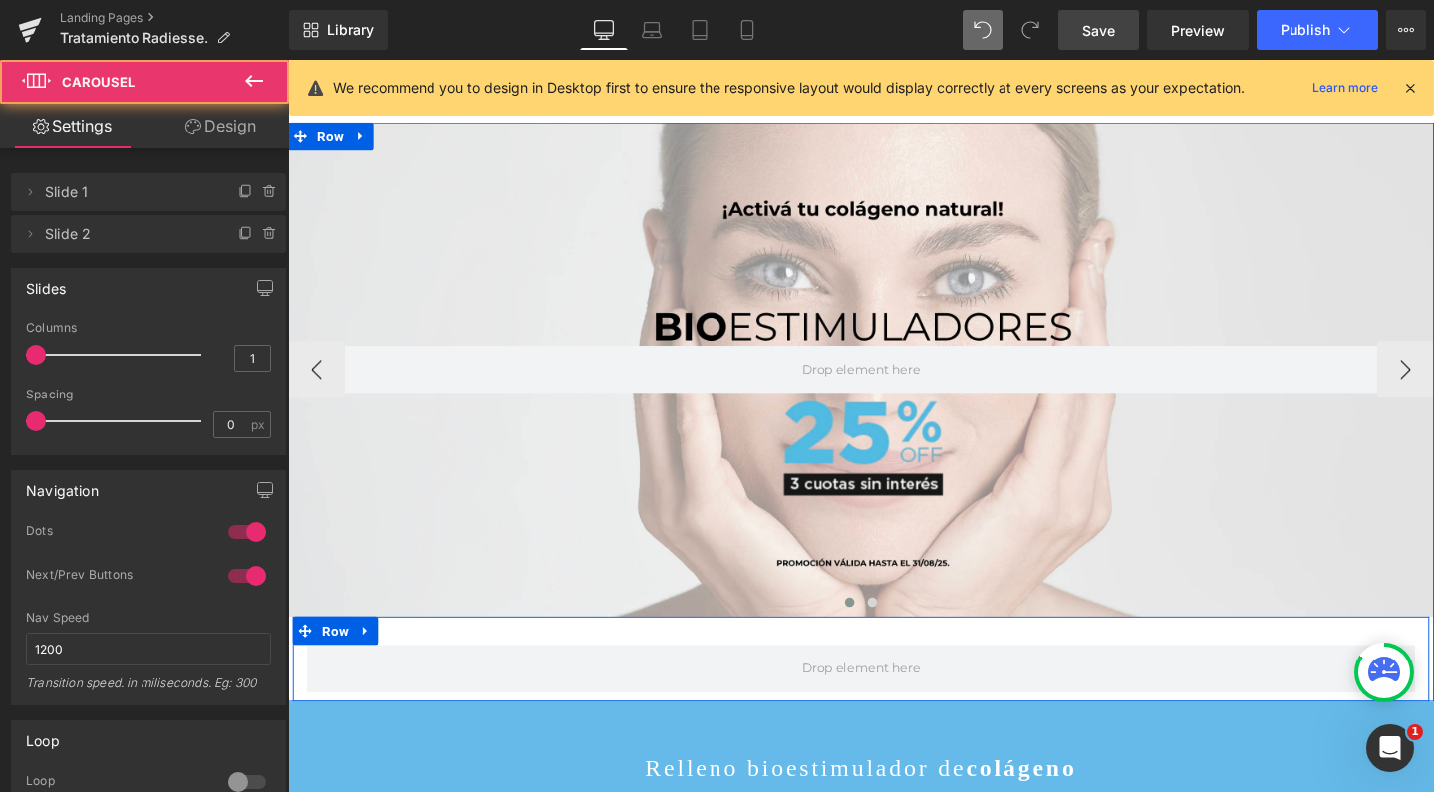
scroll to position [5845, 1186]
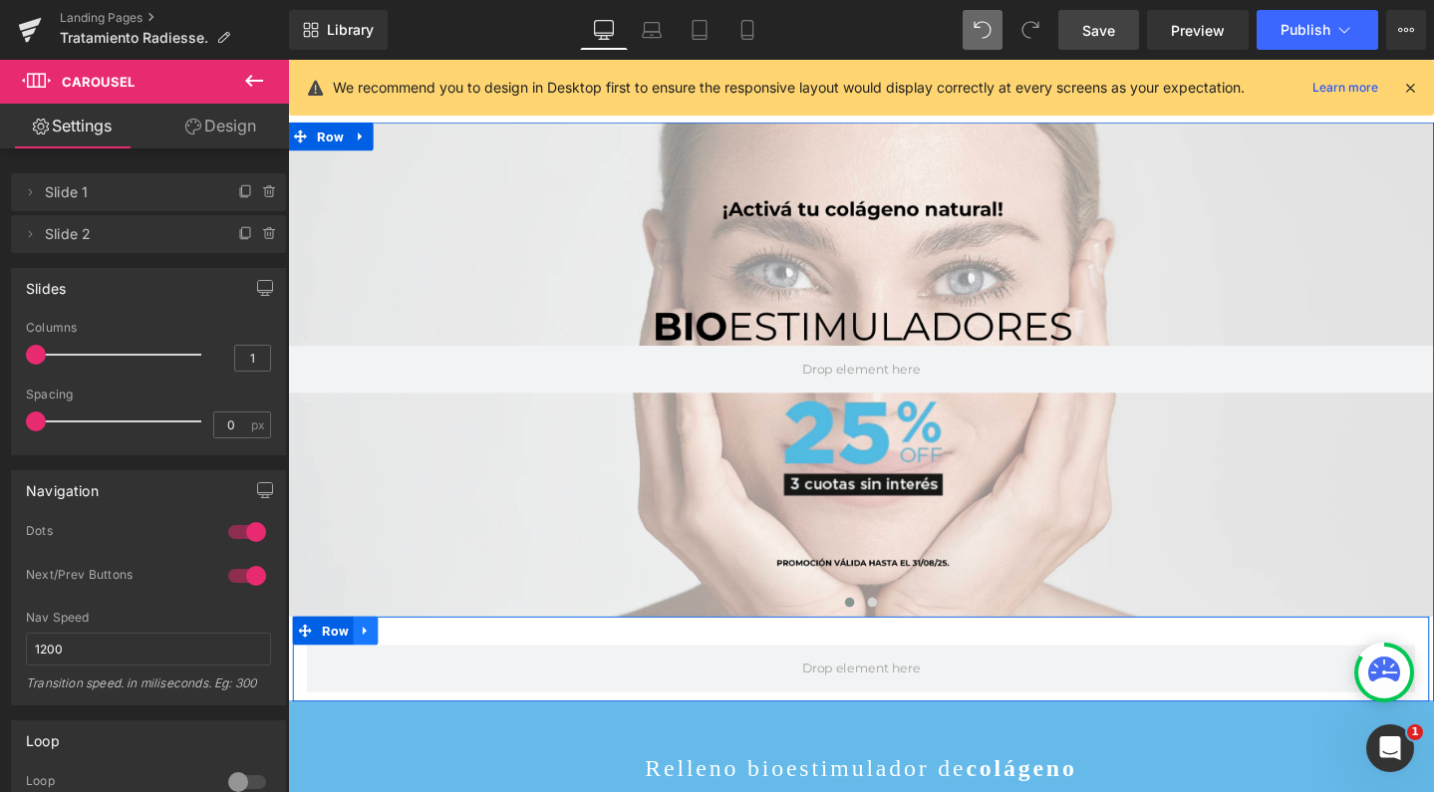
click at [363, 662] on icon at bounding box center [370, 660] width 14 height 15
click at [415, 662] on icon at bounding box center [422, 661] width 14 height 14
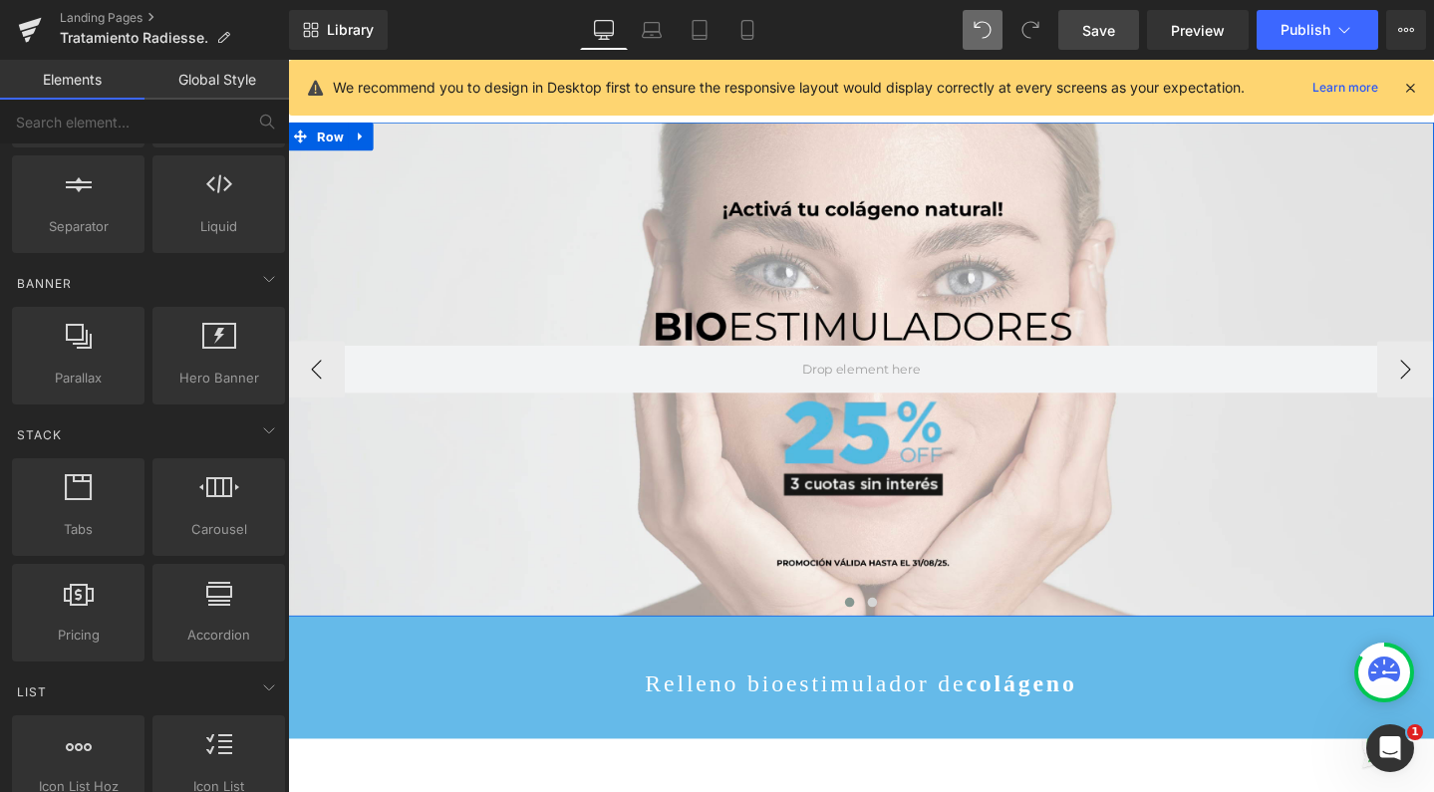
scroll to position [5755, 1186]
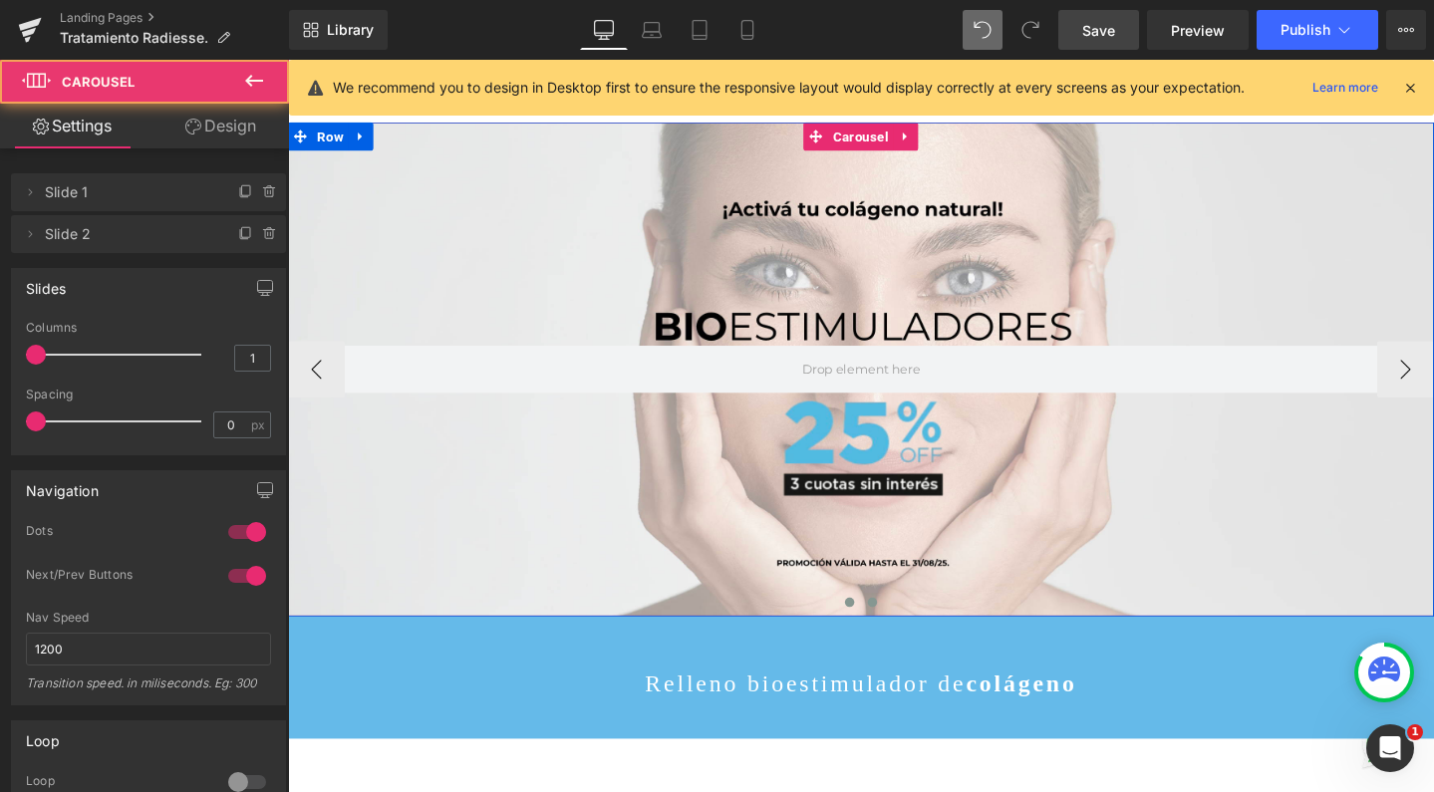
click at [898, 629] on span at bounding box center [903, 631] width 10 height 10
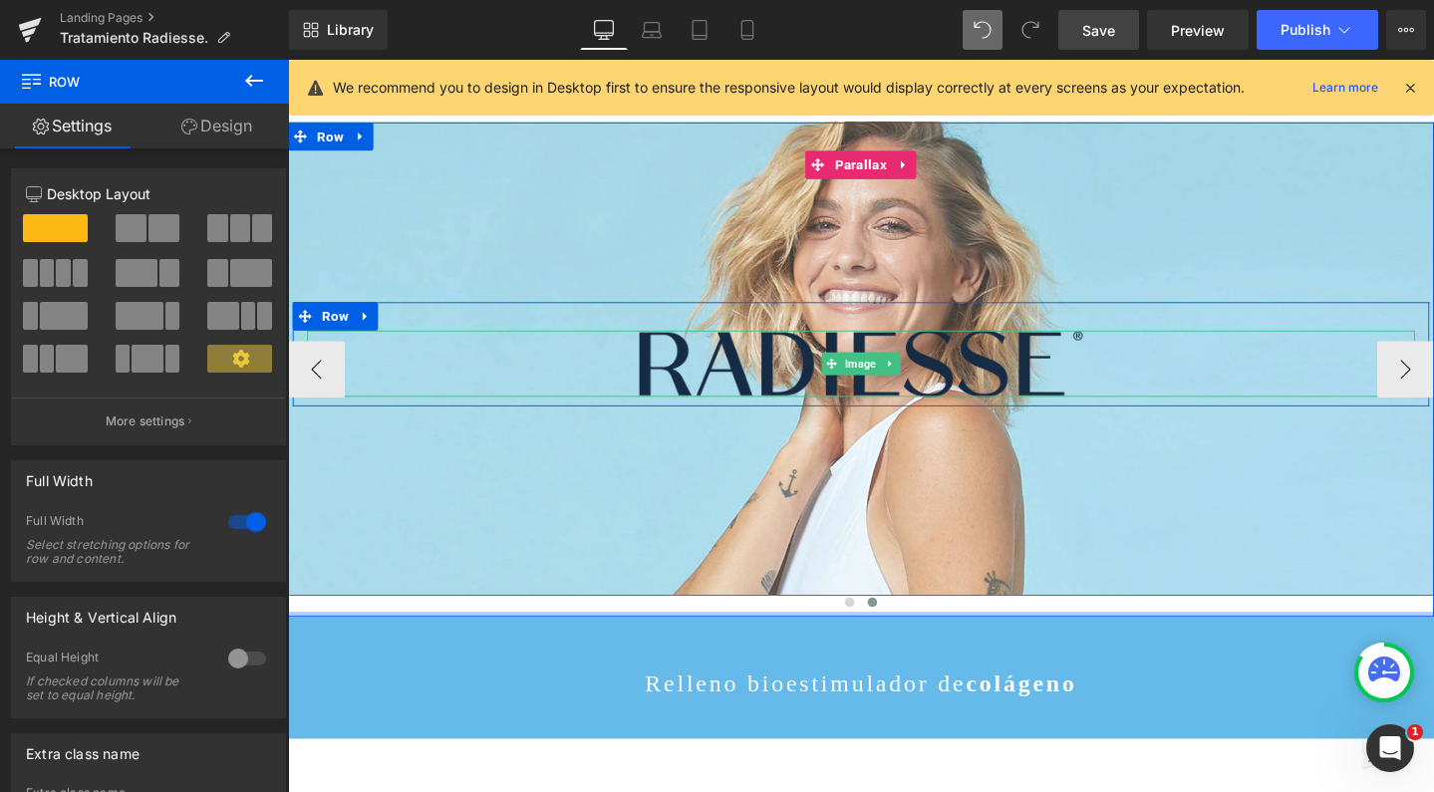
drag, startPoint x: 874, startPoint y: 712, endPoint x: 869, endPoint y: 411, distance: 301.1
click at [869, 411] on div "Hero Banner Image Row Parallax ‹ › Carousel Row" at bounding box center [891, 385] width 1206 height 519
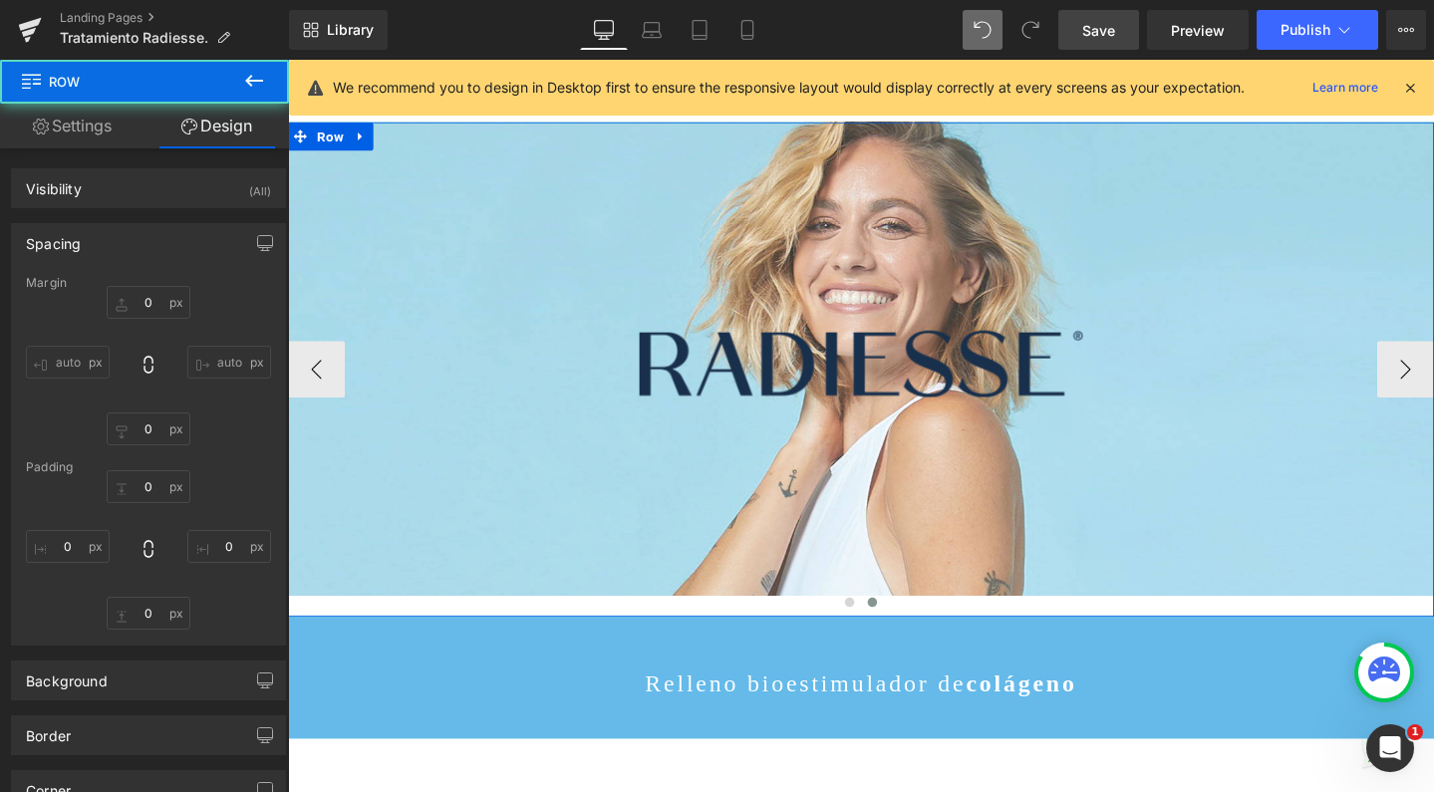
type input "0"
type input "72"
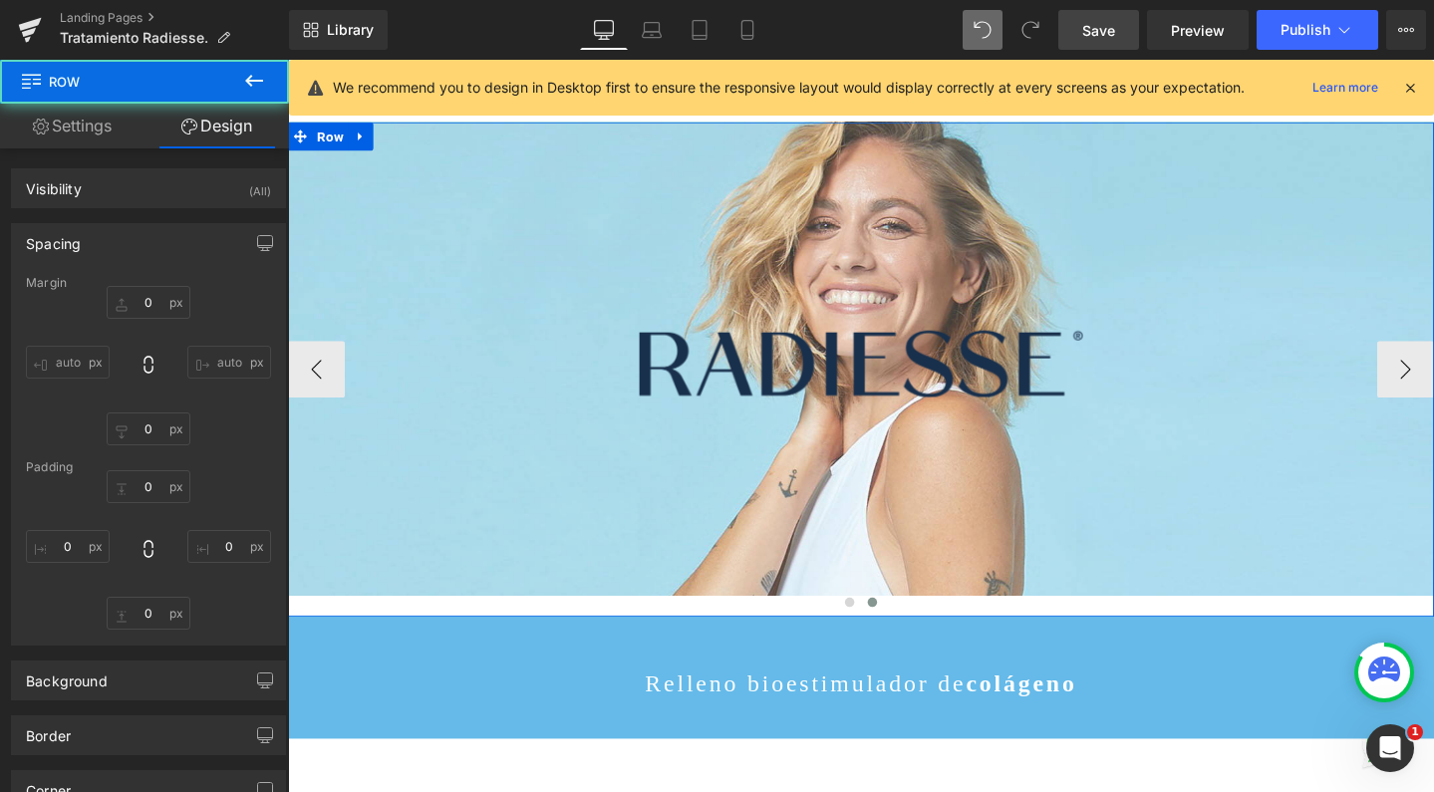
type input "0"
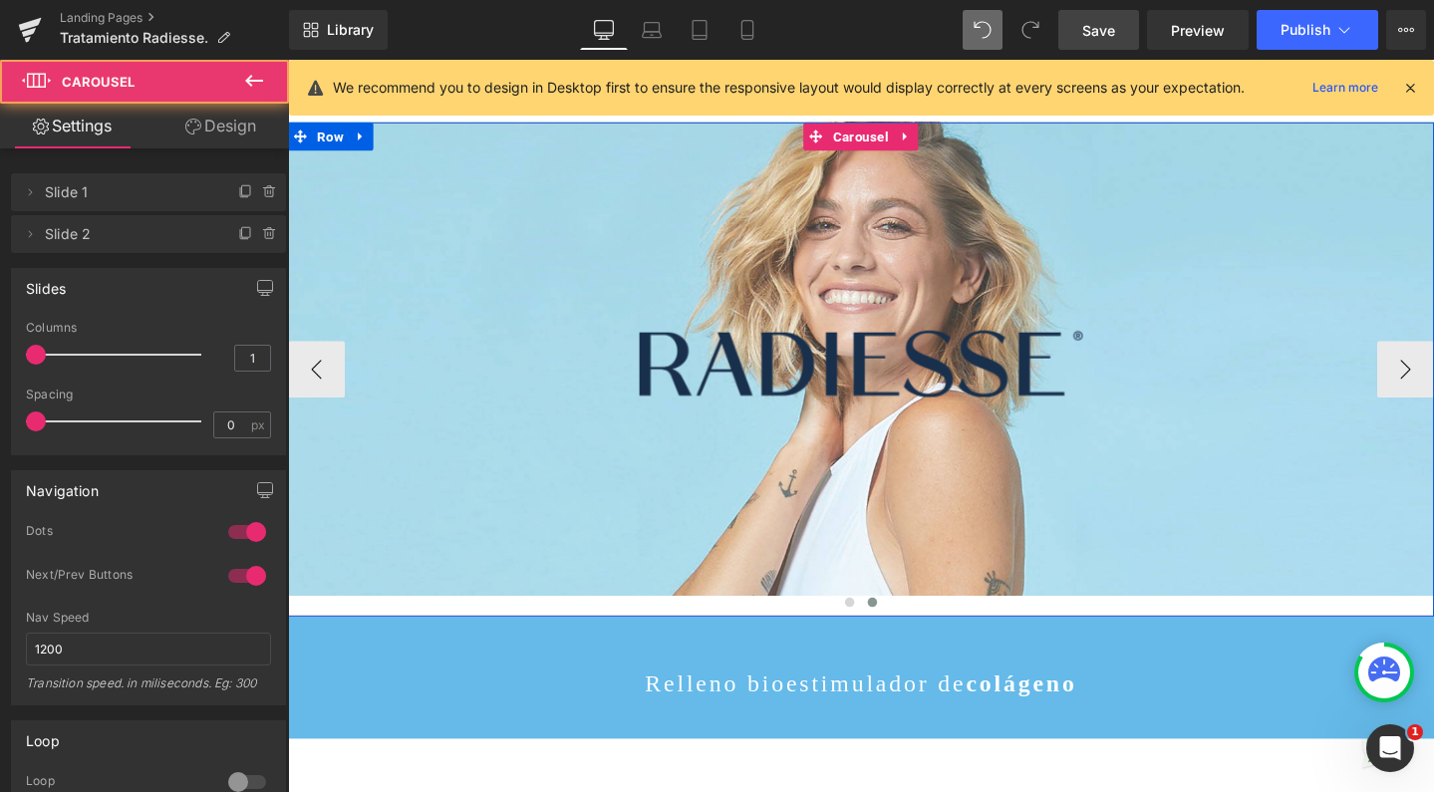
click at [833, 644] on div "Hero Banner Image Row Parallax ‹ › Carousel" at bounding box center [891, 385] width 1206 height 519
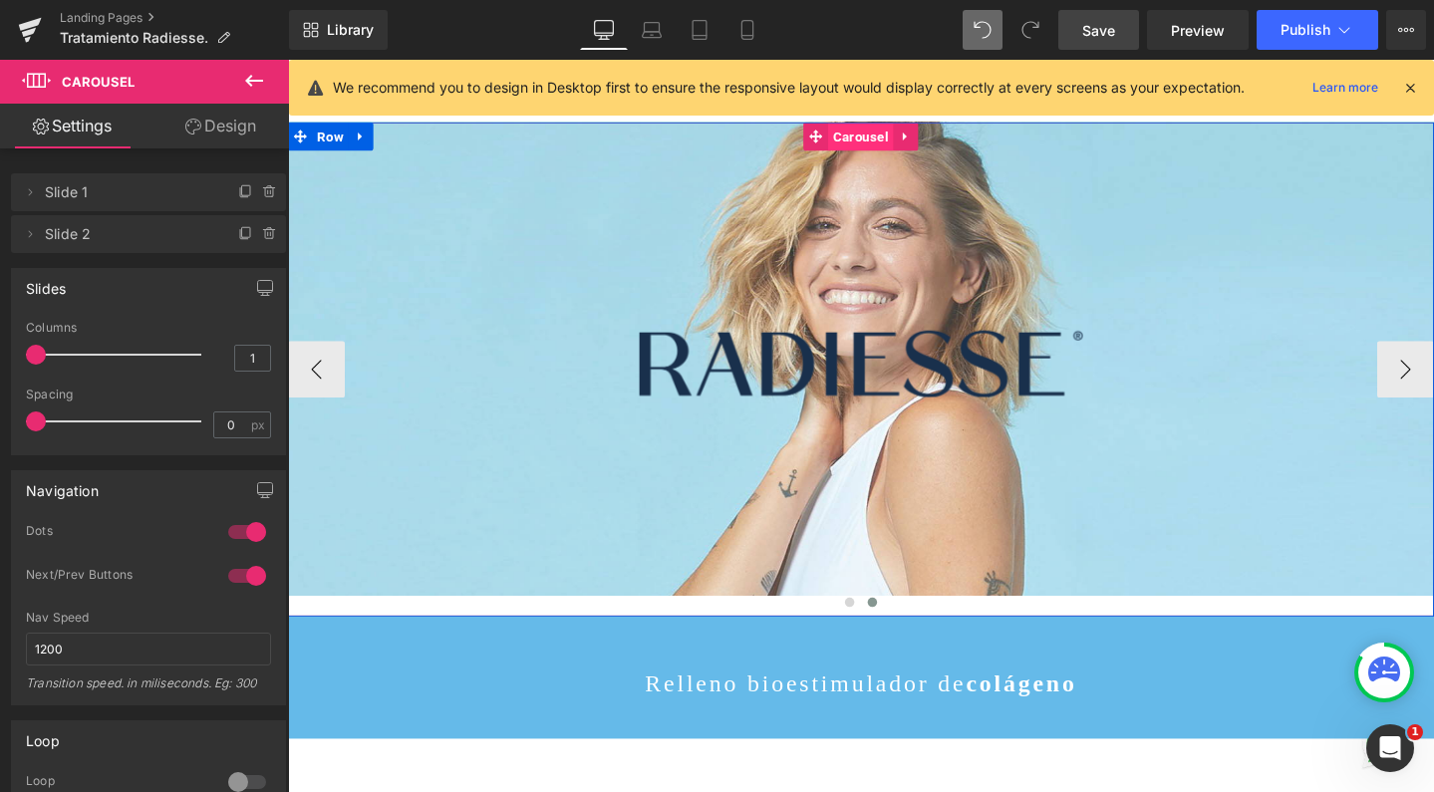
click at [898, 142] on span "Carousel" at bounding box center [890, 141] width 69 height 30
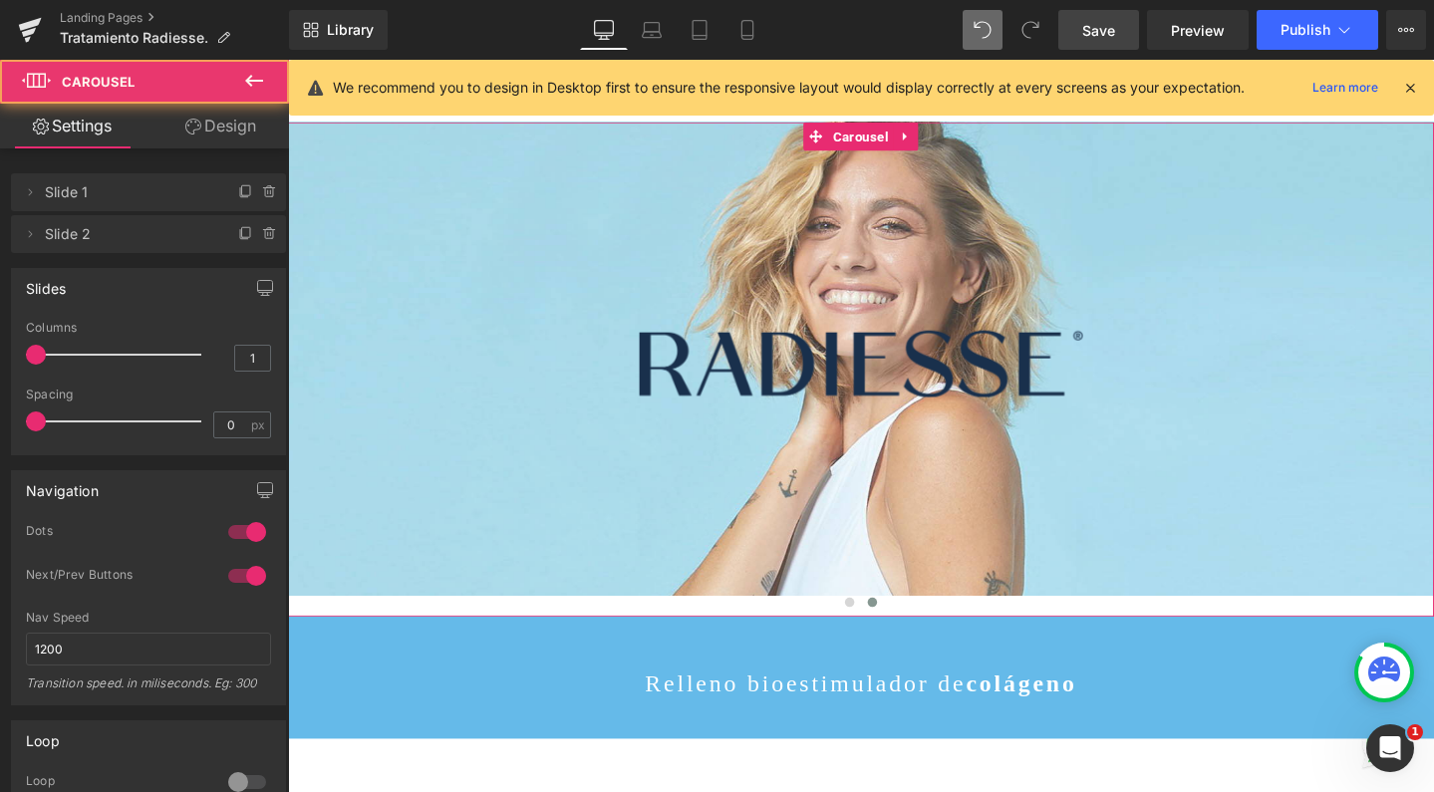
click at [233, 130] on link "Design" at bounding box center [221, 126] width 145 height 45
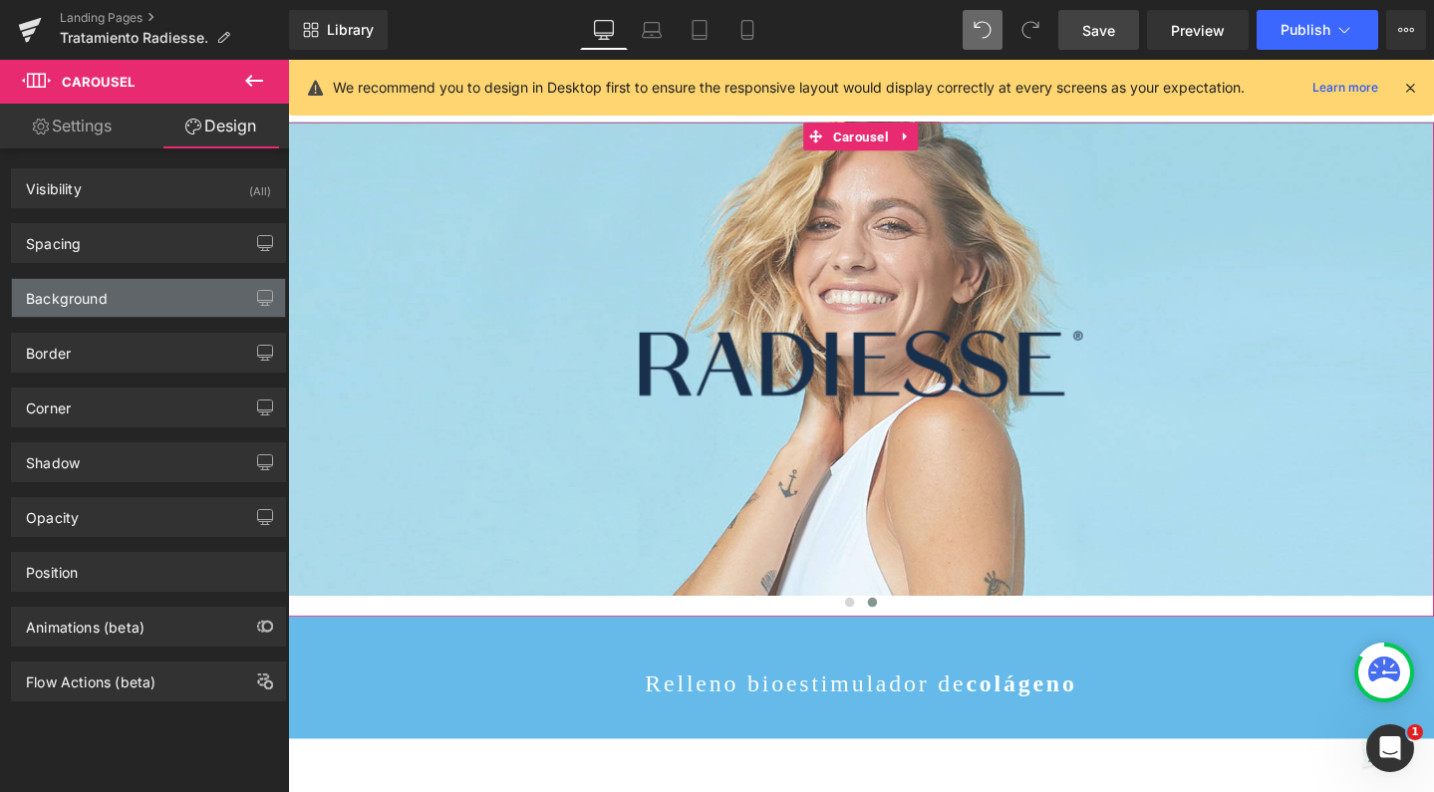
click at [132, 308] on div "Background" at bounding box center [148, 298] width 273 height 38
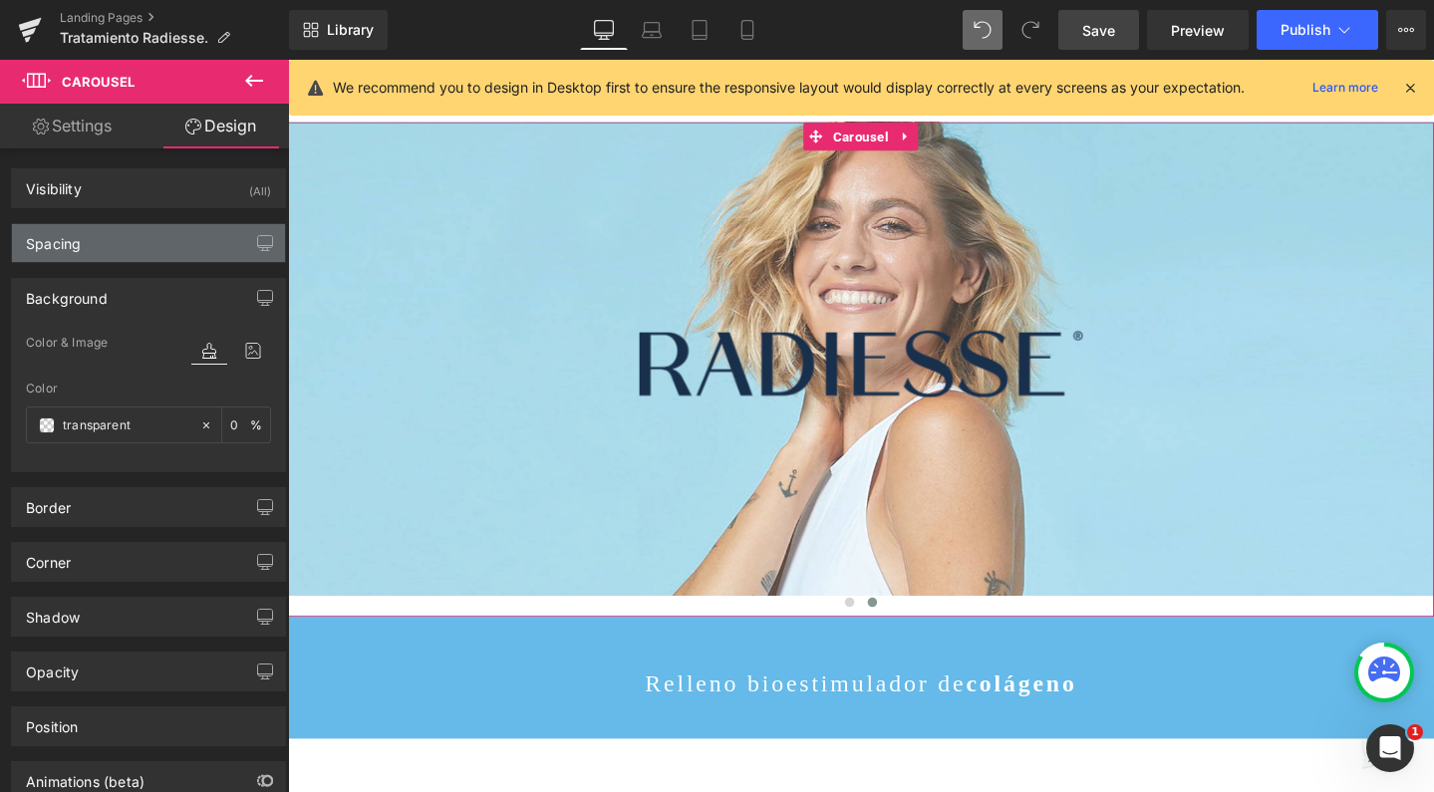
scroll to position [0, 0]
click at [136, 239] on div "Spacing" at bounding box center [148, 243] width 273 height 38
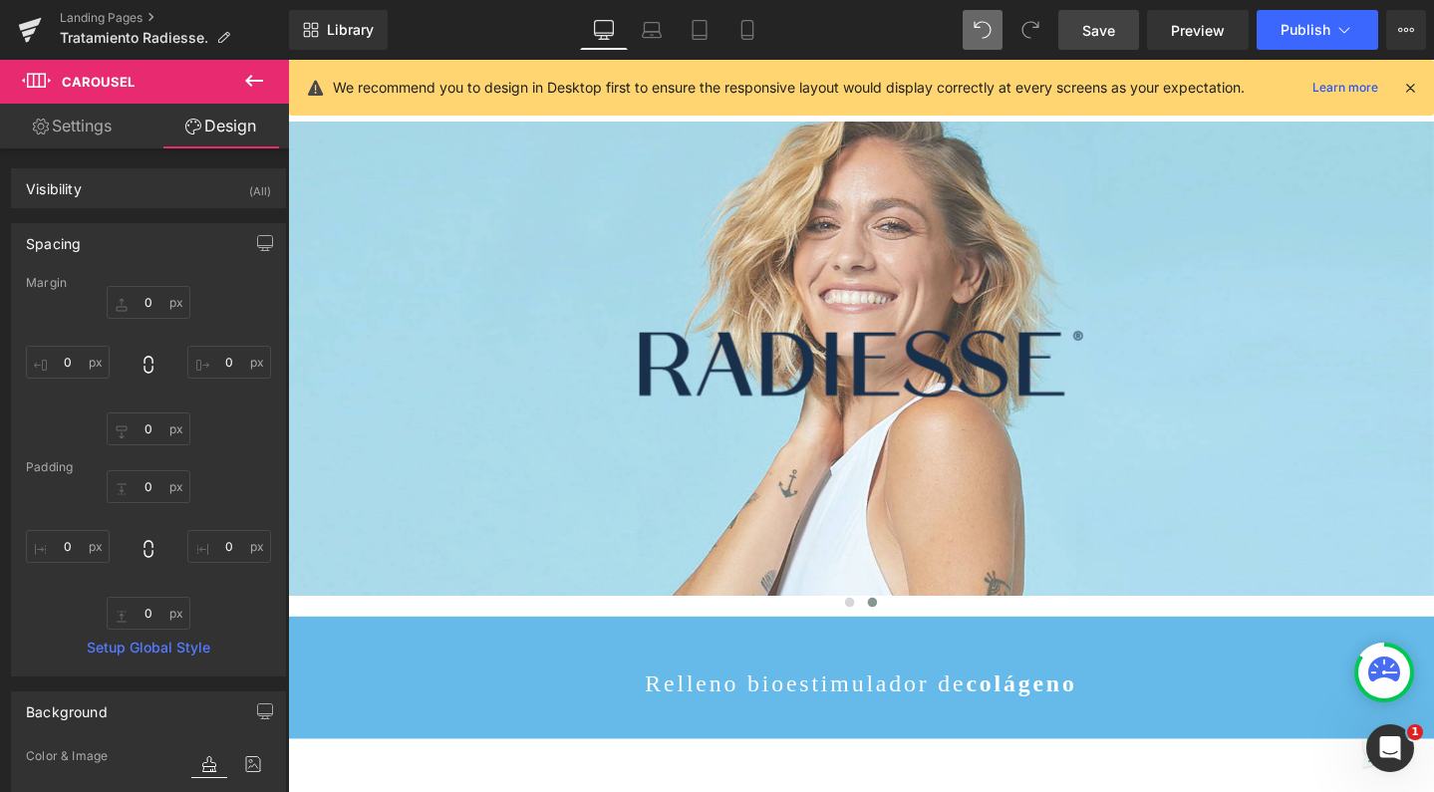
click at [1081, 27] on link "Save" at bounding box center [1099, 30] width 81 height 40
click at [1305, 45] on button "Publish" at bounding box center [1318, 30] width 122 height 40
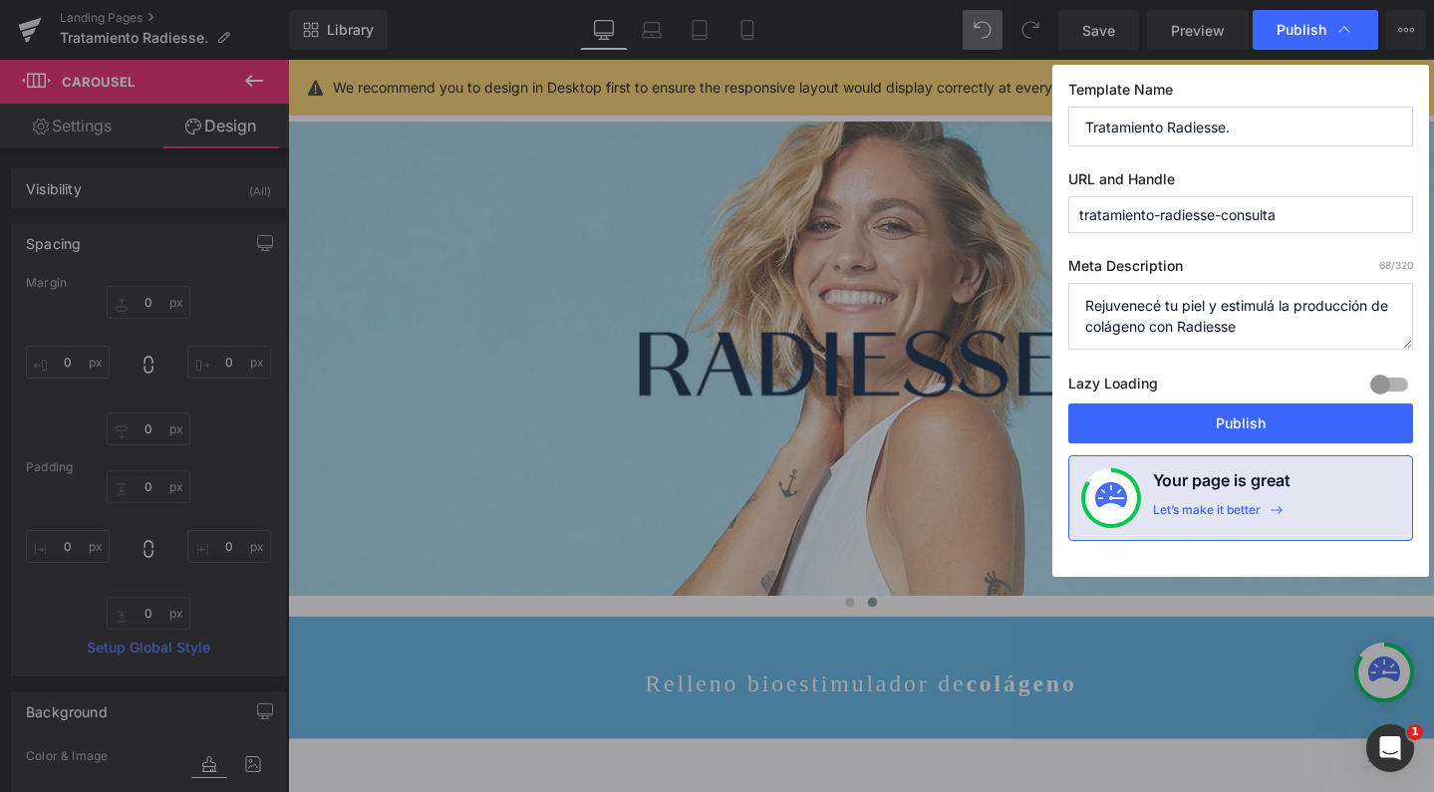
click at [1315, 142] on input "Tratamiento Radiesse." at bounding box center [1240, 127] width 345 height 40
type input "Tratamiento Radiesse"
click at [1155, 409] on button "Publish" at bounding box center [1240, 424] width 345 height 40
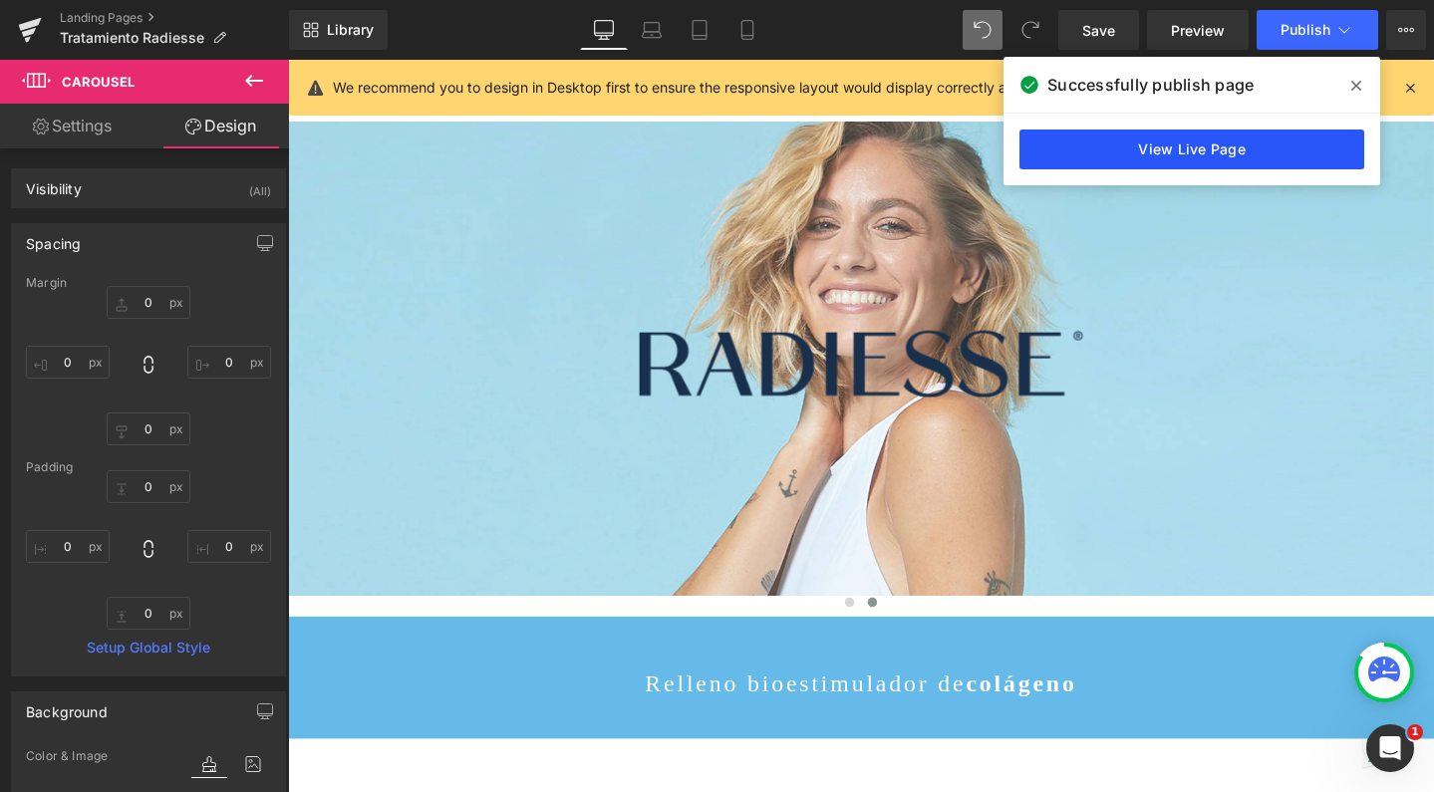
click at [1115, 165] on link "View Live Page" at bounding box center [1192, 150] width 345 height 40
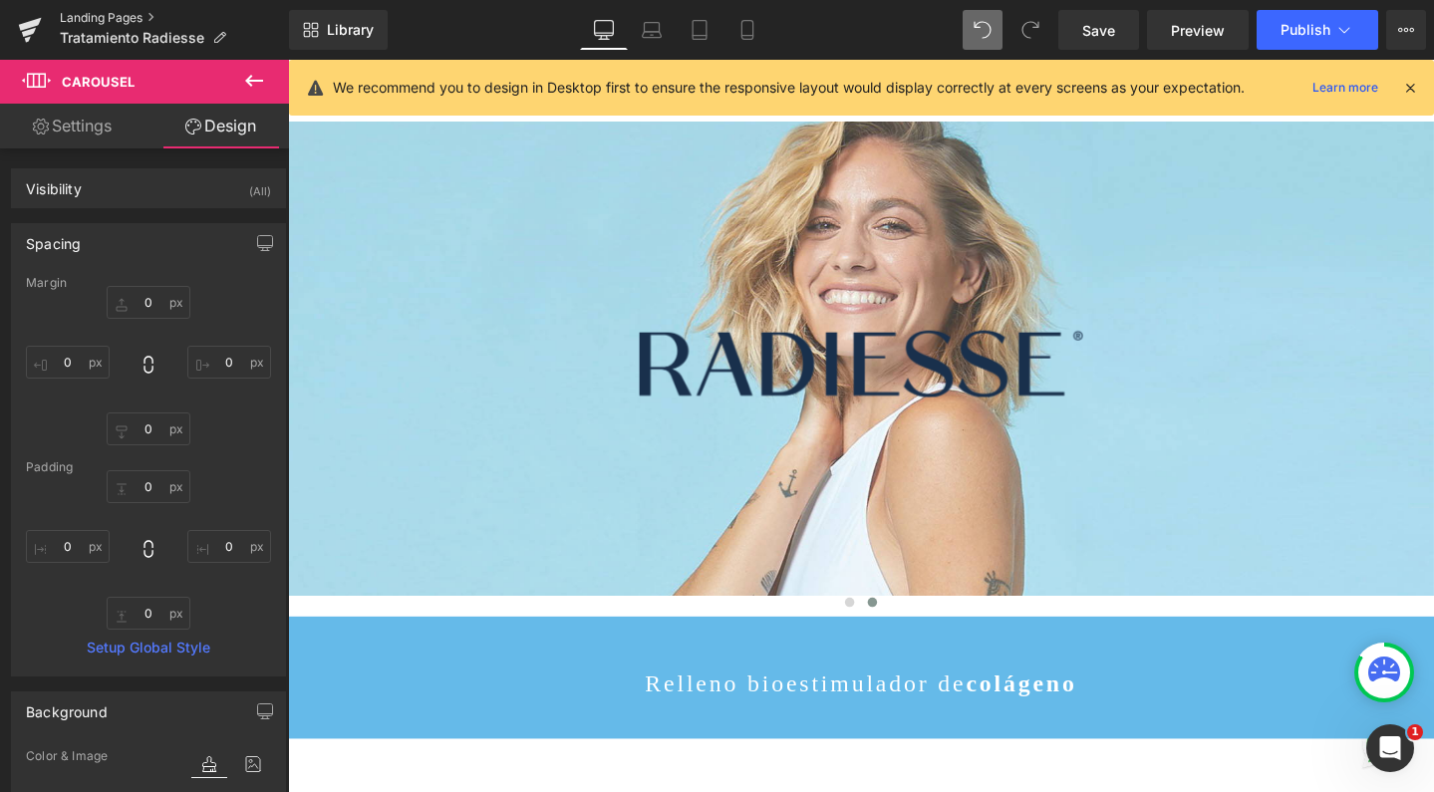
click at [121, 18] on link "Landing Pages" at bounding box center [174, 18] width 229 height 16
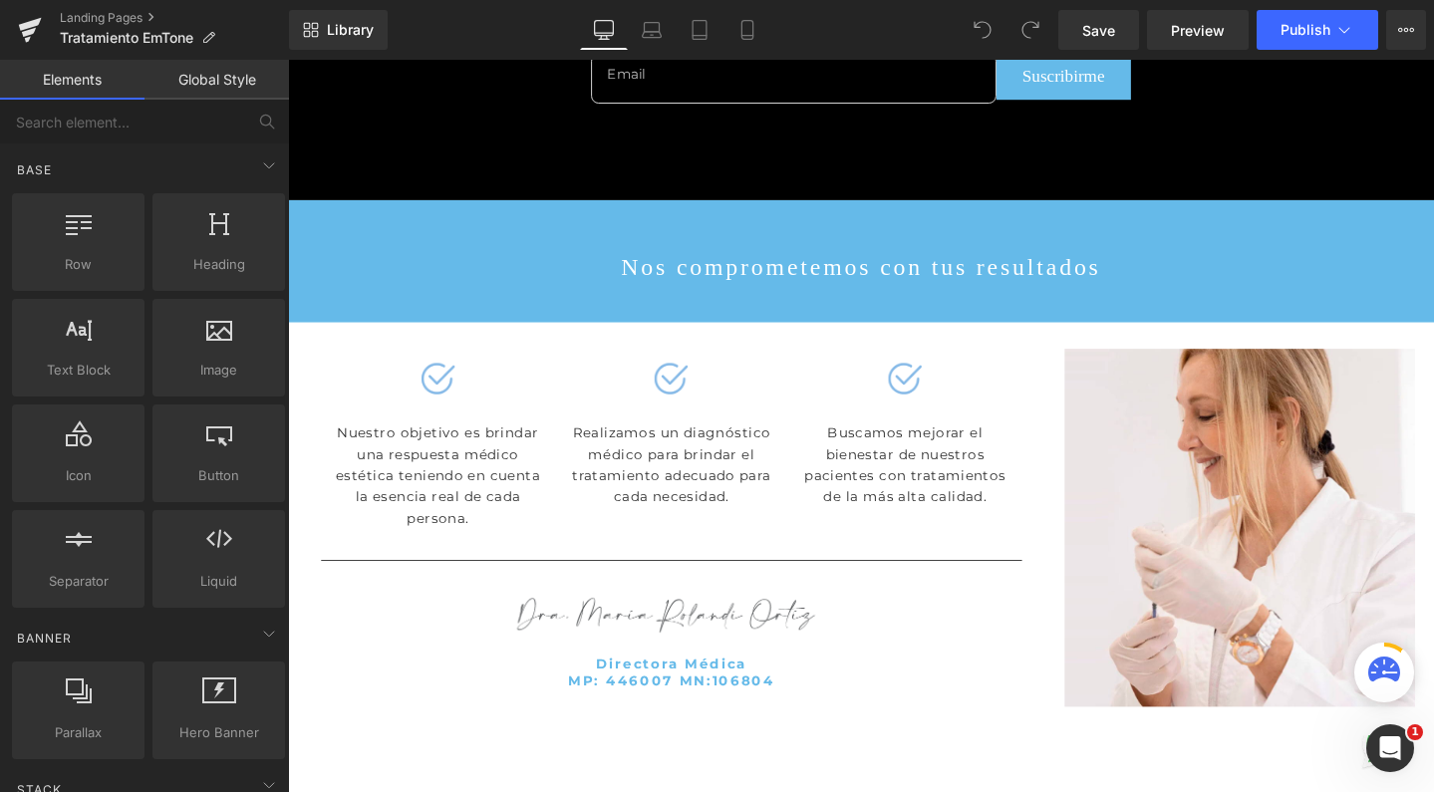
scroll to position [3761, 0]
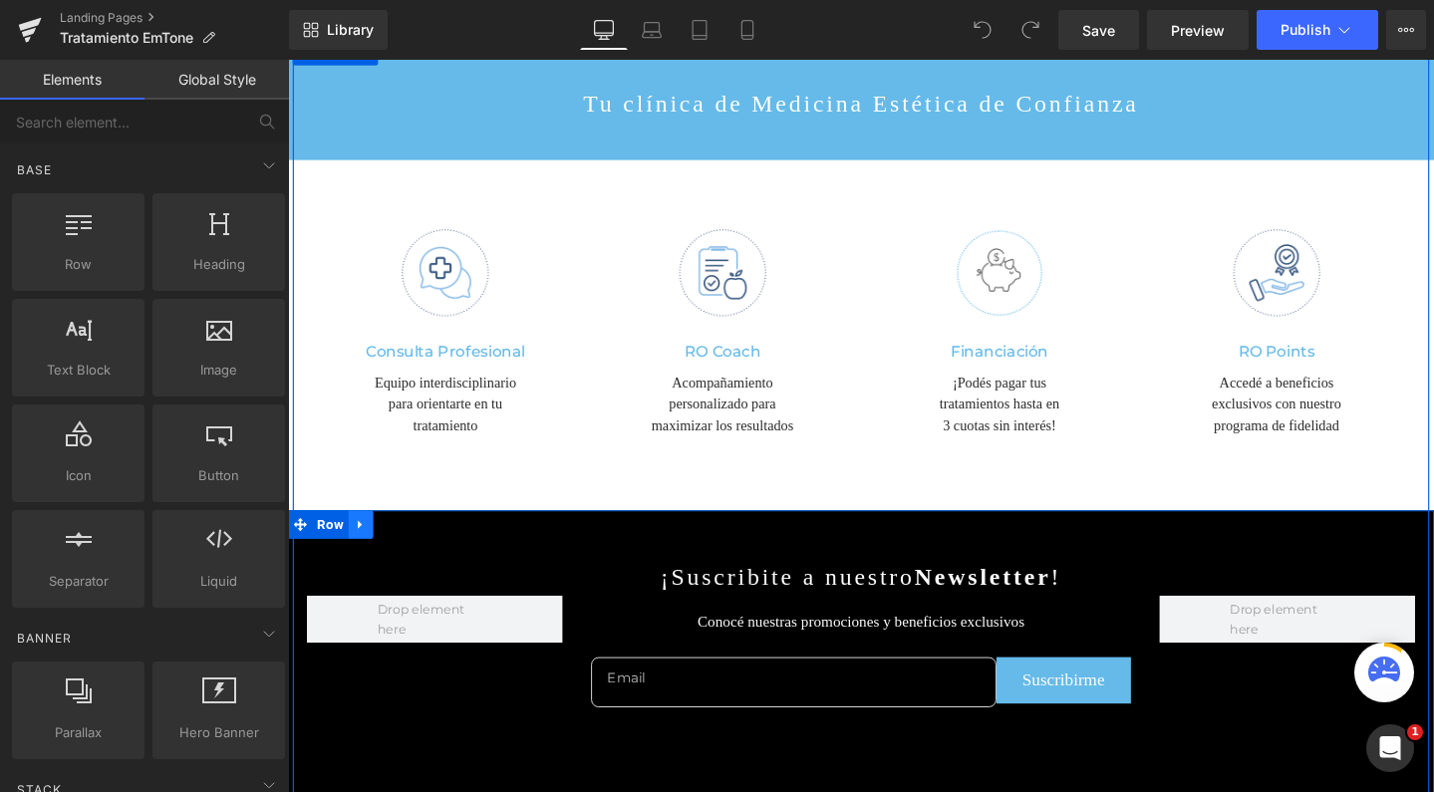
click at [361, 542] on icon at bounding box center [365, 549] width 14 height 15
click at [412, 542] on icon at bounding box center [417, 549] width 14 height 14
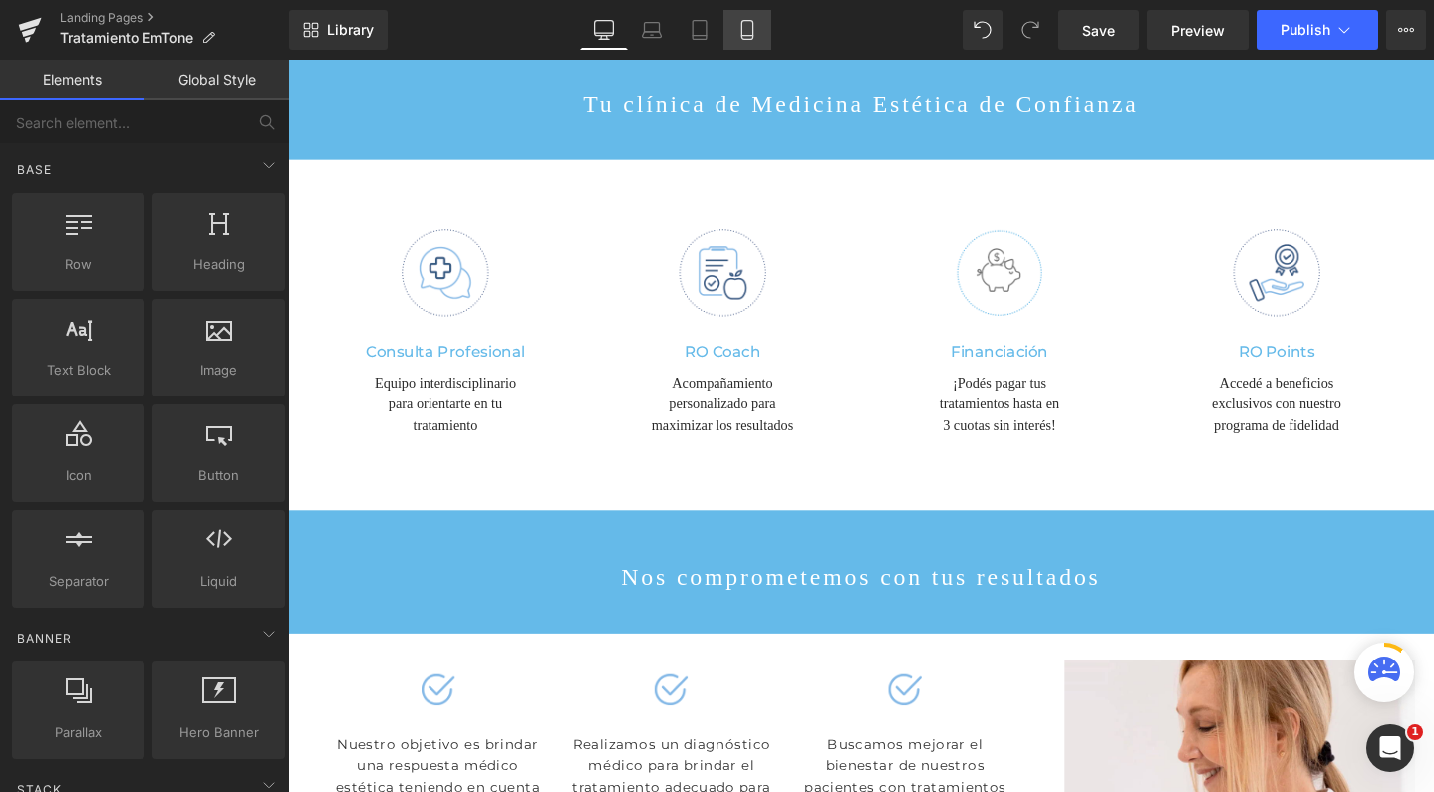
click at [750, 32] on icon at bounding box center [748, 30] width 20 height 20
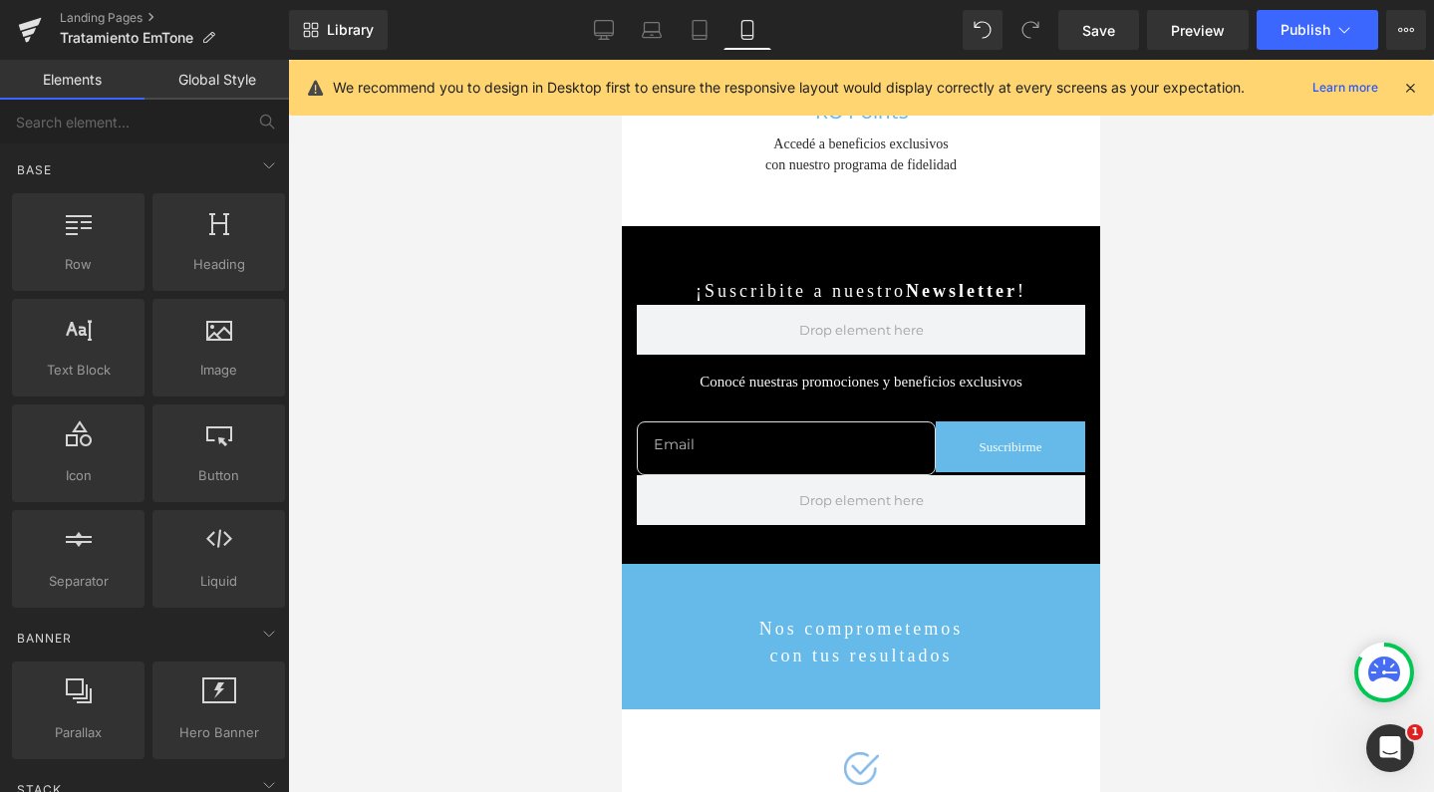
scroll to position [5637, 0]
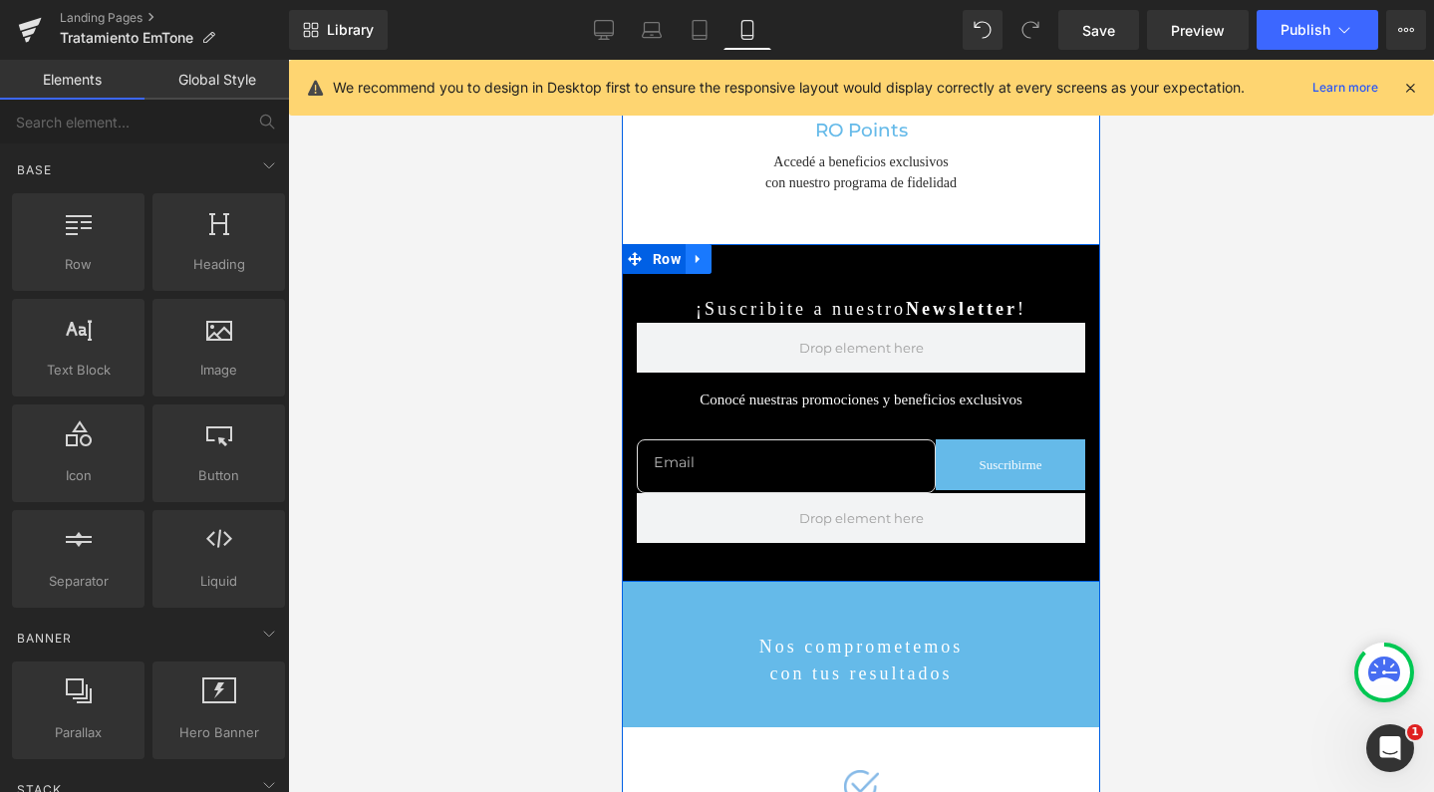
click at [692, 252] on icon at bounding box center [699, 259] width 14 height 15
click at [744, 252] on icon at bounding box center [751, 259] width 14 height 14
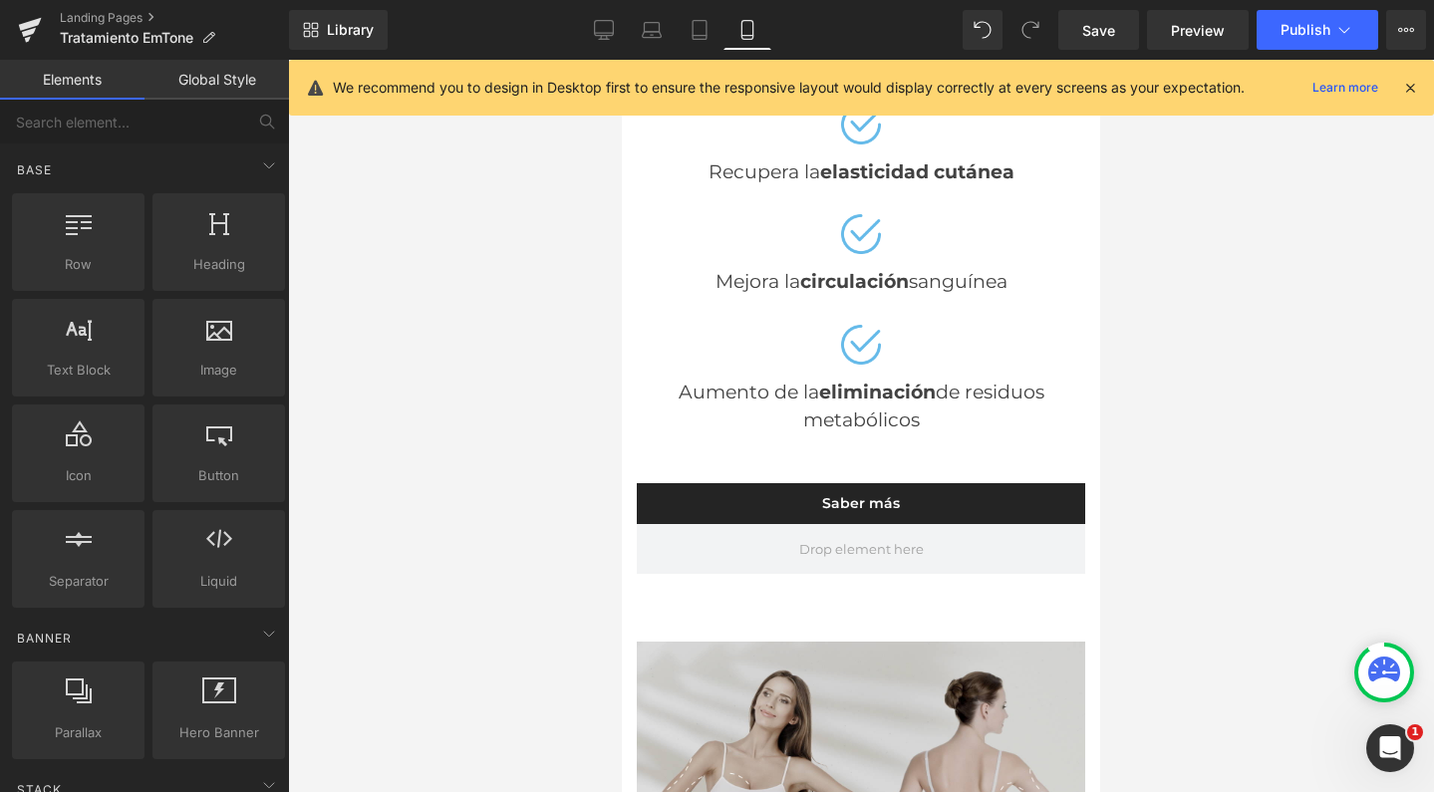
scroll to position [2288, 0]
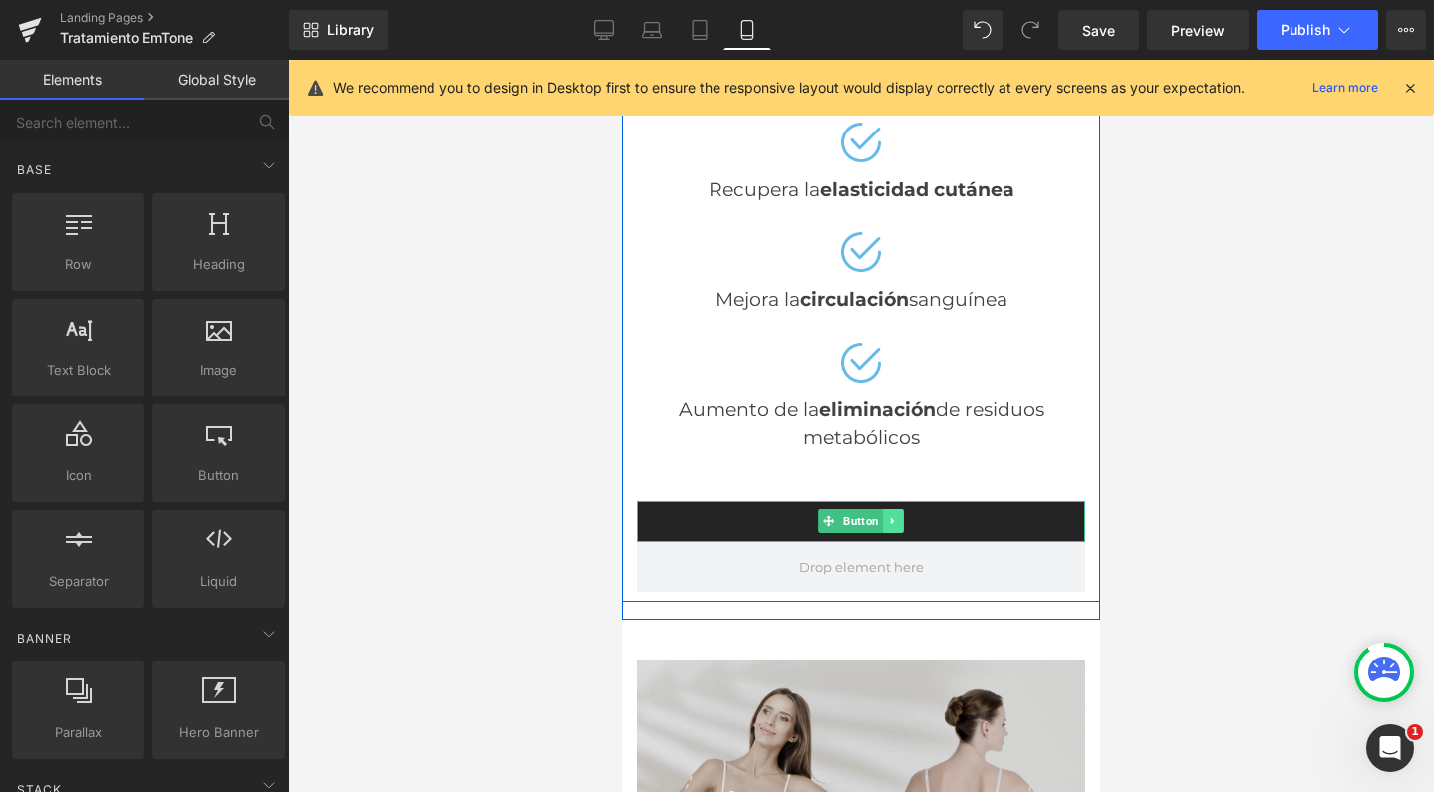
click at [889, 509] on link at bounding box center [893, 521] width 21 height 24
click at [898, 515] on icon at bounding box center [903, 521] width 11 height 12
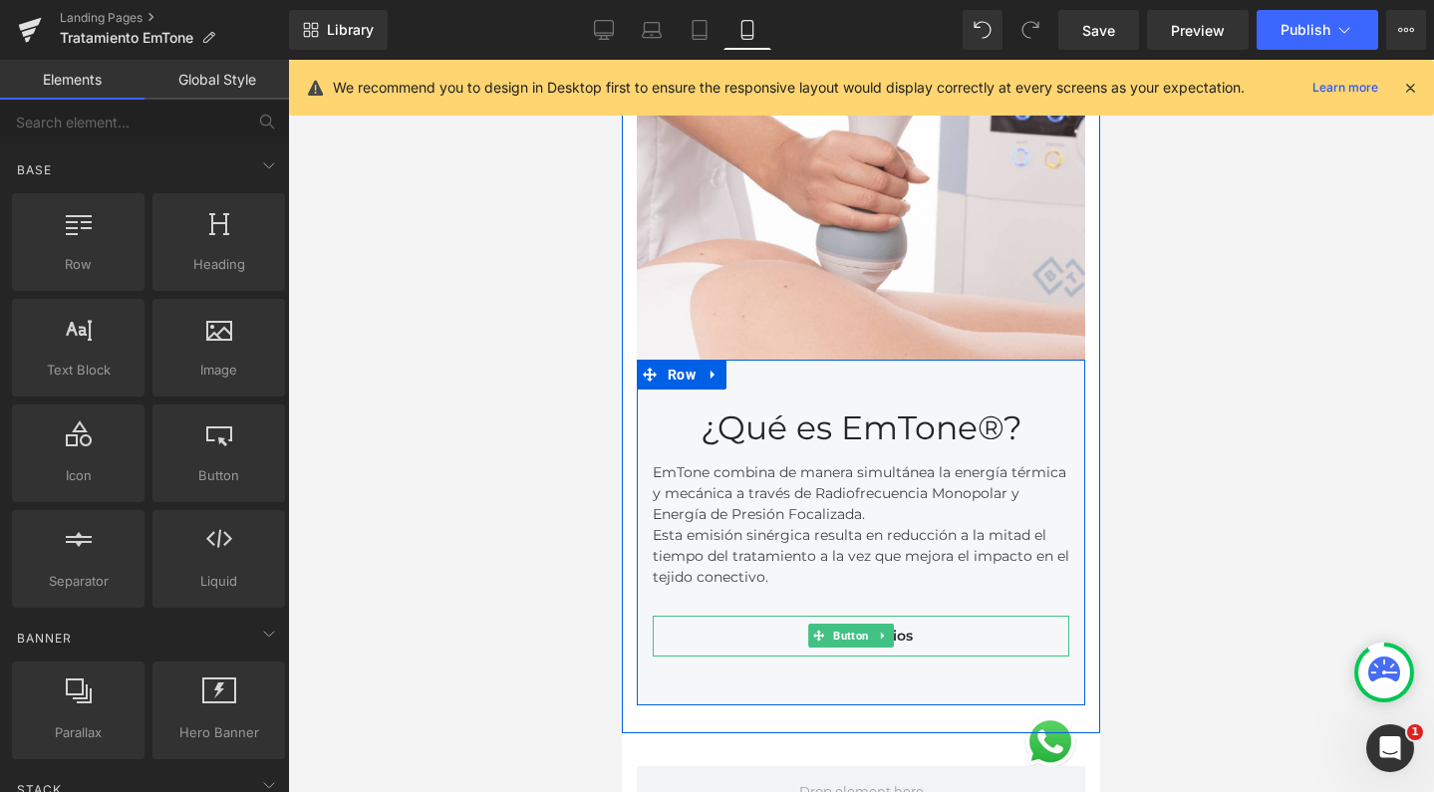
scroll to position [1012, 0]
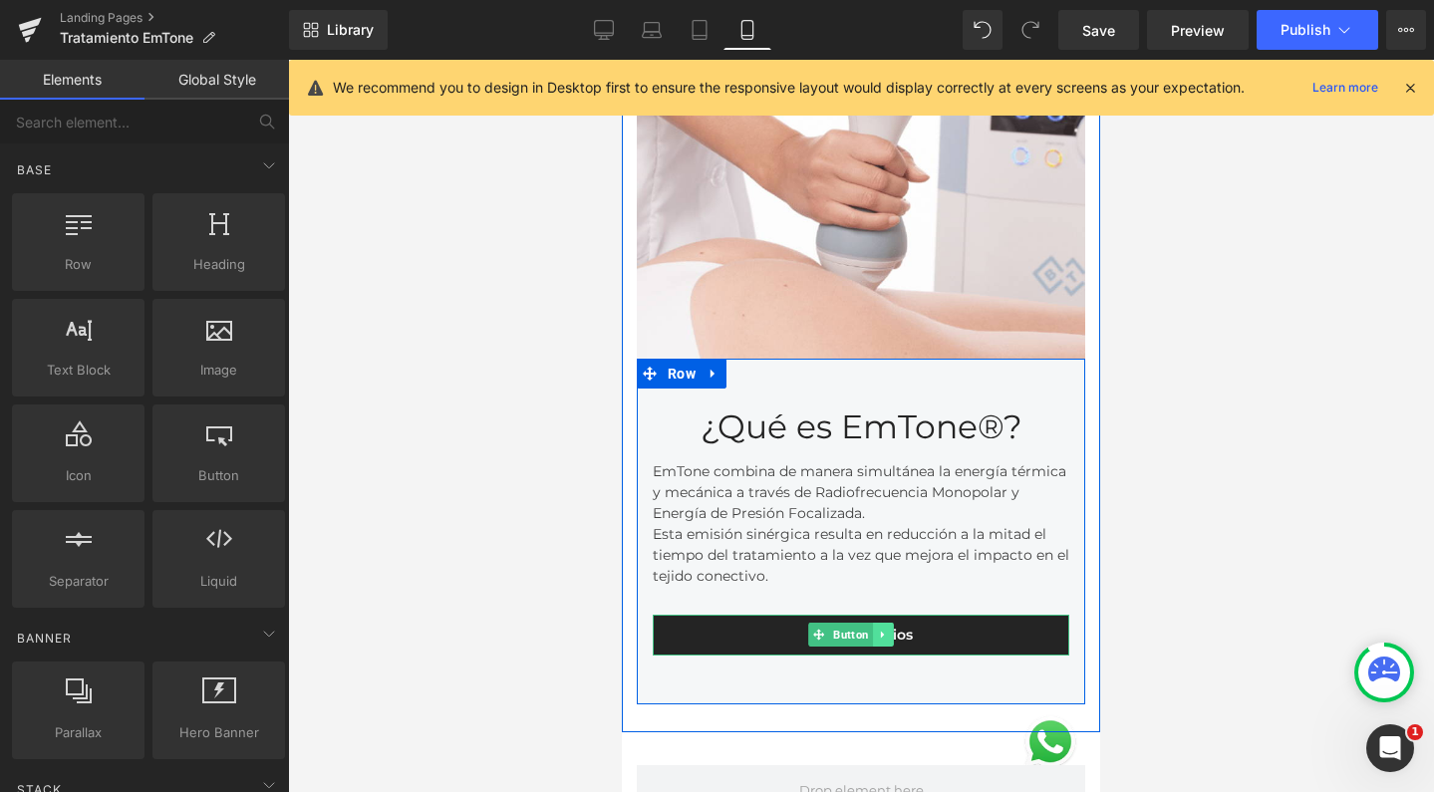
click at [889, 623] on link at bounding box center [883, 635] width 21 height 24
click at [889, 630] on icon at bounding box center [893, 635] width 11 height 11
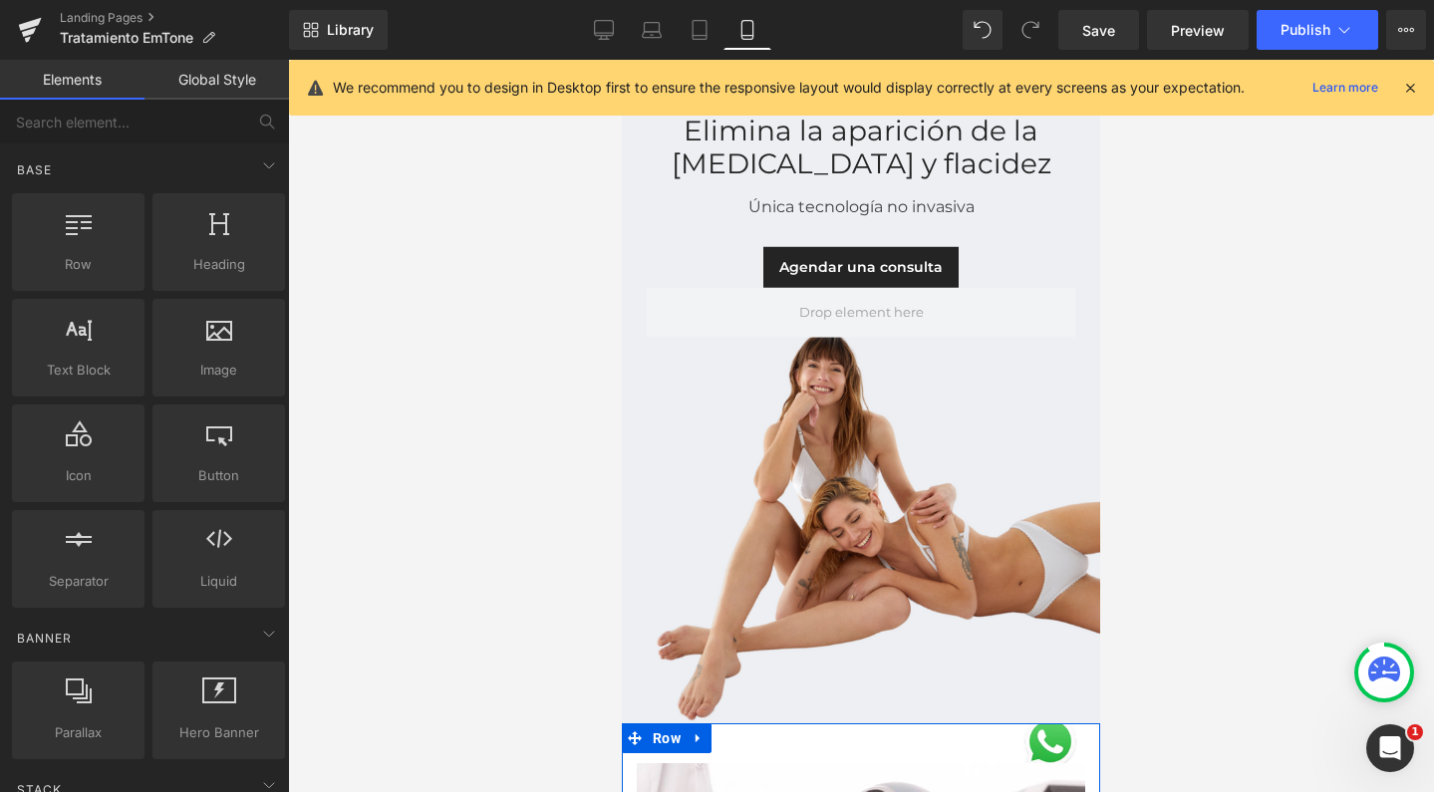
scroll to position [131, 0]
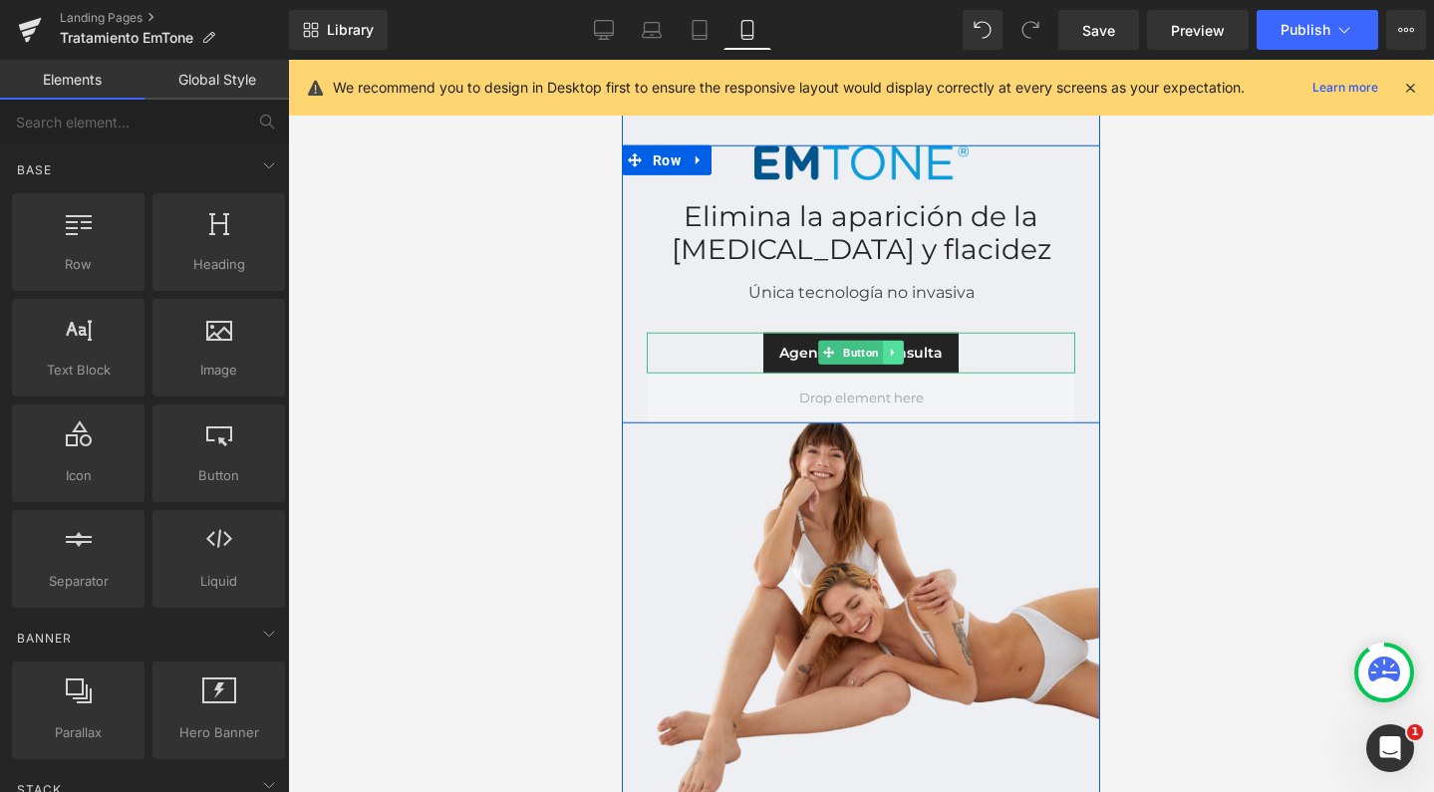
click at [888, 349] on icon at bounding box center [893, 353] width 11 height 12
click at [898, 350] on icon at bounding box center [903, 353] width 11 height 11
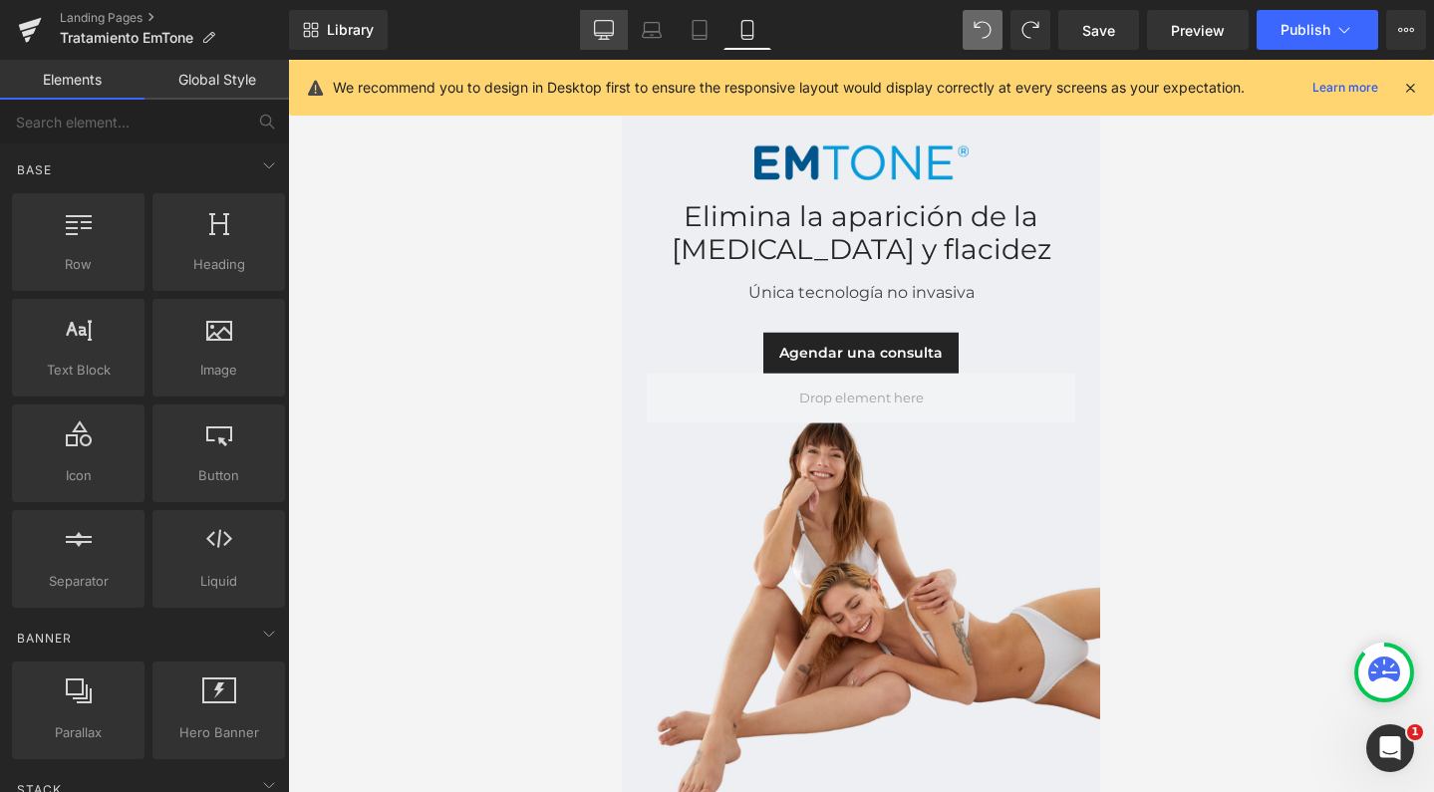
click at [607, 32] on icon at bounding box center [604, 30] width 20 height 20
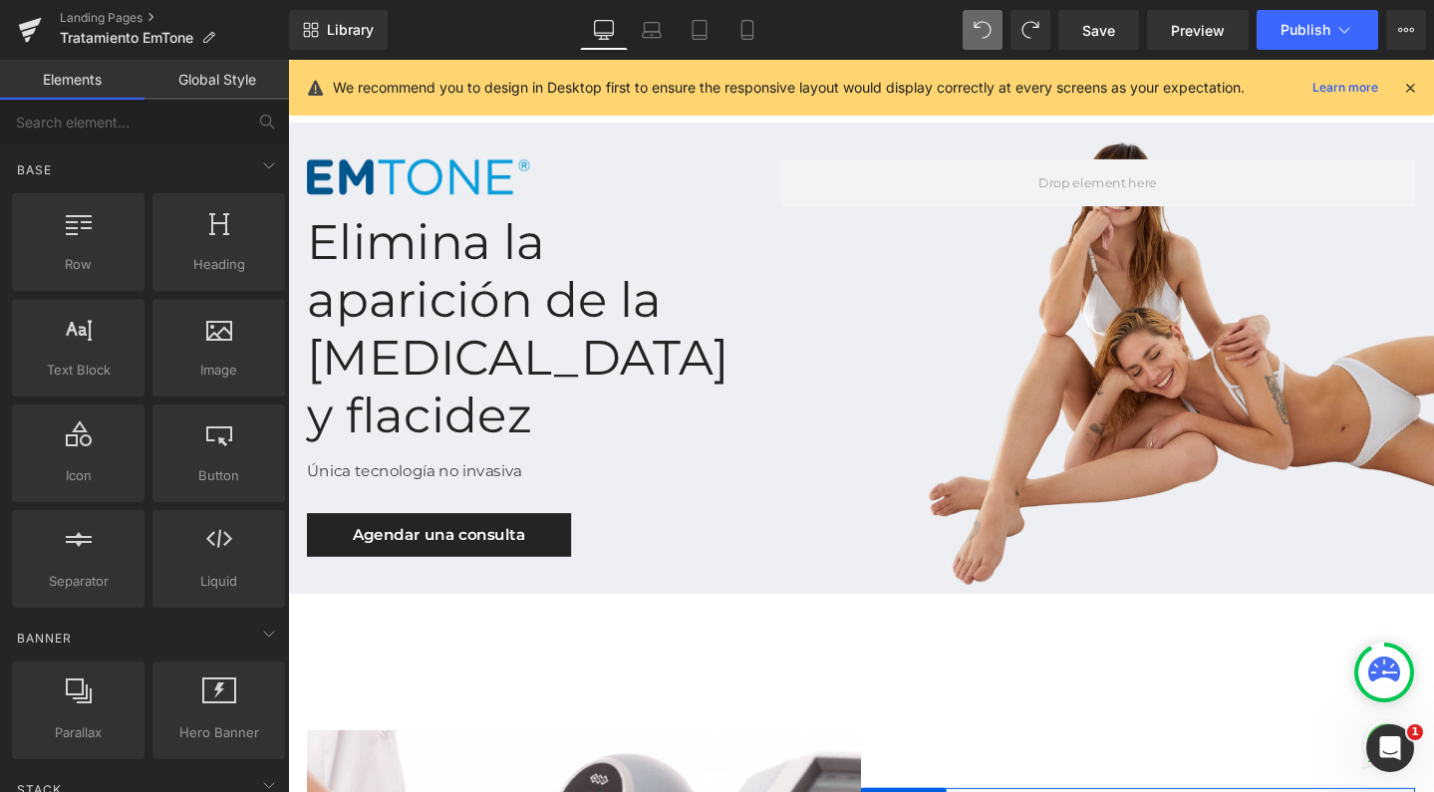
scroll to position [0, 0]
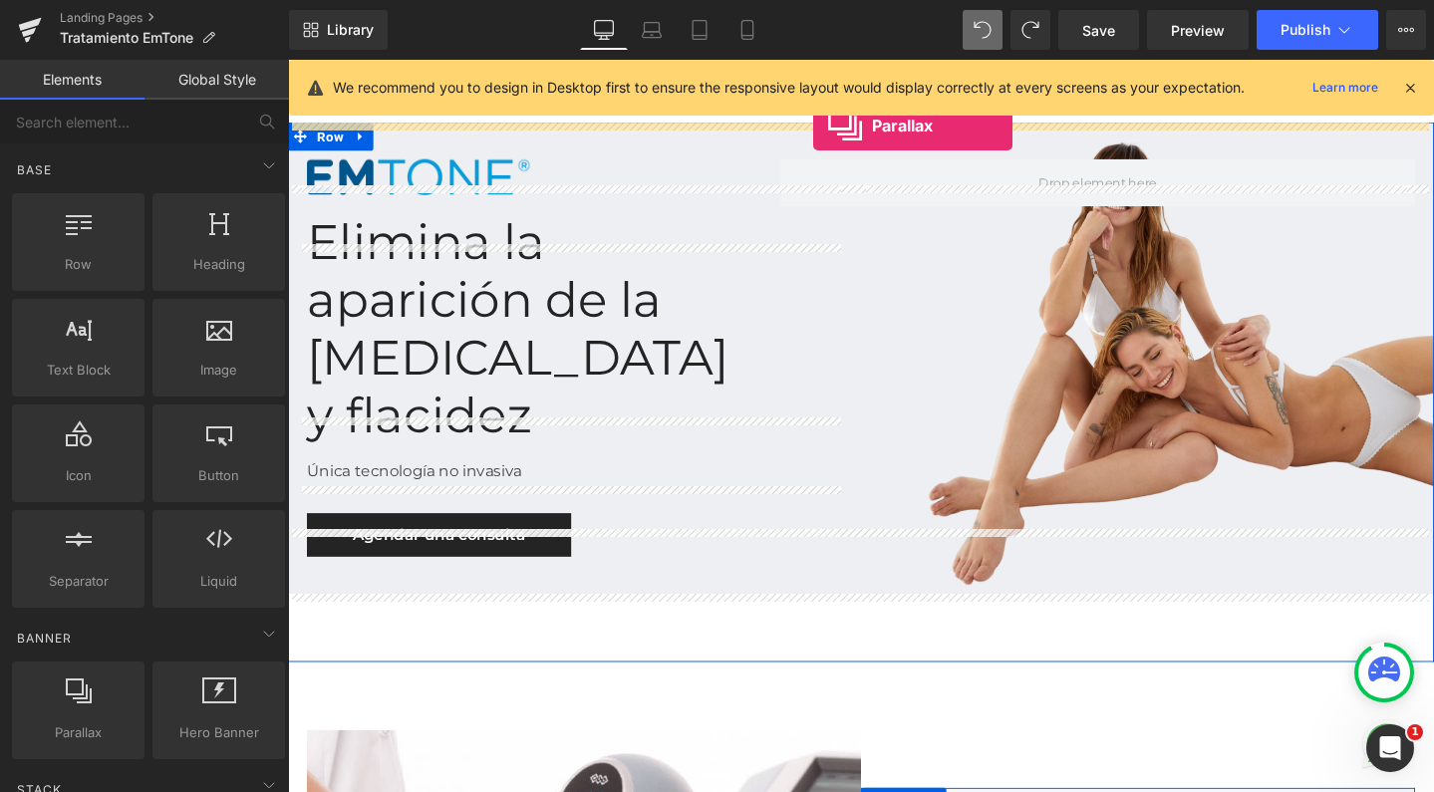
drag, startPoint x: 346, startPoint y: 760, endPoint x: 840, endPoint y: 129, distance: 801.5
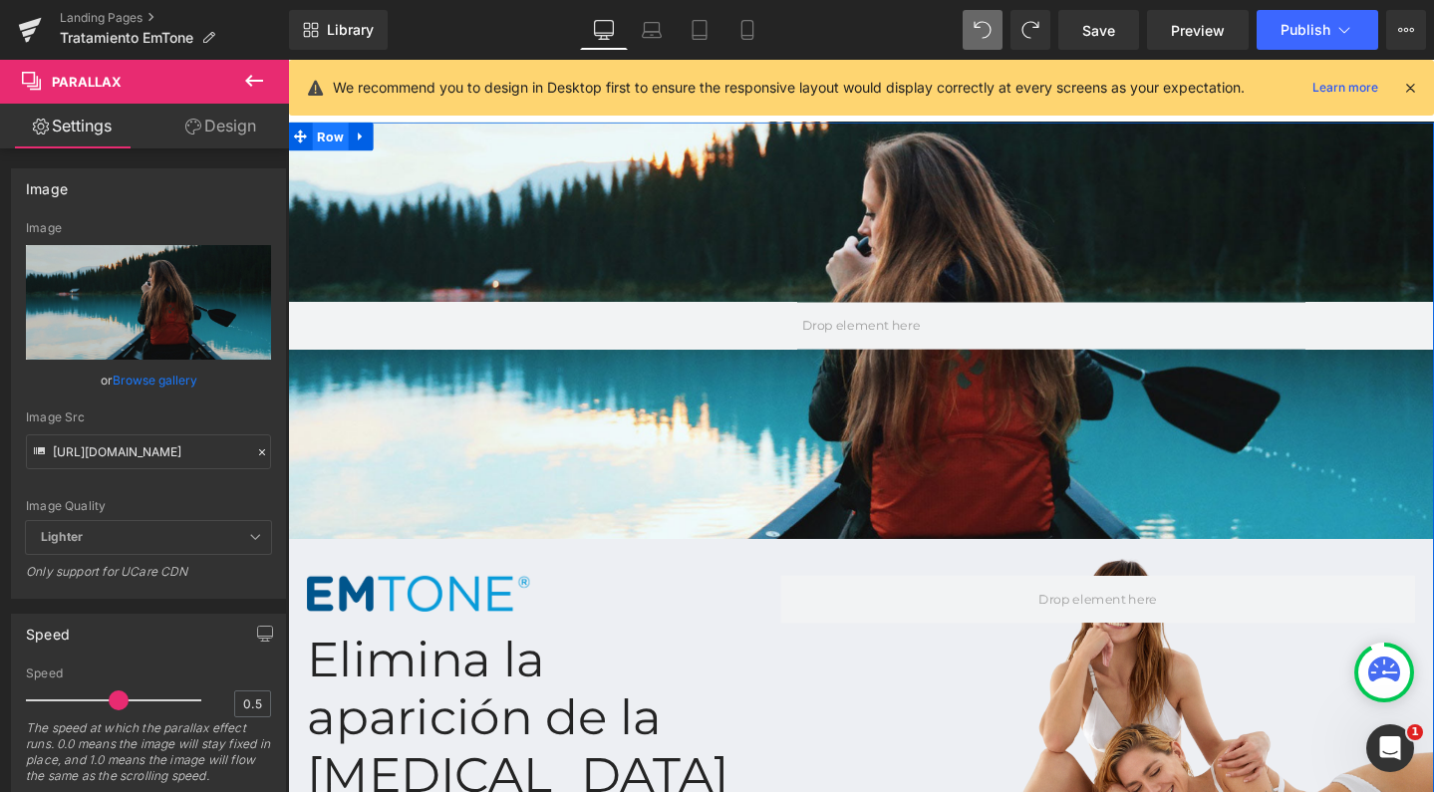
click at [336, 144] on span "Row" at bounding box center [333, 141] width 38 height 30
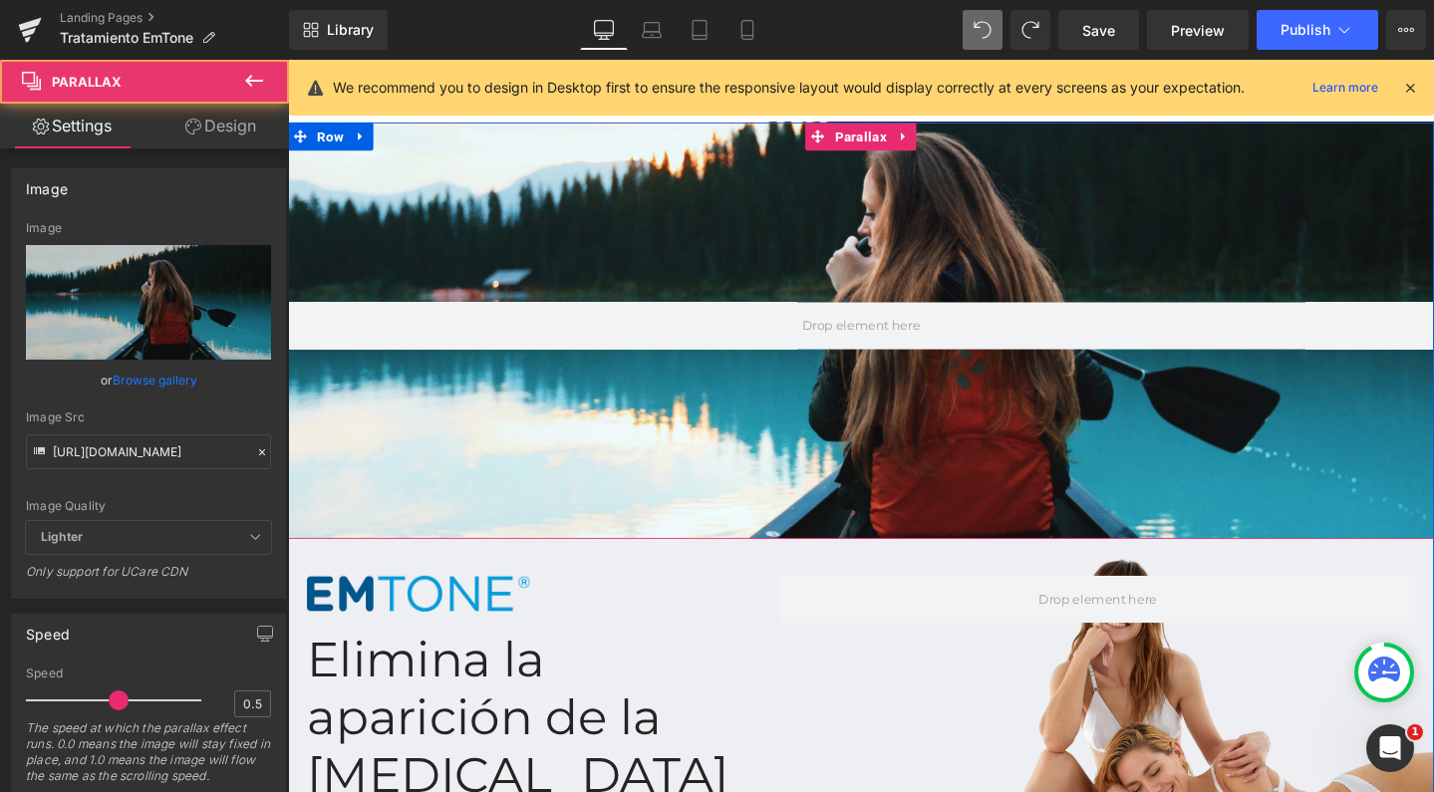
click at [718, 200] on div at bounding box center [891, 350] width 1206 height 770
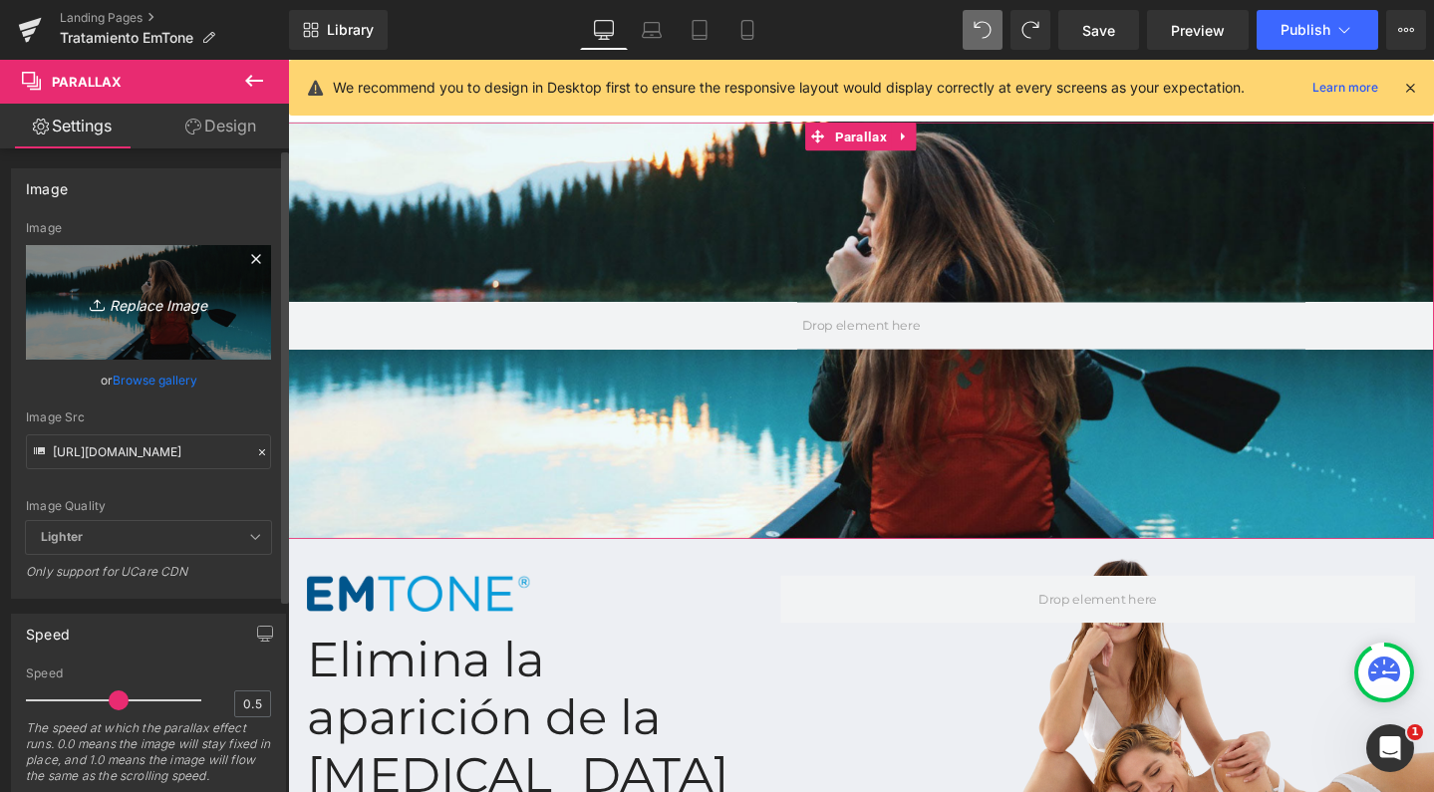
click at [177, 267] on link "Replace Image" at bounding box center [148, 302] width 245 height 115
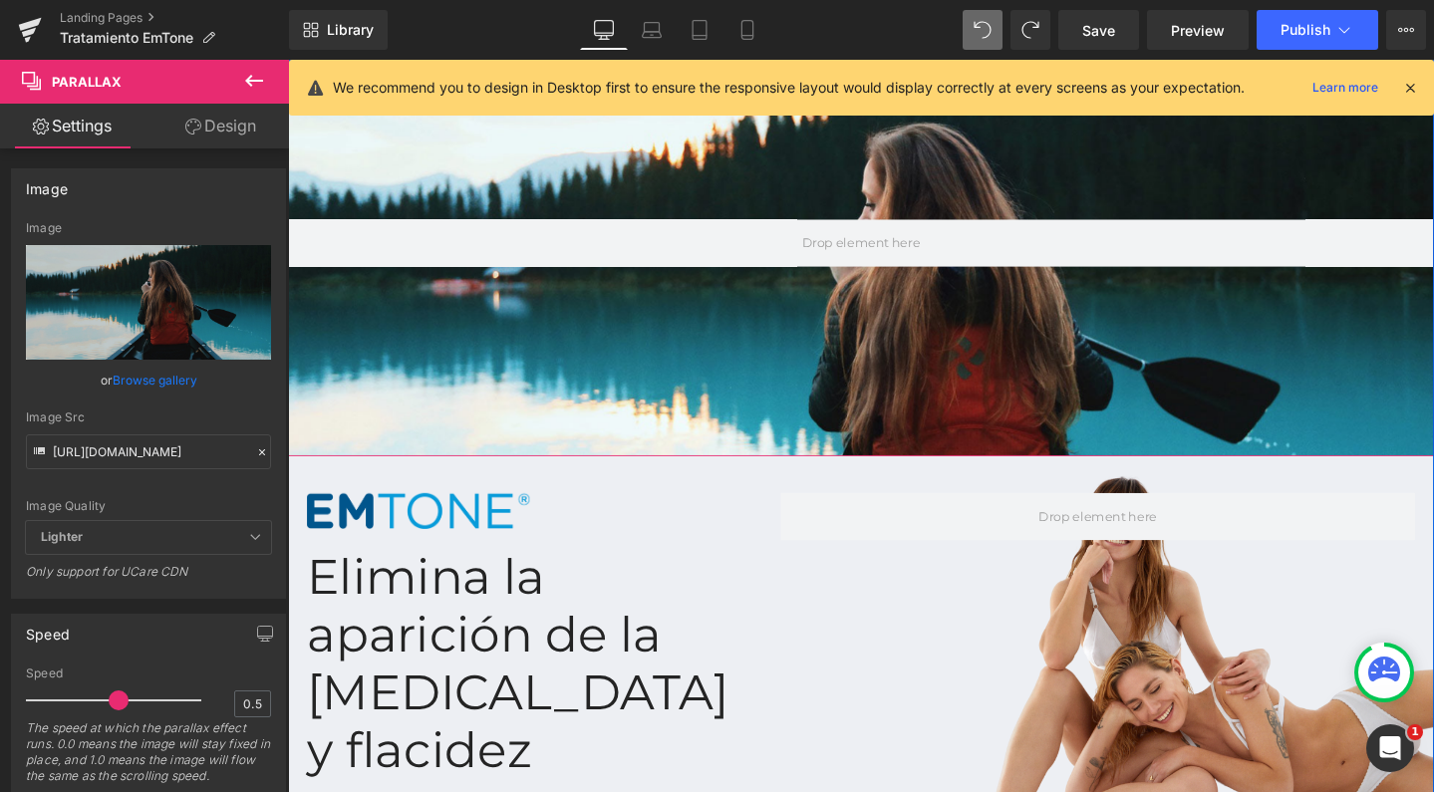
scroll to position [105, 0]
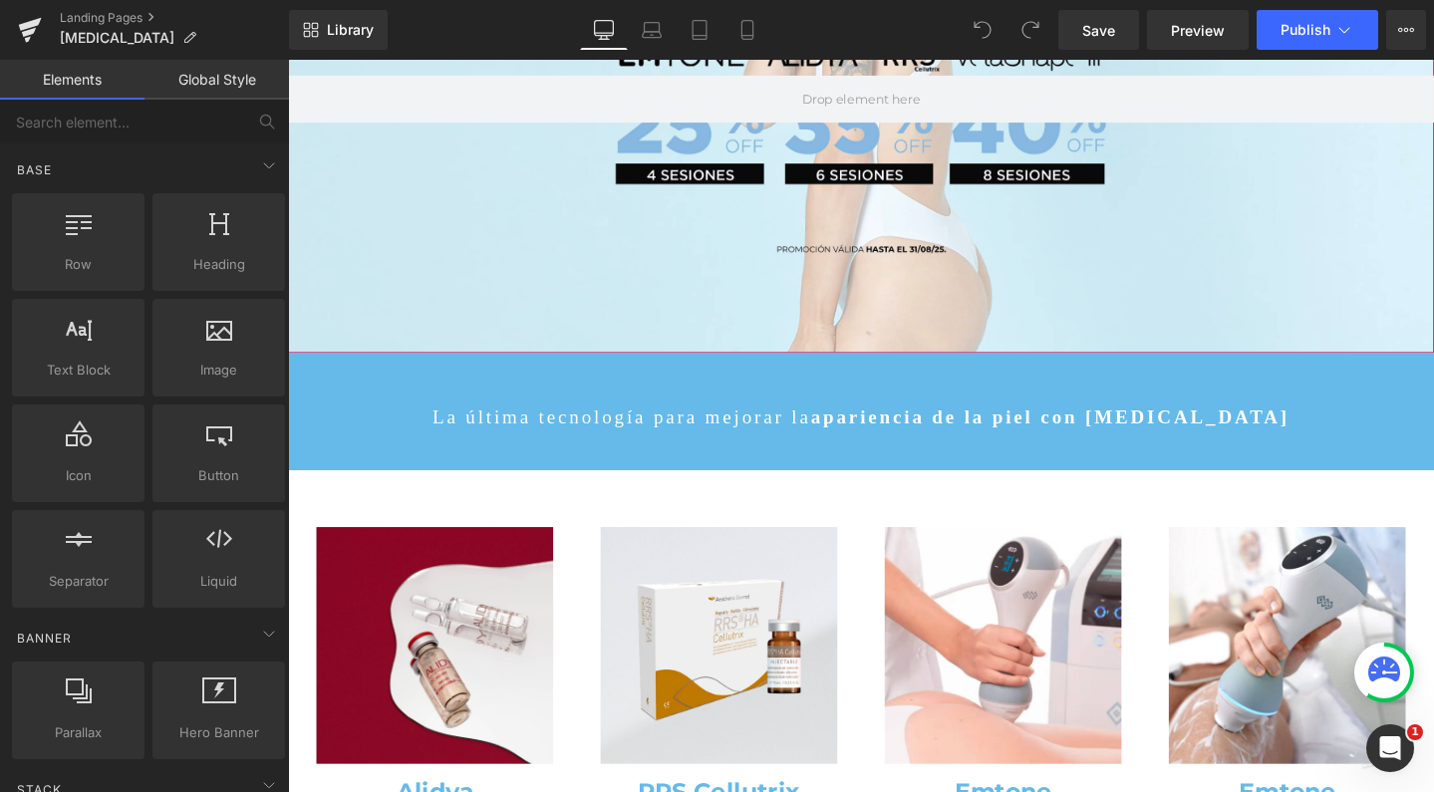
scroll to position [311, 0]
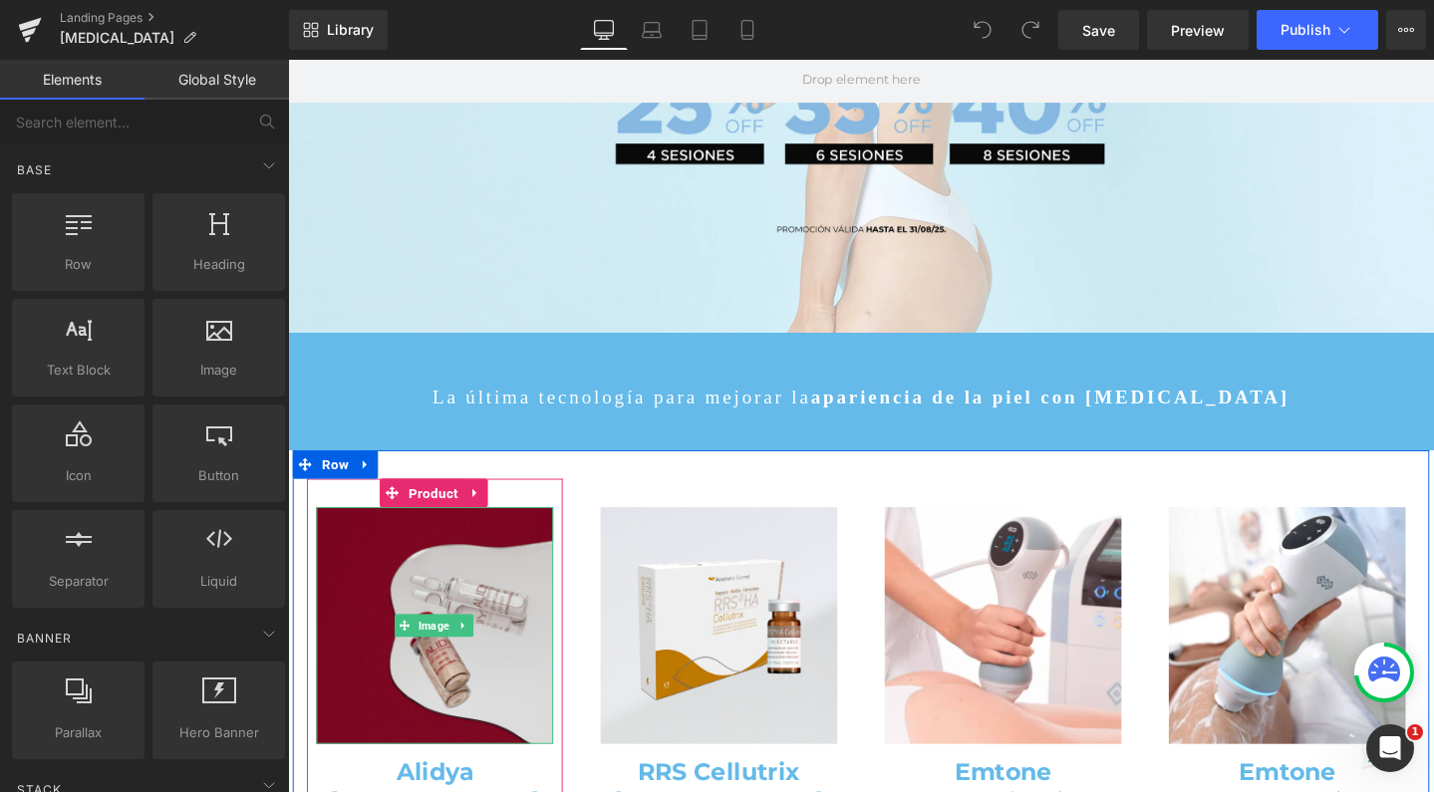
click at [475, 559] on img at bounding box center [442, 655] width 249 height 249
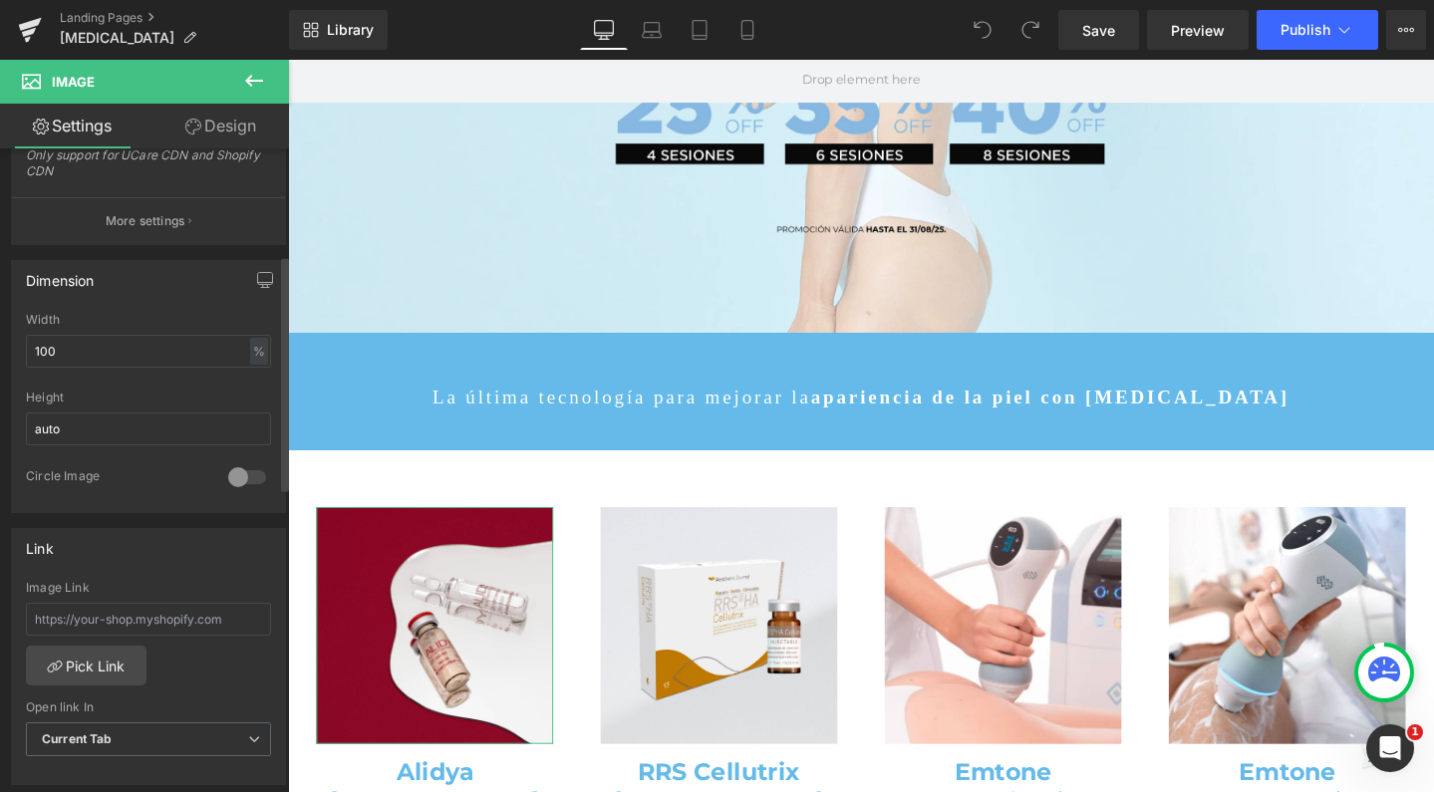
scroll to position [515, 0]
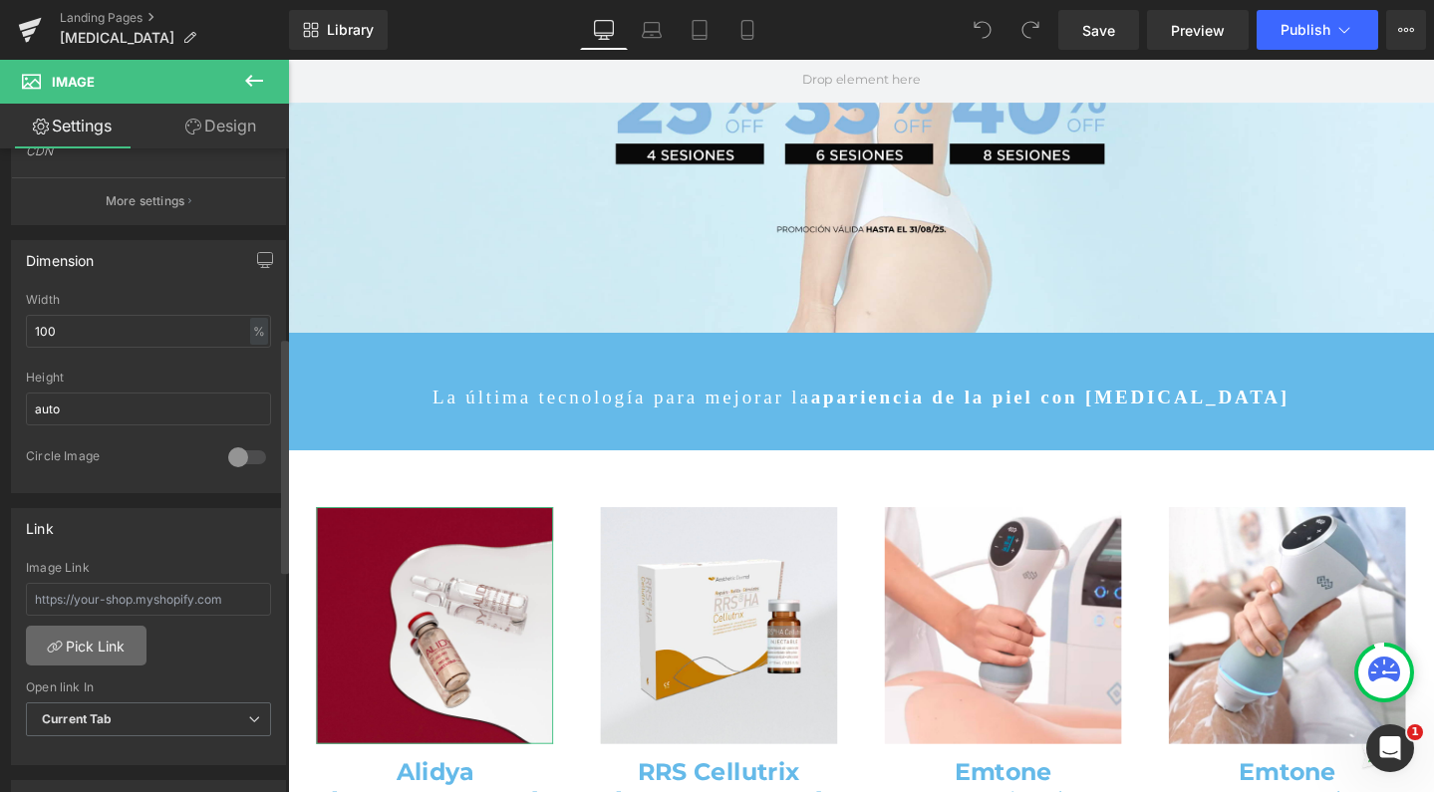
click at [99, 645] on link "Pick Link" at bounding box center [86, 646] width 121 height 40
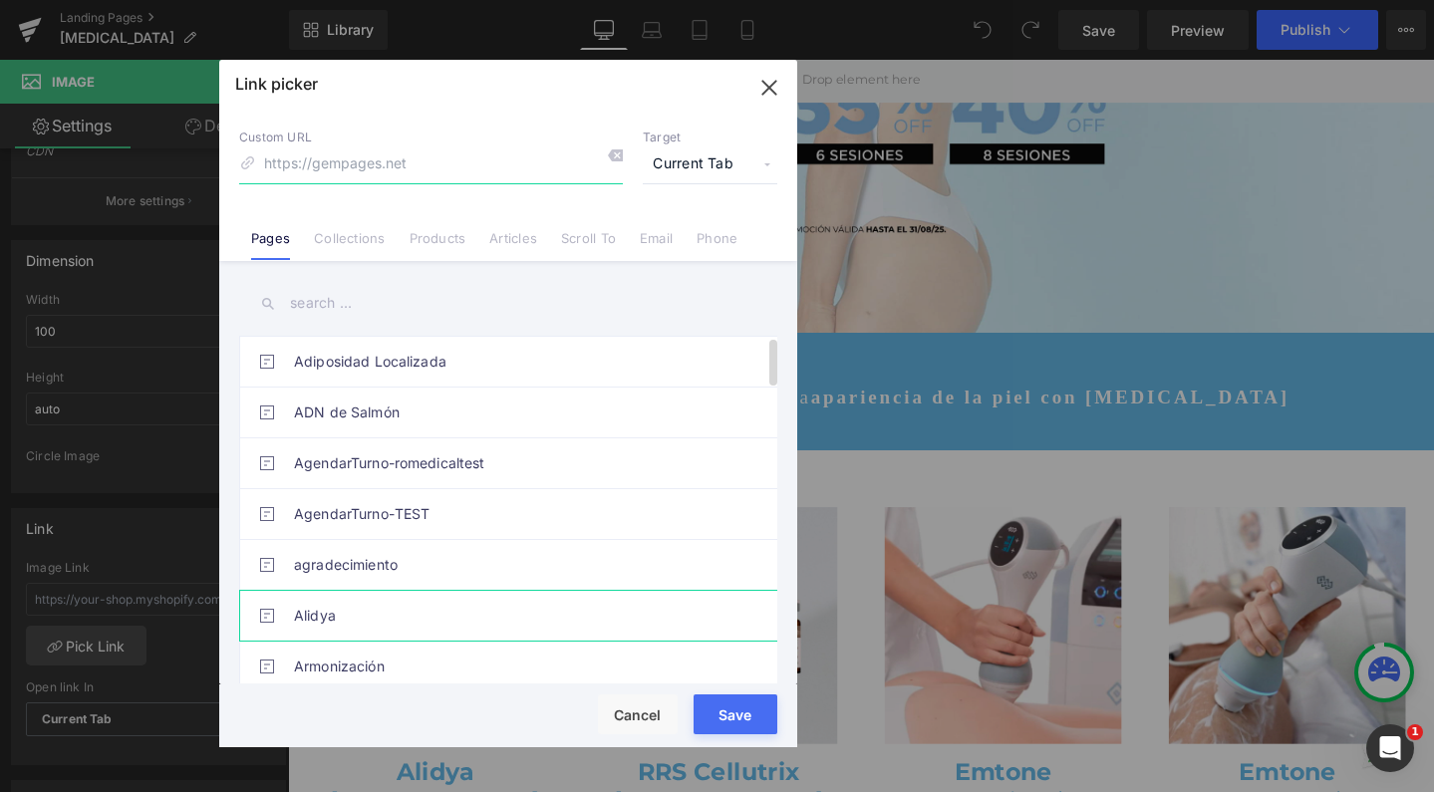
click at [377, 598] on link "Alidya" at bounding box center [513, 616] width 439 height 50
click at [428, 240] on link "Products" at bounding box center [438, 245] width 57 height 30
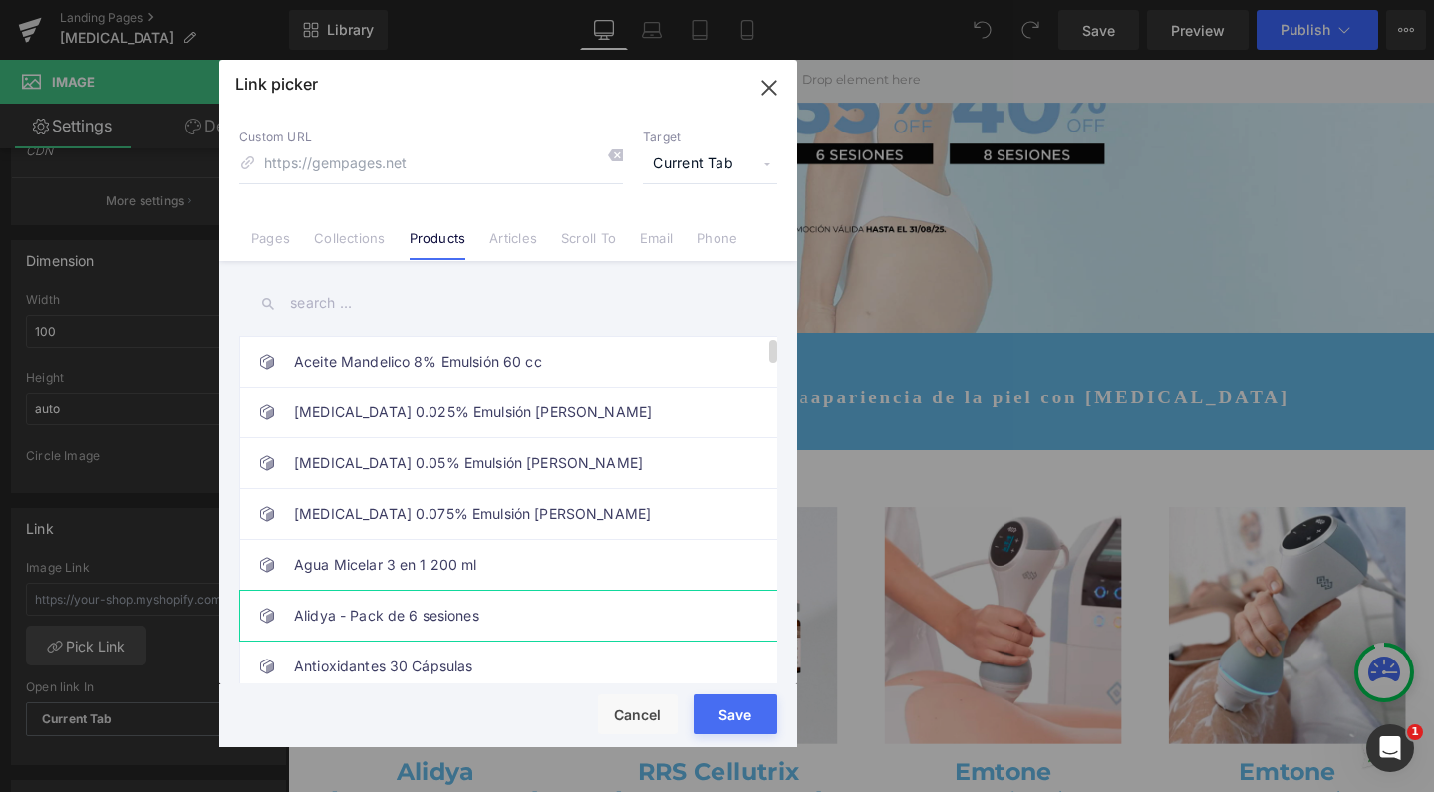
click at [355, 618] on link "Alidya - Pack de 6 sesiones" at bounding box center [513, 616] width 439 height 50
click at [722, 713] on div "Rendering Content" at bounding box center [717, 714] width 123 height 22
click at [728, 731] on button "Save" at bounding box center [736, 715] width 84 height 40
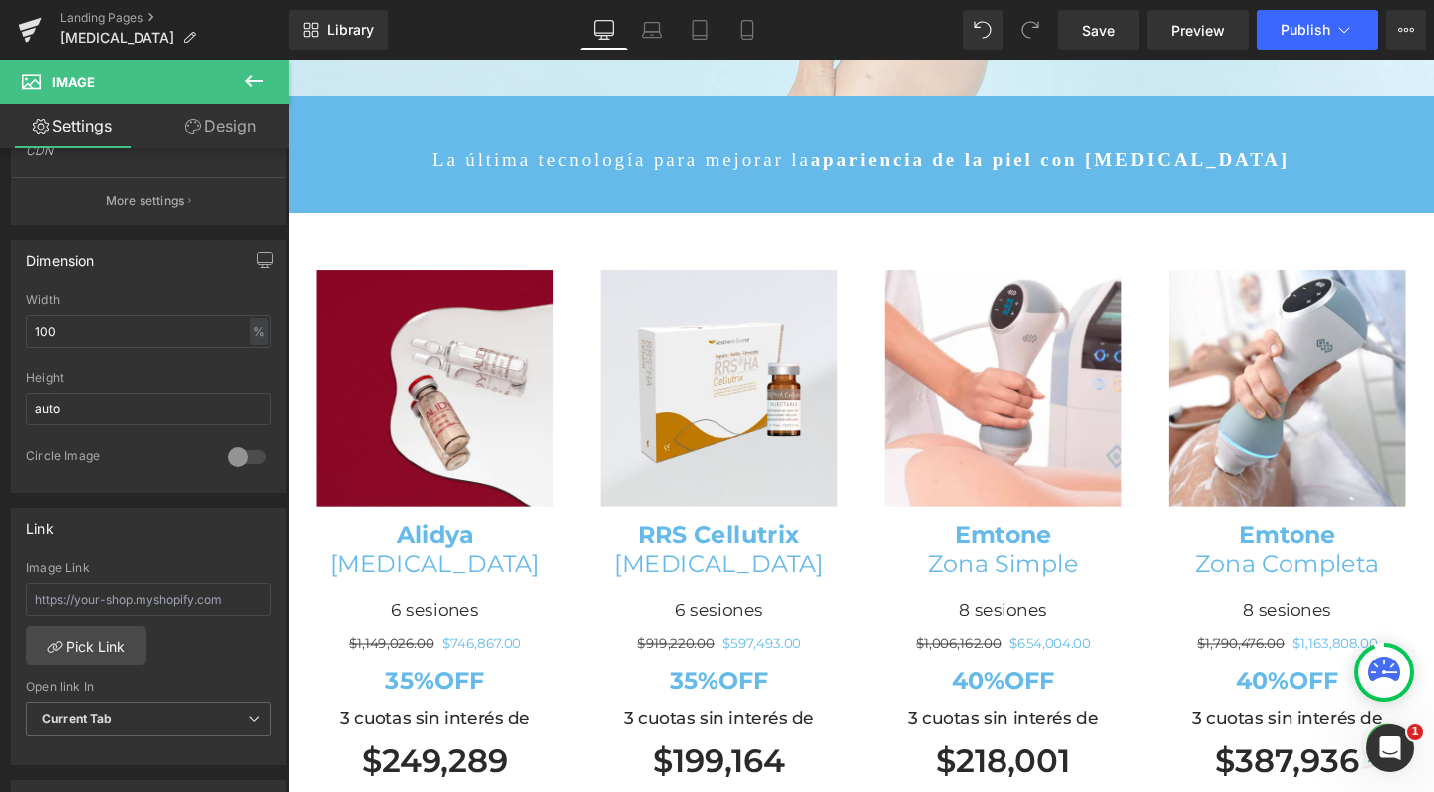
scroll to position [580, 0]
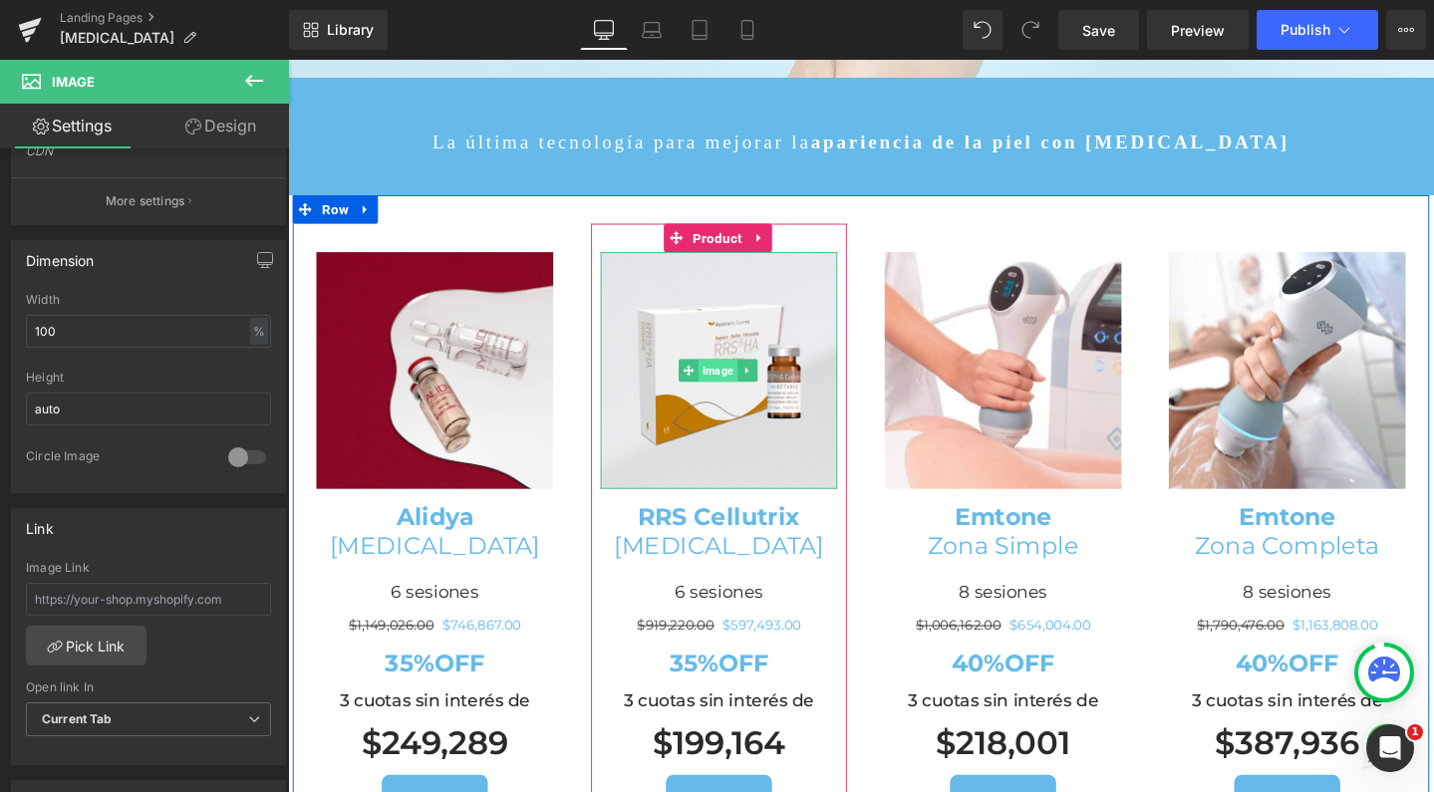
click at [735, 375] on span "Image" at bounding box center [740, 387] width 41 height 24
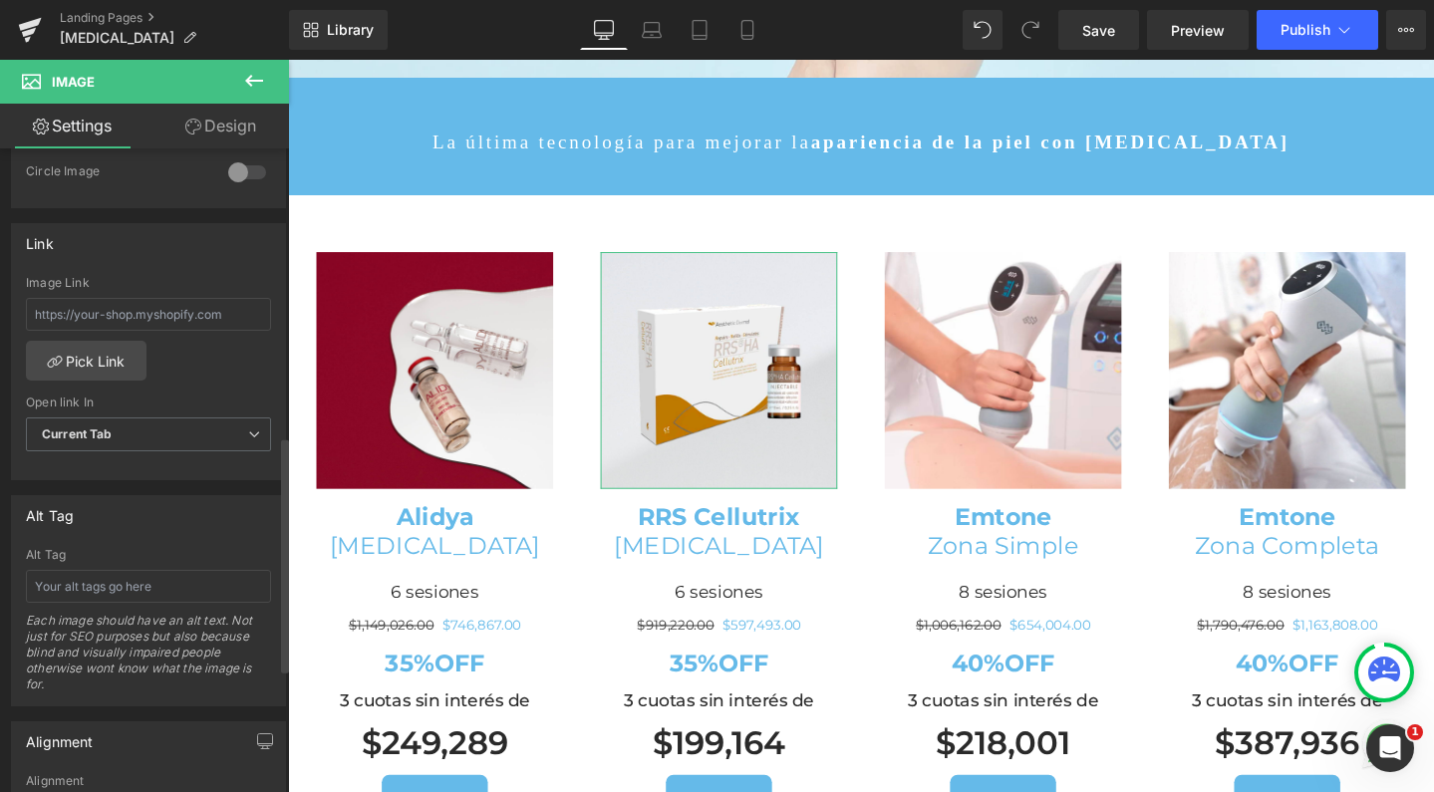
scroll to position [782, 0]
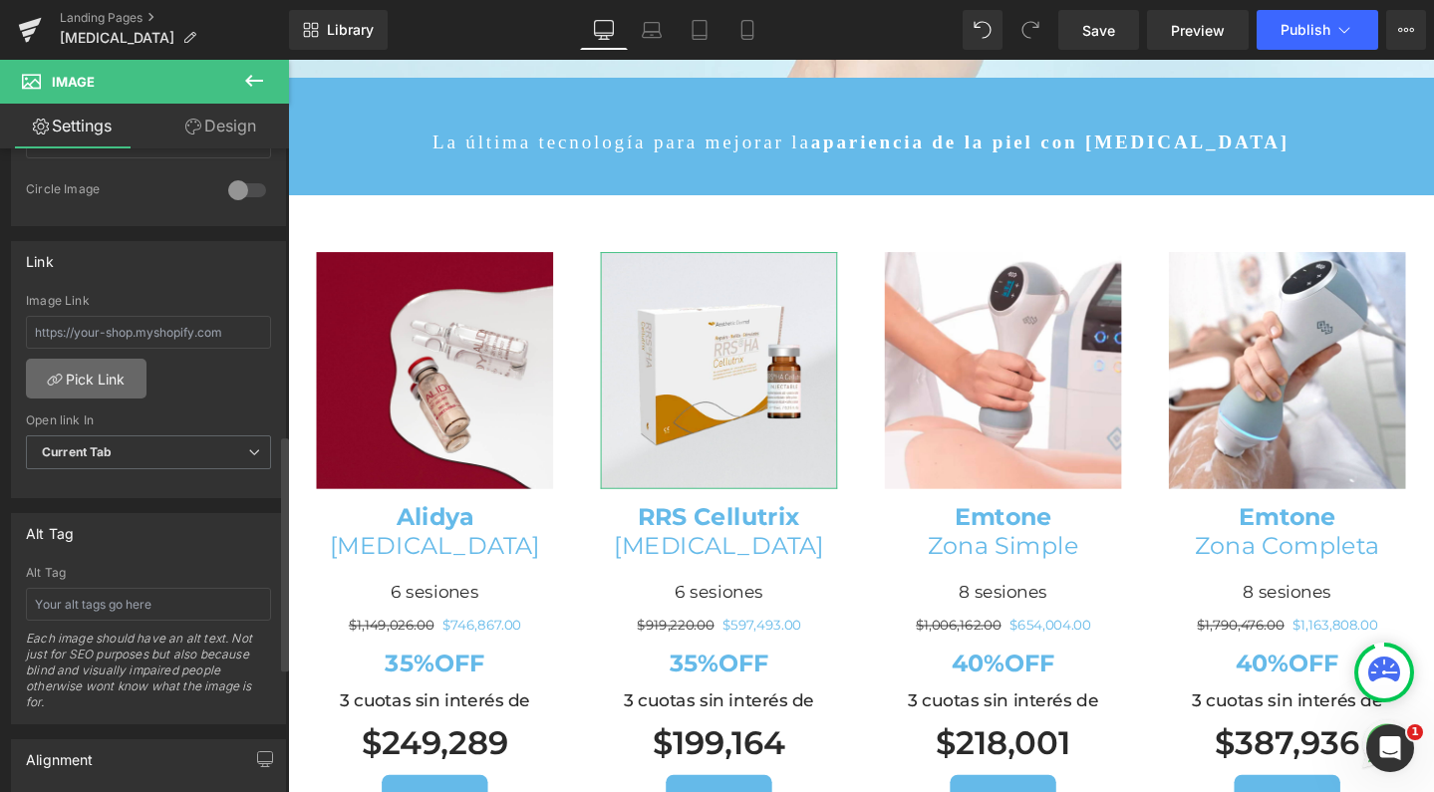
click at [99, 381] on link "Pick Link" at bounding box center [86, 379] width 121 height 40
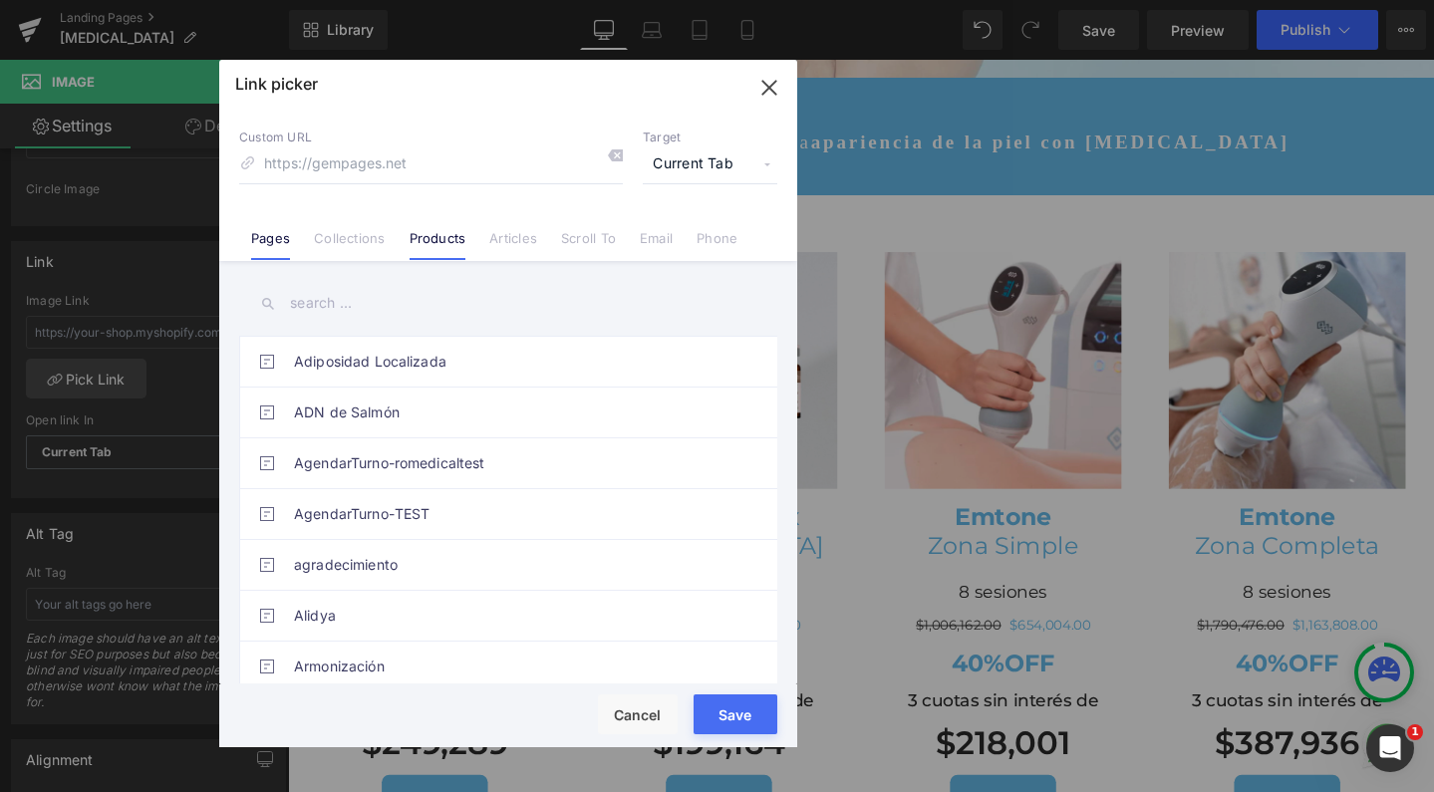
click at [442, 233] on link "Products" at bounding box center [438, 245] width 57 height 30
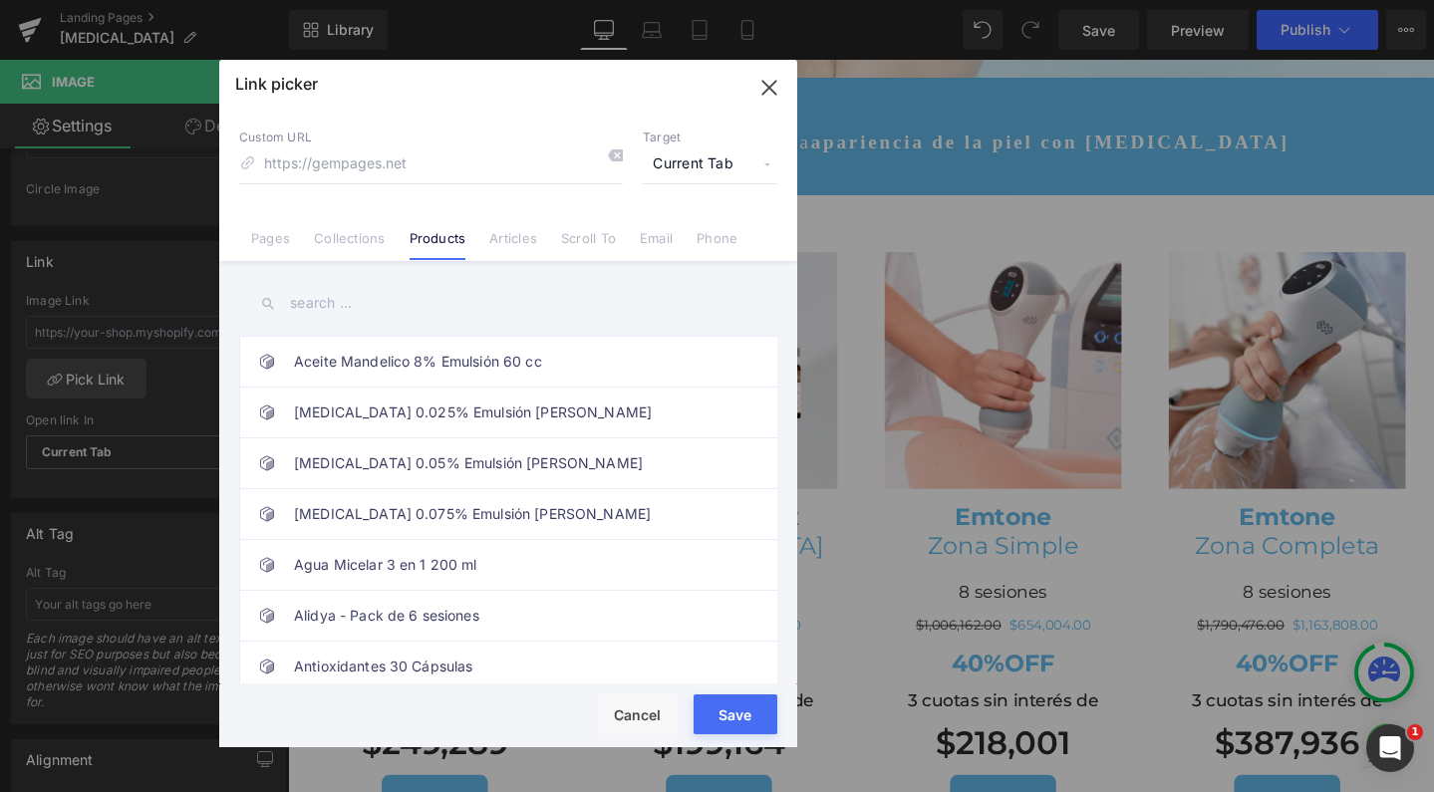
click at [418, 314] on input "text" at bounding box center [508, 303] width 538 height 45
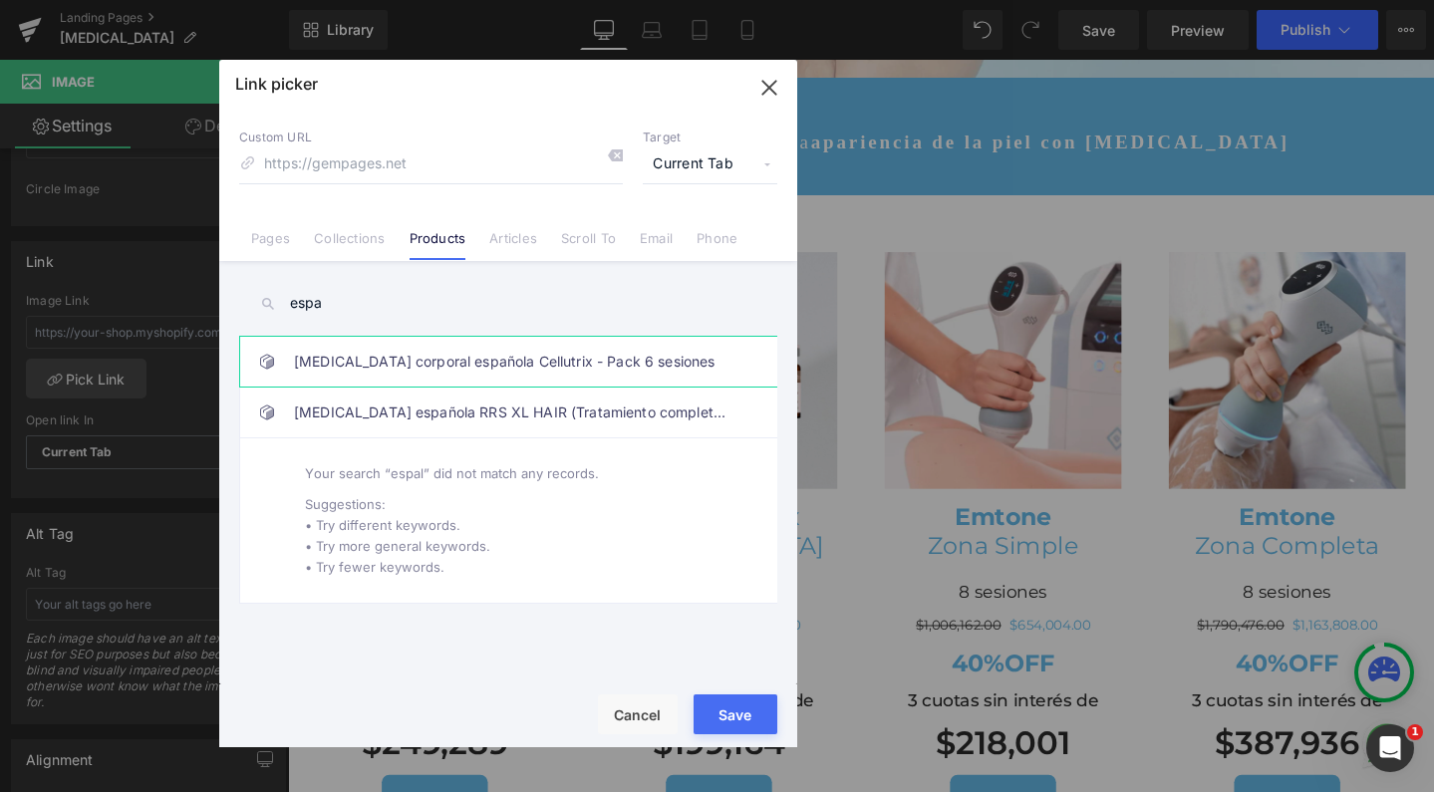
type input "espa"
click at [426, 362] on link "Mesoterapia corporal española Cellutrix - Pack 6 sesiones" at bounding box center [513, 362] width 439 height 50
click at [735, 719] on div "Rendering Content" at bounding box center [717, 714] width 123 height 22
click at [733, 733] on button "Save" at bounding box center [736, 715] width 84 height 40
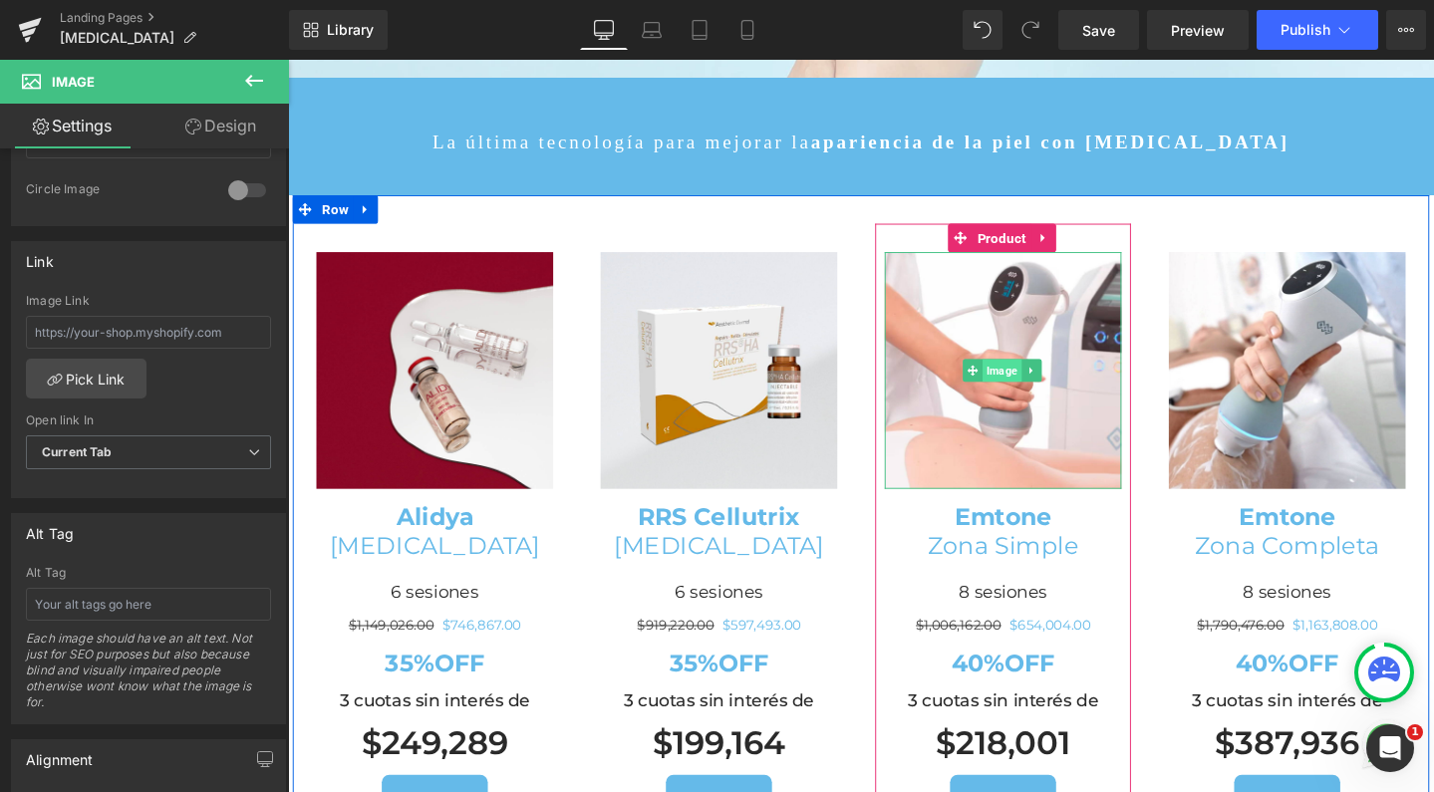
click at [1032, 375] on span "Image" at bounding box center [1039, 387] width 41 height 24
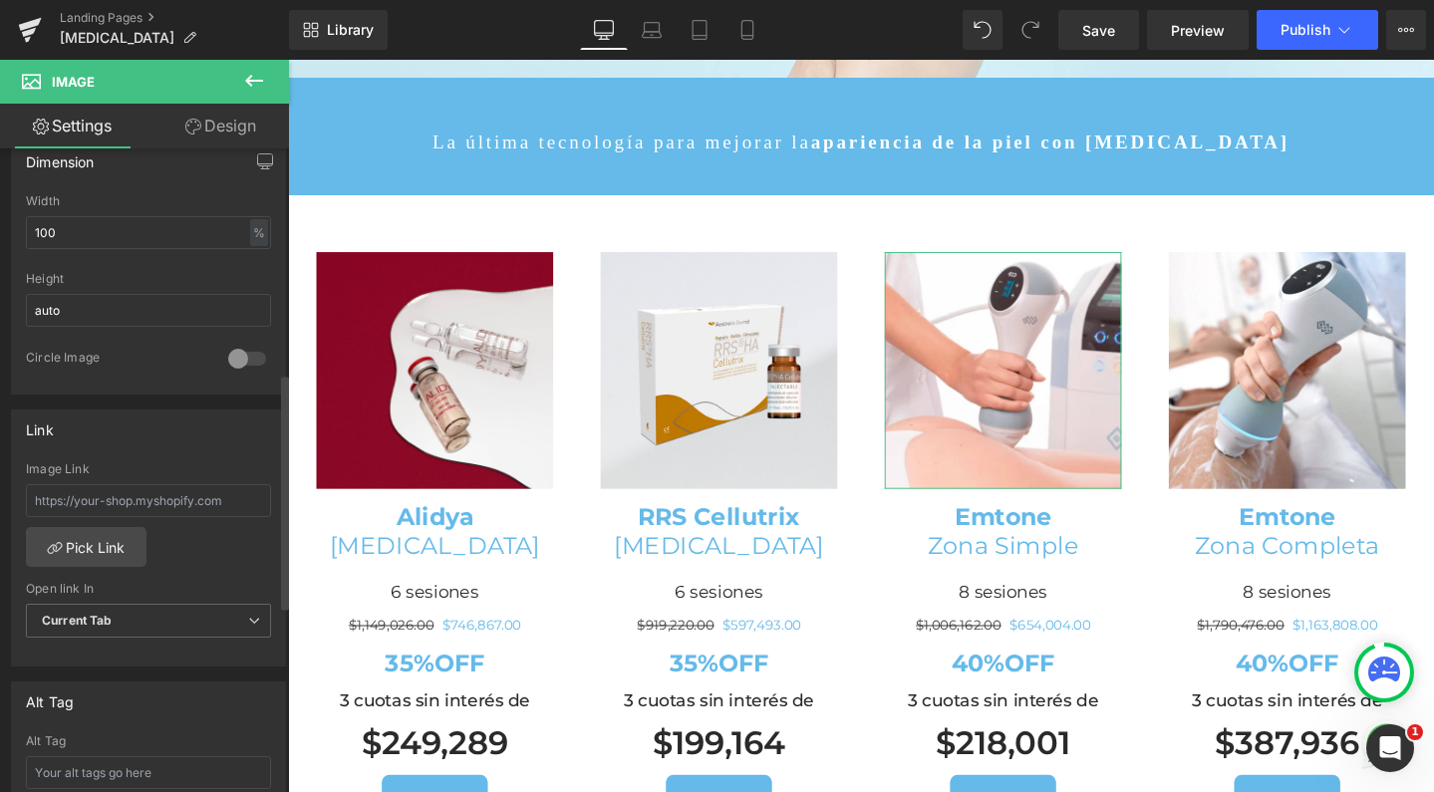
scroll to position [621, 0]
click at [96, 557] on link "Pick Link" at bounding box center [86, 540] width 121 height 40
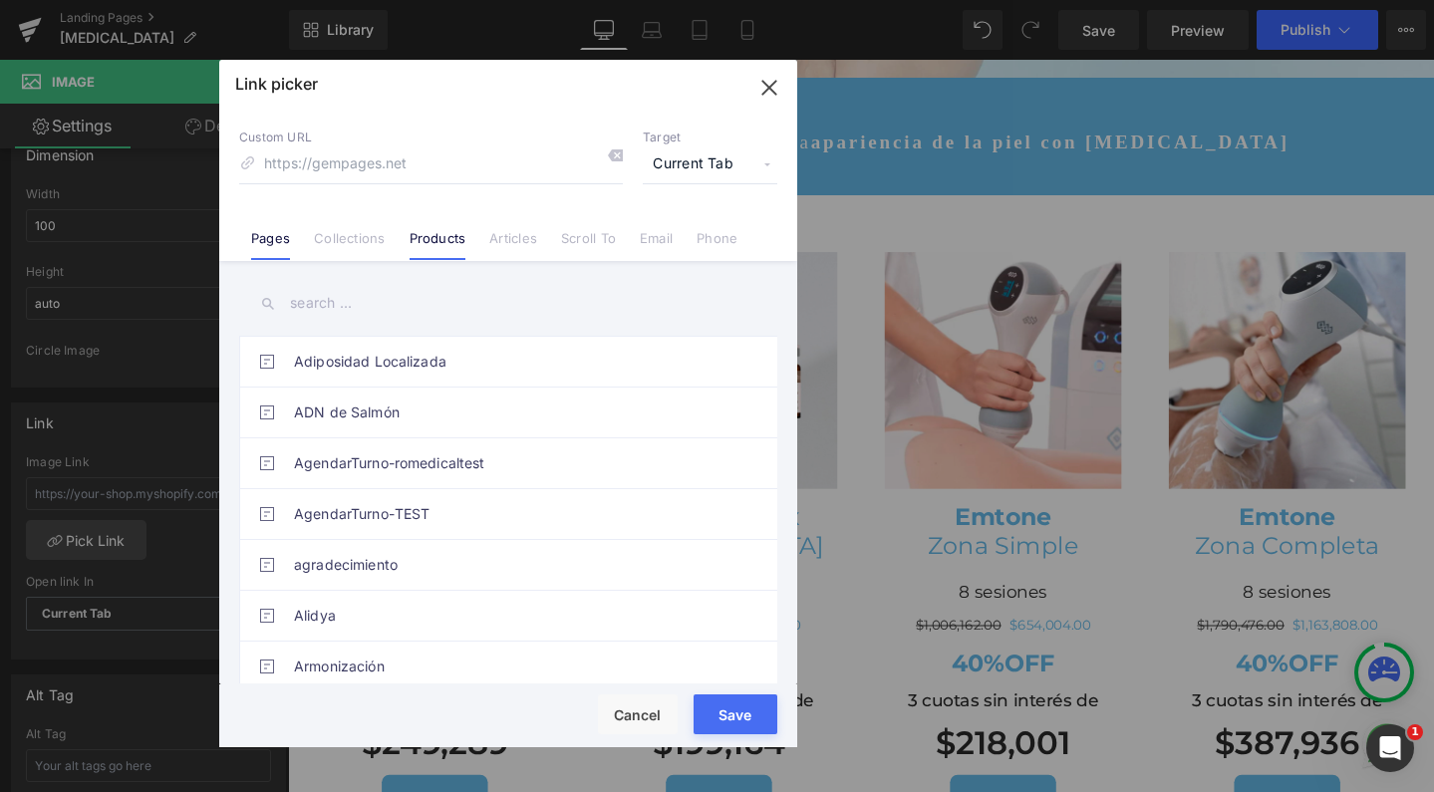
click at [452, 240] on link "Products" at bounding box center [438, 245] width 57 height 30
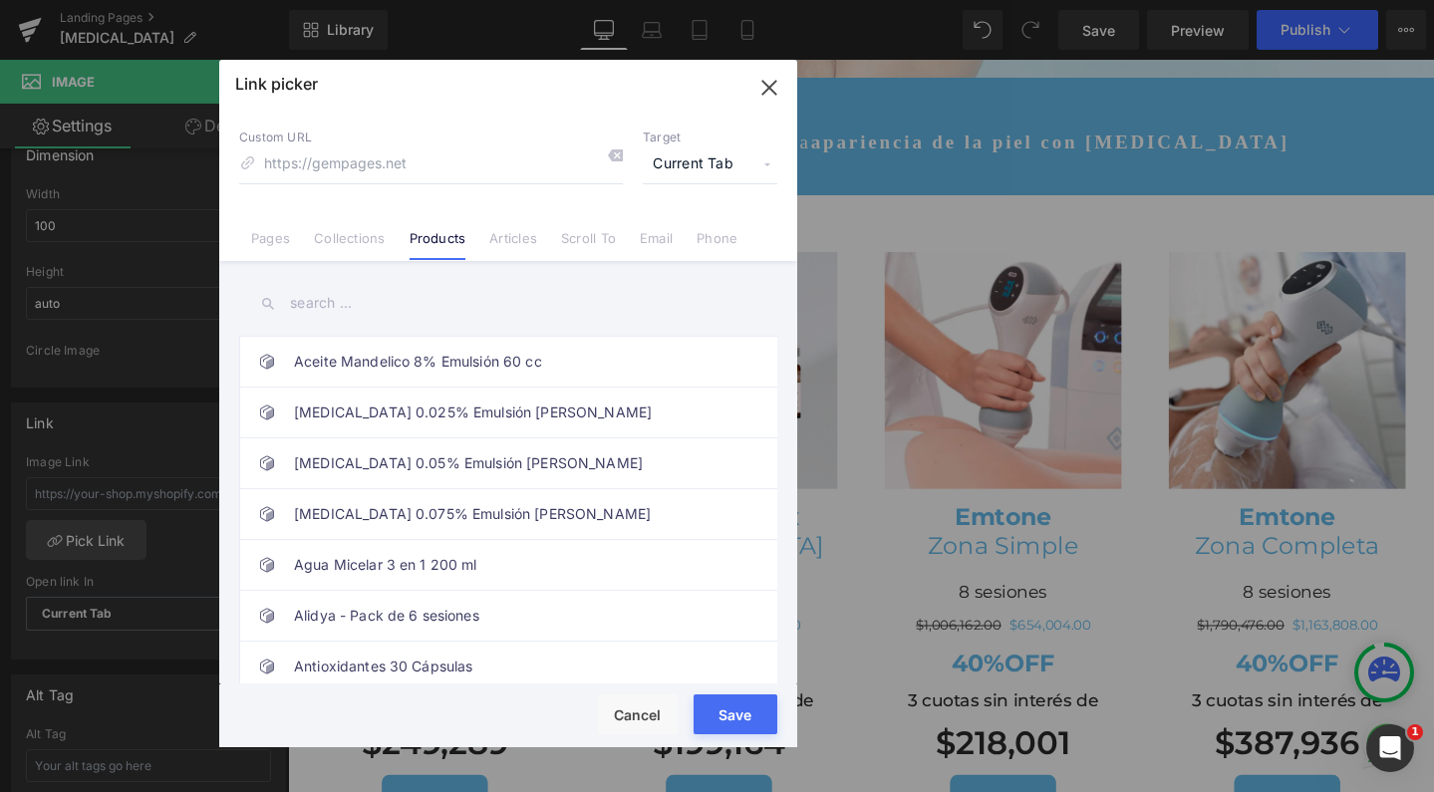
click at [409, 301] on input "text" at bounding box center [508, 303] width 538 height 45
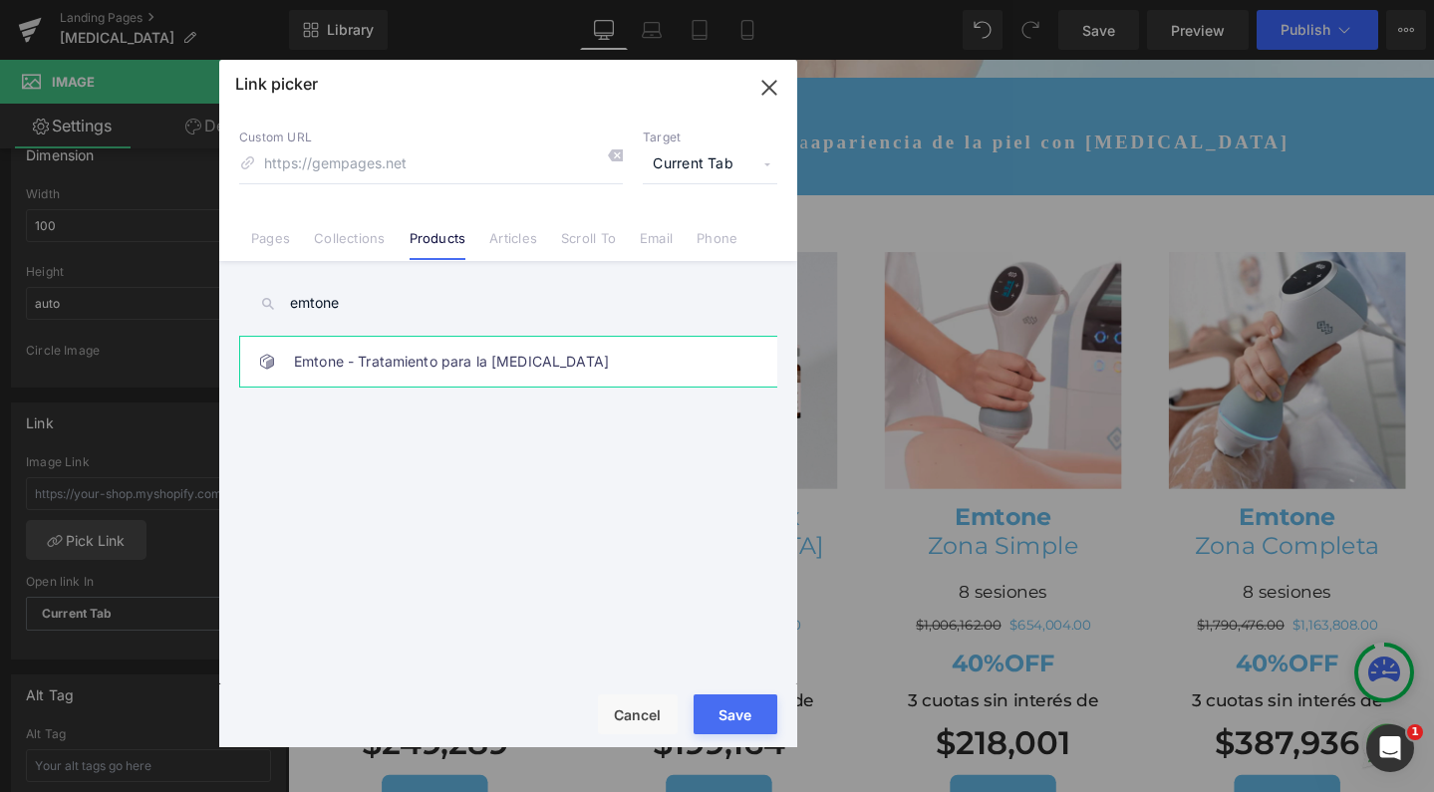
type input "emtone"
click at [444, 360] on link "Emtone - Tratamiento para la celulitis" at bounding box center [513, 362] width 439 height 50
click at [756, 724] on div "Rendering Content" at bounding box center [717, 714] width 123 height 22
click at [747, 731] on button "Save" at bounding box center [736, 715] width 84 height 40
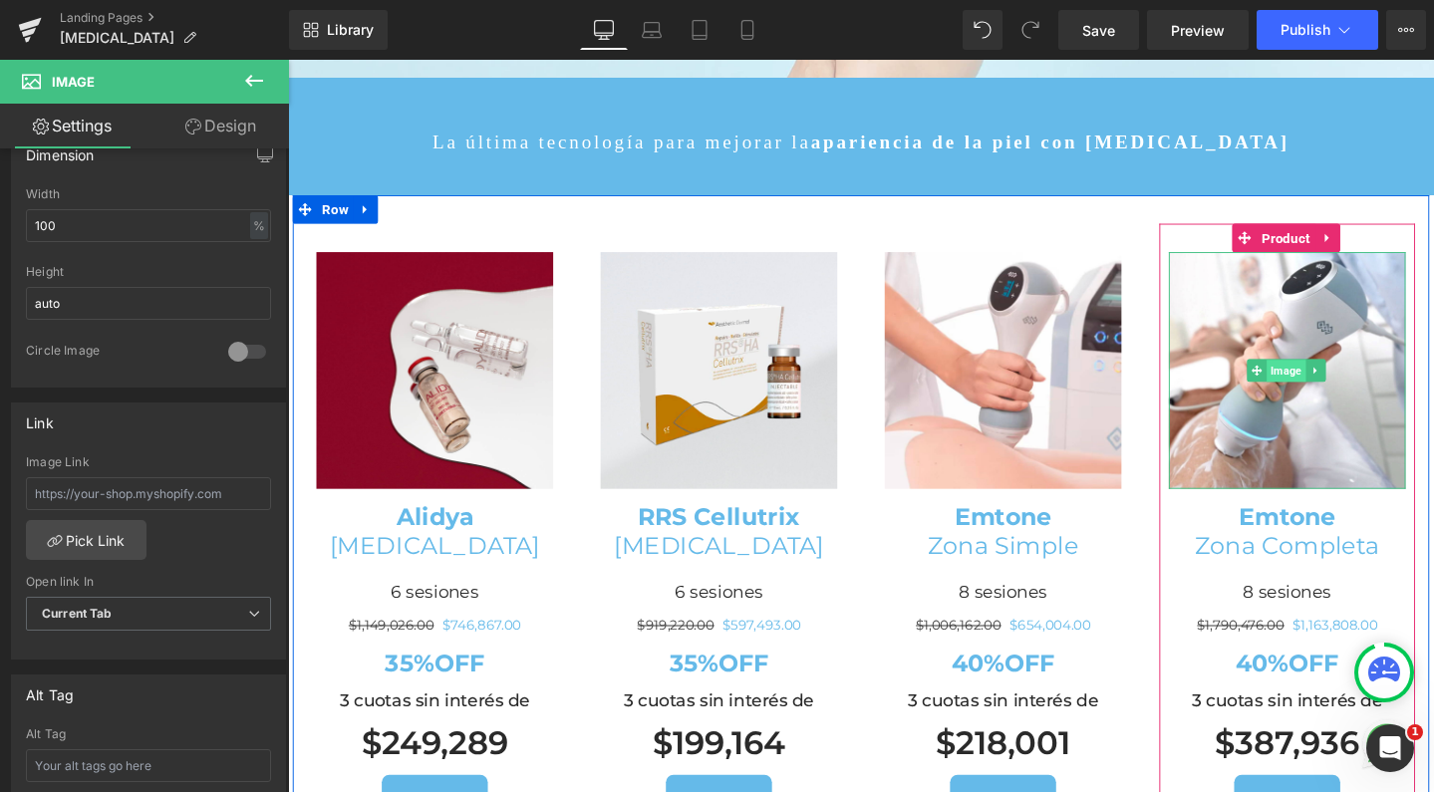
click at [1331, 375] on span "Image" at bounding box center [1338, 387] width 41 height 24
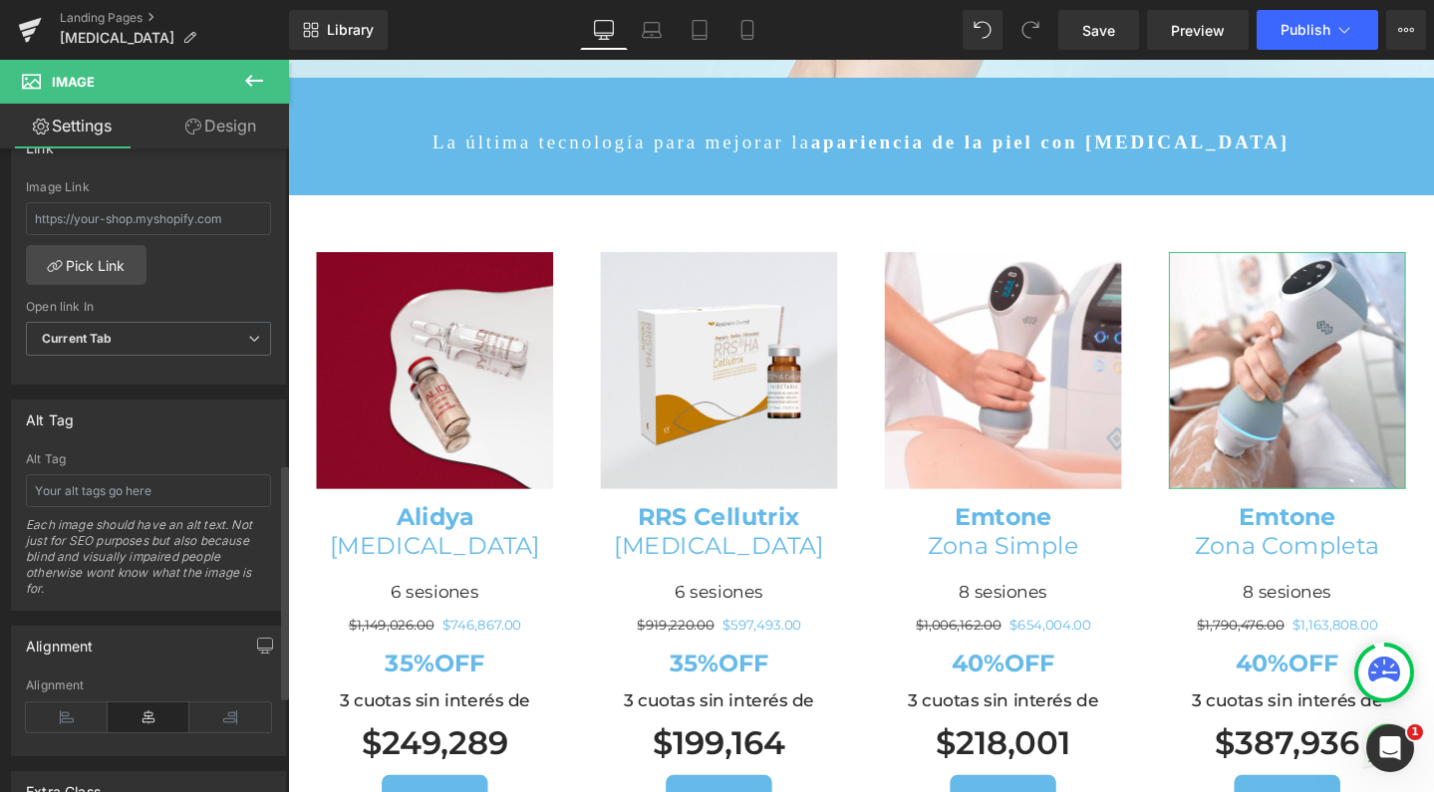
scroll to position [853, 0]
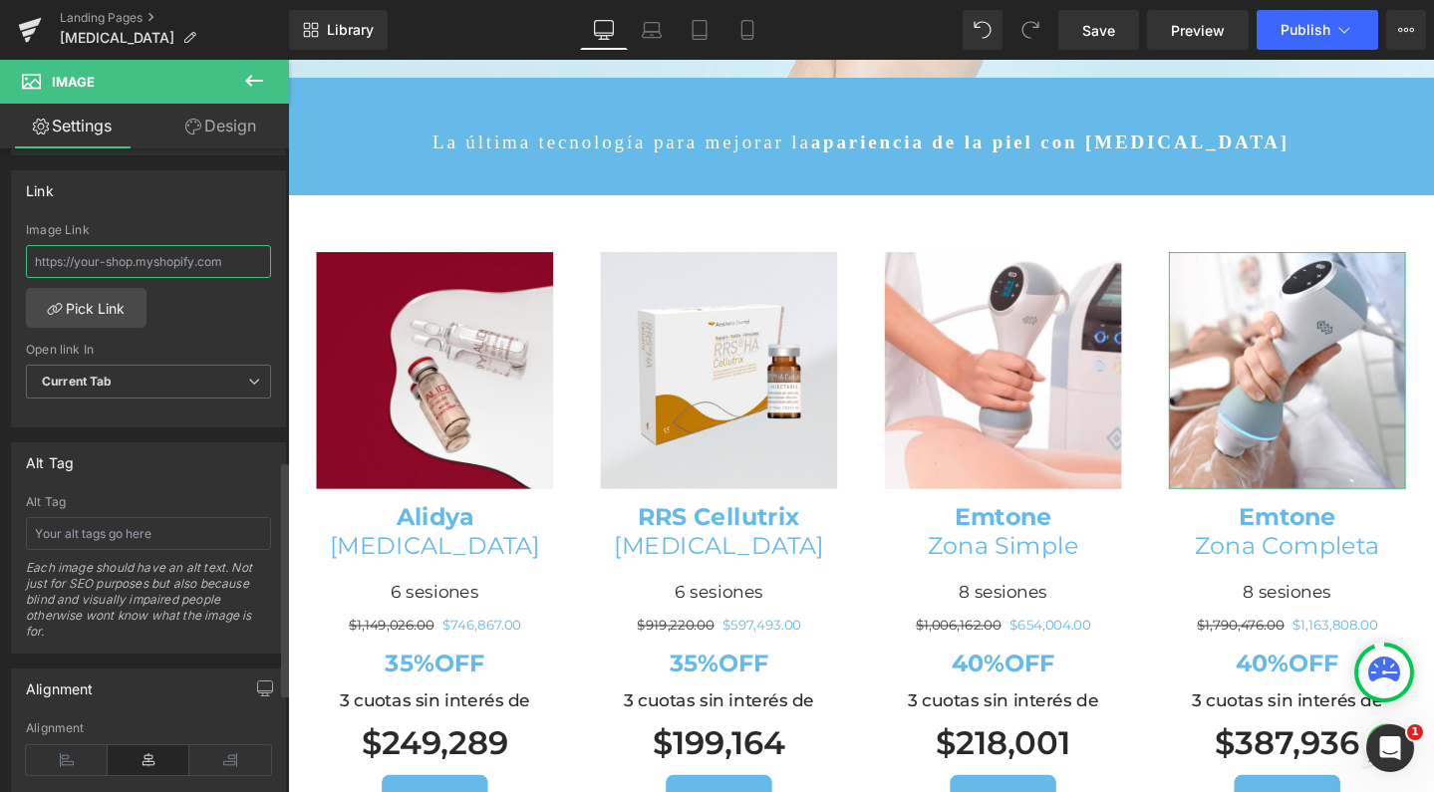
click at [151, 274] on input "text" at bounding box center [148, 261] width 245 height 33
click at [118, 313] on link "Pick Link" at bounding box center [86, 308] width 121 height 40
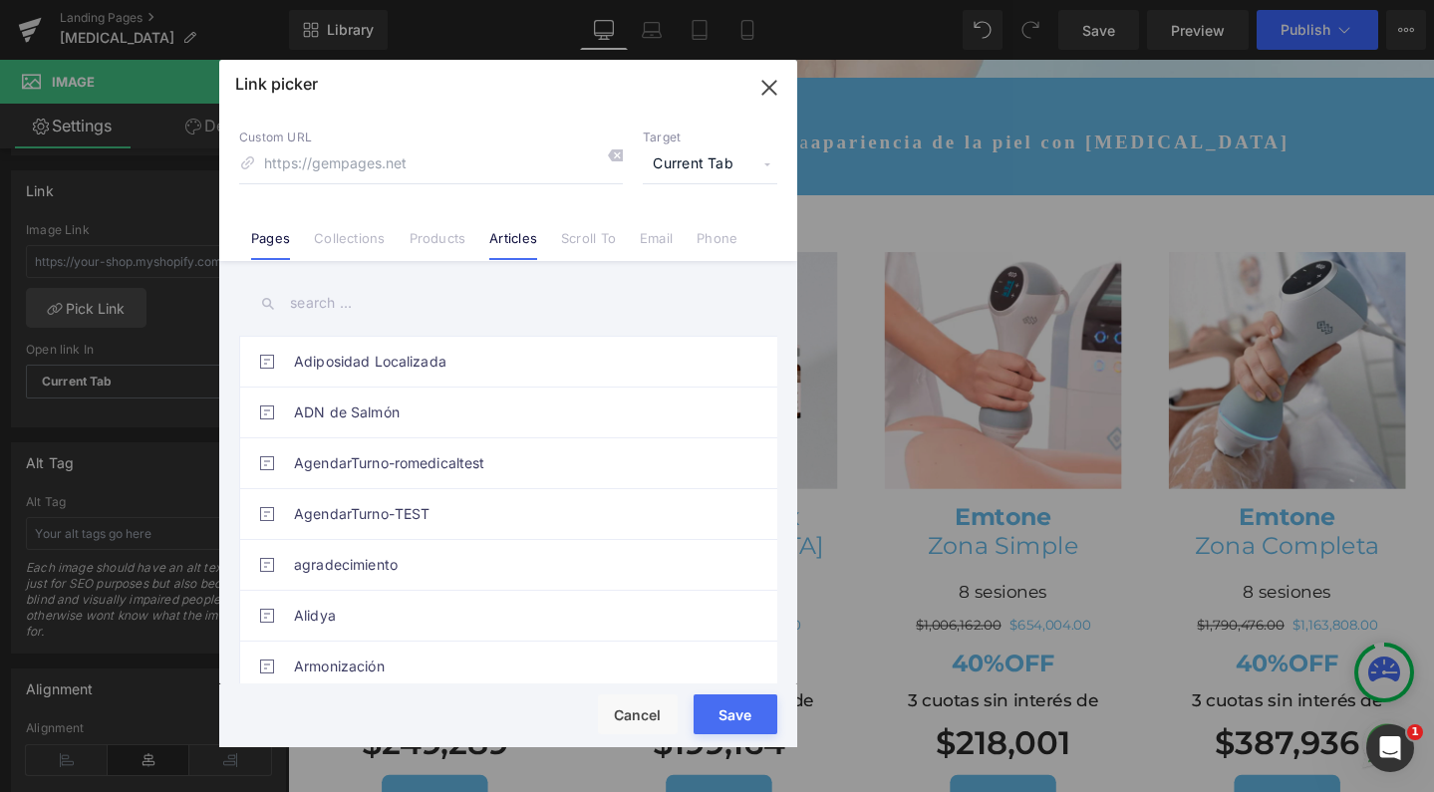
click at [486, 245] on li "Articles" at bounding box center [513, 230] width 72 height 35
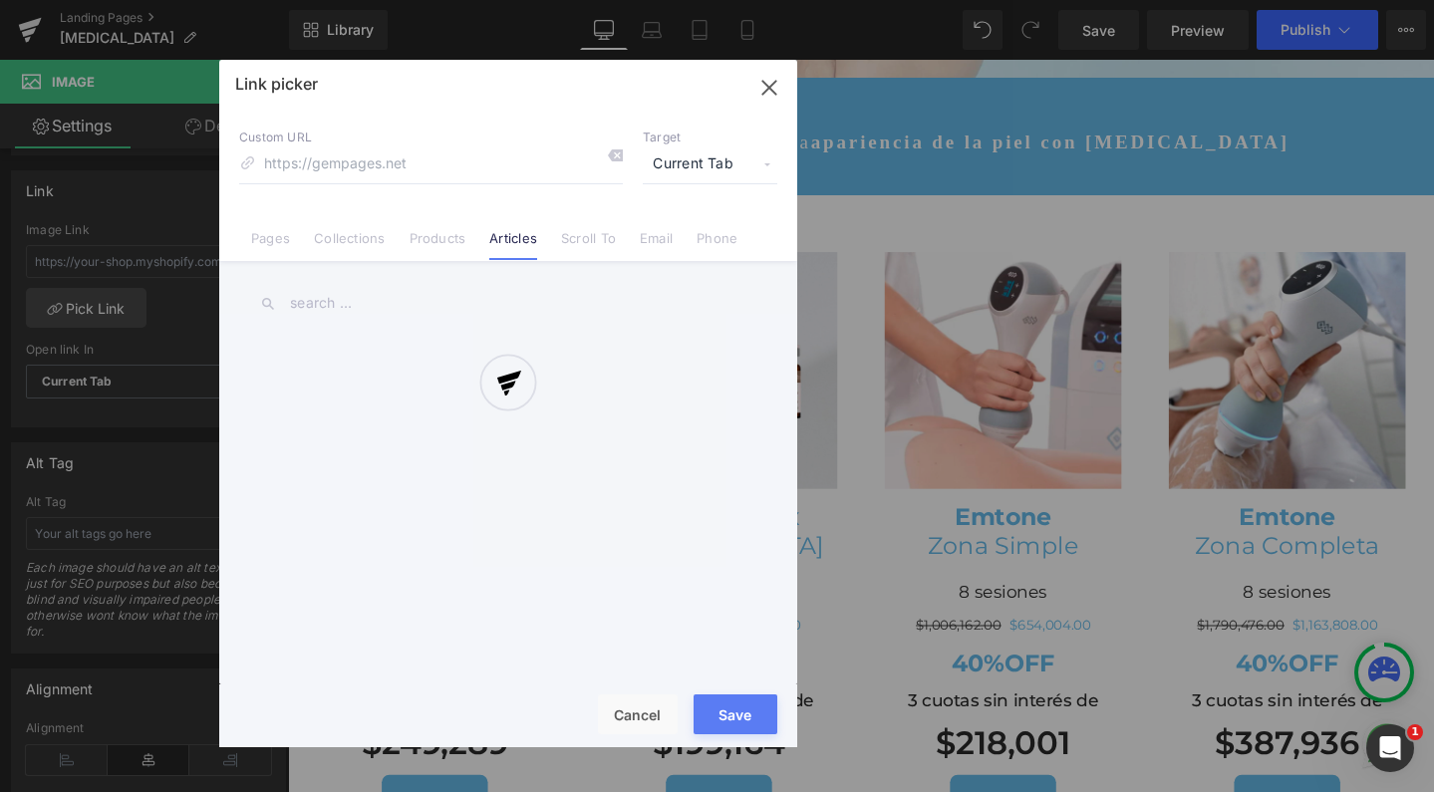
click at [445, 245] on div at bounding box center [508, 404] width 578 height 688
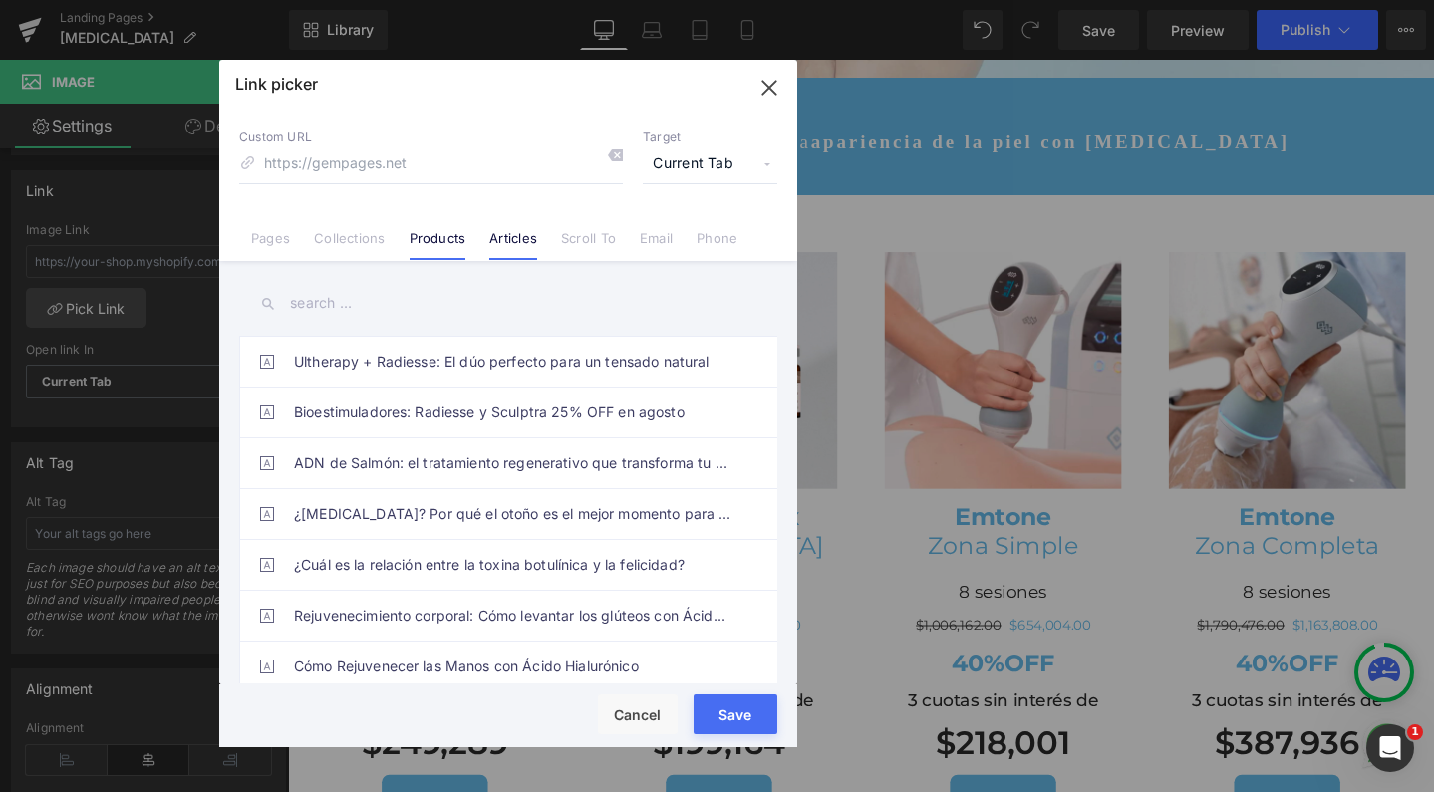
click at [445, 244] on link "Products" at bounding box center [438, 245] width 57 height 30
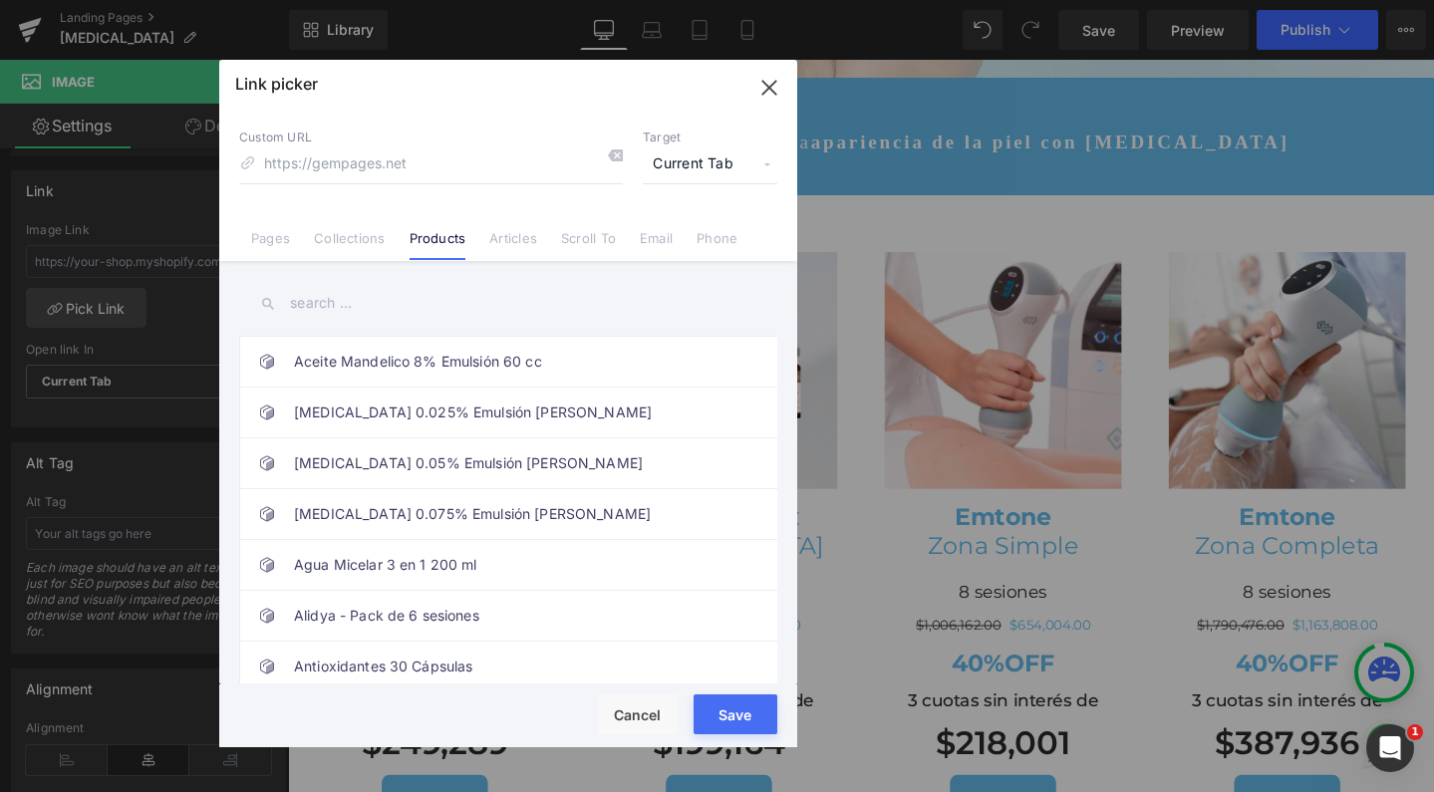
click at [397, 302] on input "text" at bounding box center [508, 303] width 538 height 45
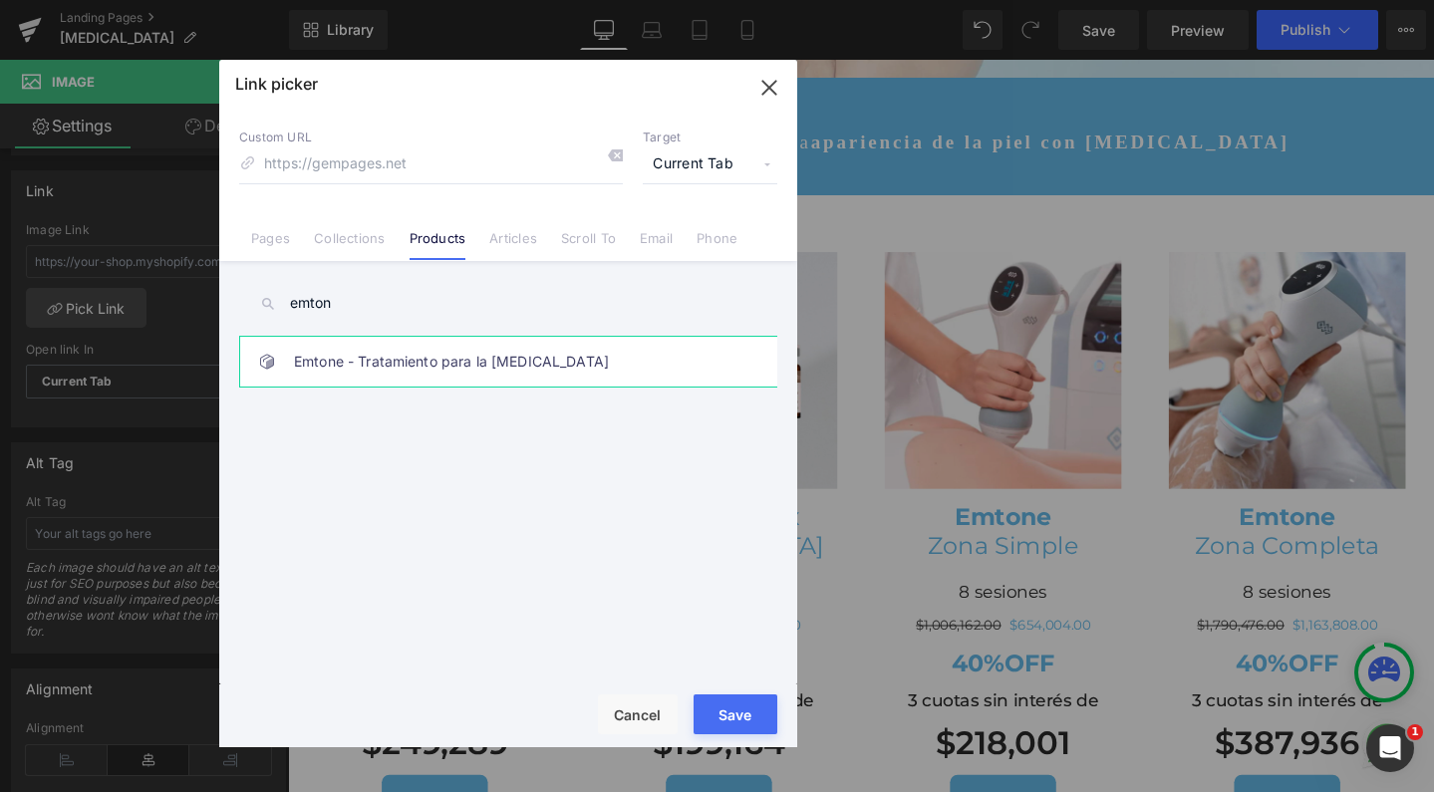
type input "emton"
click at [401, 375] on link "Emtone - Tratamiento para la celulitis" at bounding box center [513, 362] width 439 height 50
click at [756, 716] on div "Rendering Content" at bounding box center [717, 714] width 123 height 22
click at [748, 731] on button "Save" at bounding box center [736, 715] width 84 height 40
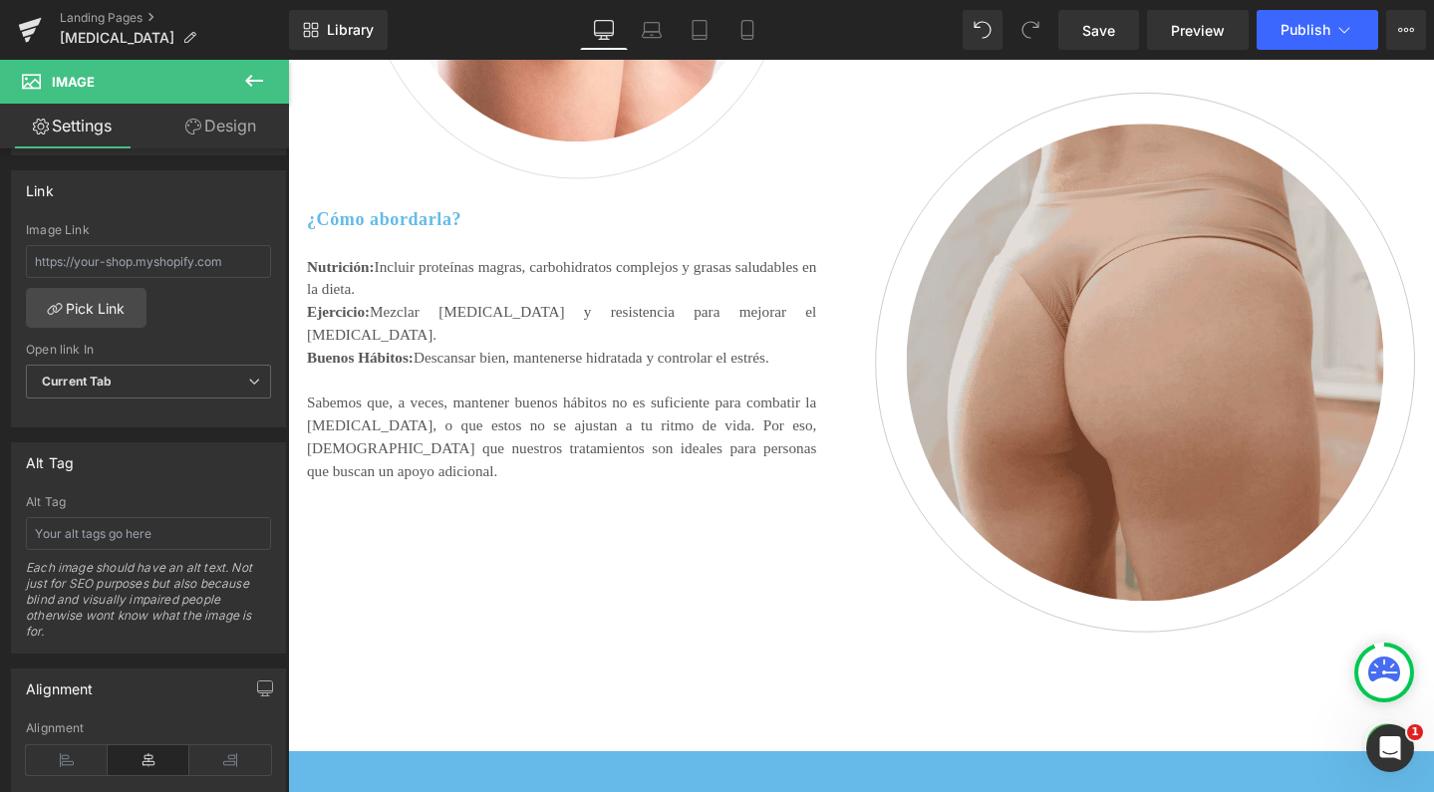
scroll to position [2771, 0]
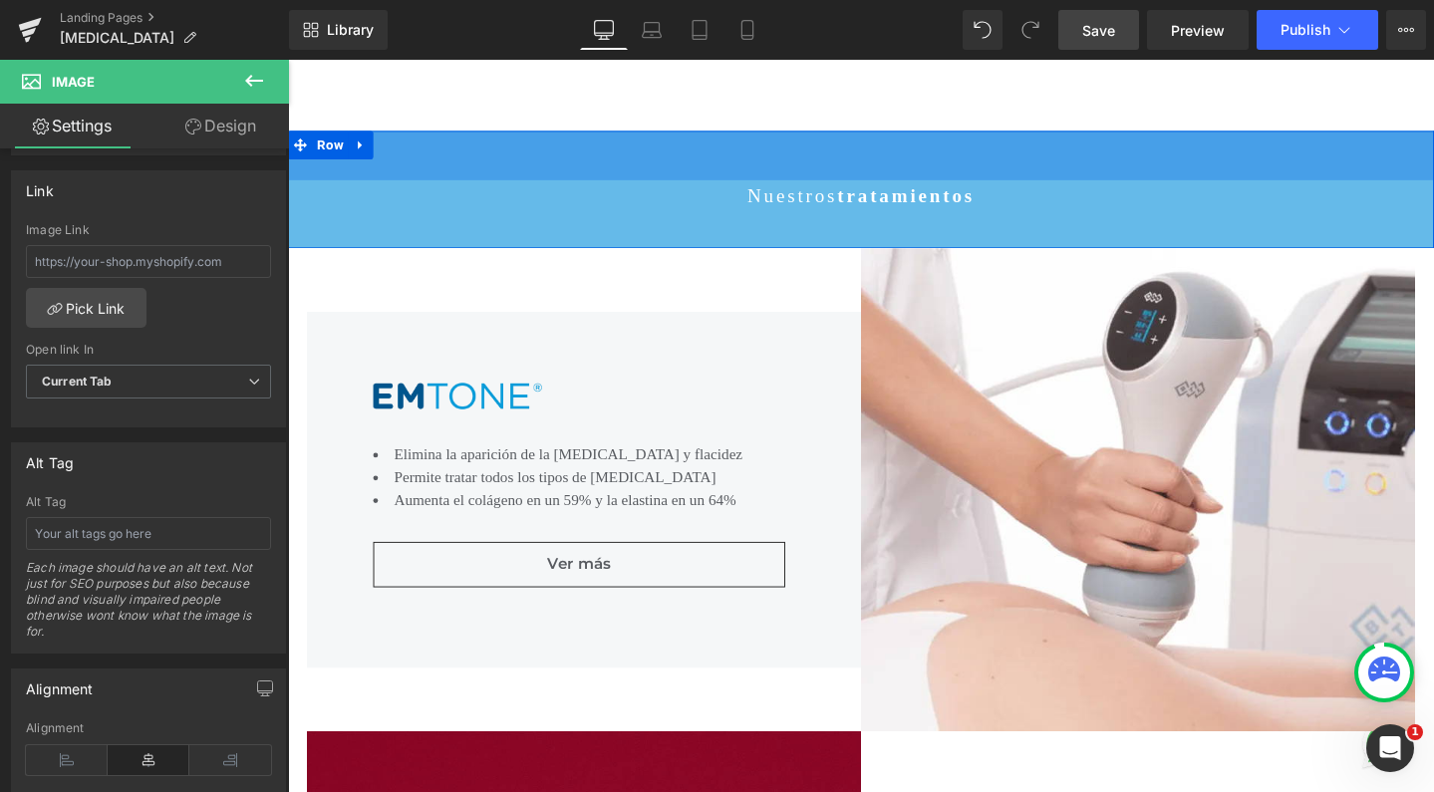
click at [1114, 46] on link "Save" at bounding box center [1099, 30] width 81 height 40
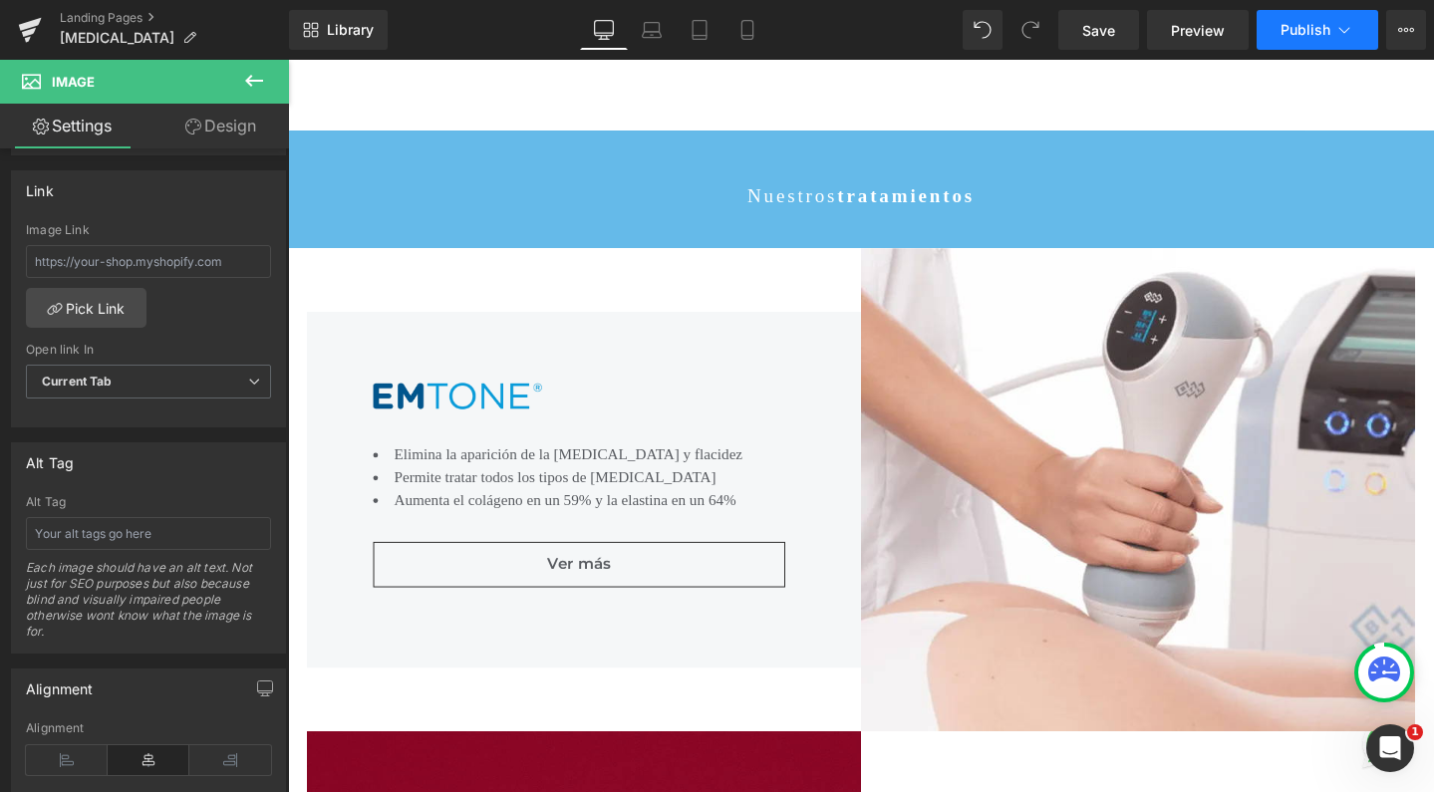
click at [1278, 47] on button "Publish" at bounding box center [1318, 30] width 122 height 40
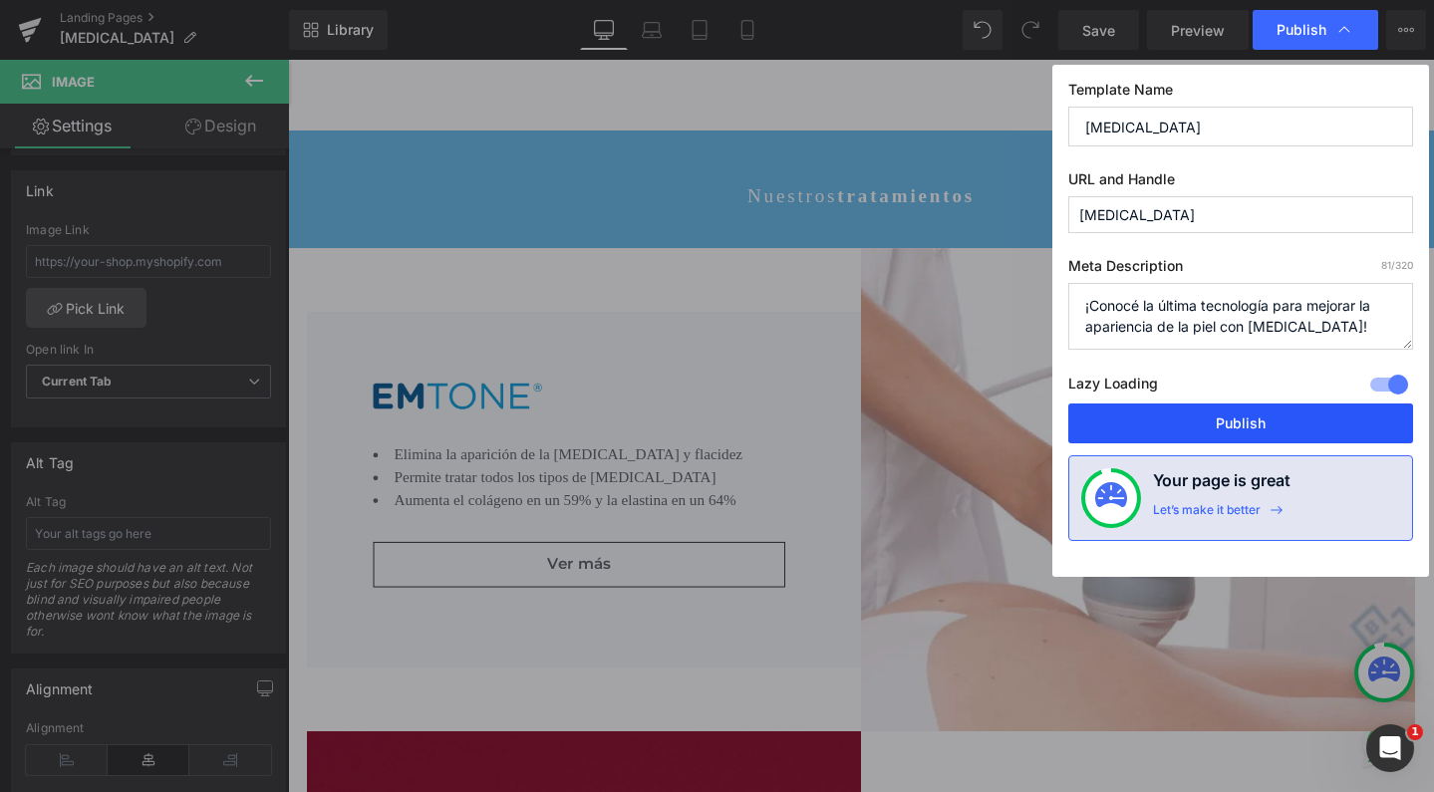
click at [1228, 422] on button "Publish" at bounding box center [1240, 424] width 345 height 40
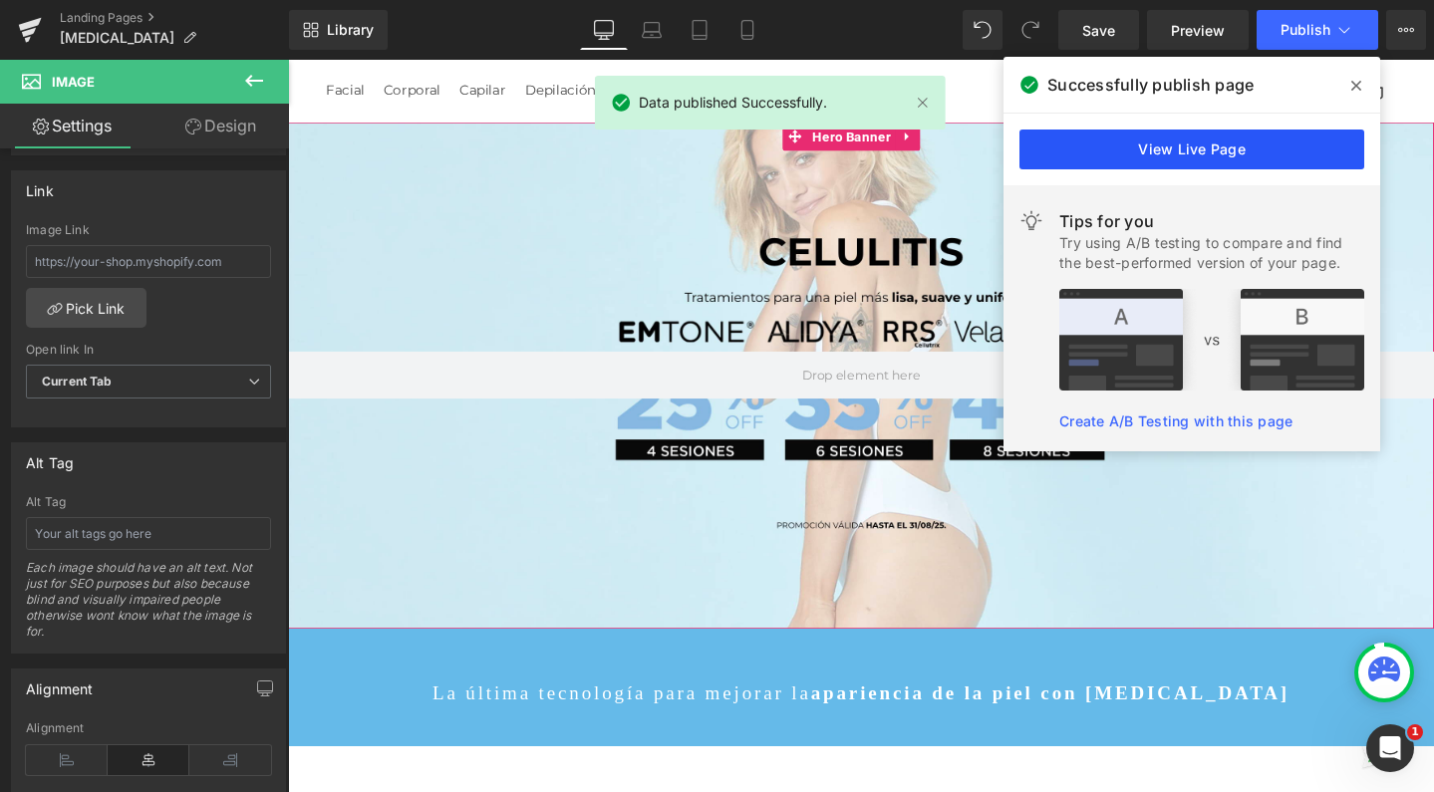
click at [1212, 153] on link "View Live Page" at bounding box center [1192, 150] width 345 height 40
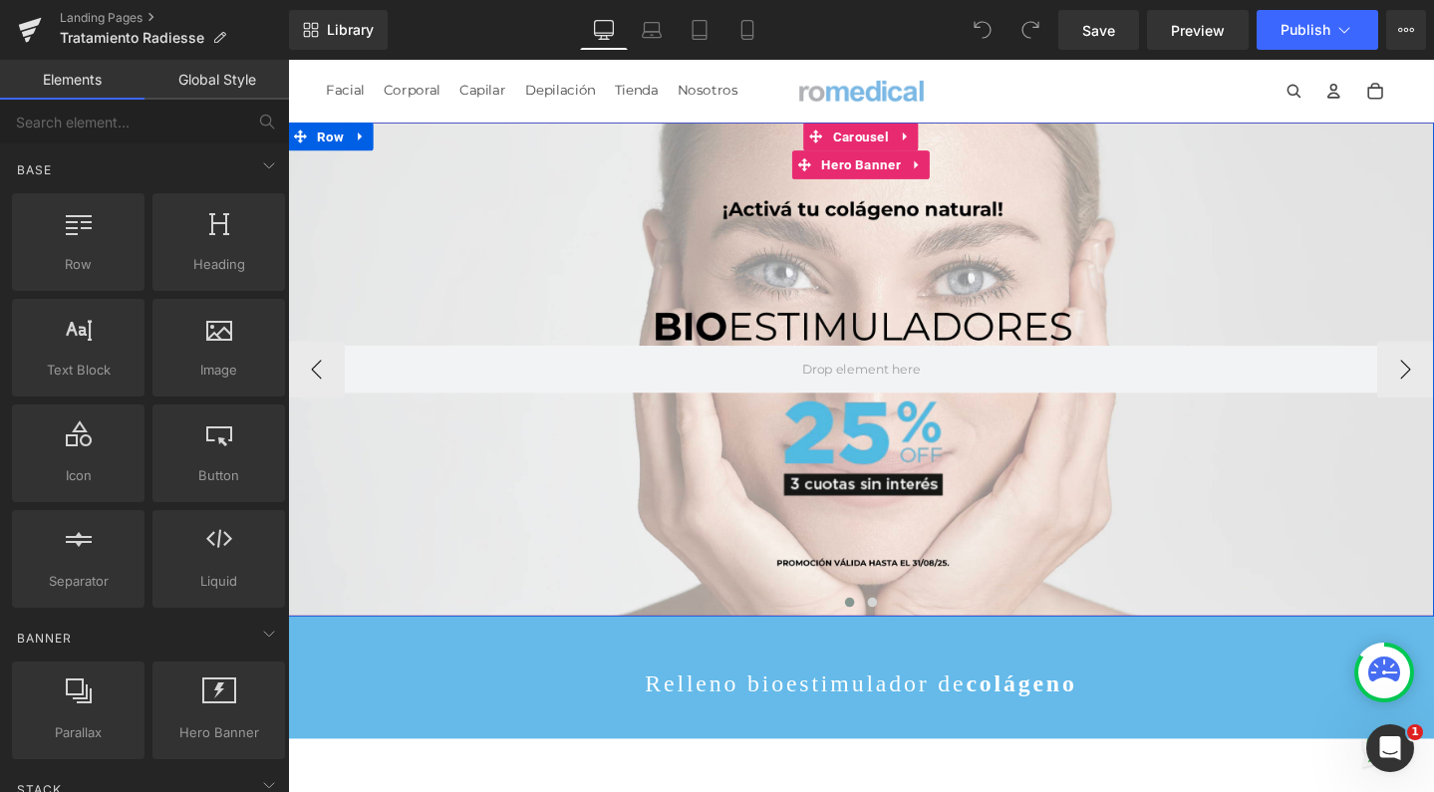
scroll to position [3, 0]
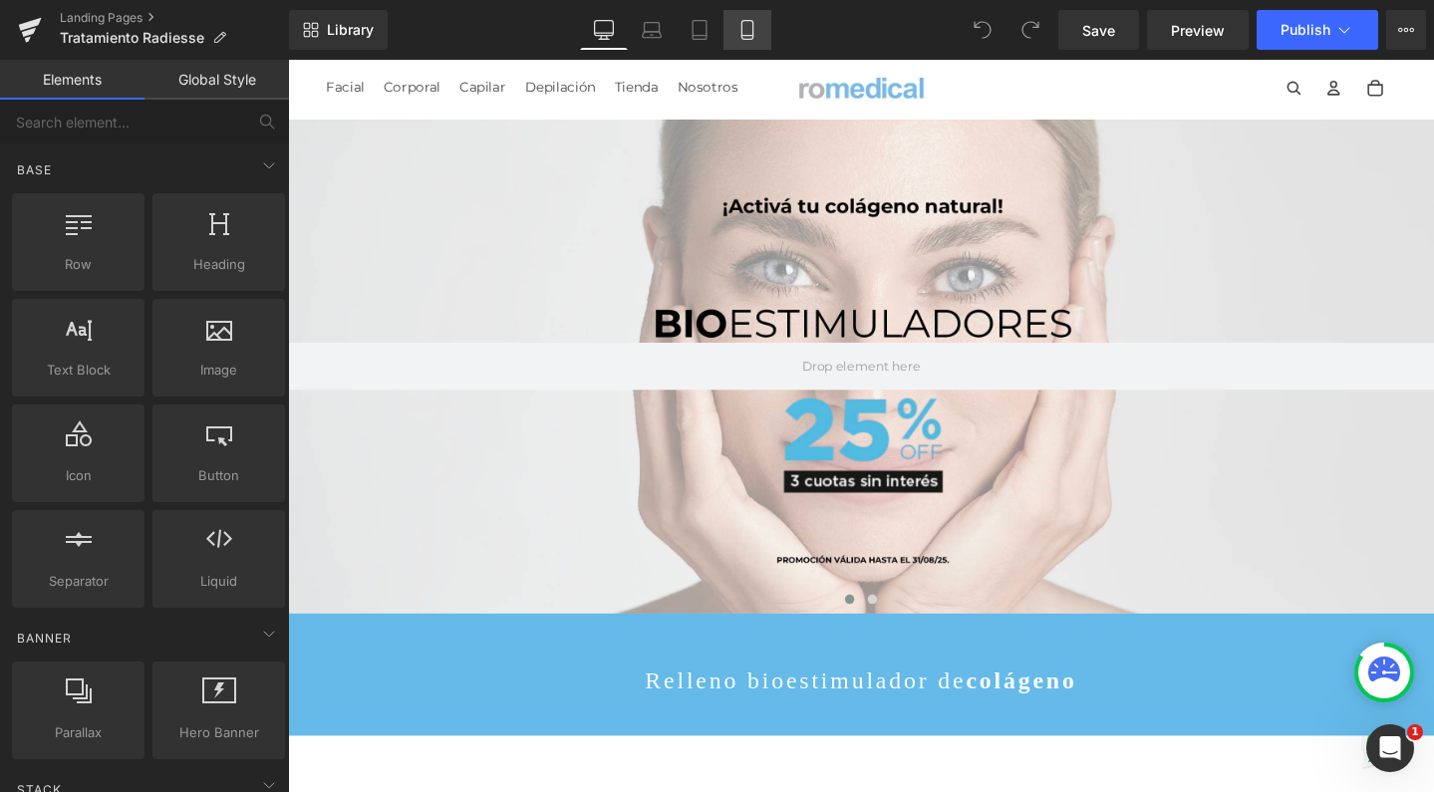
click at [763, 33] on link "Mobile" at bounding box center [748, 30] width 48 height 40
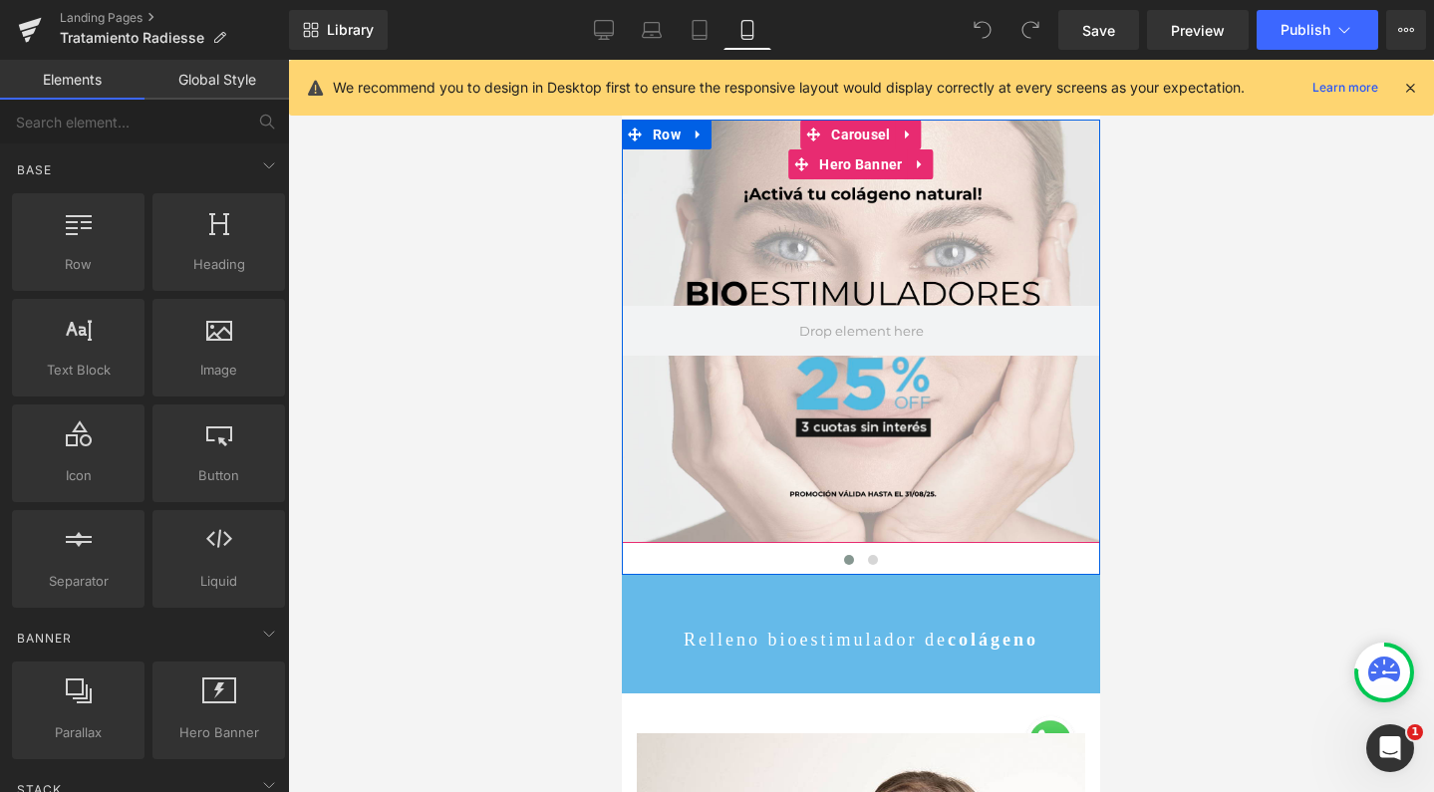
scroll to position [0, 0]
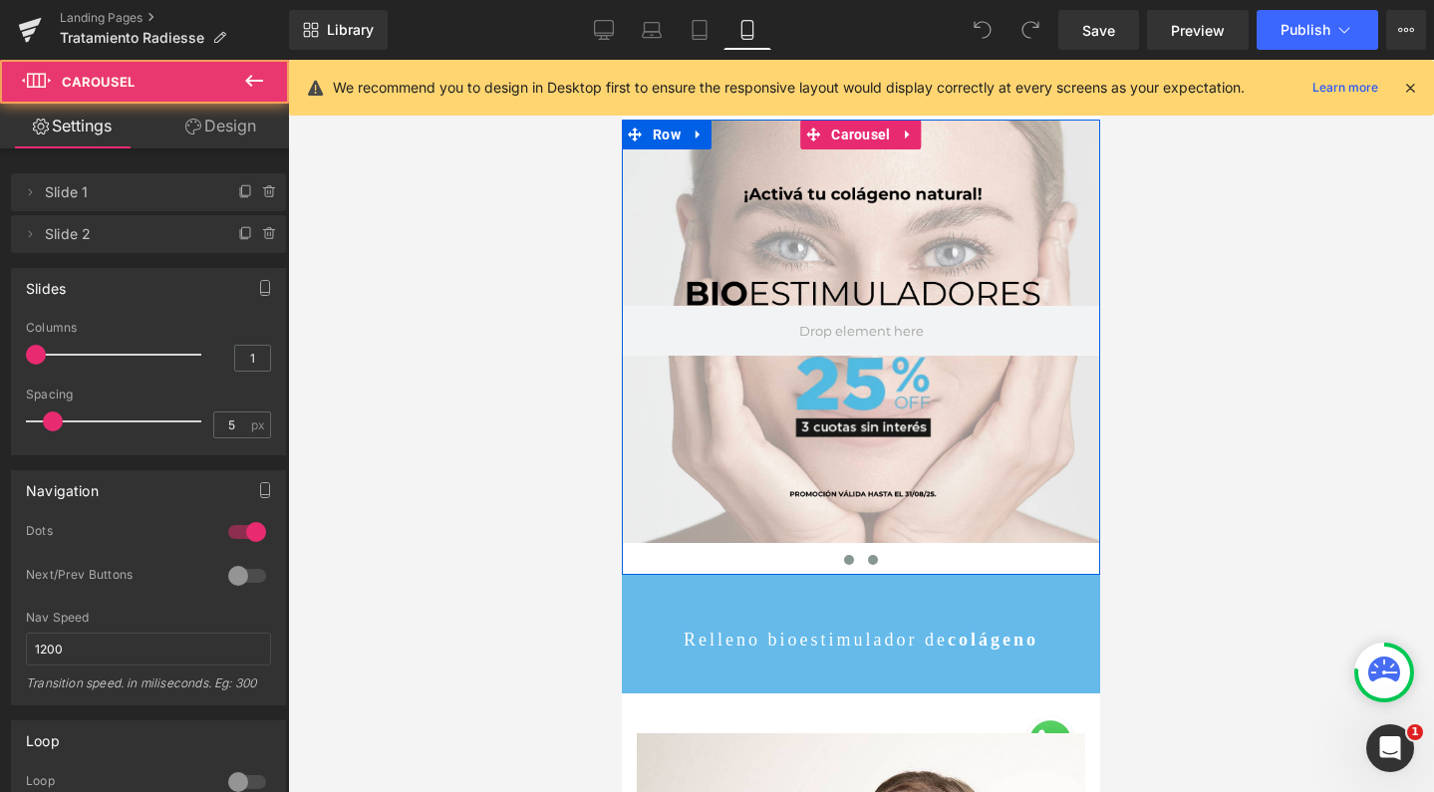
click at [868, 559] on span at bounding box center [873, 560] width 10 height 10
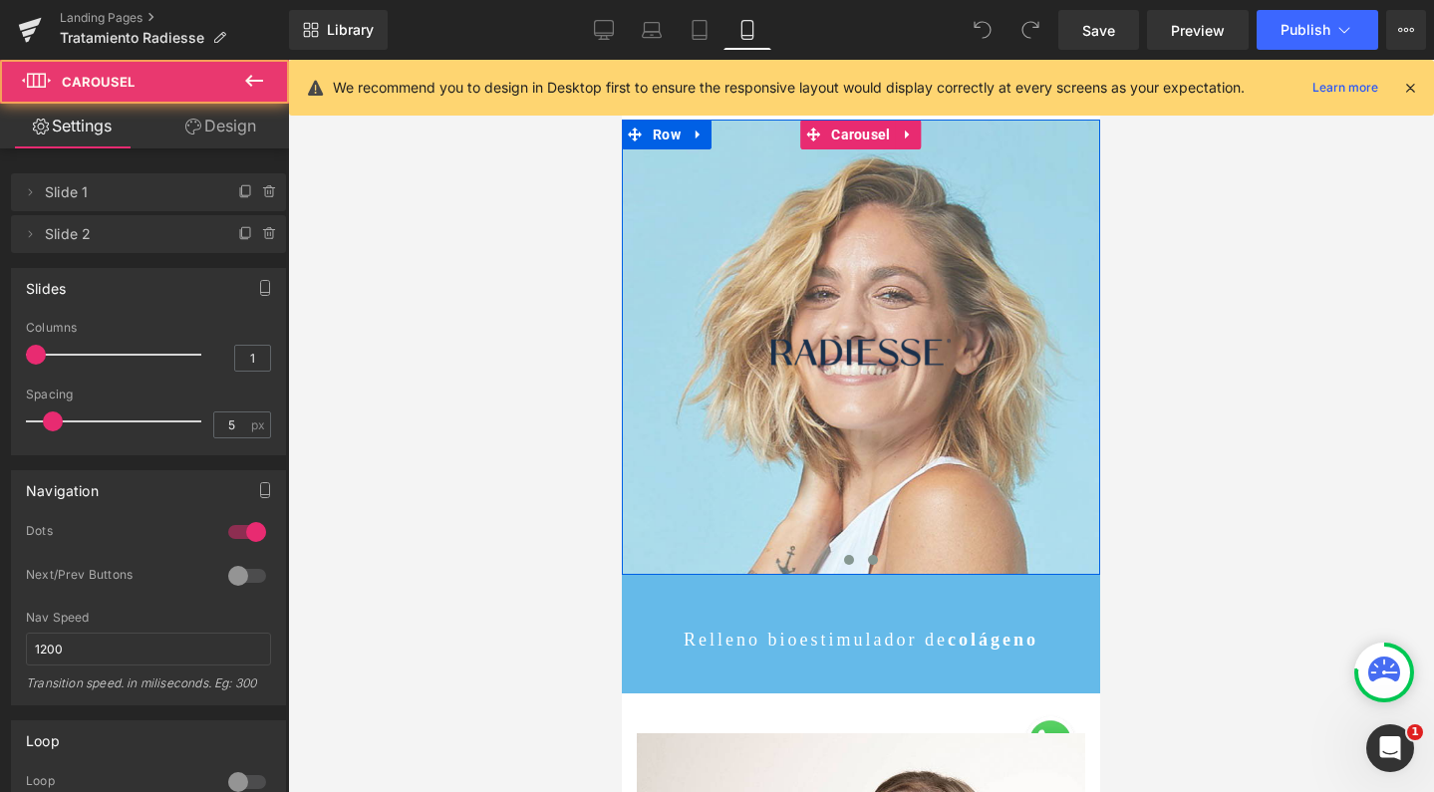
click at [844, 561] on span at bounding box center [849, 560] width 10 height 10
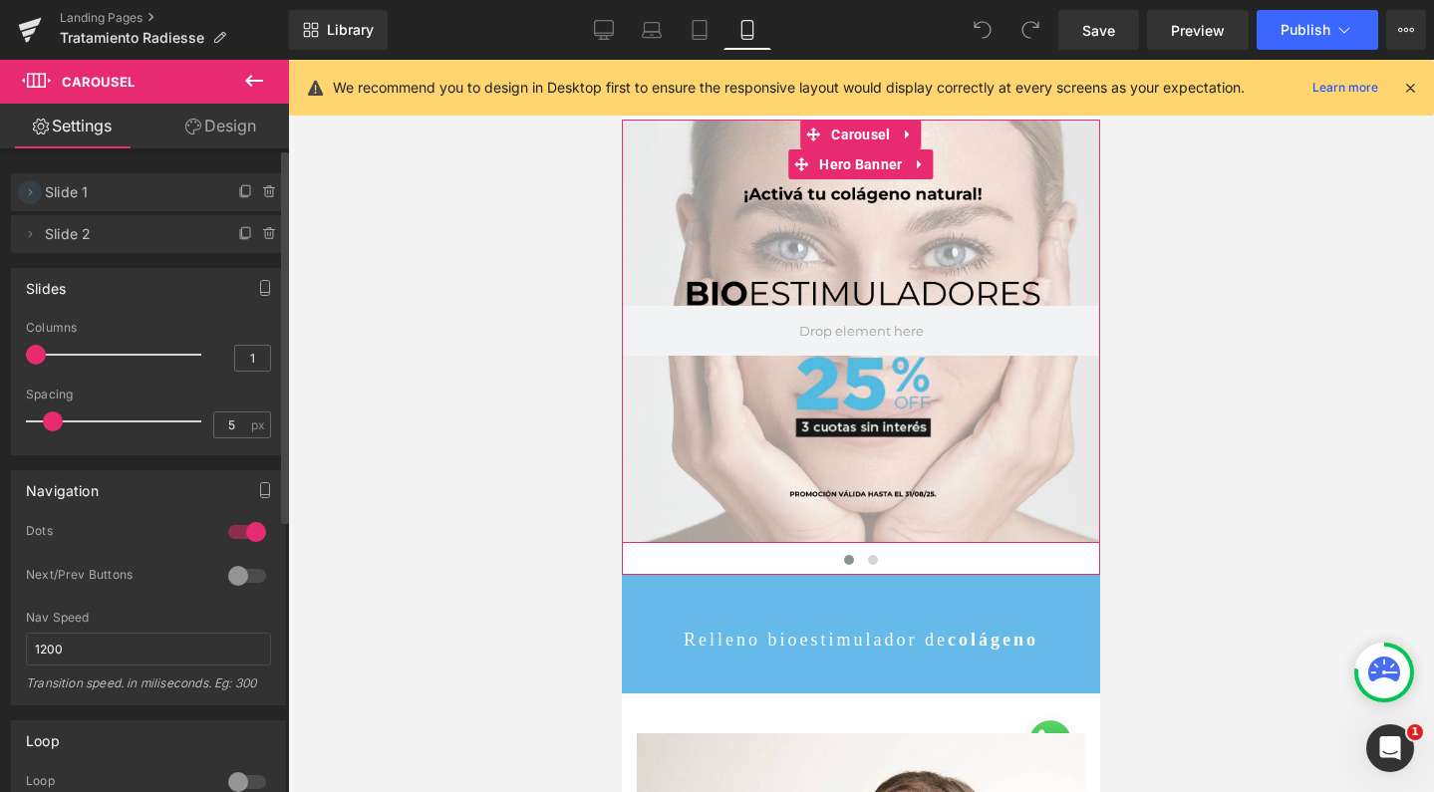
click at [27, 192] on icon at bounding box center [30, 192] width 16 height 16
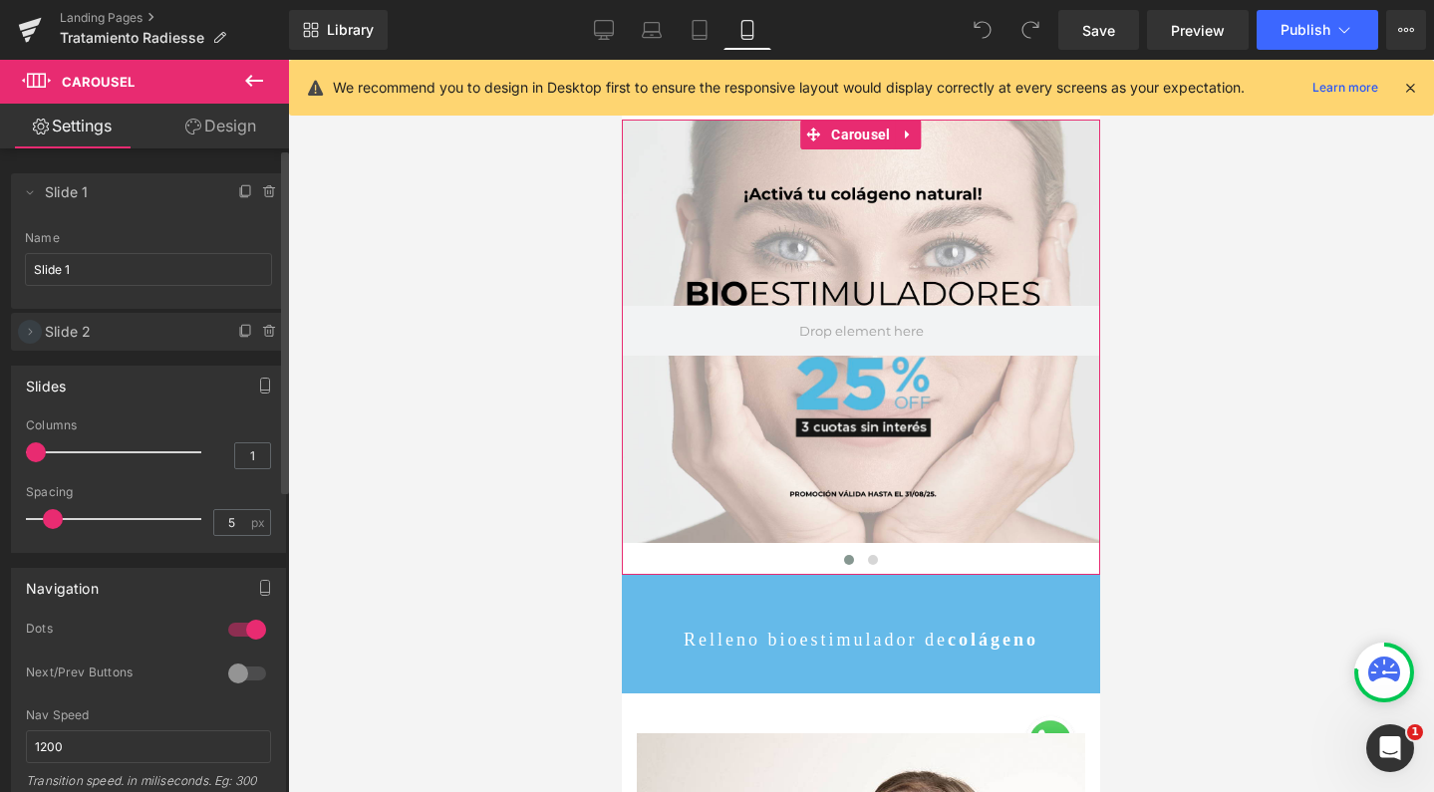
click at [33, 341] on span at bounding box center [30, 332] width 24 height 24
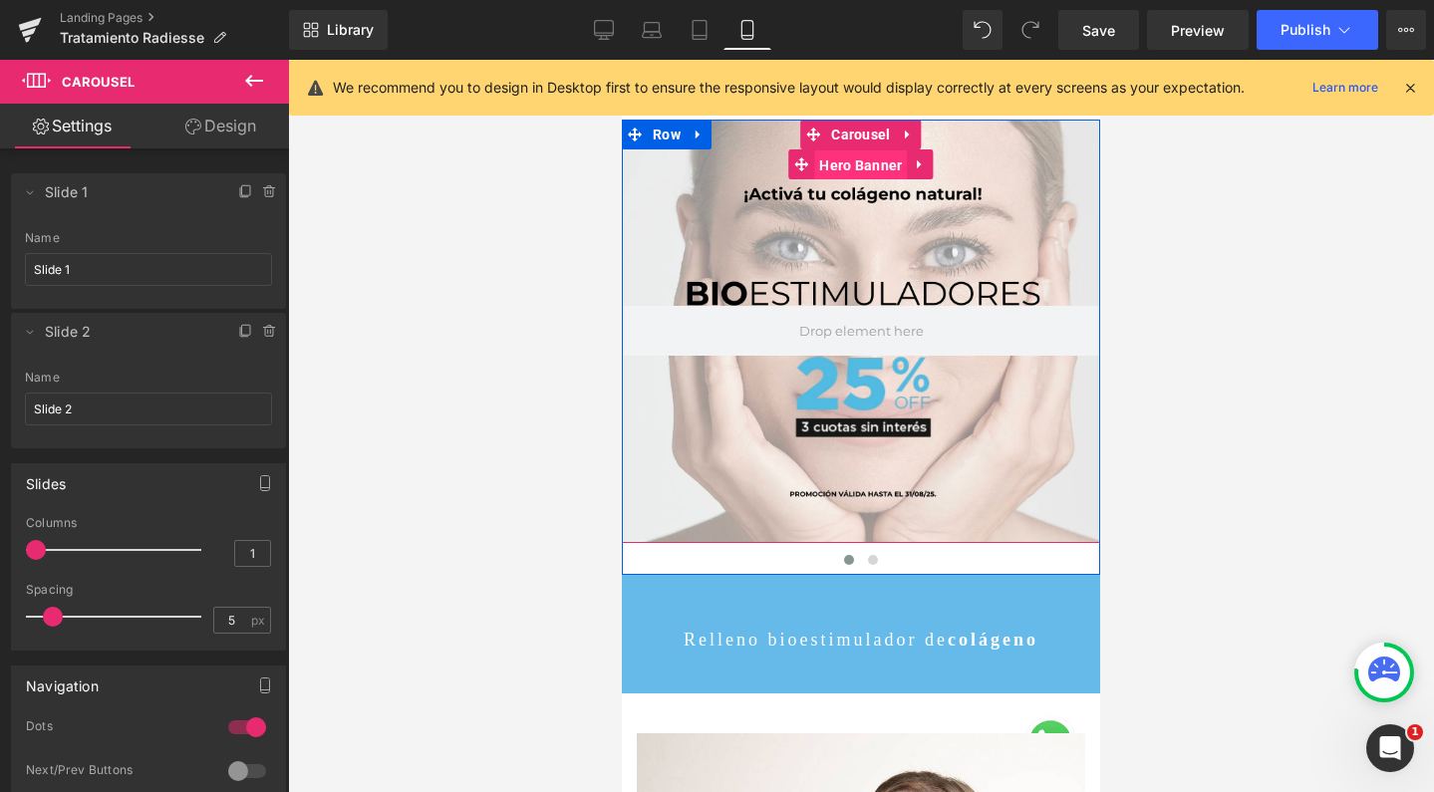
click at [867, 159] on span "Hero Banner" at bounding box center [860, 166] width 93 height 30
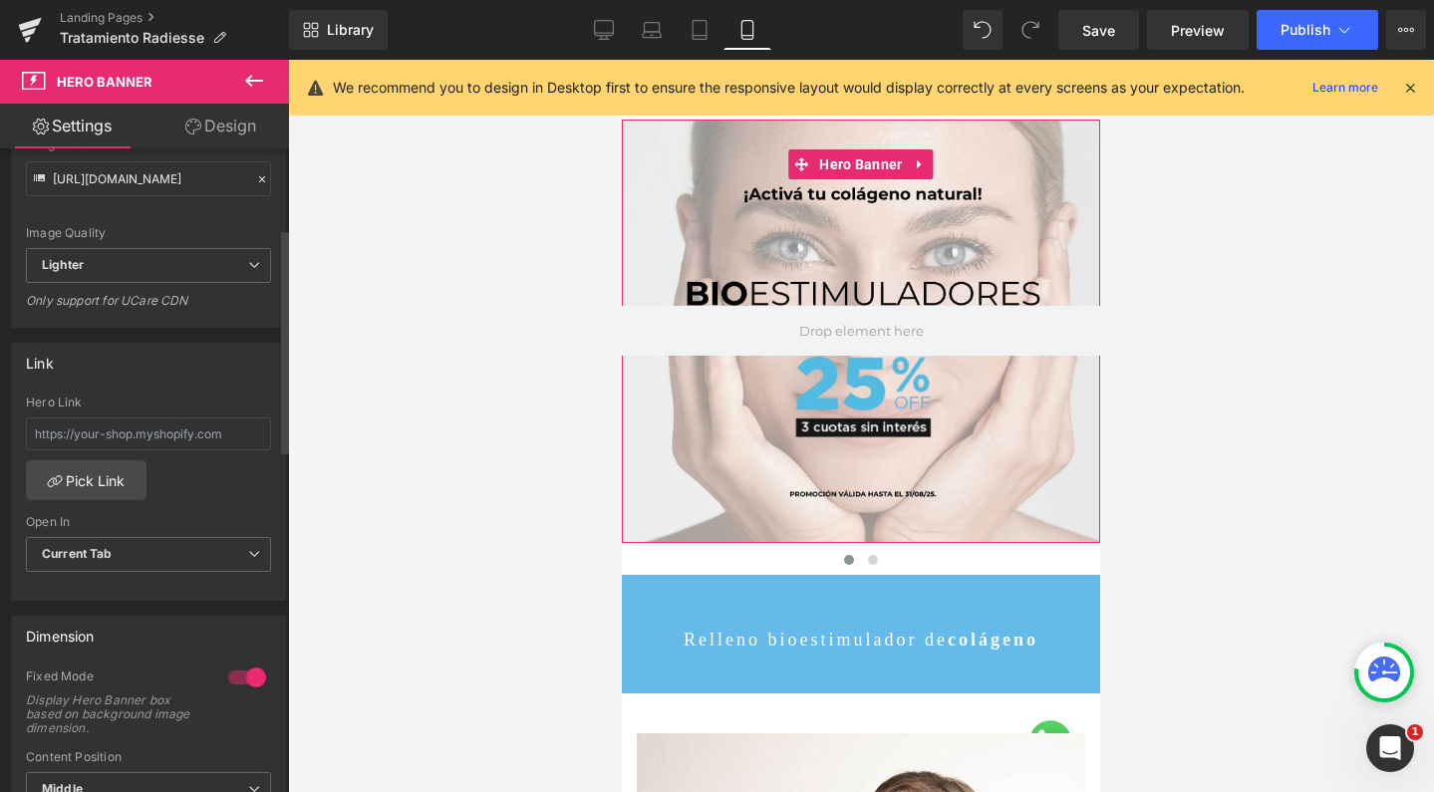
scroll to position [472, 0]
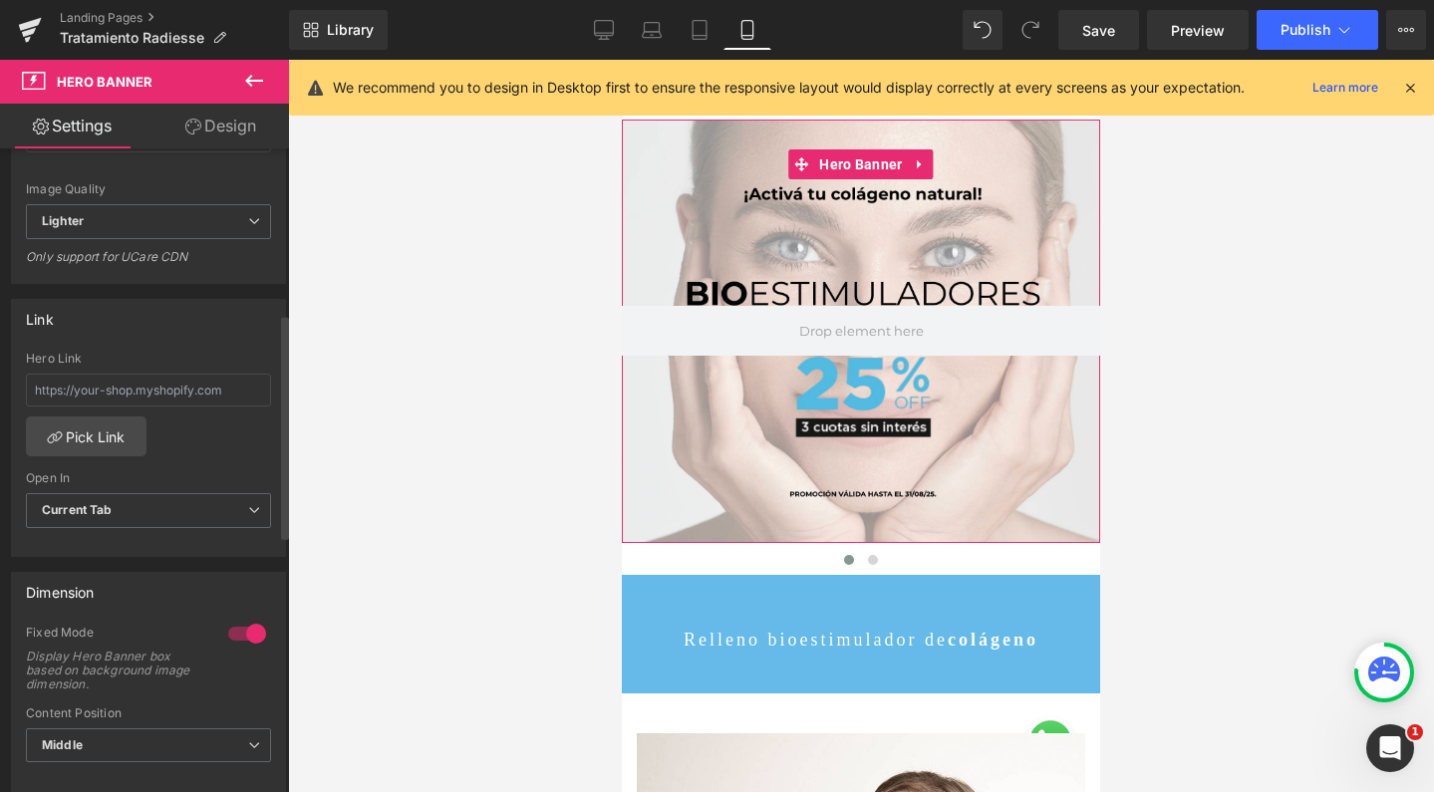
click at [249, 637] on div at bounding box center [247, 634] width 48 height 32
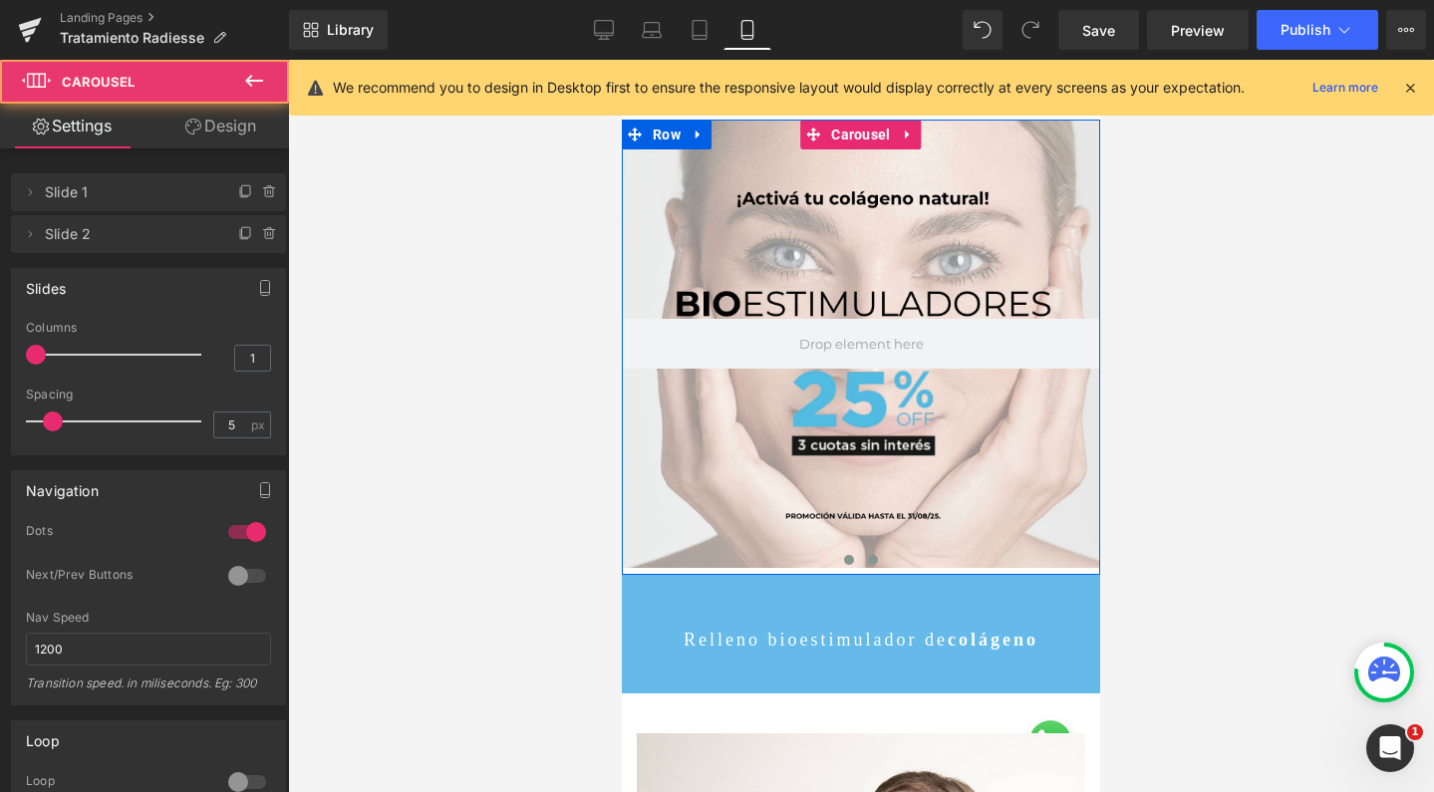
click at [868, 562] on span at bounding box center [873, 560] width 10 height 10
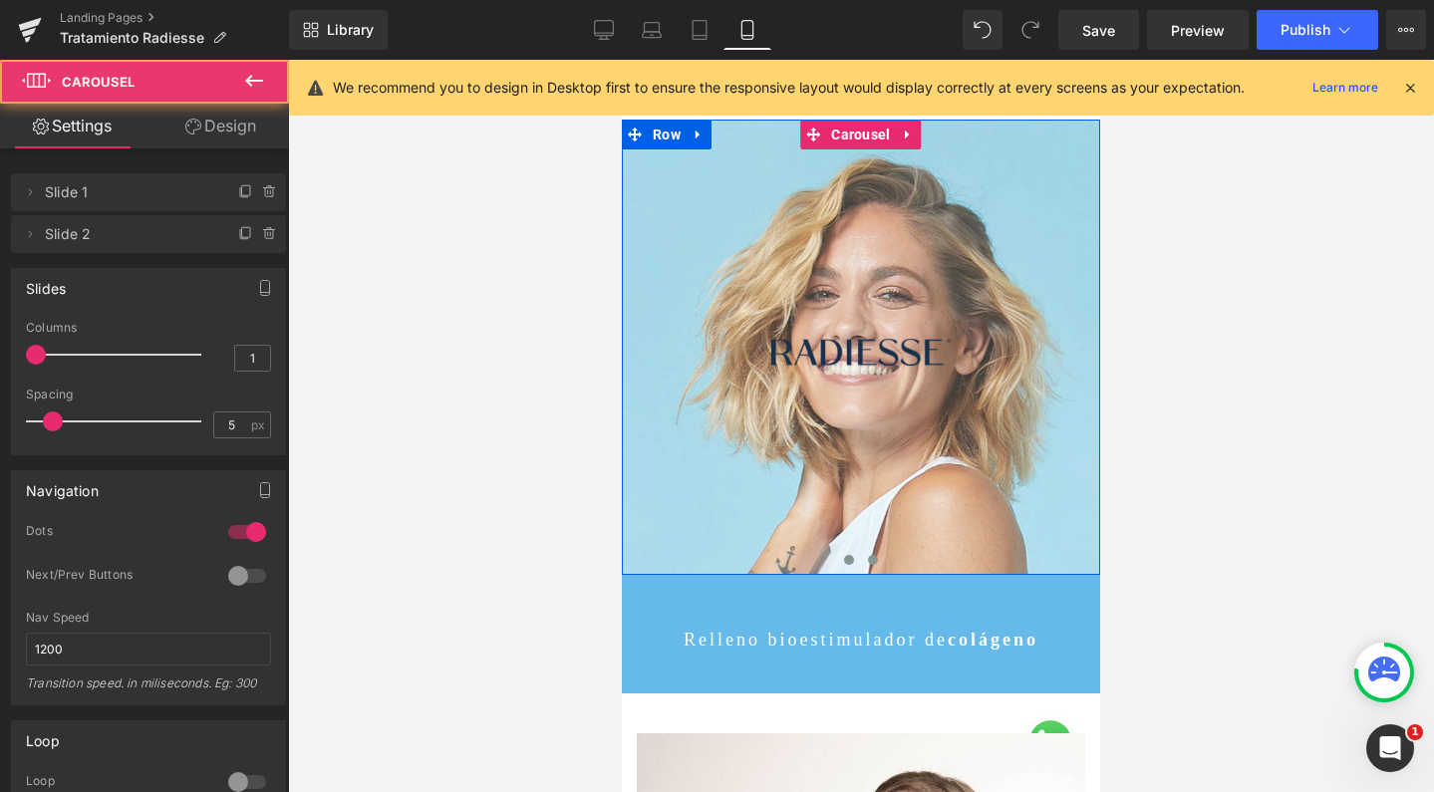
click at [844, 562] on span at bounding box center [849, 560] width 10 height 10
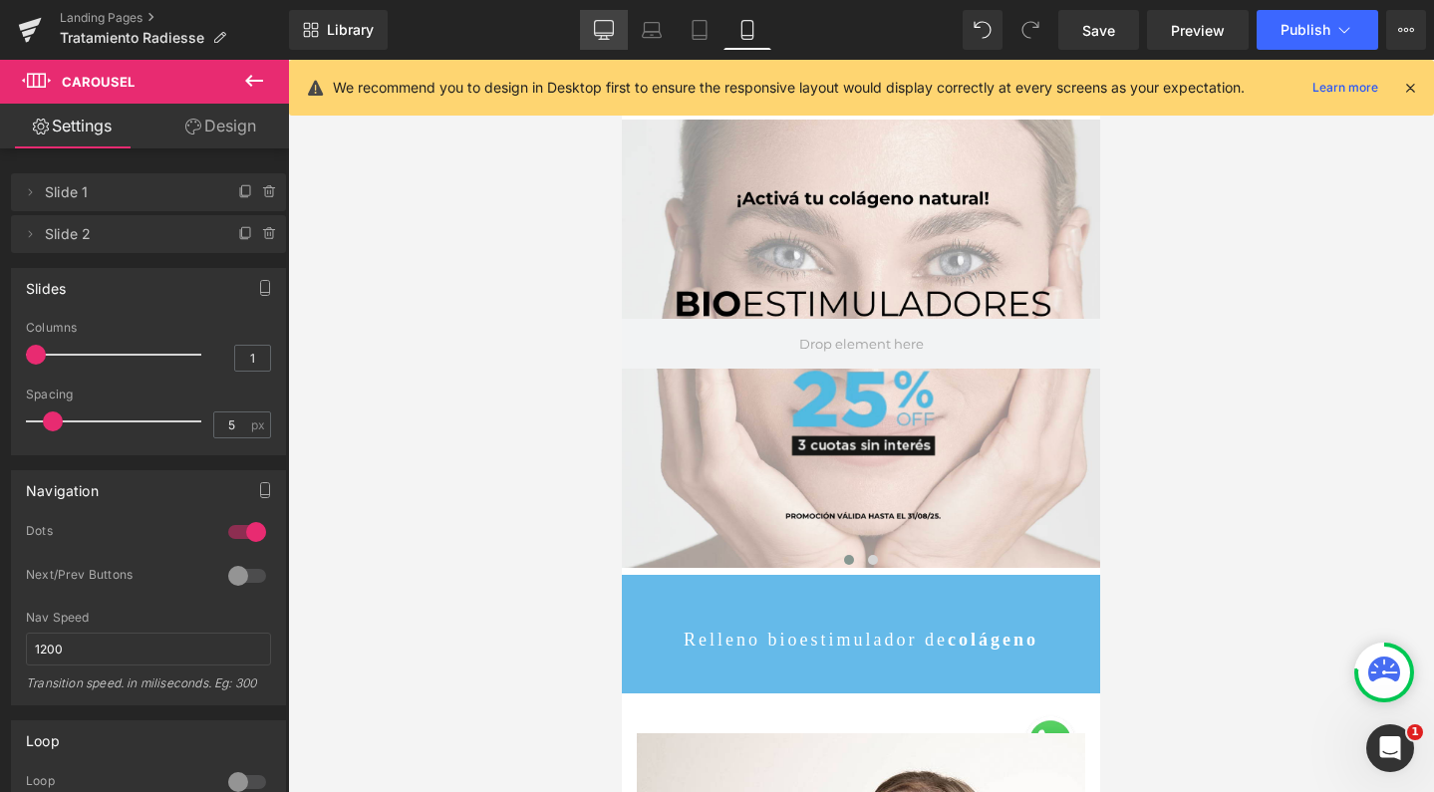
click at [600, 28] on icon at bounding box center [604, 30] width 20 height 20
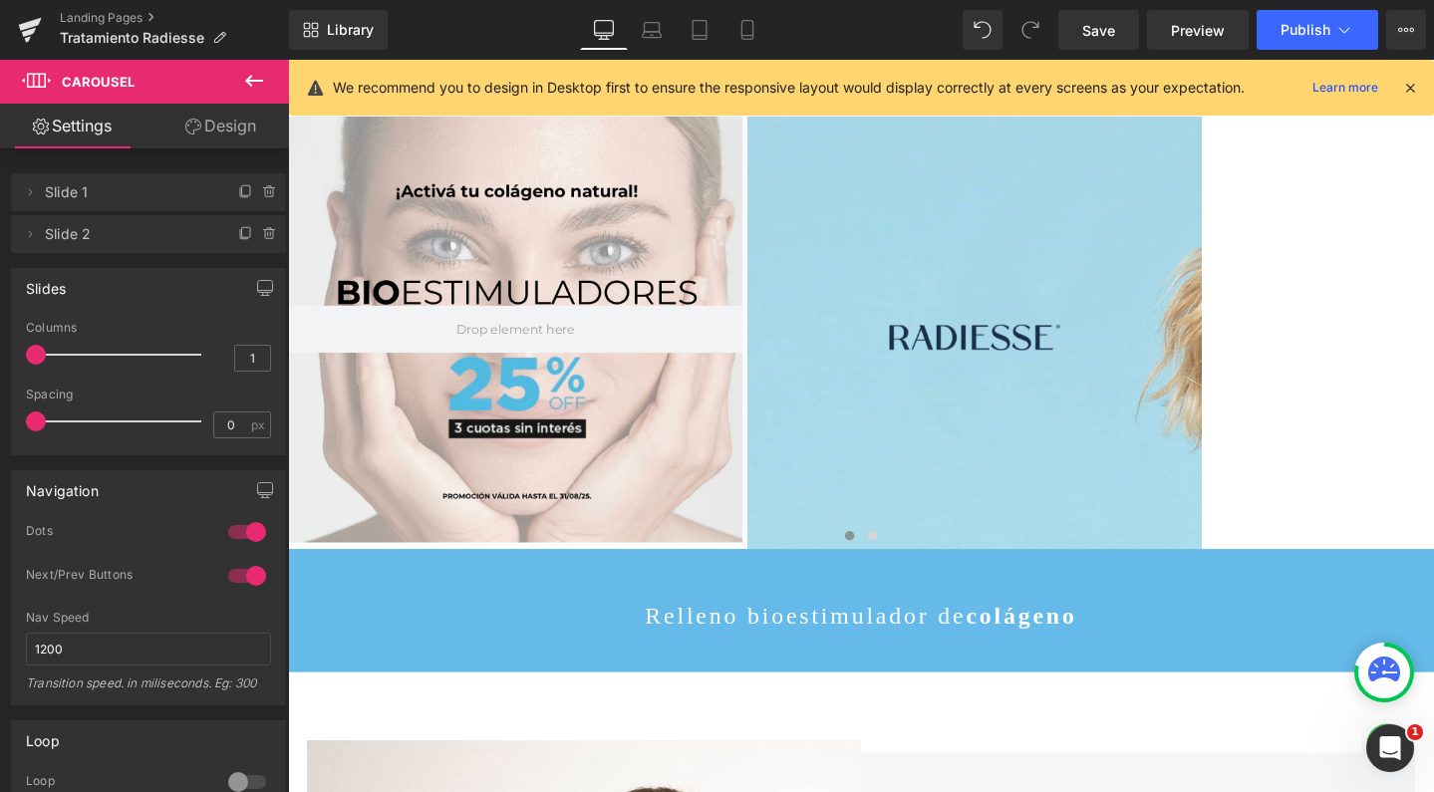
scroll to position [10, 10]
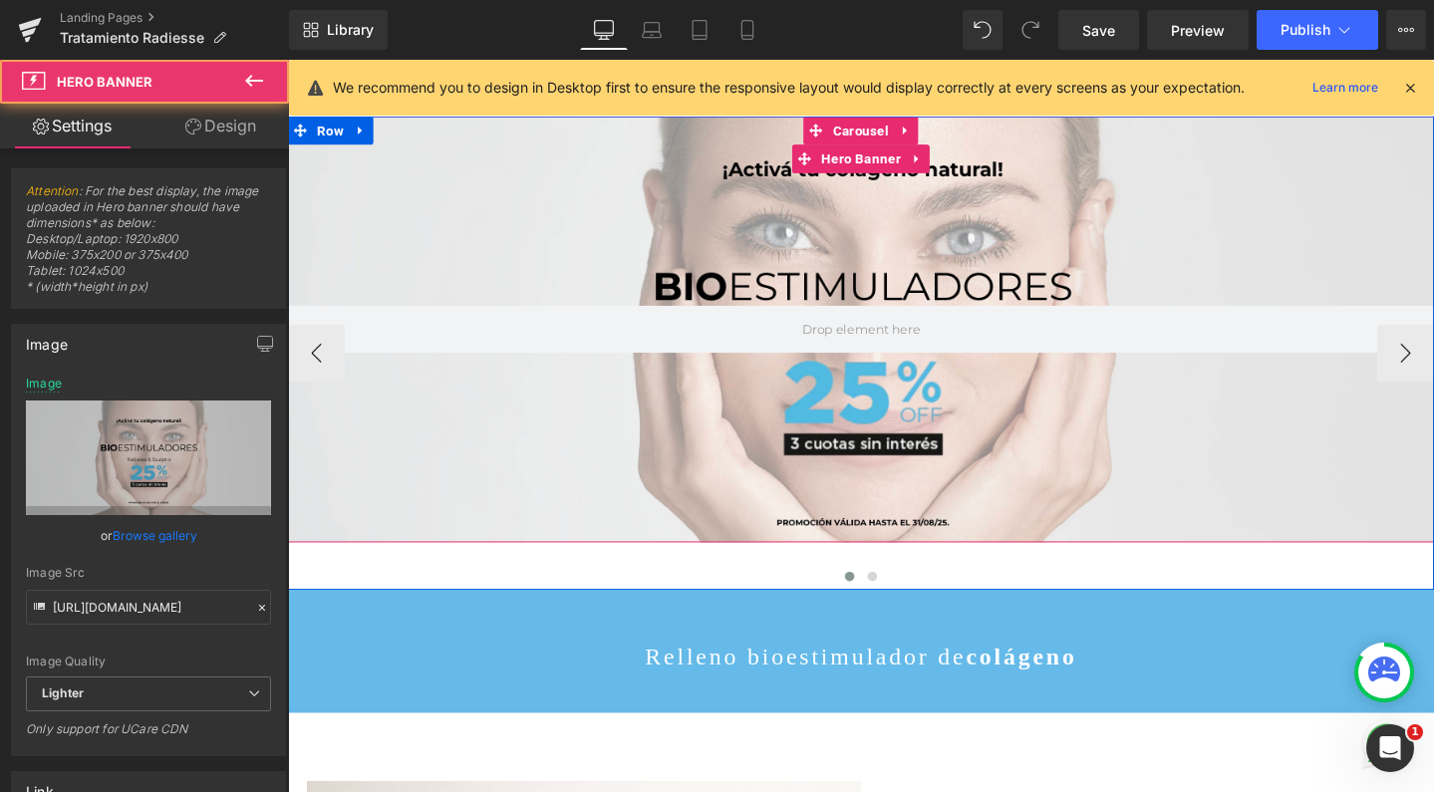
click at [597, 188] on div "Hero Banner 200px 200px" at bounding box center [891, 344] width 1206 height 449
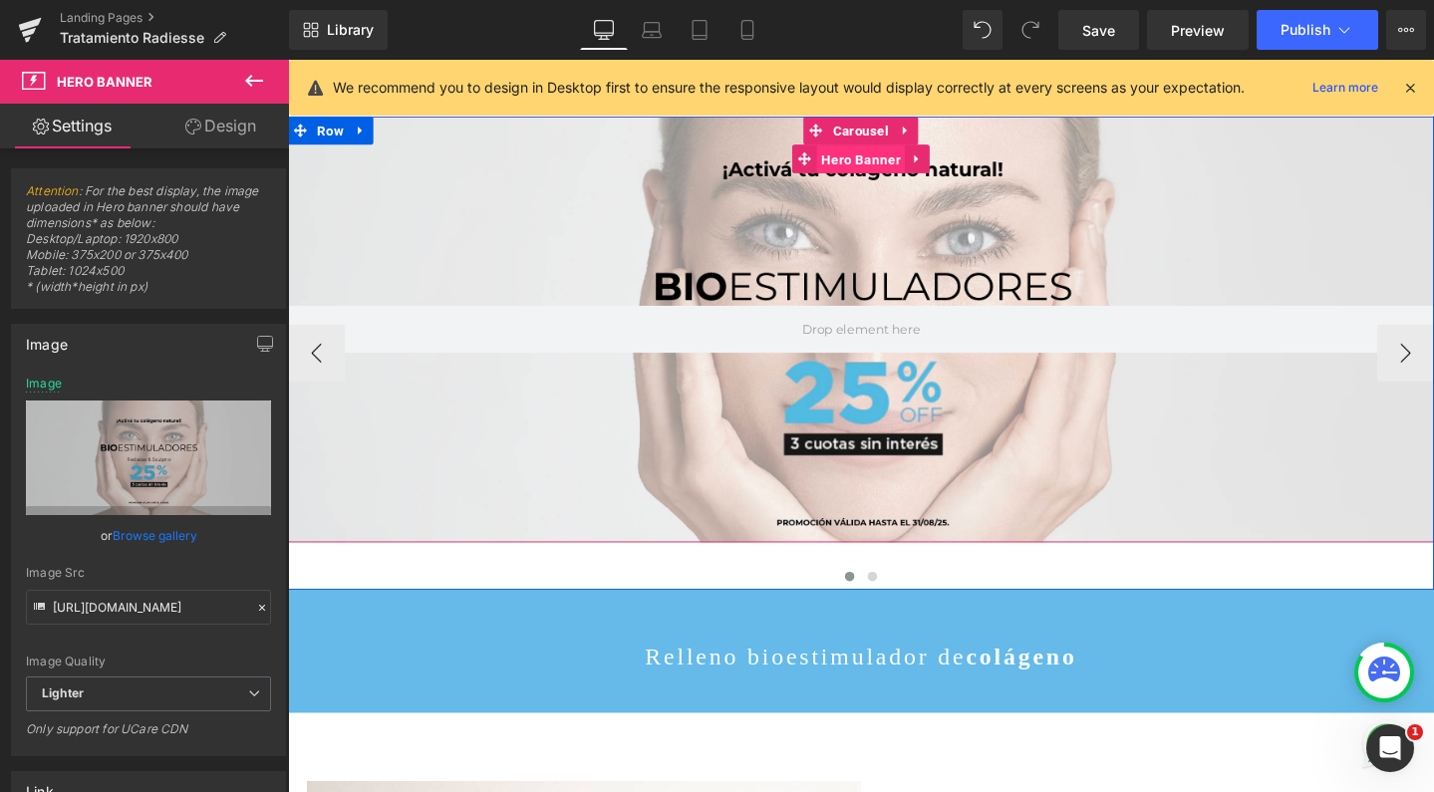
click at [899, 168] on span "Hero Banner" at bounding box center [890, 166] width 93 height 30
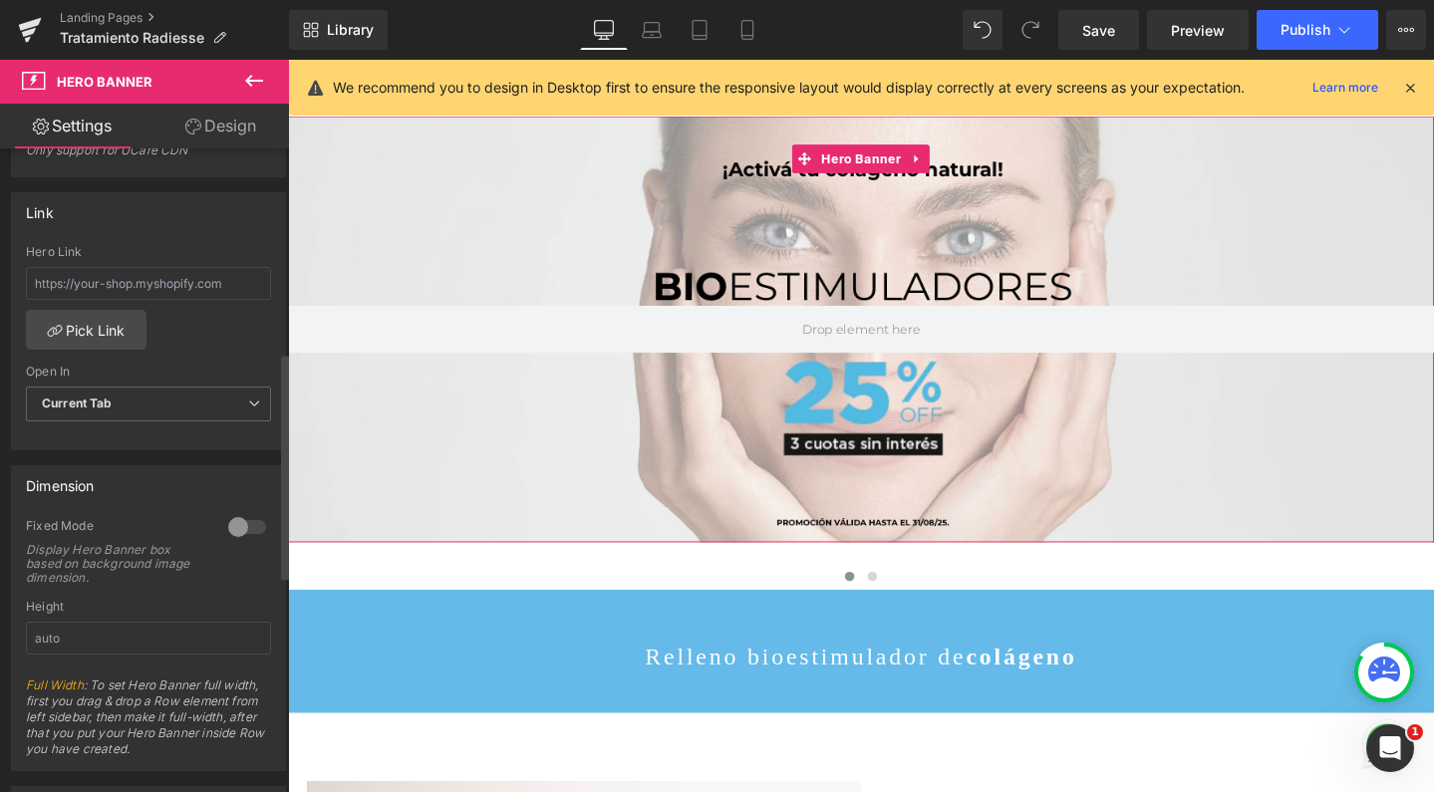
scroll to position [575, 0]
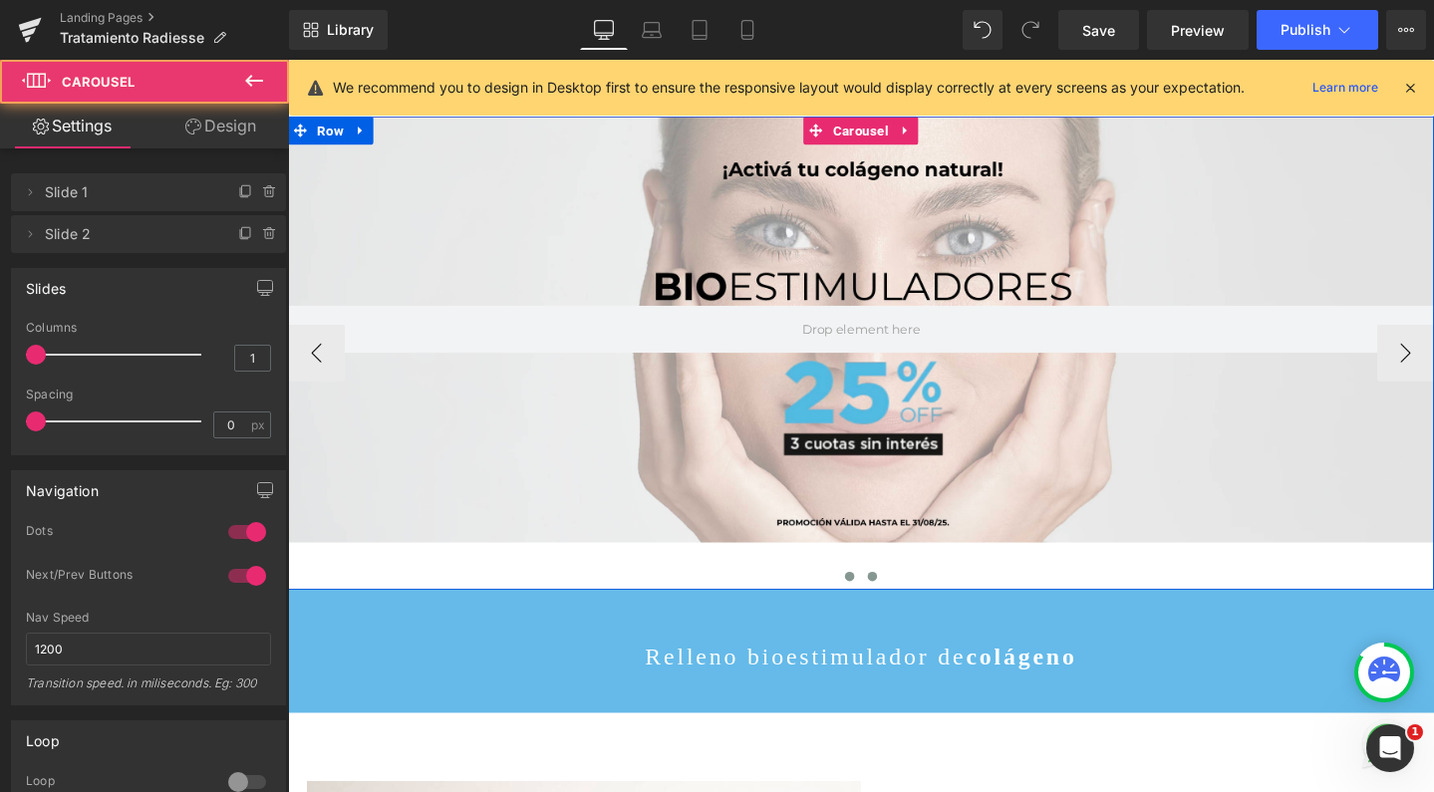
click at [898, 605] on span at bounding box center [903, 604] width 10 height 10
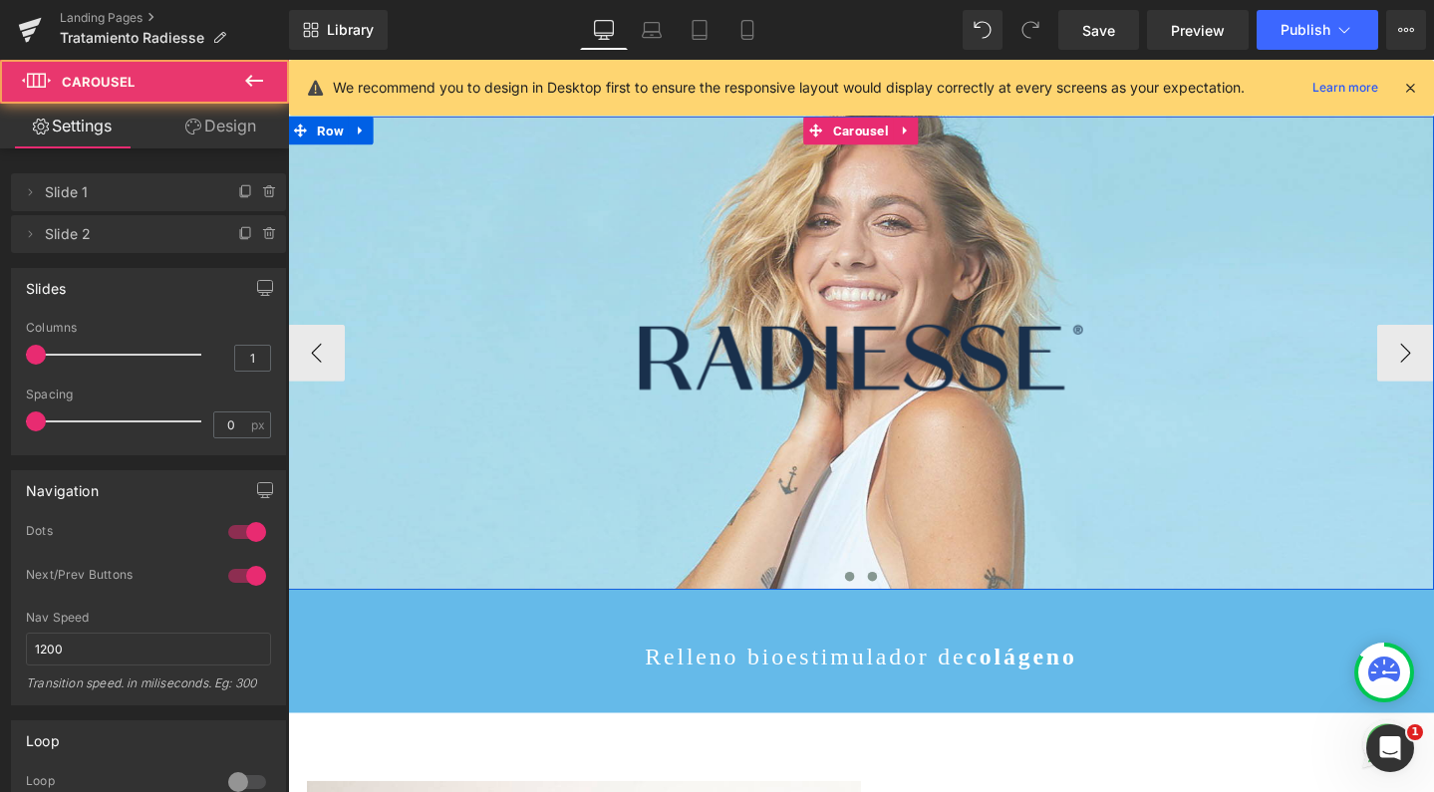
click at [874, 603] on span at bounding box center [879, 604] width 10 height 10
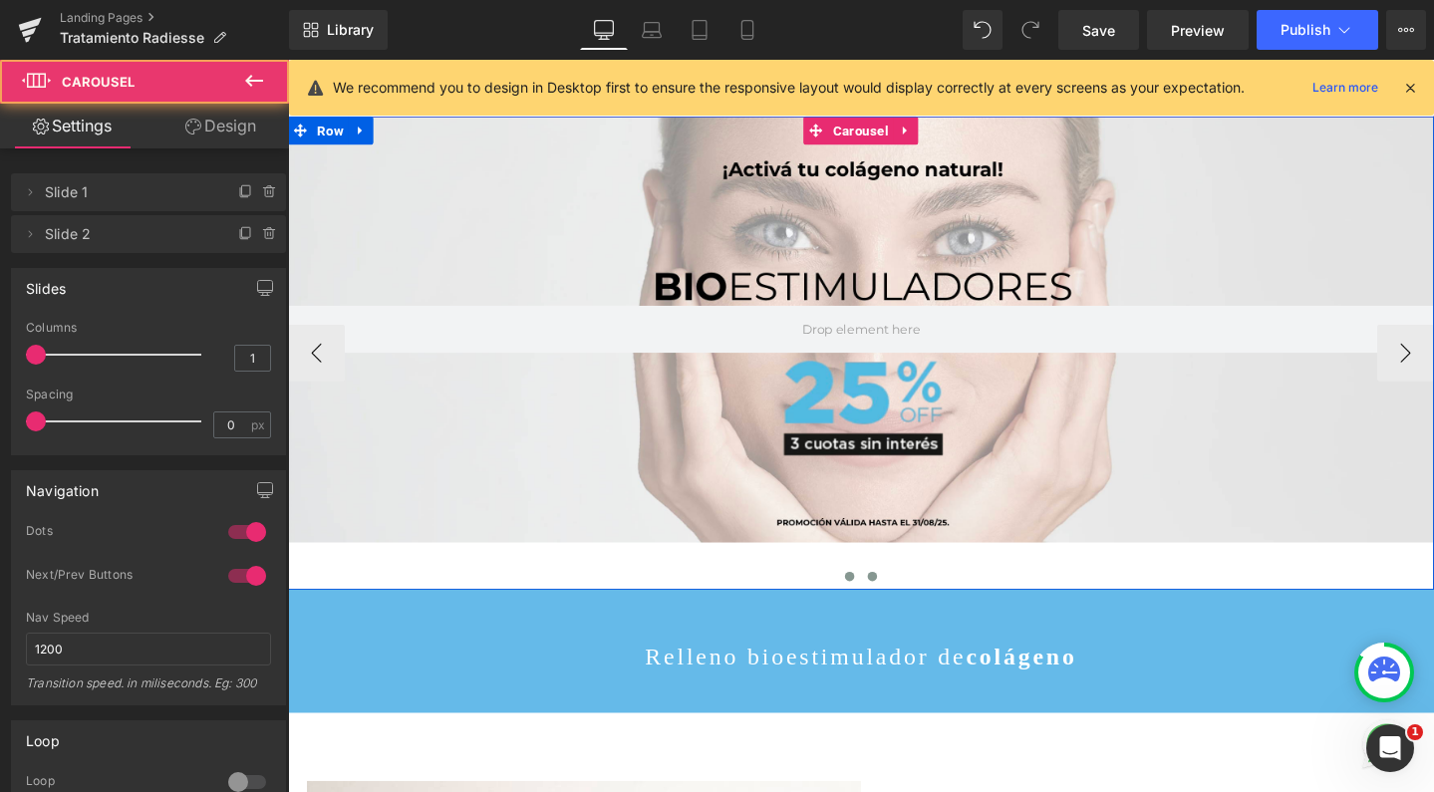
click at [898, 605] on span at bounding box center [903, 604] width 10 height 10
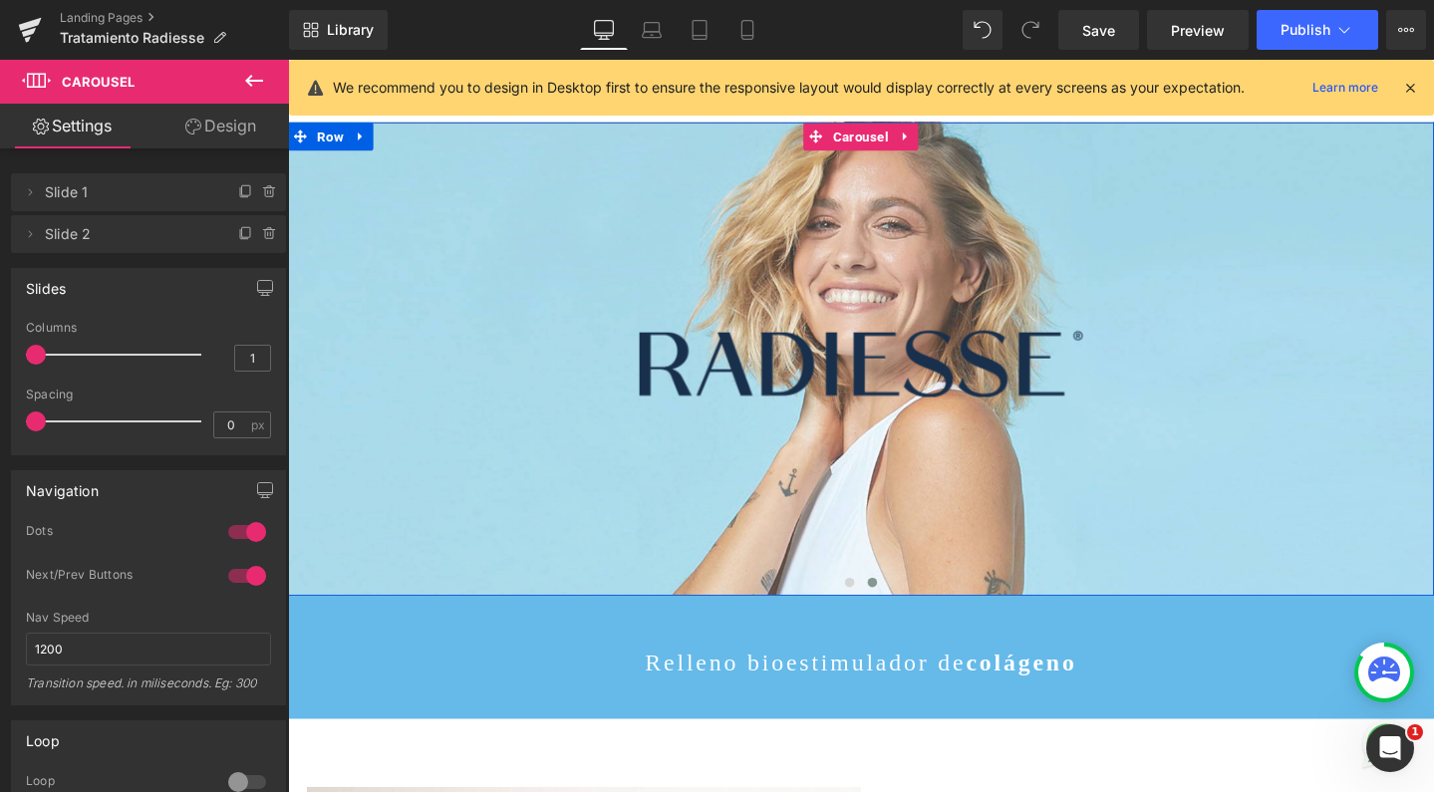
scroll to position [0, 0]
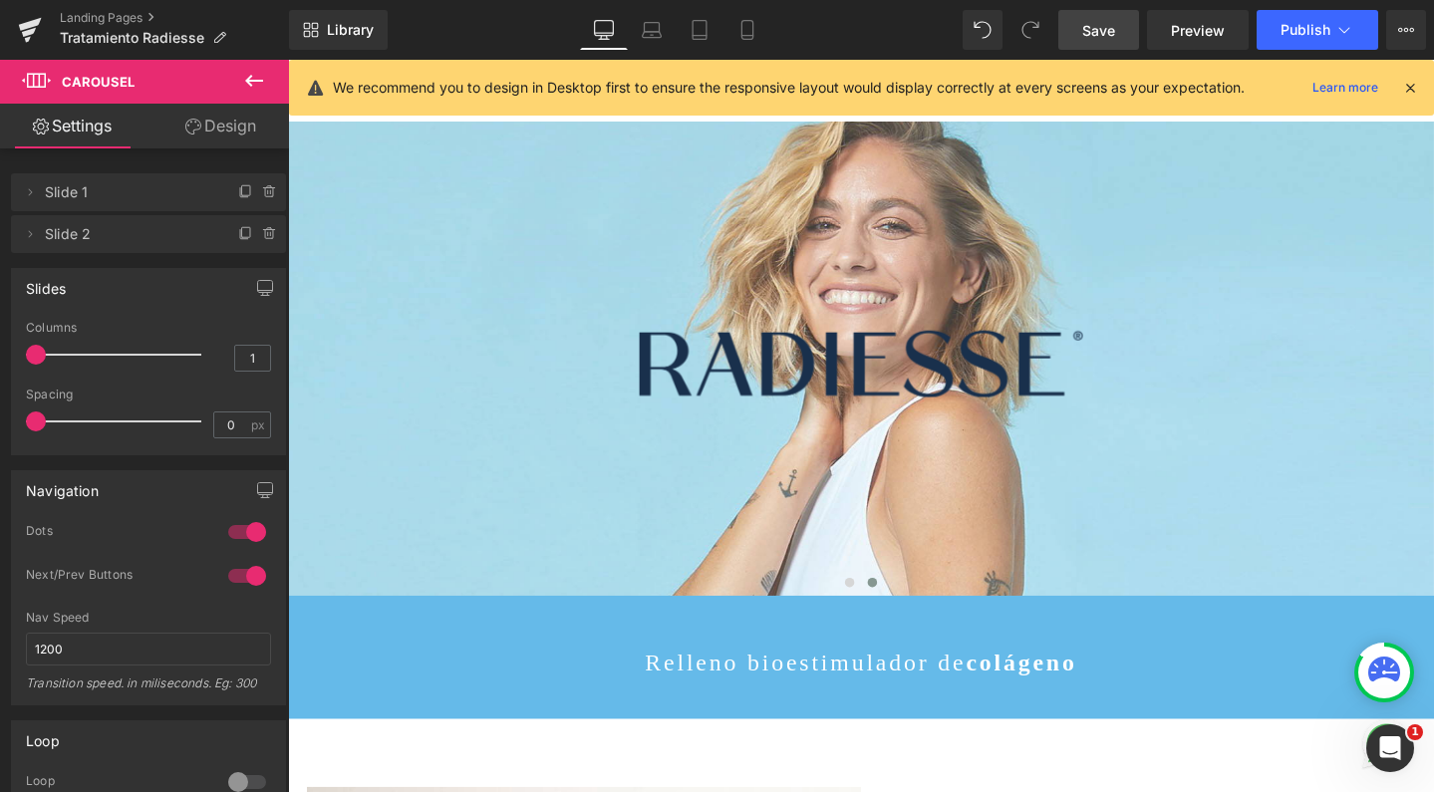
click at [1098, 33] on span "Save" at bounding box center [1098, 30] width 33 height 21
click at [1304, 18] on button "Publish" at bounding box center [1318, 30] width 122 height 40
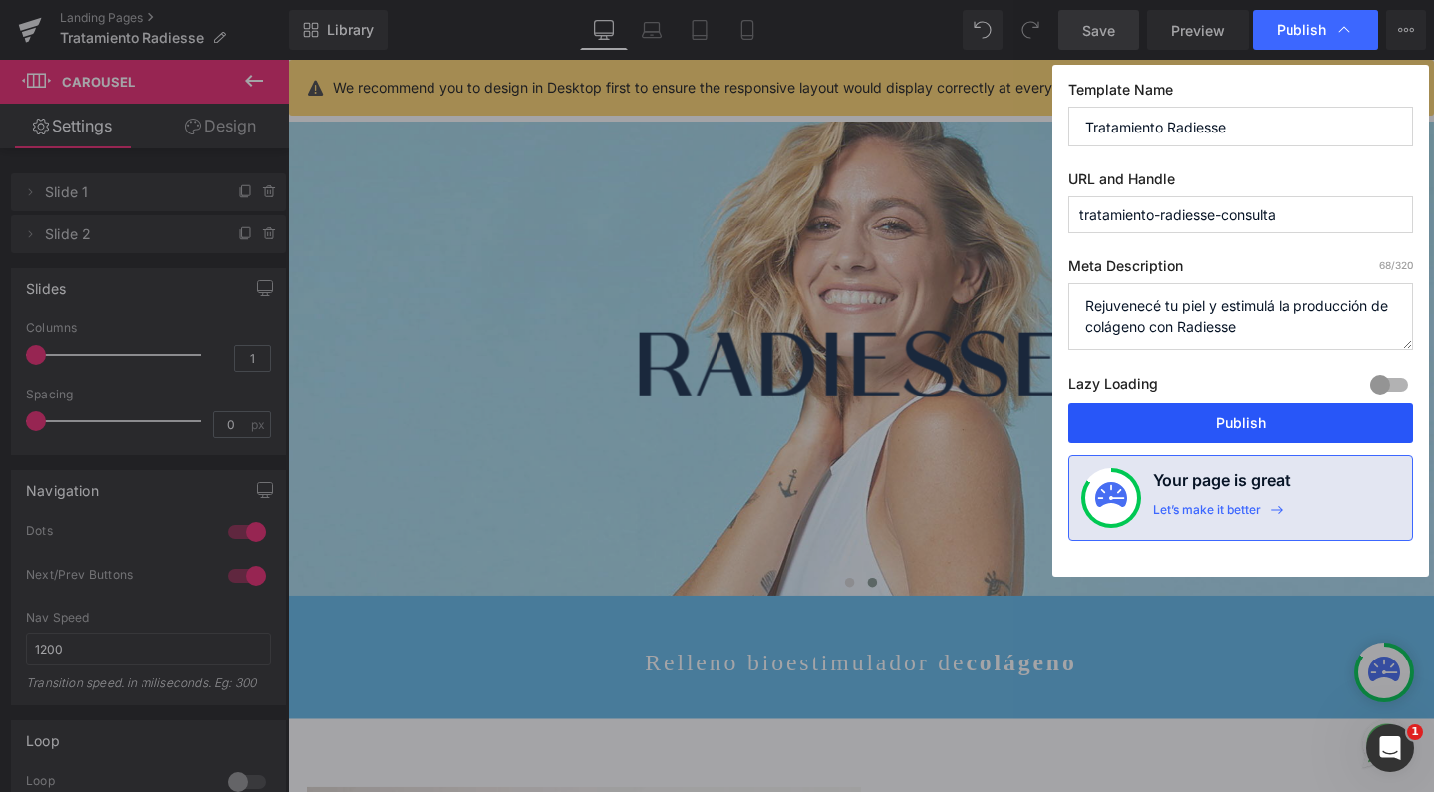
click at [1200, 428] on button "Publish" at bounding box center [1240, 424] width 345 height 40
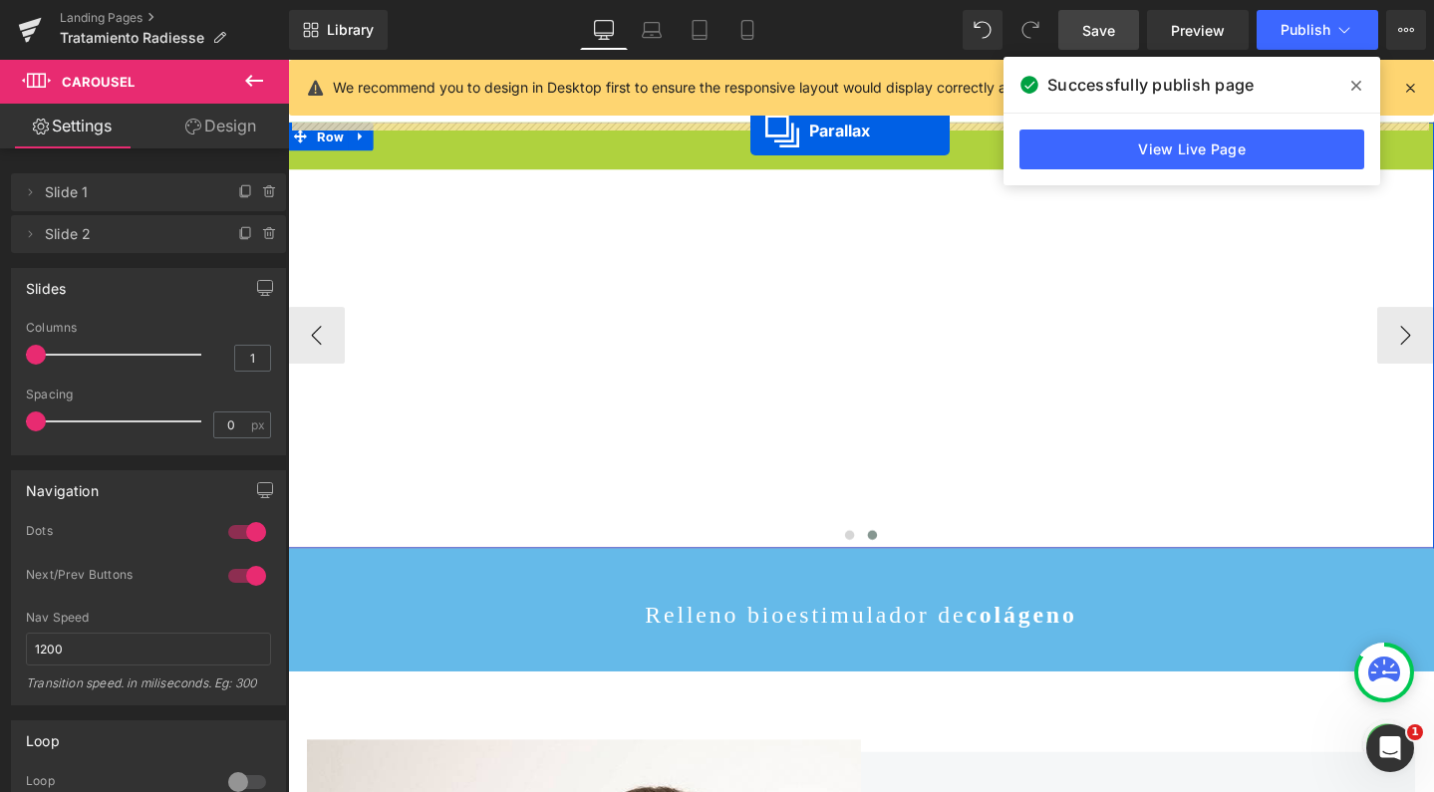
scroll to position [5503, 1186]
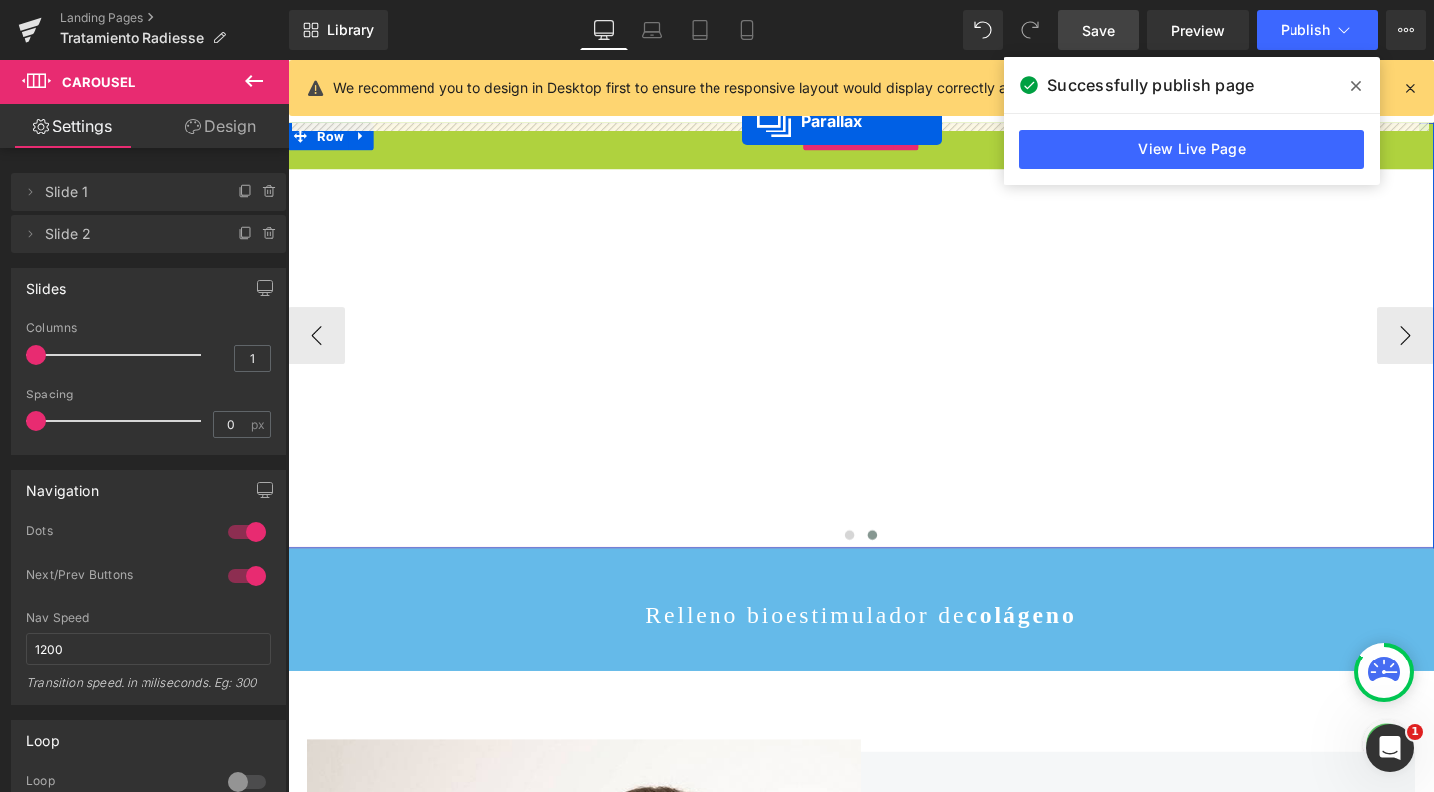
drag, startPoint x: 839, startPoint y: 171, endPoint x: 766, endPoint y: 124, distance: 87.1
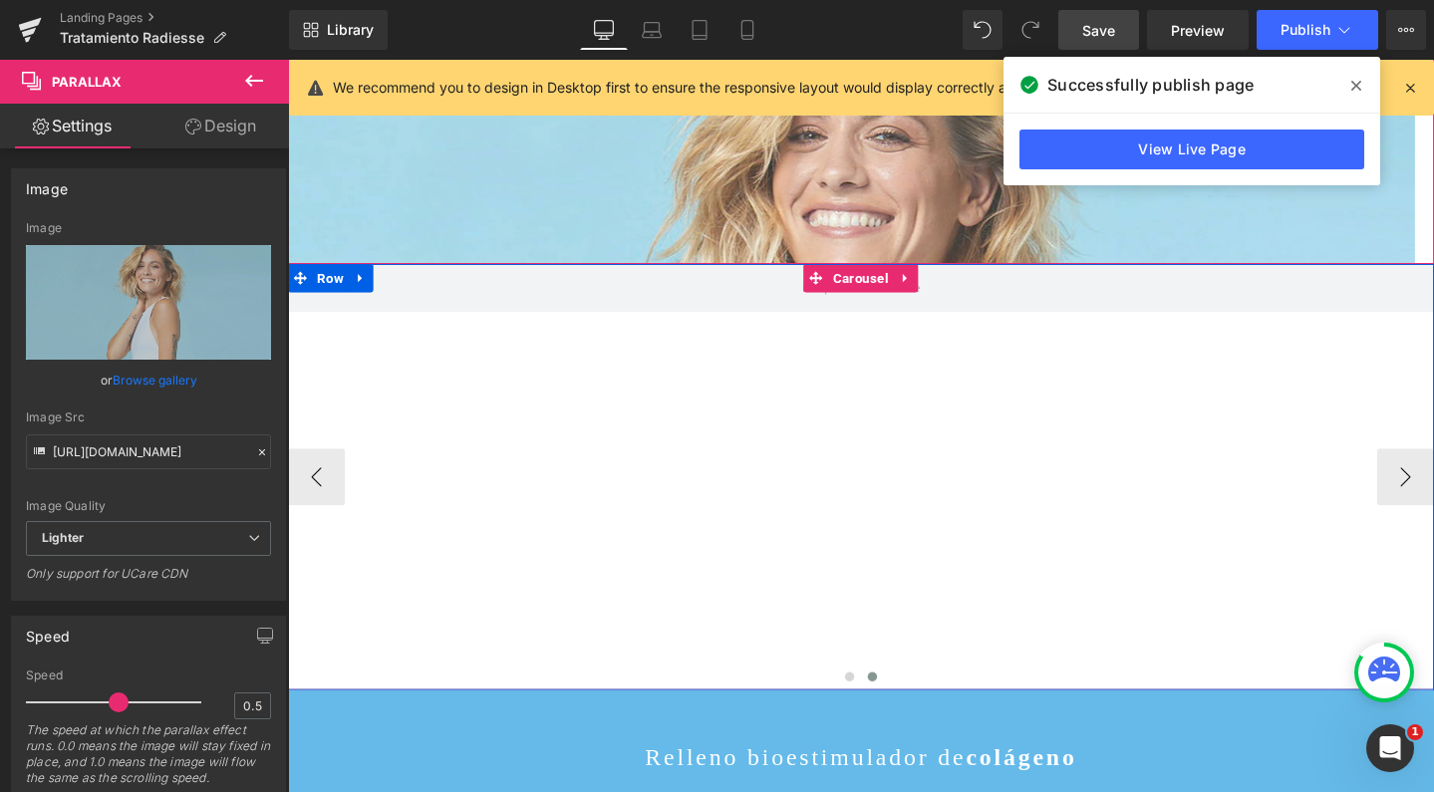
scroll to position [350, 0]
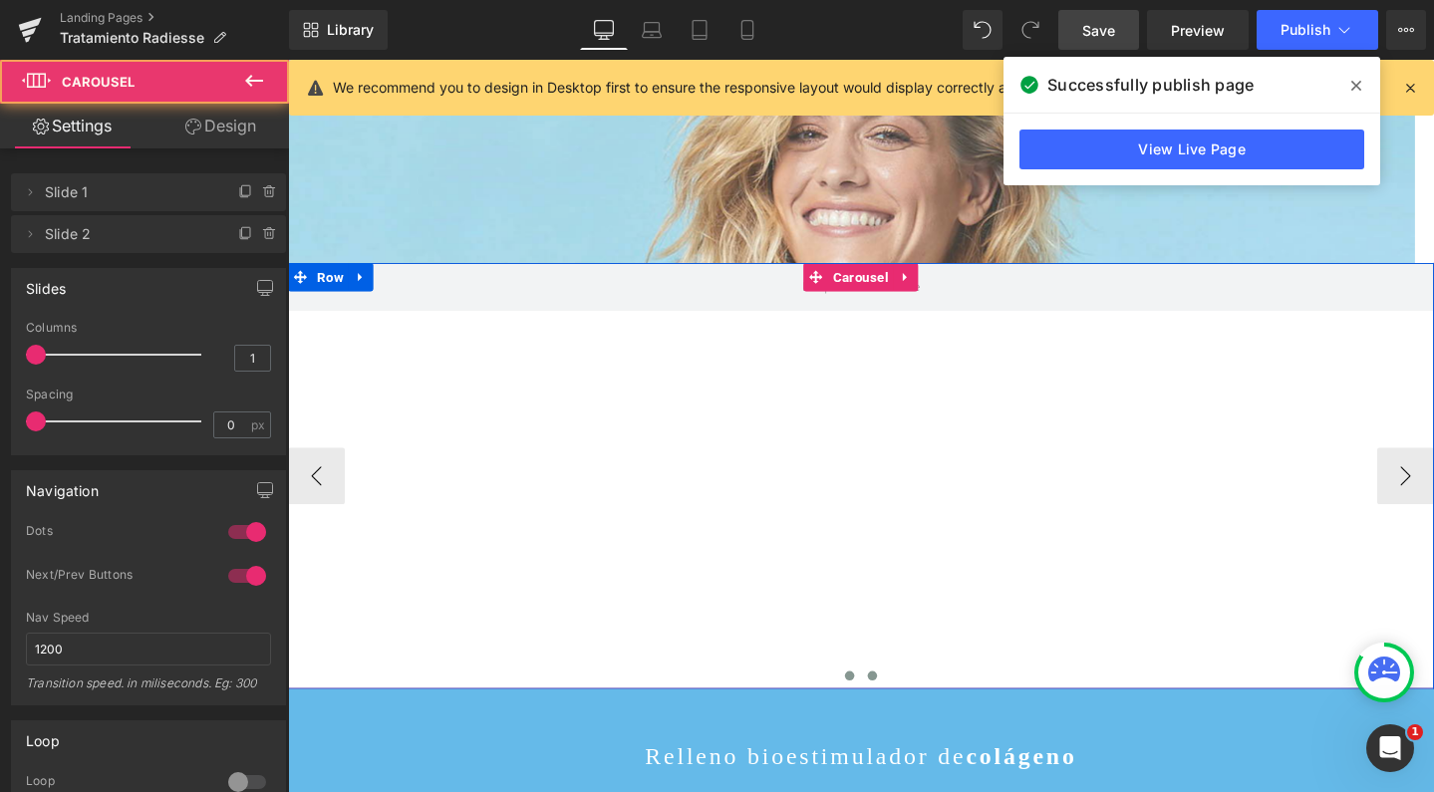
click at [874, 710] on span at bounding box center [879, 709] width 10 height 10
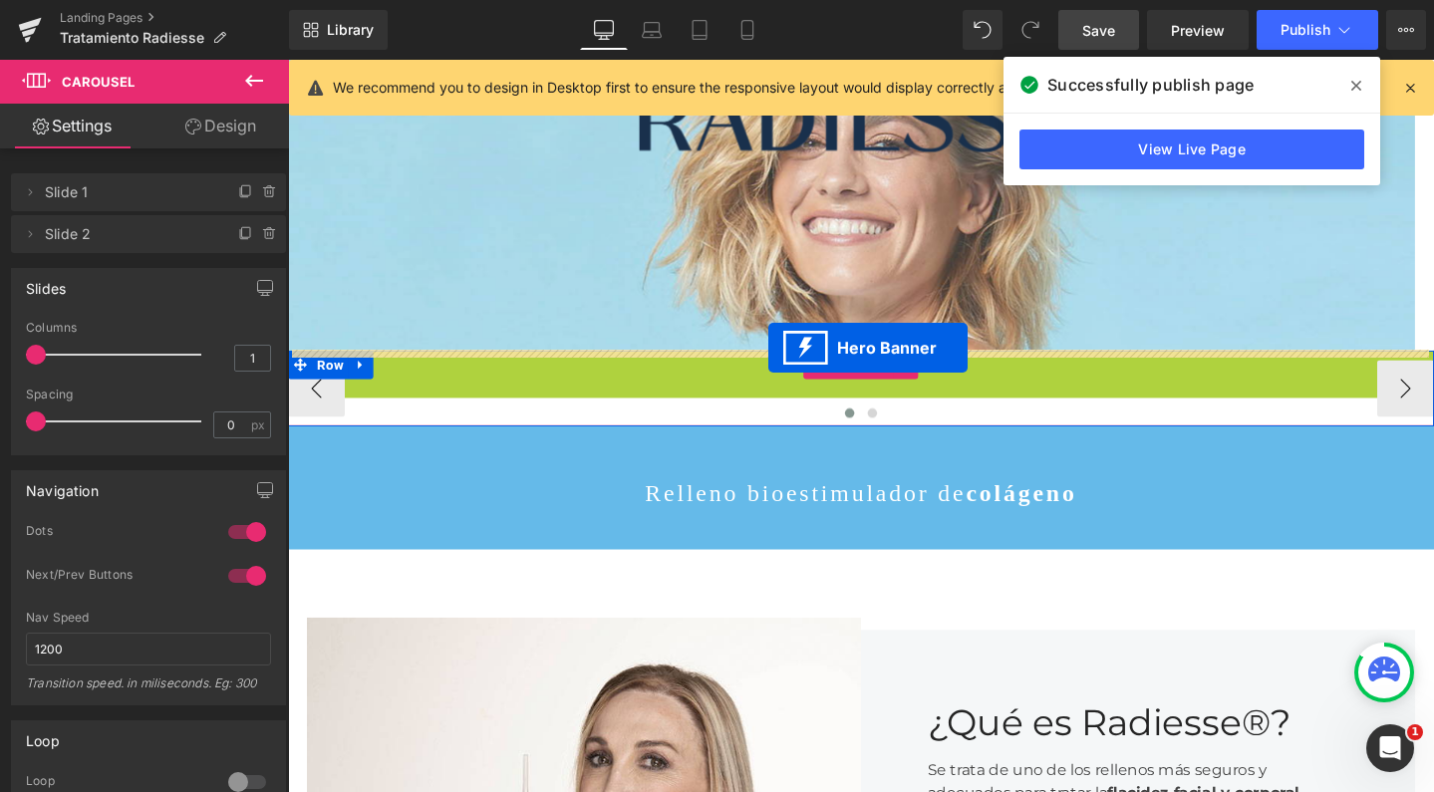
scroll to position [5631, 1186]
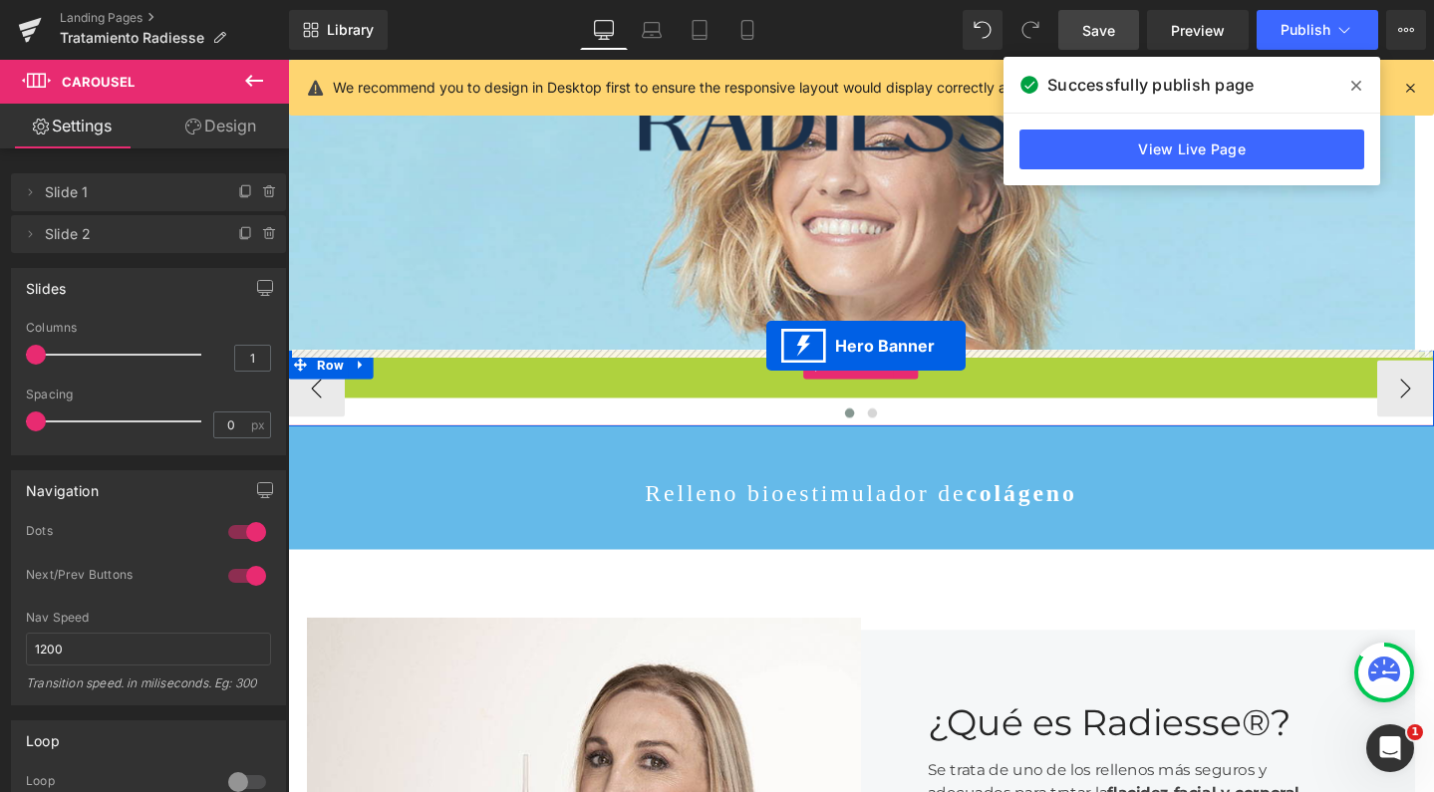
drag, startPoint x: 826, startPoint y: 417, endPoint x: 791, endPoint y: 361, distance: 65.8
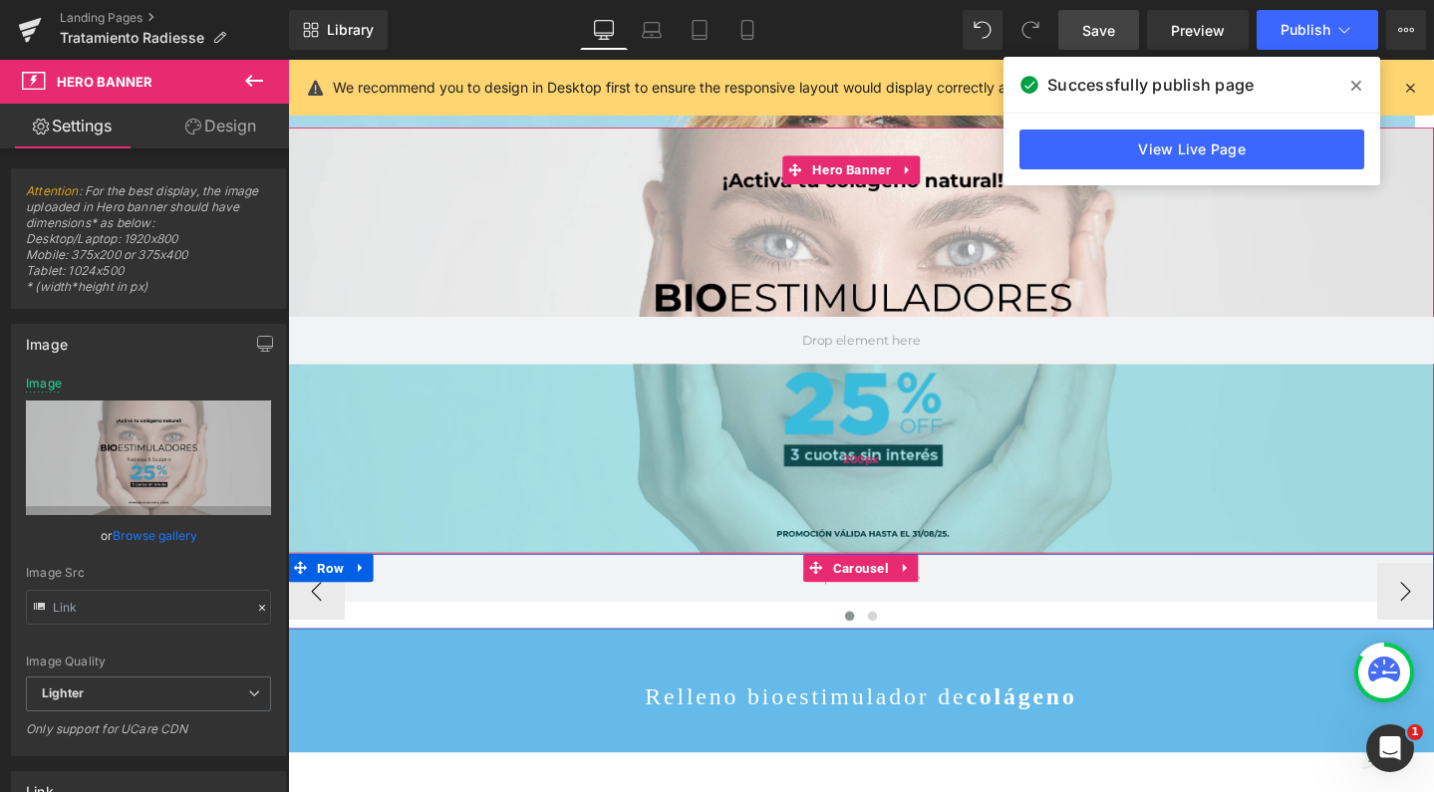
scroll to position [507, 0]
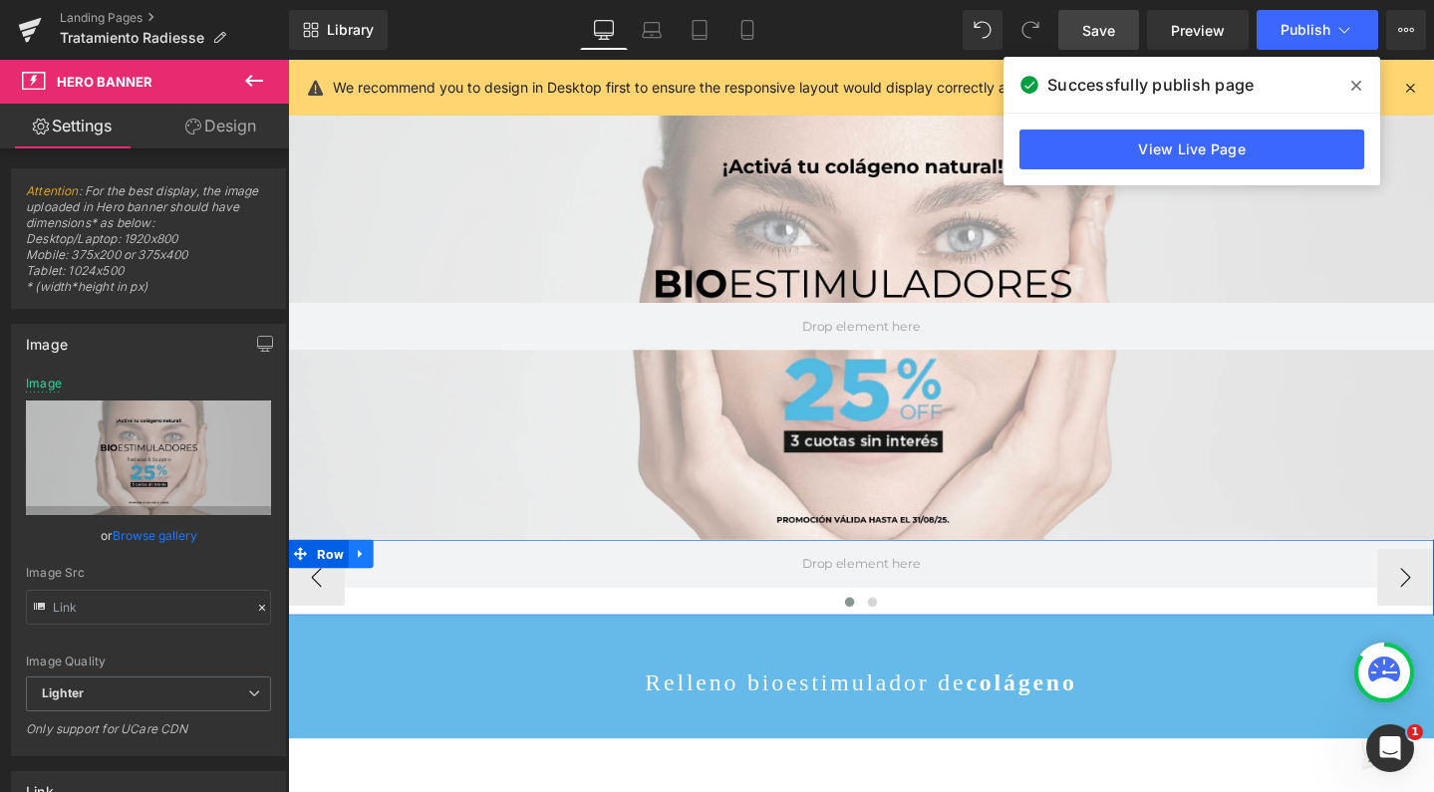
click at [352, 587] on link at bounding box center [365, 580] width 26 height 30
click at [404, 583] on link at bounding box center [417, 580] width 26 height 30
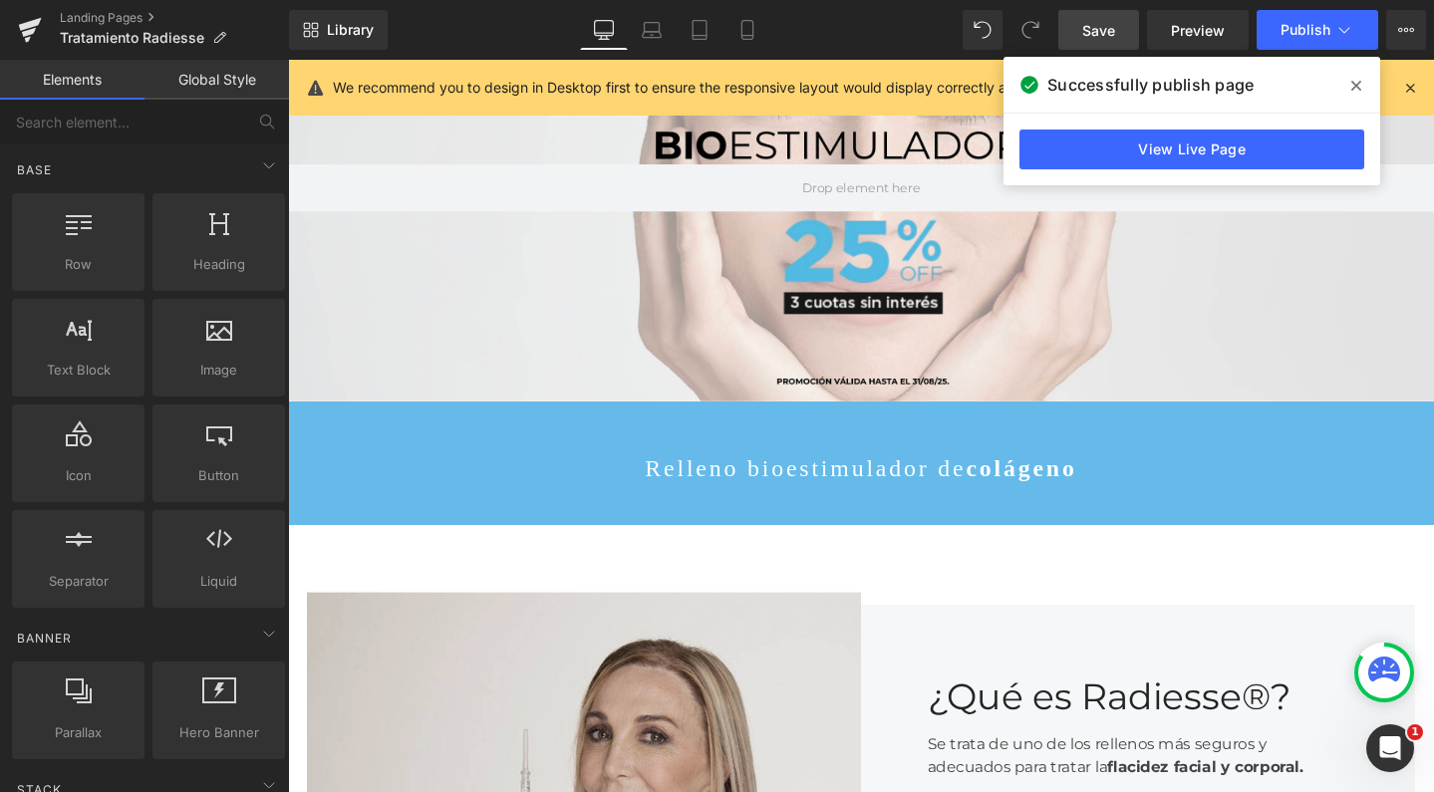
scroll to position [598, 0]
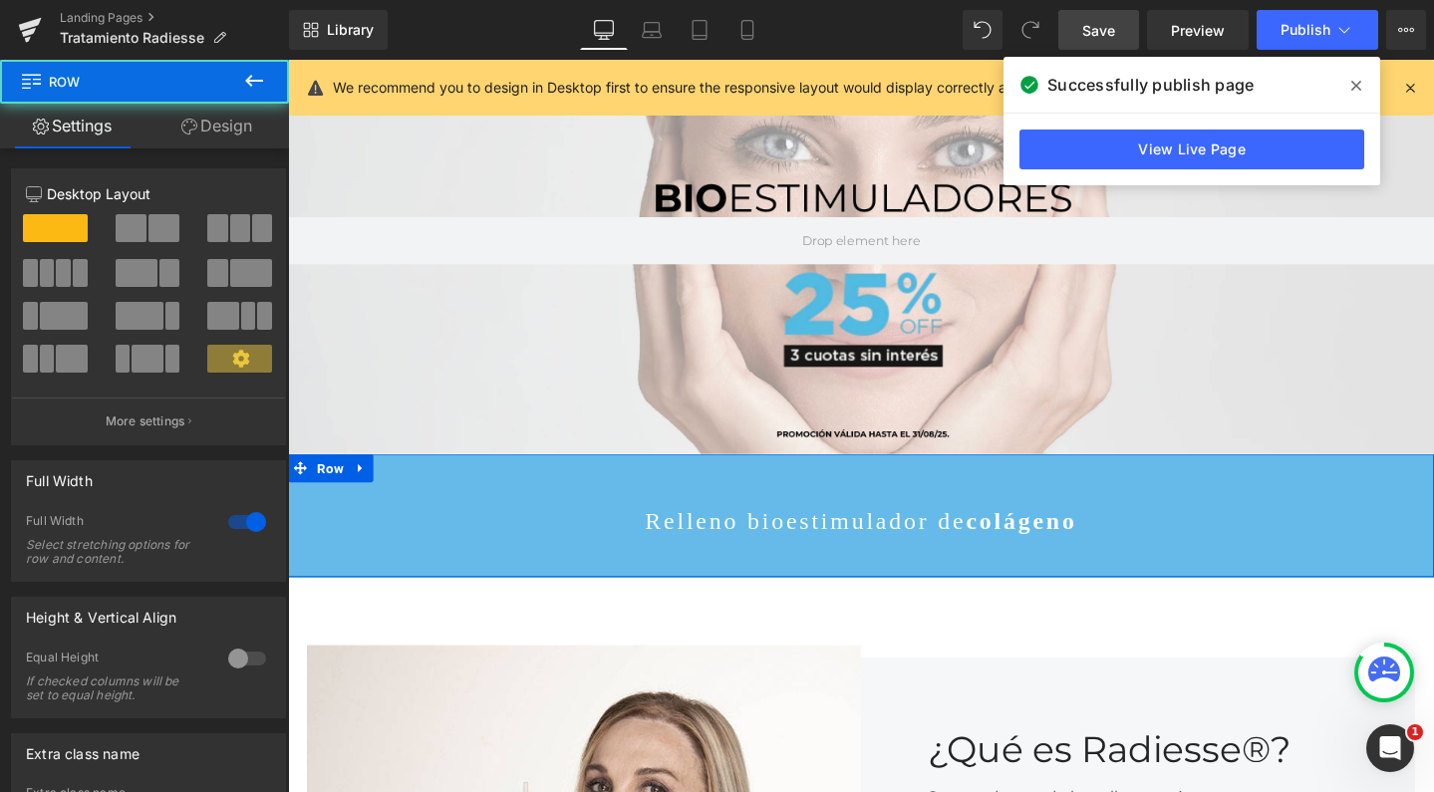
click at [355, 493] on div "Relleno bioestimulador de colágeno Text Block Row" at bounding box center [891, 539] width 1206 height 130
click at [749, 28] on icon at bounding box center [748, 30] width 20 height 20
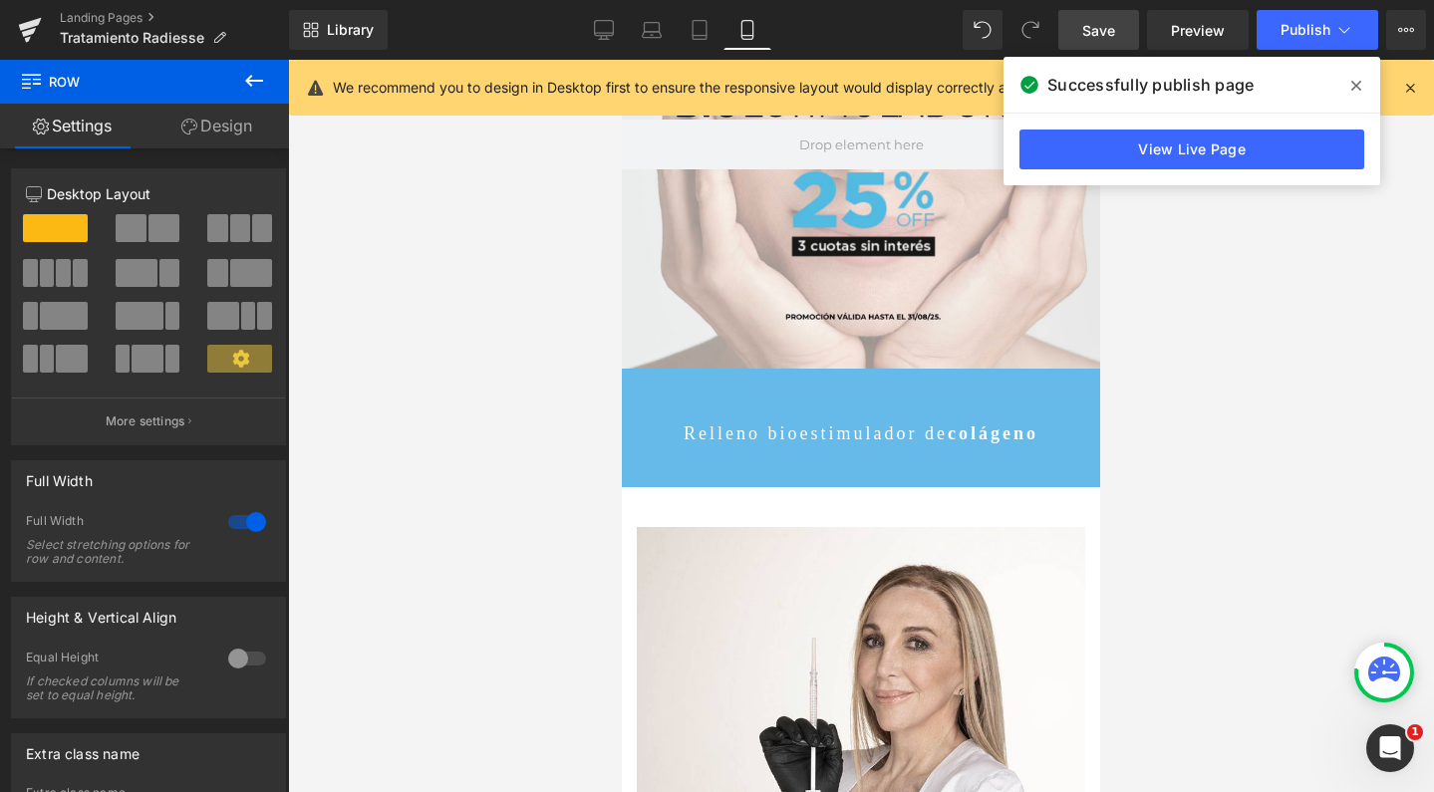
scroll to position [688, 0]
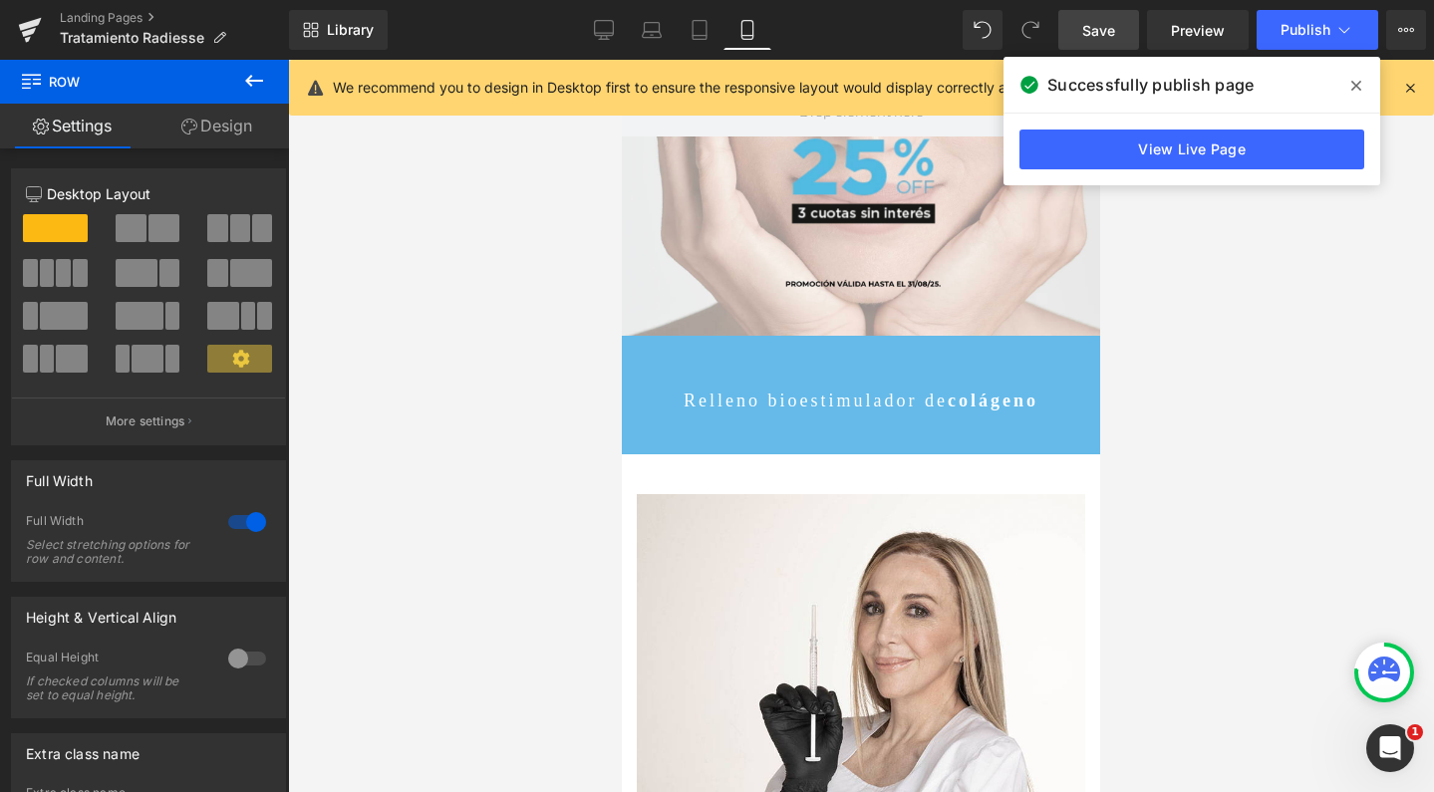
click at [778, 357] on div "Relleno bioestimulador de colágeno Text Block Row" at bounding box center [861, 395] width 478 height 119
click at [696, 350] on icon at bounding box center [699, 350] width 14 height 15
click at [718, 353] on icon at bounding box center [725, 351] width 14 height 14
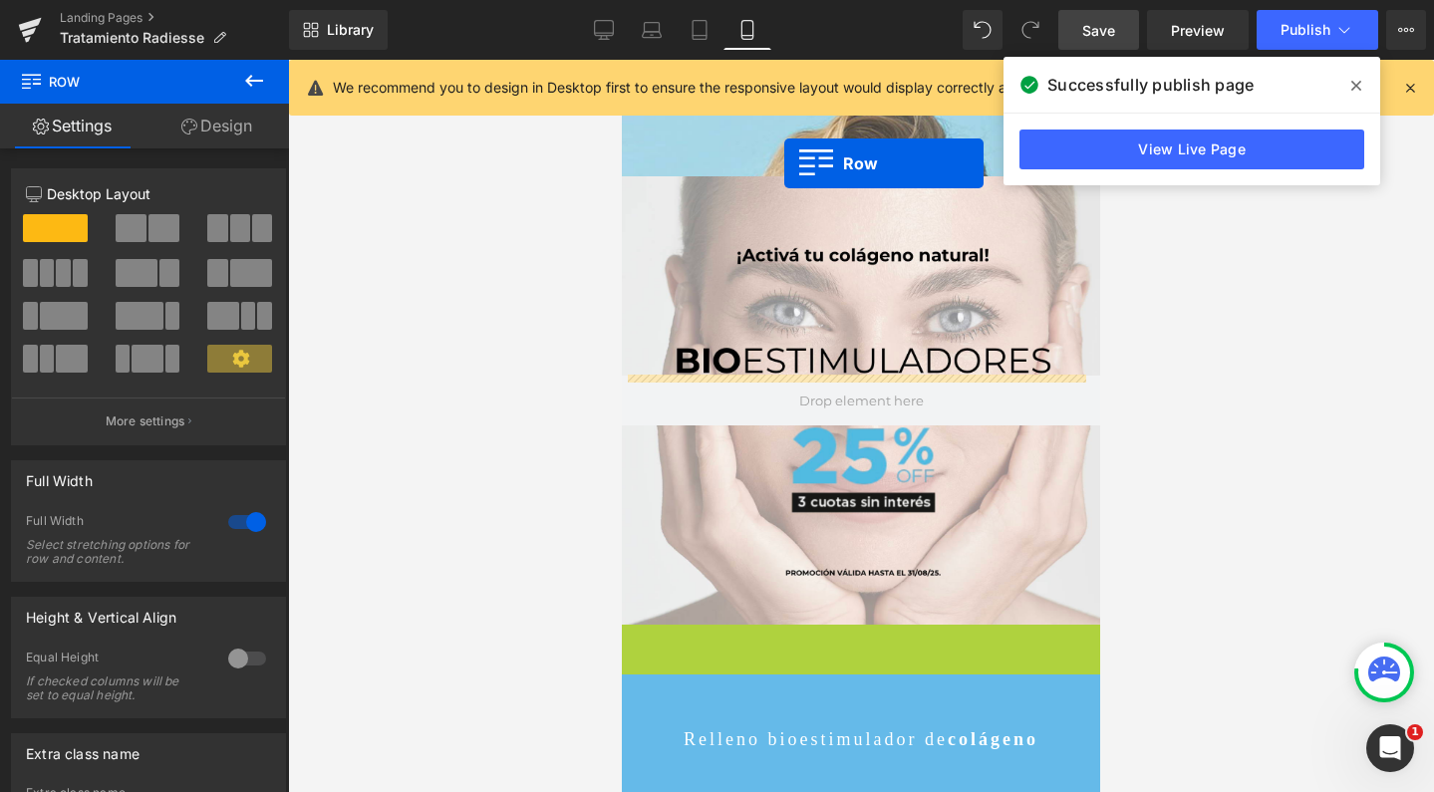
scroll to position [8505, 458]
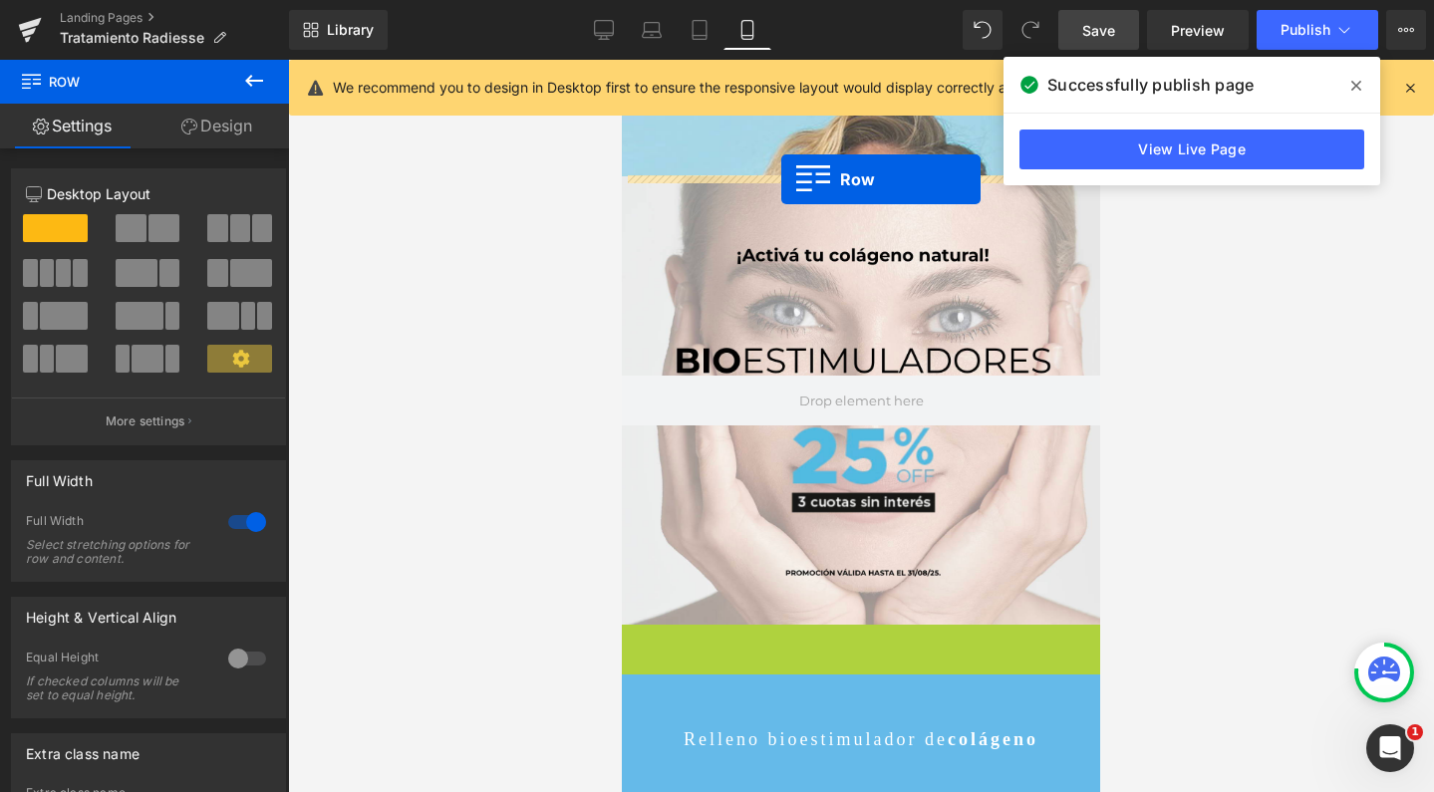
drag, startPoint x: 630, startPoint y: 644, endPoint x: 781, endPoint y: 179, distance: 488.6
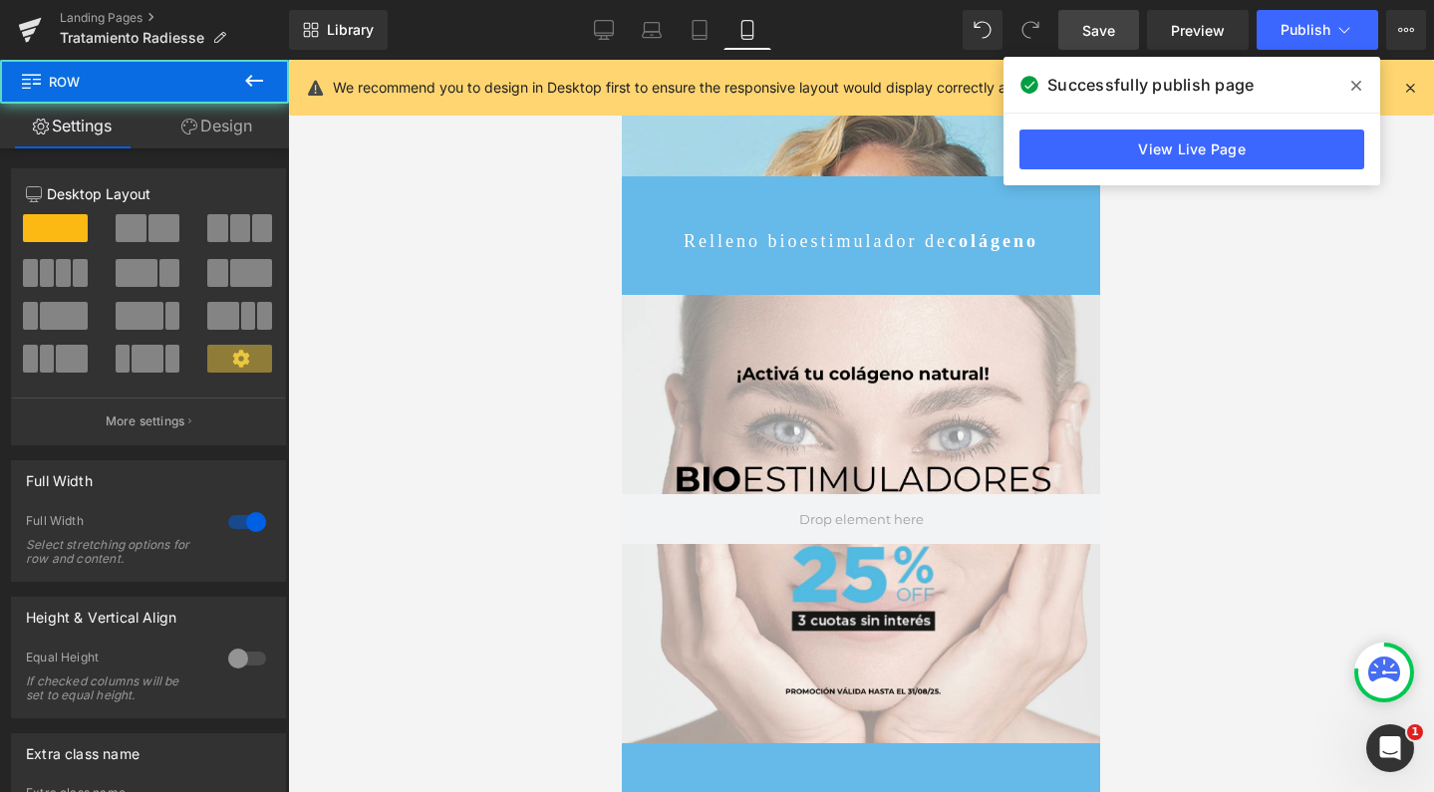
scroll to position [8574, 458]
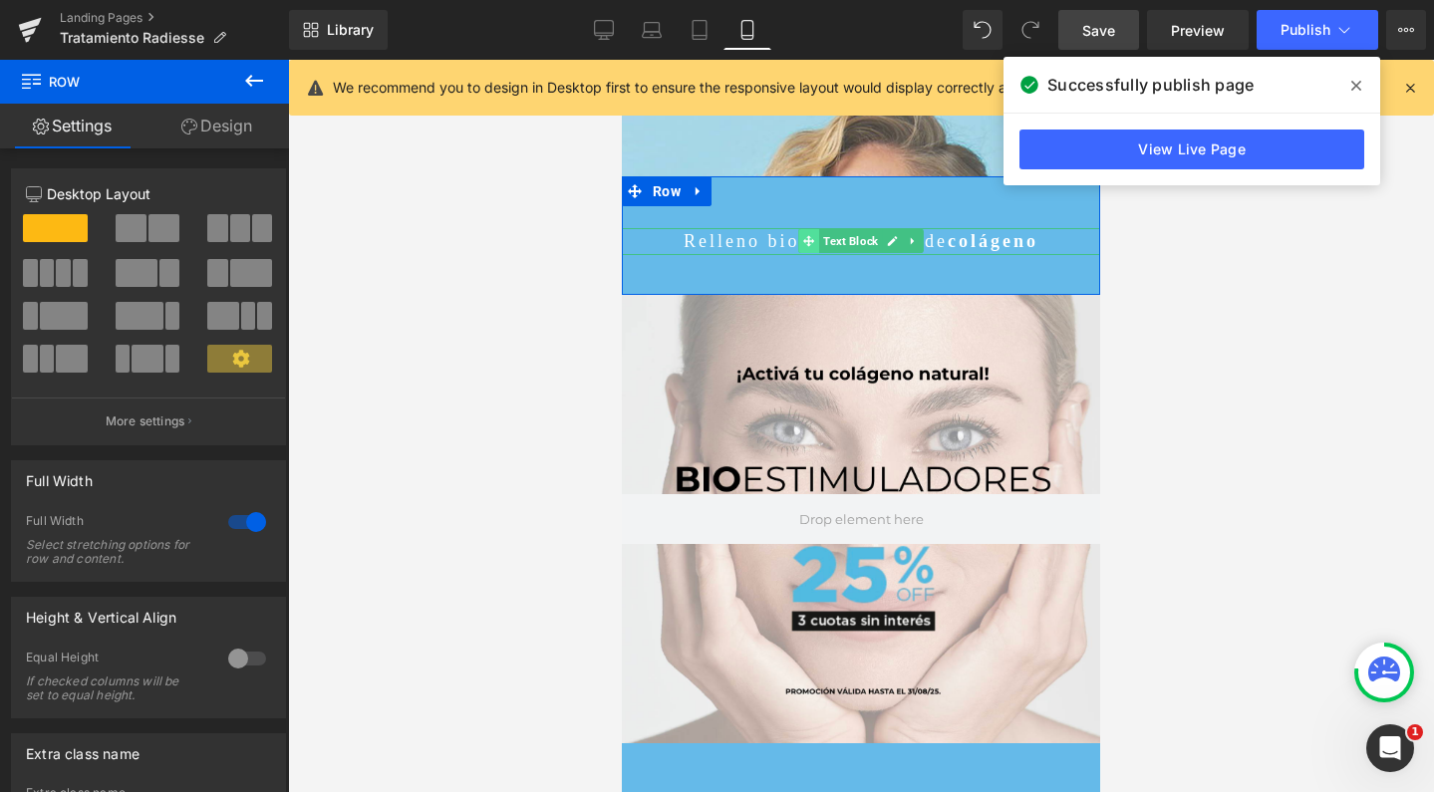
click at [803, 239] on icon at bounding box center [808, 241] width 11 height 11
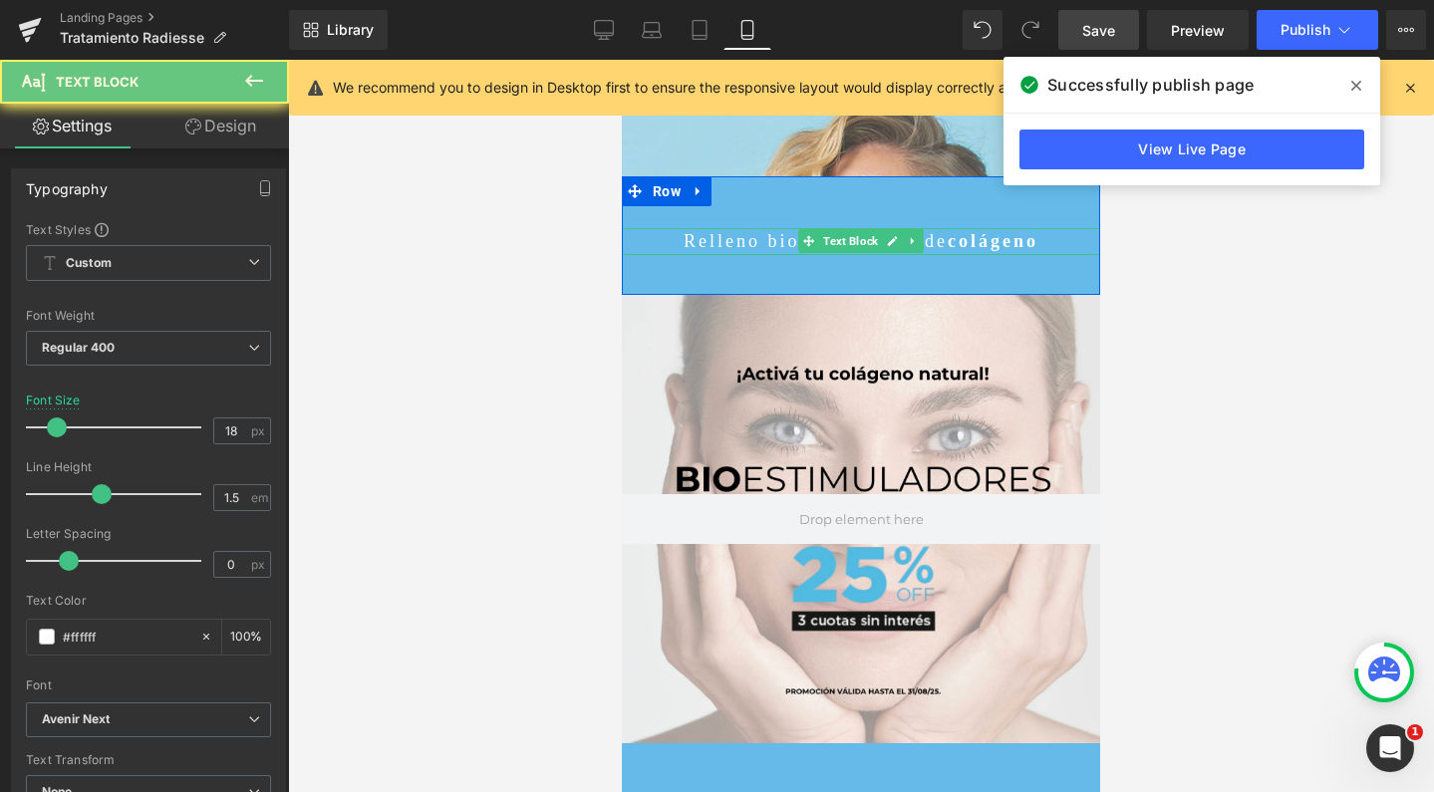
click at [669, 244] on p "Relleno bioestimulador de colágeno" at bounding box center [861, 241] width 478 height 27
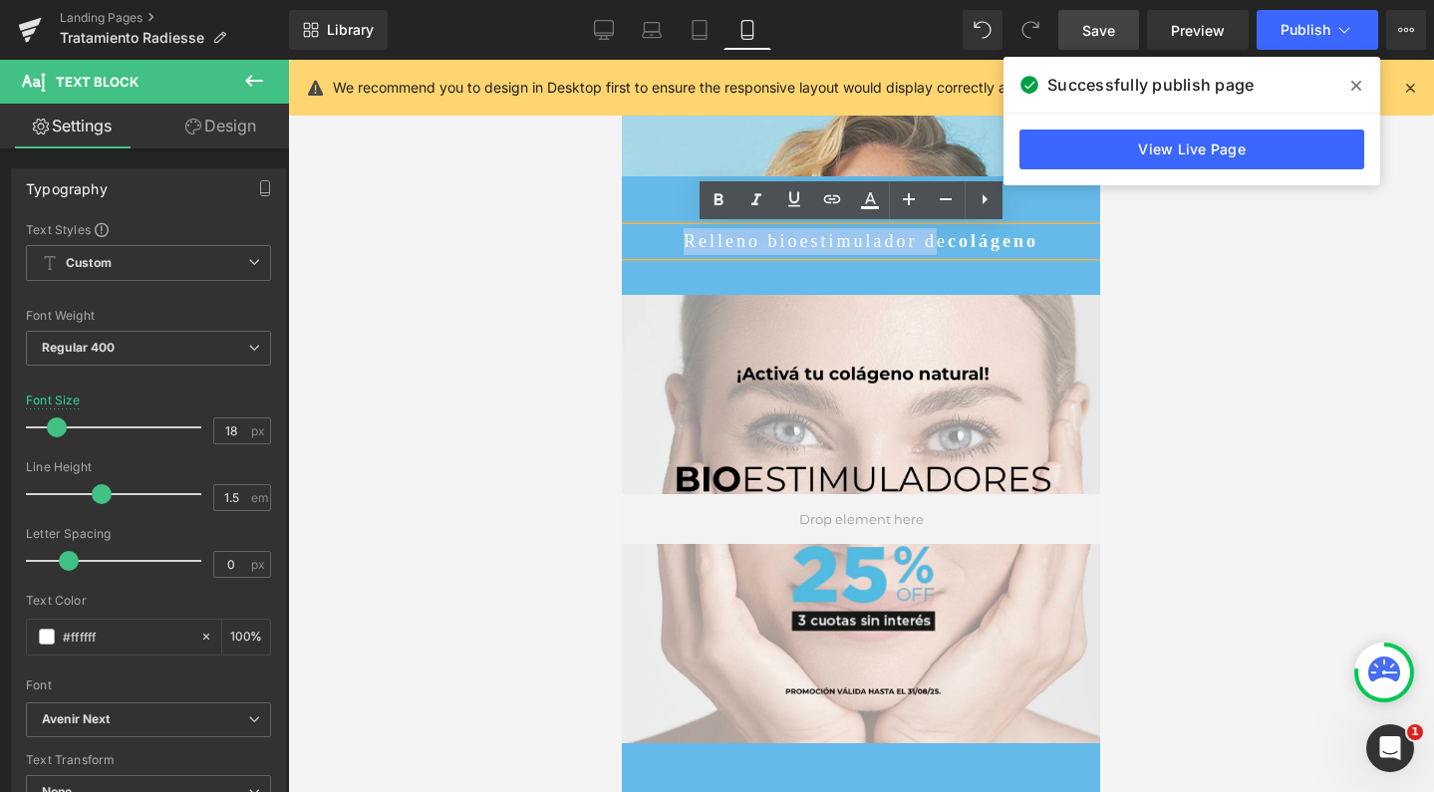
drag, startPoint x: 650, startPoint y: 241, endPoint x: 934, endPoint y: 236, distance: 284.1
click at [934, 236] on p "Relleno bioestimulador de colágeno" at bounding box center [861, 241] width 478 height 27
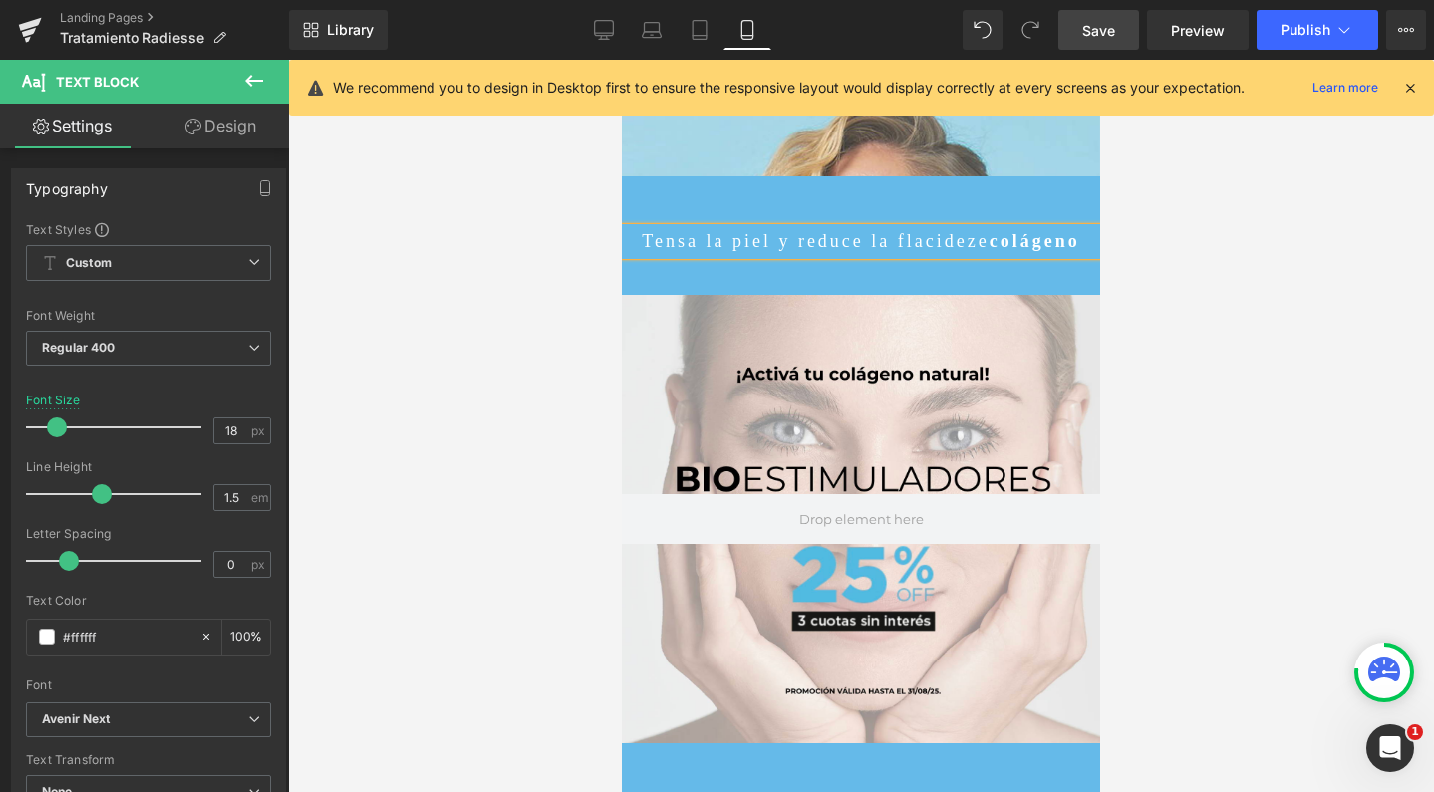
scroll to position [8601, 458]
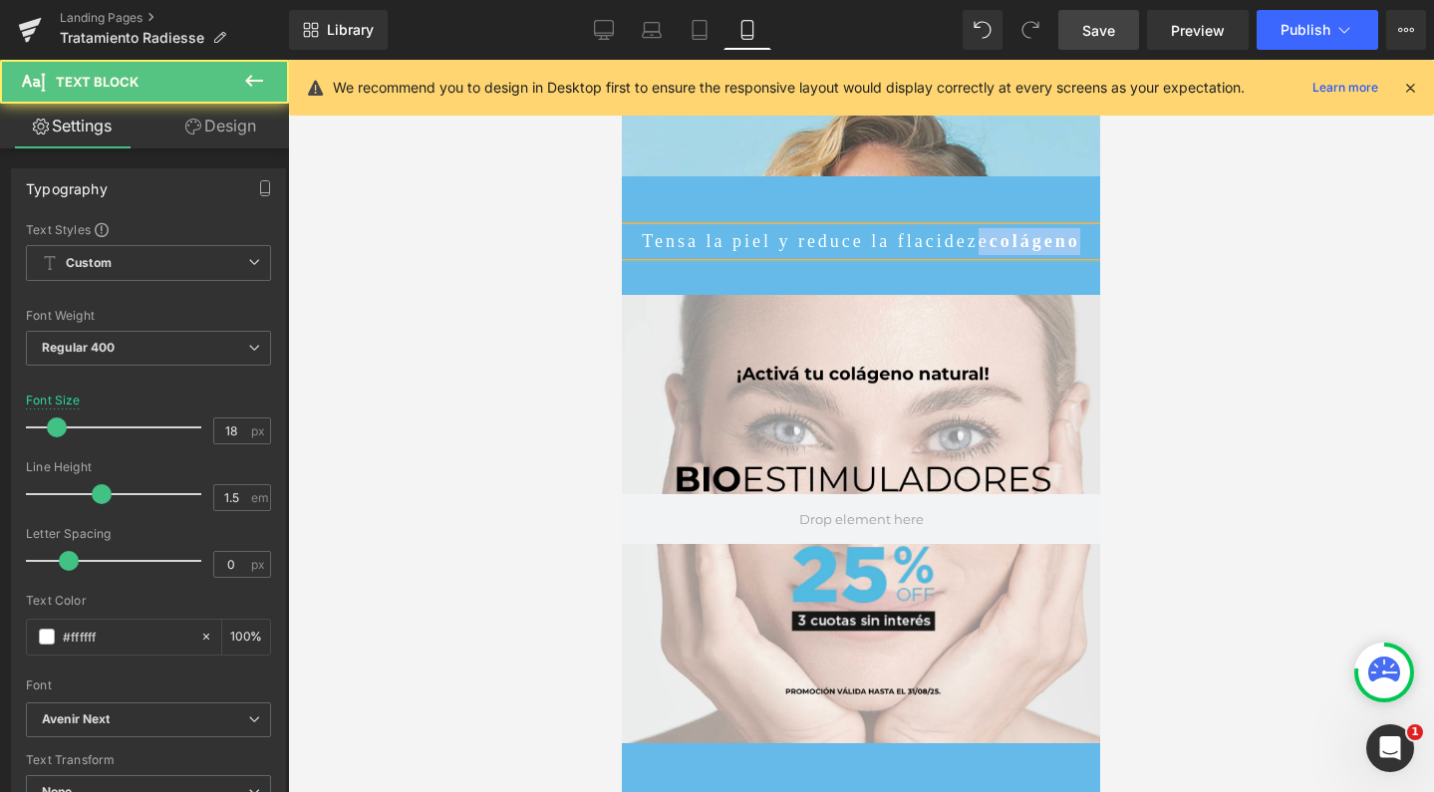
drag, startPoint x: 983, startPoint y: 255, endPoint x: 1025, endPoint y: 241, distance: 44.1
click at [1025, 241] on p "Tensa la piel y reduce la flacideze colágeno" at bounding box center [861, 241] width 478 height 27
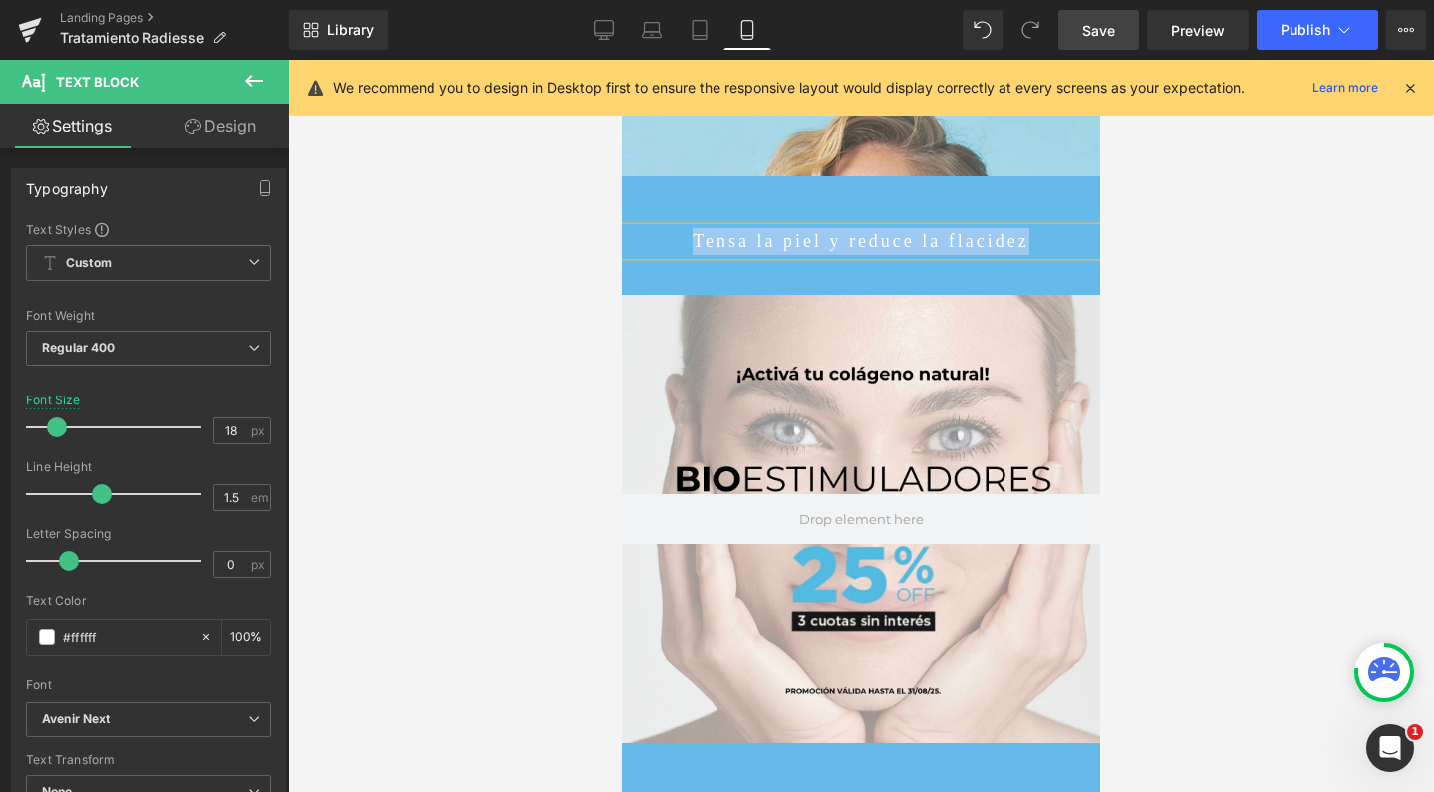
scroll to position [0, 0]
drag, startPoint x: 1036, startPoint y: 242, endPoint x: 820, endPoint y: 241, distance: 215.3
click at [820, 241] on p "Tensa la piel y reduce la flacidez" at bounding box center [861, 241] width 478 height 27
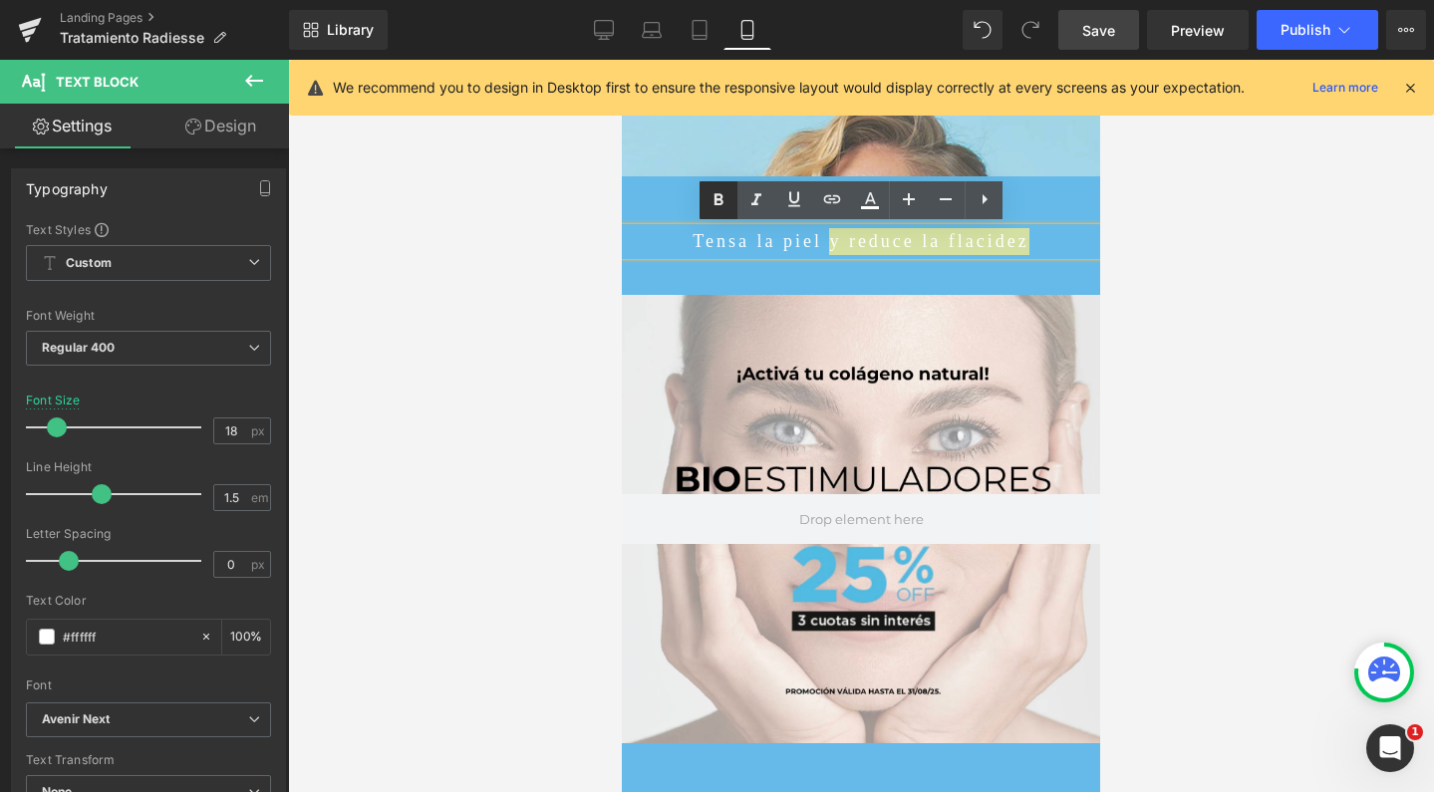
click at [717, 193] on icon at bounding box center [719, 200] width 24 height 24
click at [822, 236] on strong "y reduce la flacidez" at bounding box center [925, 241] width 206 height 20
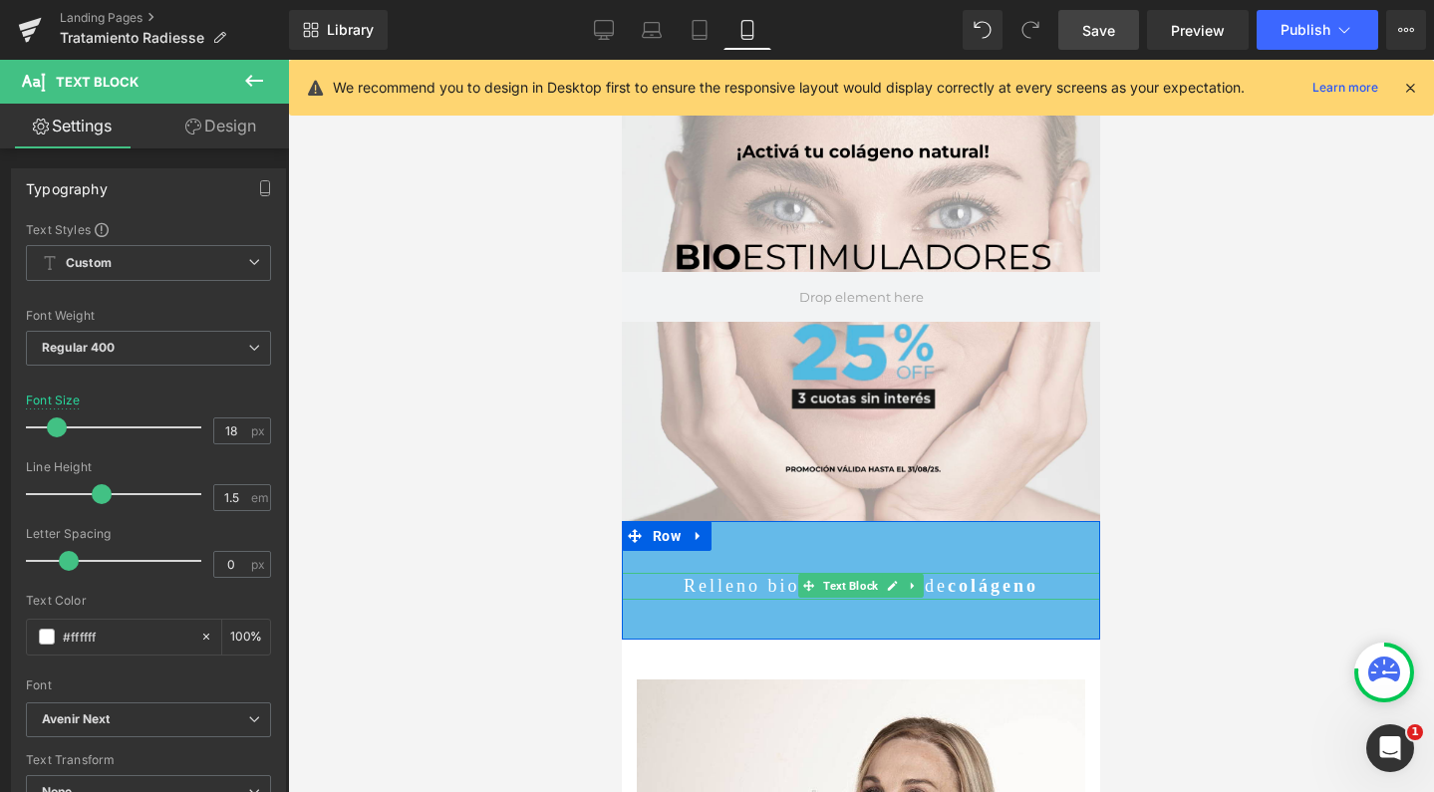
click at [761, 580] on p "Relleno bioestimulador de colágeno" at bounding box center [861, 586] width 478 height 27
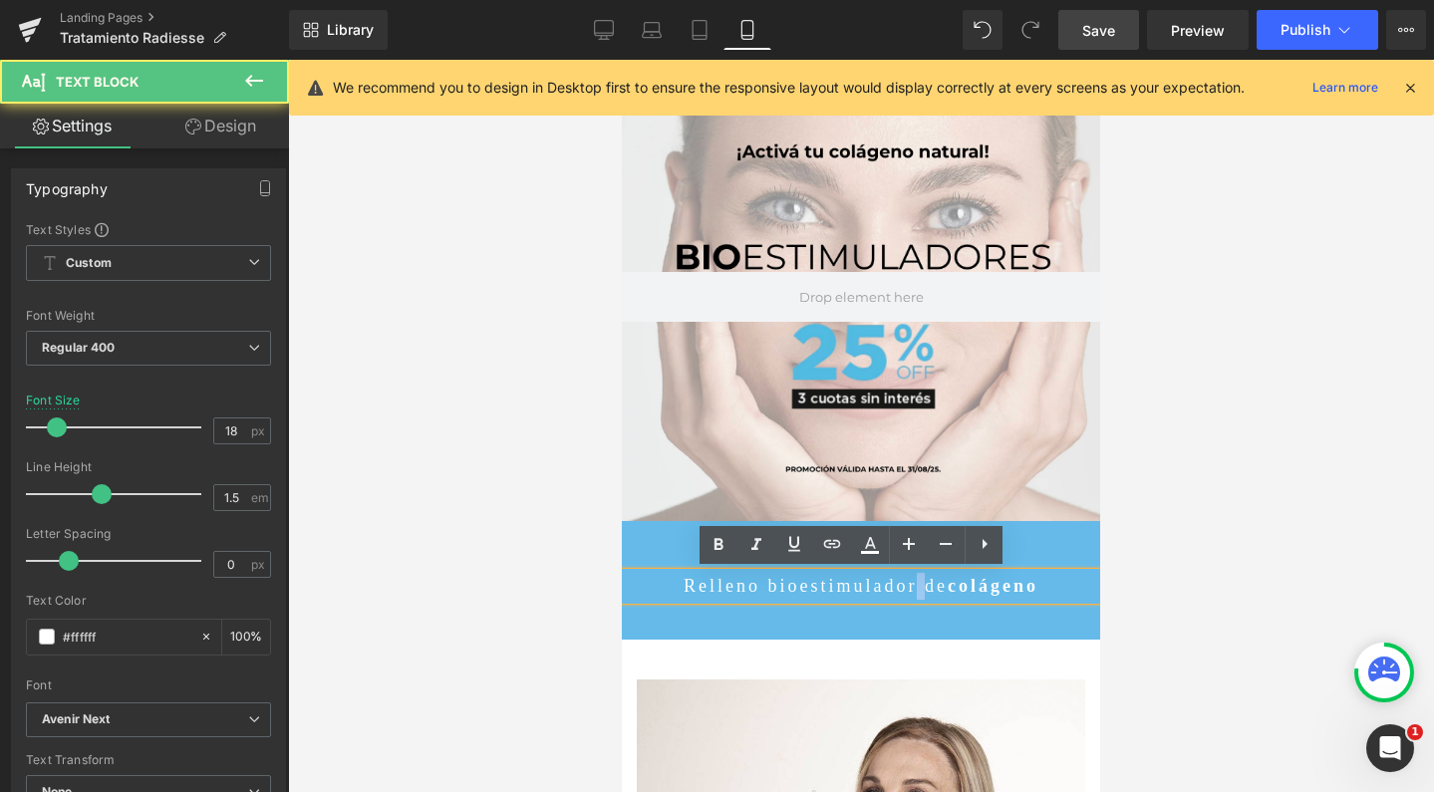
drag, startPoint x: 916, startPoint y: 583, endPoint x: 904, endPoint y: 583, distance: 12.0
click at [904, 583] on p "Relleno bioestimulador de colágeno" at bounding box center [861, 586] width 478 height 27
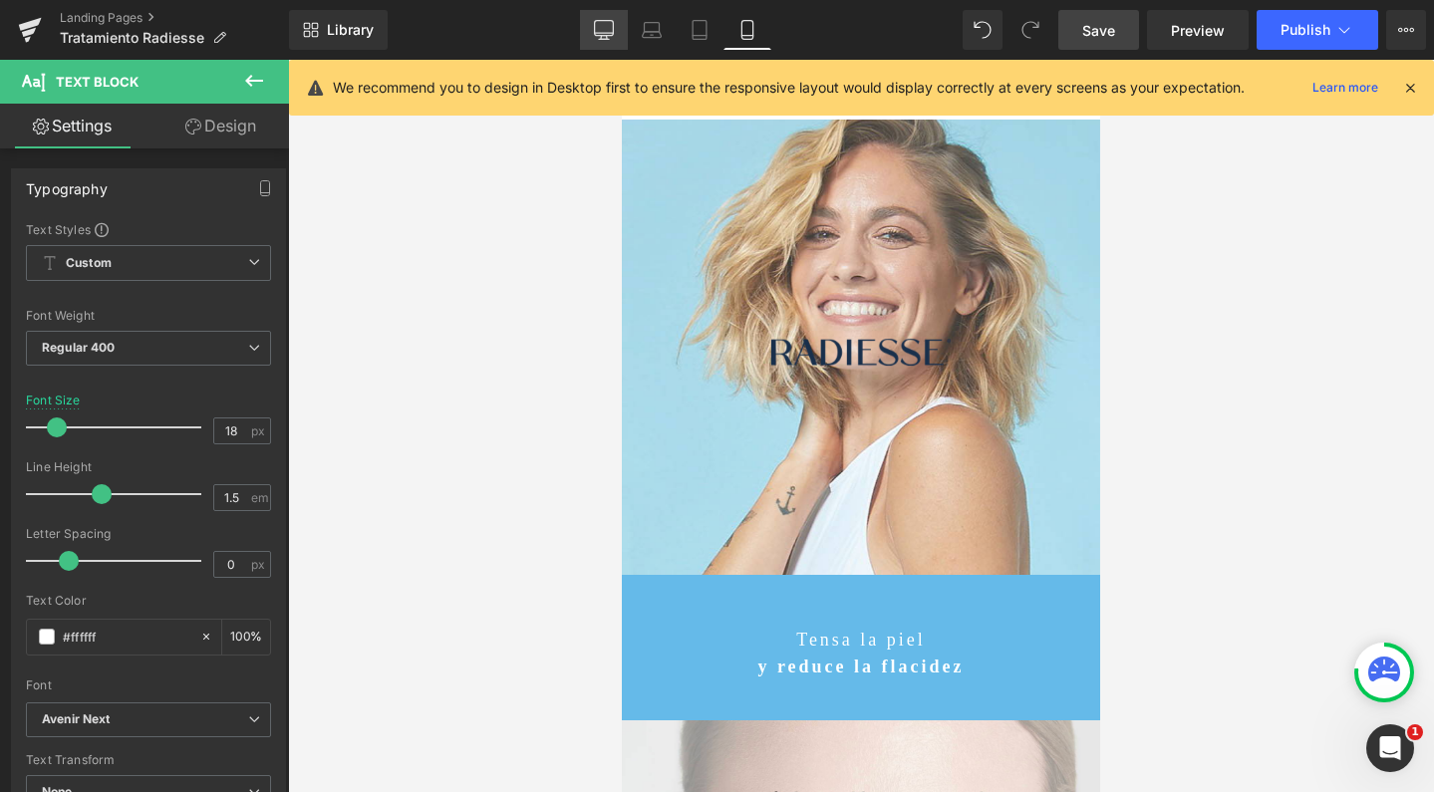
click at [598, 42] on link "Desktop" at bounding box center [604, 30] width 48 height 40
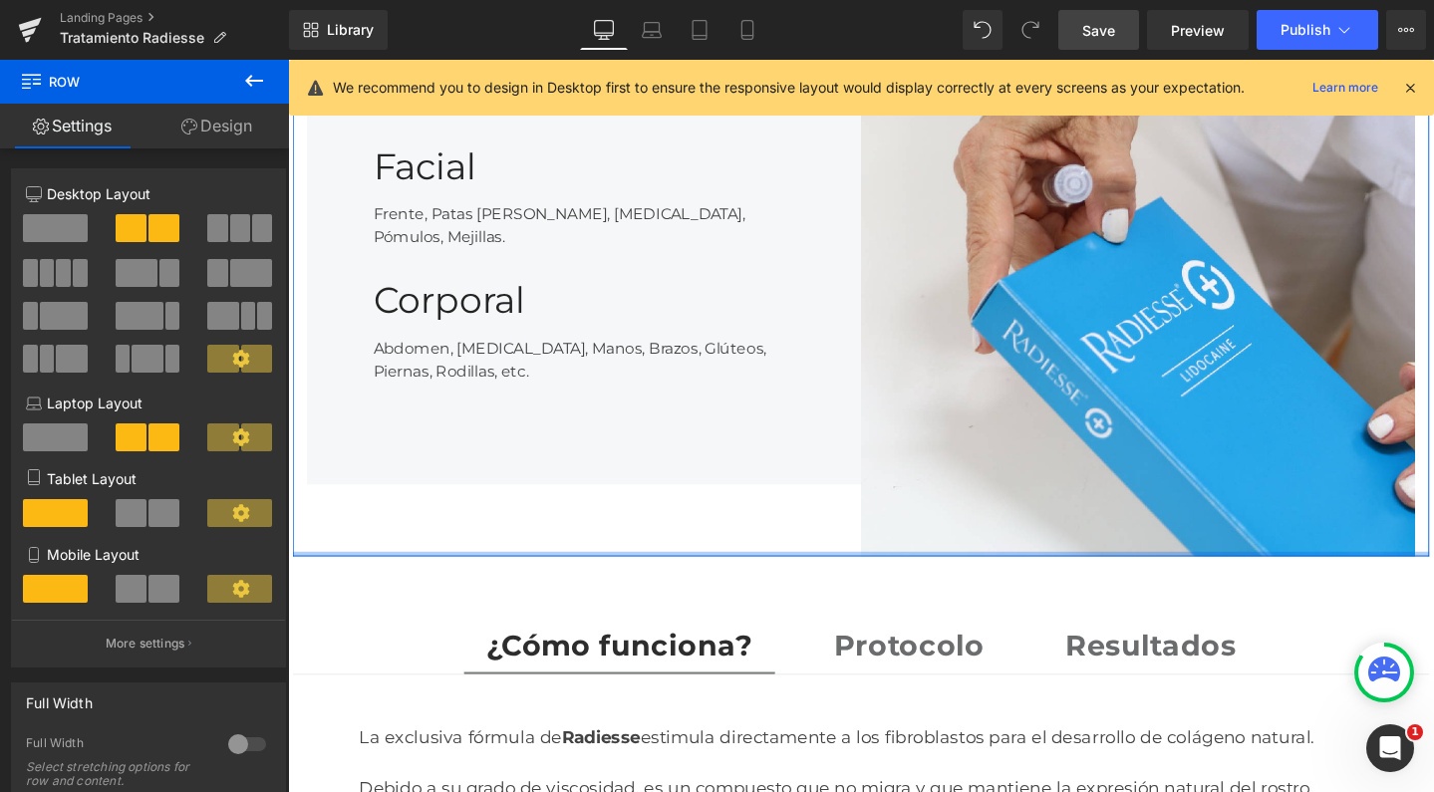
drag, startPoint x: 687, startPoint y: 522, endPoint x: 703, endPoint y: 224, distance: 298.4
click at [703, 224] on div "Image Facial Heading Frente, Patas [PERSON_NAME], [MEDICAL_DATA], Pómulos, Meji…" at bounding box center [891, 255] width 1196 height 655
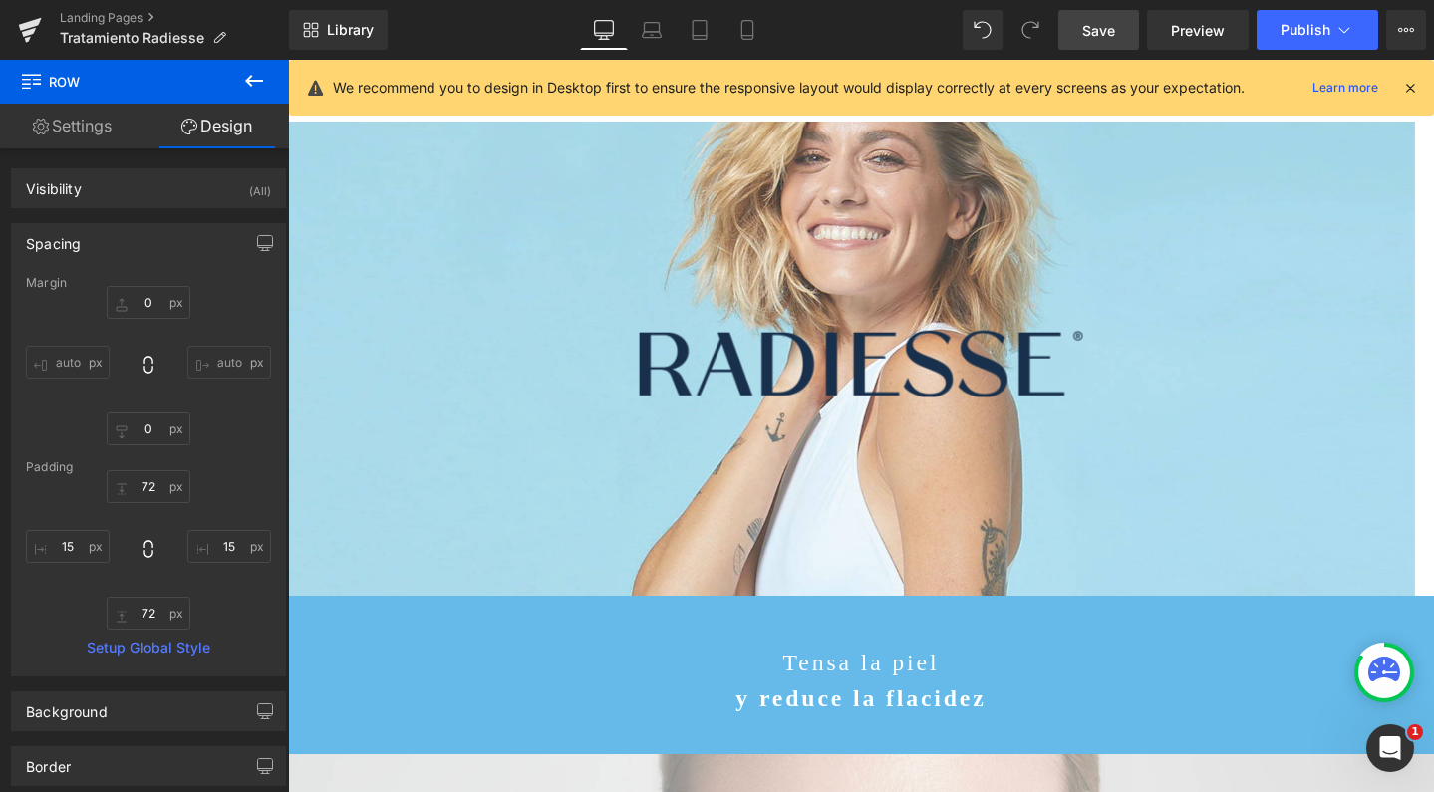
click at [1092, 38] on span "Save" at bounding box center [1098, 30] width 33 height 21
